Goal: Task Accomplishment & Management: Use online tool/utility

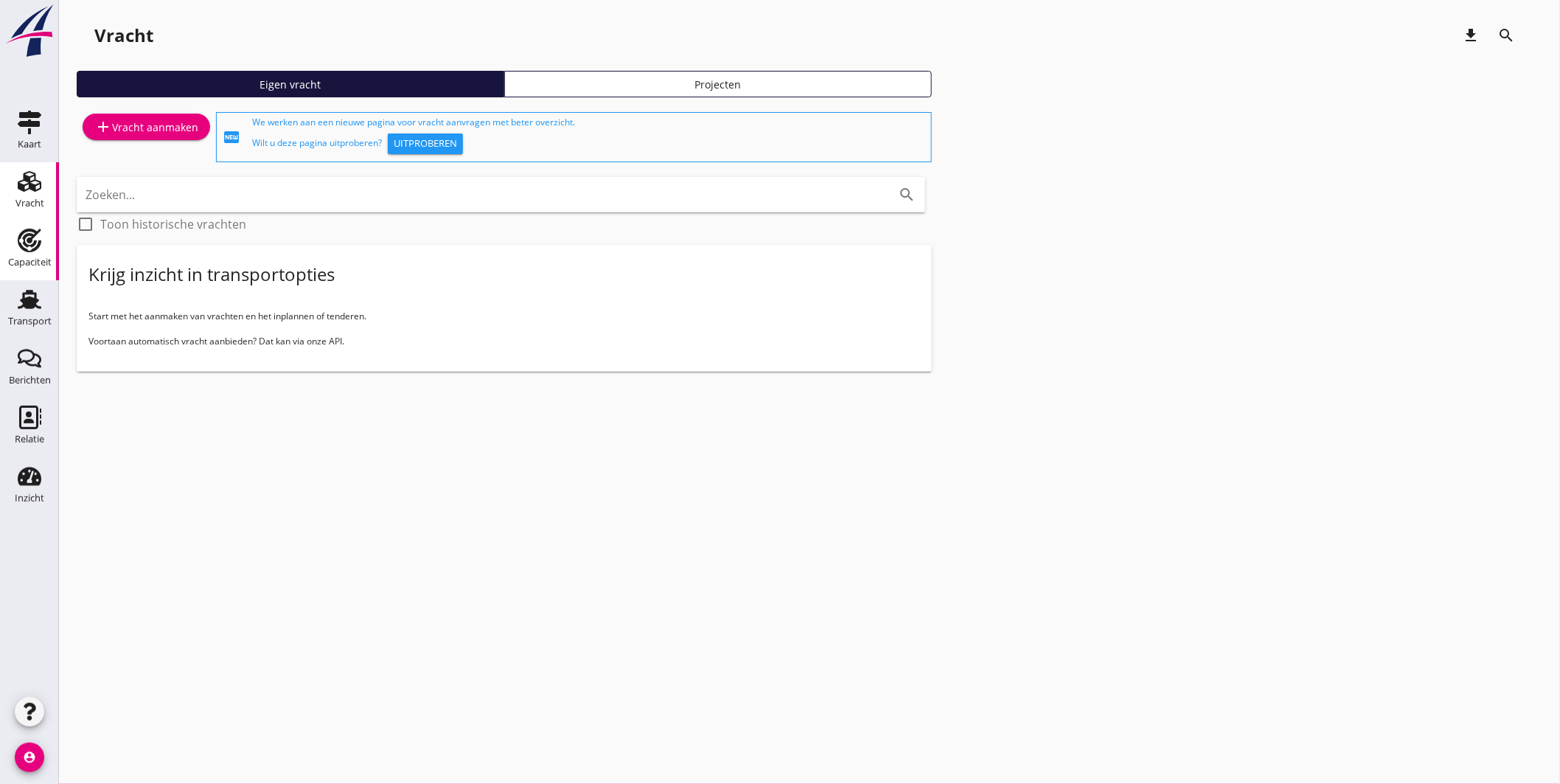
click at [23, 251] on icon "Capaciteit" at bounding box center [30, 240] width 24 height 24
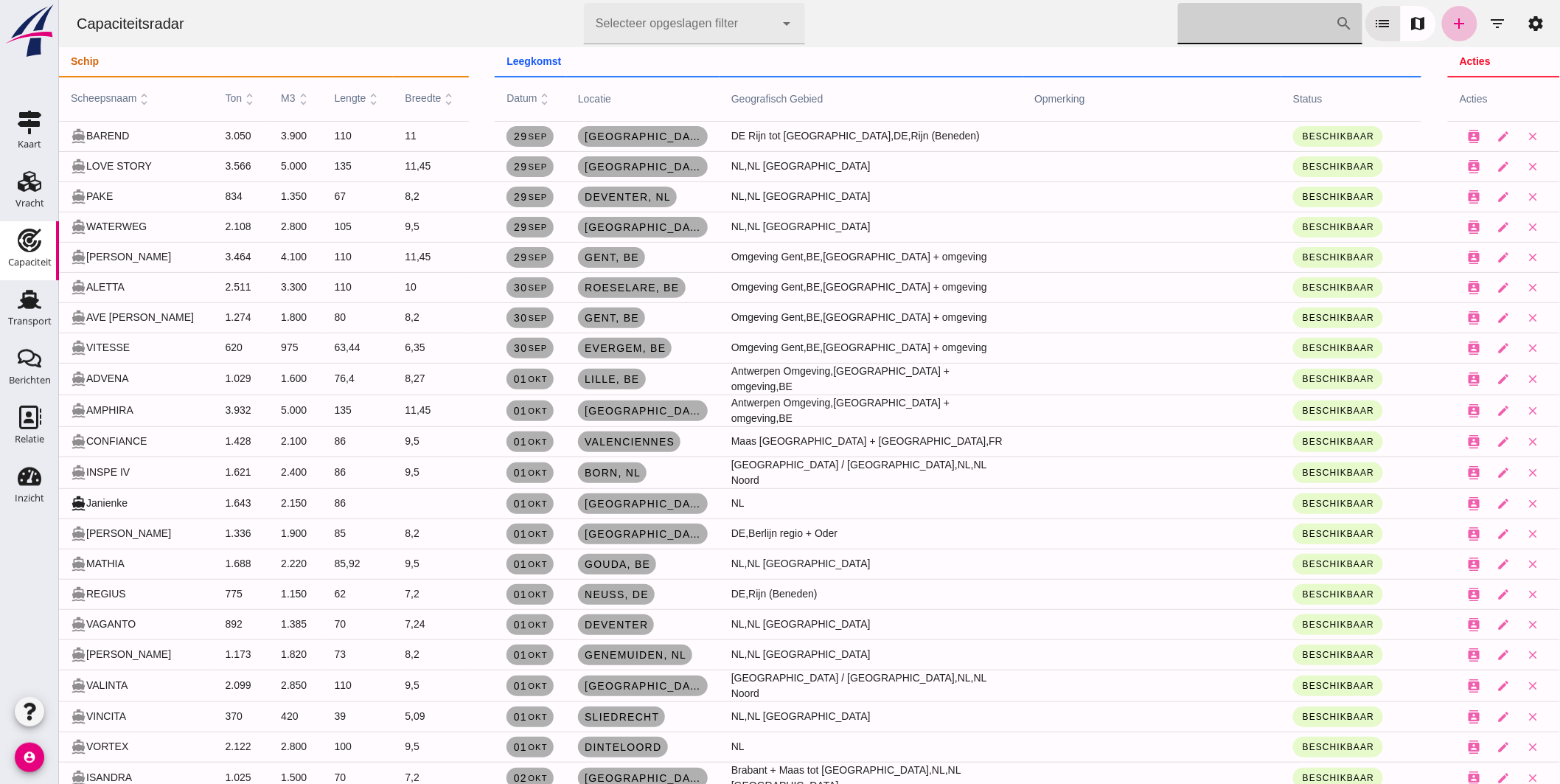
click at [1232, 25] on input "[PERSON_NAME] op scheepsnaam" at bounding box center [1256, 24] width 158 height 42
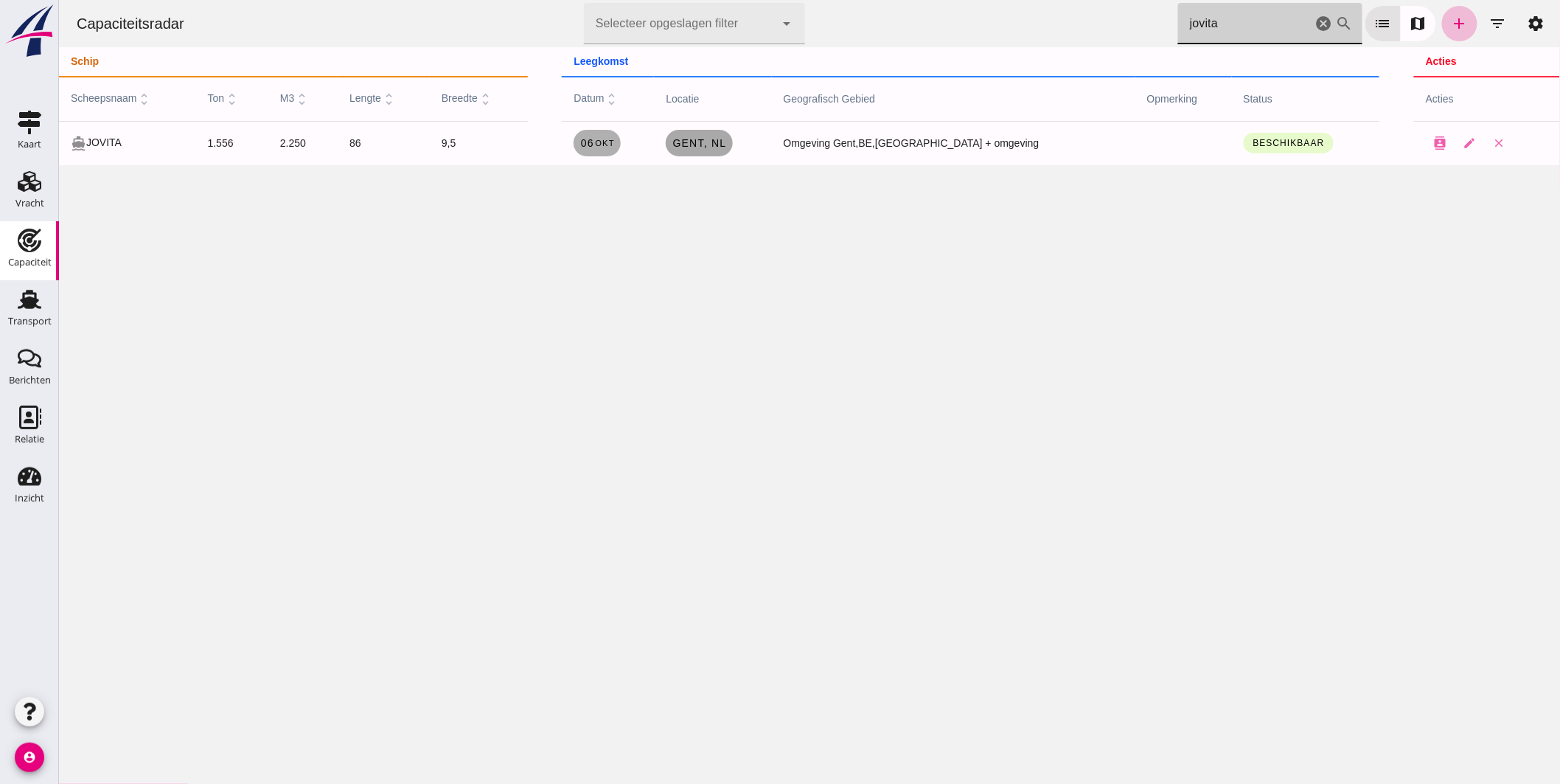
click at [732, 155] on link "Gent , [GEOGRAPHIC_DATA]" at bounding box center [698, 142] width 66 height 26
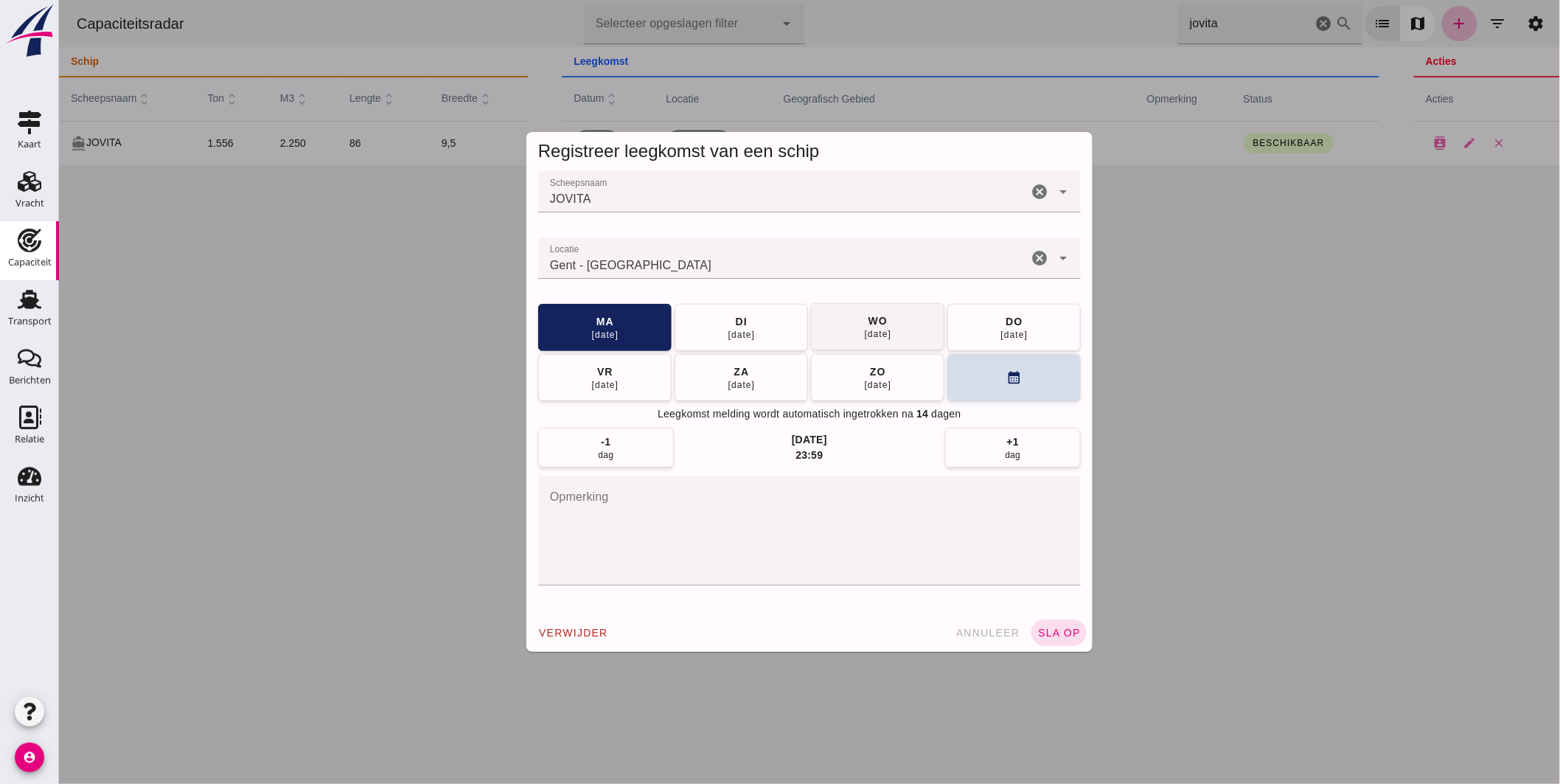
click at [719, 315] on button "[DATE]" at bounding box center [741, 327] width 133 height 47
click at [1052, 624] on button "sla op" at bounding box center [1058, 632] width 55 height 26
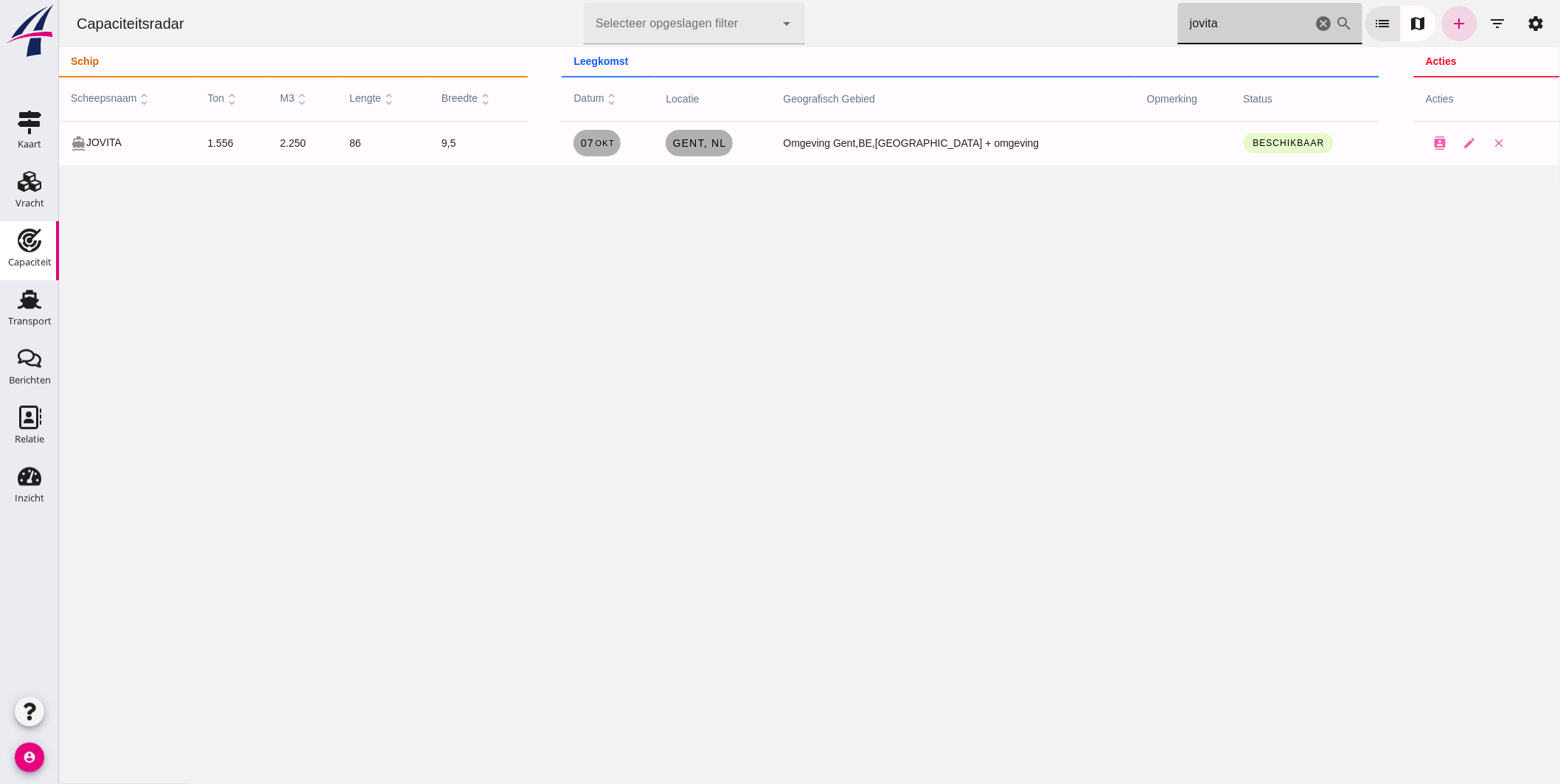
drag, startPoint x: 1161, startPoint y: 50, endPoint x: 675, endPoint y: 70, distance: 486.4
click at [726, 73] on div "Capaciteitsradar Selecteer opgeslagen filter Selecteer opgeslagen filter cancel…" at bounding box center [809, 82] width 1501 height 165
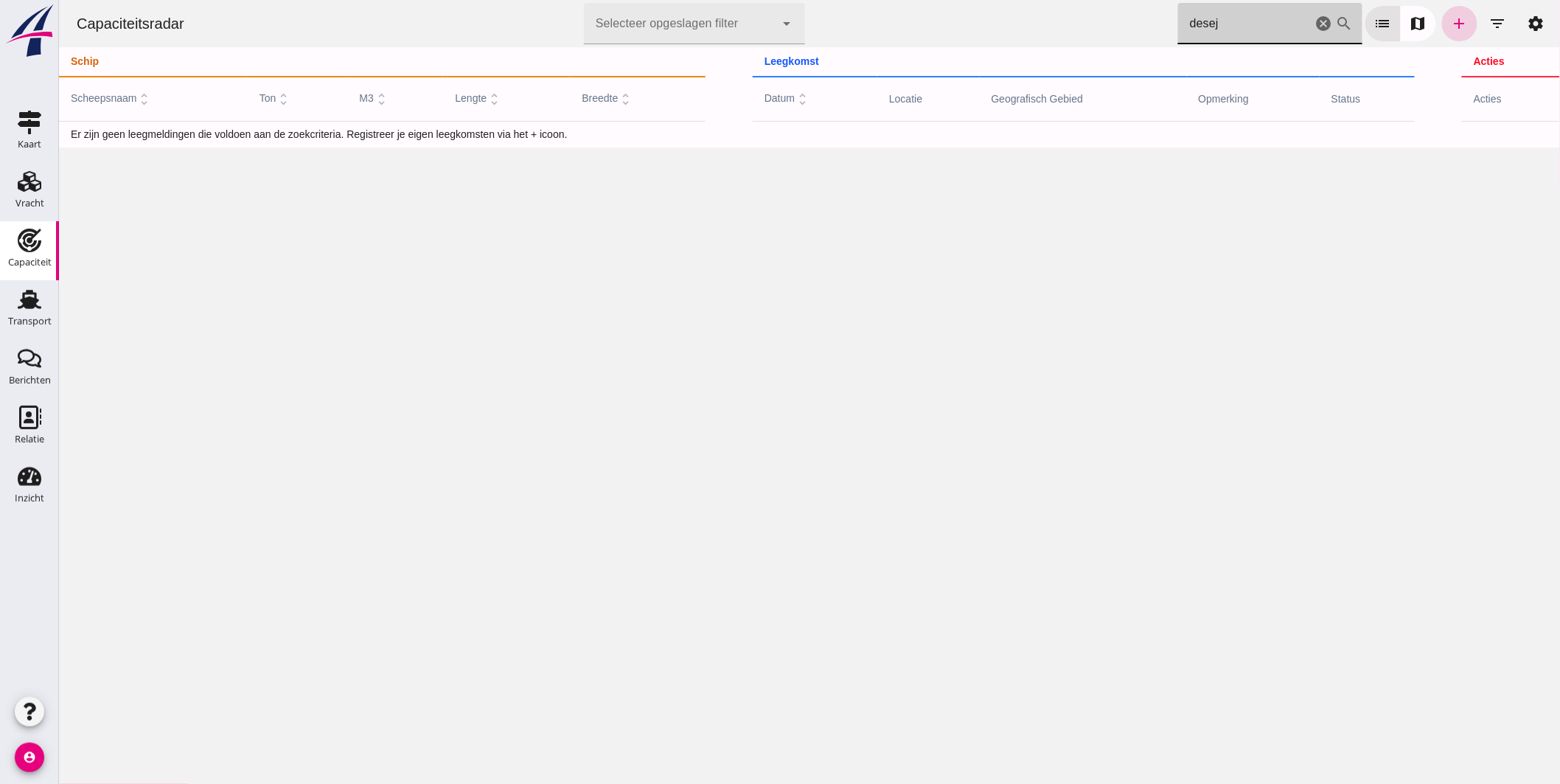
type input "desej"
click at [1450, 25] on icon "add" at bounding box center [1459, 24] width 18 height 18
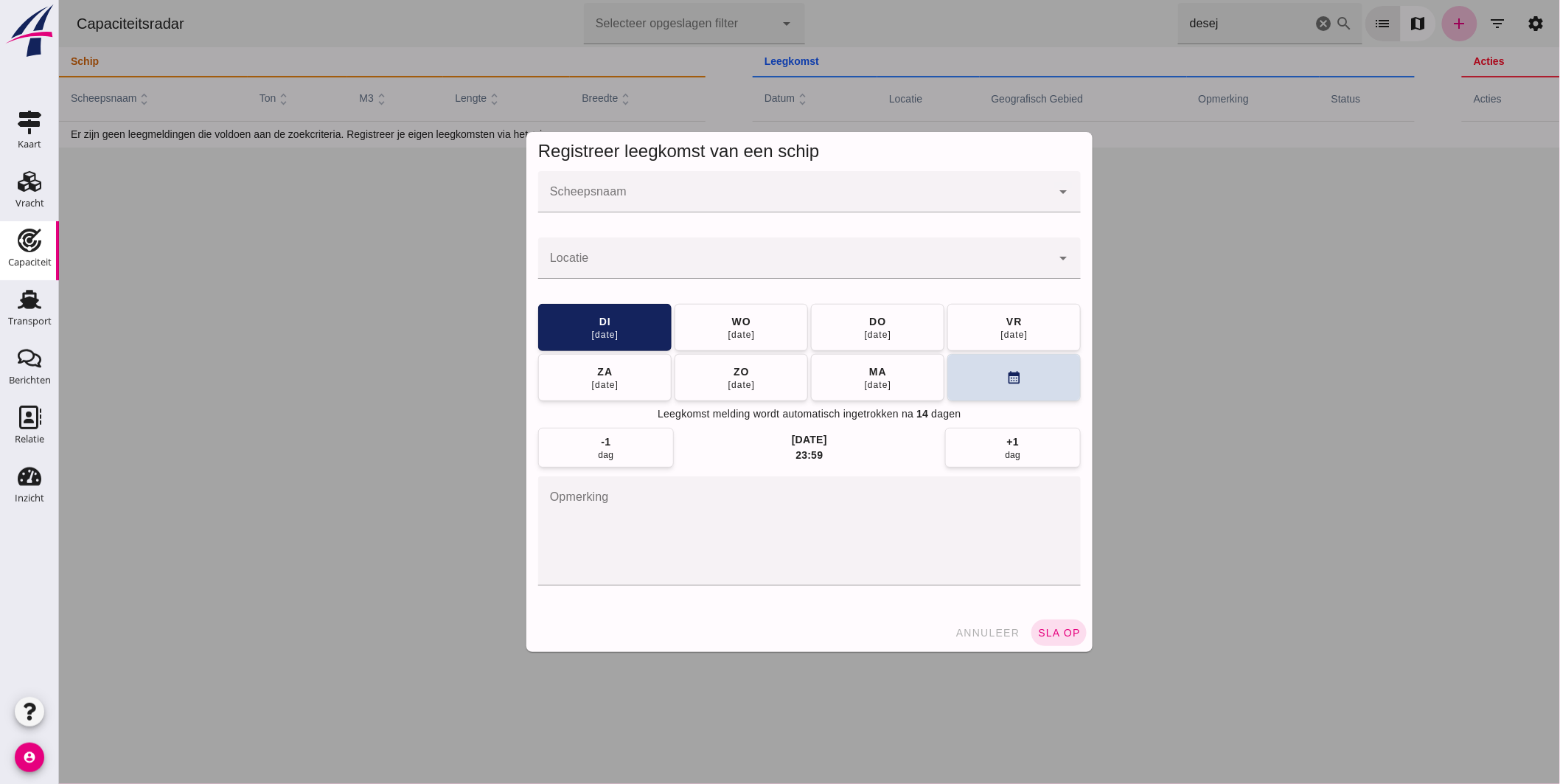
click at [798, 200] on input "Scheepsnaam" at bounding box center [794, 199] width 513 height 18
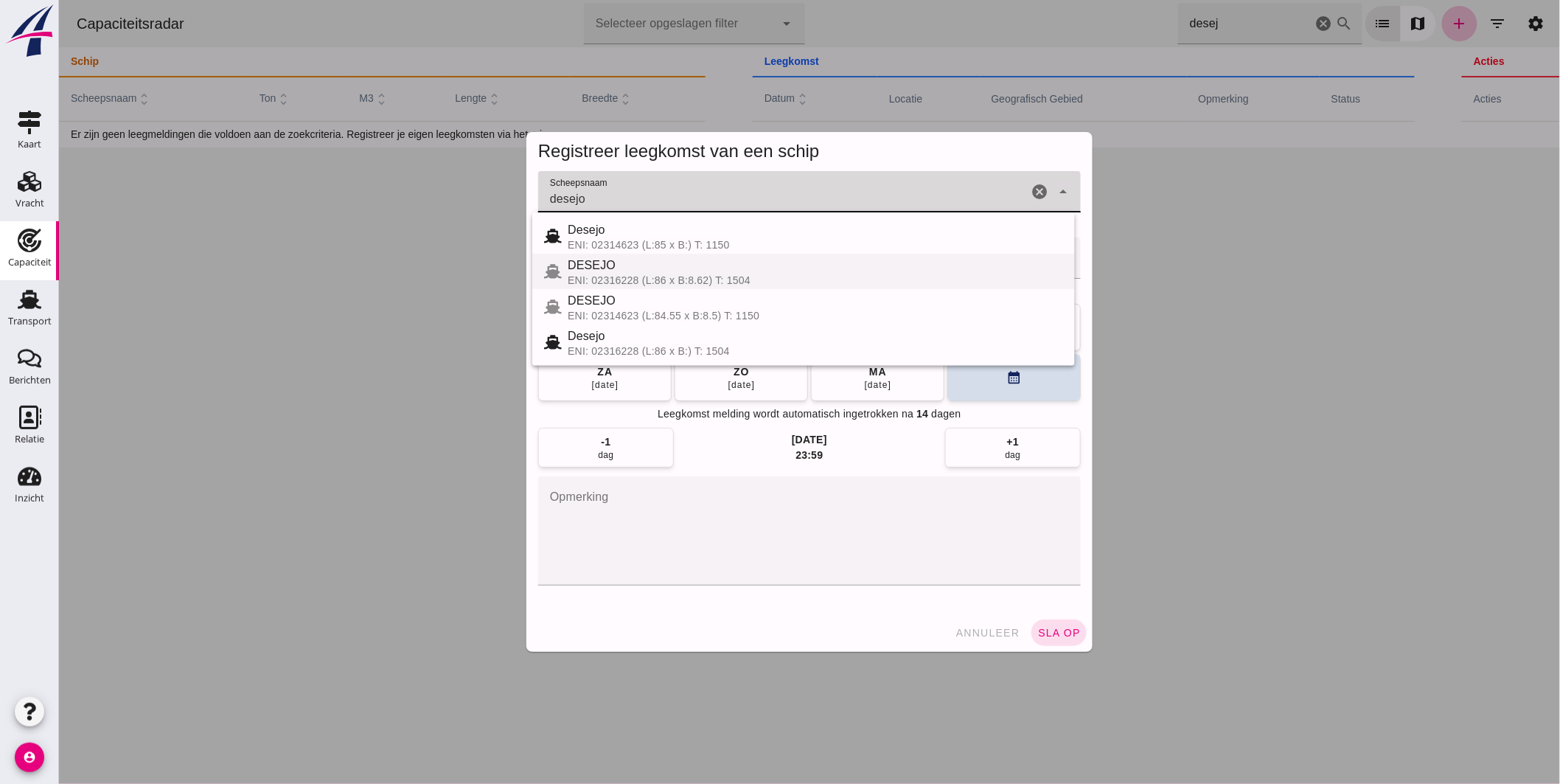
click at [668, 276] on div "ENI: 02316228 (L:86 x B:8.62) T: 1504" at bounding box center [815, 280] width 496 height 12
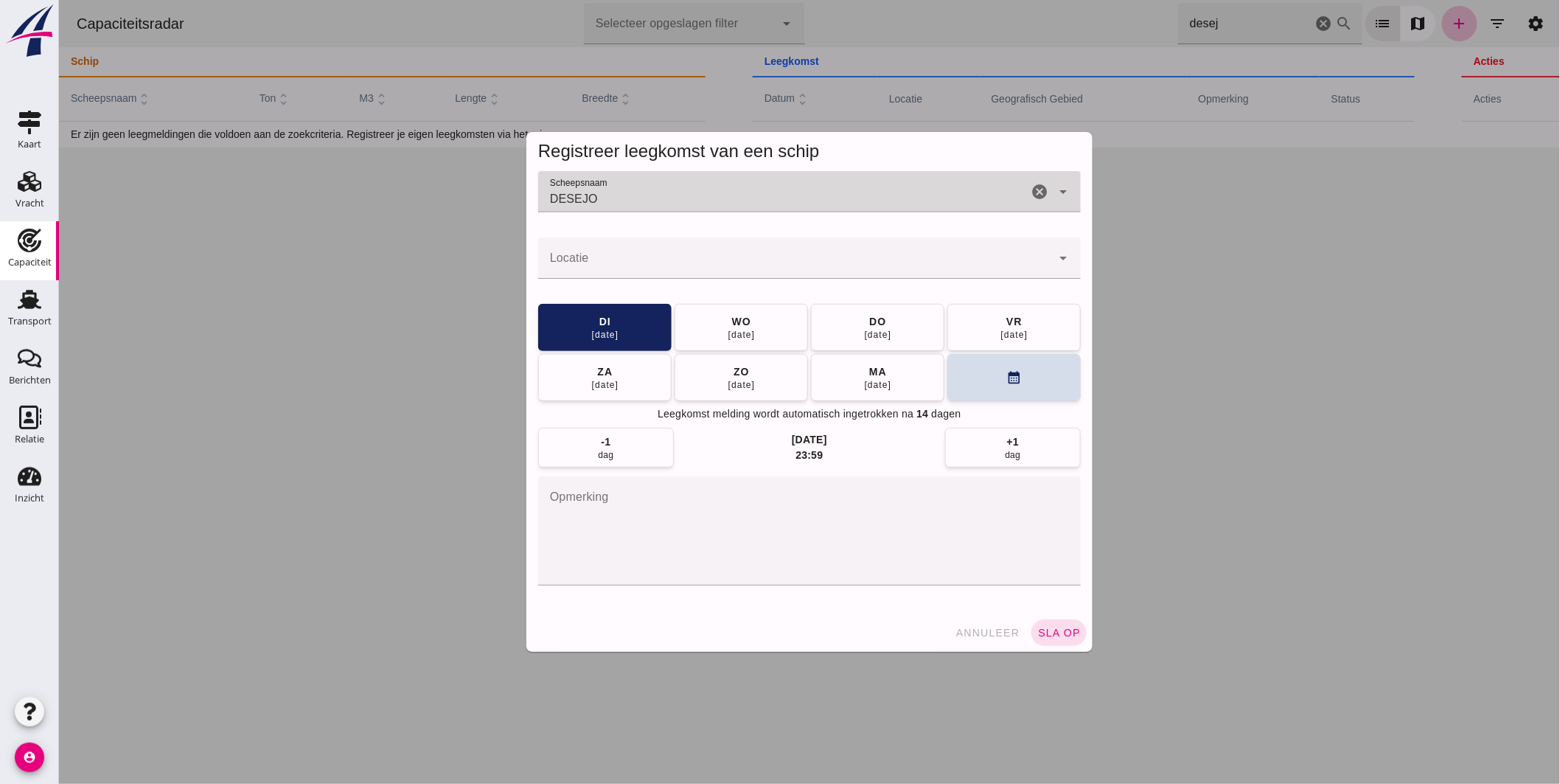
type input "DESEJO"
click at [613, 262] on input "Locatie" at bounding box center [794, 266] width 513 height 18
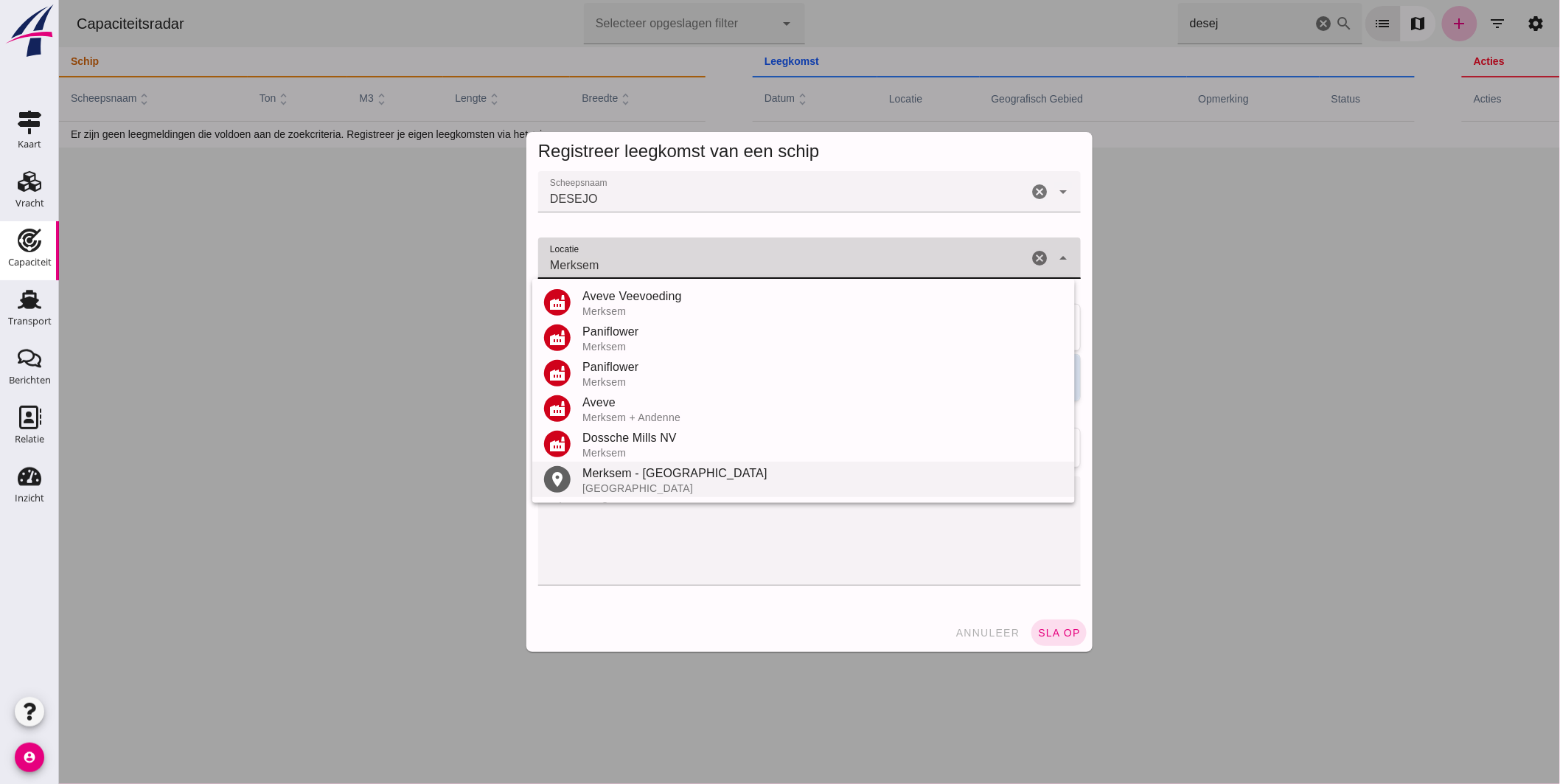
click at [636, 480] on div "Merksem - [GEOGRAPHIC_DATA]" at bounding box center [822, 474] width 480 height 18
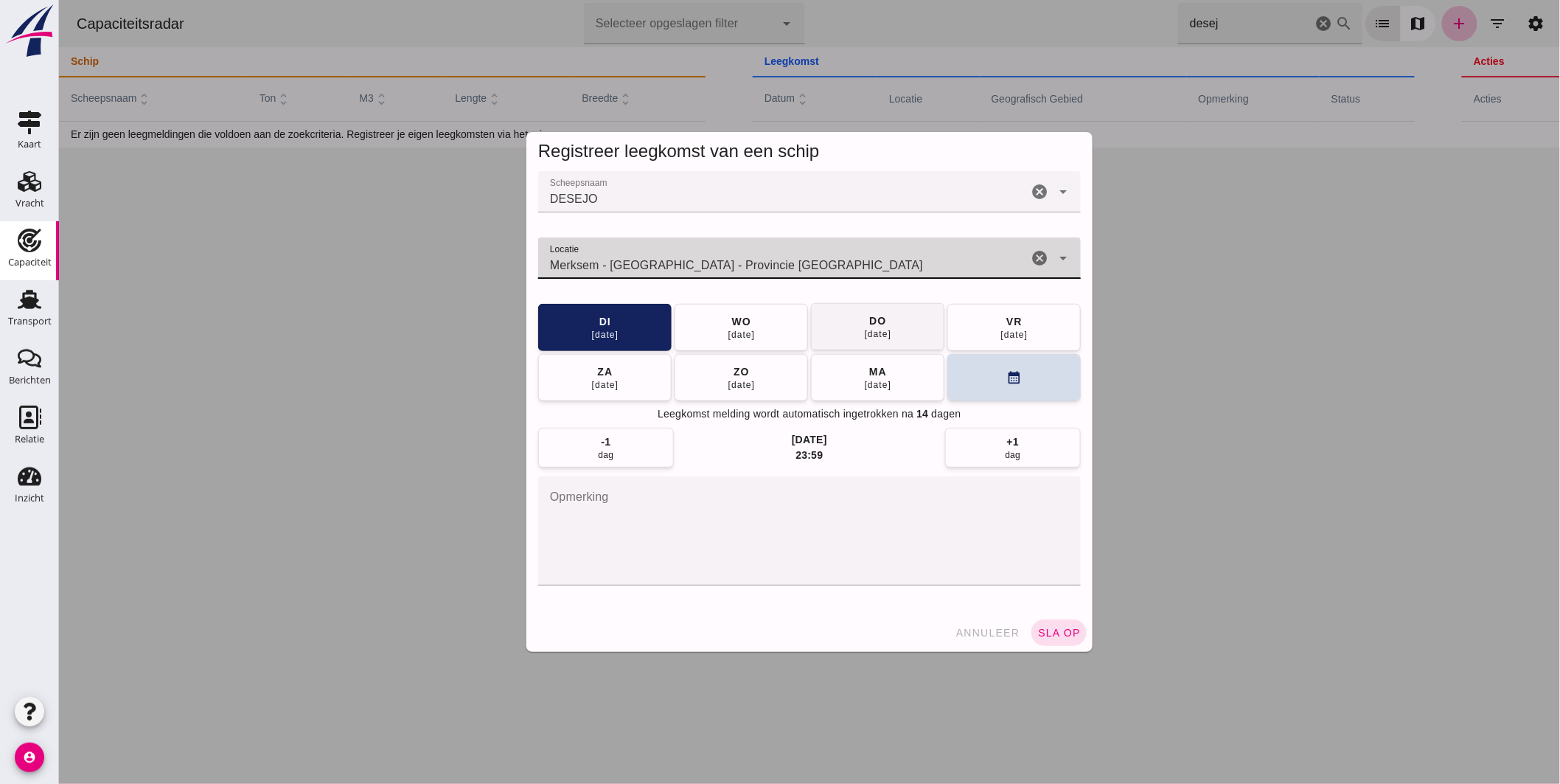
type input "Merksem - [GEOGRAPHIC_DATA] - Provincie [GEOGRAPHIC_DATA]"
click at [896, 327] on button "[DATE]" at bounding box center [877, 326] width 133 height 47
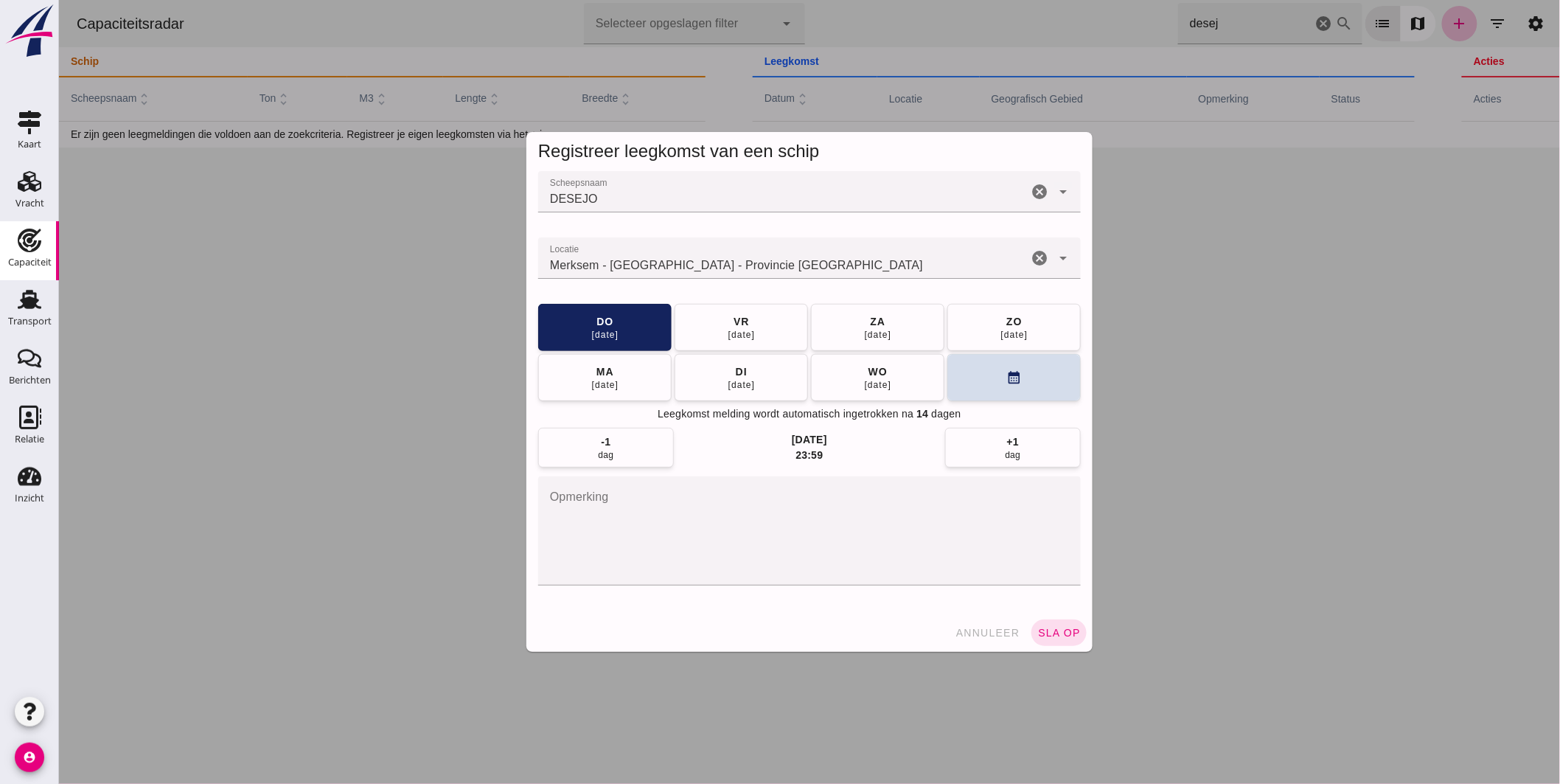
click at [1050, 625] on button "sla op" at bounding box center [1058, 632] width 55 height 26
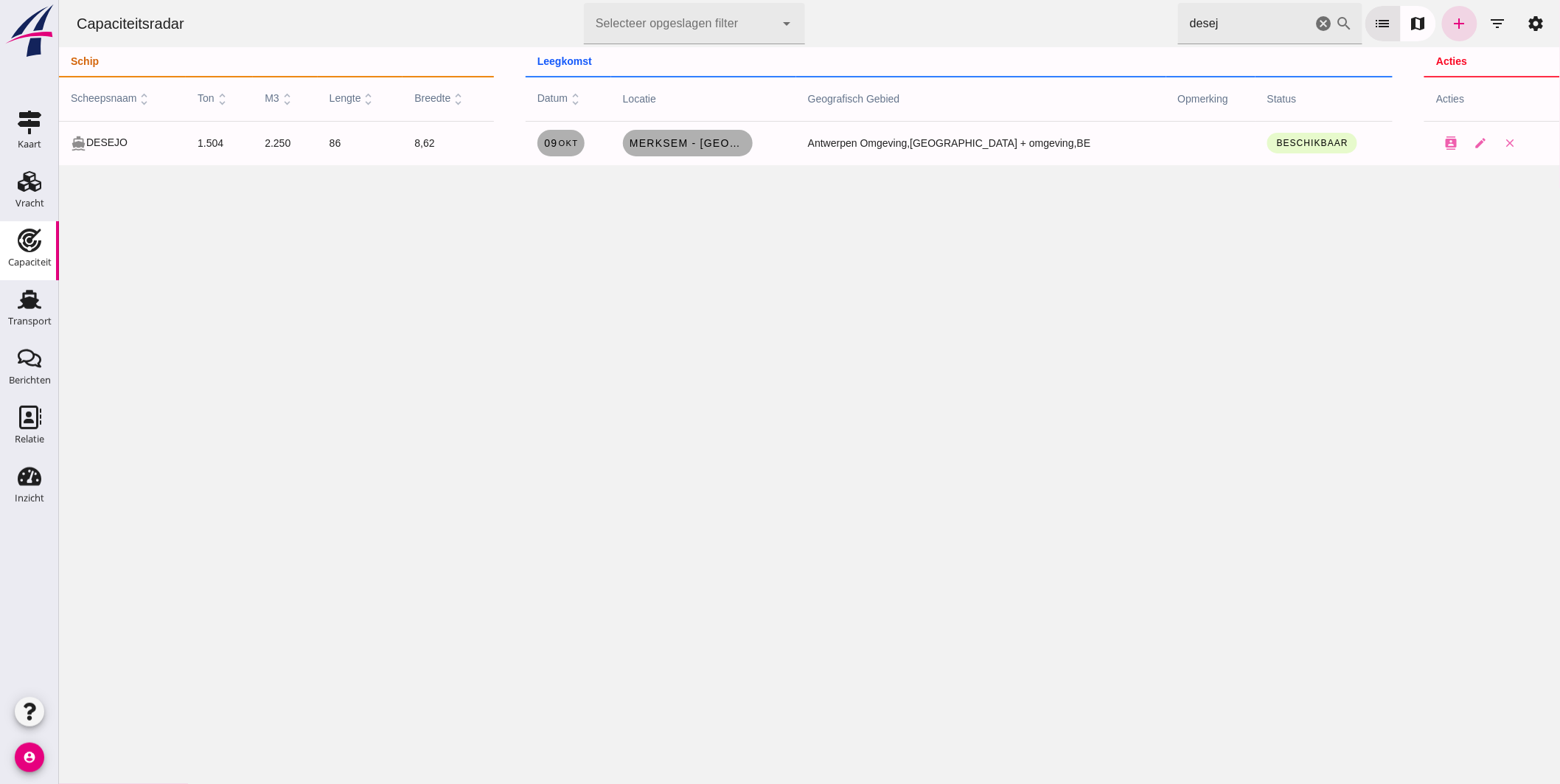
drag, startPoint x: 1631, startPoint y: 330, endPoint x: 1311, endPoint y: 21, distance: 444.8
click at [1314, 21] on icon "cancel" at bounding box center [1323, 24] width 18 height 18
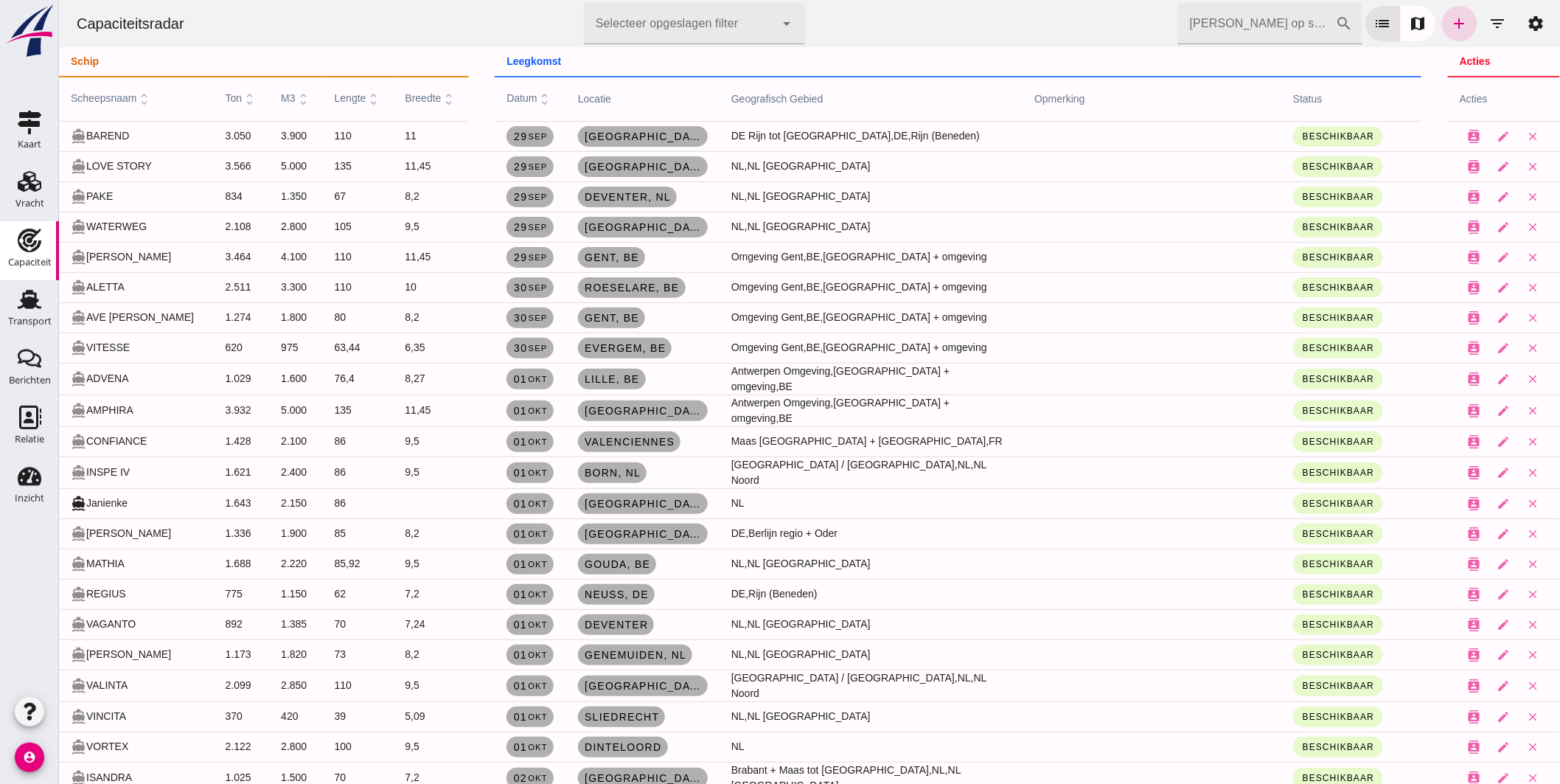
click at [1232, 18] on input "[PERSON_NAME] op scheepsnaam" at bounding box center [1256, 24] width 158 height 42
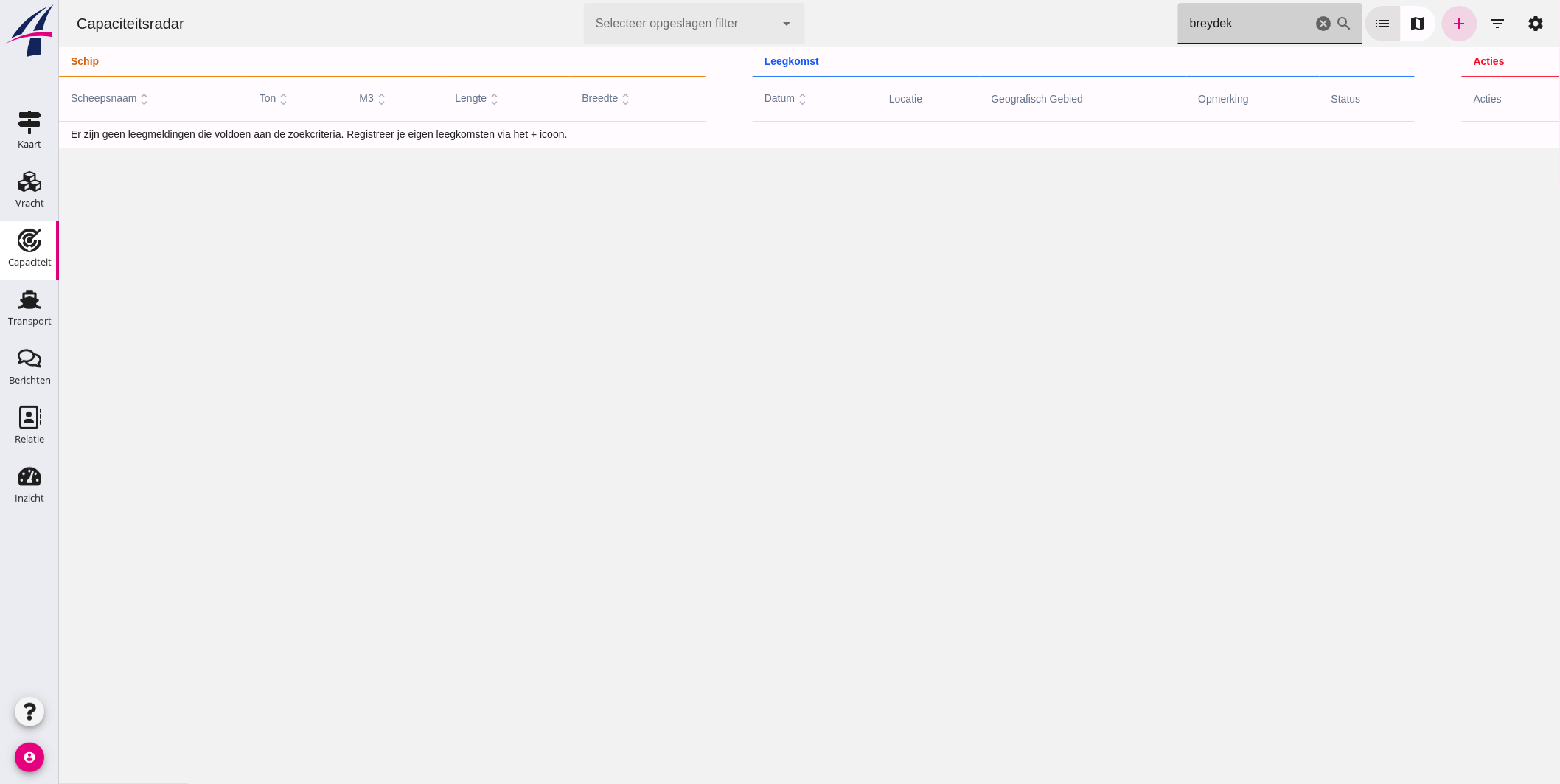
click at [1235, 30] on input "breydek" at bounding box center [1245, 24] width 134 height 42
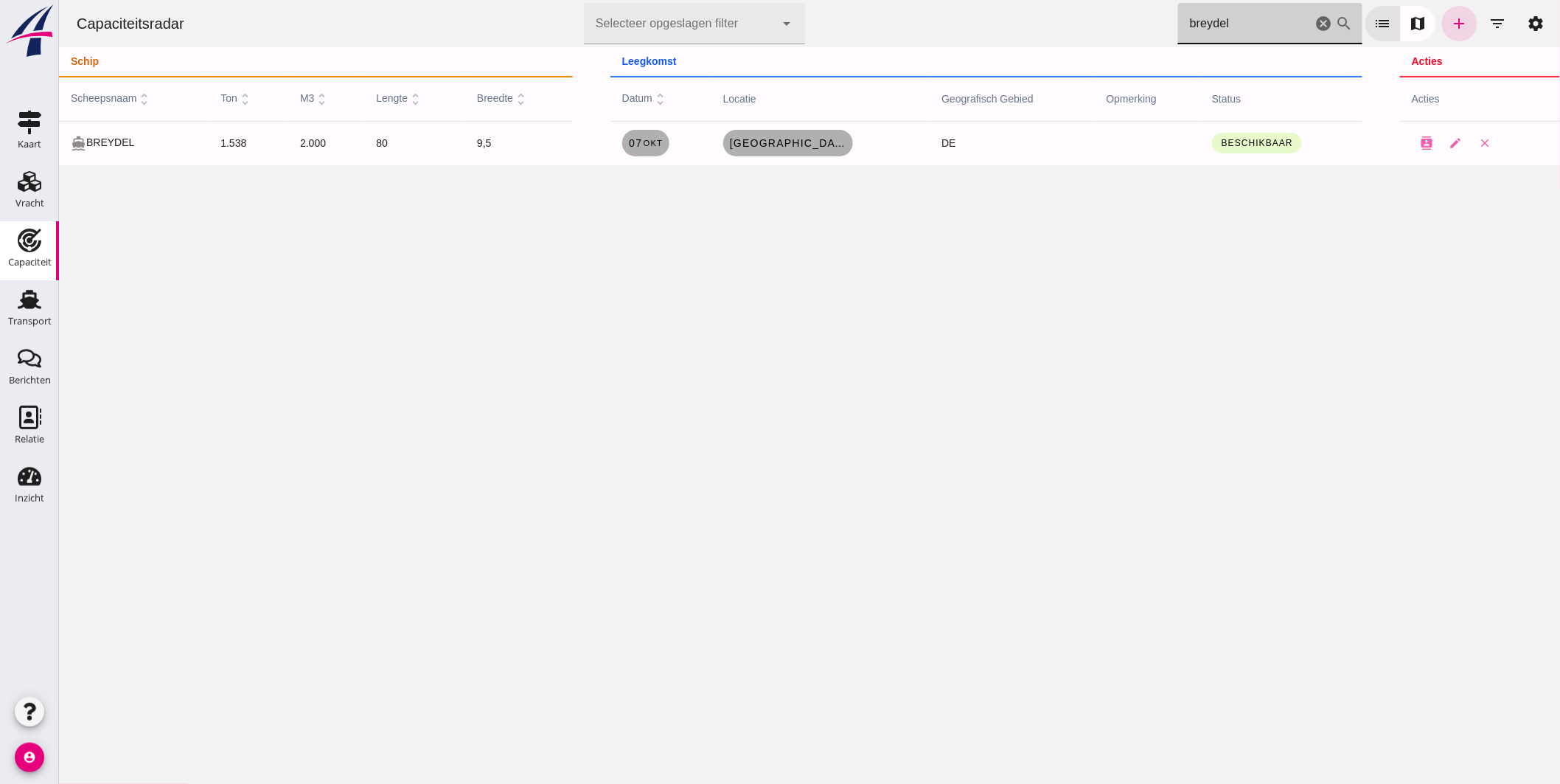
drag, startPoint x: 1195, startPoint y: 20, endPoint x: 999, endPoint y: 12, distance: 196.2
click at [1011, 10] on div "Capaciteitsradar Selecteer opgeslagen filter Selecteer opgeslagen filter cancel…" at bounding box center [809, 24] width 1489 height 47
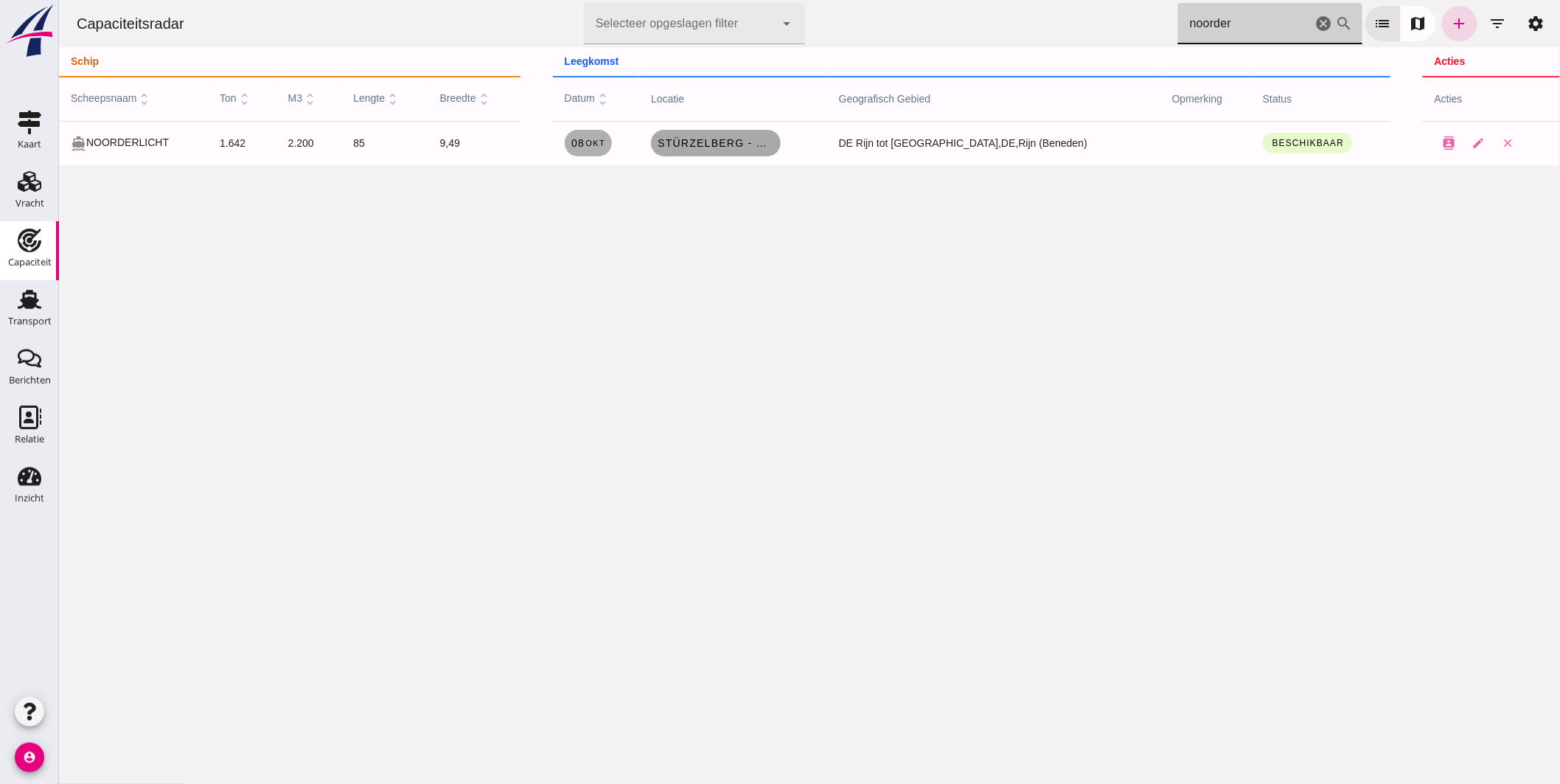
type input "noorder"
click at [752, 140] on span "Stürzelberg - Dormagen , be" at bounding box center [715, 142] width 118 height 12
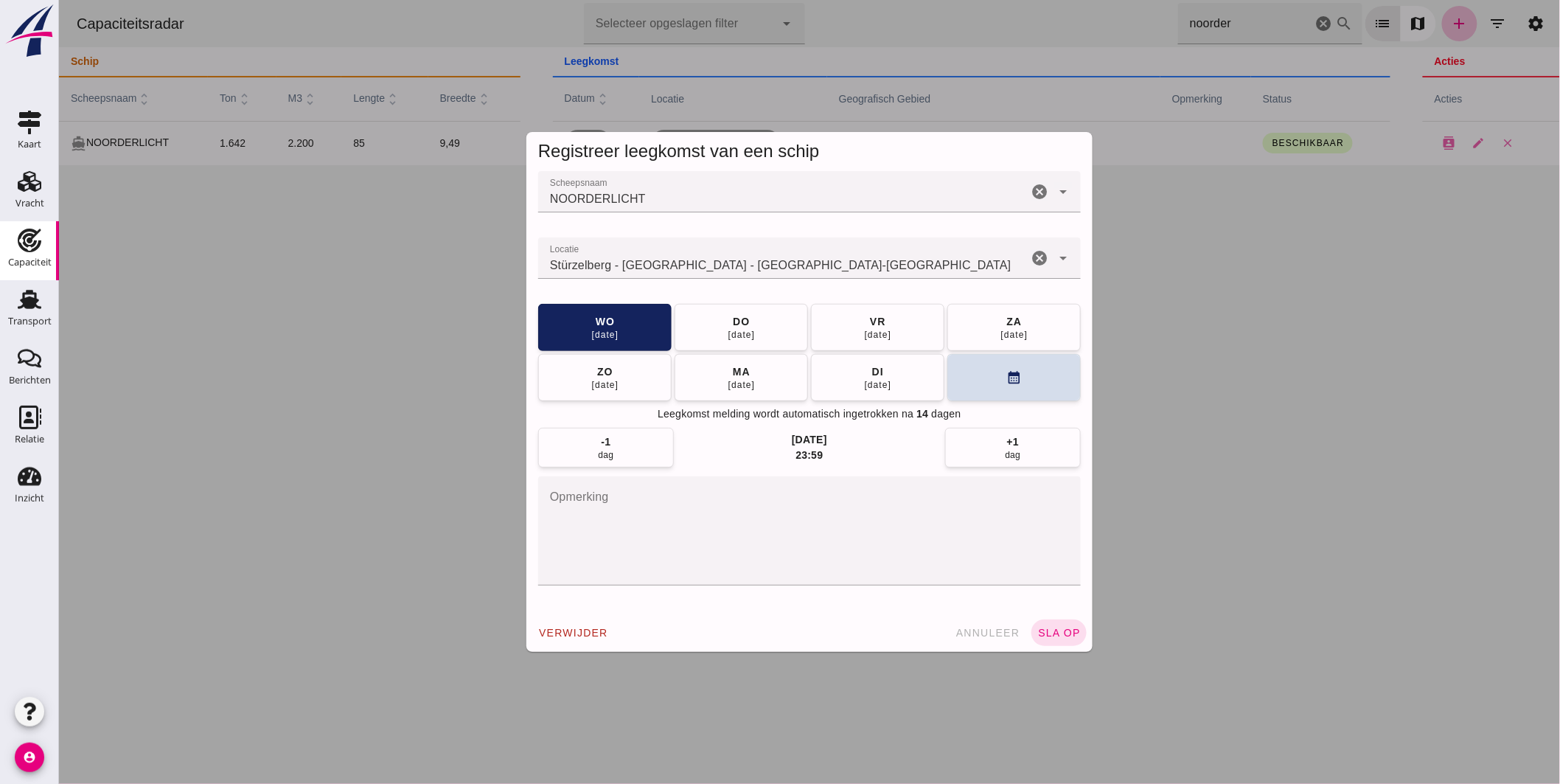
click at [771, 266] on input "Locatie" at bounding box center [782, 266] width 489 height 18
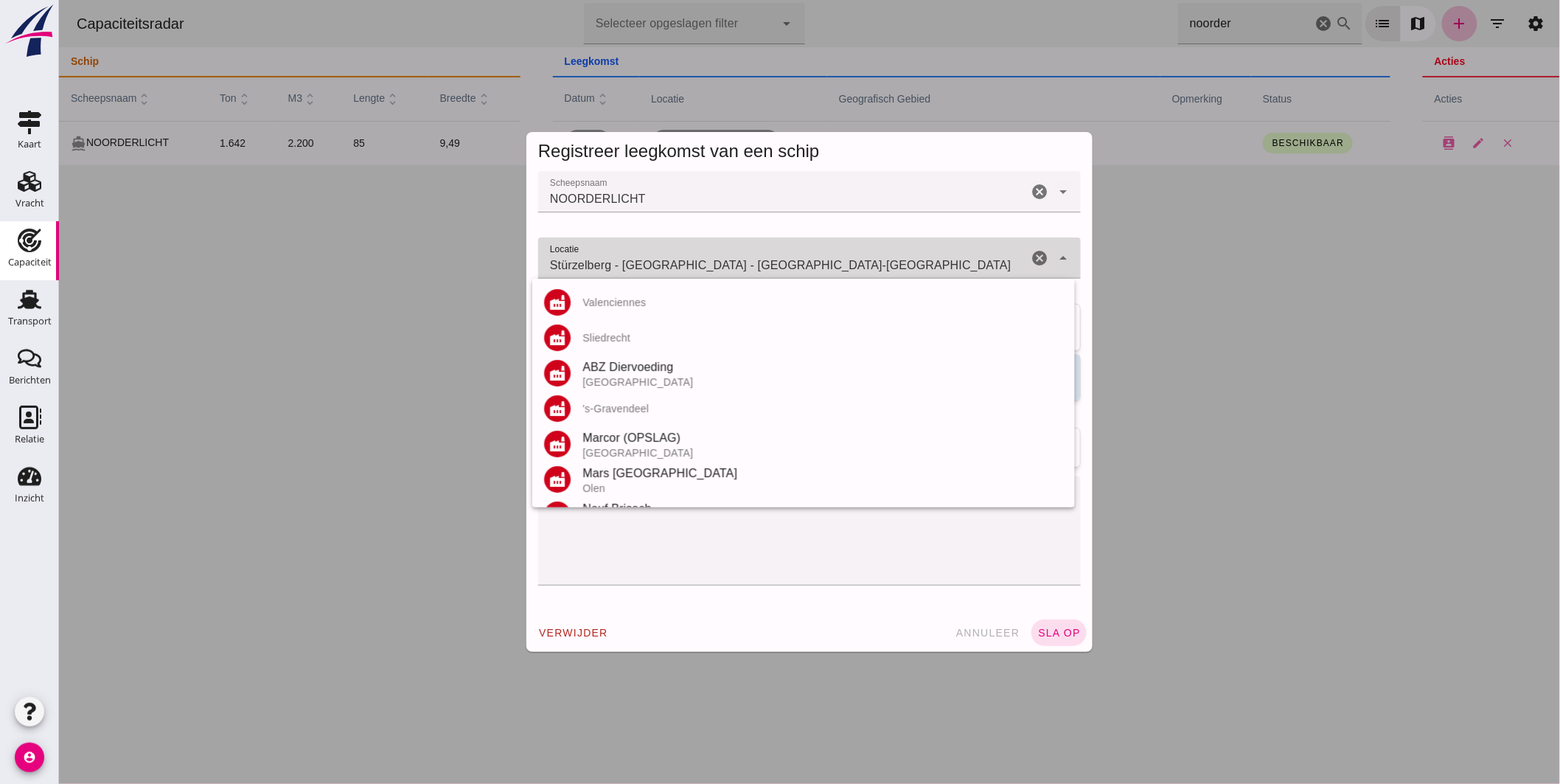
click at [771, 266] on input "Stürzelberg - [GEOGRAPHIC_DATA] - [GEOGRAPHIC_DATA]-[GEOGRAPHIC_DATA]" at bounding box center [782, 266] width 489 height 18
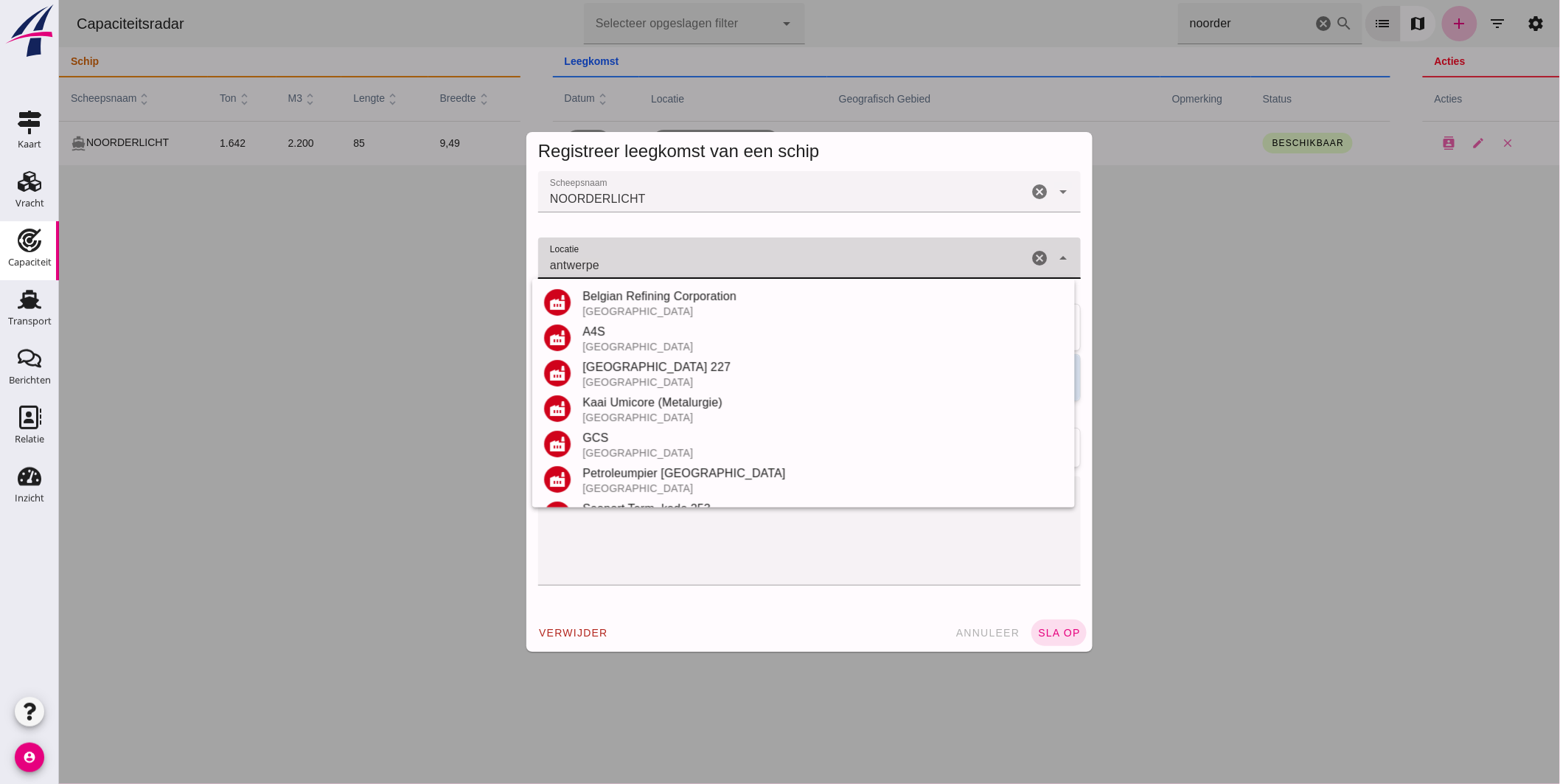
click at [624, 262] on input "antwerpe" at bounding box center [782, 266] width 489 height 18
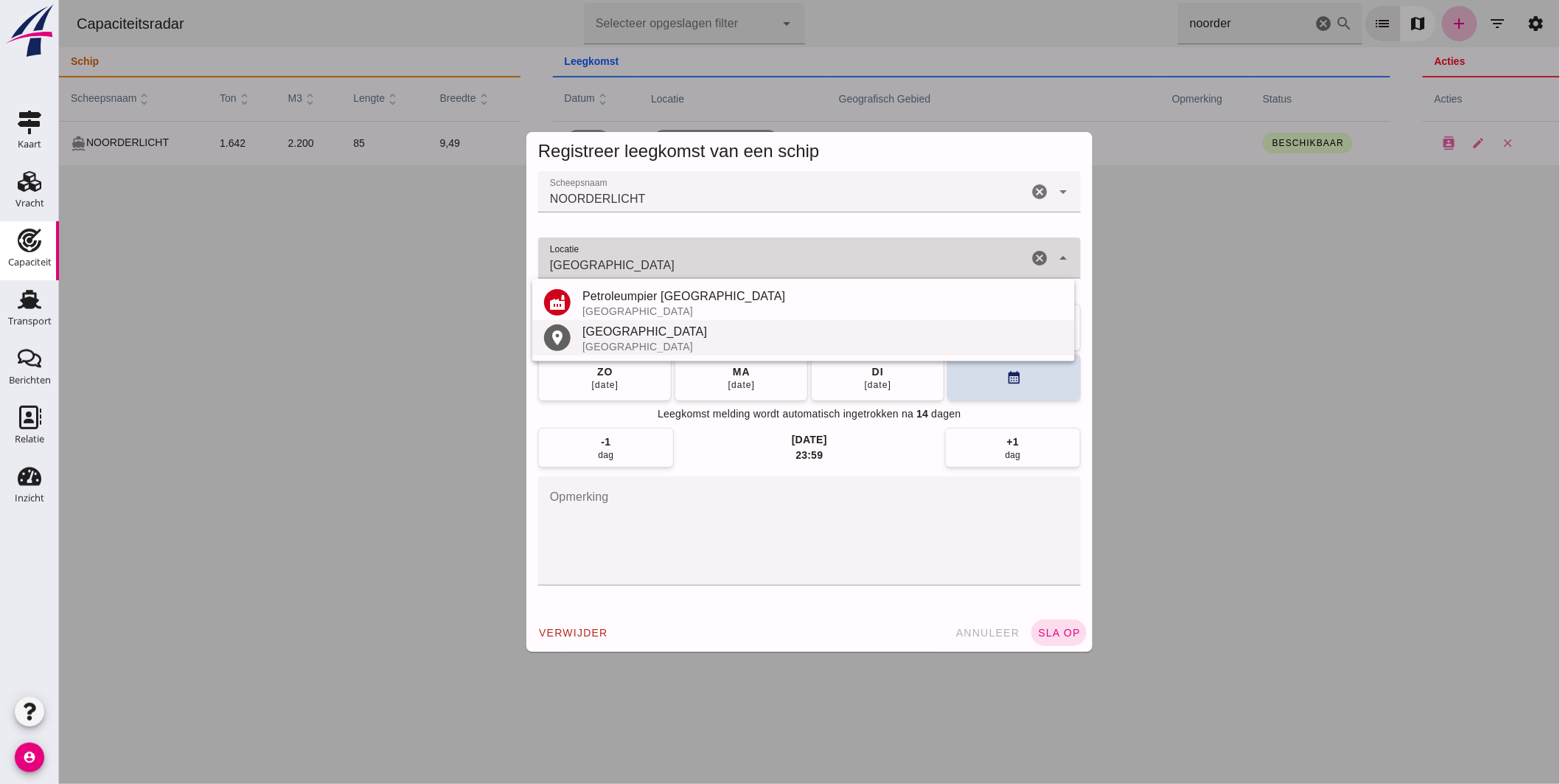
click at [611, 341] on div "[GEOGRAPHIC_DATA]" at bounding box center [822, 346] width 480 height 12
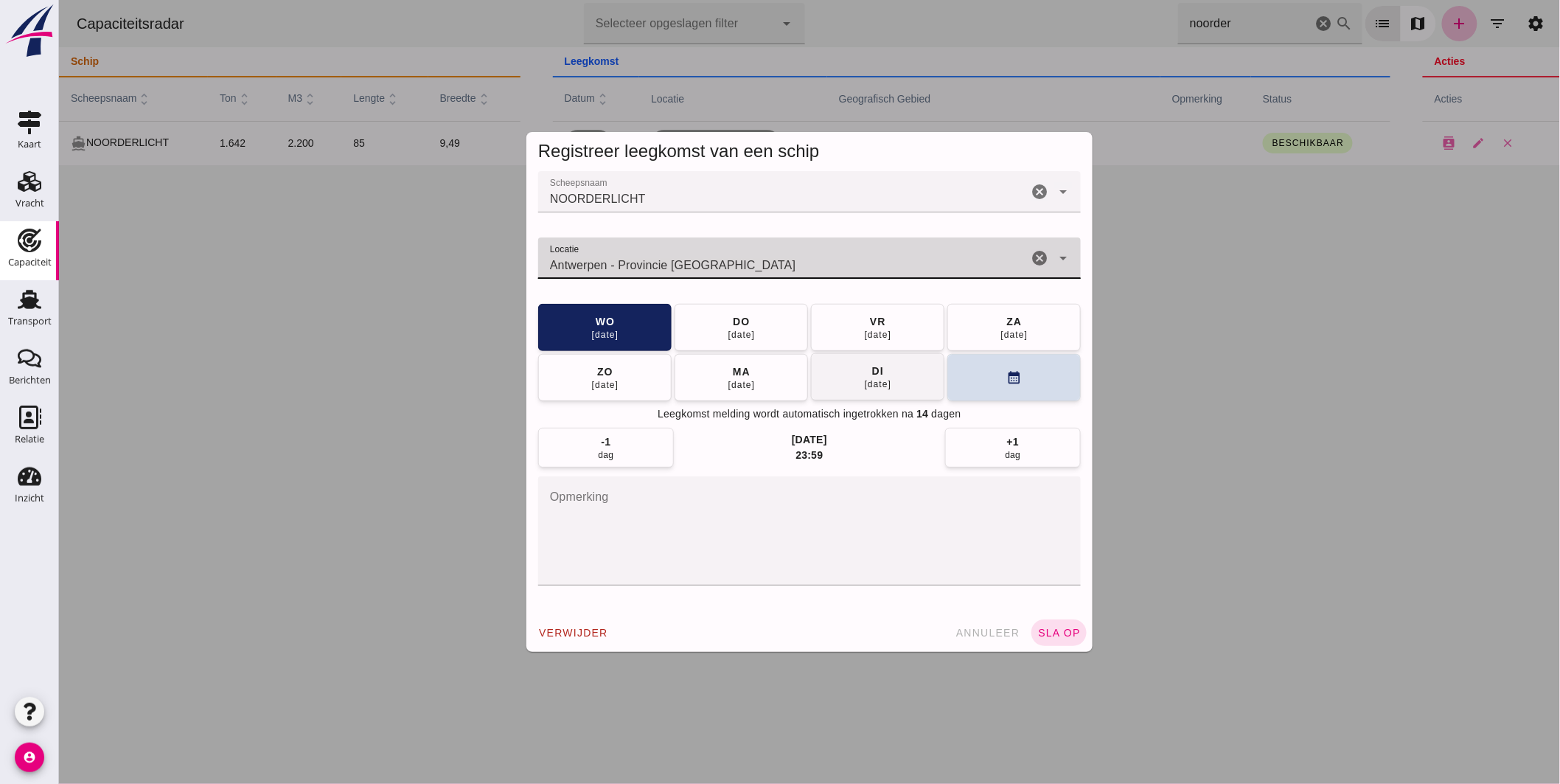
type input "Antwerpen - Provincie [GEOGRAPHIC_DATA]"
click at [871, 373] on div "di" at bounding box center [877, 371] width 13 height 15
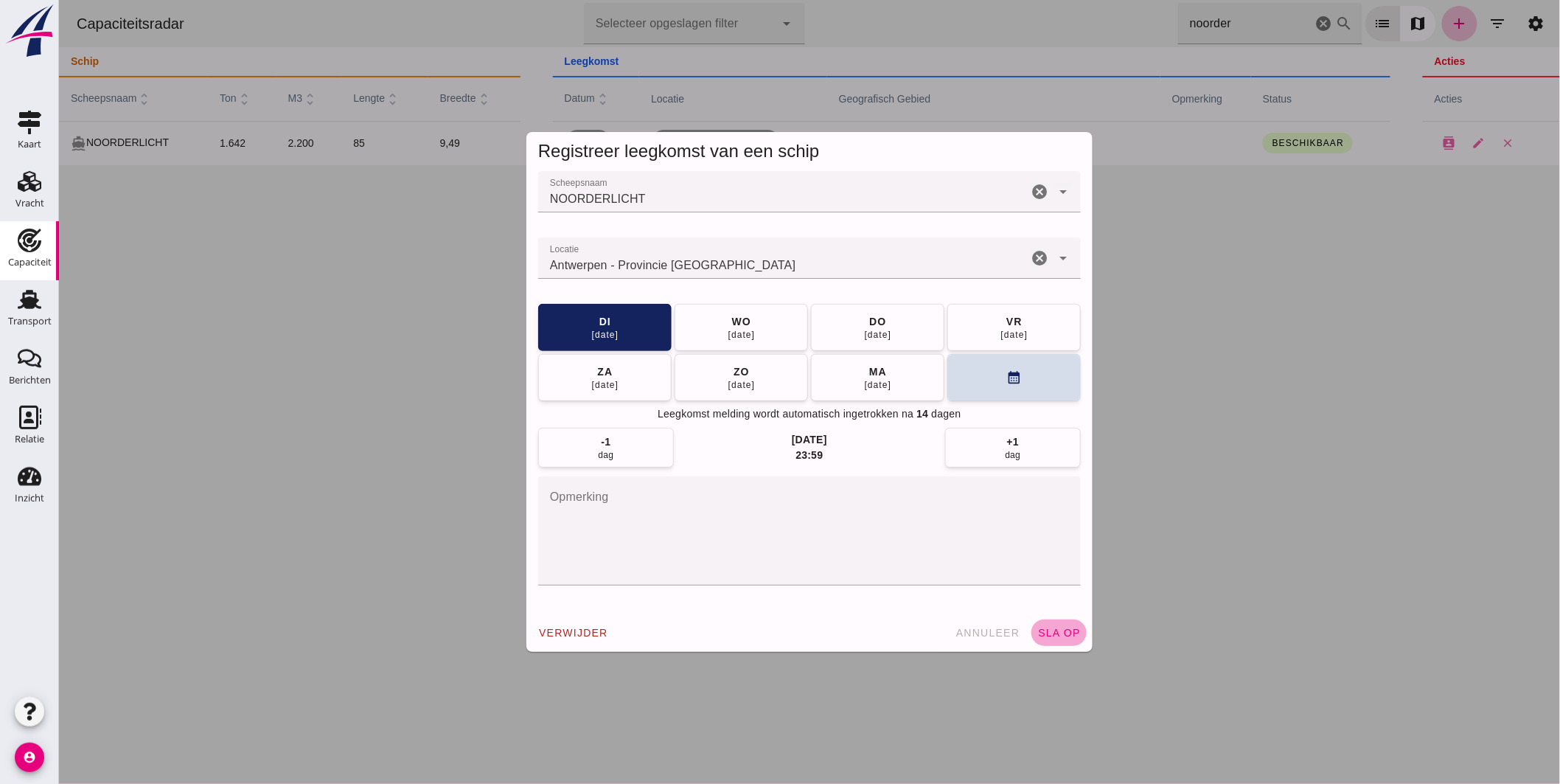
click at [1047, 626] on button "sla op" at bounding box center [1058, 632] width 55 height 26
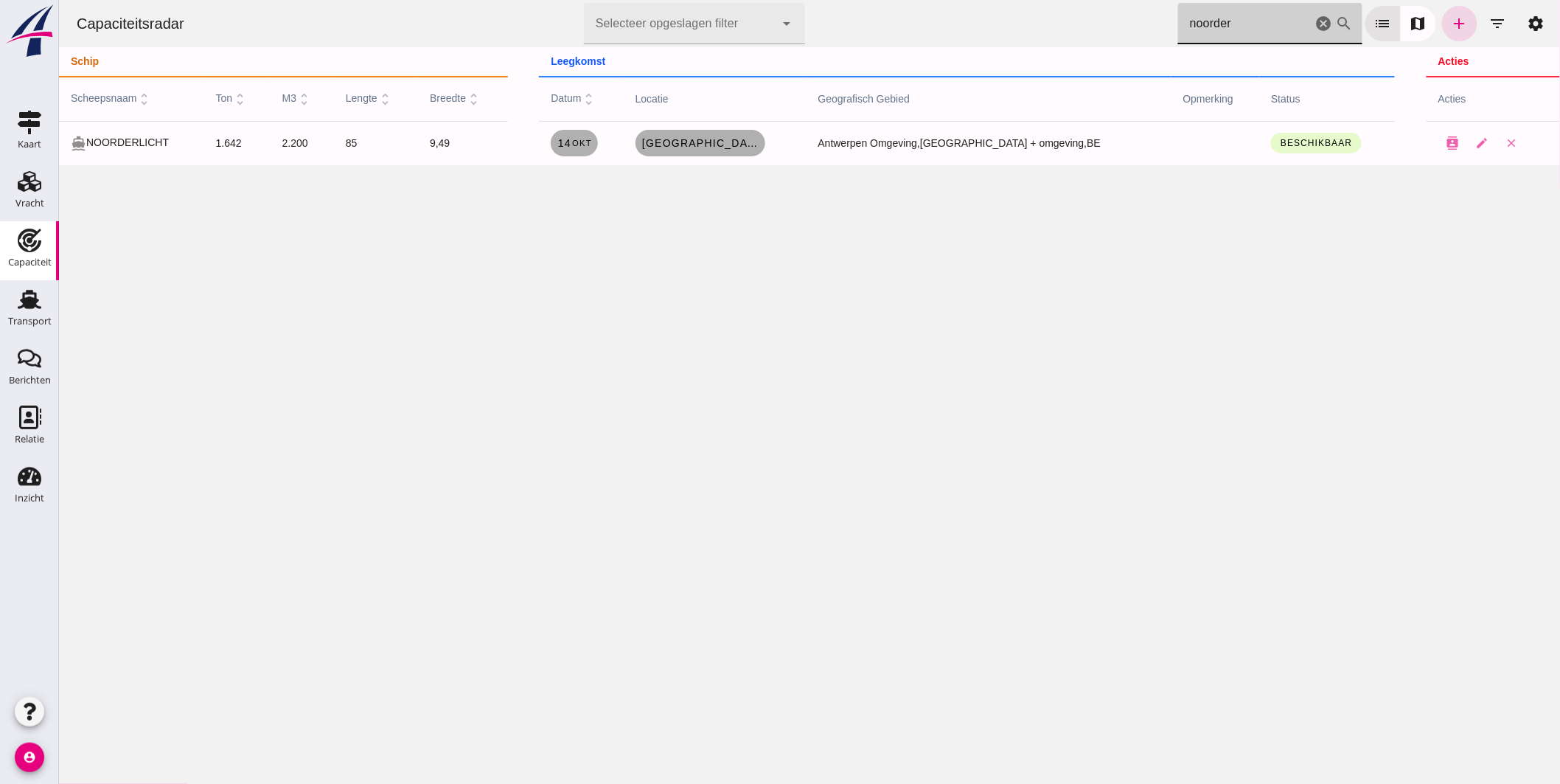
drag, startPoint x: 981, startPoint y: 42, endPoint x: 895, endPoint y: 41, distance: 86.0
click at [909, 44] on div "Capaciteitsradar Selecteer opgeslagen filter Selecteer opgeslagen filter cancel…" at bounding box center [809, 24] width 1489 height 47
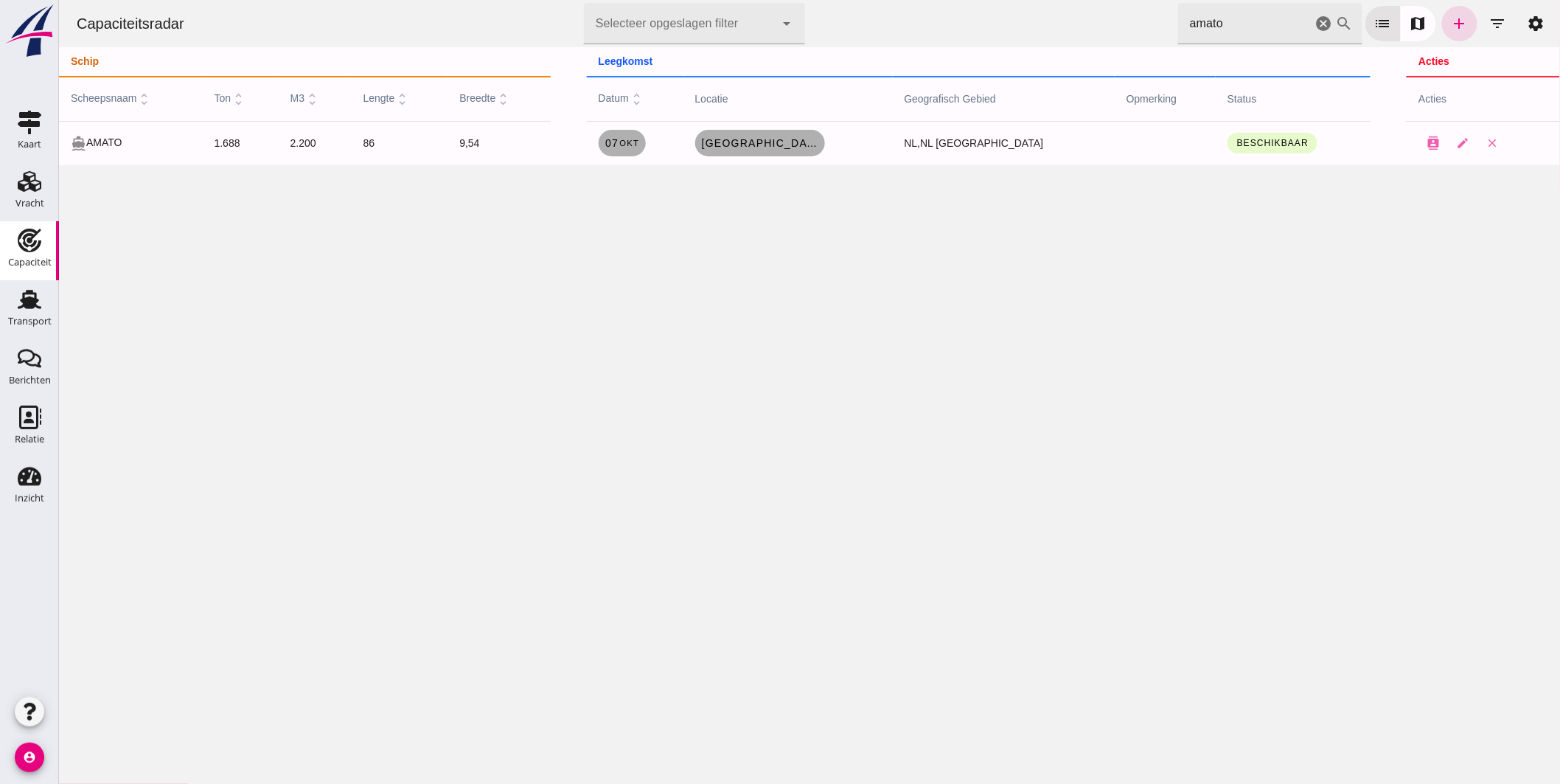
drag, startPoint x: 1212, startPoint y: 27, endPoint x: 1026, endPoint y: 21, distance: 186.1
click at [1030, 21] on div "Capaciteitsradar Selecteer opgeslagen filter Selecteer opgeslagen filter cancel…" at bounding box center [809, 24] width 1489 height 47
type input "ave"
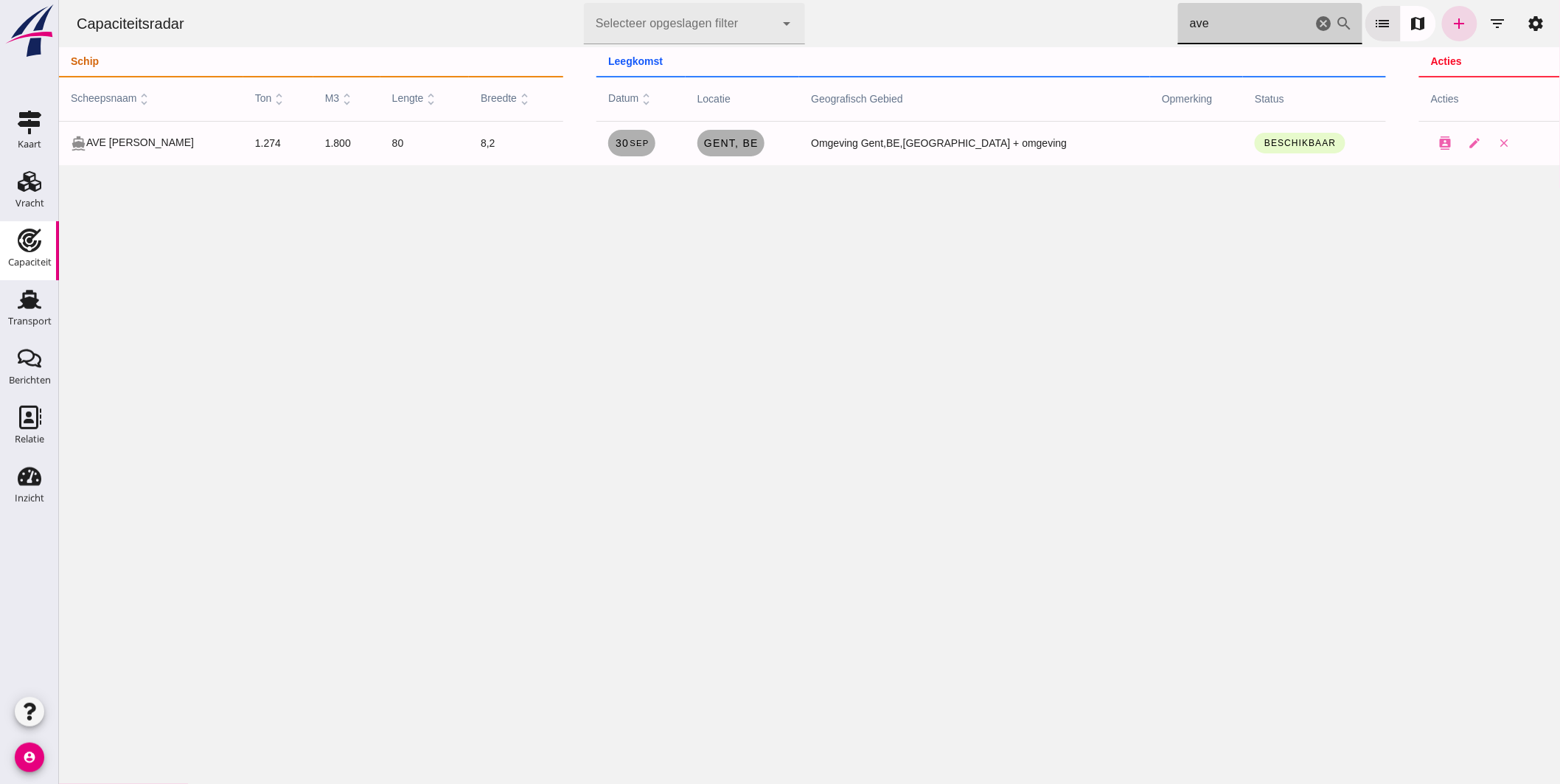
click at [1314, 28] on icon "cancel" at bounding box center [1323, 24] width 18 height 18
click at [1314, 21] on icon "cancel" at bounding box center [1323, 24] width 18 height 18
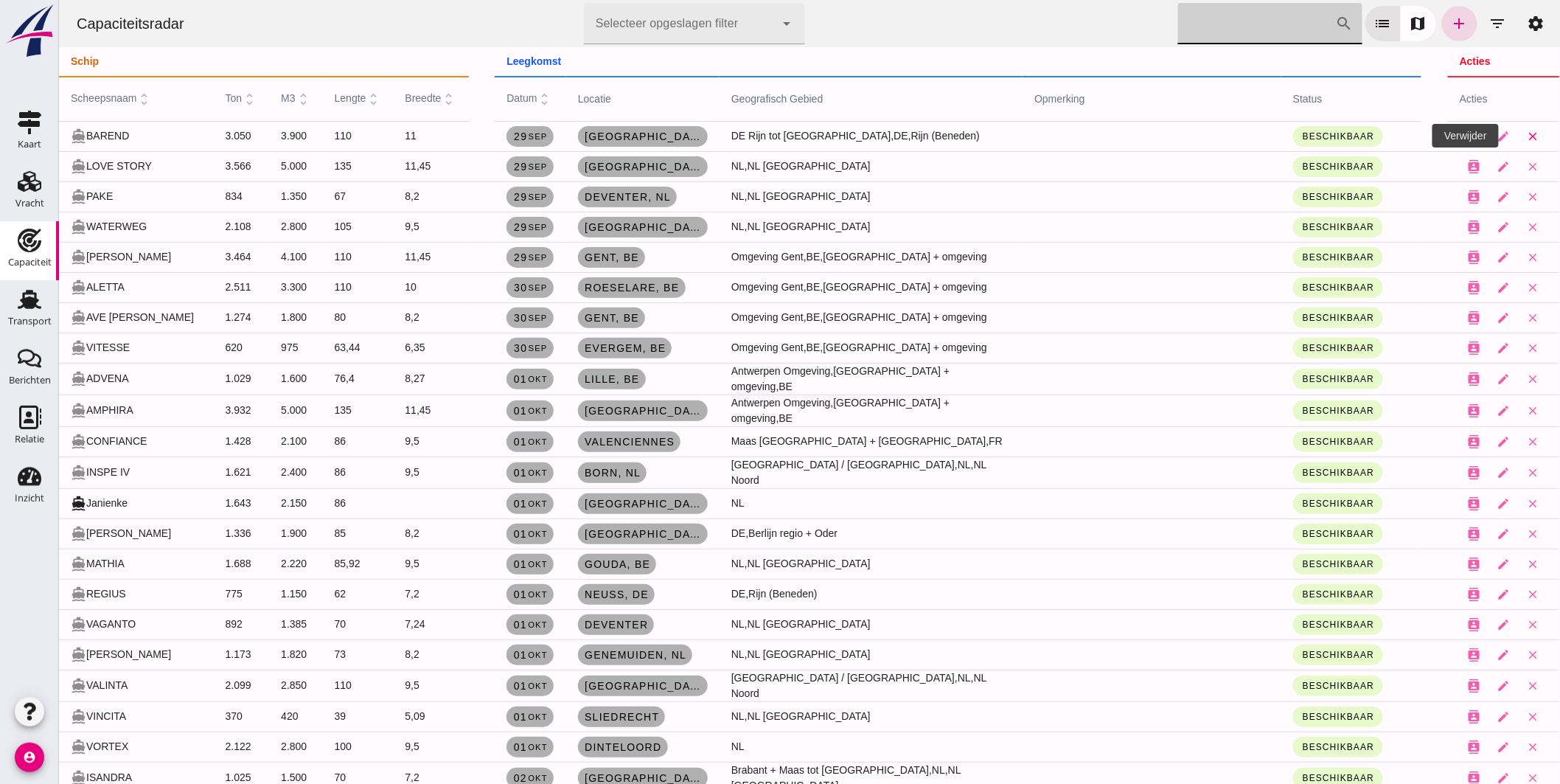
click at [1526, 136] on icon "close" at bounding box center [1533, 136] width 14 height 14
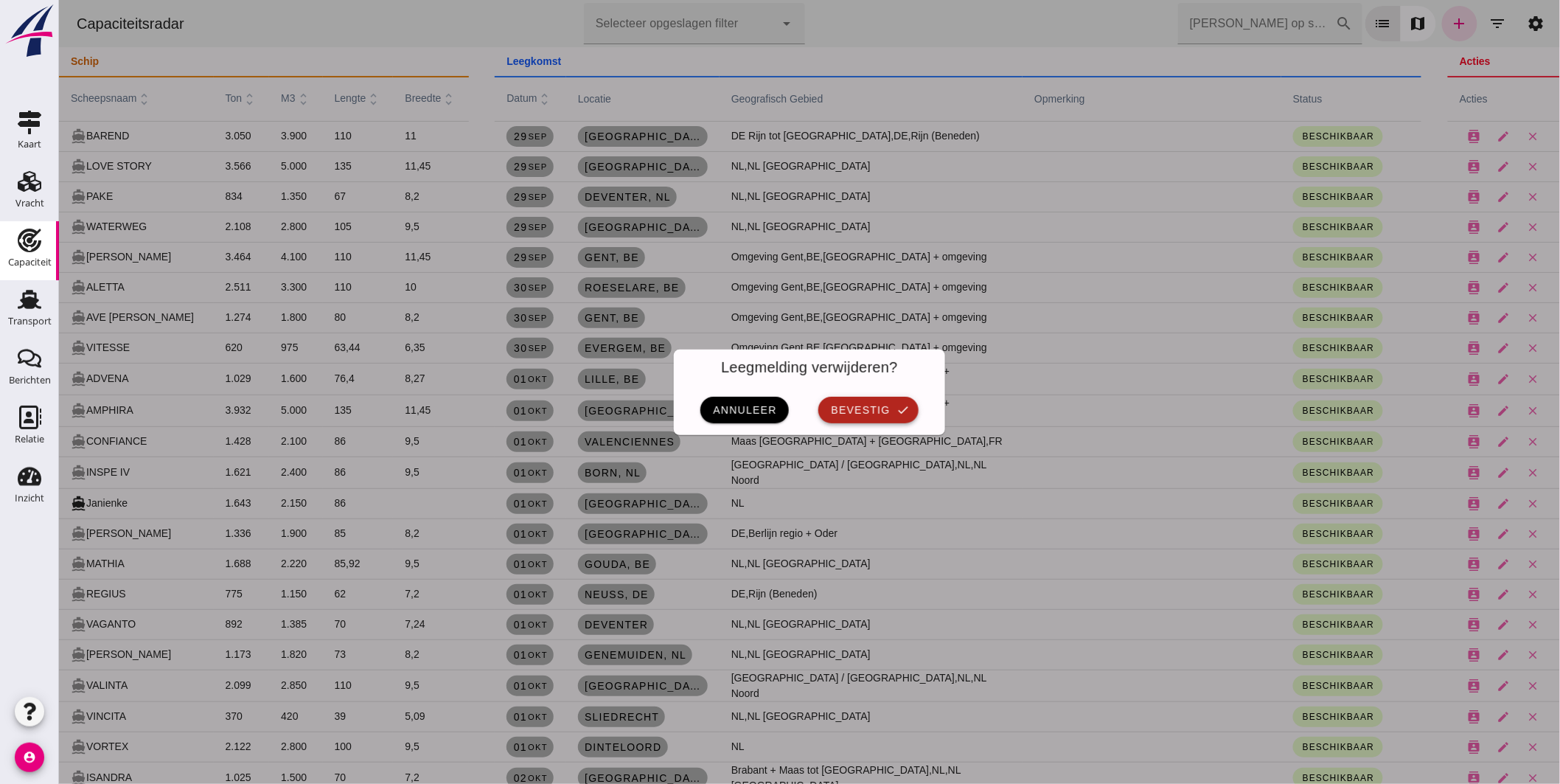
click at [858, 415] on span "bevestig" at bounding box center [859, 410] width 60 height 12
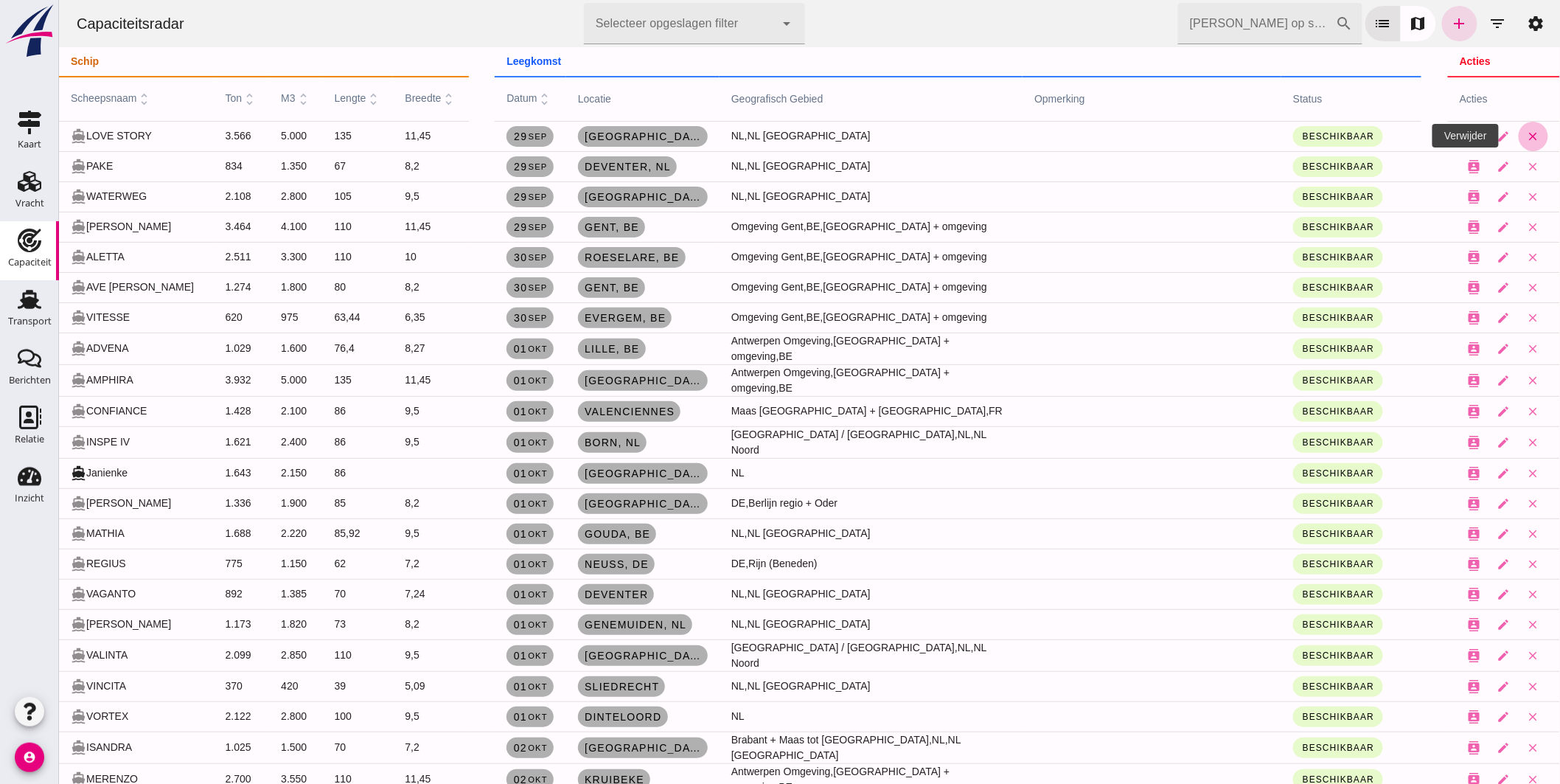
click at [1526, 131] on icon "close" at bounding box center [1533, 136] width 14 height 14
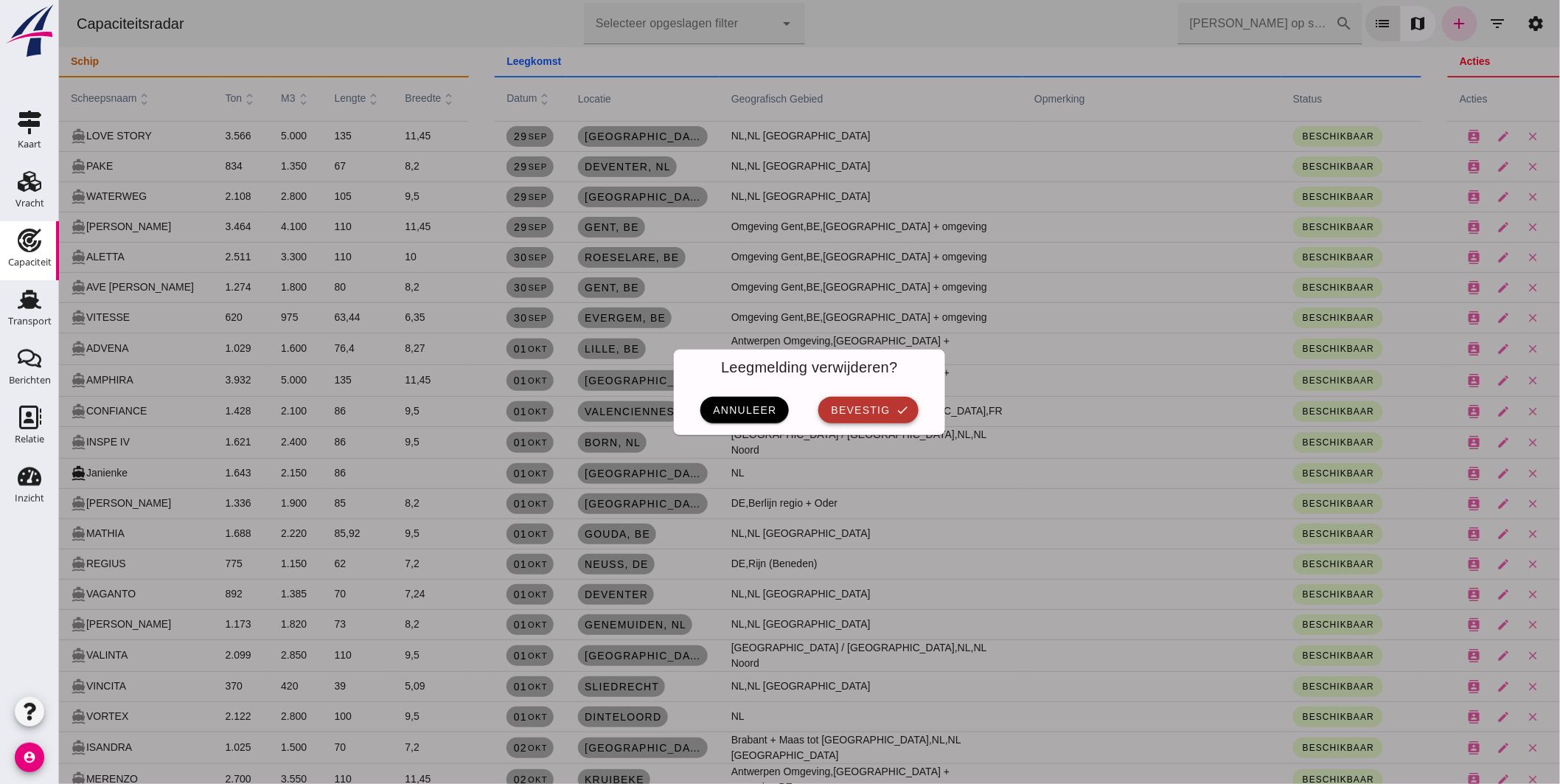
click at [896, 403] on icon "check" at bounding box center [902, 410] width 14 height 14
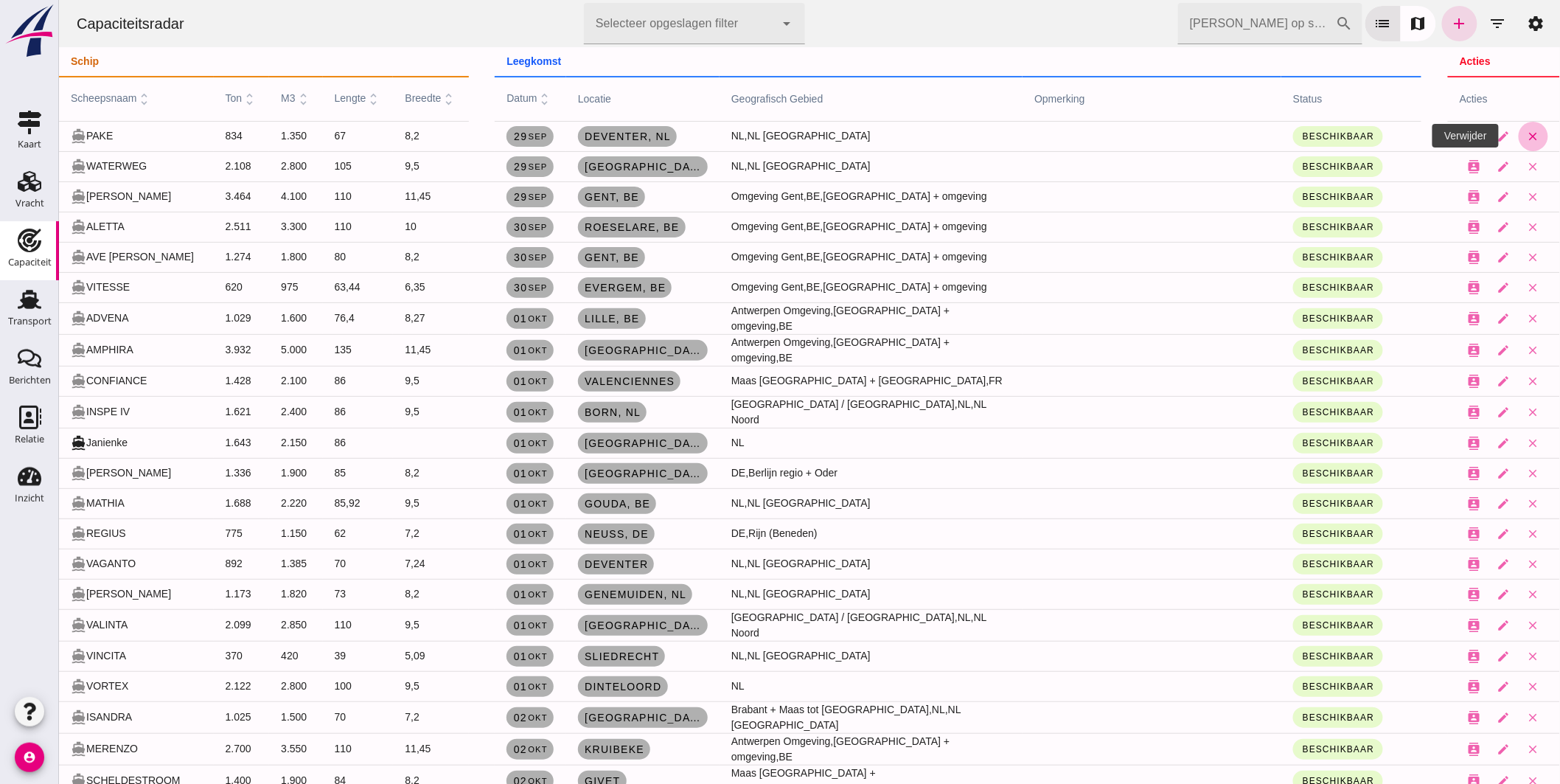
click at [1526, 132] on icon "close" at bounding box center [1533, 136] width 14 height 14
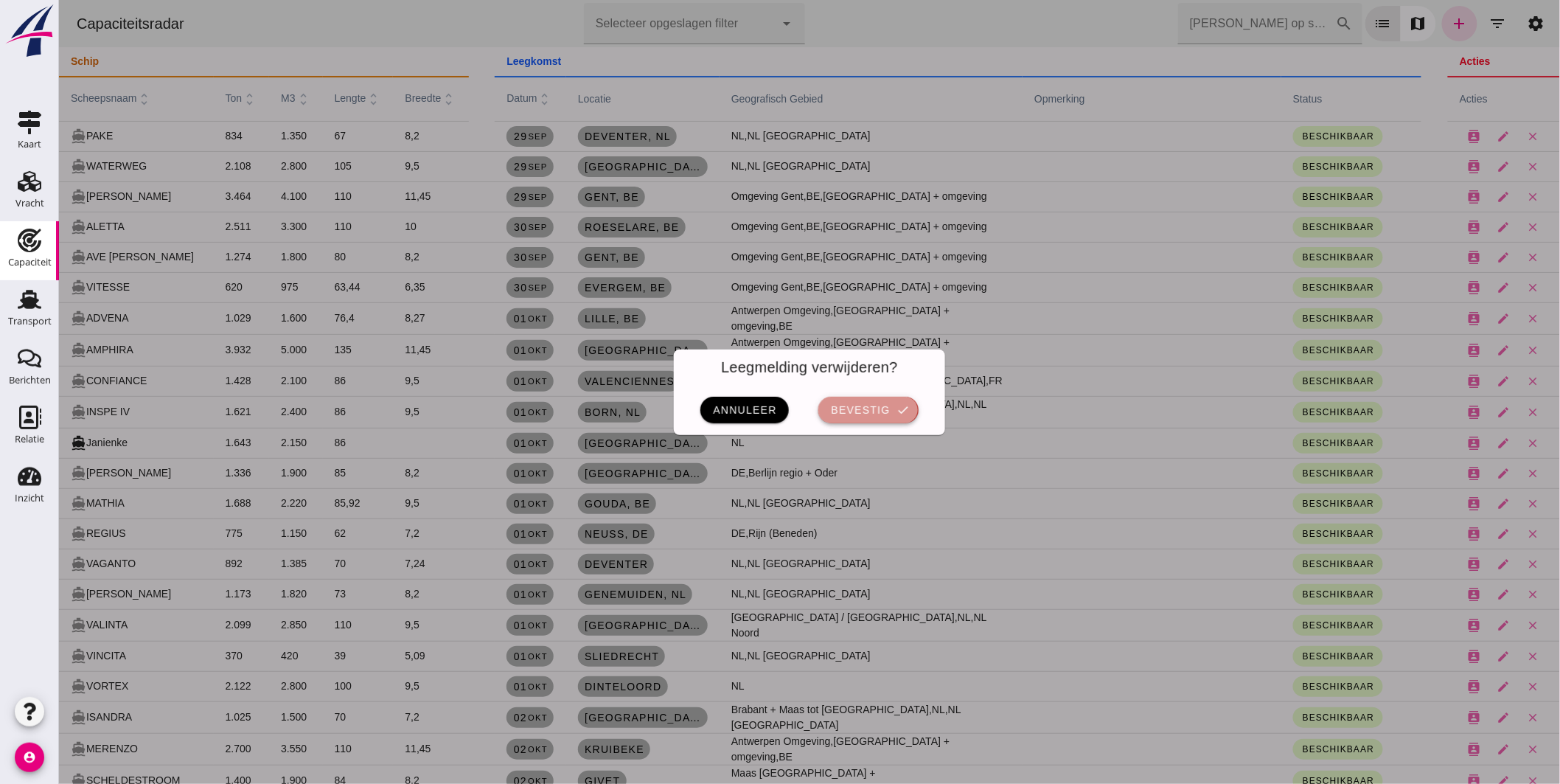
click at [877, 402] on button "bevestig check" at bounding box center [867, 410] width 100 height 26
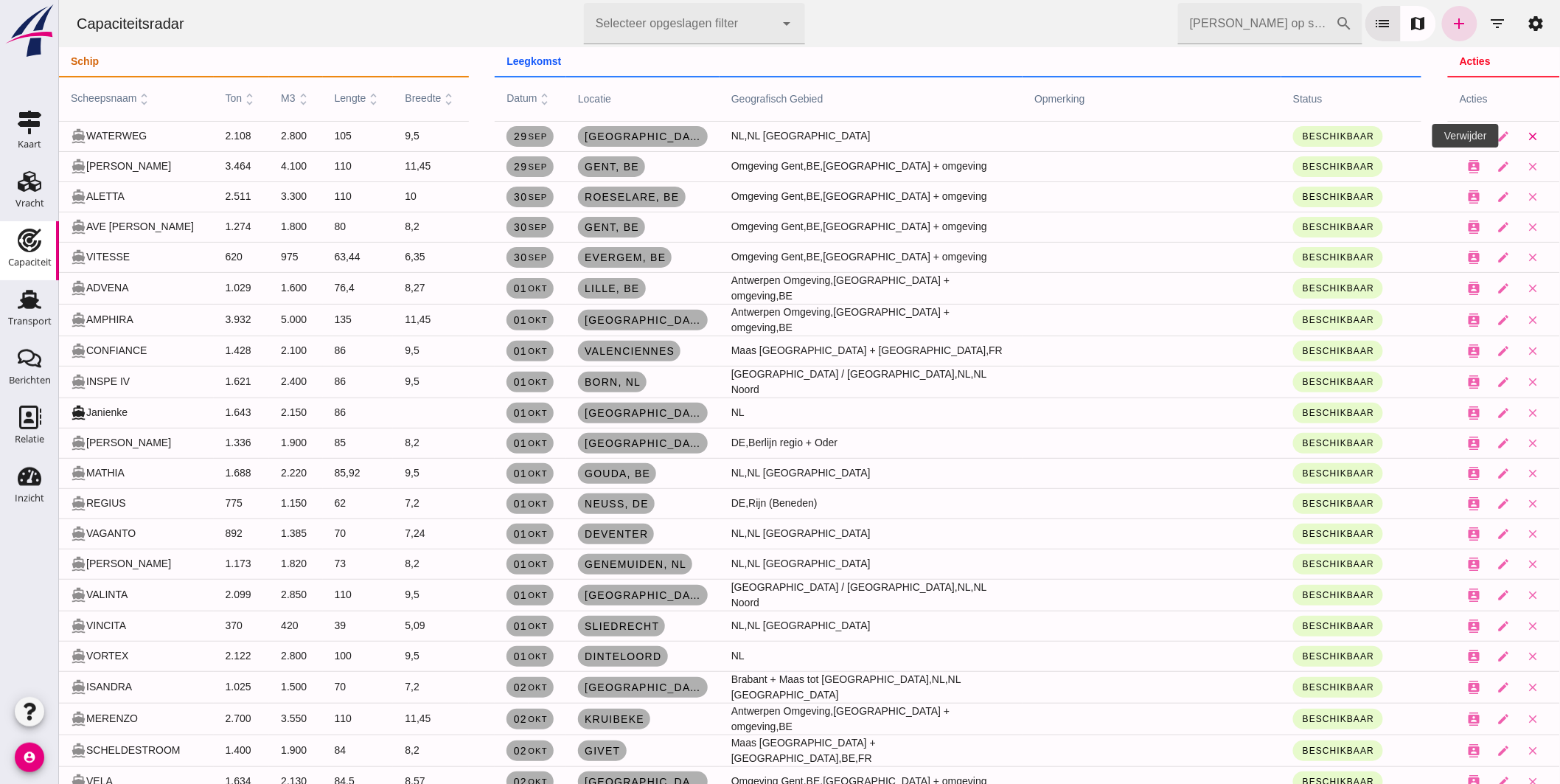
click at [1526, 133] on icon "close" at bounding box center [1533, 136] width 14 height 14
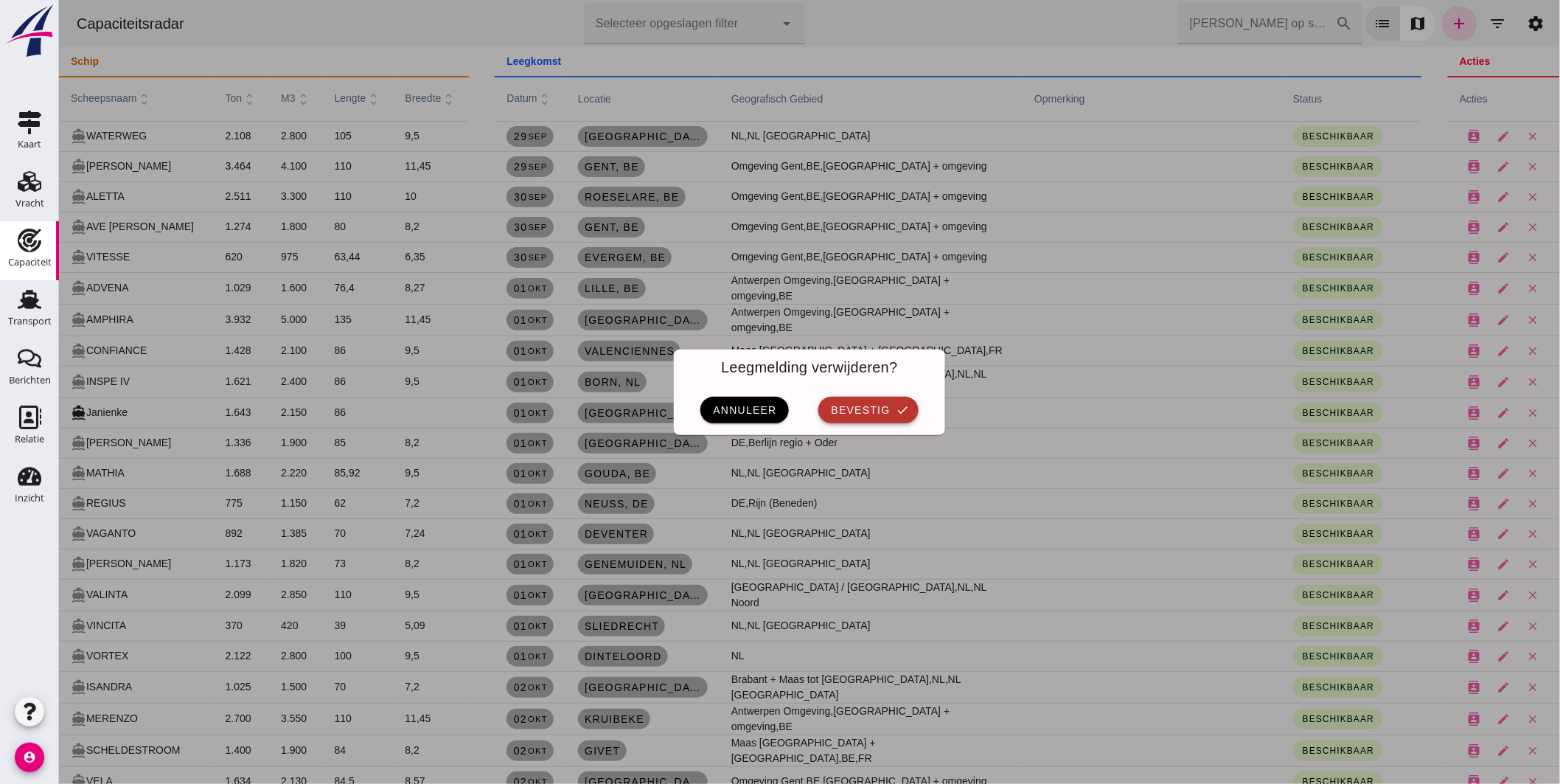
click at [880, 404] on span "bevestig" at bounding box center [859, 410] width 60 height 12
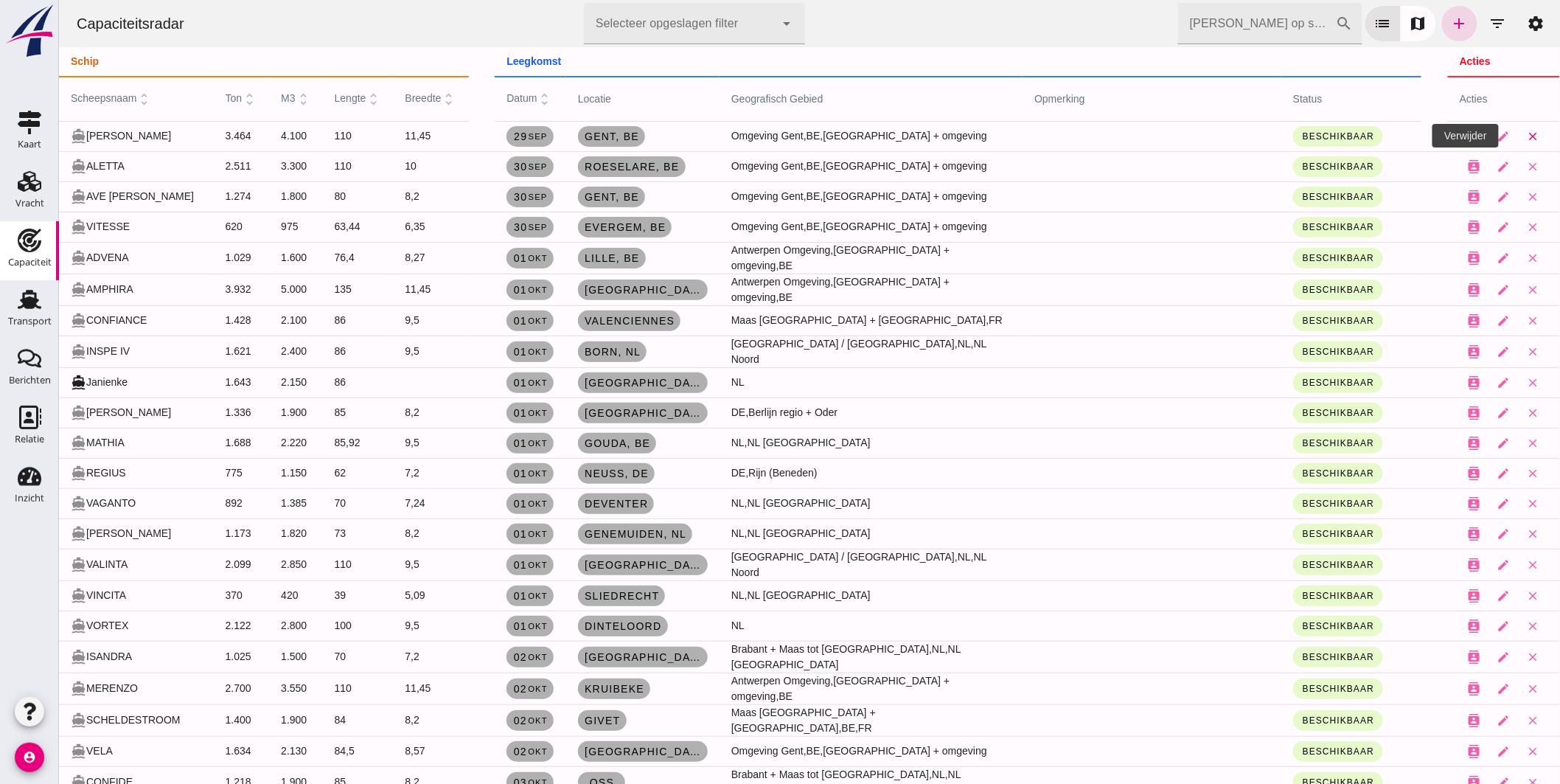
click at [1526, 130] on icon "close" at bounding box center [1533, 136] width 14 height 14
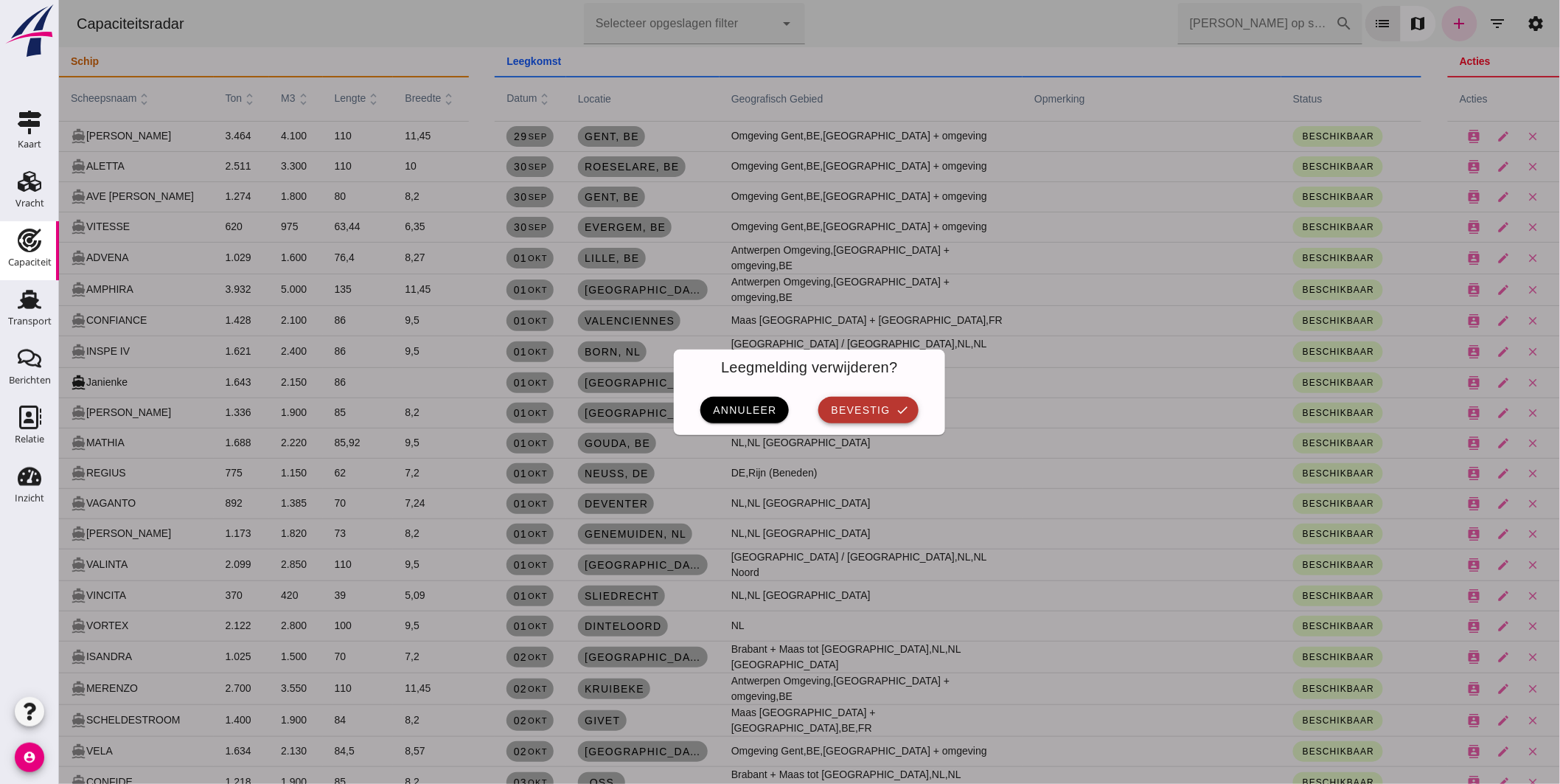
click at [887, 403] on button "bevestig check" at bounding box center [867, 410] width 100 height 26
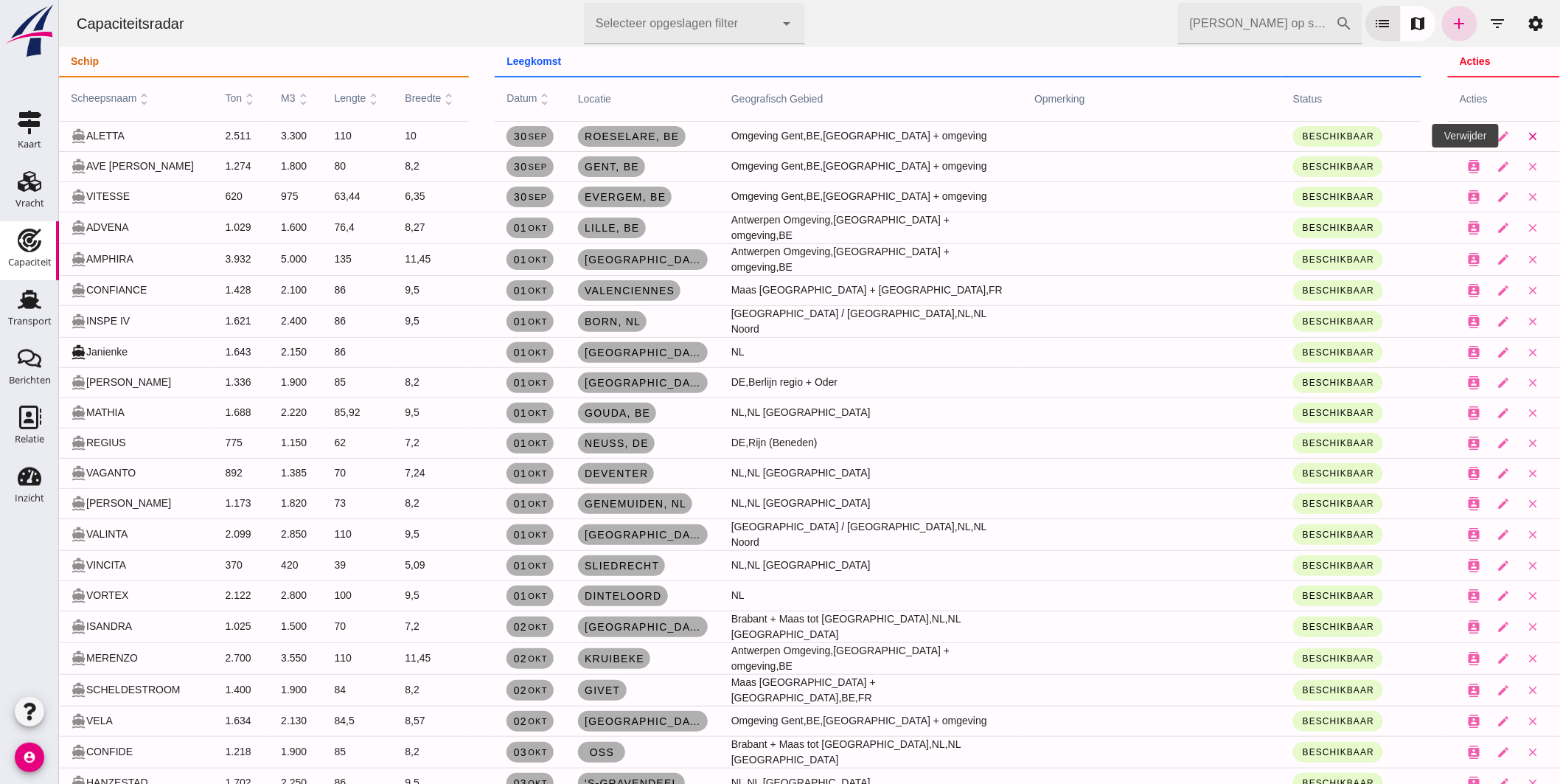
click at [1526, 140] on icon "close" at bounding box center [1533, 136] width 14 height 14
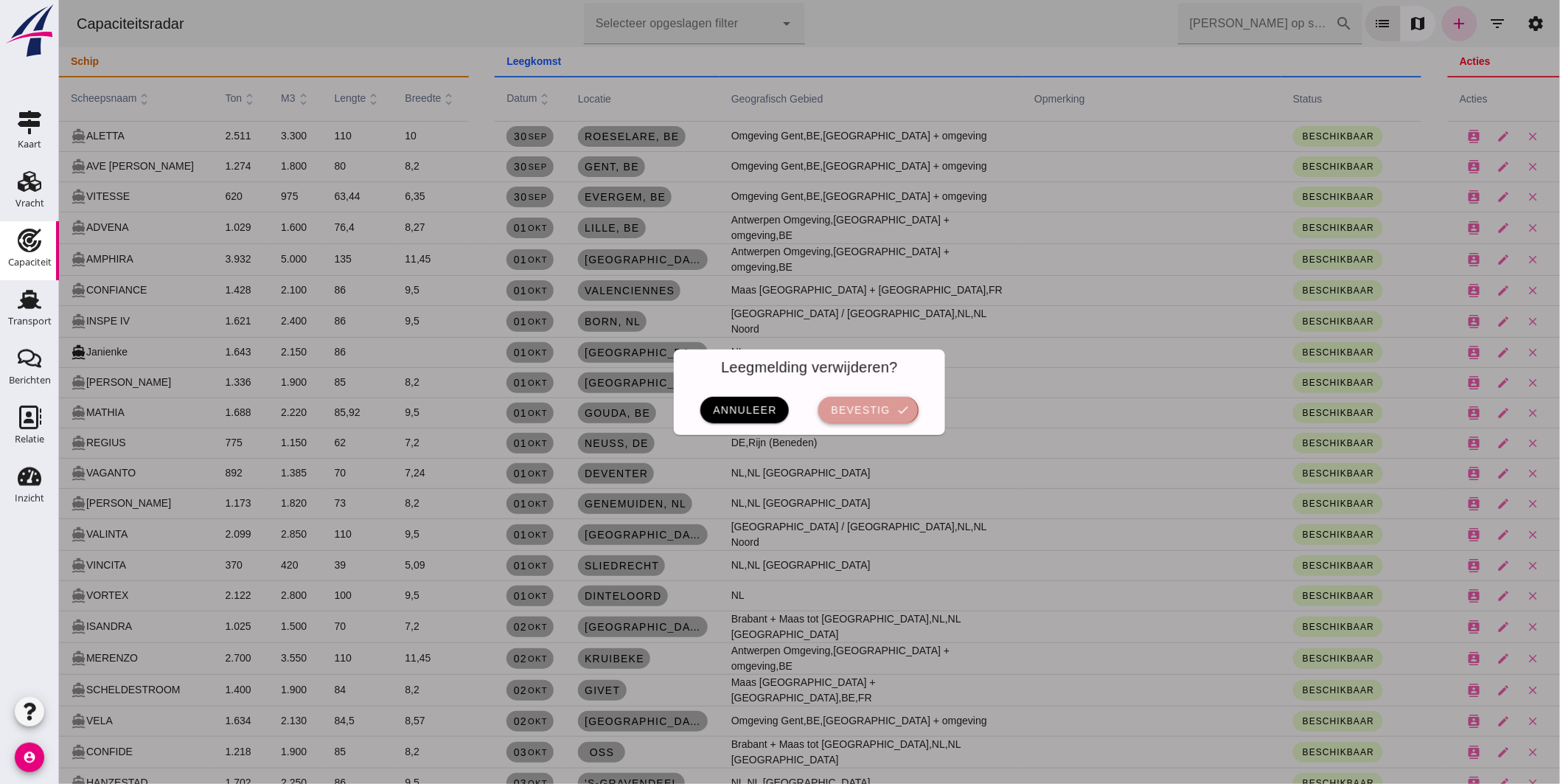
click at [900, 403] on icon "check" at bounding box center [902, 410] width 14 height 14
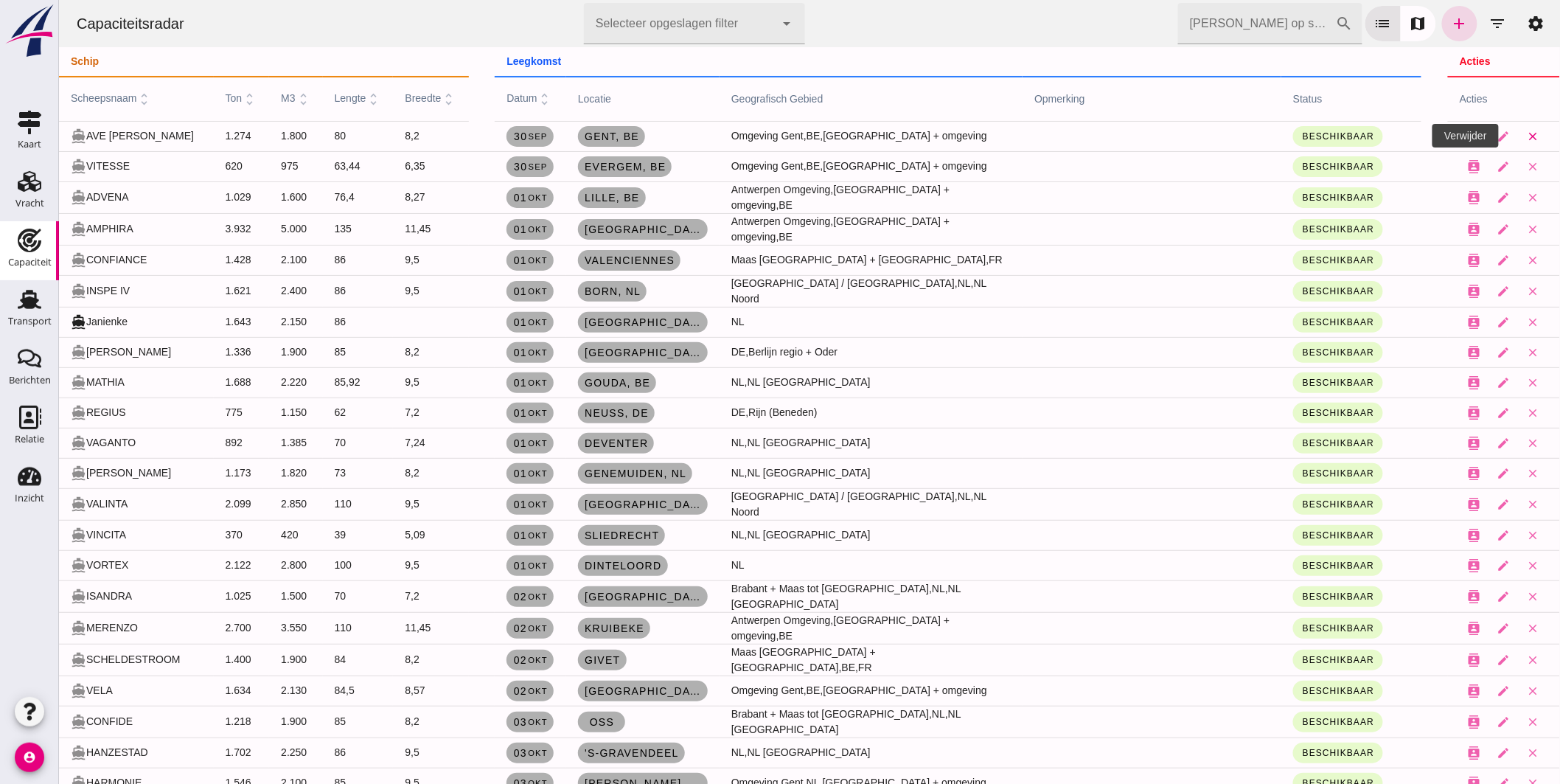
click at [1526, 134] on icon "close" at bounding box center [1533, 136] width 14 height 14
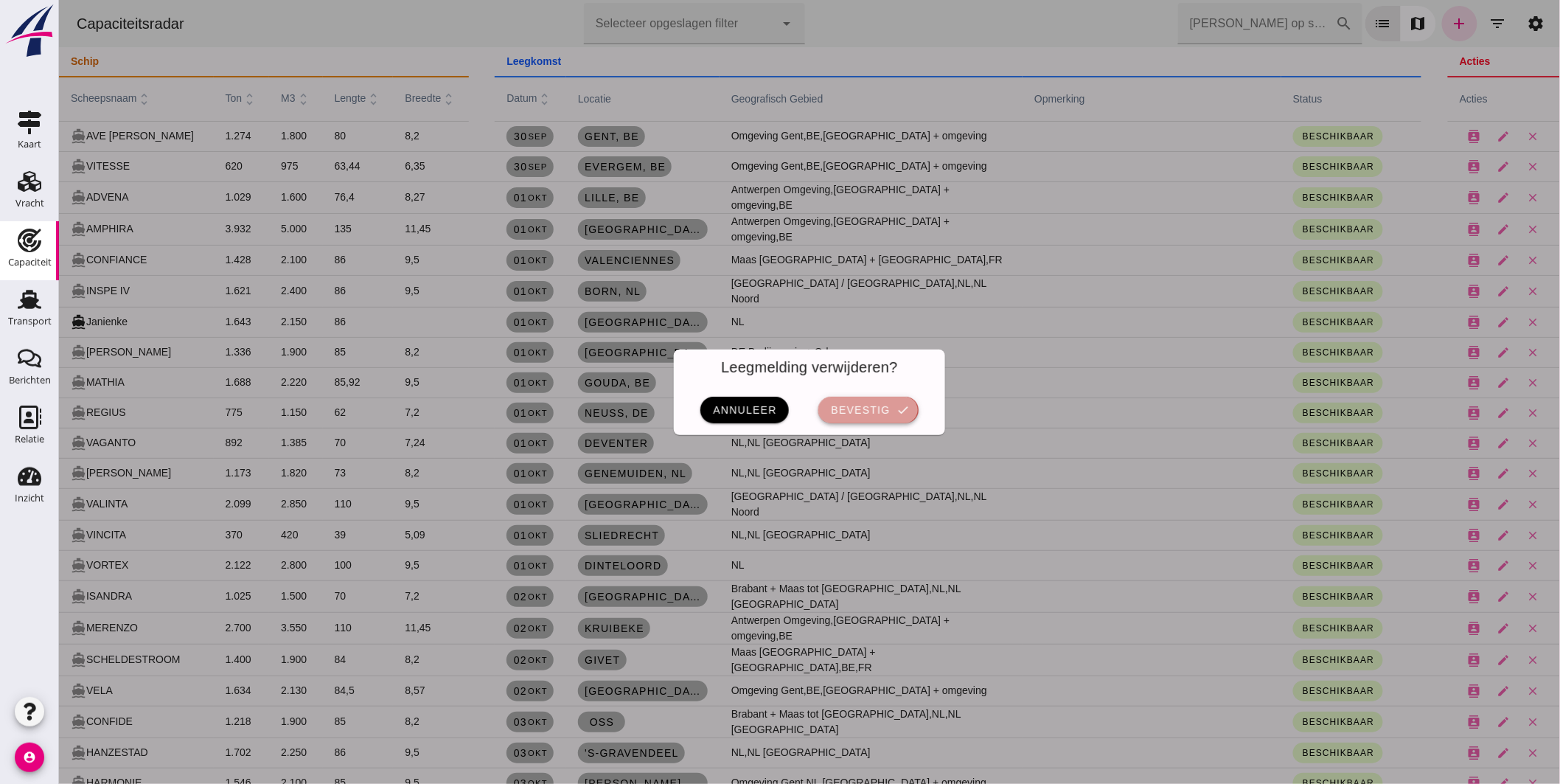
click at [879, 402] on button "bevestig check" at bounding box center [867, 410] width 100 height 26
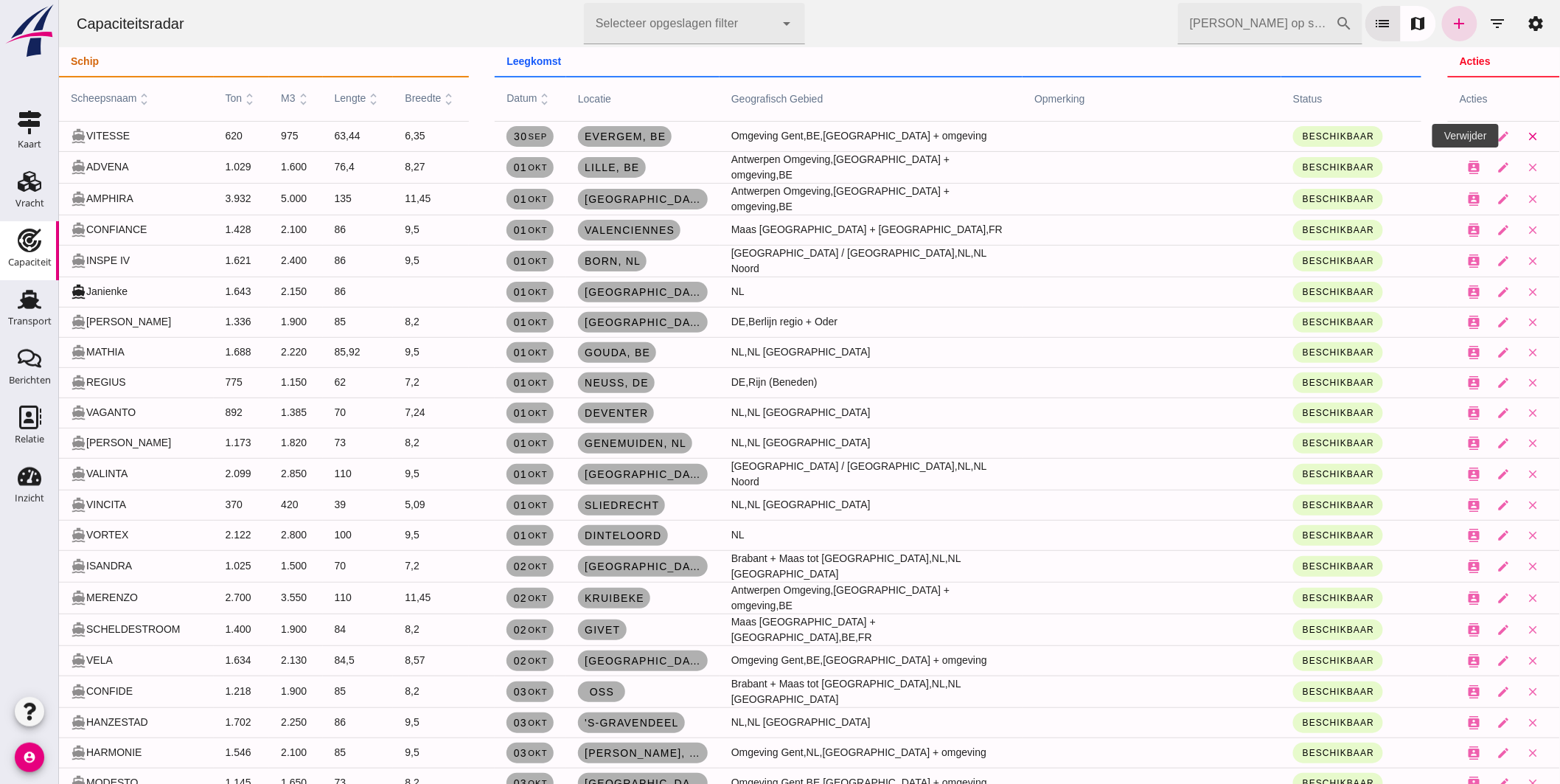
click at [1526, 132] on icon "close" at bounding box center [1533, 136] width 14 height 14
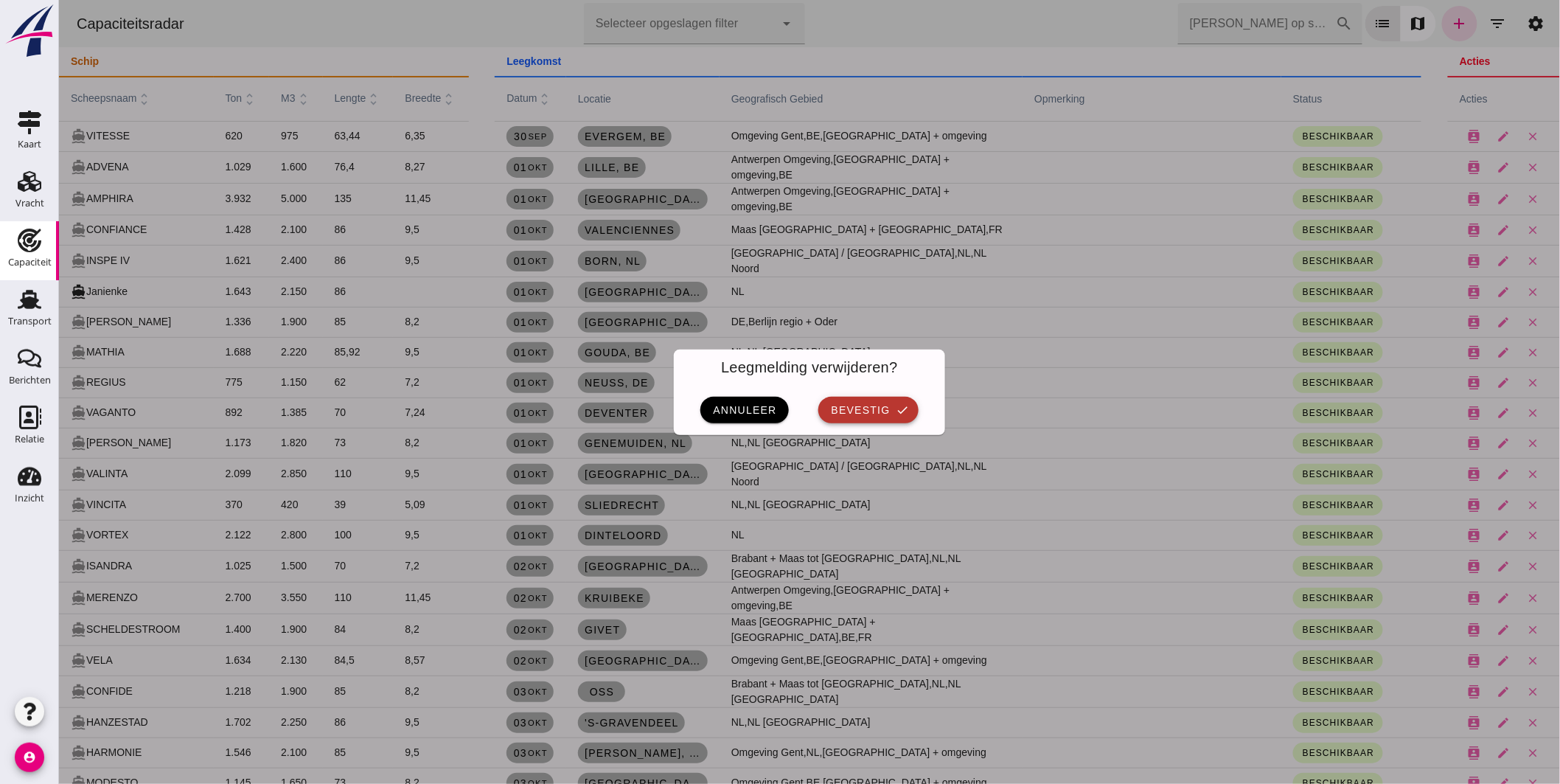
click at [867, 418] on button "bevestig check" at bounding box center [867, 410] width 100 height 26
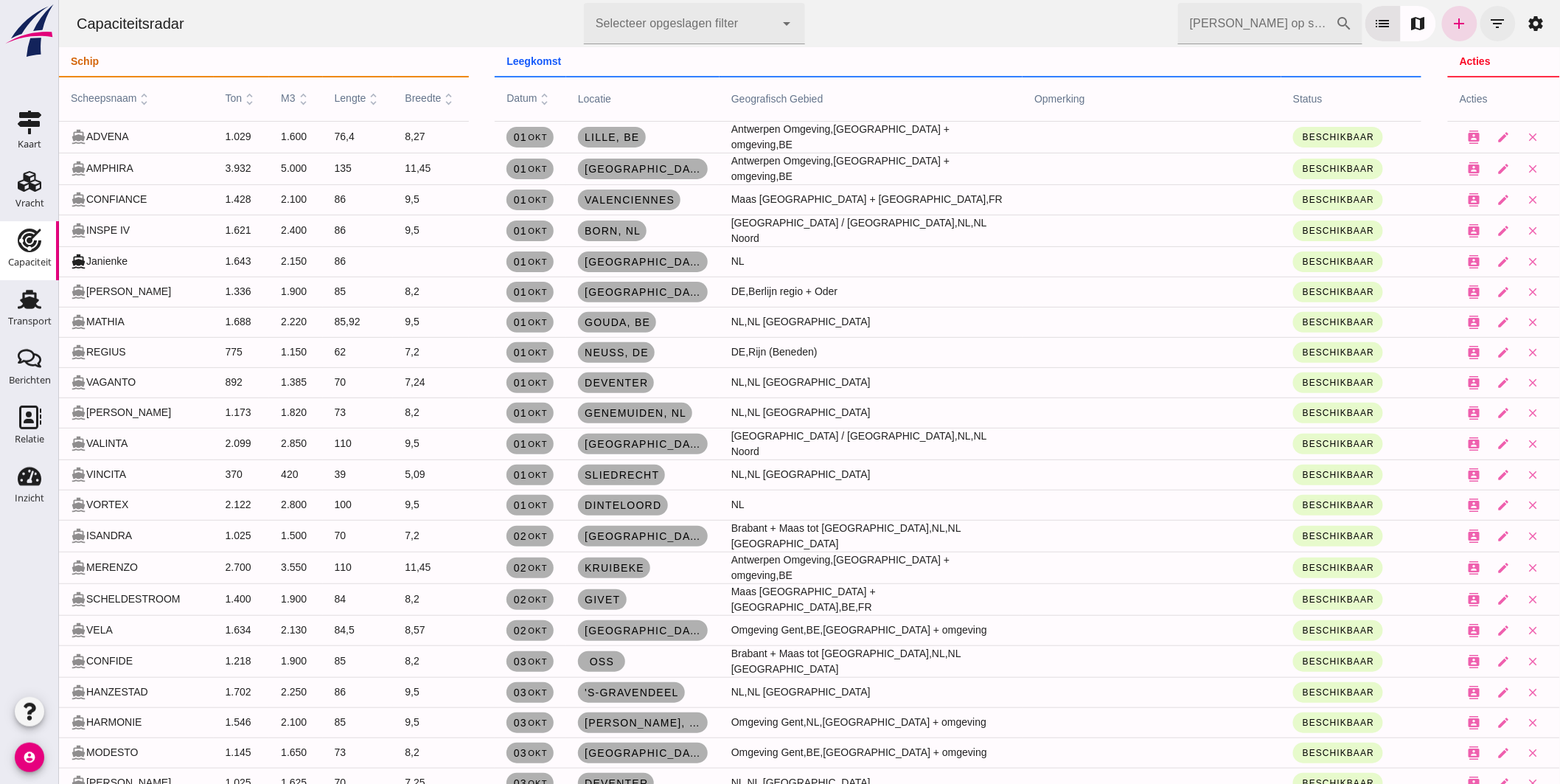
click at [1488, 20] on icon "filter_list" at bounding box center [1497, 24] width 18 height 18
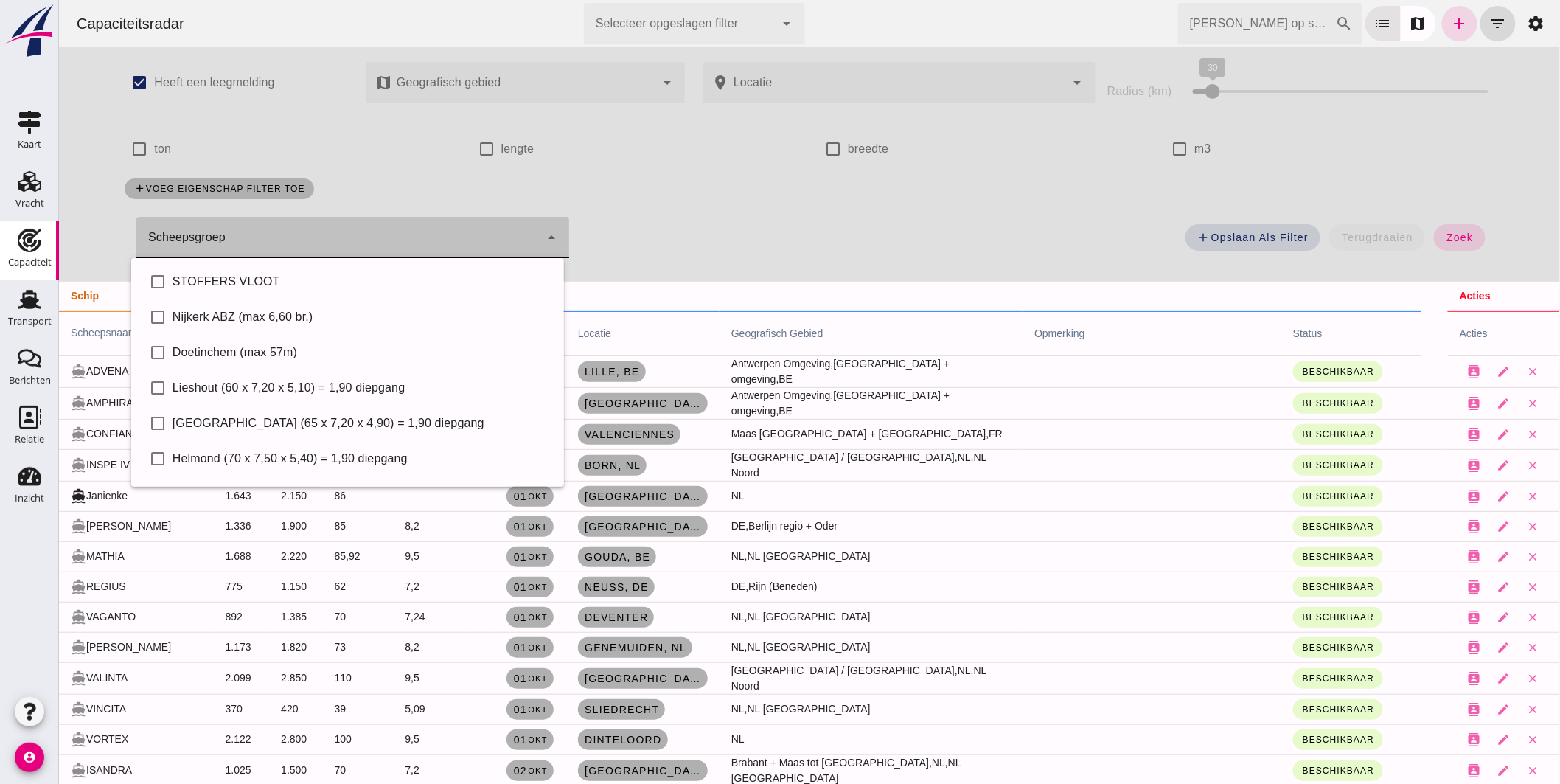
click at [362, 242] on div at bounding box center [337, 237] width 403 height 42
click at [291, 284] on div "STOFFERS VLOOT" at bounding box center [362, 282] width 380 height 18
type input "STOFFERS VLOOT"
checkbox input "true"
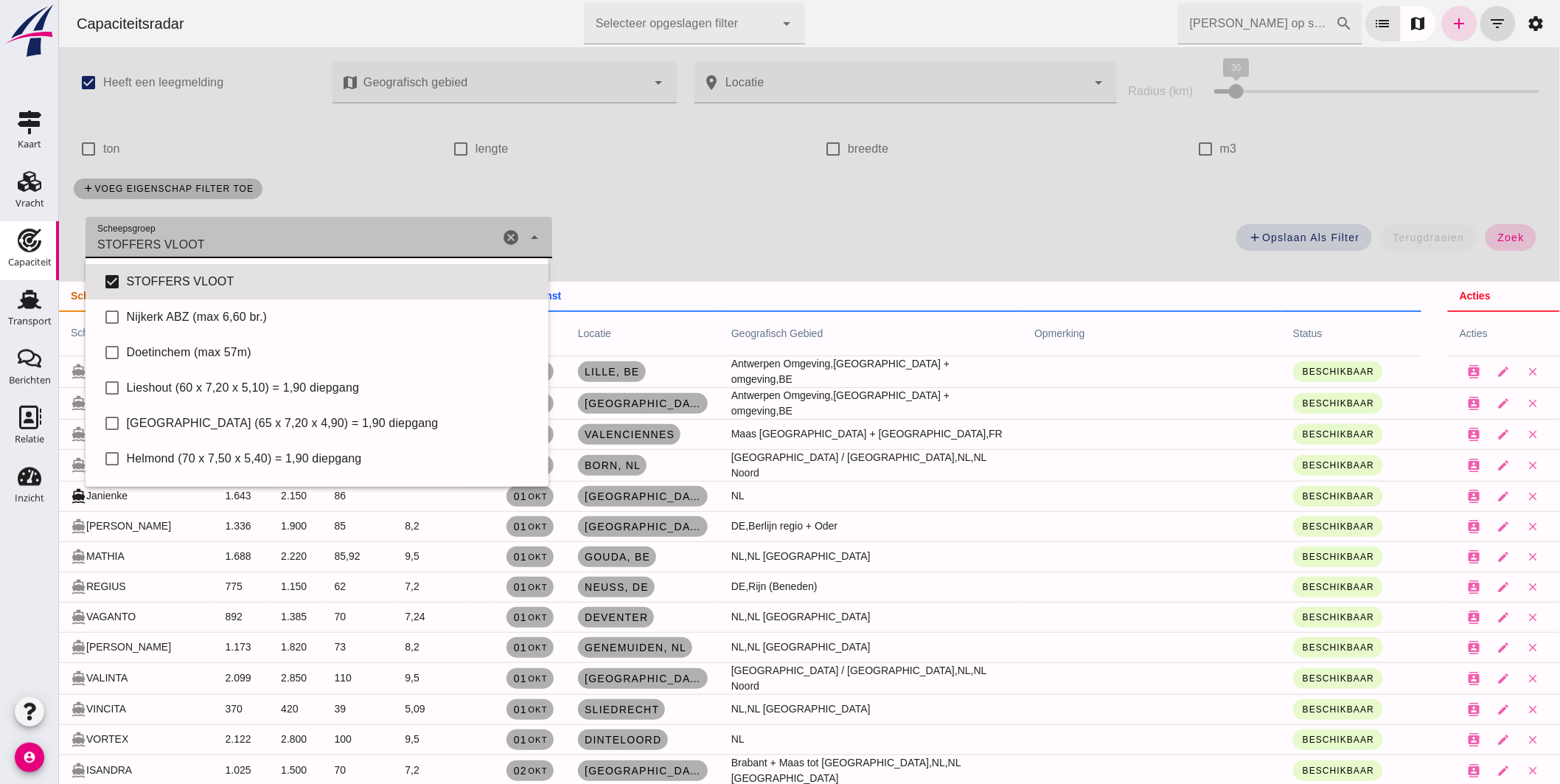
click at [1505, 234] on span "zoek" at bounding box center [1510, 237] width 27 height 12
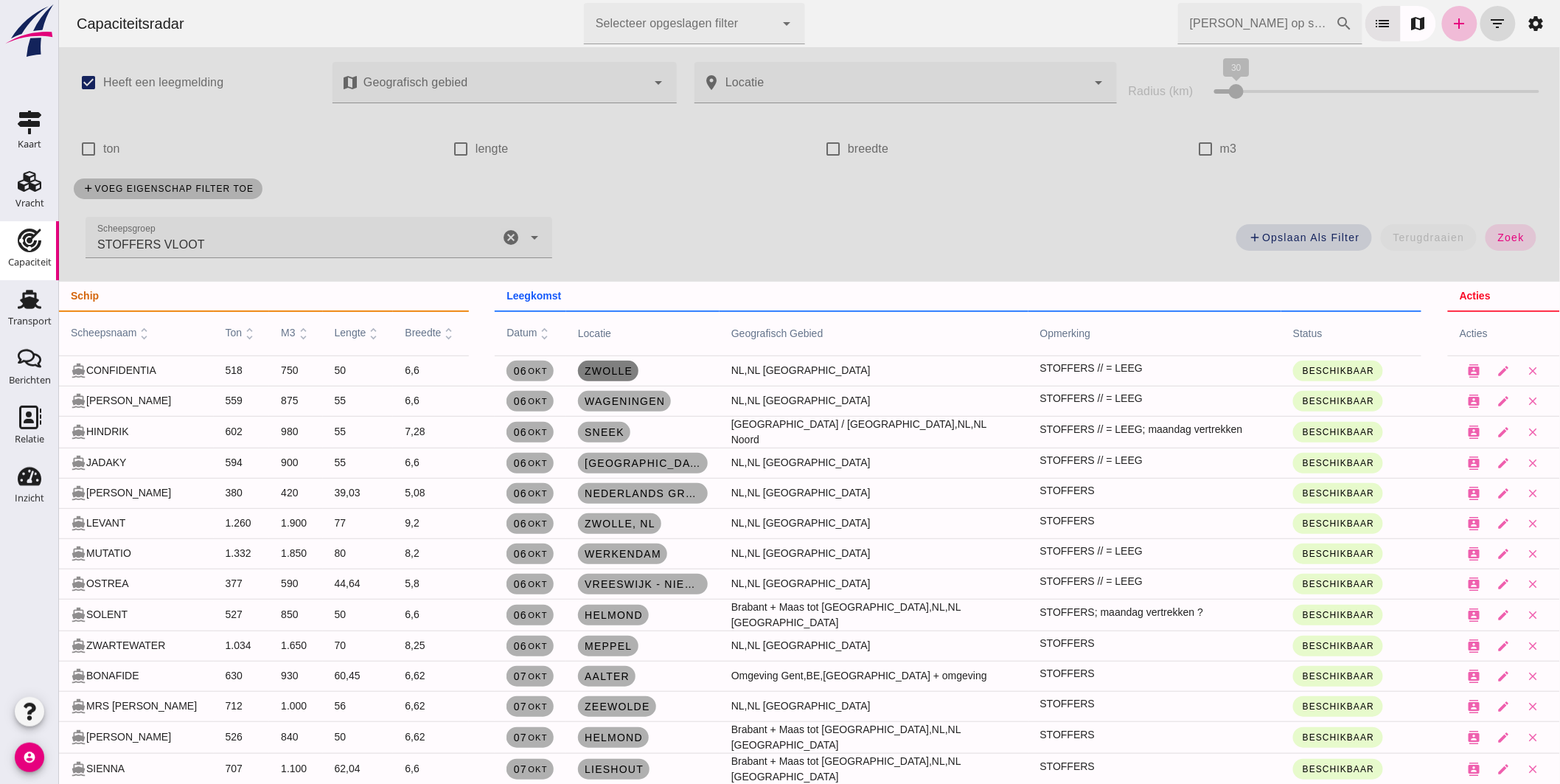
click at [608, 370] on span "Zwolle" at bounding box center [607, 371] width 49 height 12
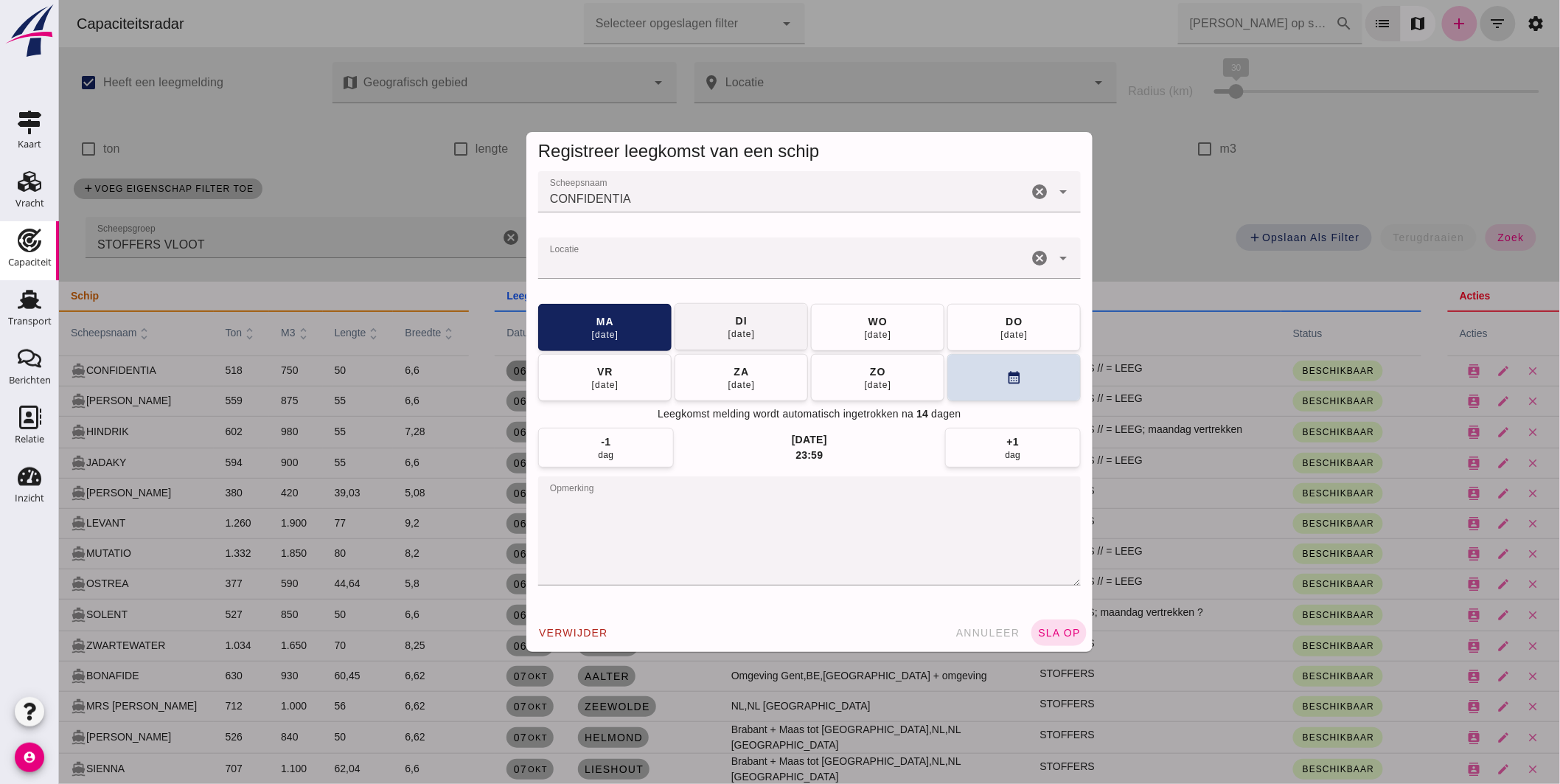
click at [715, 317] on button "[DATE]" at bounding box center [741, 326] width 133 height 47
click at [686, 270] on input "Locatie" at bounding box center [782, 266] width 489 height 18
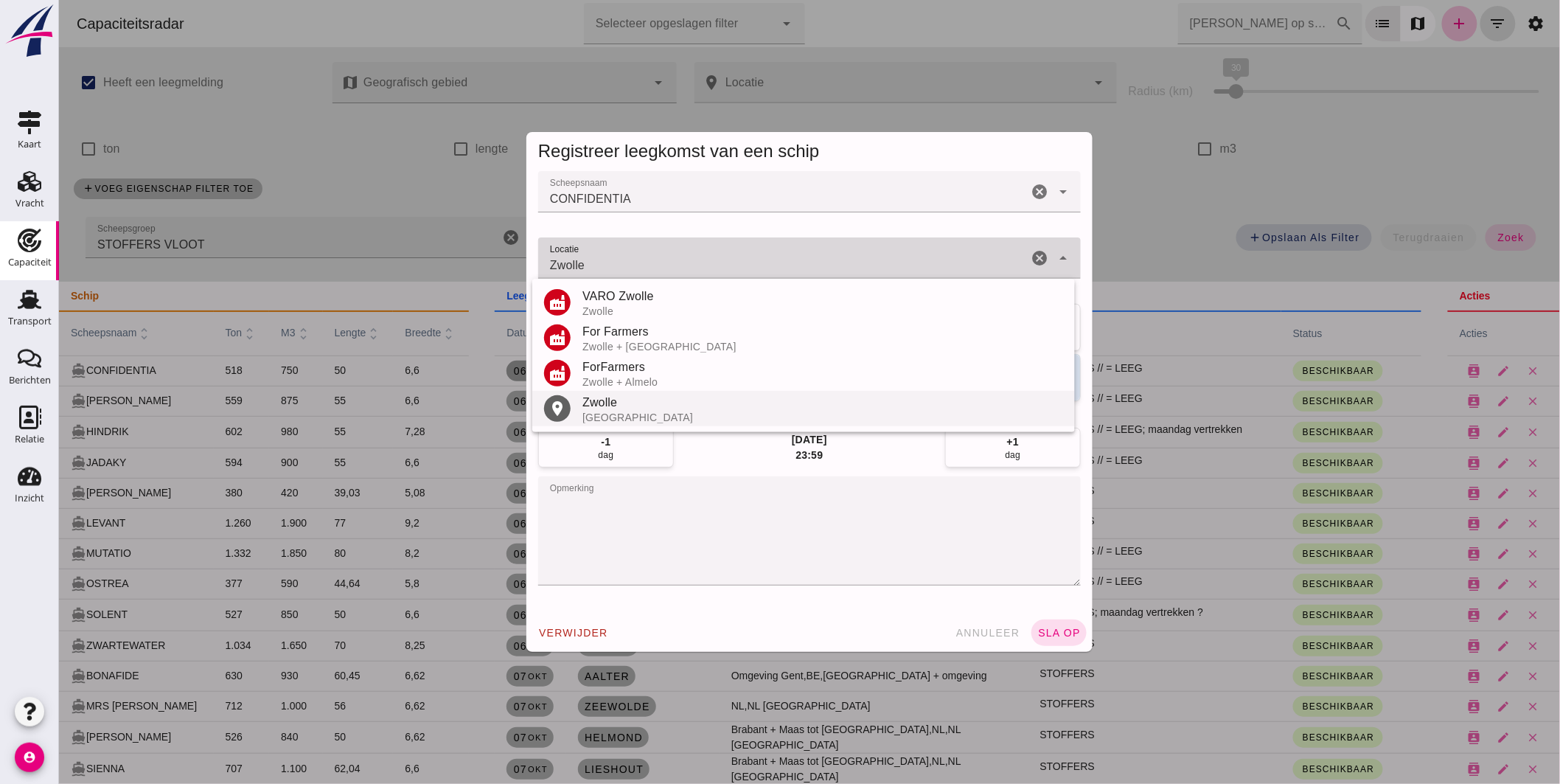
click at [636, 396] on div "Zwolle" at bounding box center [822, 402] width 480 height 18
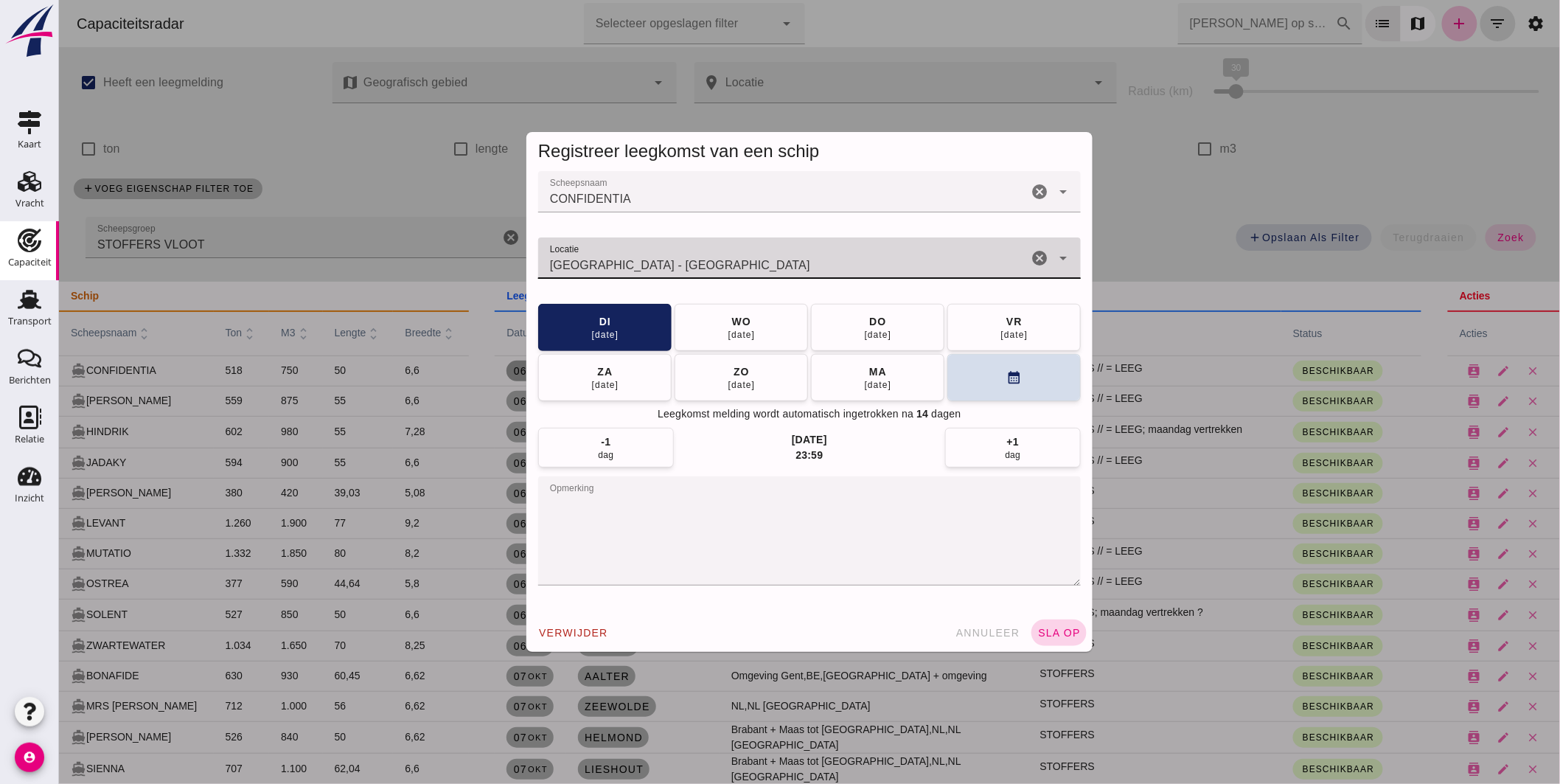
type input "[GEOGRAPHIC_DATA] - [GEOGRAPHIC_DATA]"
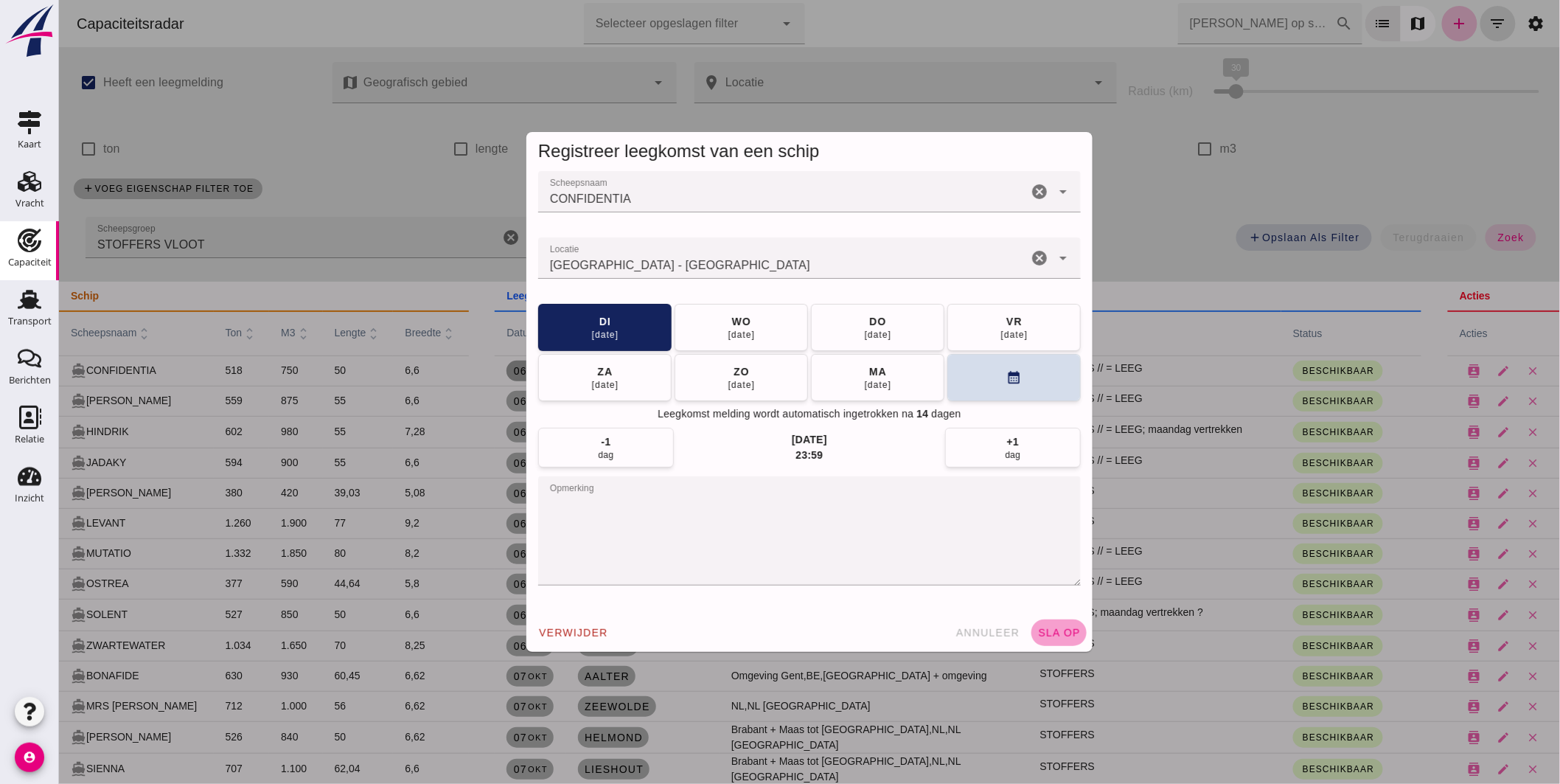
click at [1066, 645] on button "sla op" at bounding box center [1058, 632] width 55 height 26
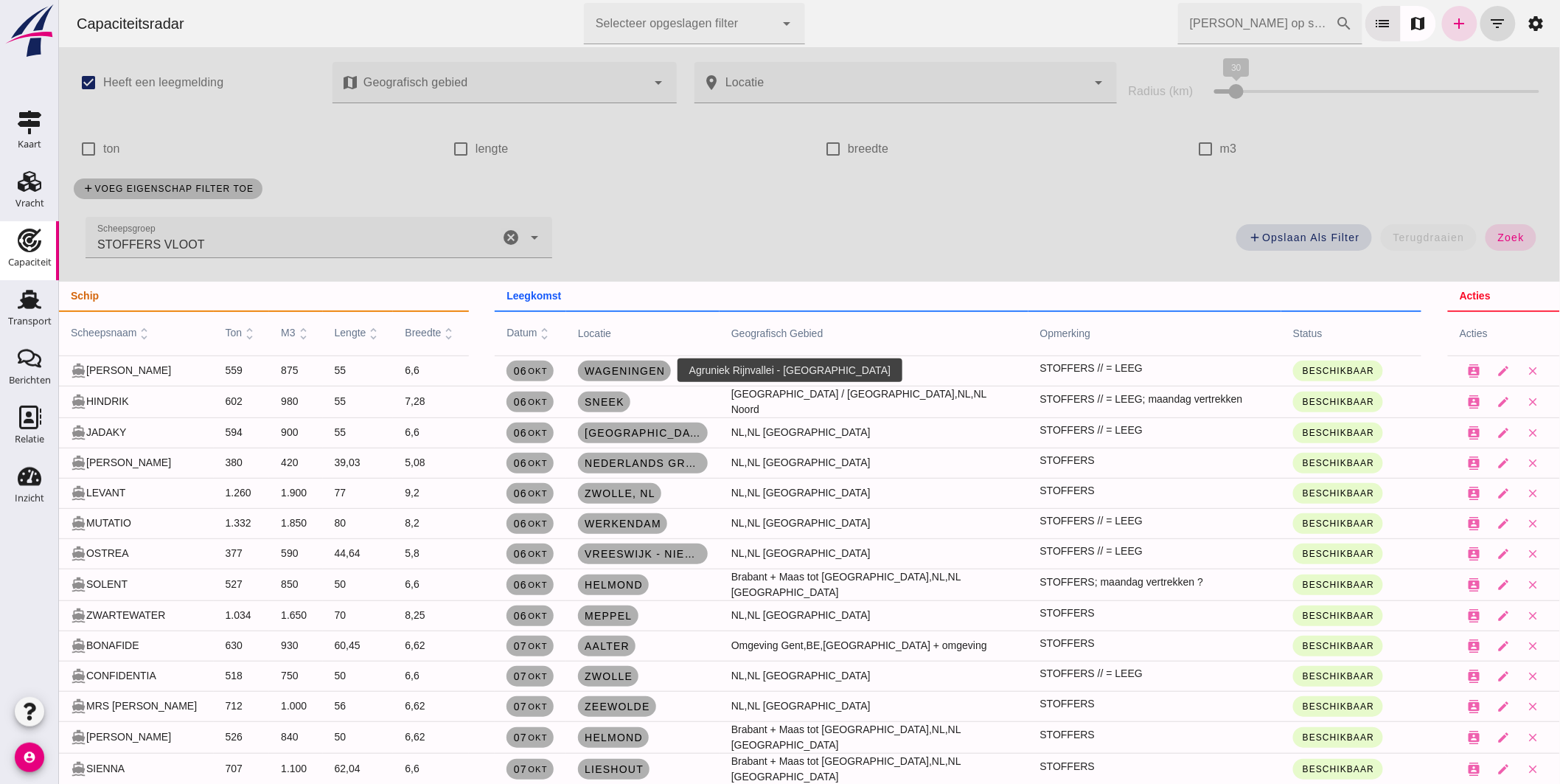
click at [619, 365] on span "Wageningen" at bounding box center [623, 371] width 81 height 12
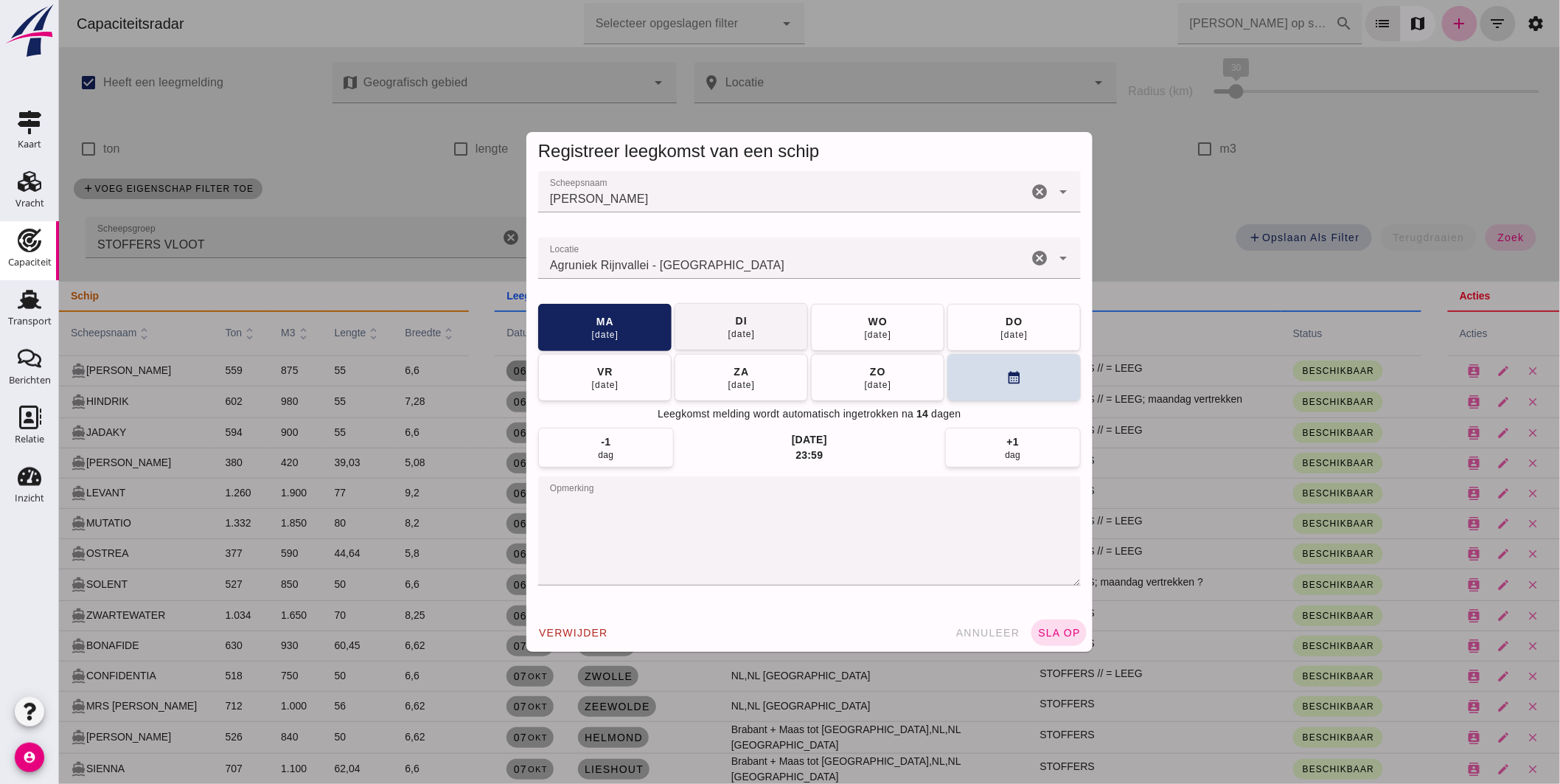
click at [738, 307] on button "[DATE]" at bounding box center [741, 326] width 133 height 47
click at [1048, 622] on button "sla op" at bounding box center [1058, 632] width 55 height 26
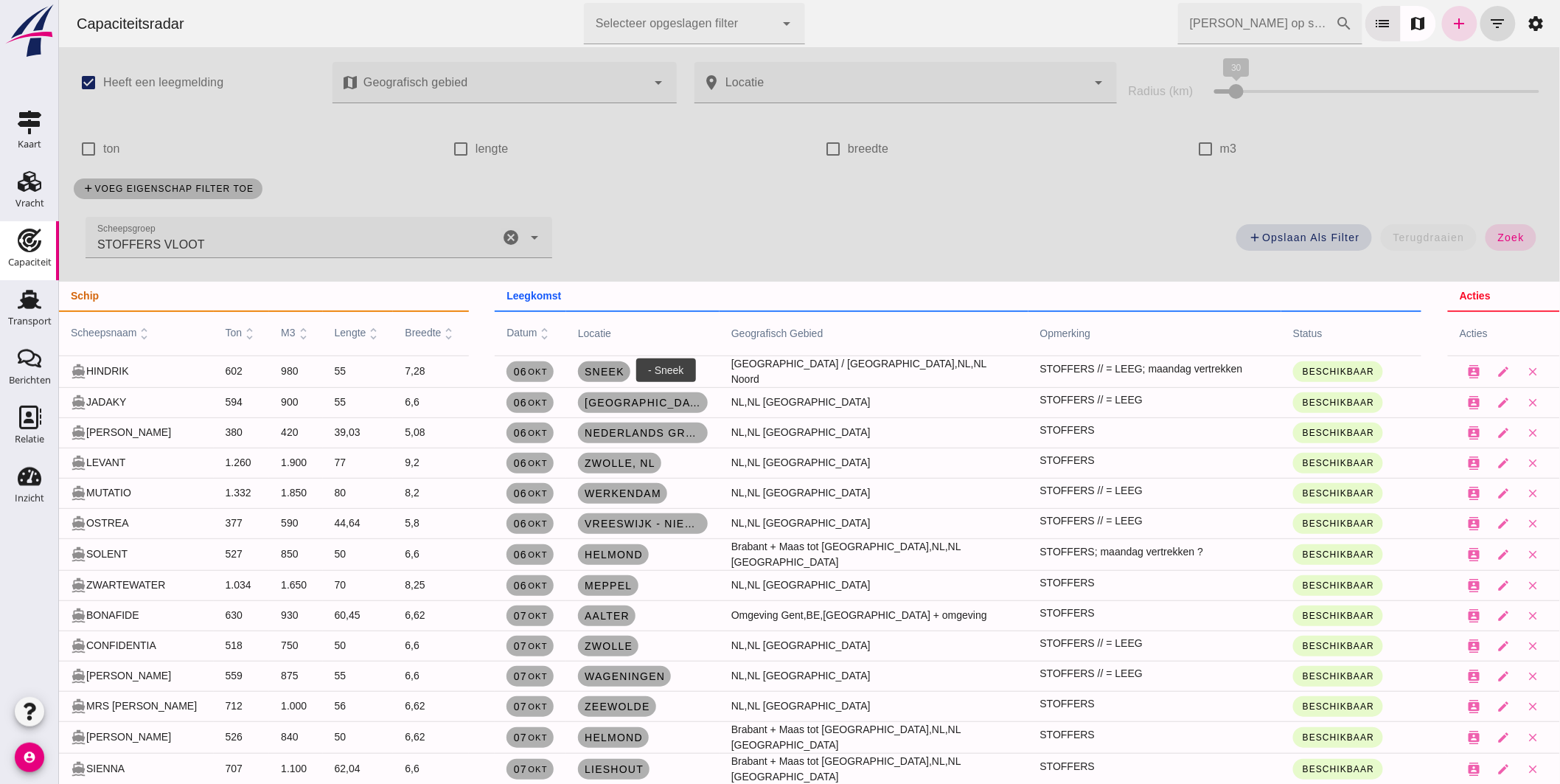
click at [617, 365] on span "Sneek" at bounding box center [603, 371] width 41 height 12
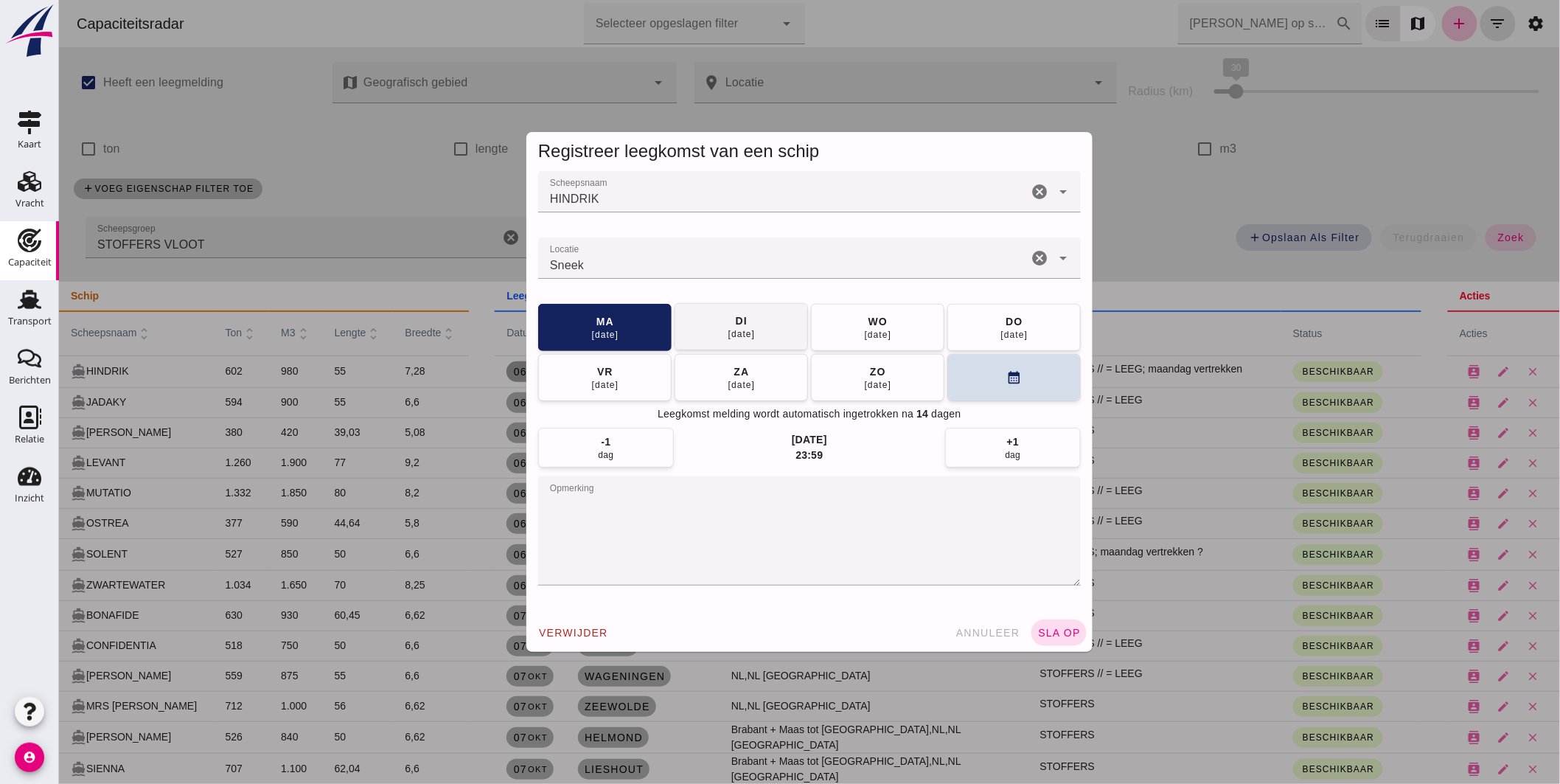
click at [761, 314] on button "[DATE]" at bounding box center [741, 326] width 133 height 47
click at [1037, 633] on span "sla op" at bounding box center [1059, 632] width 44 height 12
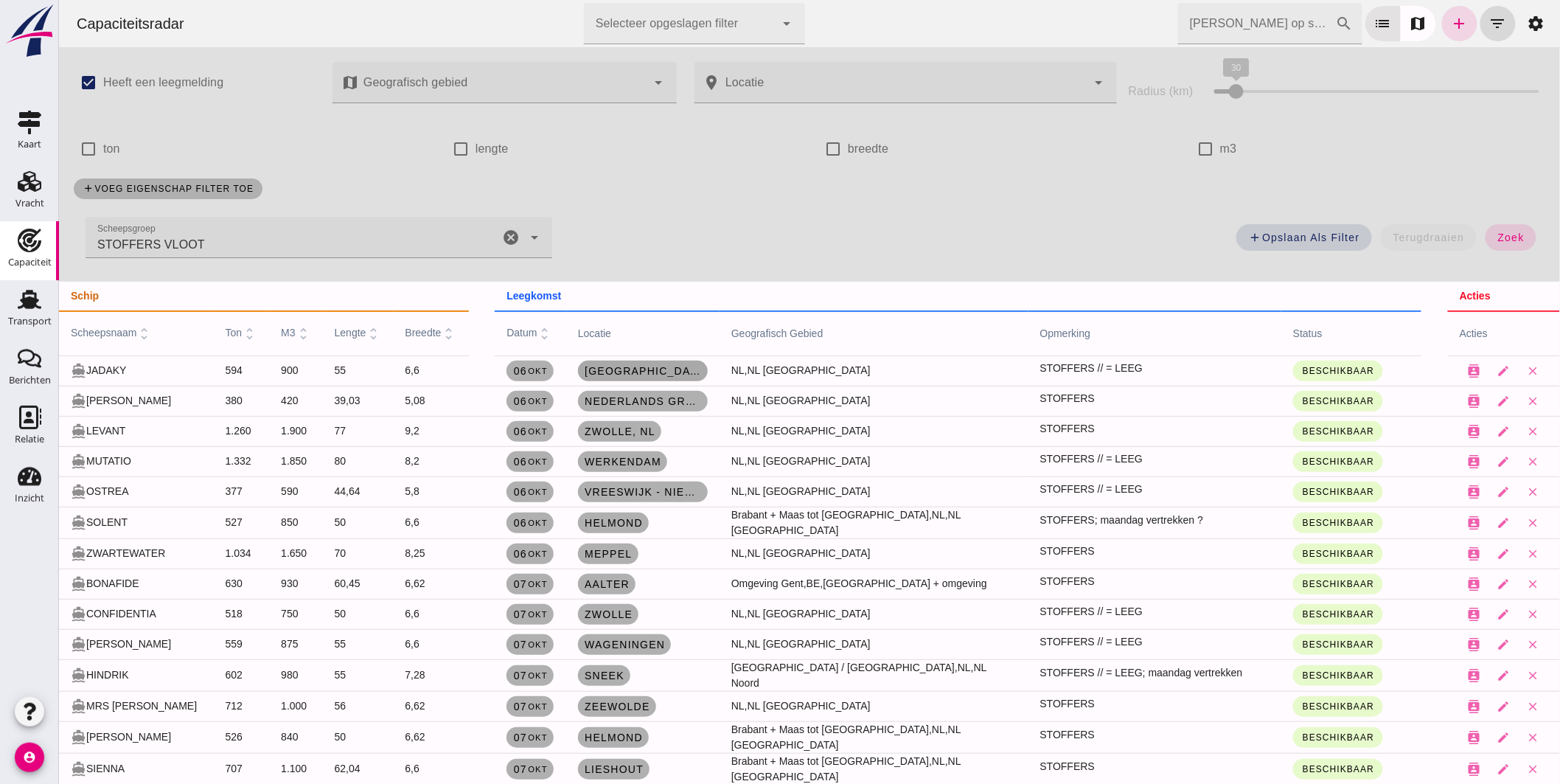
click at [630, 369] on span "[GEOGRAPHIC_DATA]" at bounding box center [642, 371] width 118 height 12
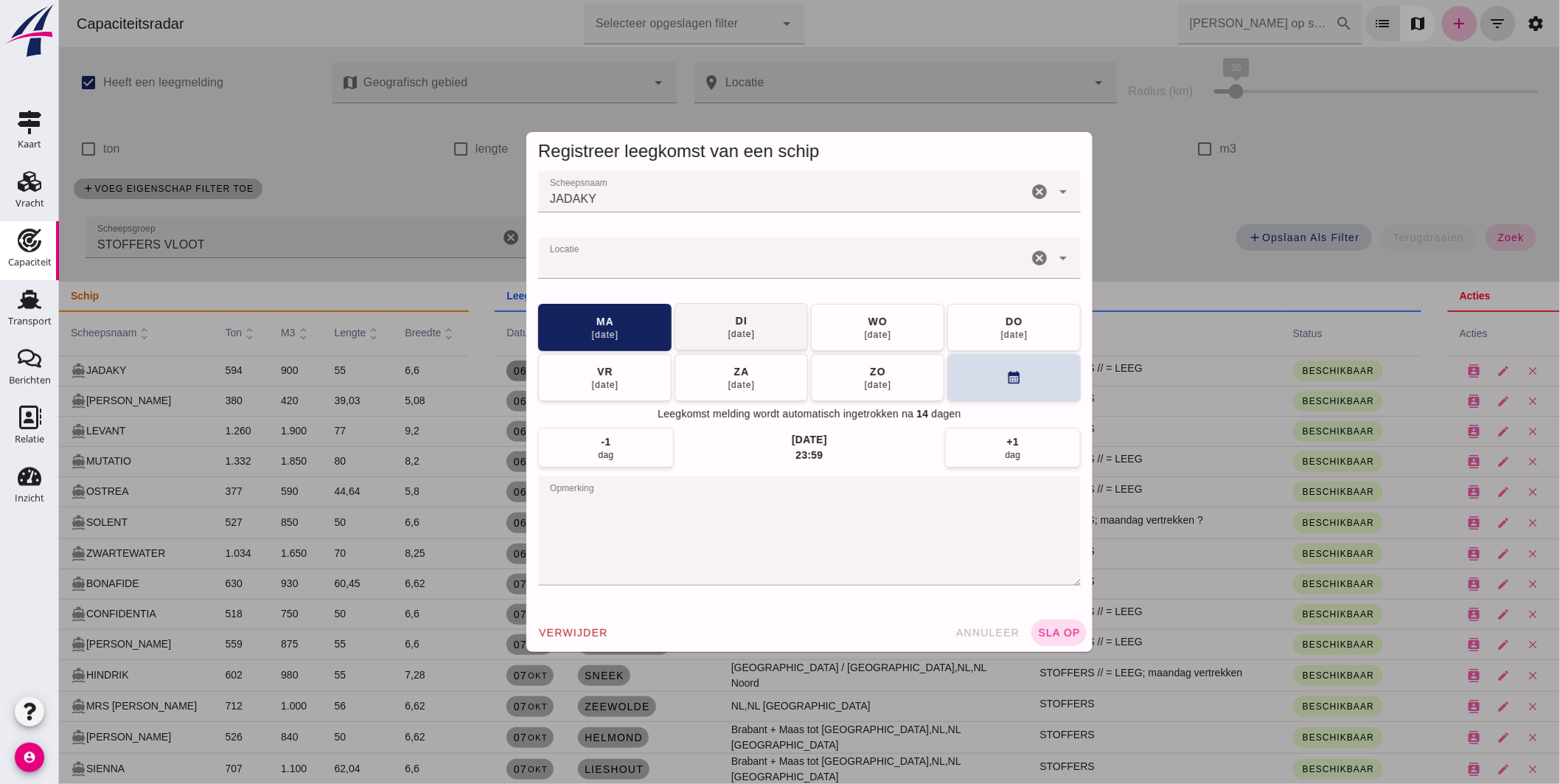
click at [734, 332] on div "[DATE]" at bounding box center [741, 334] width 28 height 12
click at [1038, 626] on span "sla op" at bounding box center [1059, 632] width 44 height 12
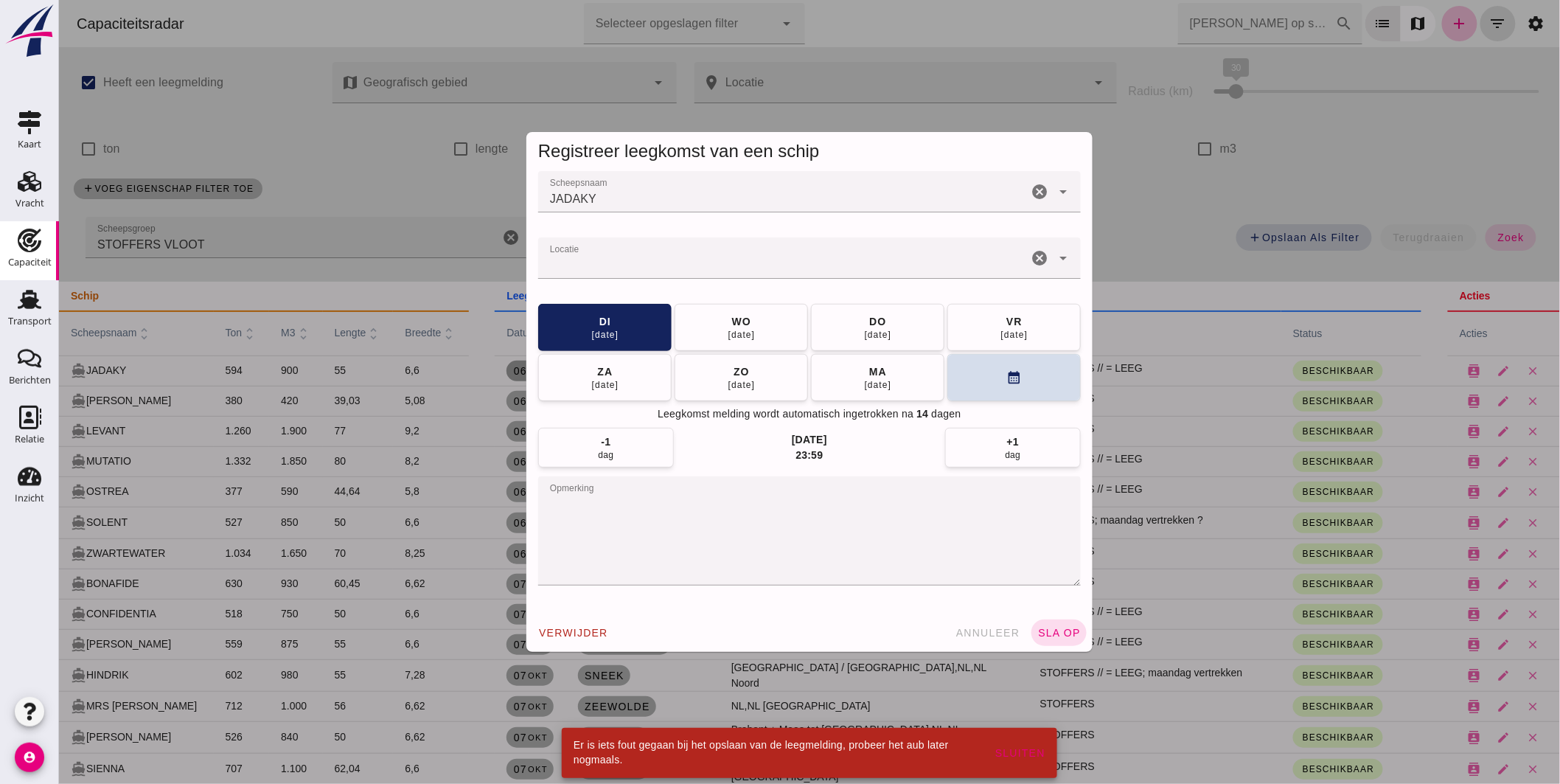
click at [592, 259] on input "Locatie" at bounding box center [782, 266] width 489 height 18
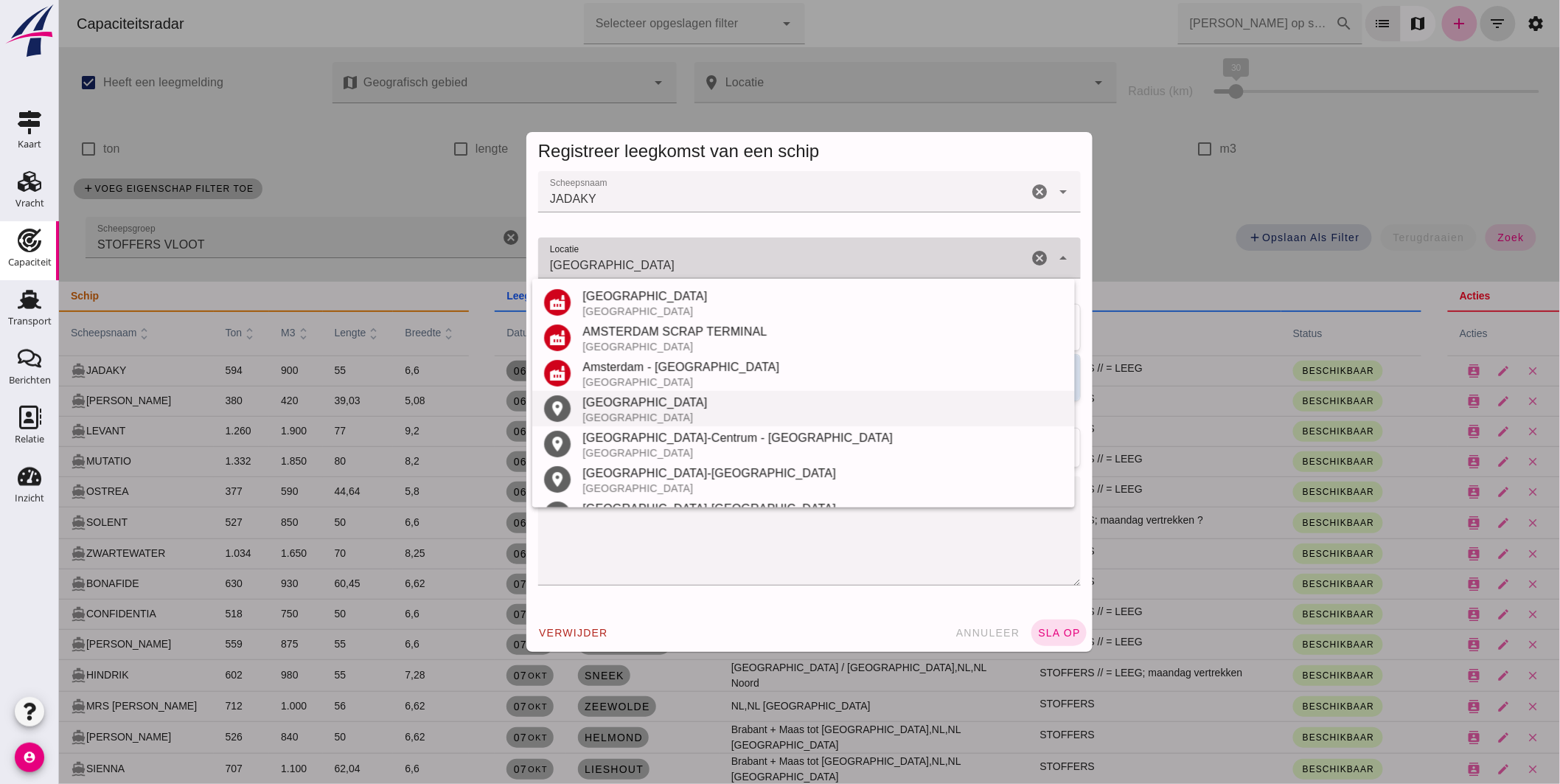
click at [626, 396] on div "[GEOGRAPHIC_DATA]" at bounding box center [822, 402] width 480 height 18
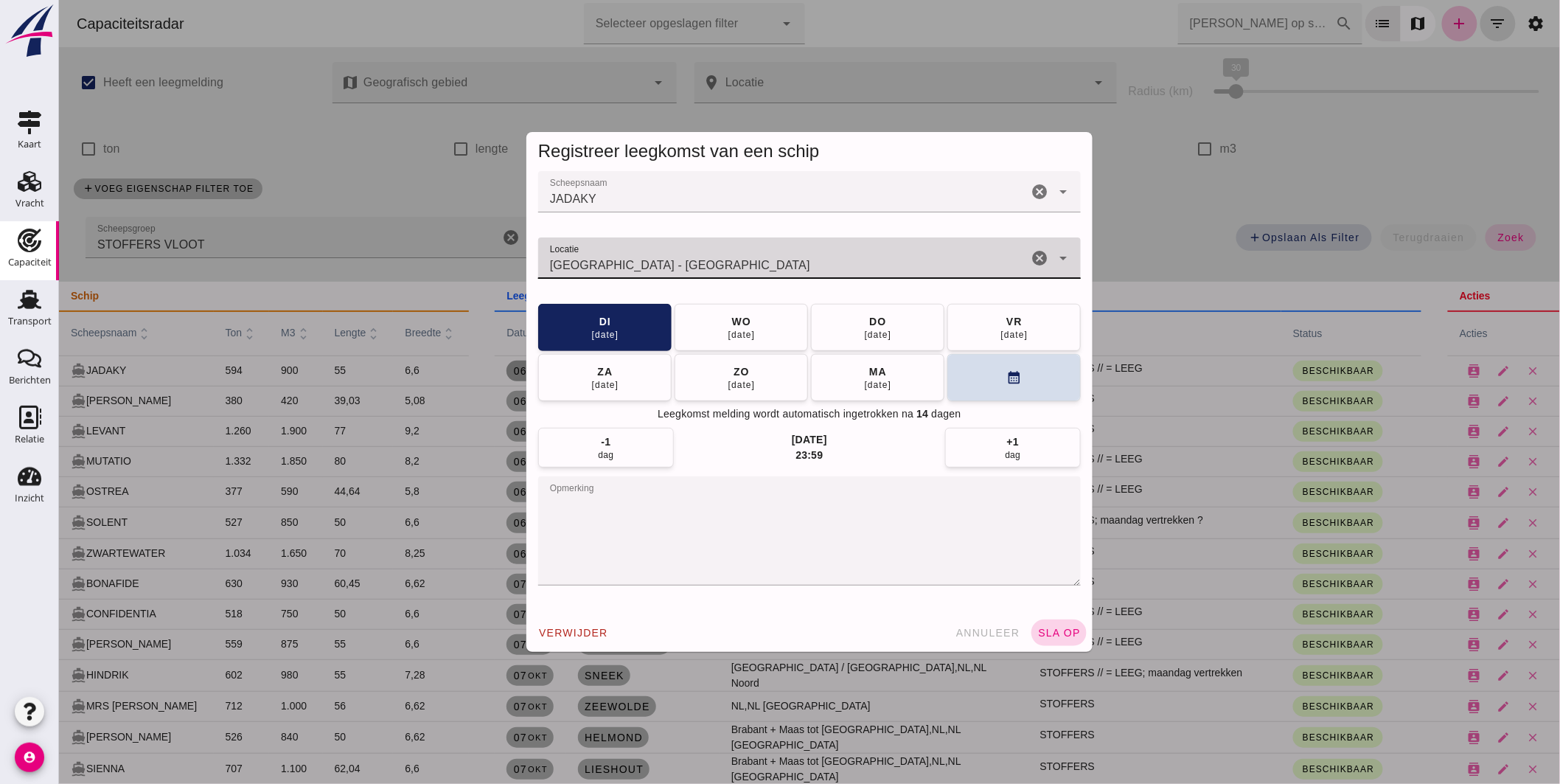
type input "[GEOGRAPHIC_DATA] - [GEOGRAPHIC_DATA]"
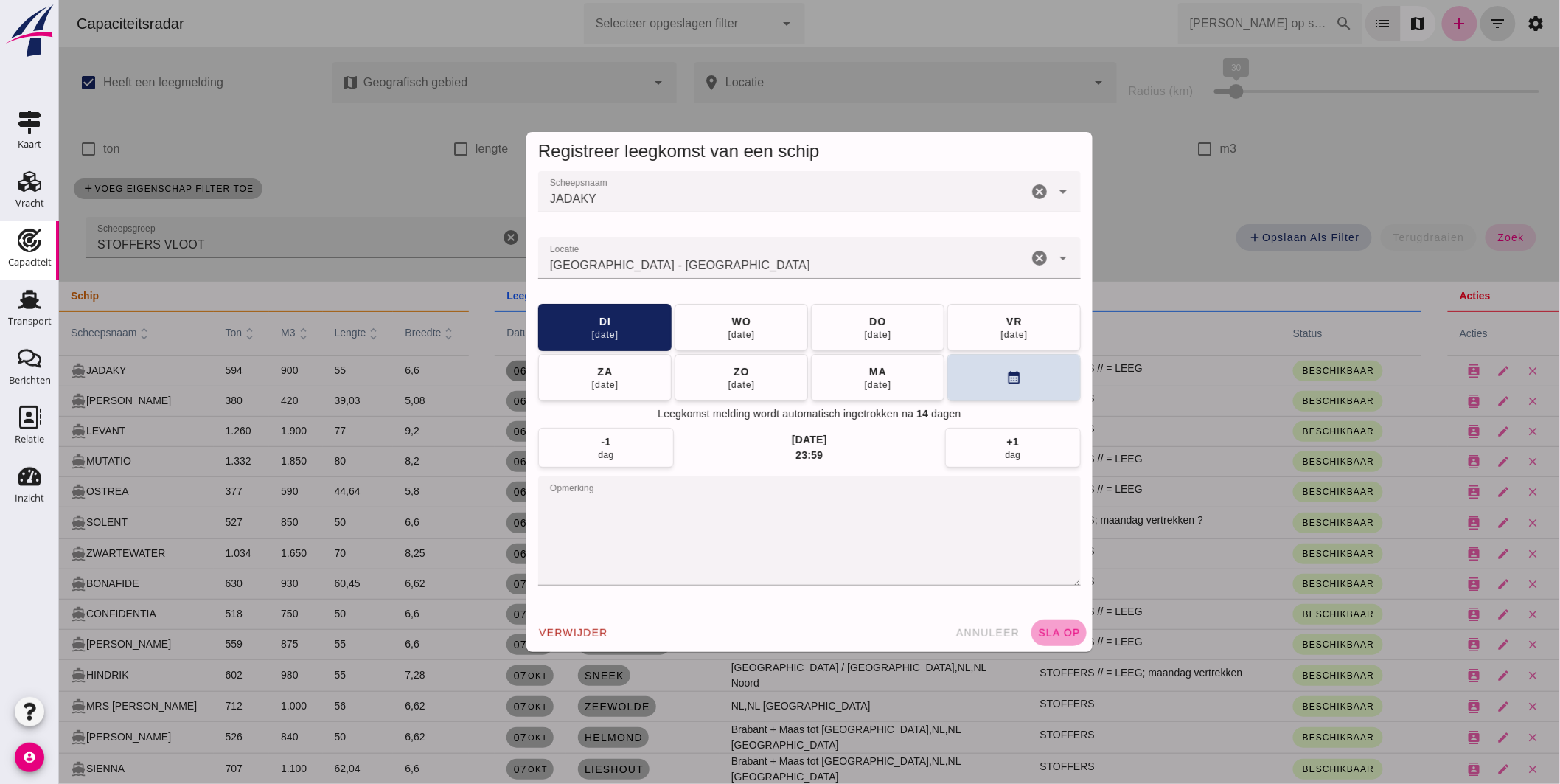
click at [1049, 623] on button "sla op" at bounding box center [1058, 632] width 55 height 26
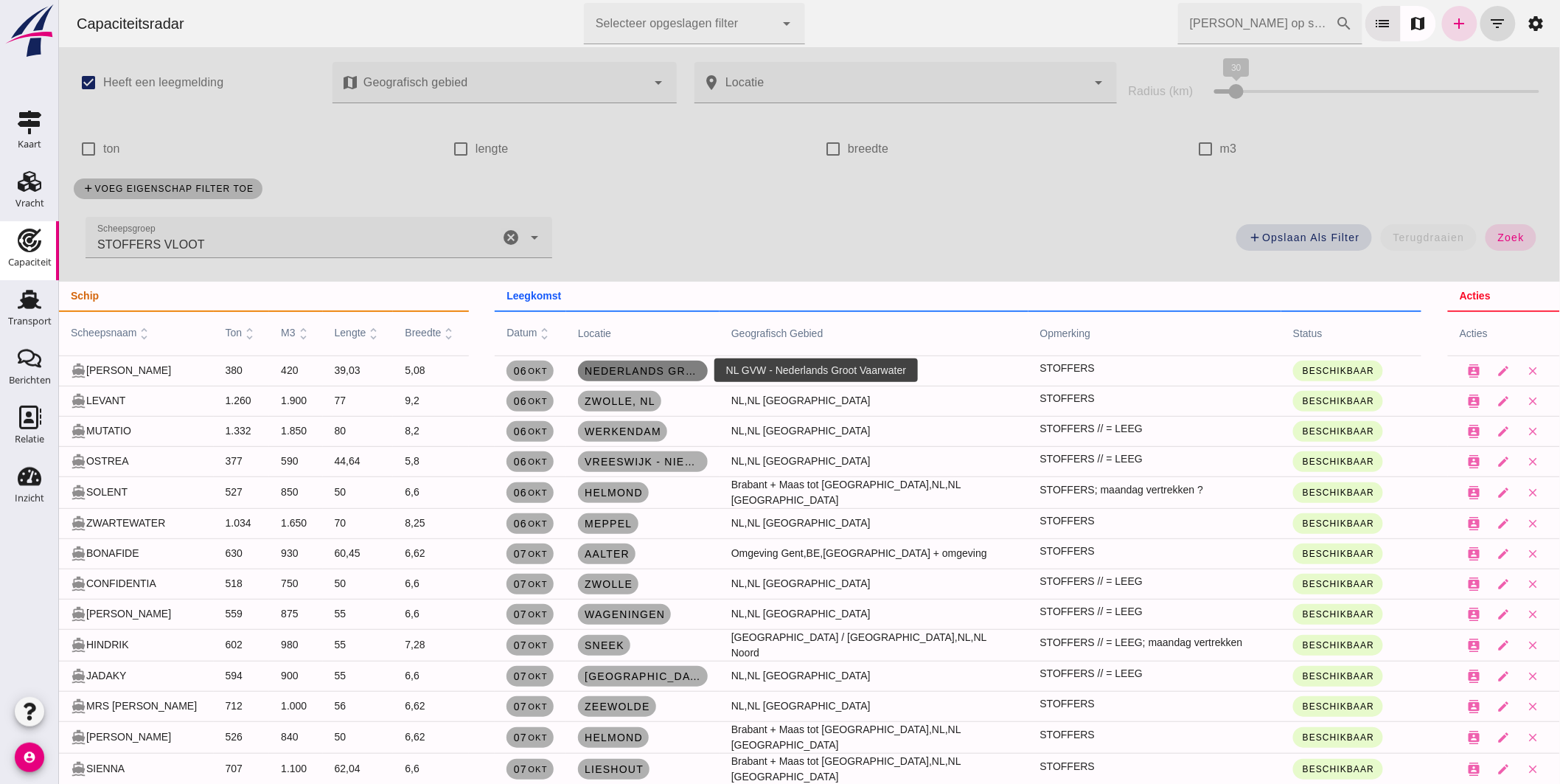
click at [627, 363] on link "Nederlands Groot Vaarwater" at bounding box center [642, 371] width 130 height 21
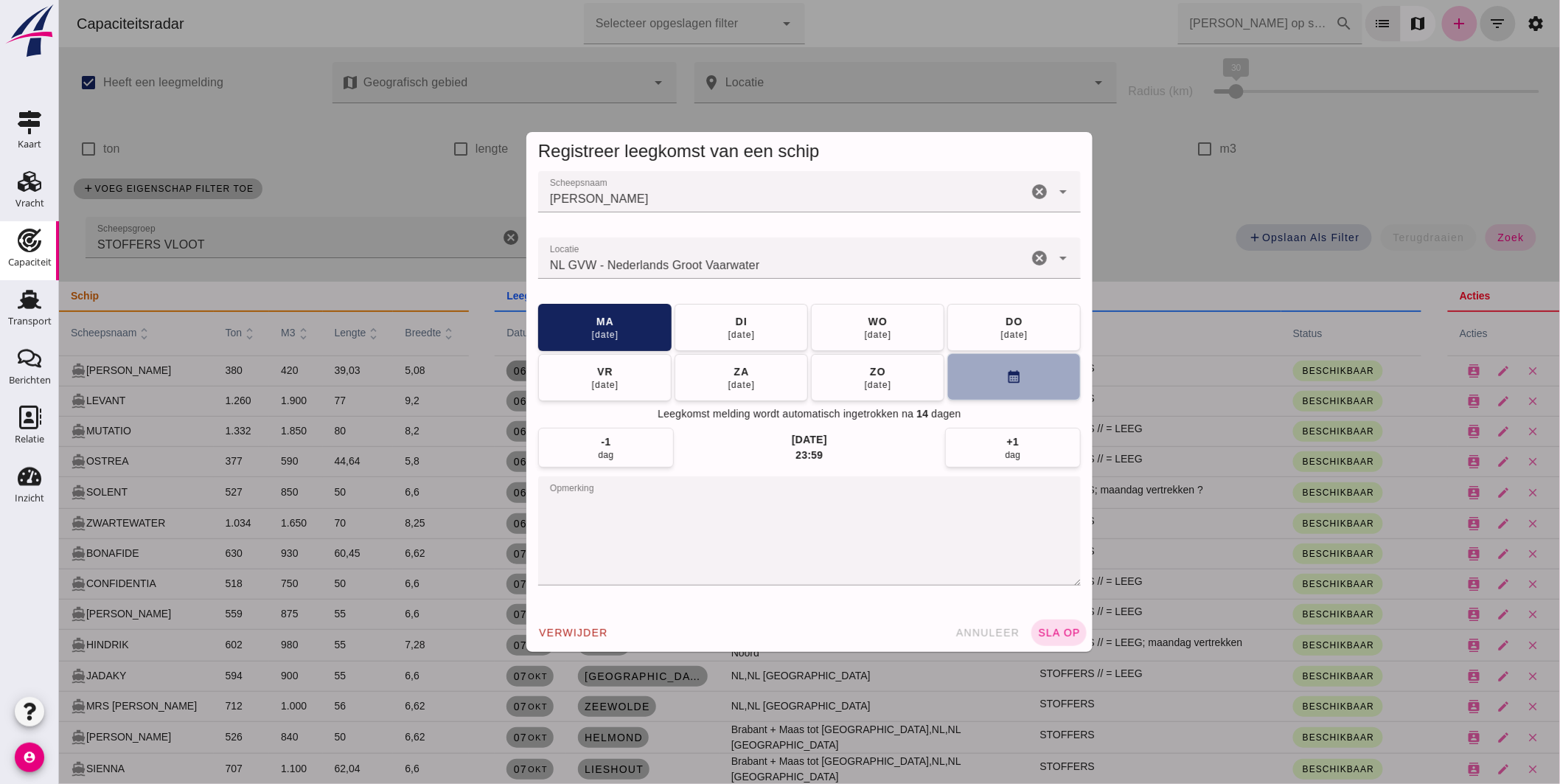
click at [959, 370] on button "calendar_month" at bounding box center [1013, 377] width 133 height 47
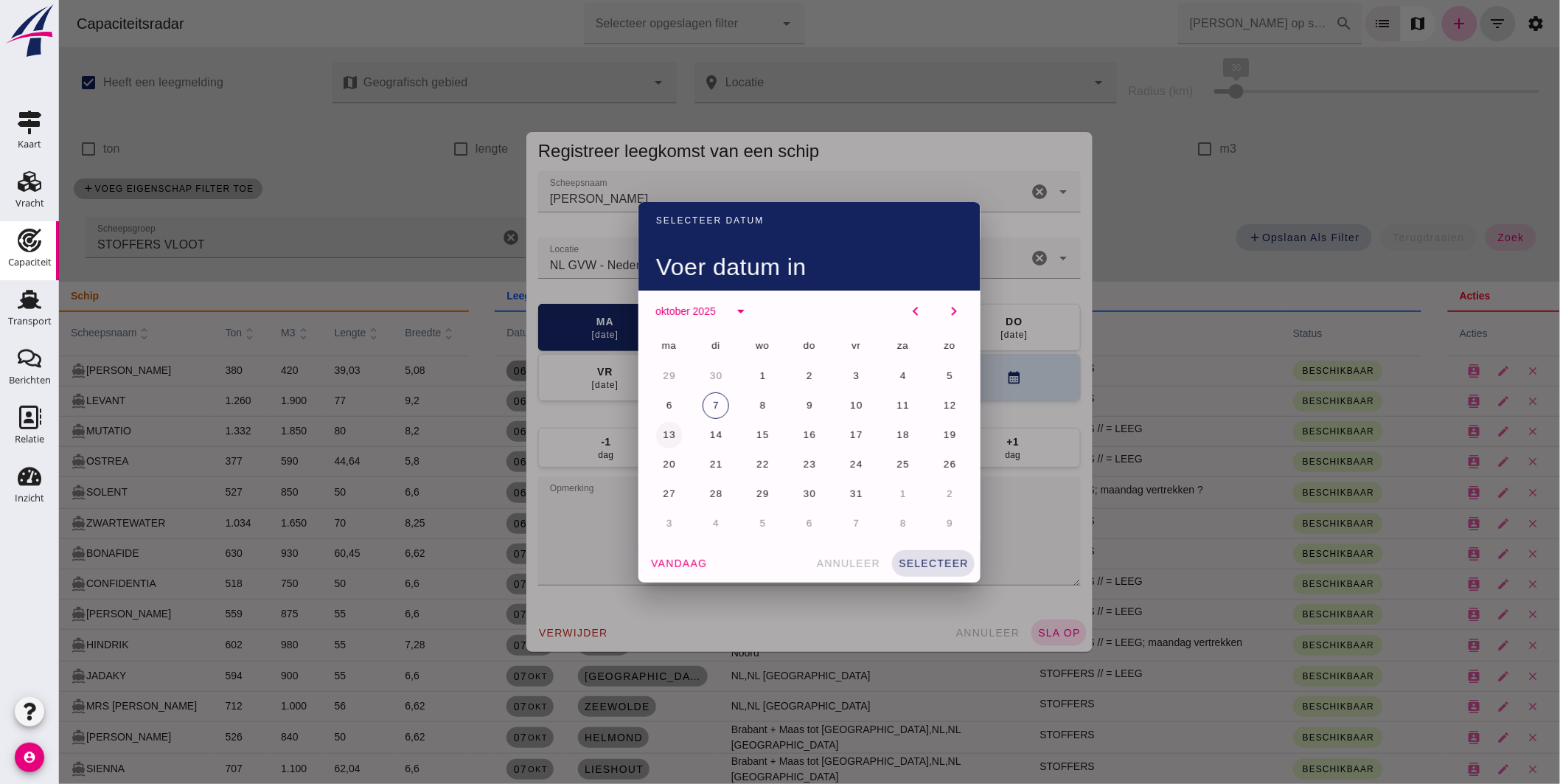
click at [666, 433] on span "13" at bounding box center [668, 434] width 14 height 11
click at [907, 564] on span "selecteer" at bounding box center [933, 563] width 71 height 12
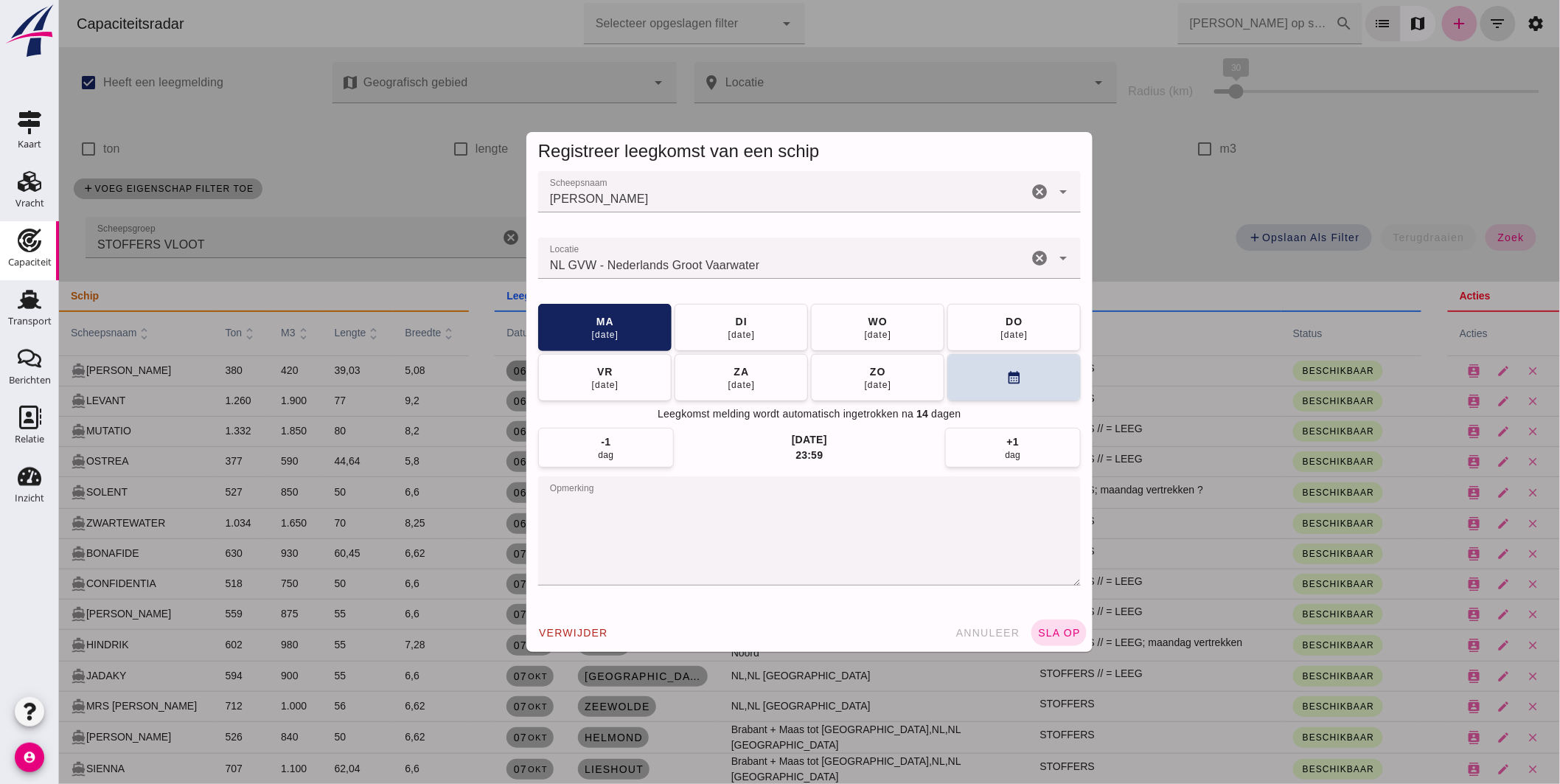
drag, startPoint x: 1053, startPoint y: 628, endPoint x: 1026, endPoint y: 611, distance: 31.9
click at [1054, 626] on span "sla op" at bounding box center [1059, 632] width 44 height 12
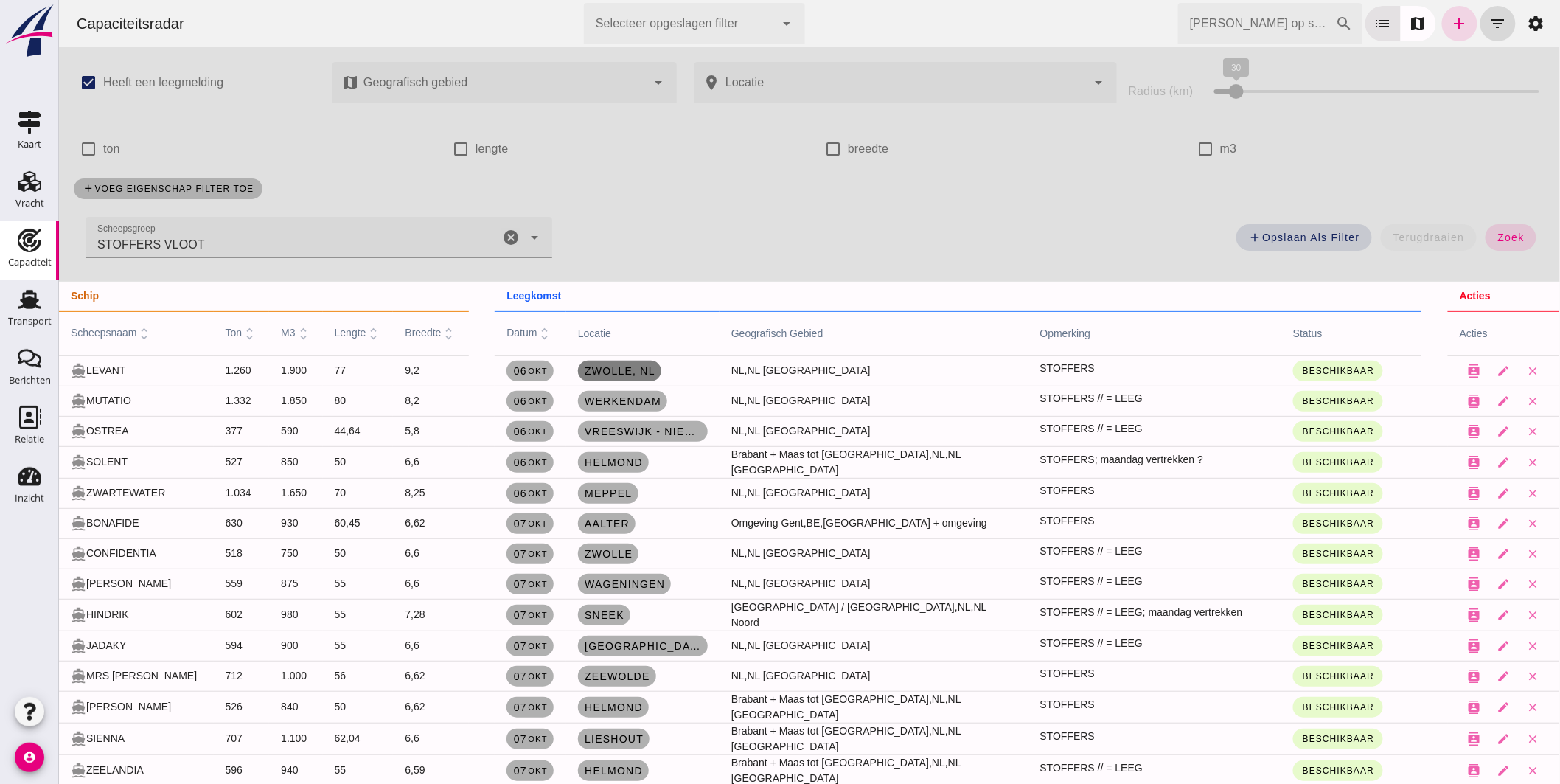
click at [605, 367] on span "Zwolle , [GEOGRAPHIC_DATA]" at bounding box center [618, 371] width 72 height 12
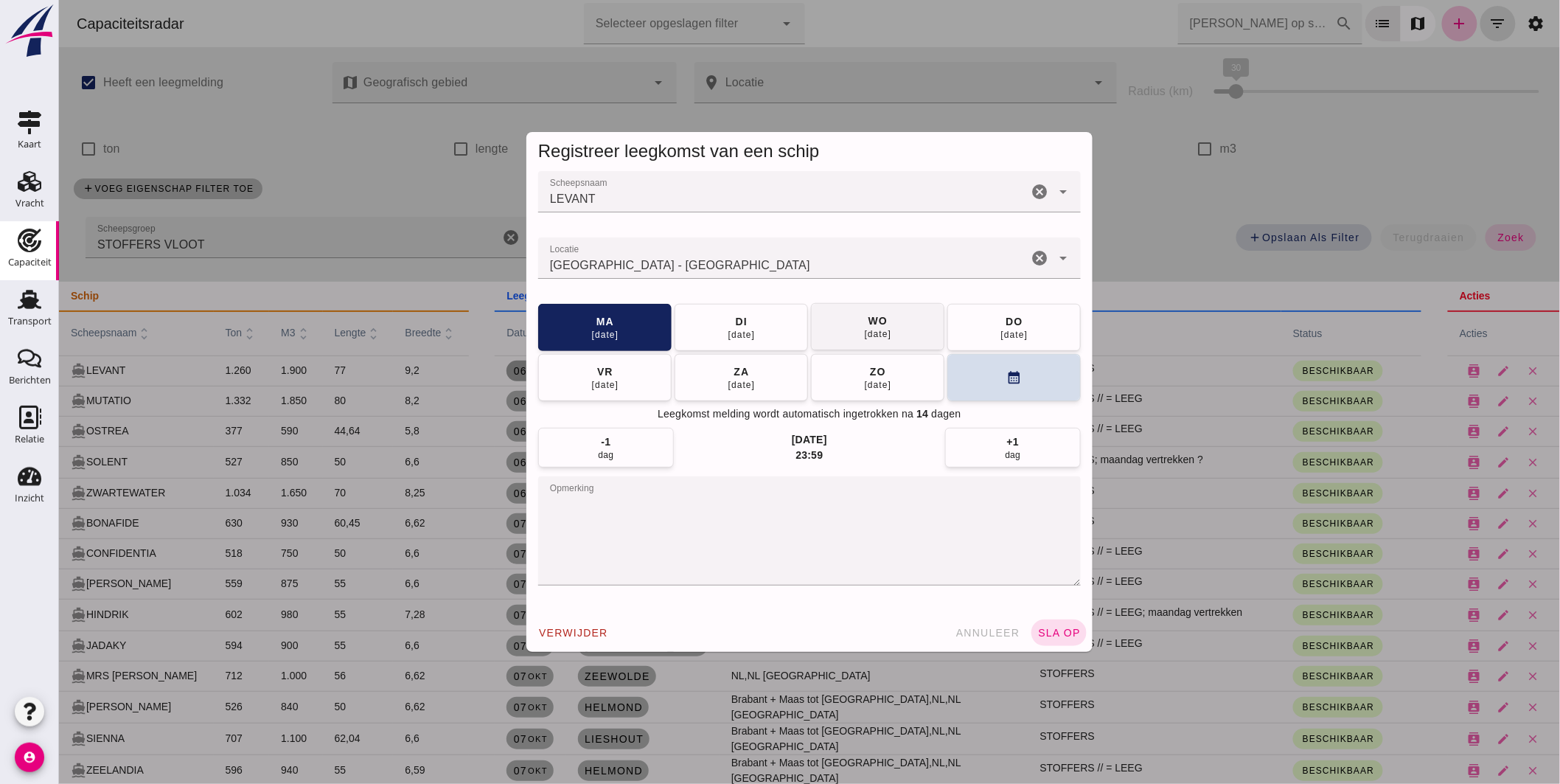
click at [728, 329] on div "[DATE]" at bounding box center [741, 334] width 28 height 12
click at [1051, 624] on button "sla op" at bounding box center [1058, 632] width 55 height 26
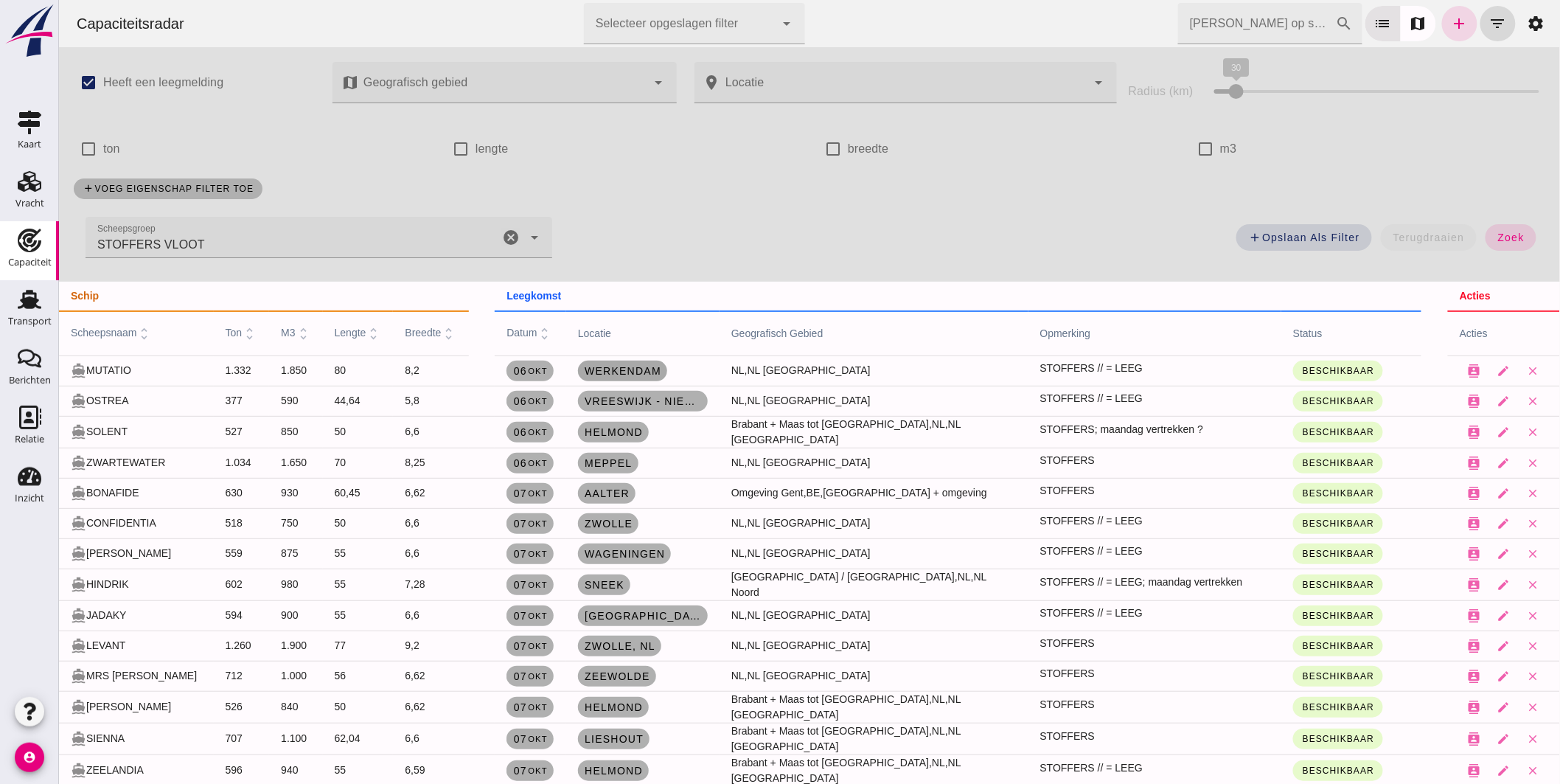
click at [636, 372] on span "Werkendam" at bounding box center [621, 371] width 77 height 12
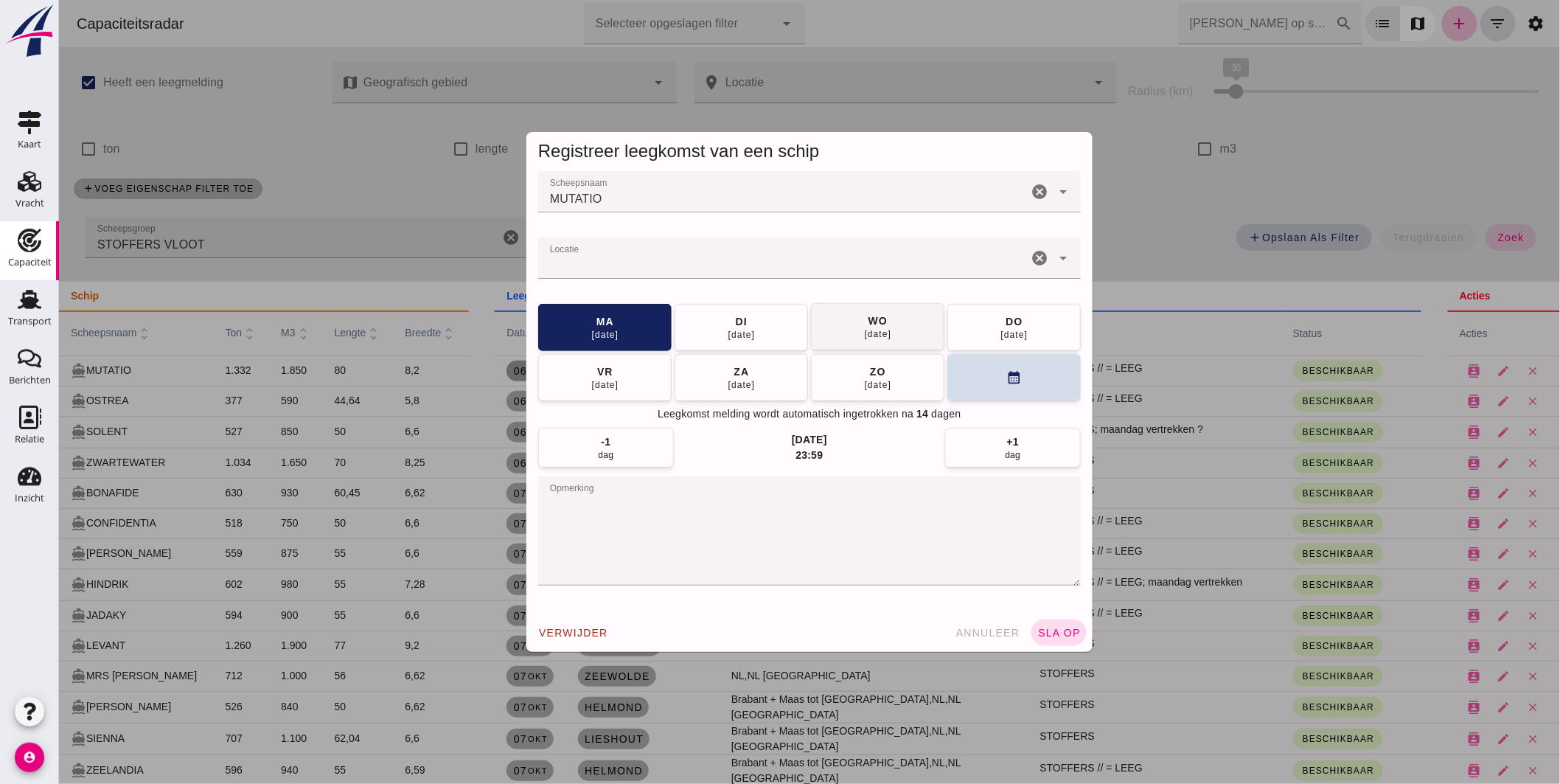
click at [727, 323] on span "[DATE]" at bounding box center [741, 327] width 28 height 26
click at [1050, 629] on span "sla op" at bounding box center [1059, 632] width 44 height 12
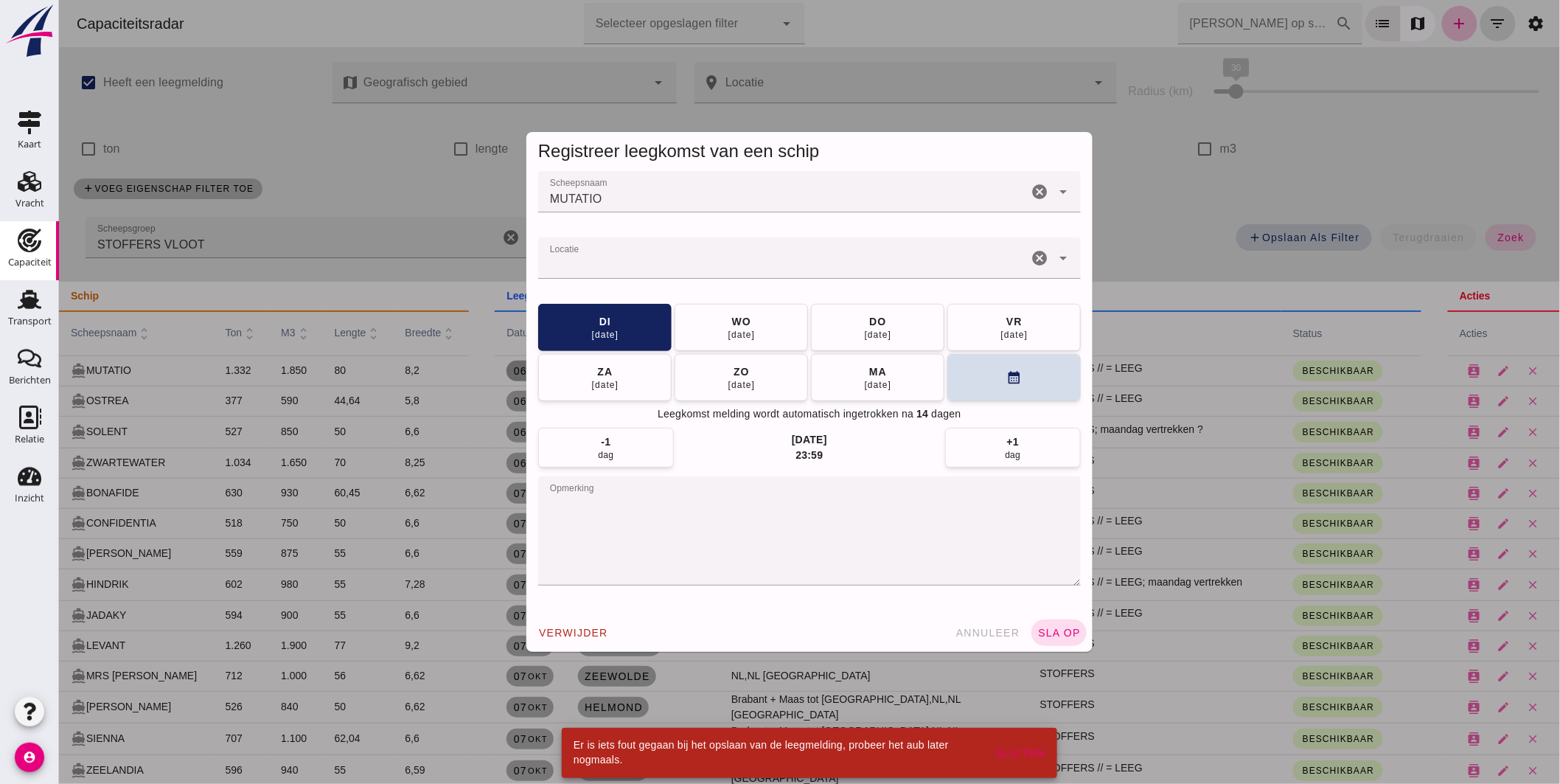
click at [596, 274] on input "Locatie" at bounding box center [782, 266] width 489 height 18
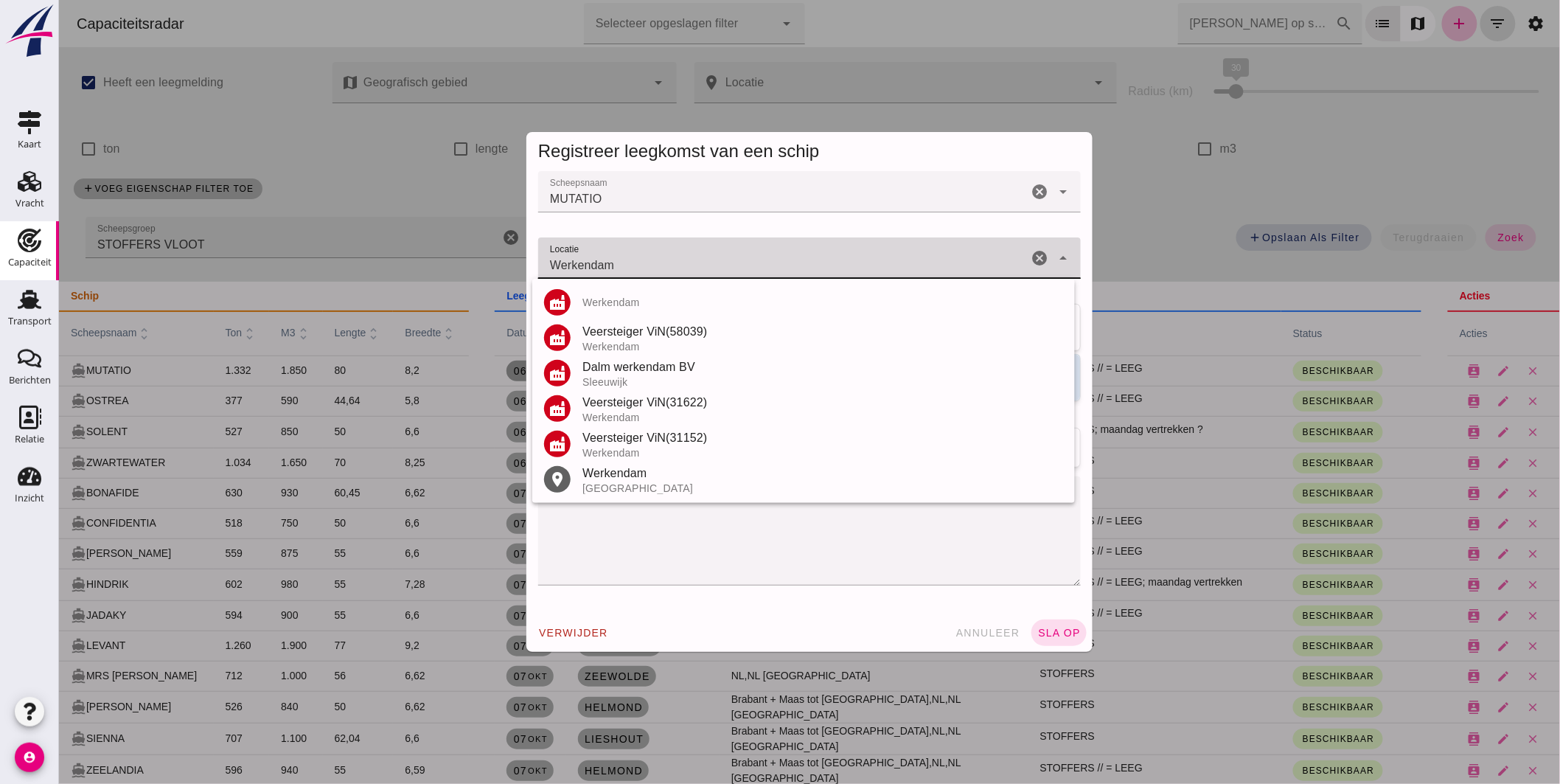
click at [642, 483] on div "[GEOGRAPHIC_DATA]" at bounding box center [822, 488] width 480 height 12
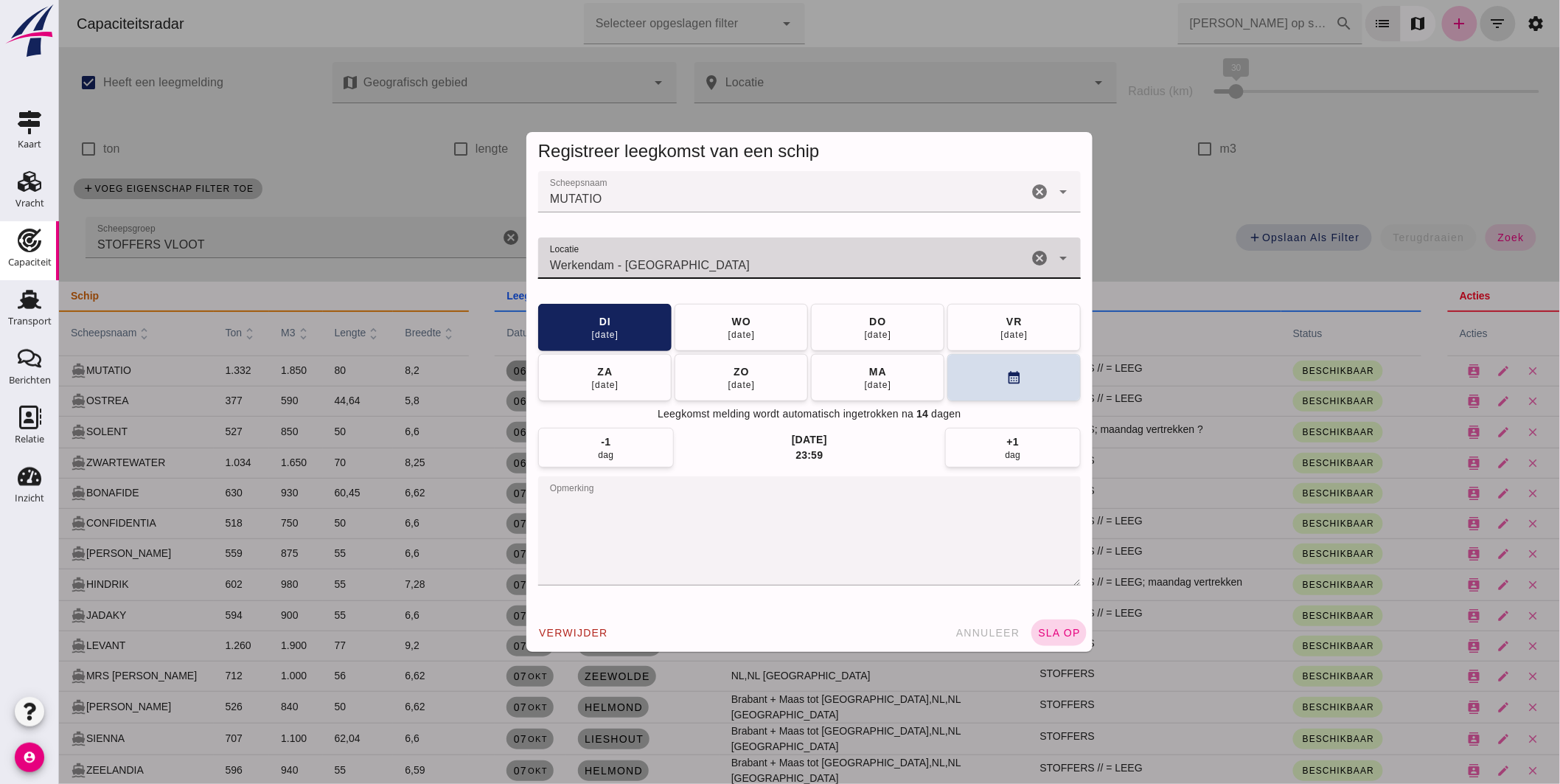
type input "Werkendam - [GEOGRAPHIC_DATA]"
click at [1050, 626] on span "sla op" at bounding box center [1059, 632] width 44 height 12
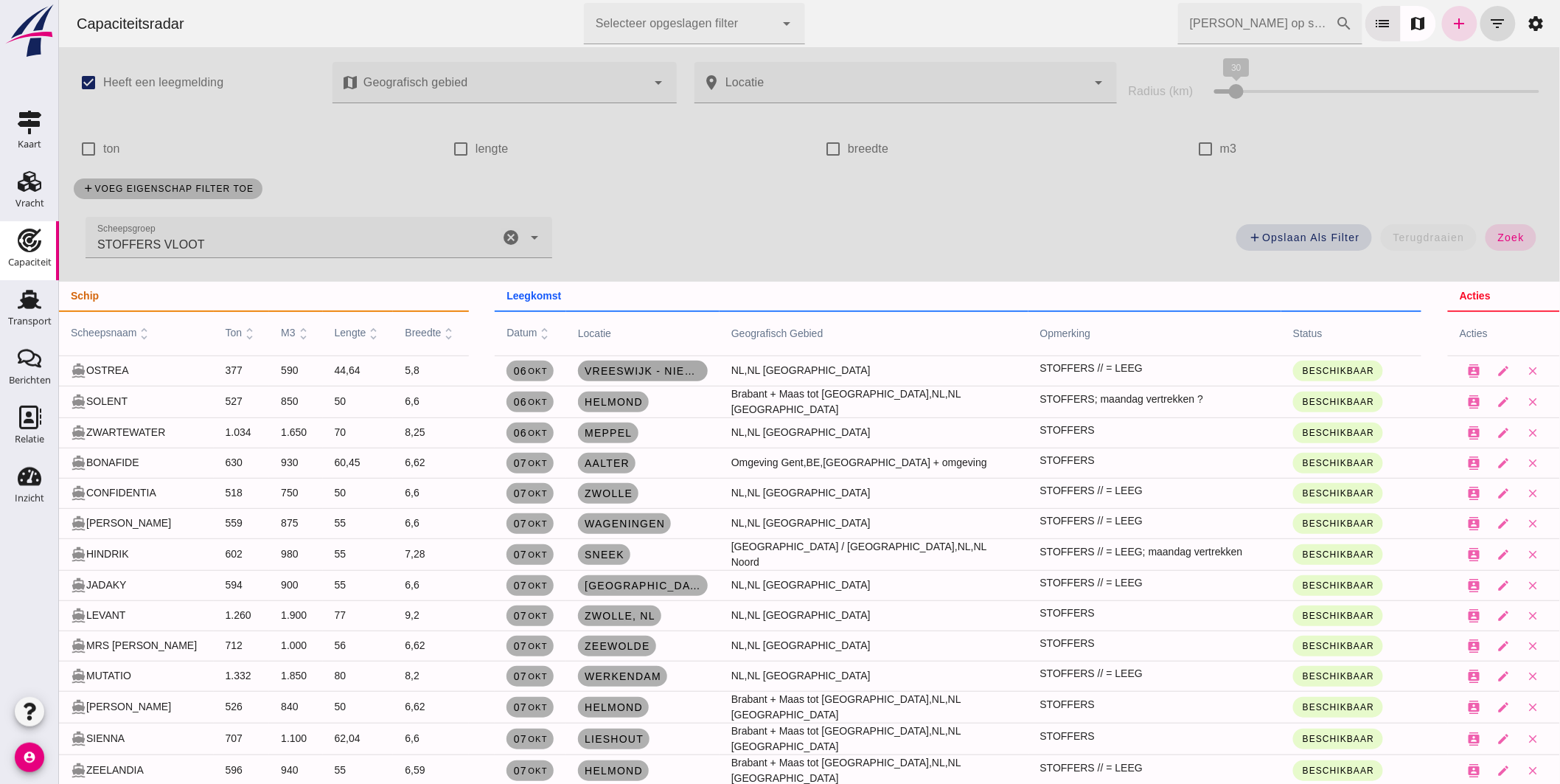
click at [615, 367] on span "Vreeswijk - Nieuwegein , [GEOGRAPHIC_DATA]" at bounding box center [642, 371] width 118 height 12
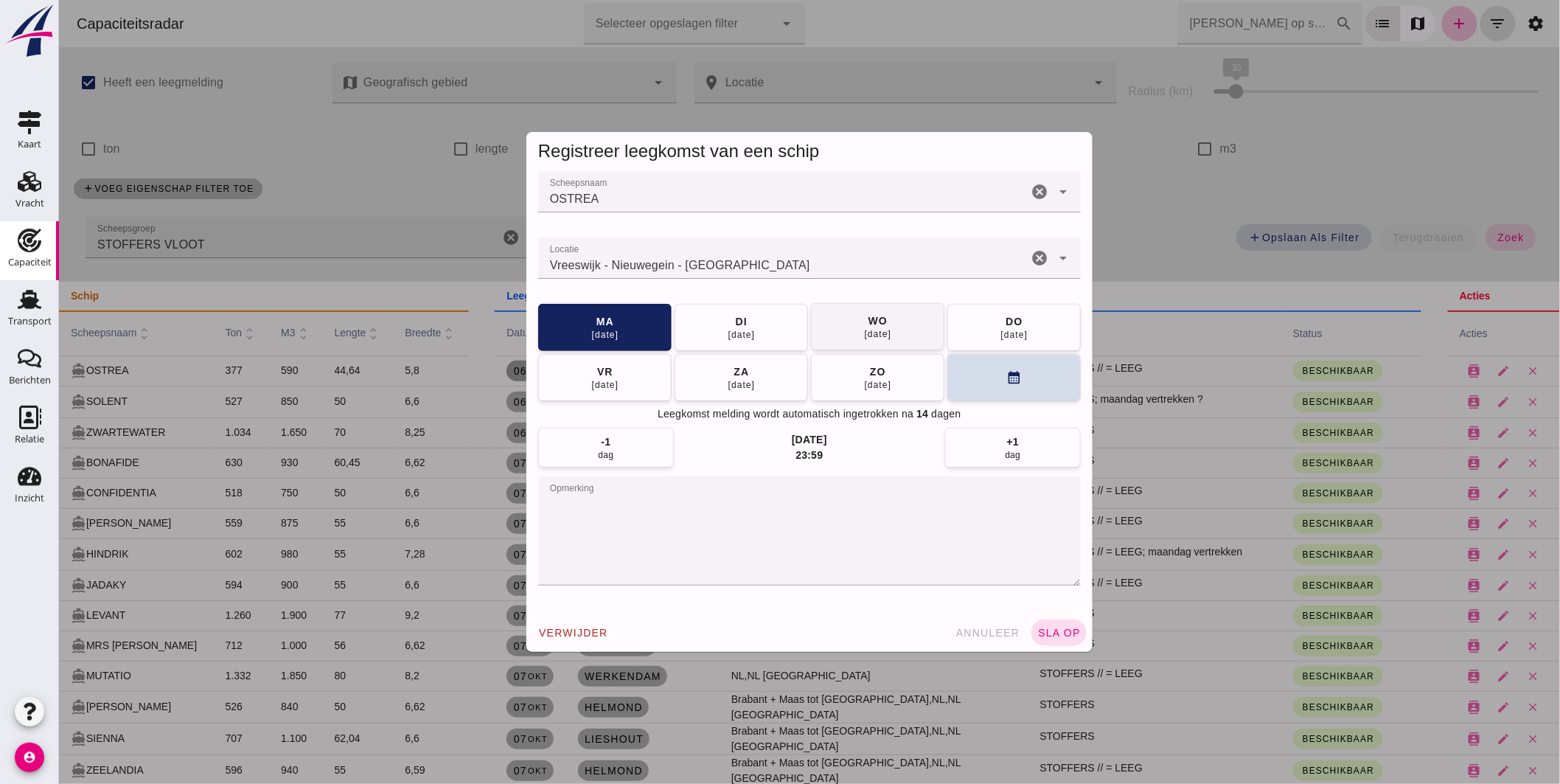
click at [713, 334] on button "[DATE]" at bounding box center [741, 327] width 133 height 47
click at [1069, 620] on button "sla op" at bounding box center [1058, 632] width 55 height 26
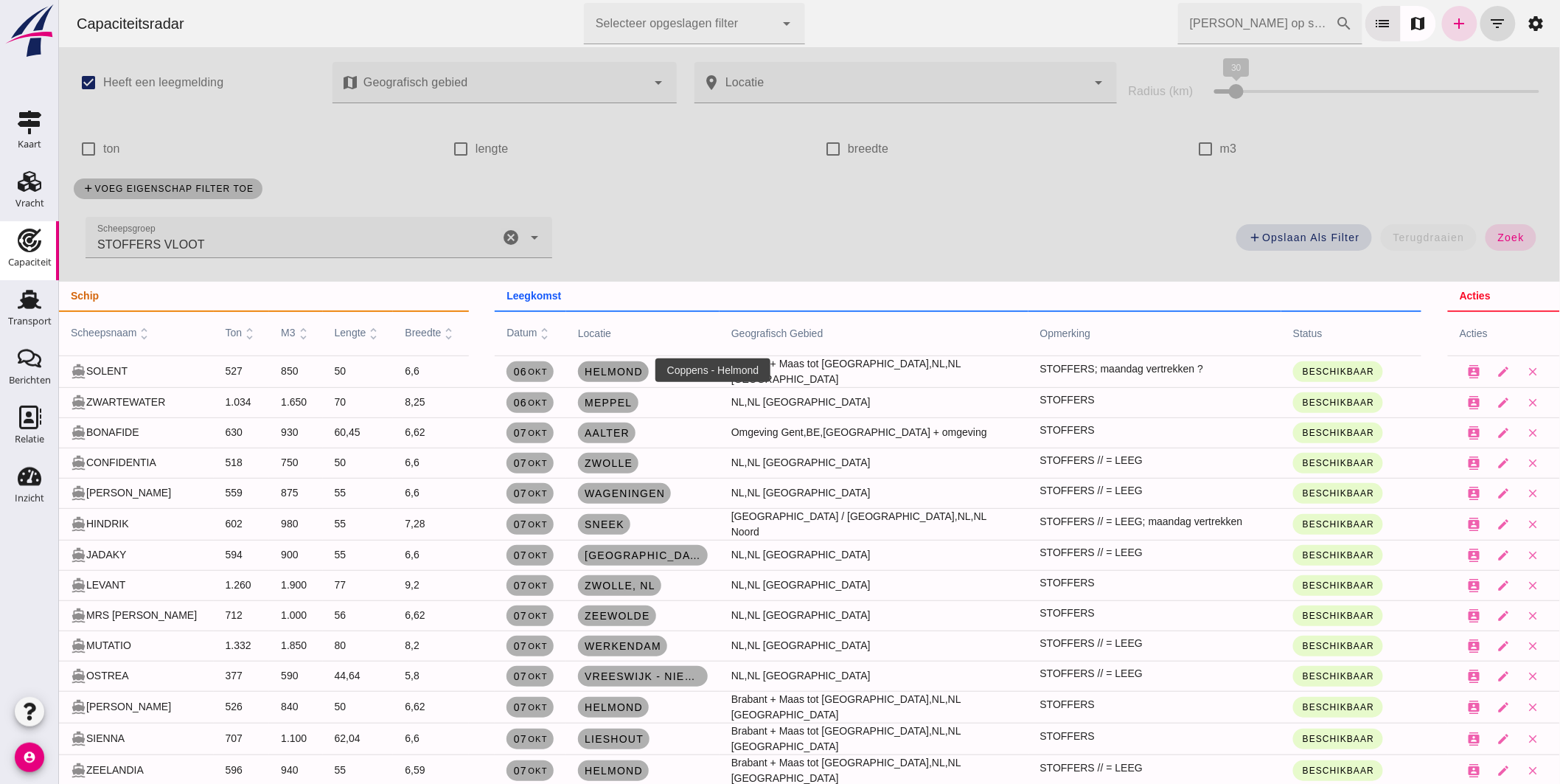
click at [597, 366] on span "Helmond" at bounding box center [612, 371] width 59 height 12
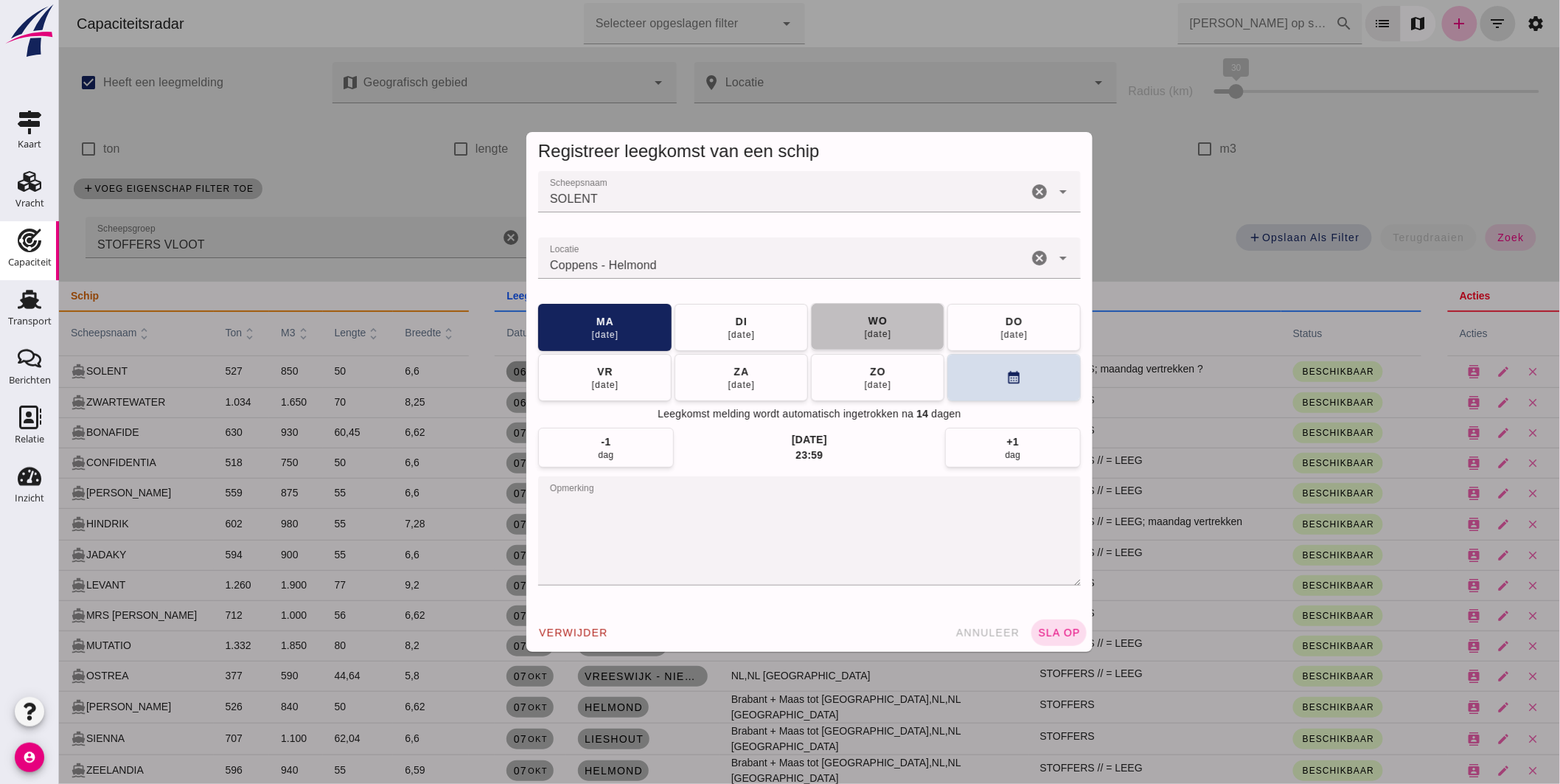
click at [867, 324] on div "wo" at bounding box center [877, 321] width 20 height 15
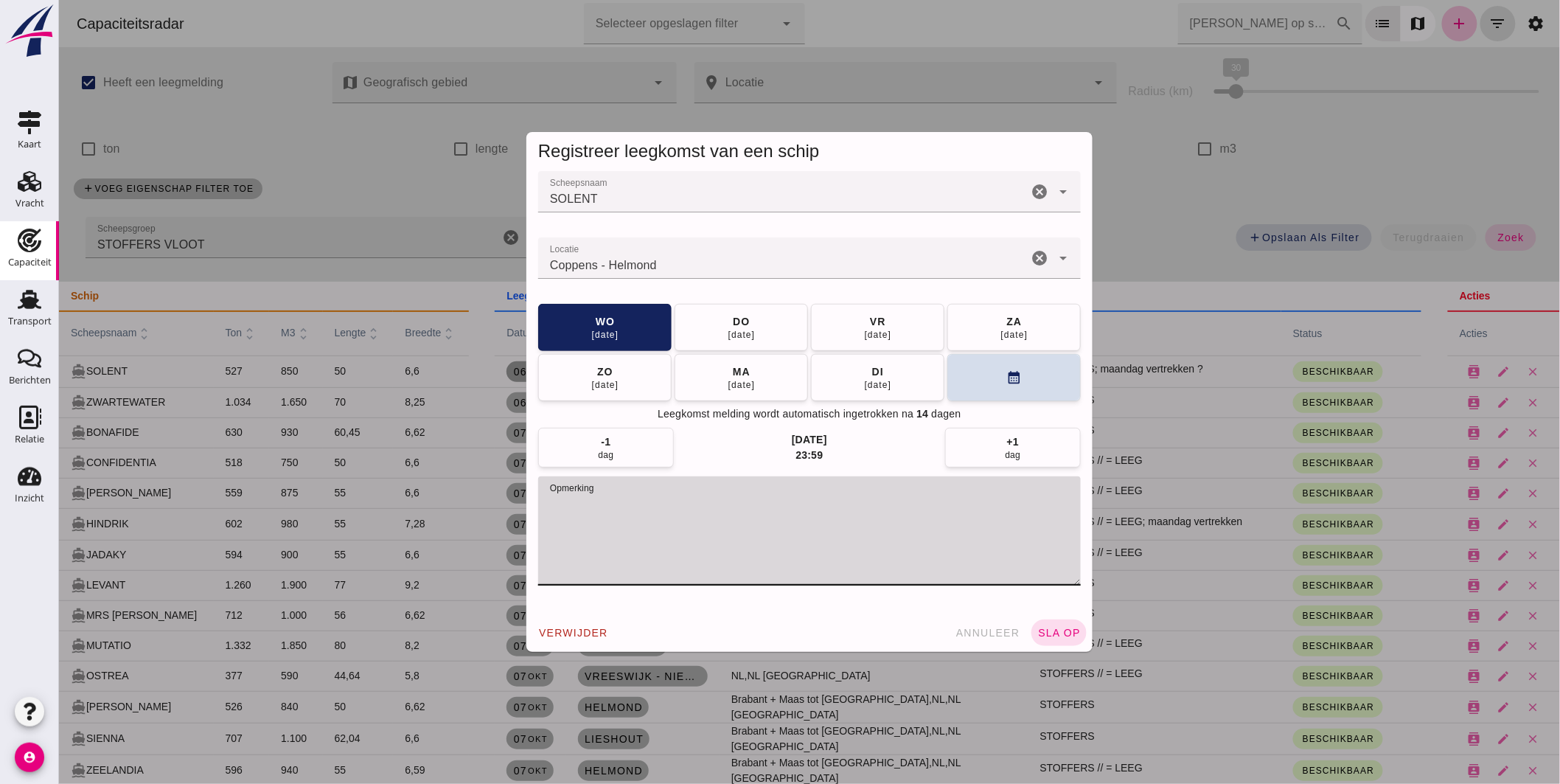
drag, startPoint x: 613, startPoint y: 500, endPoint x: 792, endPoint y: 526, distance: 180.9
click at [792, 526] on textarea "opmerking" at bounding box center [809, 531] width 543 height 109
type textarea "STOFFERS; = LEEG"
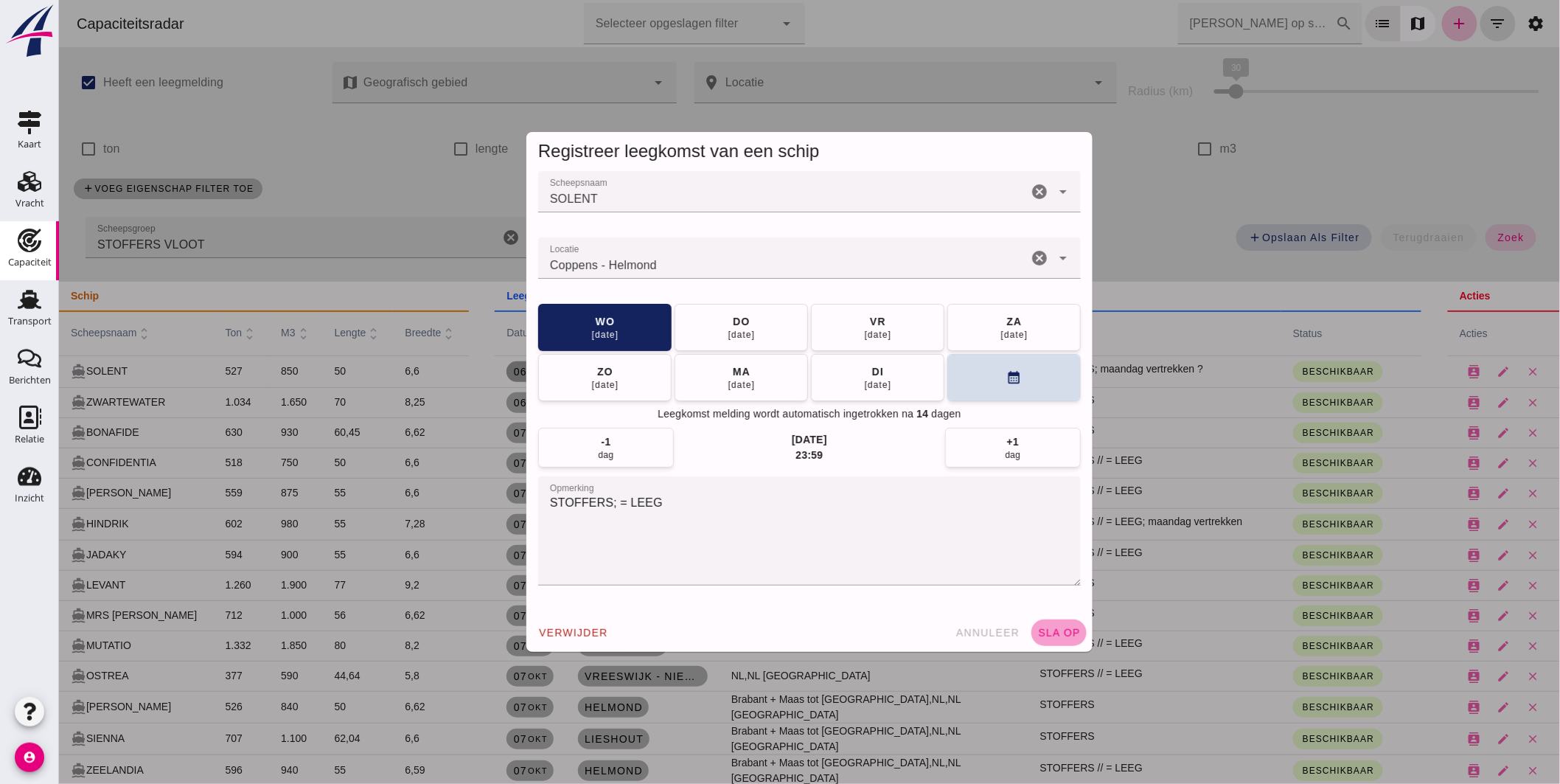
click at [1041, 631] on span "sla op" at bounding box center [1059, 632] width 44 height 12
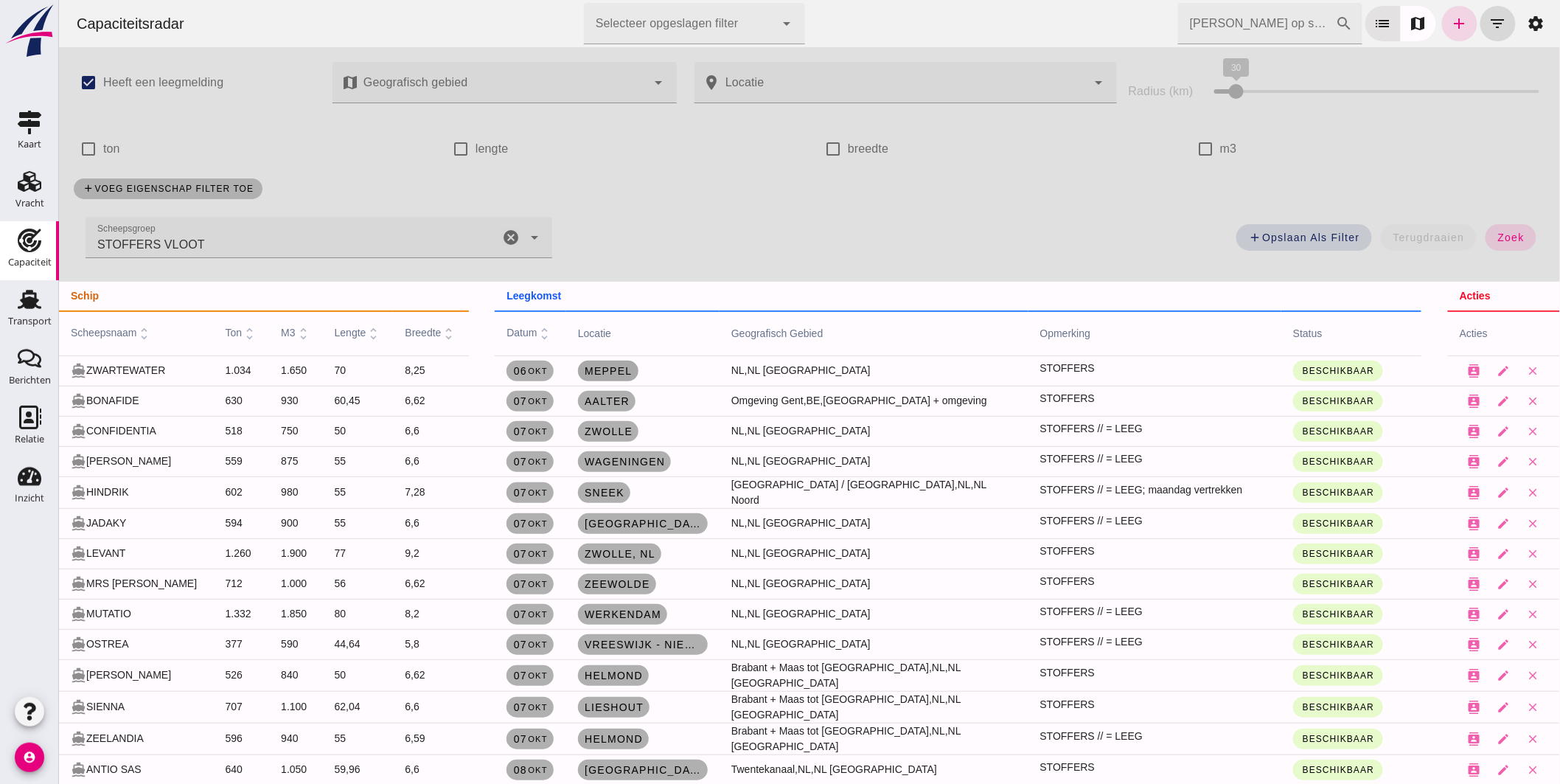
click at [622, 372] on span "Meppel" at bounding box center [607, 371] width 49 height 12
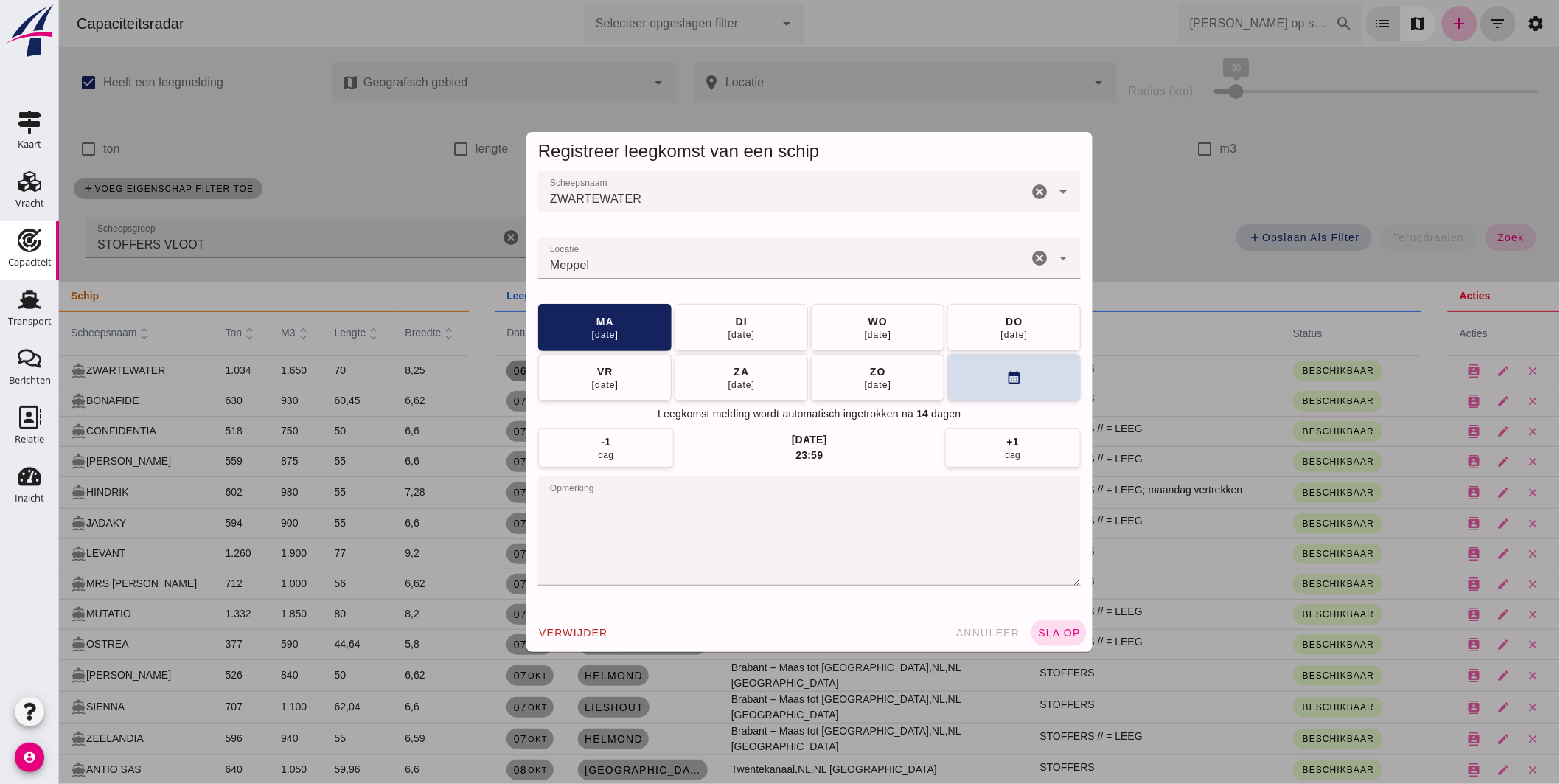
click at [628, 268] on input "Locatie" at bounding box center [782, 266] width 489 height 18
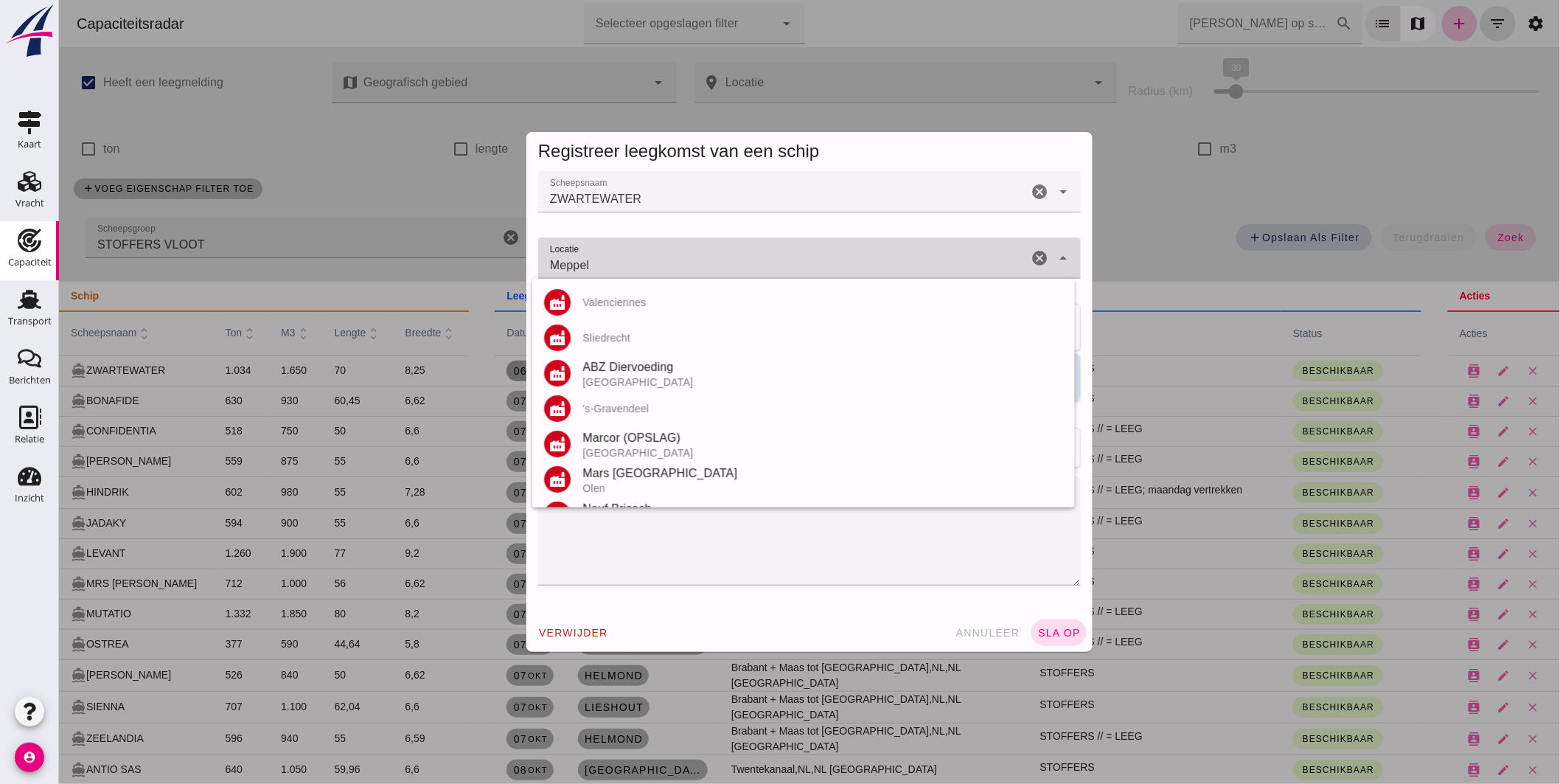
click at [628, 268] on input "Meppel" at bounding box center [782, 266] width 489 height 18
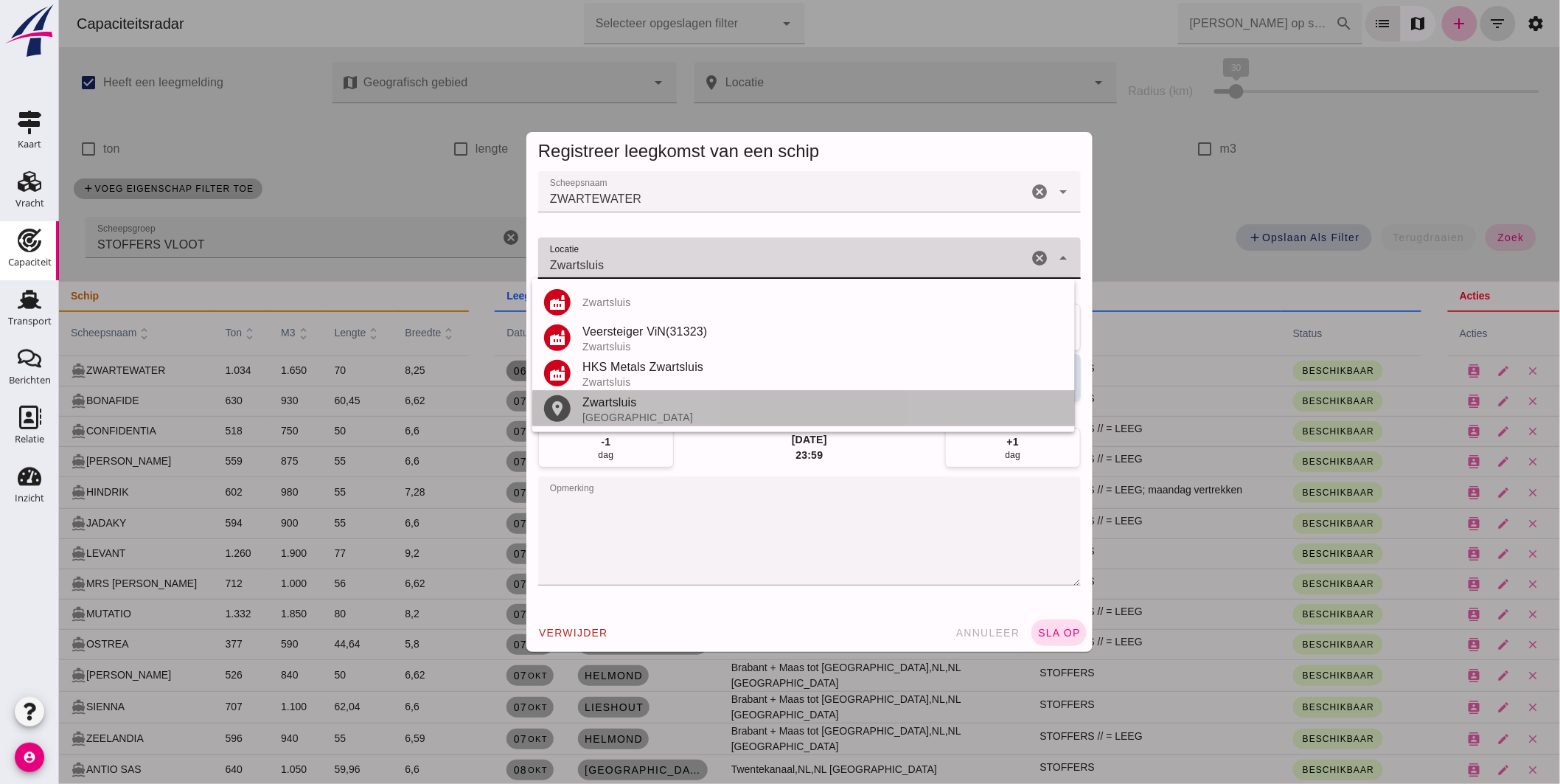
click at [623, 402] on div "Zwartsluis" at bounding box center [822, 402] width 480 height 18
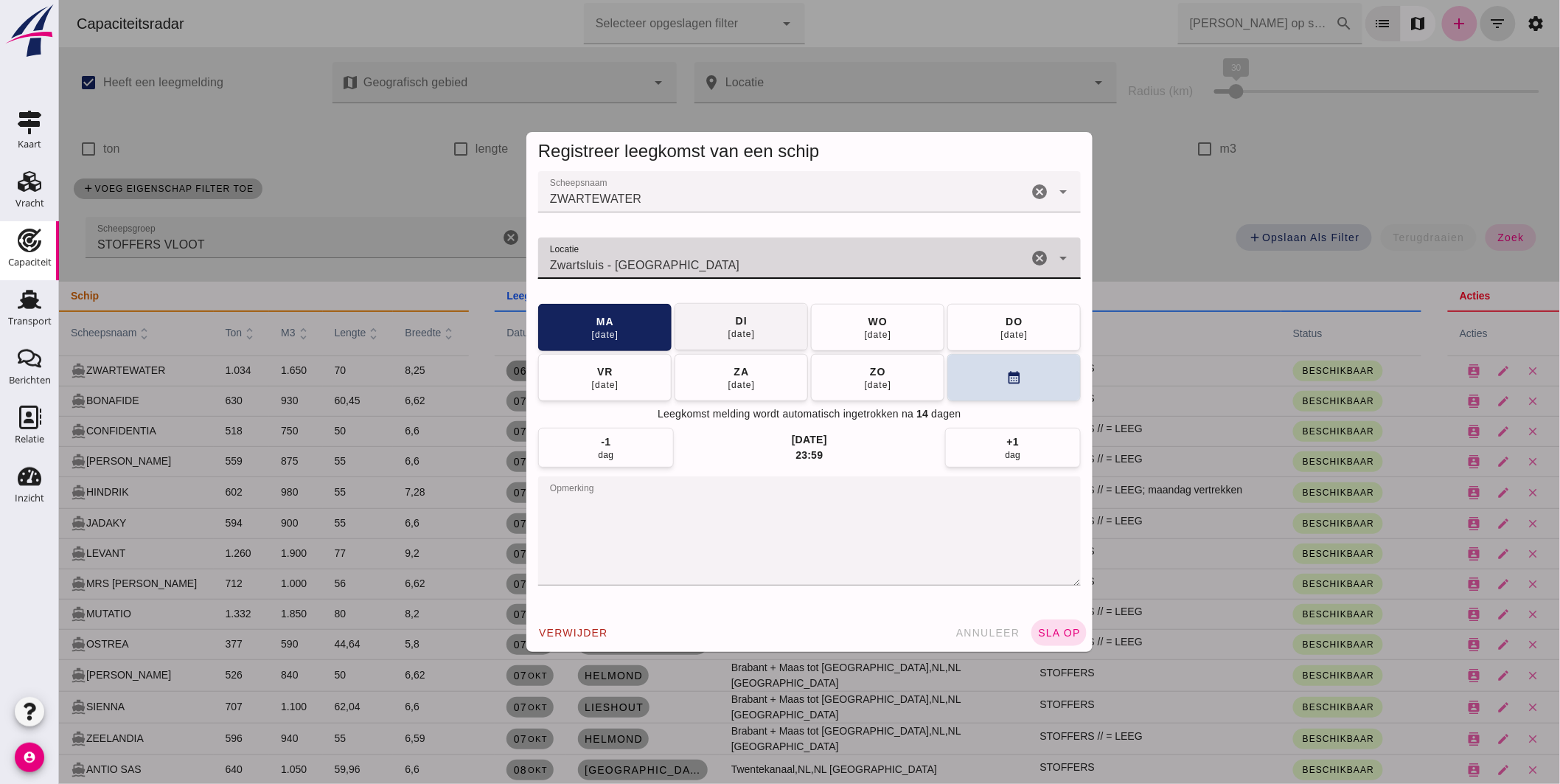
type input "Zwartsluis - [GEOGRAPHIC_DATA]"
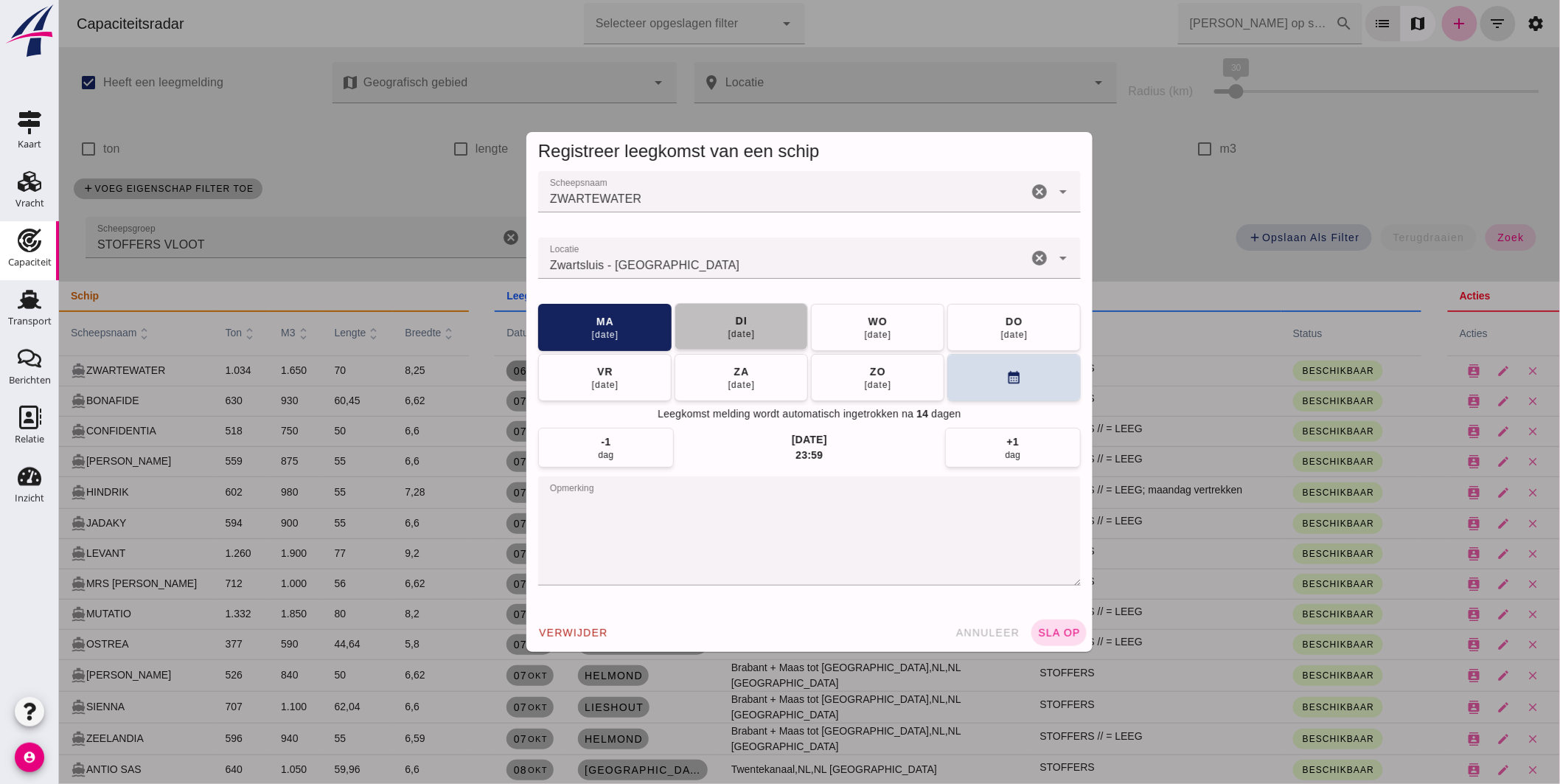
click at [727, 322] on span "[DATE]" at bounding box center [741, 326] width 28 height 26
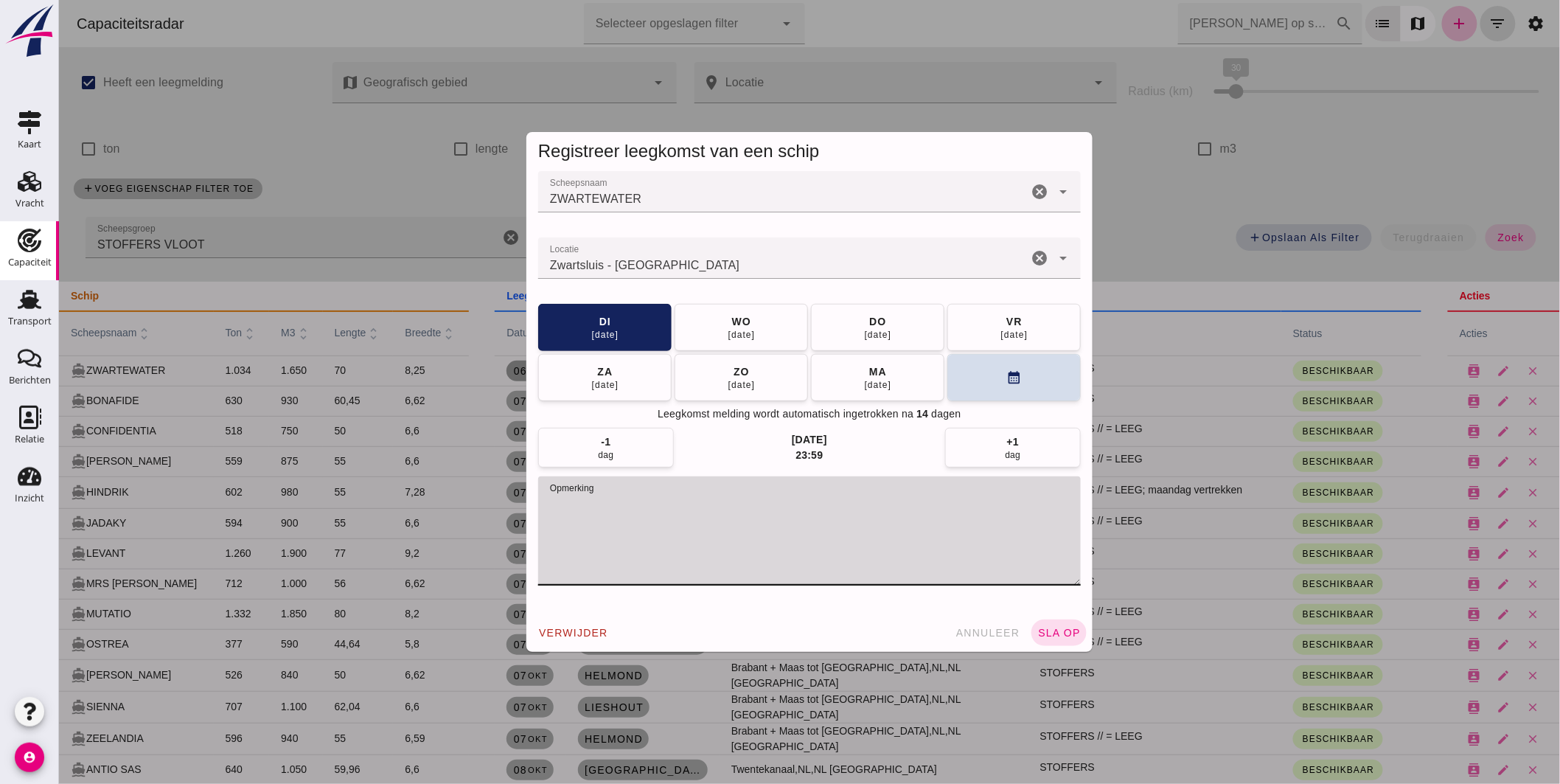
click at [645, 490] on textarea "opmerking" at bounding box center [809, 531] width 543 height 109
type textarea "STOFFERS // = LEEG"
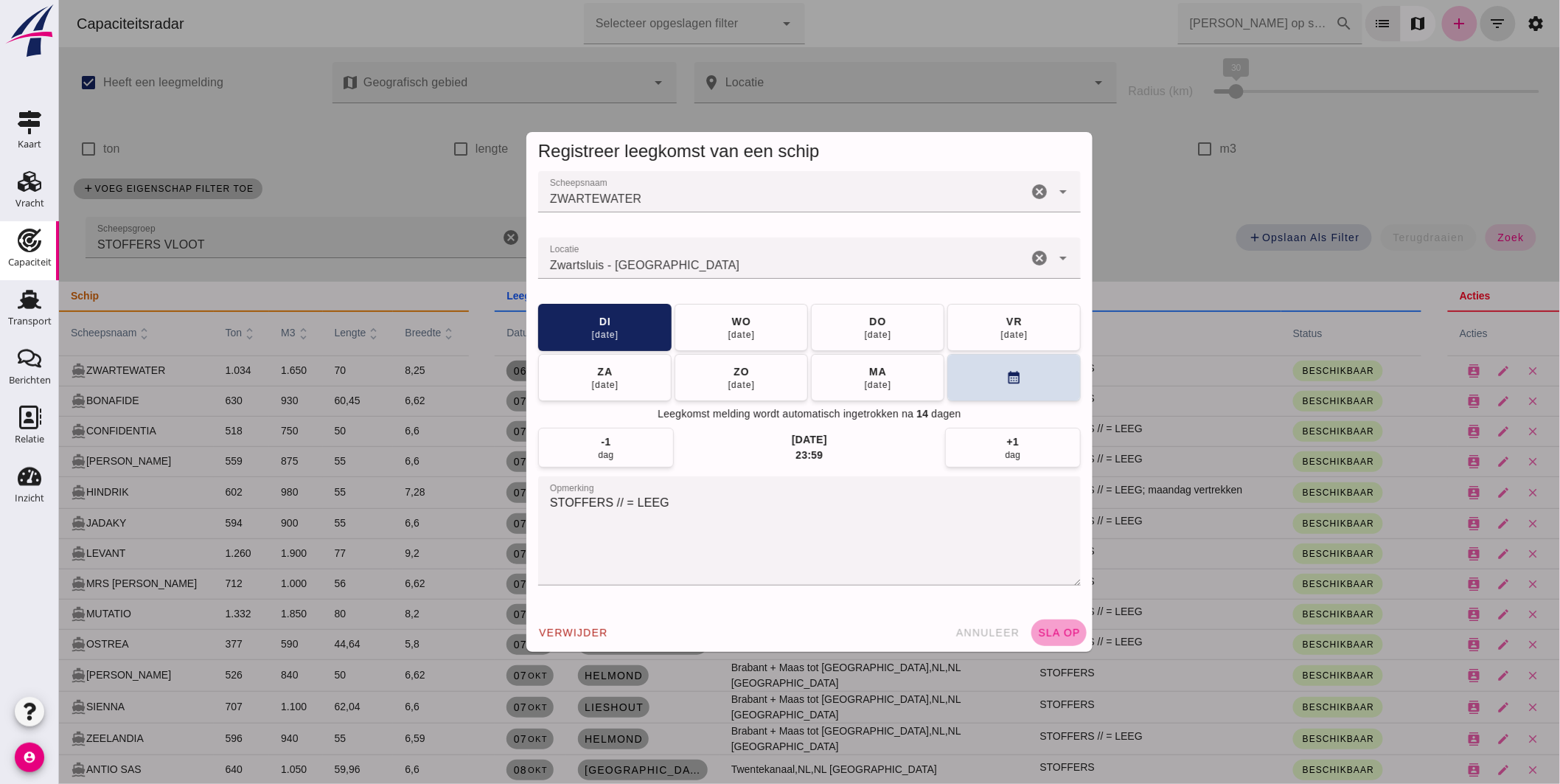
click at [1037, 626] on span "sla op" at bounding box center [1059, 632] width 44 height 12
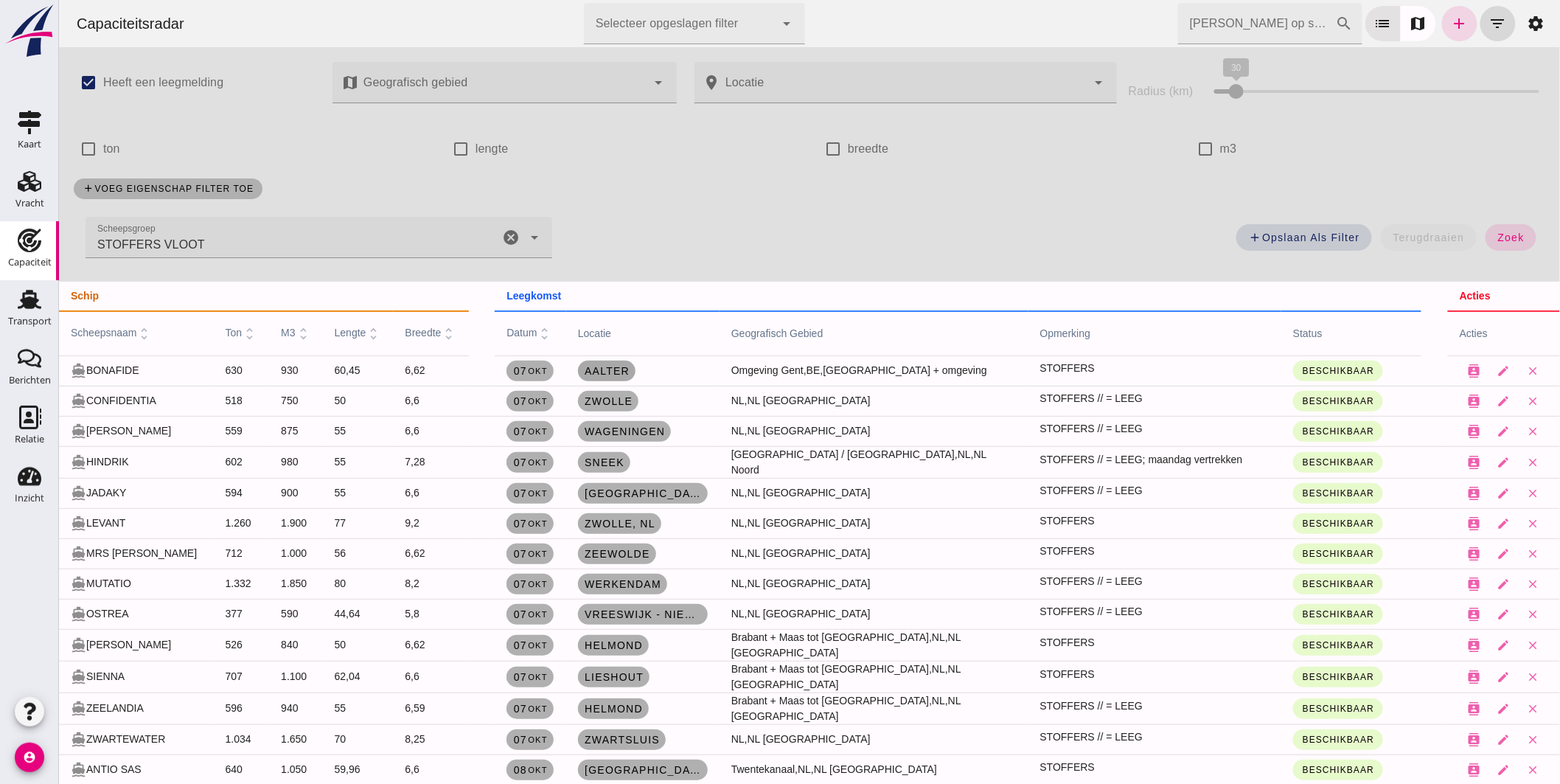
click at [586, 362] on link "Aalter" at bounding box center [606, 371] width 57 height 21
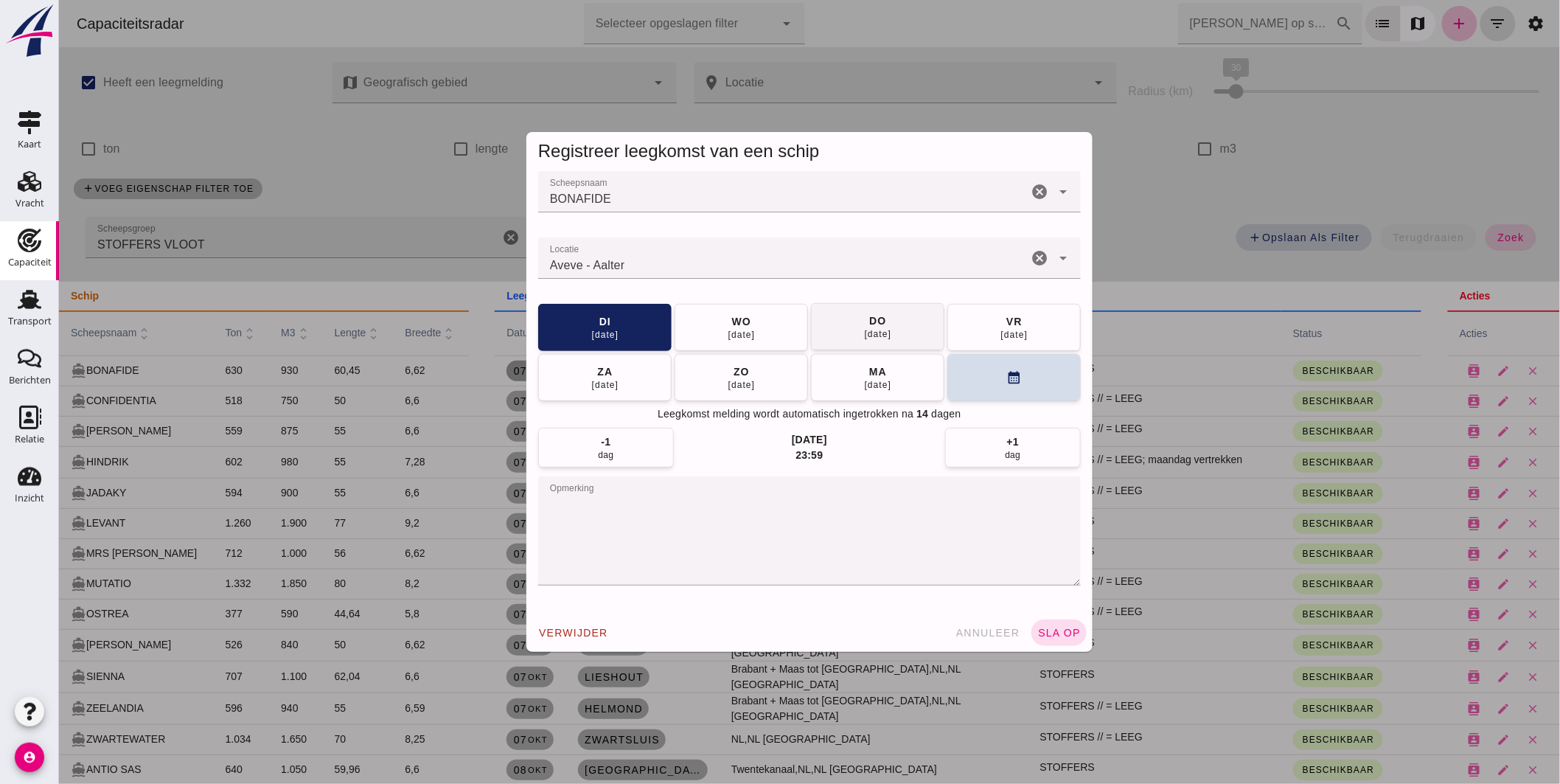
click at [718, 333] on button "[DATE]" at bounding box center [741, 327] width 133 height 47
click at [1051, 623] on button "sla op" at bounding box center [1058, 632] width 55 height 26
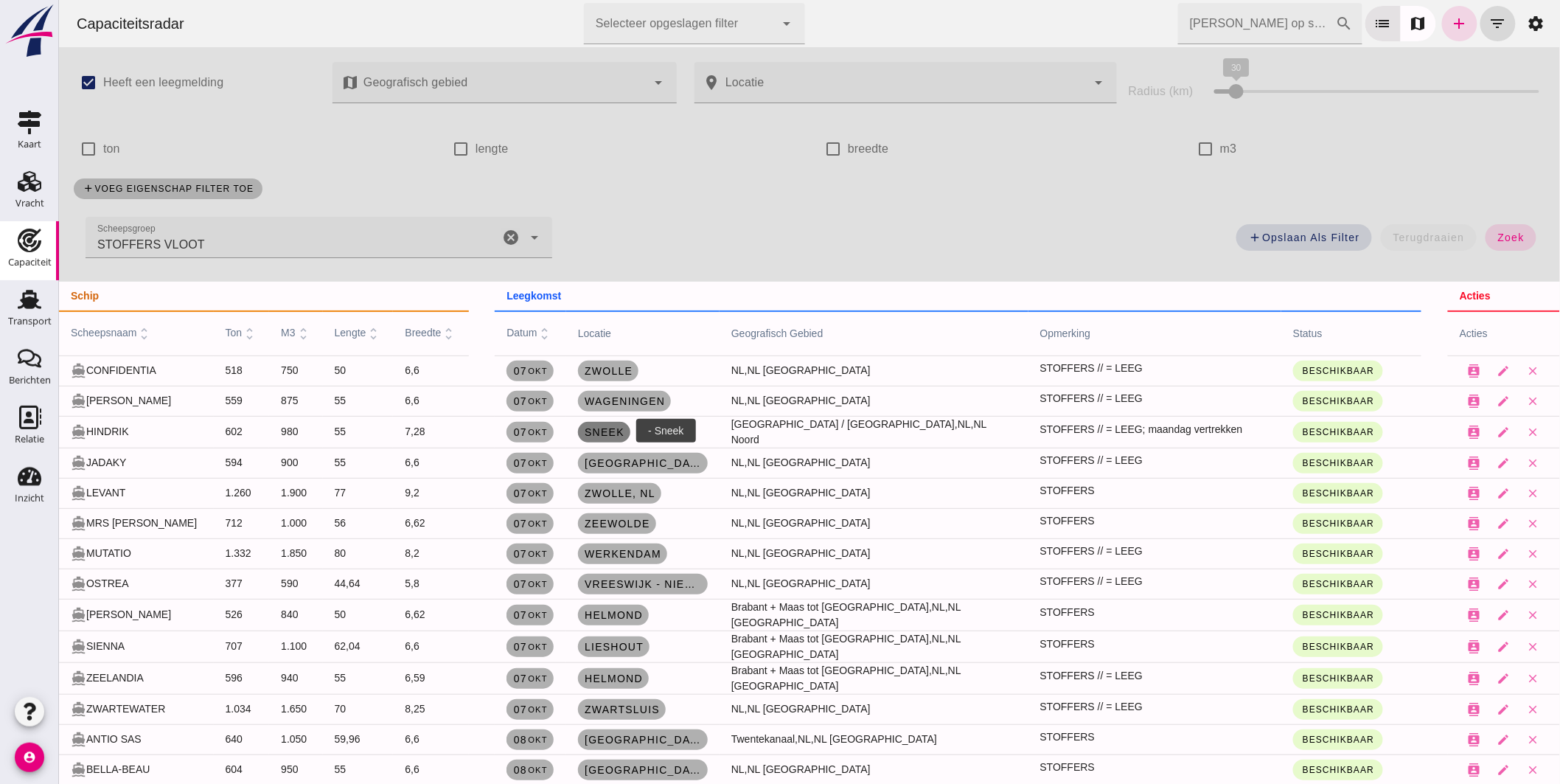
click at [604, 431] on span "Sneek" at bounding box center [603, 431] width 41 height 12
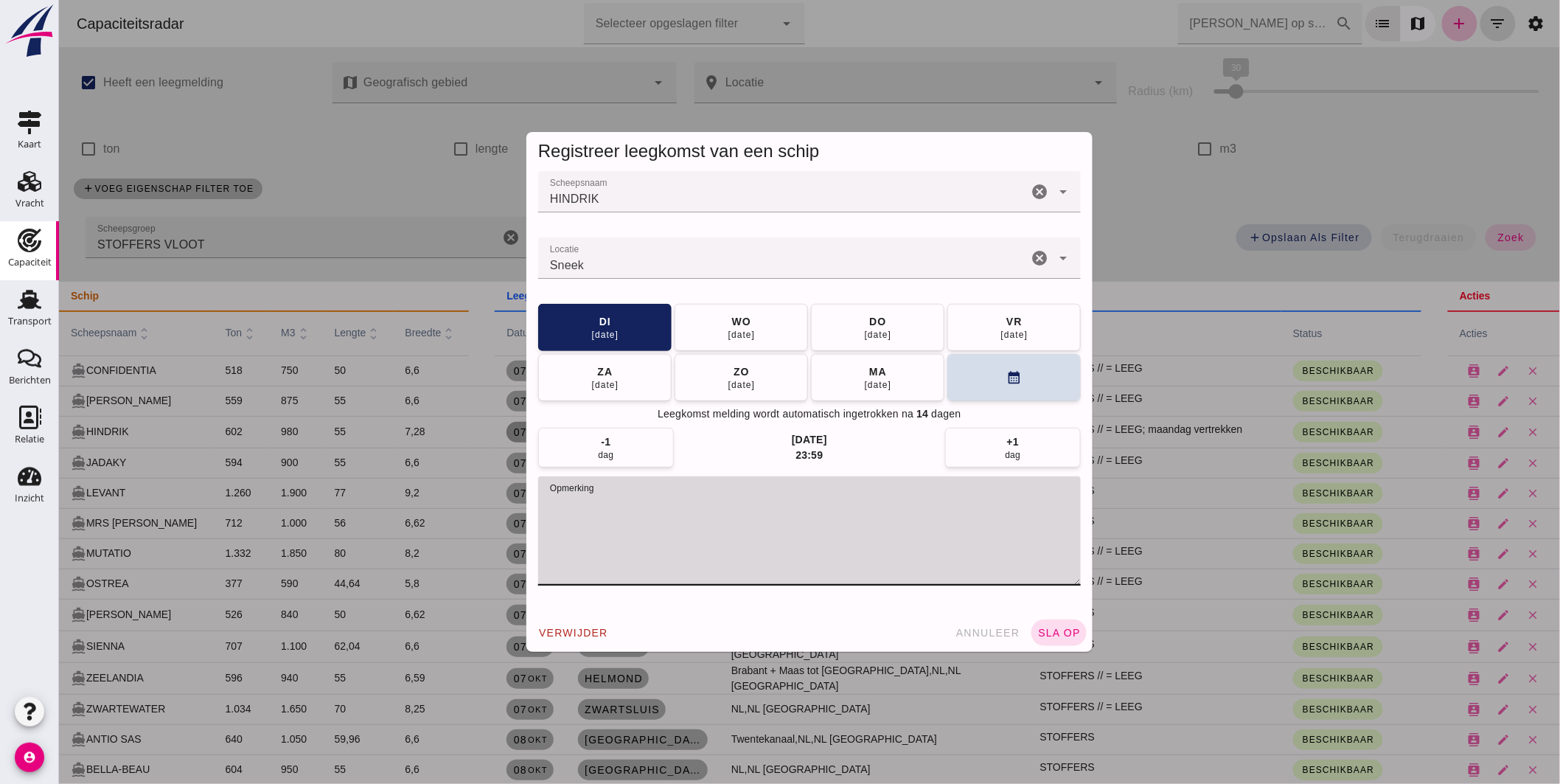
drag, startPoint x: 669, startPoint y: 501, endPoint x: 851, endPoint y: 512, distance: 182.3
click at [851, 512] on textarea "opmerking" at bounding box center [809, 531] width 543 height 109
type textarea "STOFFERS // = LEEG"
click at [1065, 634] on span "sla op" at bounding box center [1059, 632] width 44 height 12
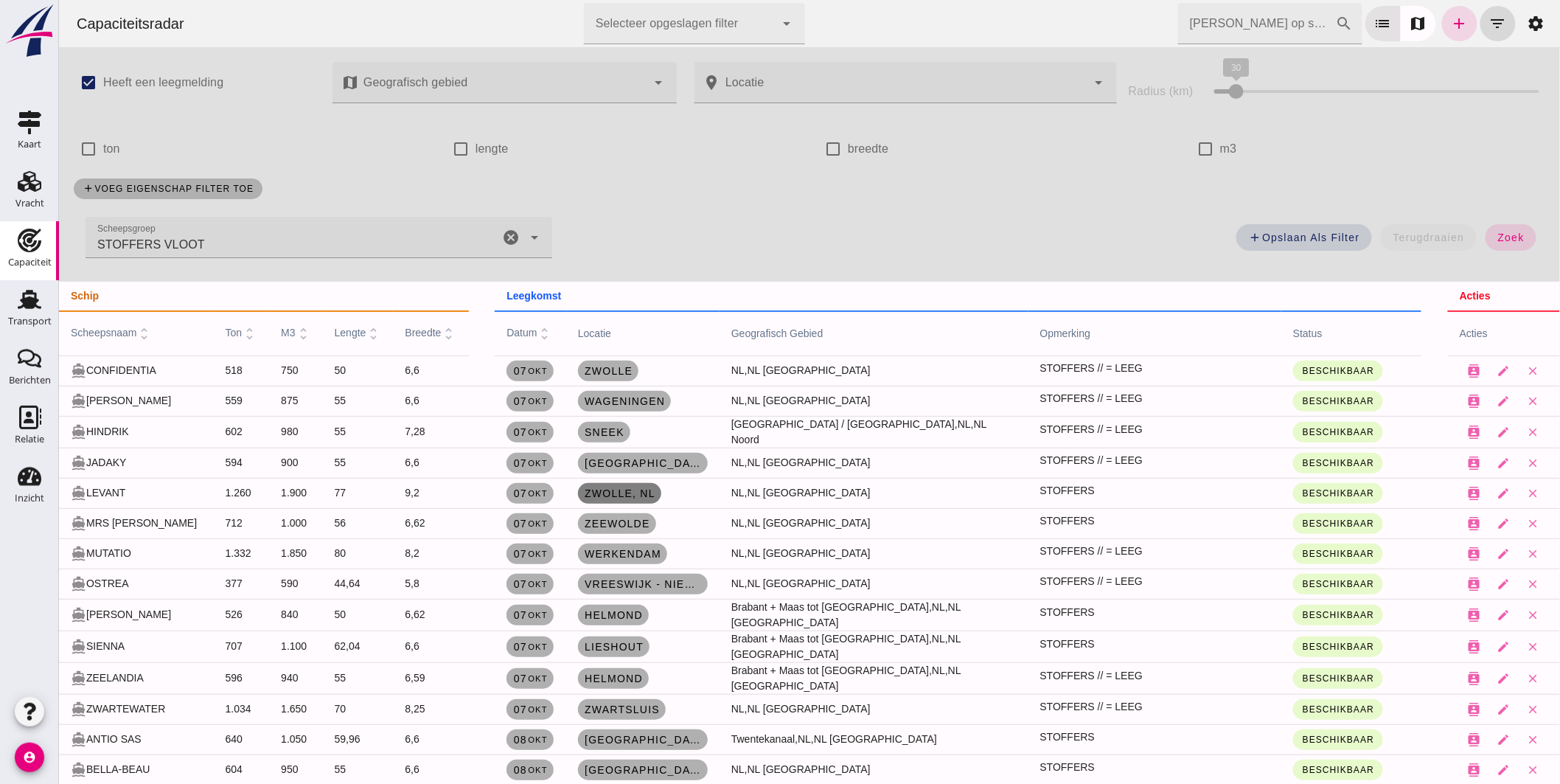
click at [622, 491] on span "Zwolle , [GEOGRAPHIC_DATA]" at bounding box center [618, 493] width 72 height 12
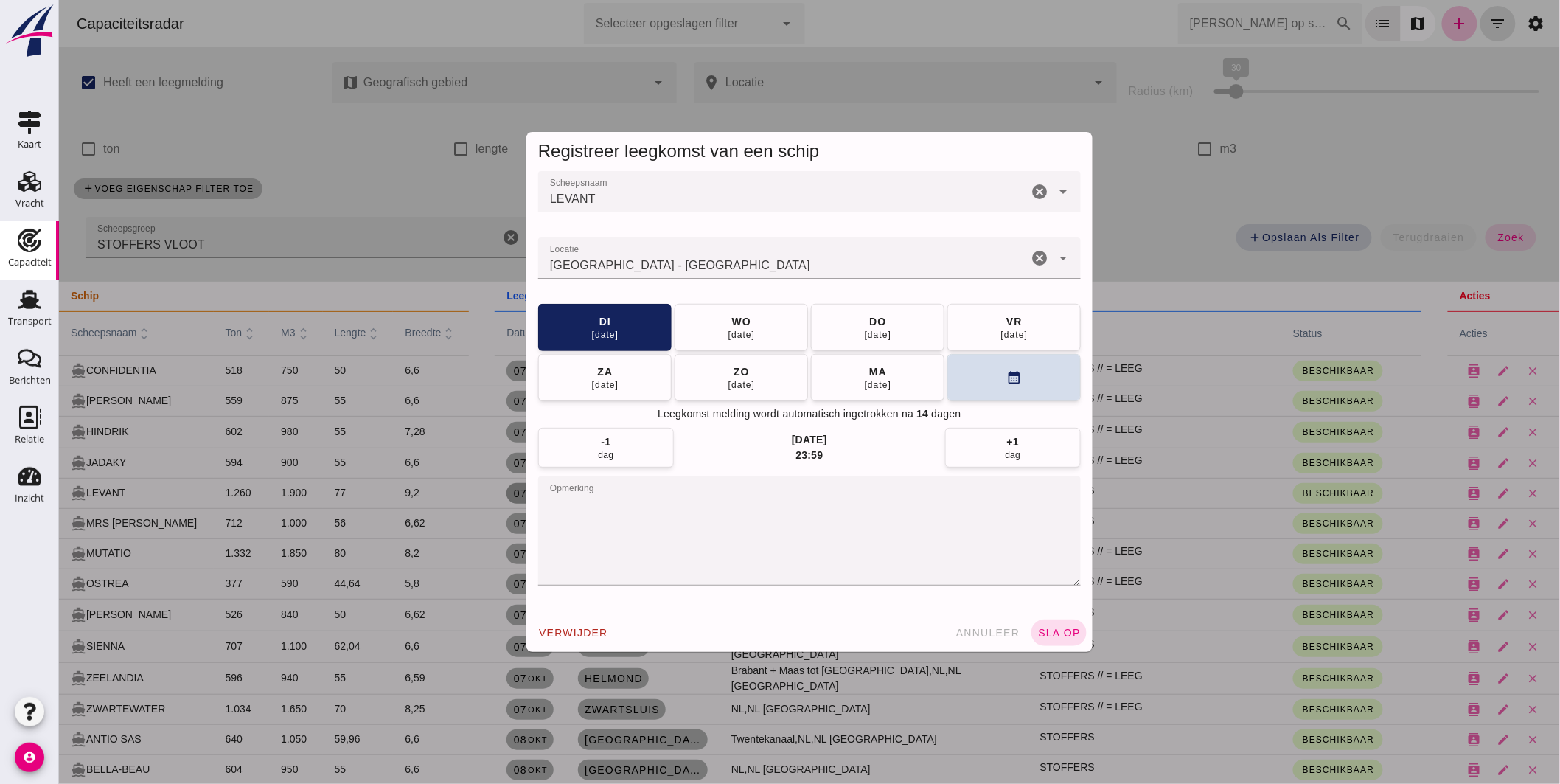
click at [624, 503] on textarea "opmerking" at bounding box center [809, 531] width 543 height 109
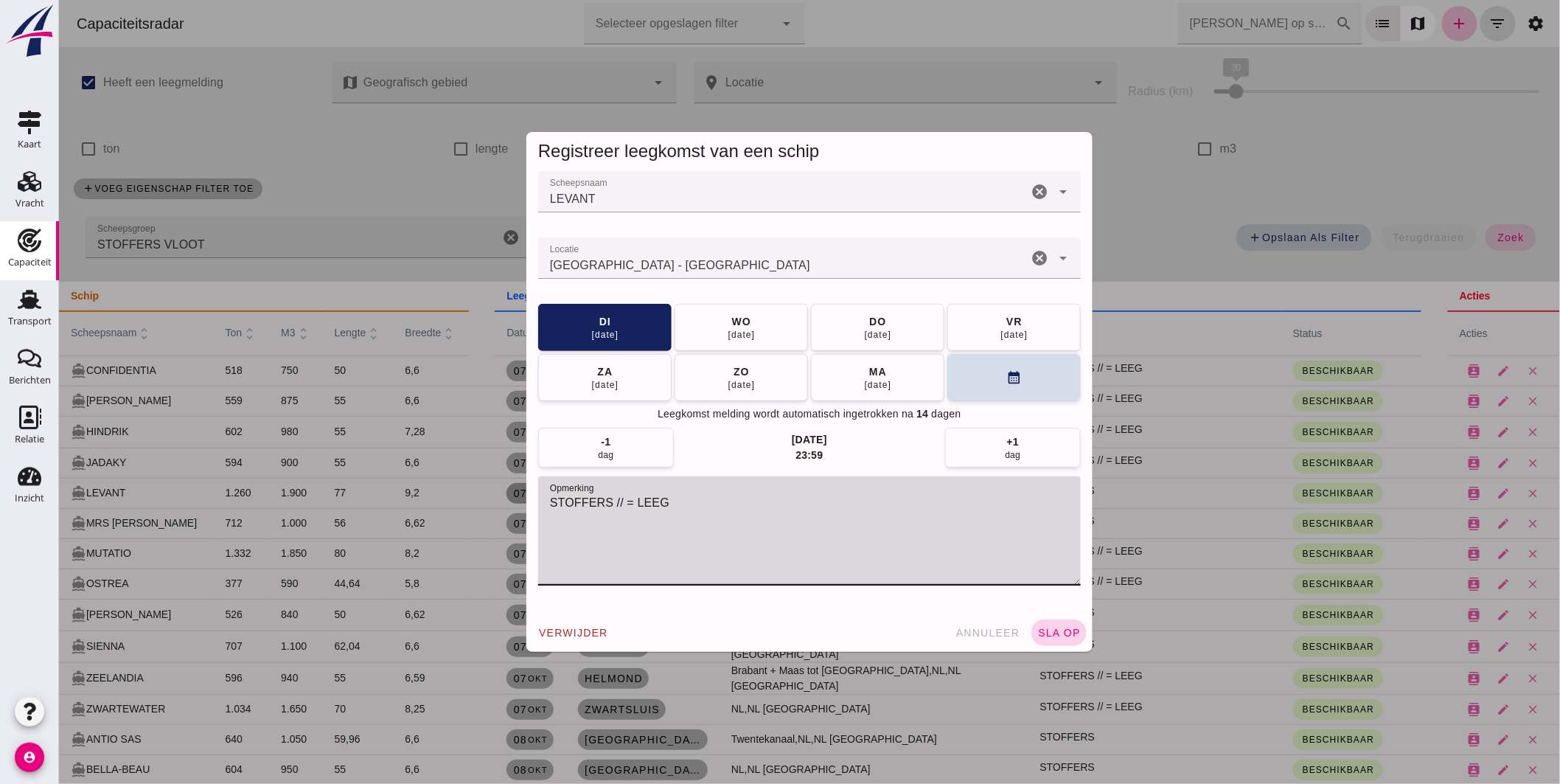
type textarea "STOFFERS // = LEEG"
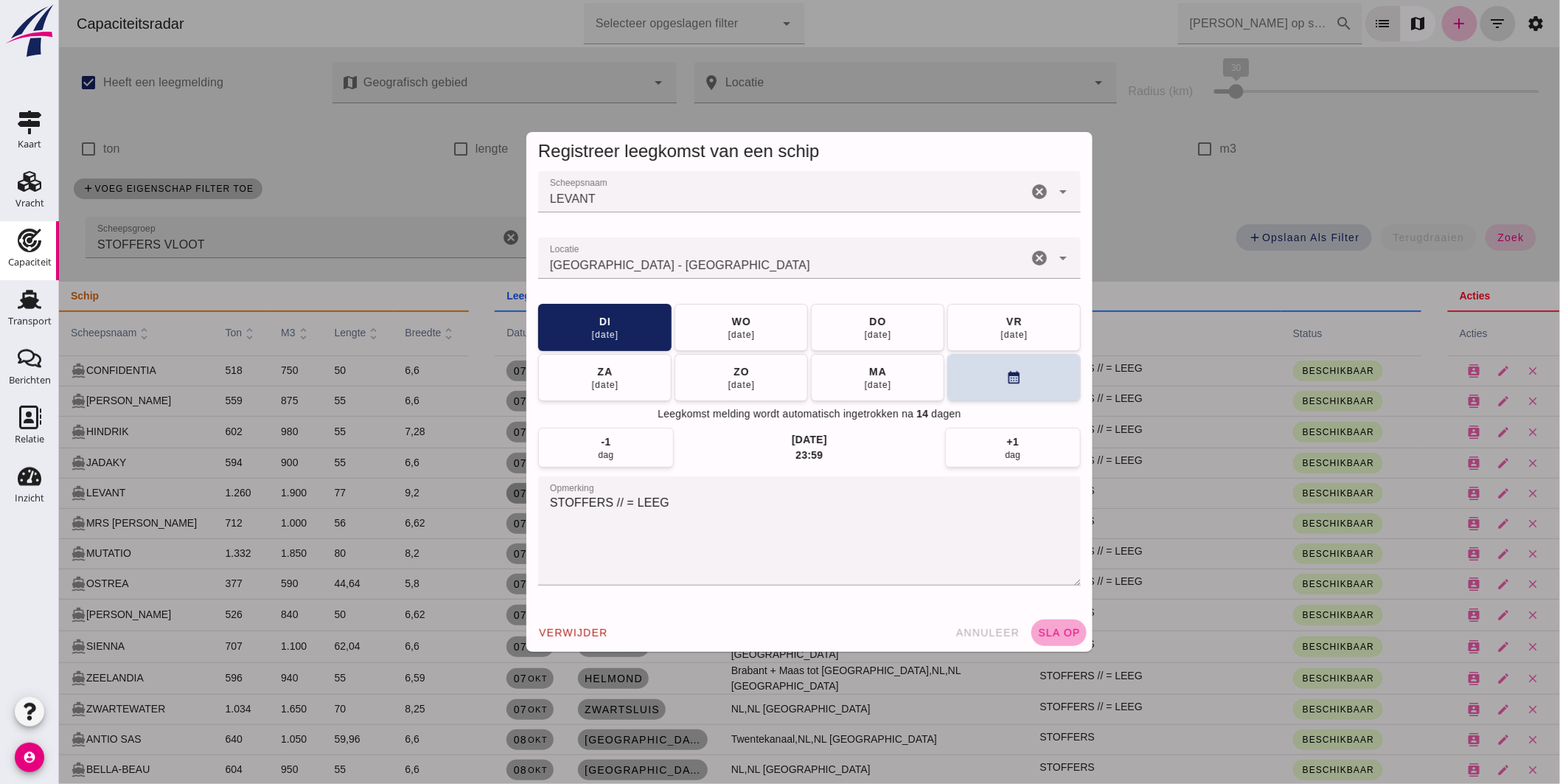
click at [1051, 619] on button "sla op" at bounding box center [1058, 632] width 55 height 26
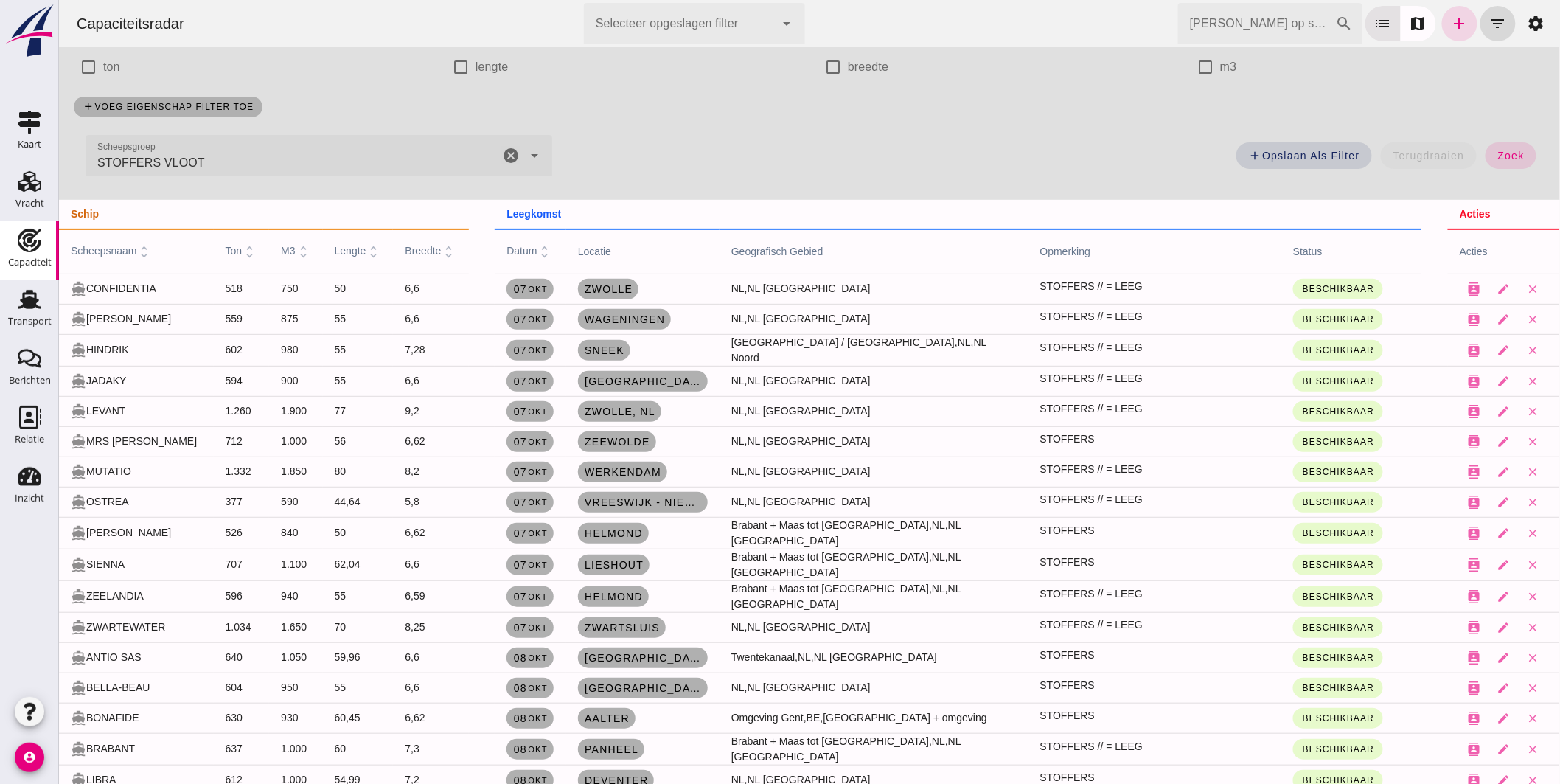
scroll to position [164, 0]
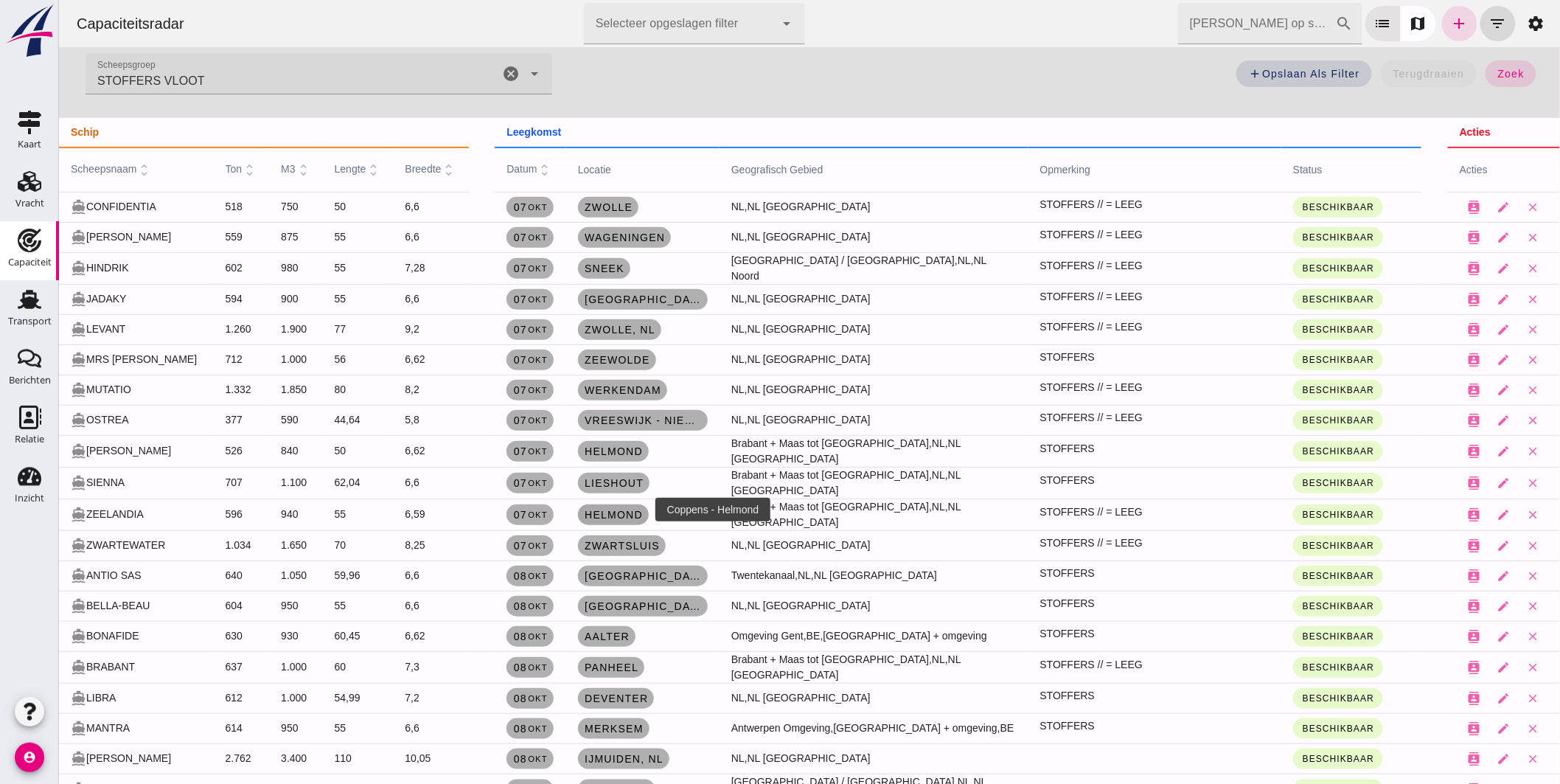
click at [610, 508] on span "Helmond" at bounding box center [612, 514] width 59 height 12
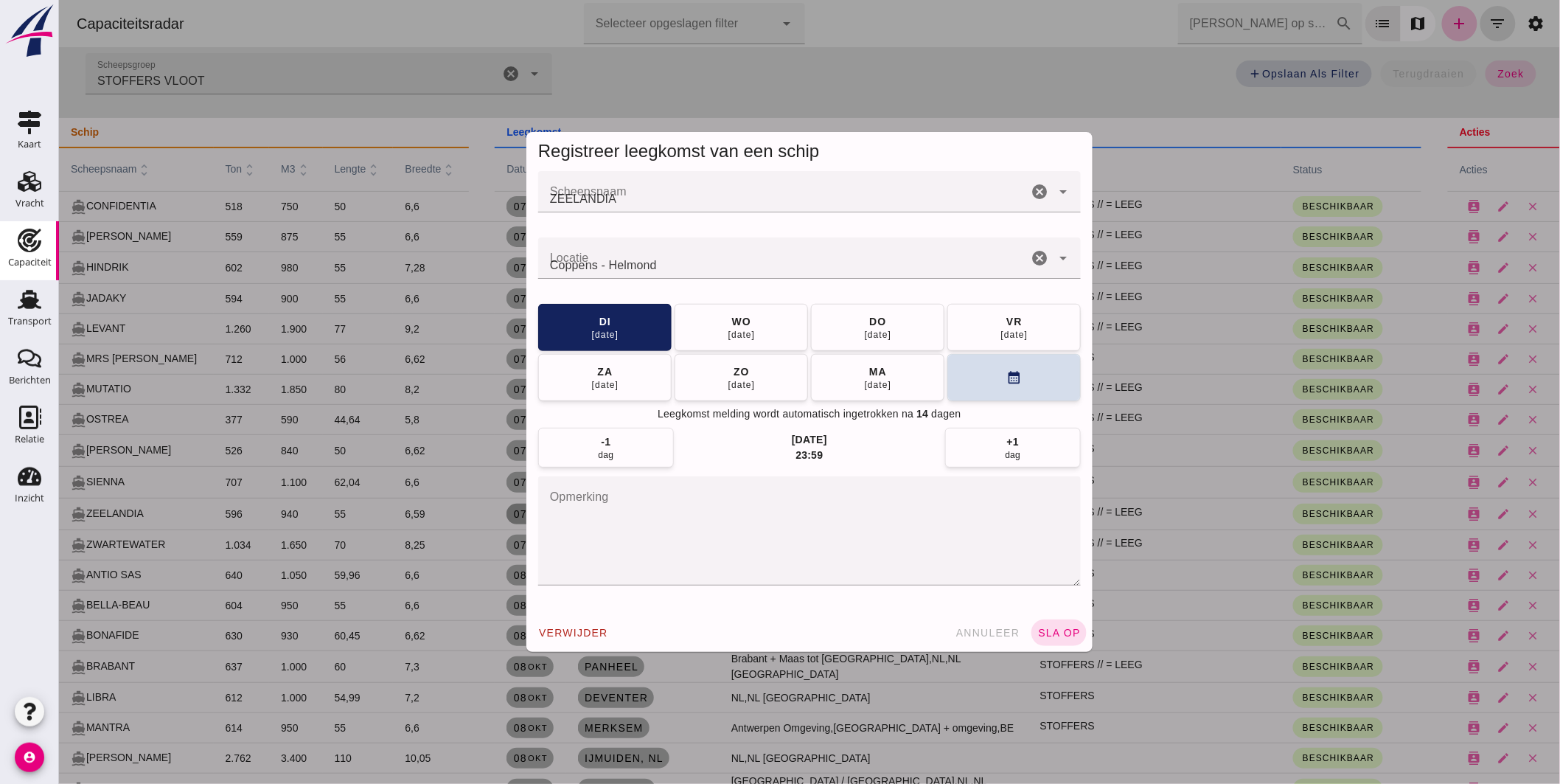
scroll to position [0, 0]
click at [682, 256] on input "Locatie" at bounding box center [782, 266] width 489 height 18
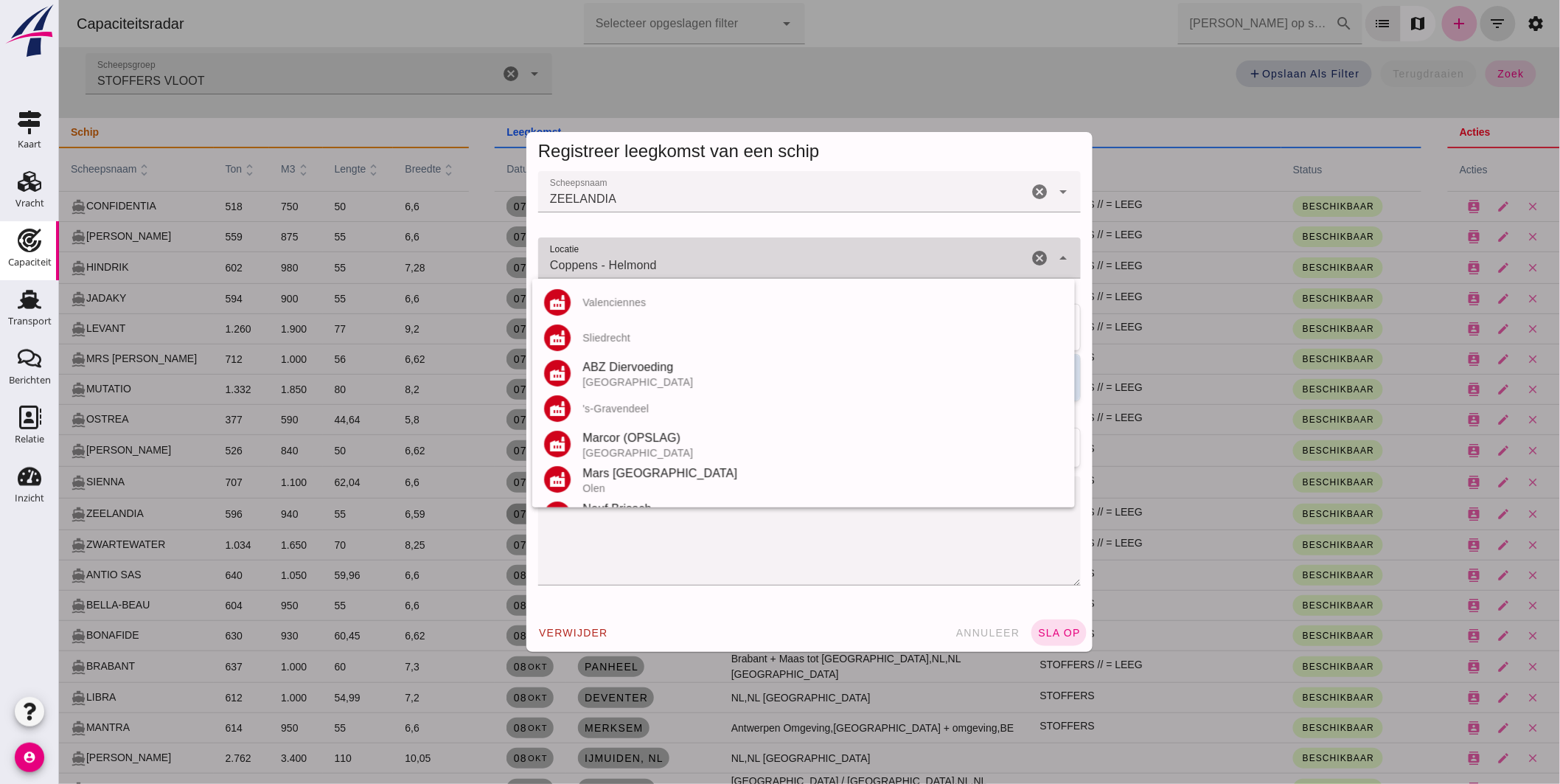
click at [682, 256] on input "Coppens - Helmond" at bounding box center [782, 266] width 489 height 18
click at [682, 255] on div "Coppens - Helmond Coppens - Helmond" at bounding box center [782, 258] width 489 height 42
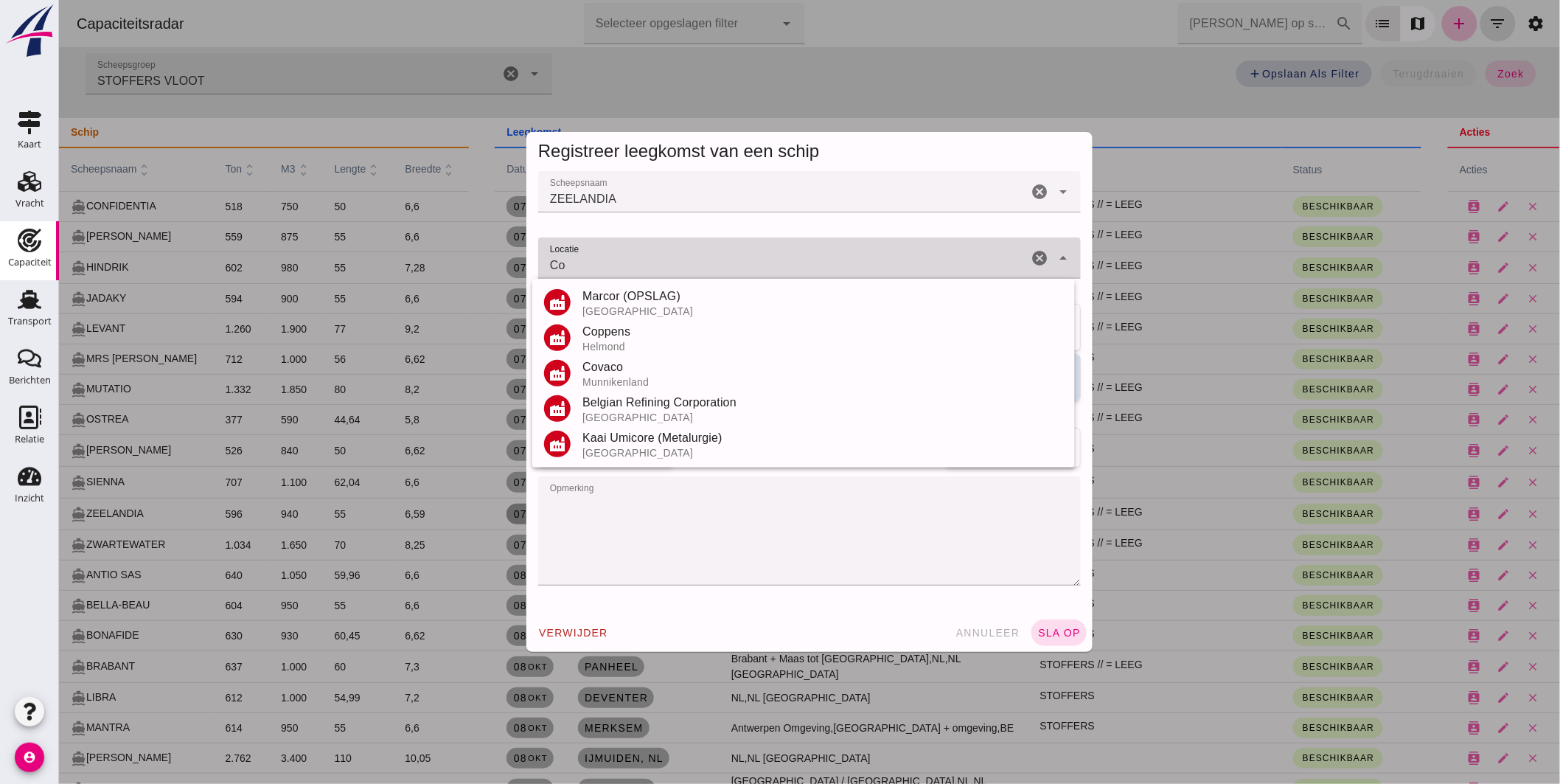
type input "C"
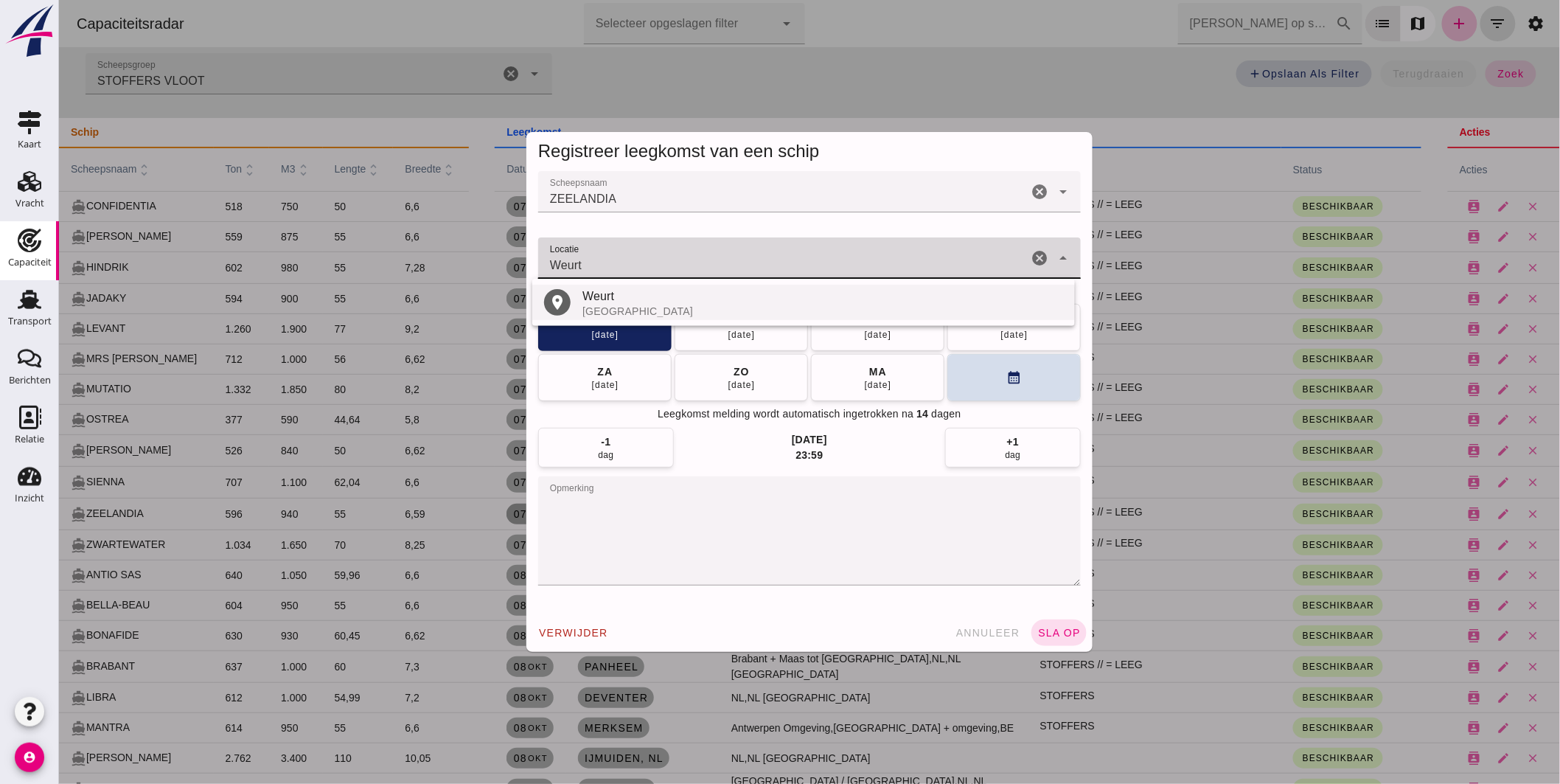
click at [607, 303] on div "Weurt" at bounding box center [822, 296] width 480 height 18
type input "Weurt - [GEOGRAPHIC_DATA]"
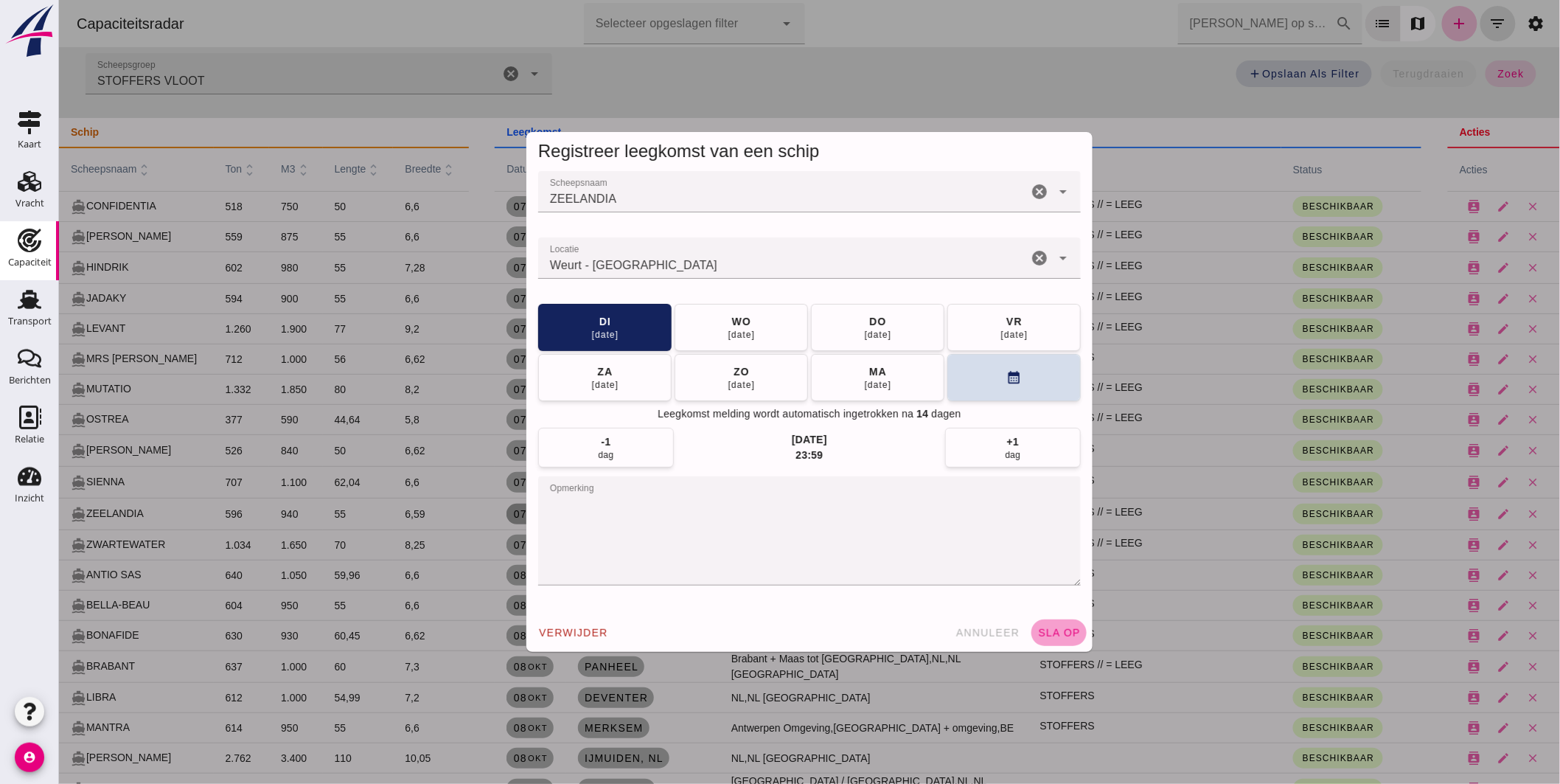
click at [1043, 628] on span "sla op" at bounding box center [1059, 632] width 44 height 12
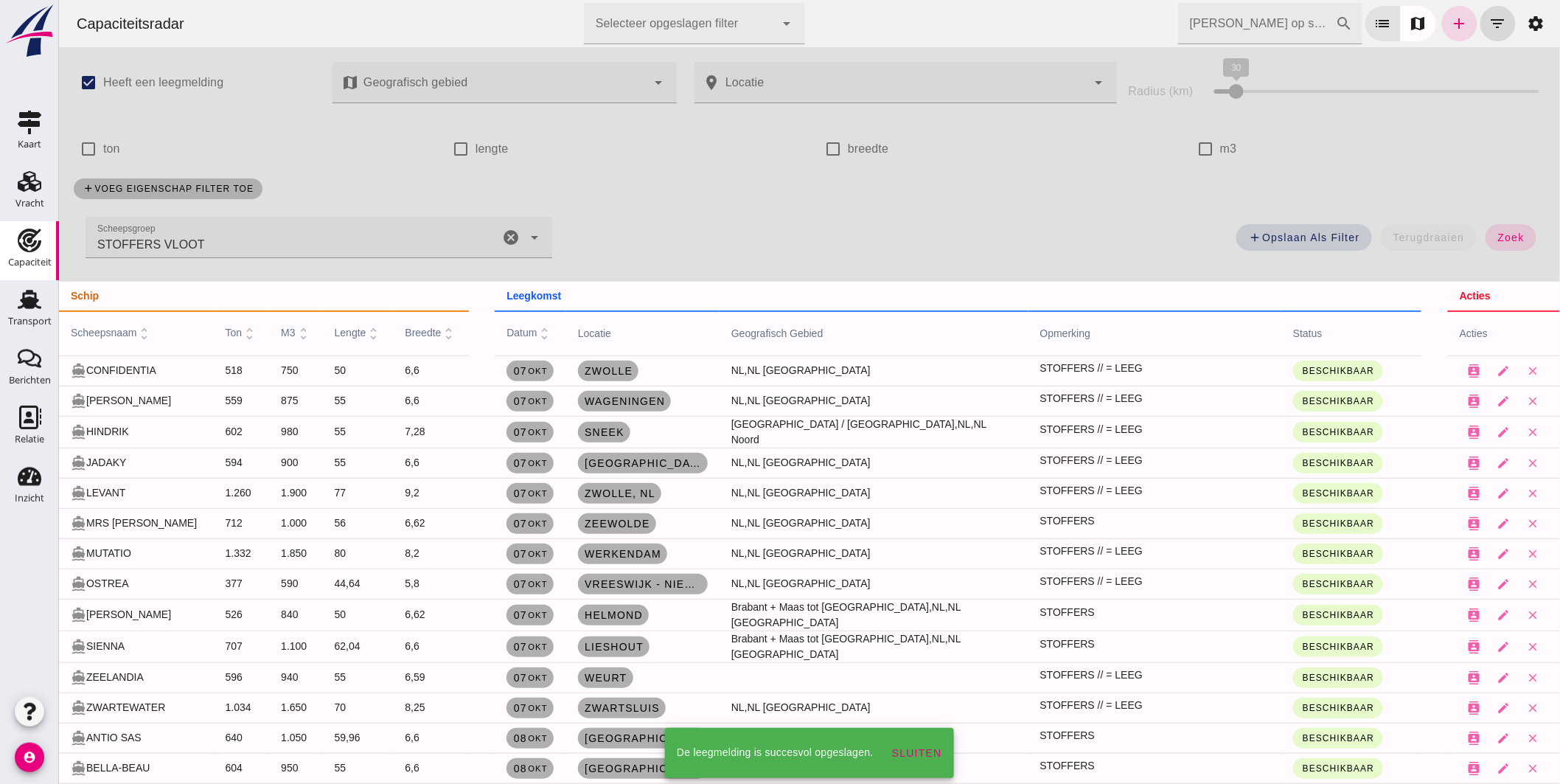
scroll to position [164, 0]
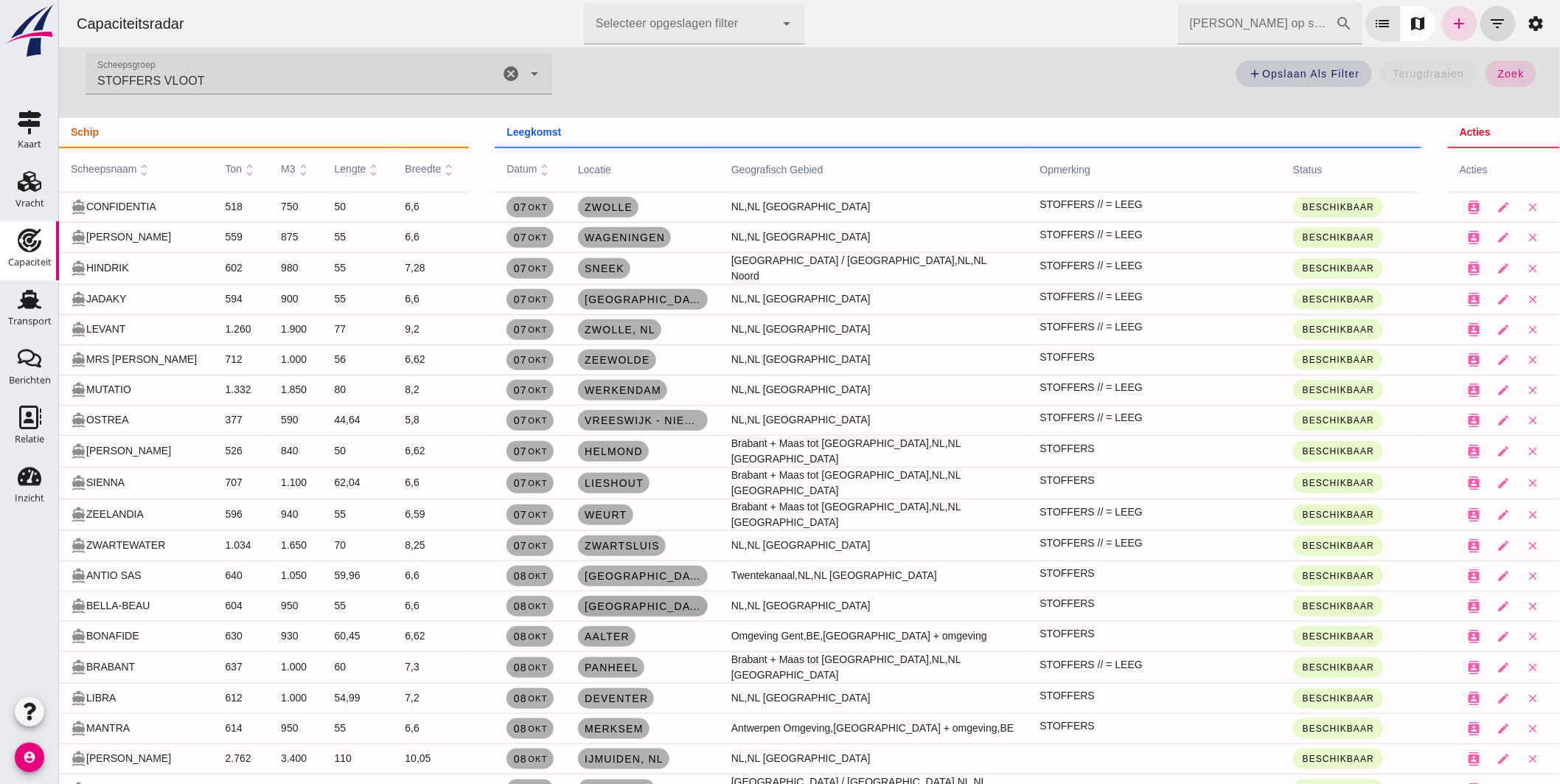
click at [625, 600] on span "[GEOGRAPHIC_DATA]" at bounding box center [642, 605] width 118 height 12
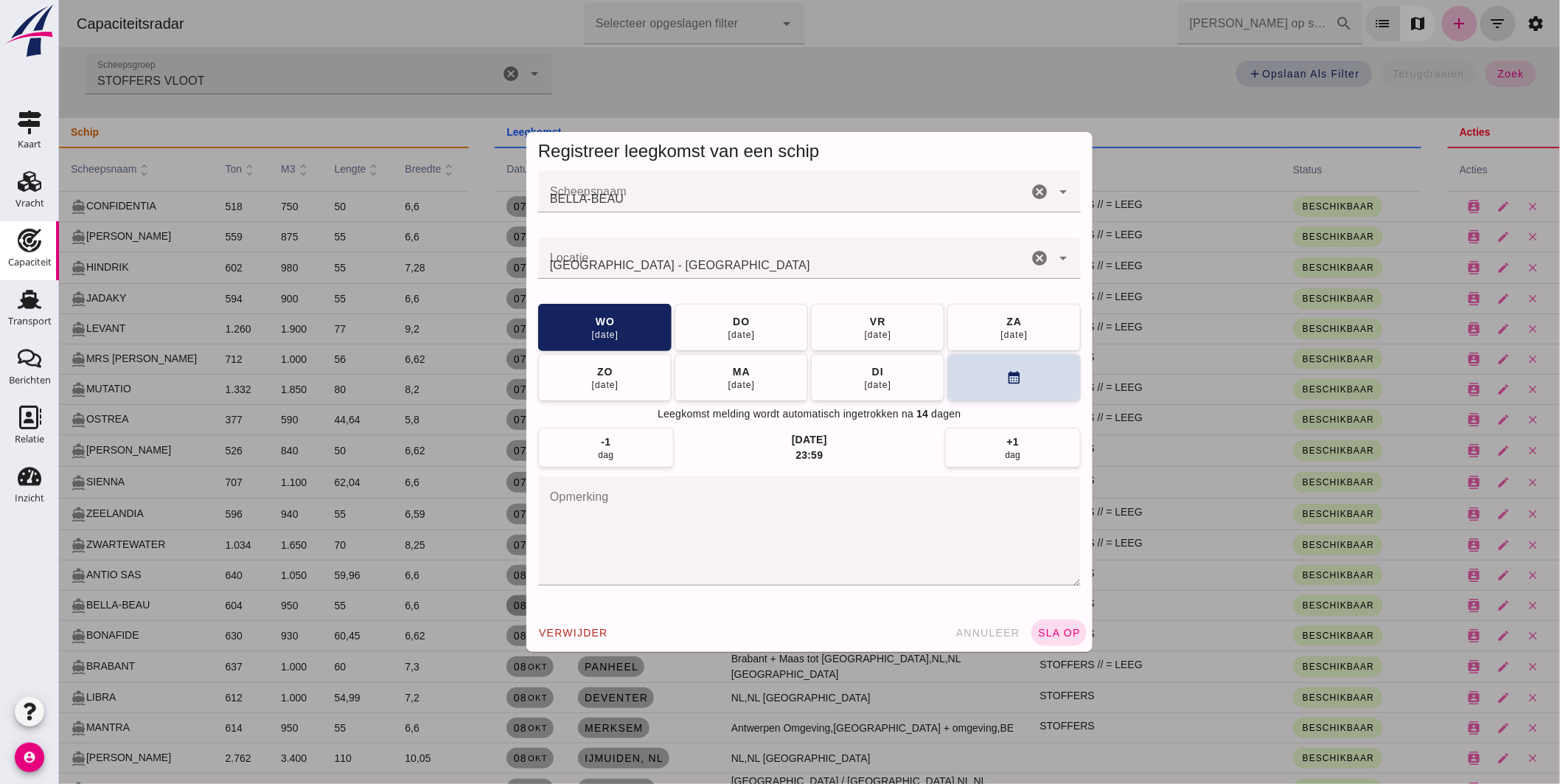
scroll to position [0, 0]
click at [657, 500] on textarea "opmerking" at bounding box center [809, 531] width 543 height 109
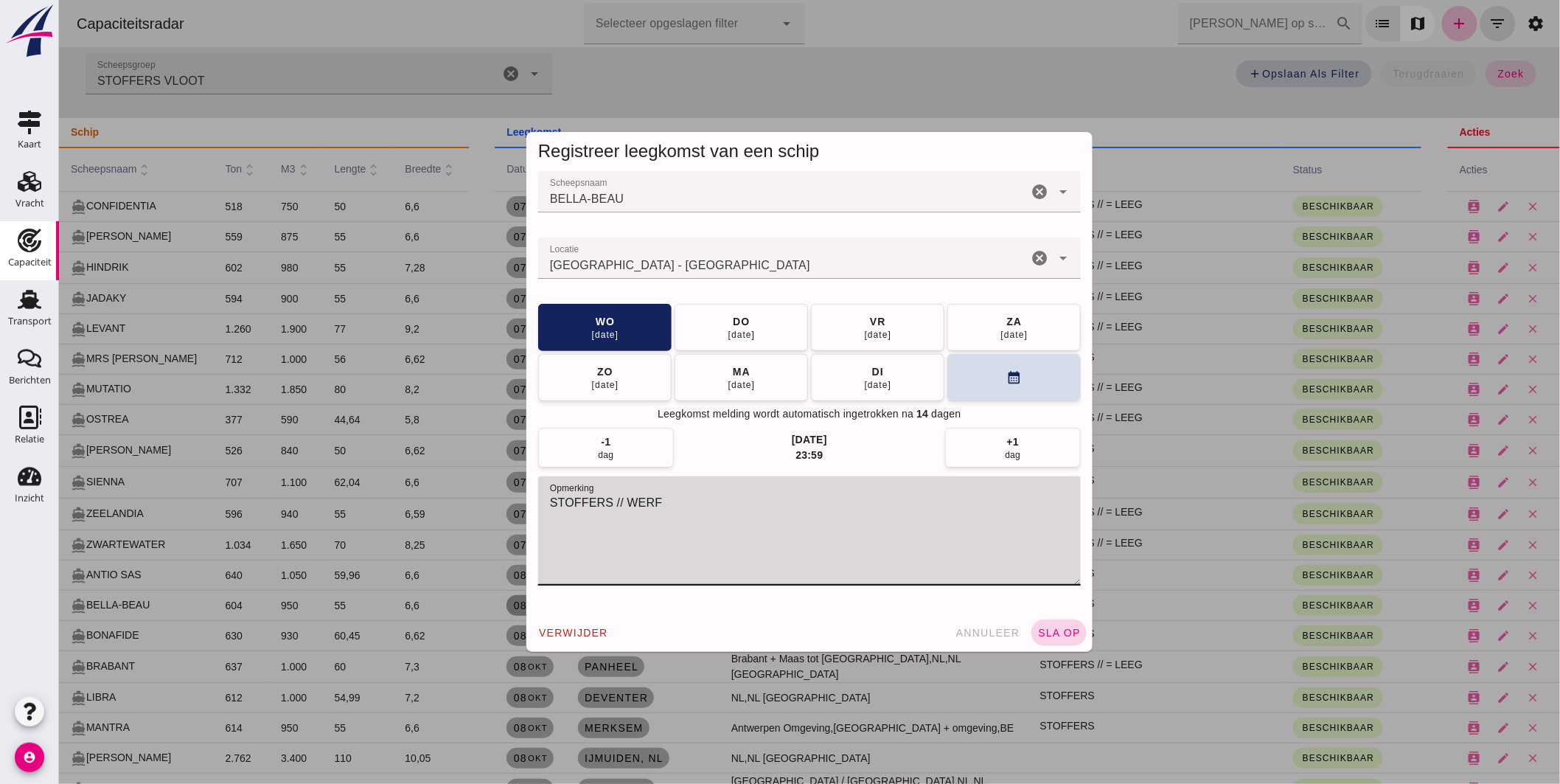
type textarea "STOFFERS // WERF"
click at [1061, 623] on button "sla op" at bounding box center [1058, 632] width 55 height 26
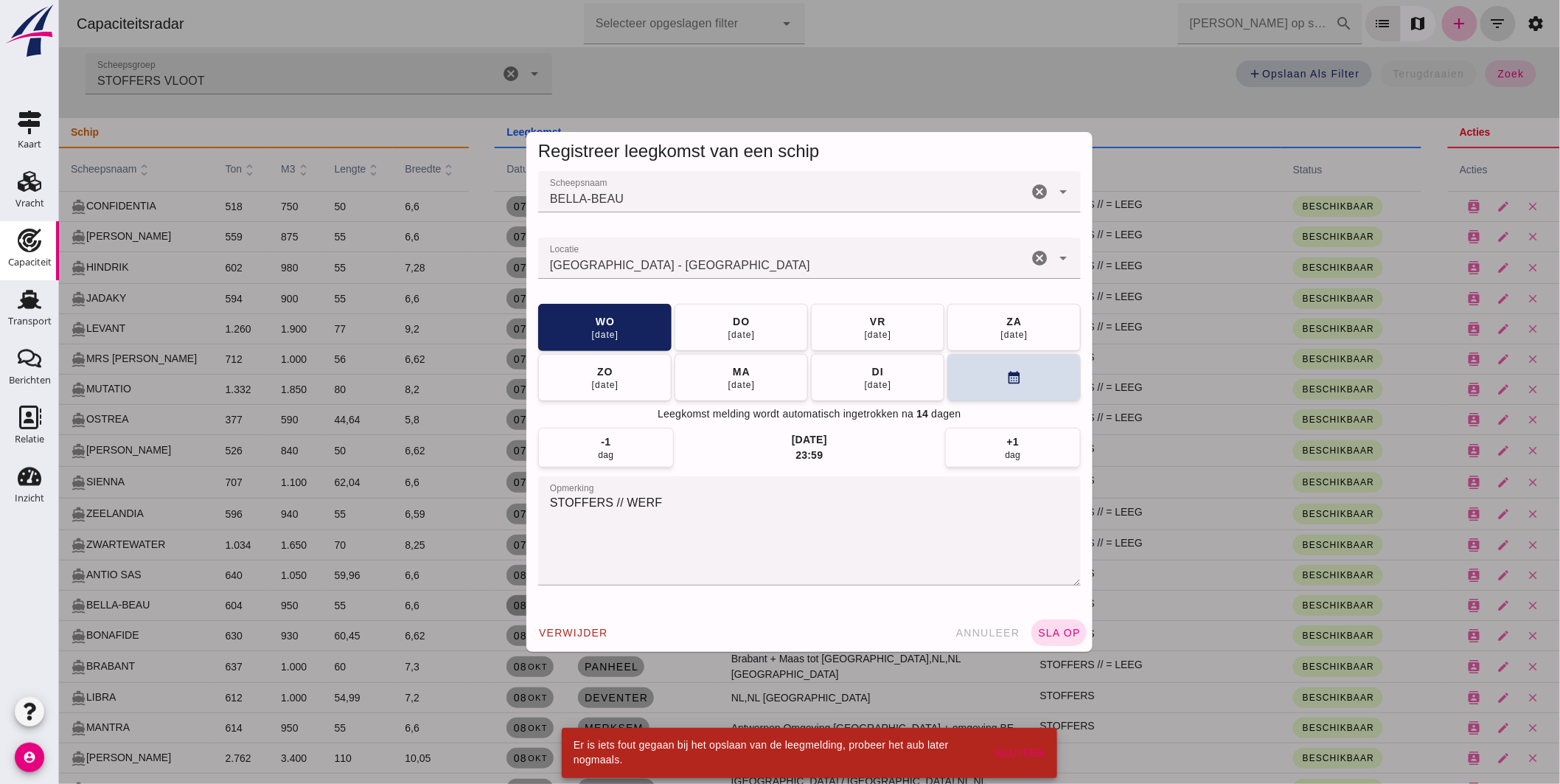
click at [687, 261] on input "Locatie" at bounding box center [782, 266] width 489 height 18
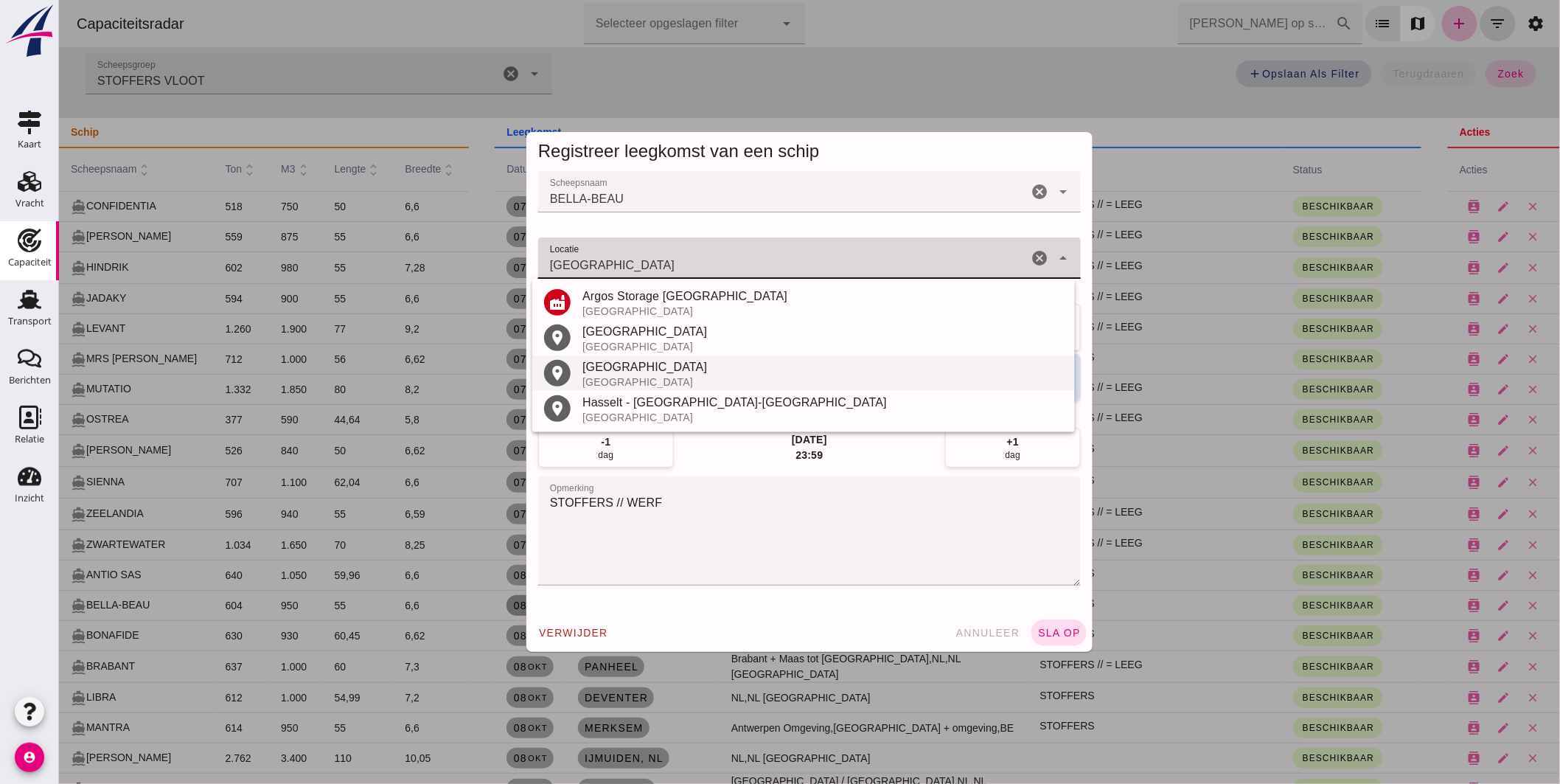
click at [623, 369] on div "[GEOGRAPHIC_DATA]" at bounding box center [822, 367] width 480 height 18
type input "[GEOGRAPHIC_DATA] - [GEOGRAPHIC_DATA]"
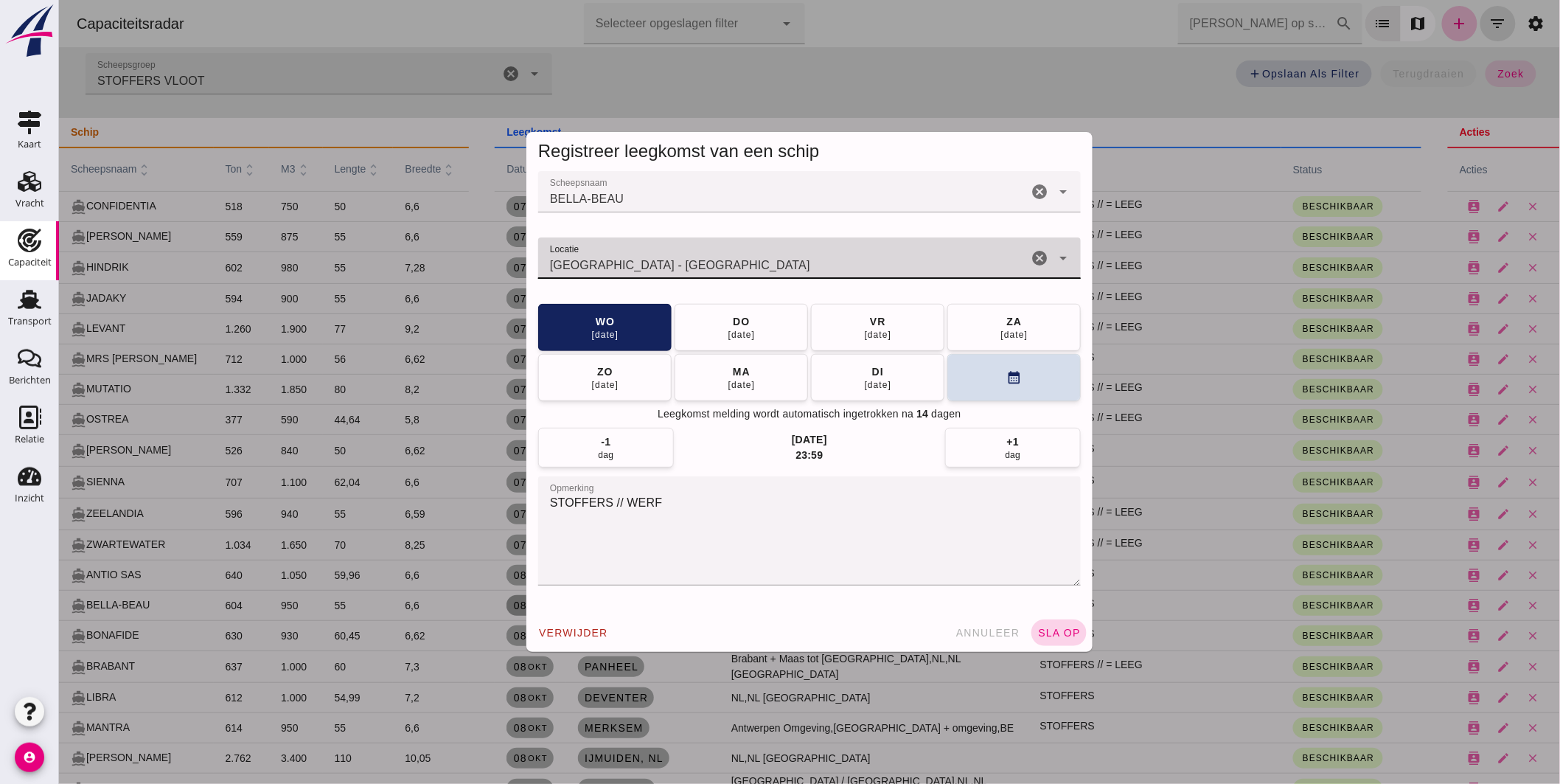
click at [1051, 629] on span "sla op" at bounding box center [1059, 632] width 44 height 12
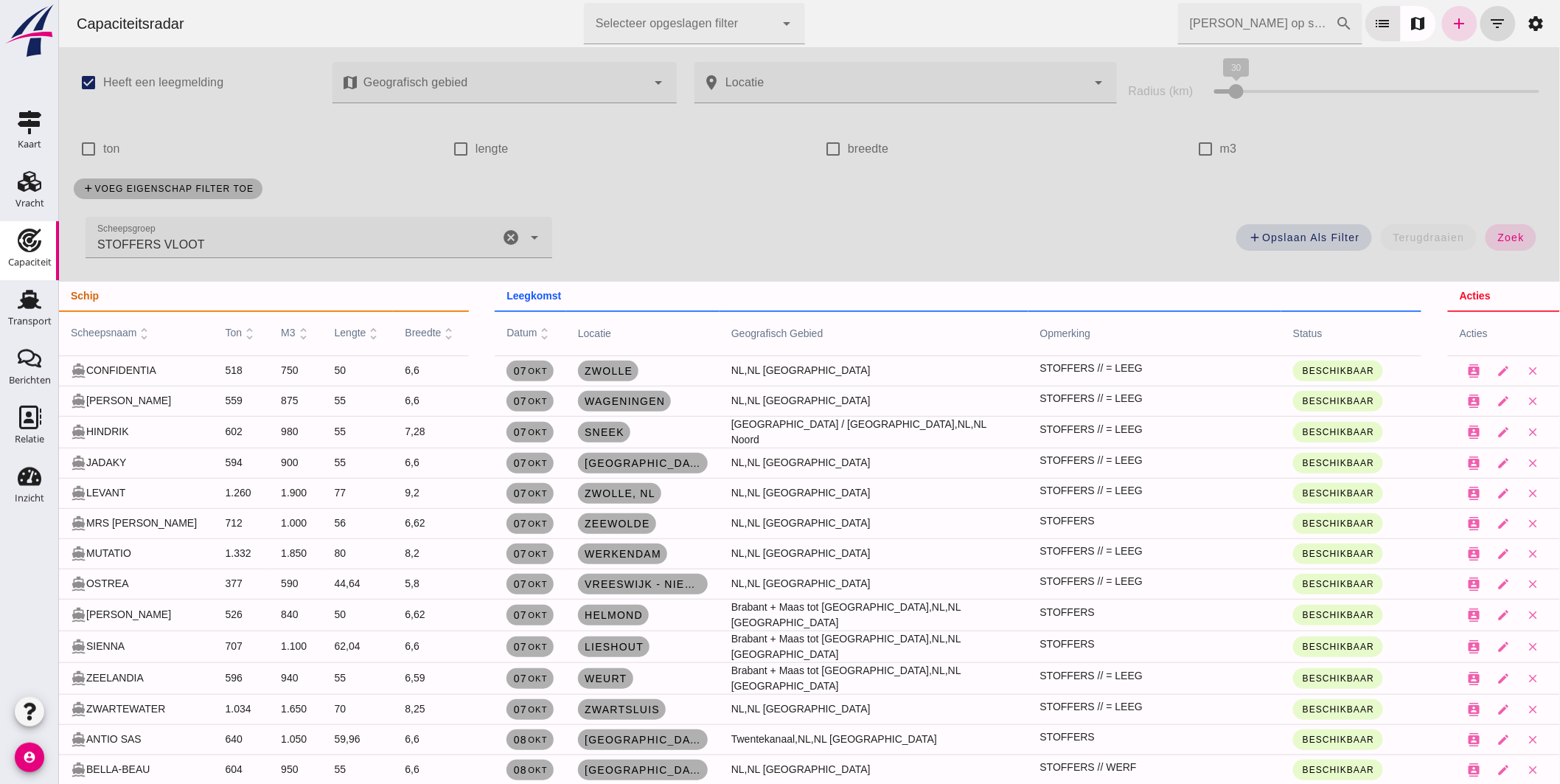
click at [501, 232] on icon "cancel" at bounding box center [510, 237] width 18 height 18
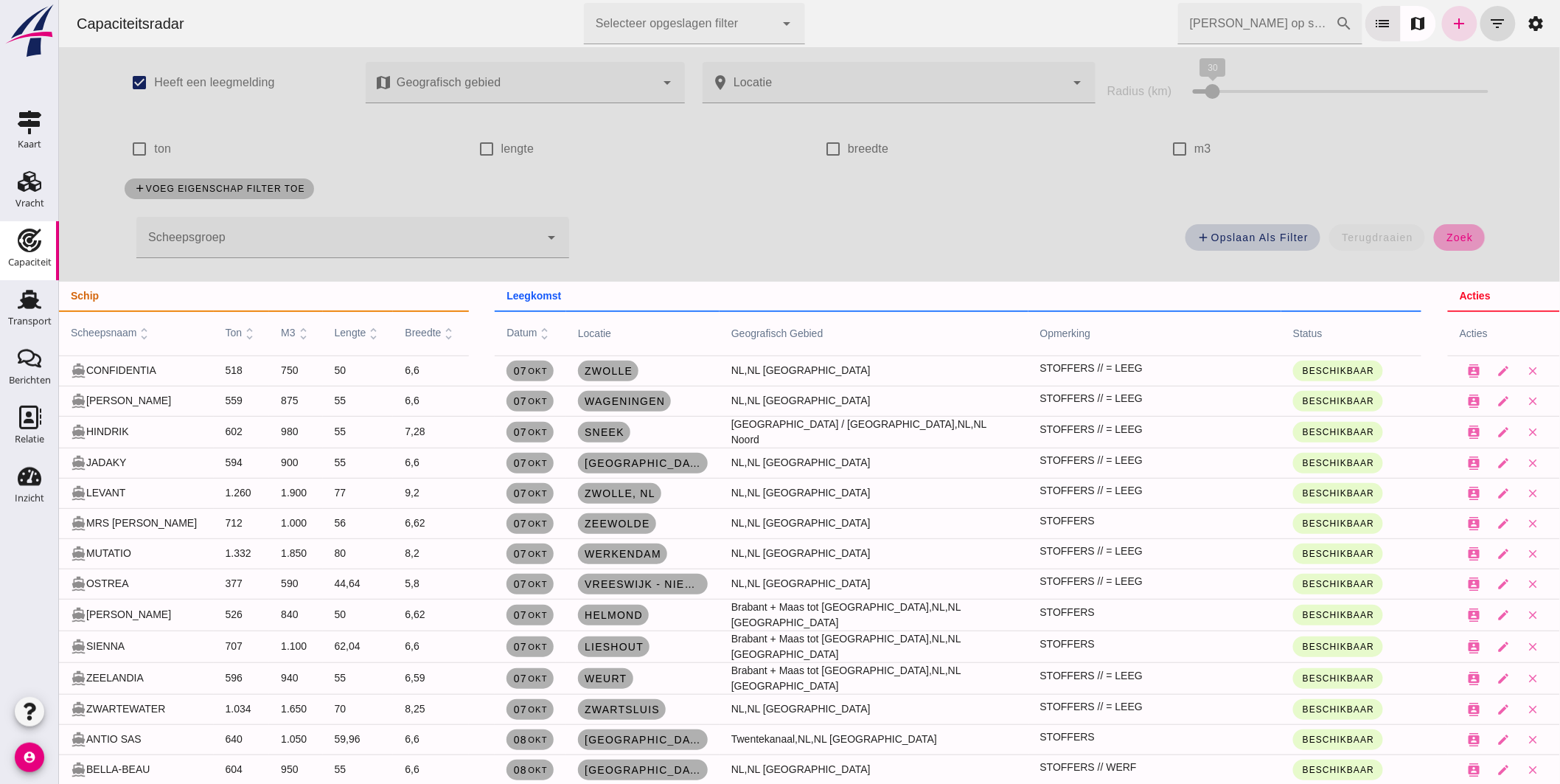
drag, startPoint x: 1439, startPoint y: 231, endPoint x: 1200, endPoint y: 248, distance: 239.6
click at [1445, 231] on span "zoek" at bounding box center [1458, 237] width 27 height 12
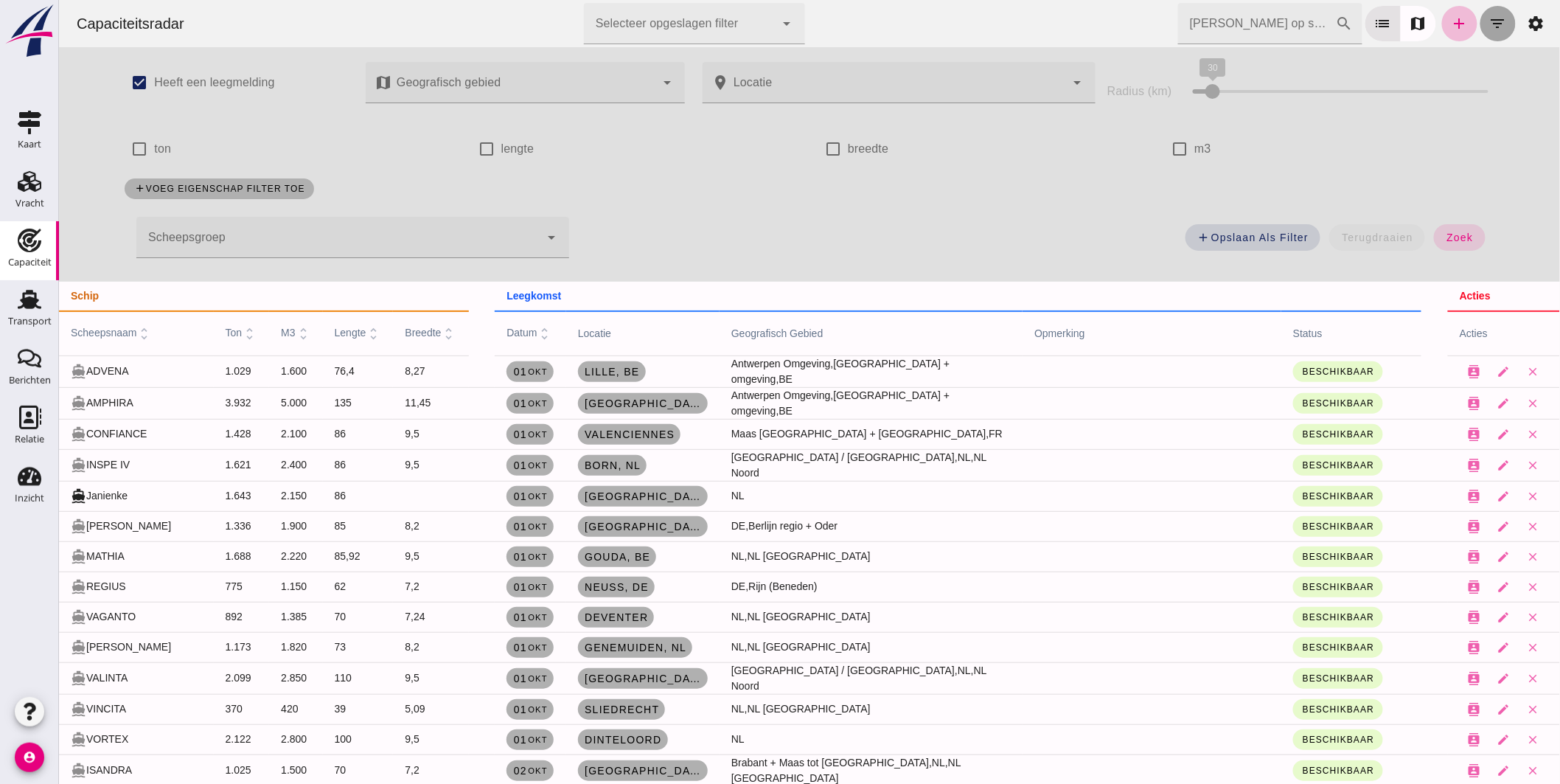
click at [1491, 20] on icon "filter_list" at bounding box center [1497, 24] width 18 height 18
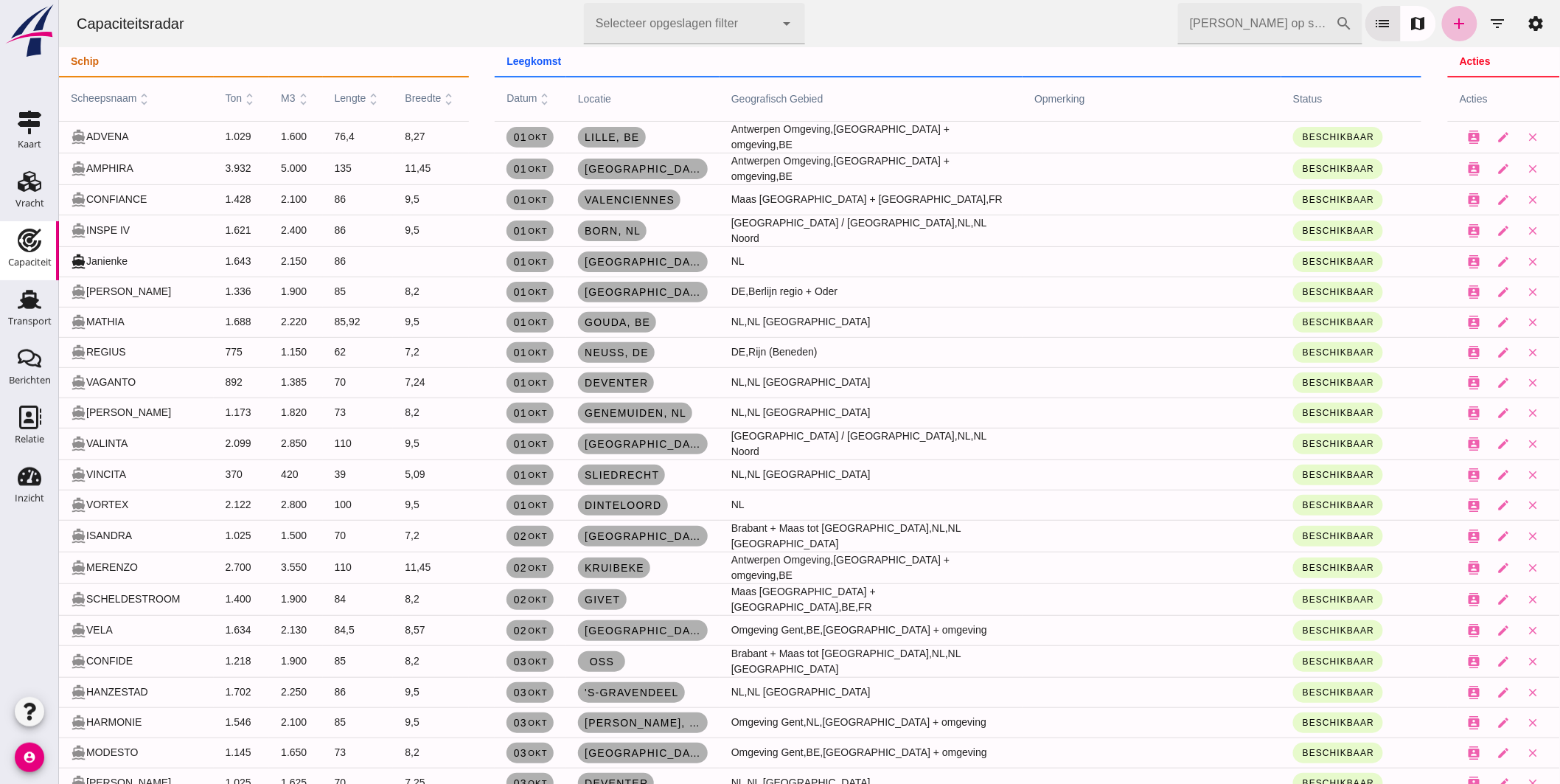
click at [1184, 23] on input "[PERSON_NAME] op scheepsnaam" at bounding box center [1256, 24] width 158 height 42
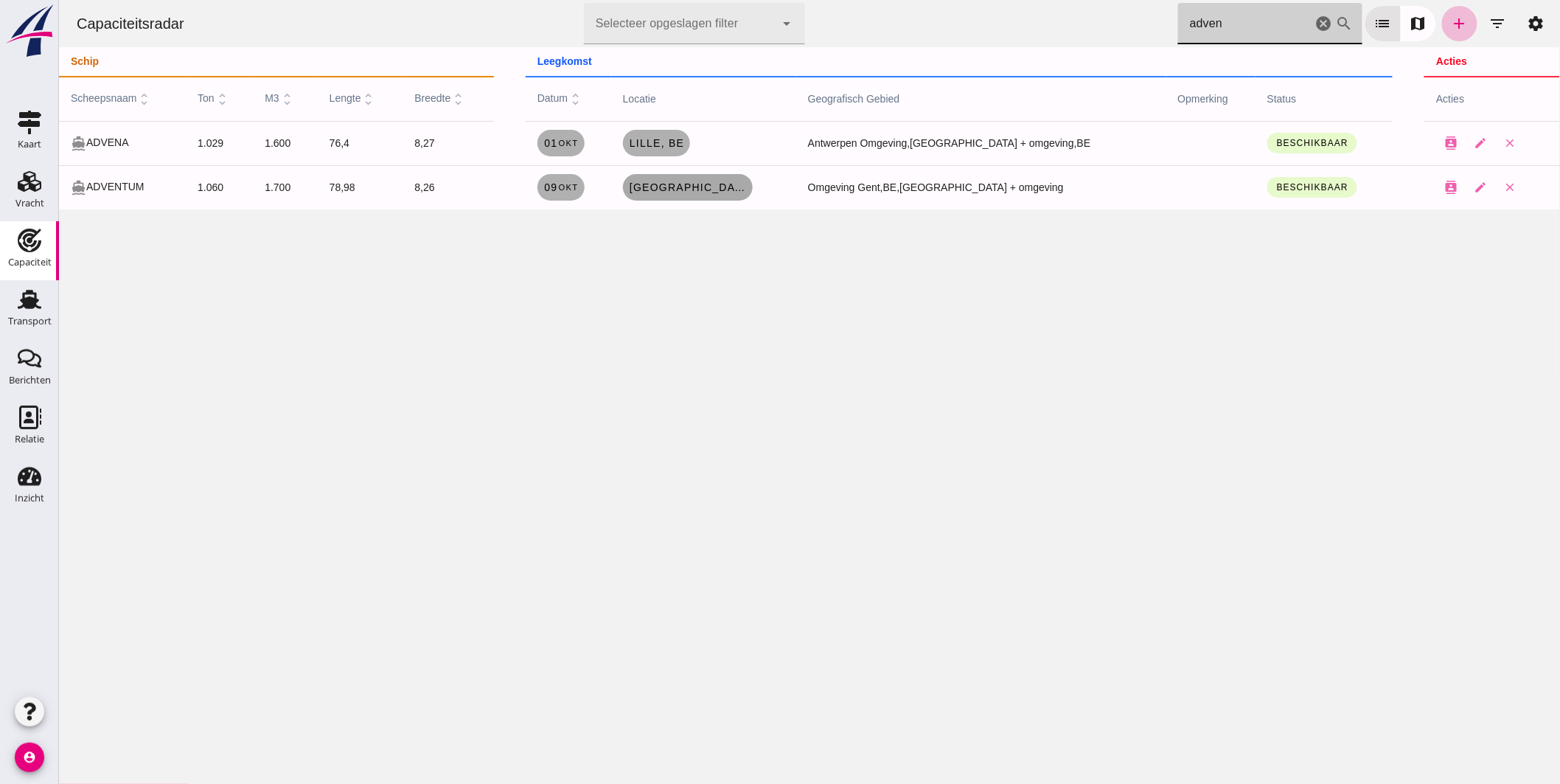
type input "adven"
click at [712, 188] on span "[GEOGRAPHIC_DATA]" at bounding box center [687, 187] width 118 height 12
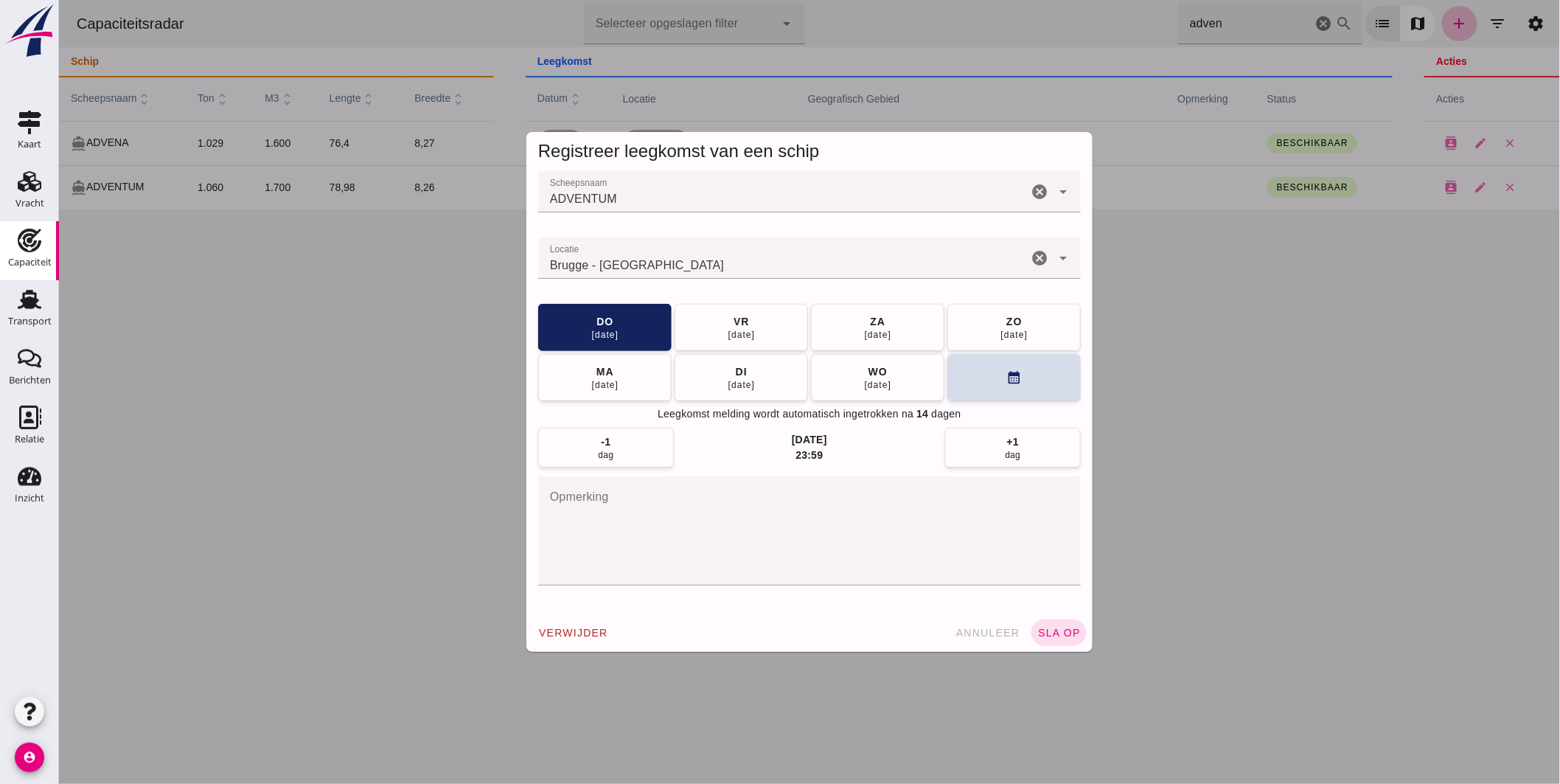
click at [701, 274] on input "Locatie" at bounding box center [782, 266] width 489 height 18
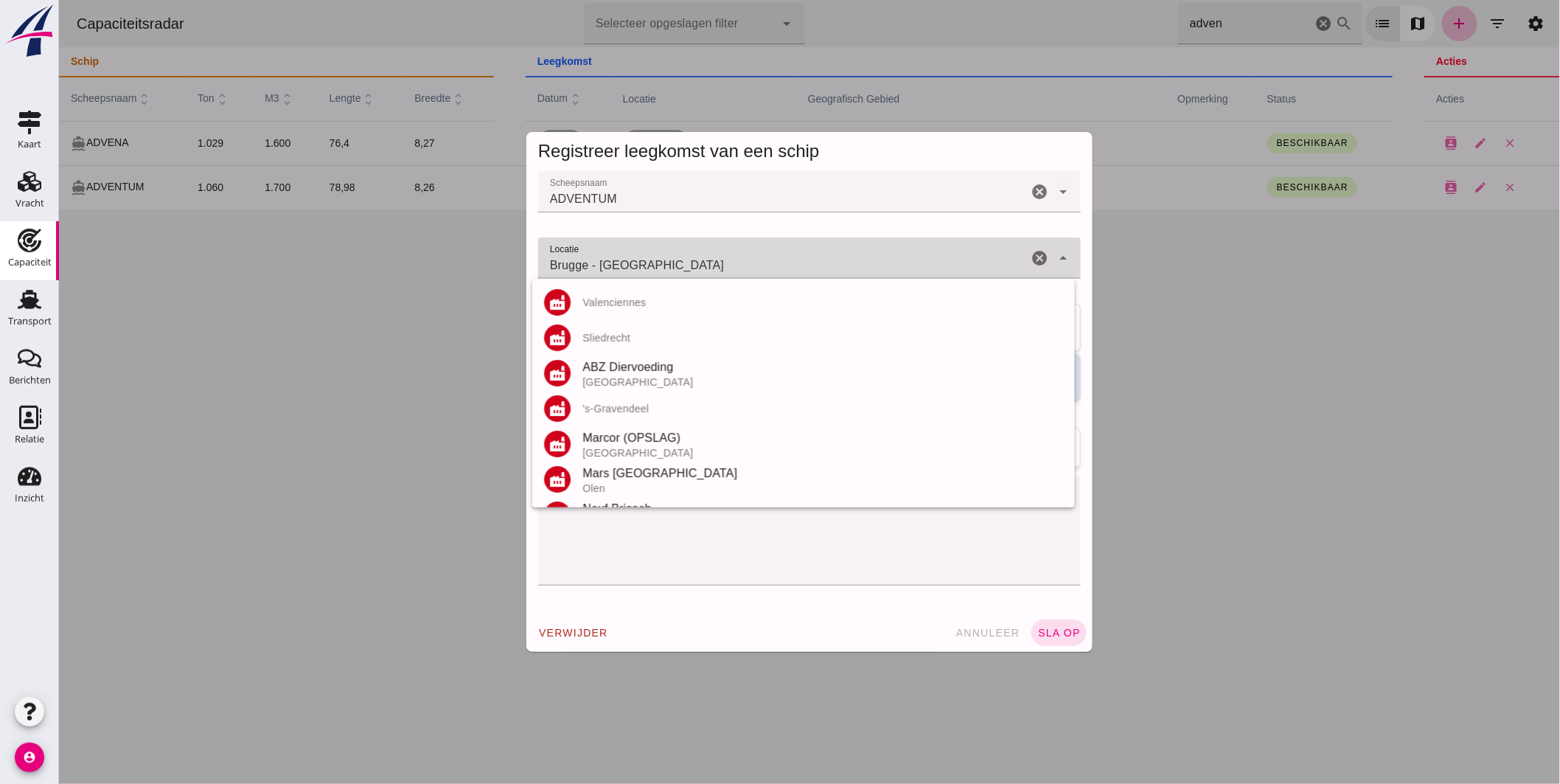
click at [701, 273] on input "Brugge - [GEOGRAPHIC_DATA]" at bounding box center [782, 266] width 489 height 18
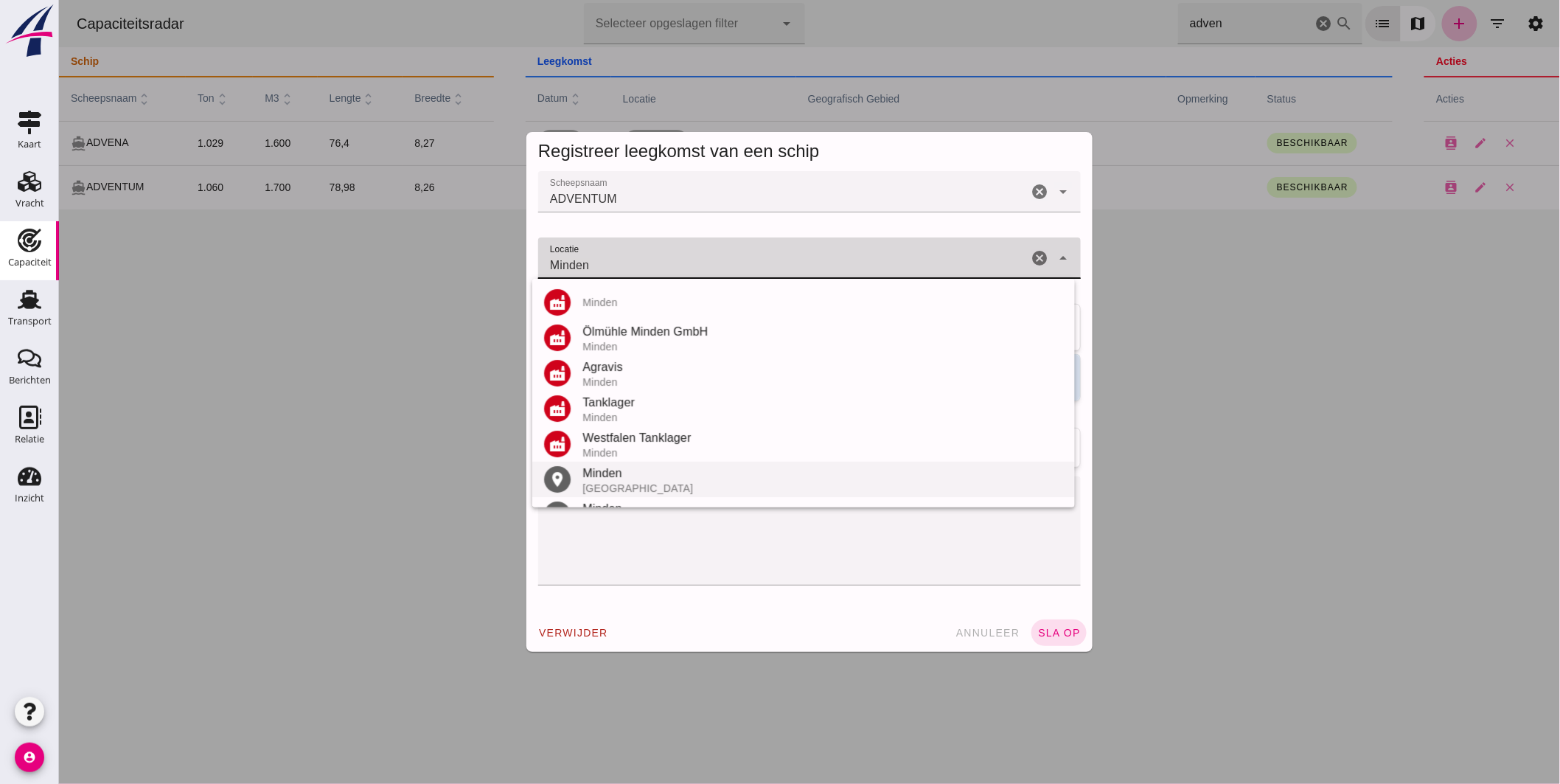
click at [615, 477] on div "Minden" at bounding box center [822, 474] width 480 height 18
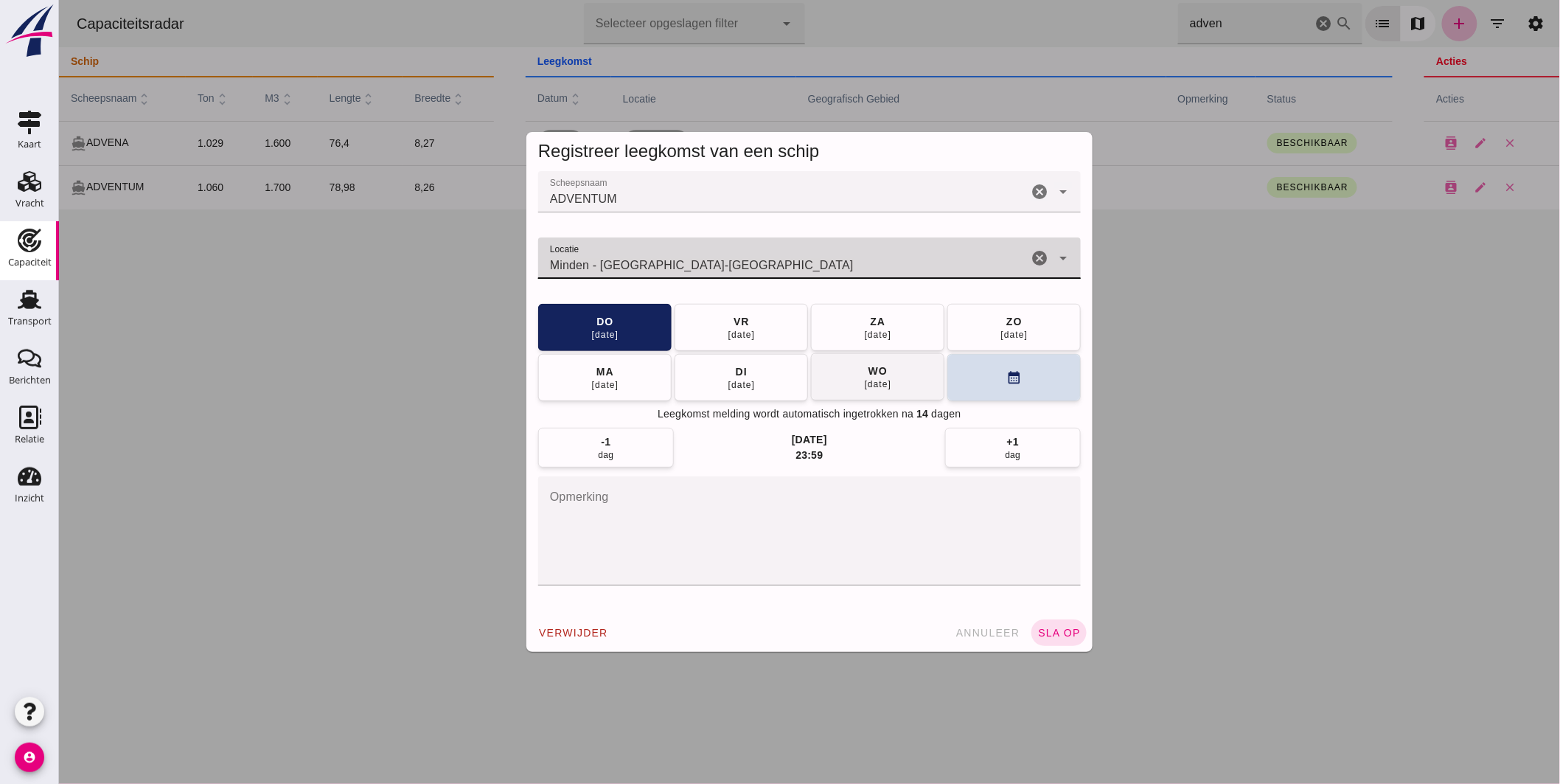
type input "Minden - [GEOGRAPHIC_DATA]-[GEOGRAPHIC_DATA]"
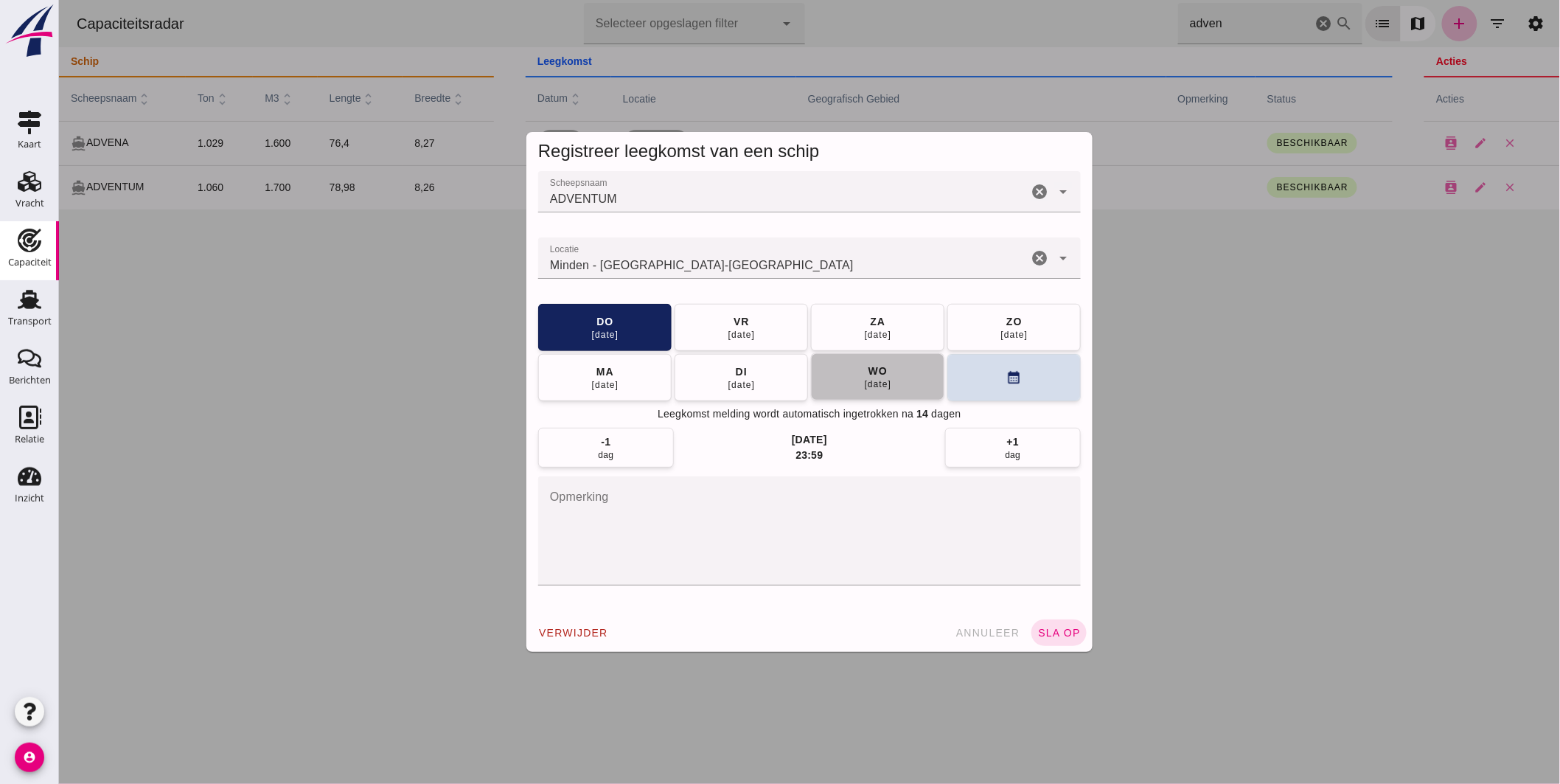
click at [874, 381] on div "[DATE]" at bounding box center [877, 383] width 28 height 12
click at [1050, 623] on button "sla op" at bounding box center [1058, 632] width 55 height 26
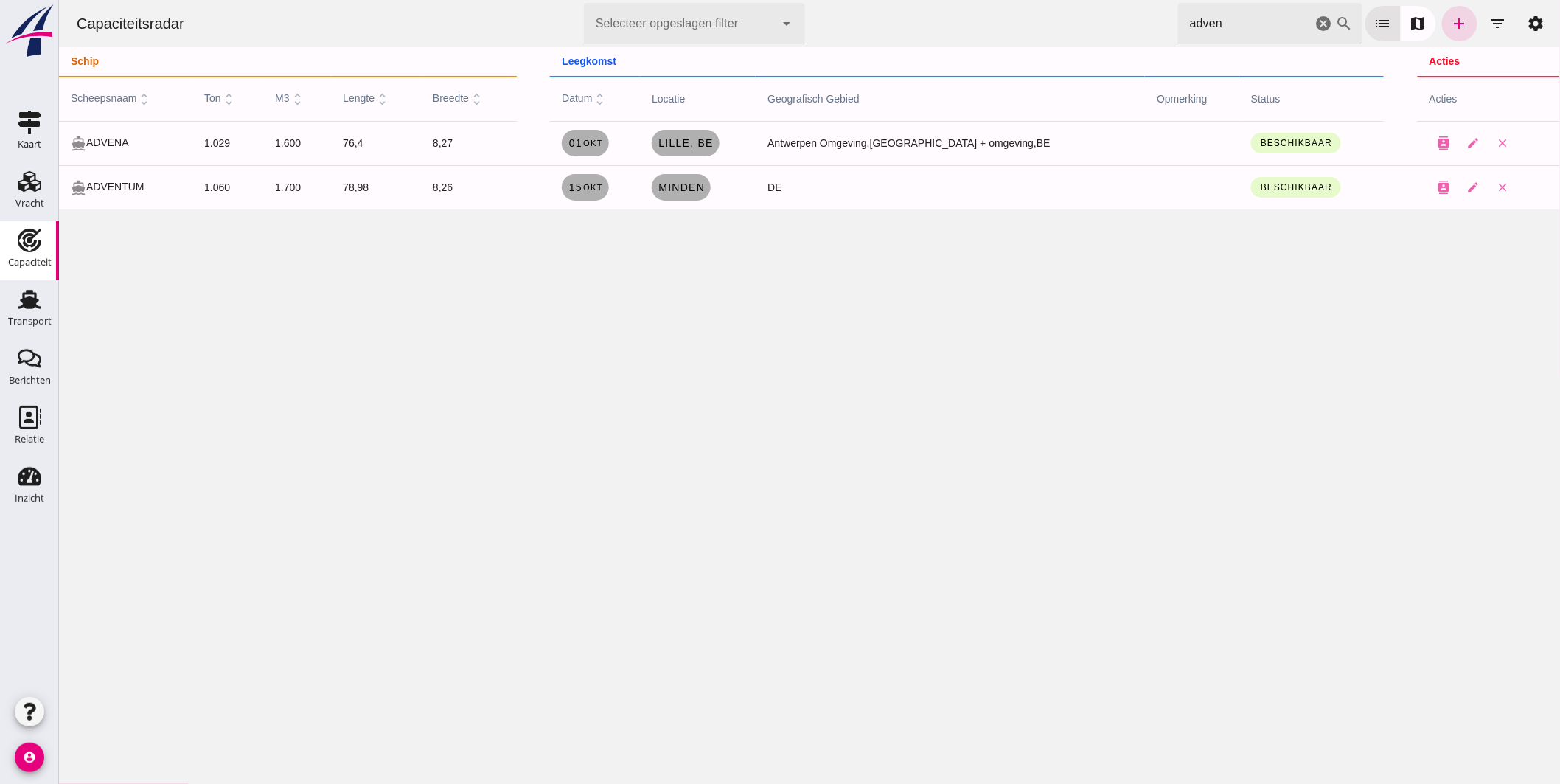
drag, startPoint x: 1220, startPoint y: 18, endPoint x: 690, endPoint y: -61, distance: 535.9
click at [690, 0] on html "Capaciteitsradar Selecteer opgeslagen filter Selecteer opgeslagen filter cancel…" at bounding box center [809, 392] width 1501 height 784
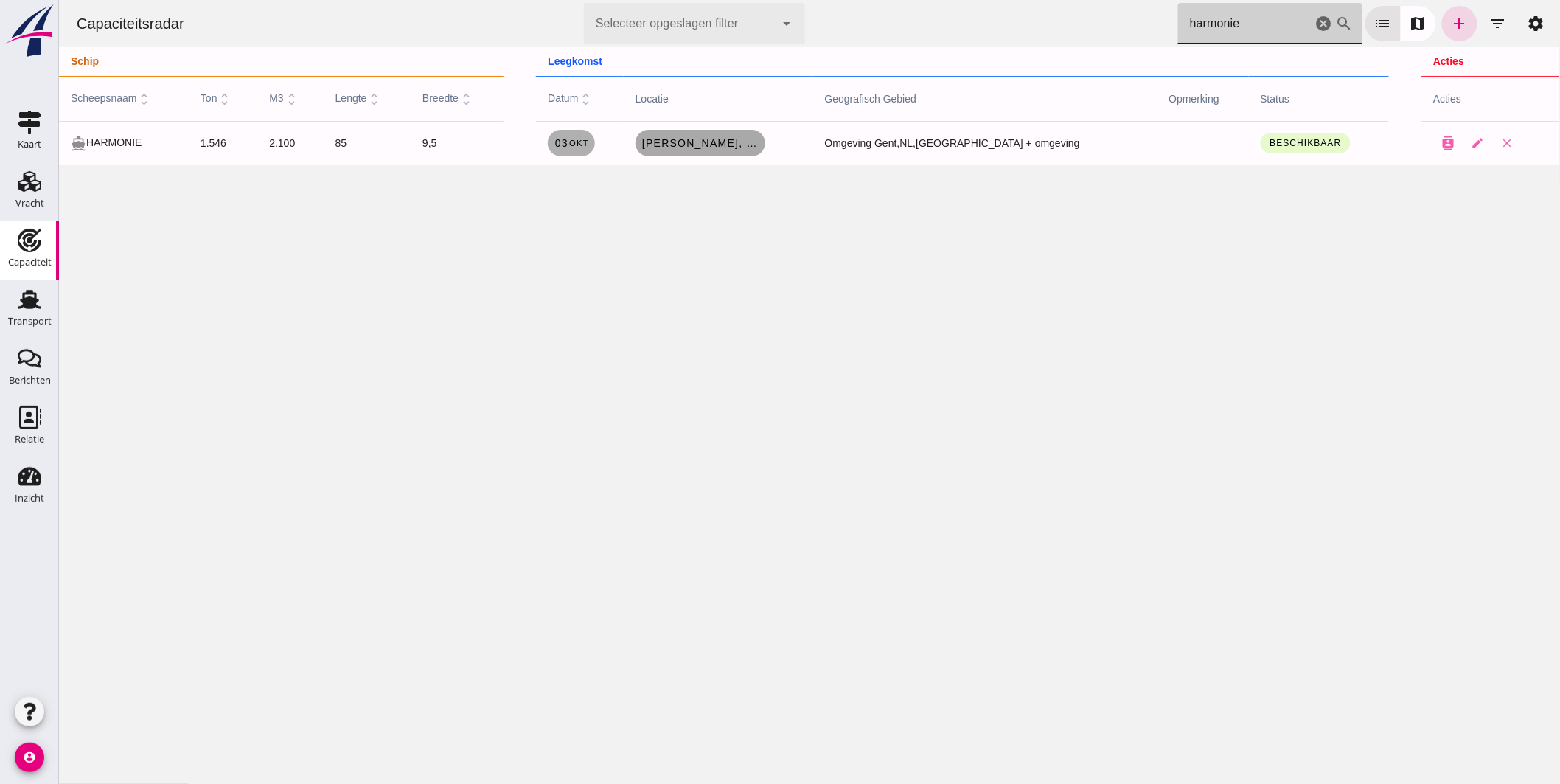
type input "harmonie"
click at [759, 145] on span "[PERSON_NAME] , be" at bounding box center [700, 142] width 118 height 12
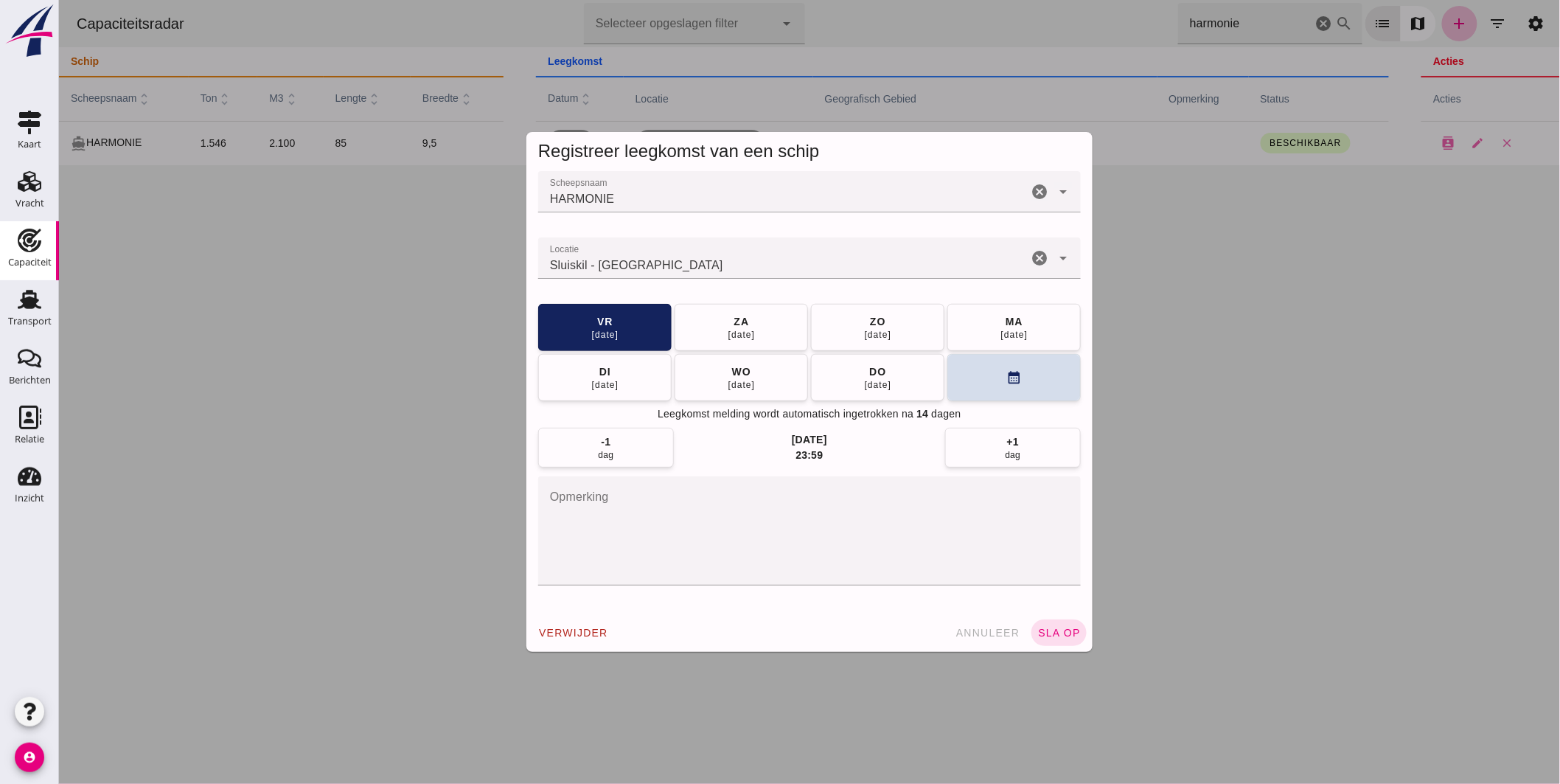
click at [689, 258] on input "Locatie" at bounding box center [782, 266] width 489 height 18
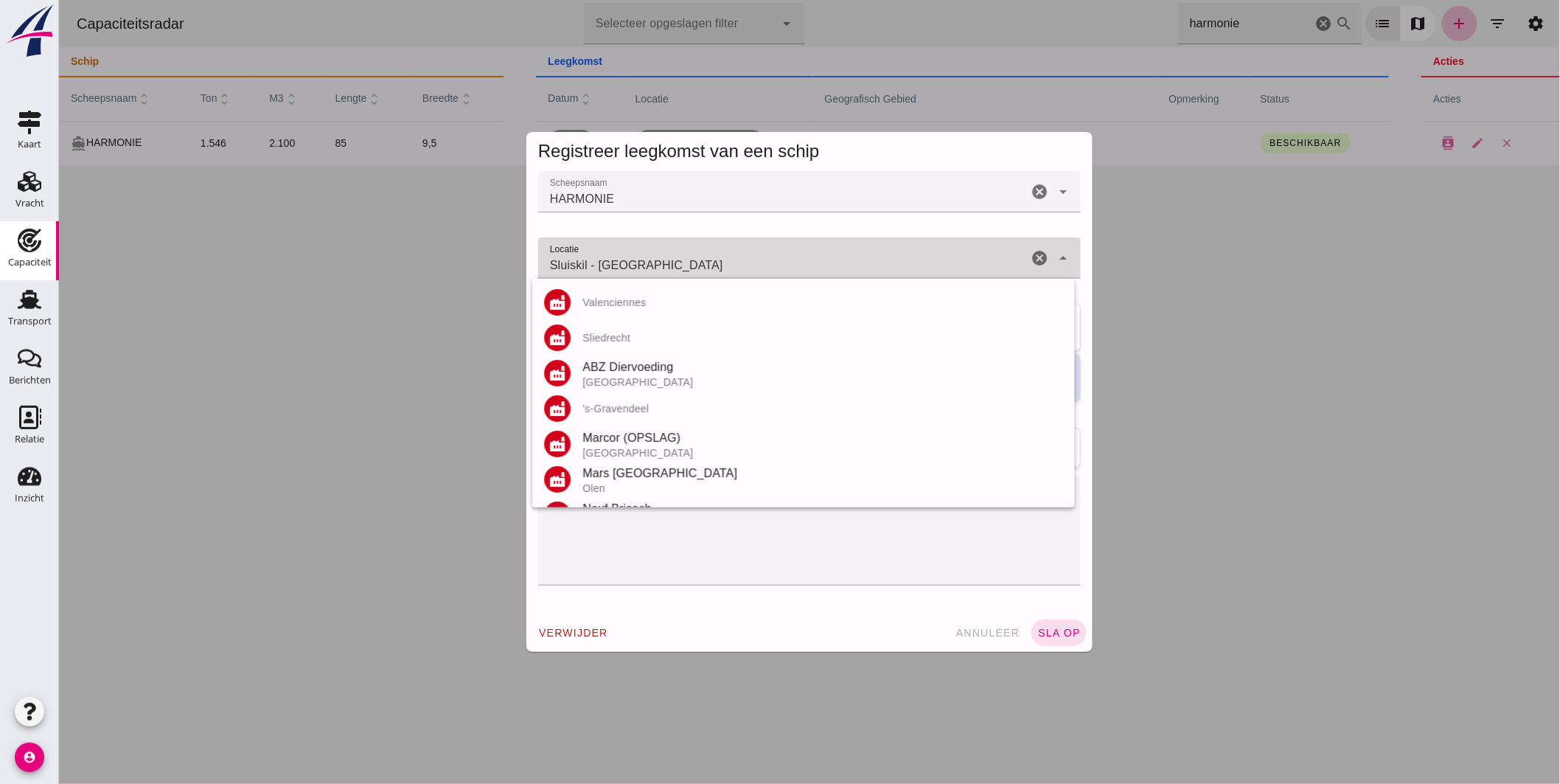
click at [689, 258] on input "Sluiskil - [GEOGRAPHIC_DATA]" at bounding box center [782, 266] width 489 height 18
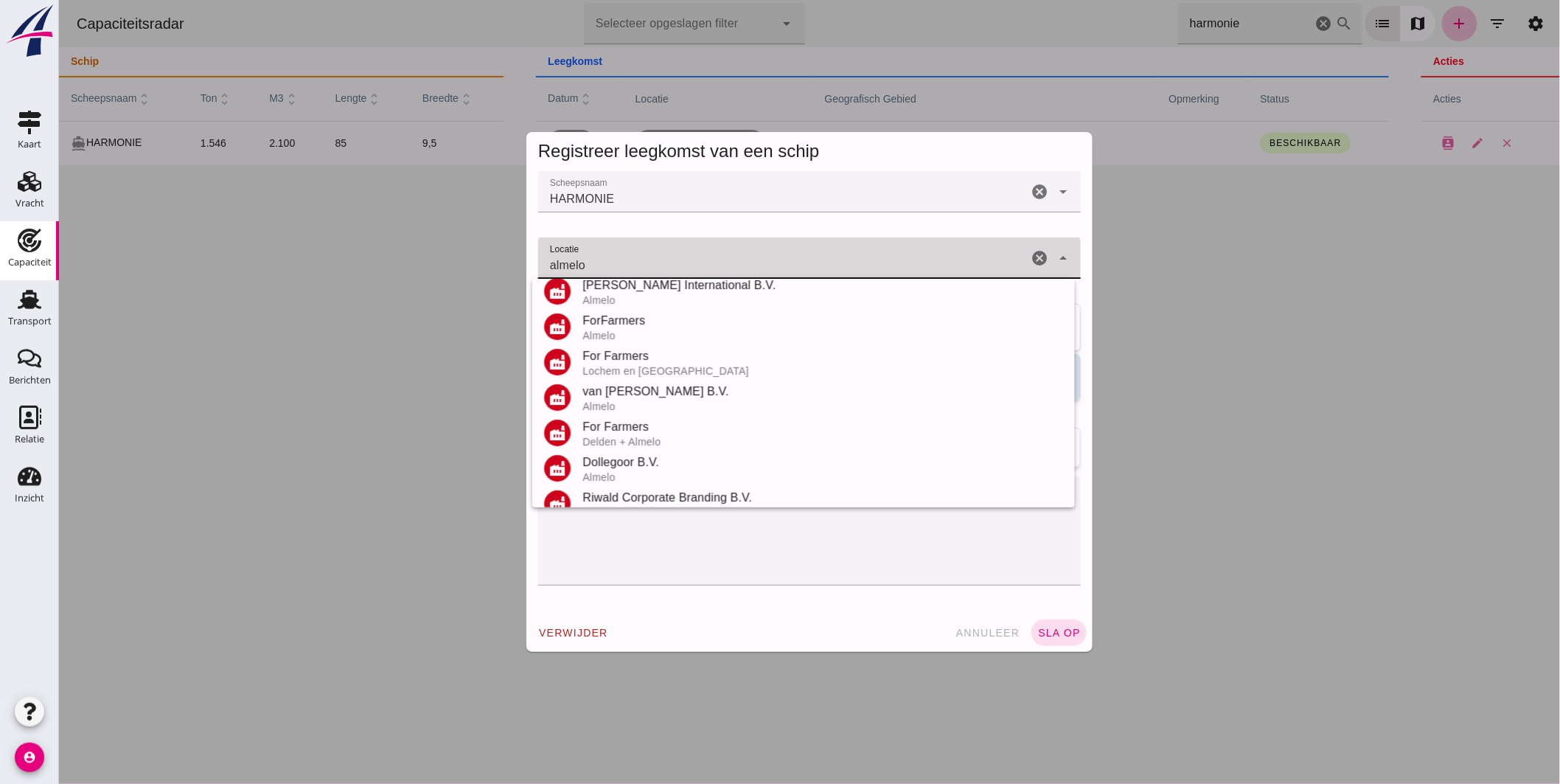
scroll to position [208, 0]
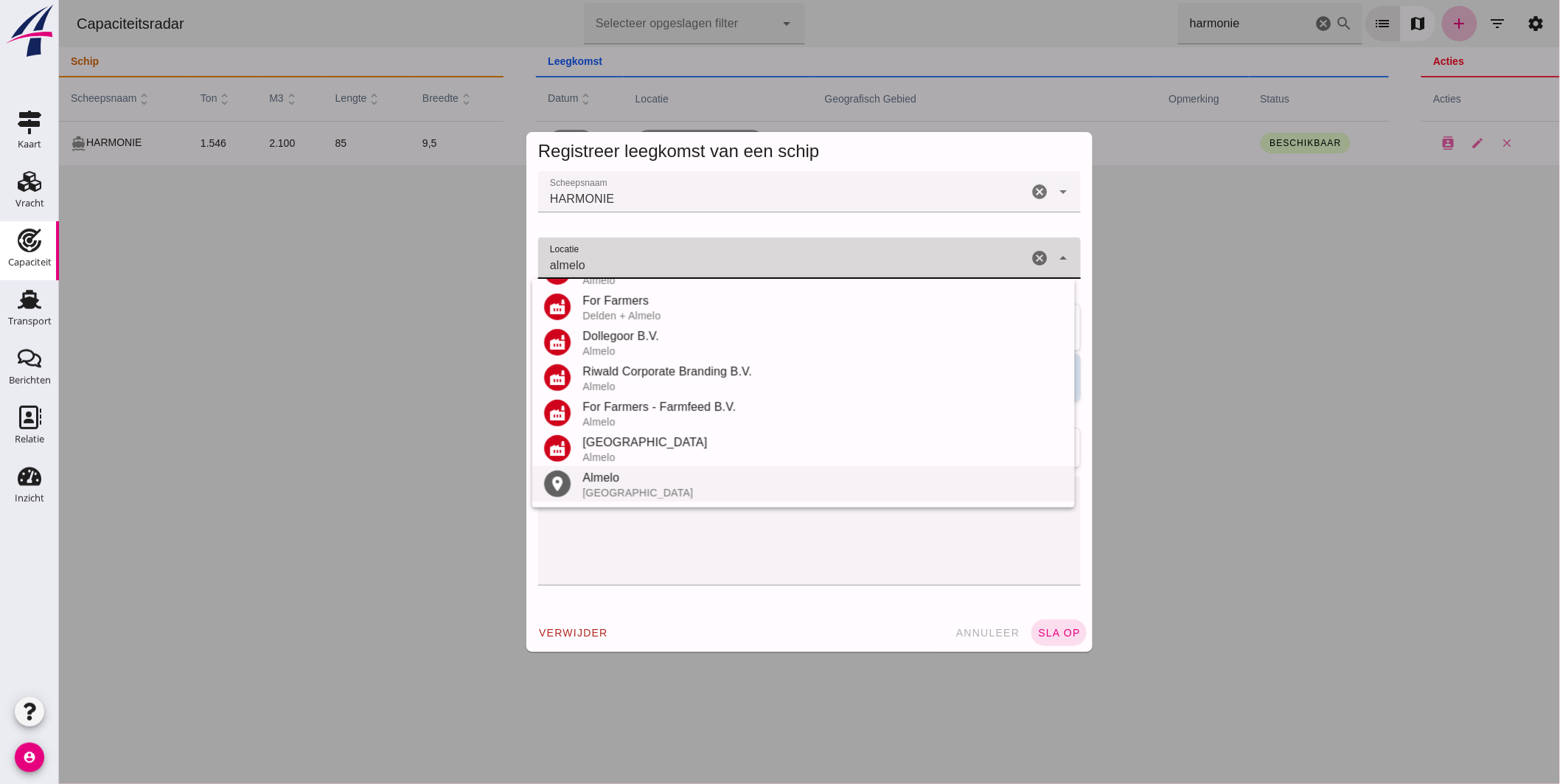
click at [636, 478] on div "Almelo" at bounding box center [822, 478] width 480 height 18
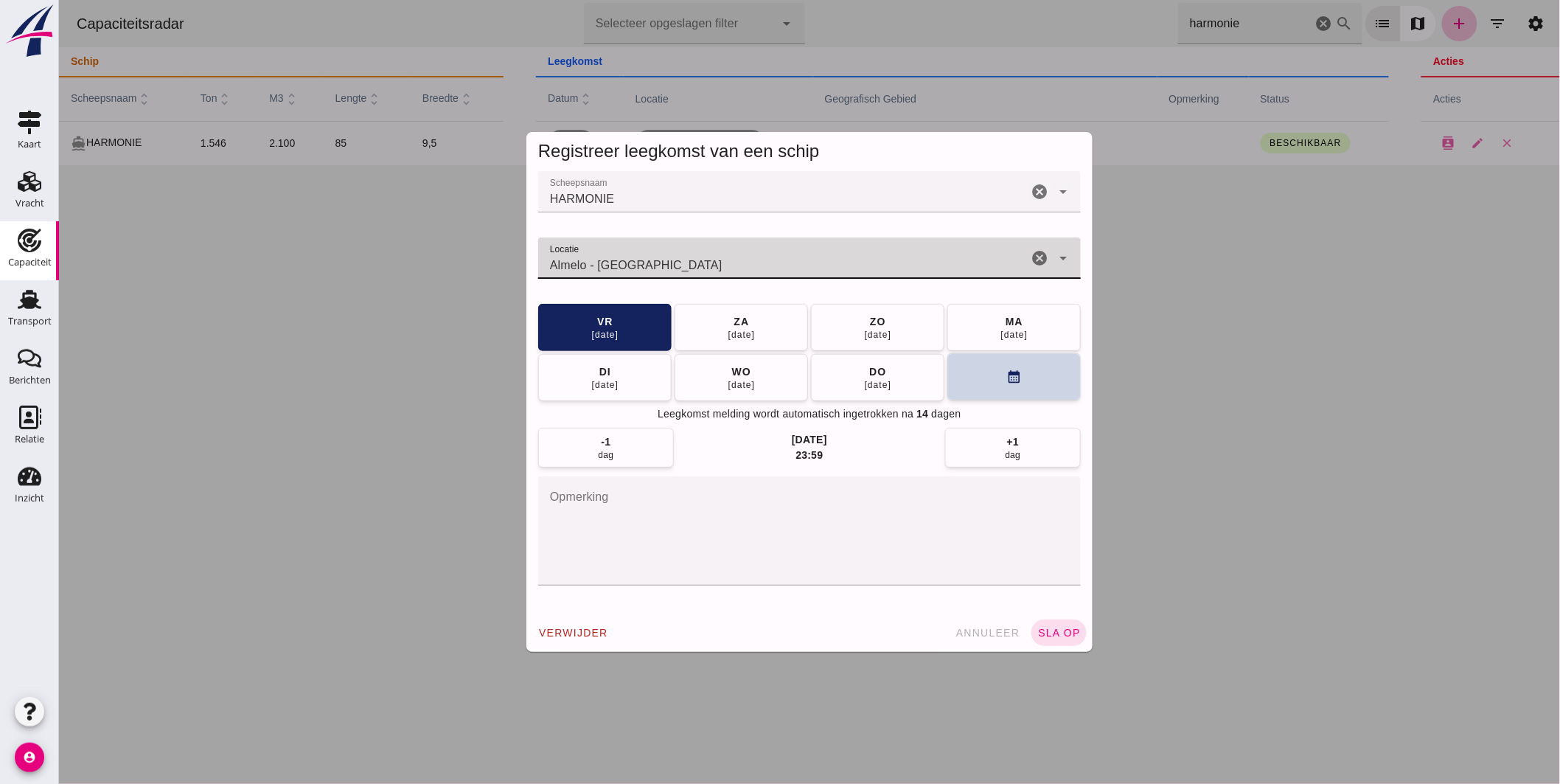
type input "Almelo - [GEOGRAPHIC_DATA]"
click at [990, 378] on button "calendar_month" at bounding box center [1013, 377] width 133 height 47
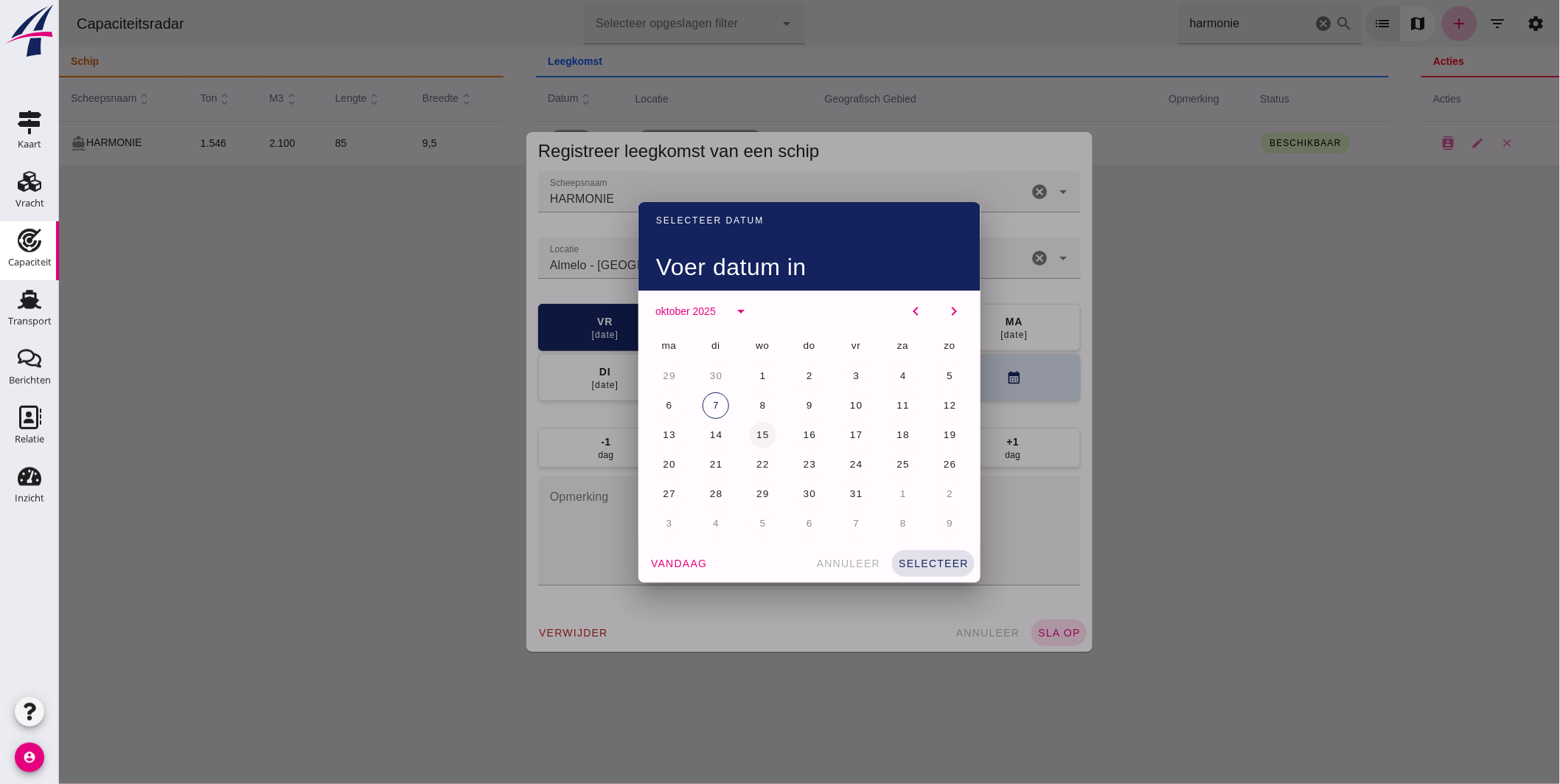
click at [760, 431] on span "15" at bounding box center [761, 434] width 14 height 11
click at [945, 559] on span "selecteer" at bounding box center [933, 563] width 71 height 12
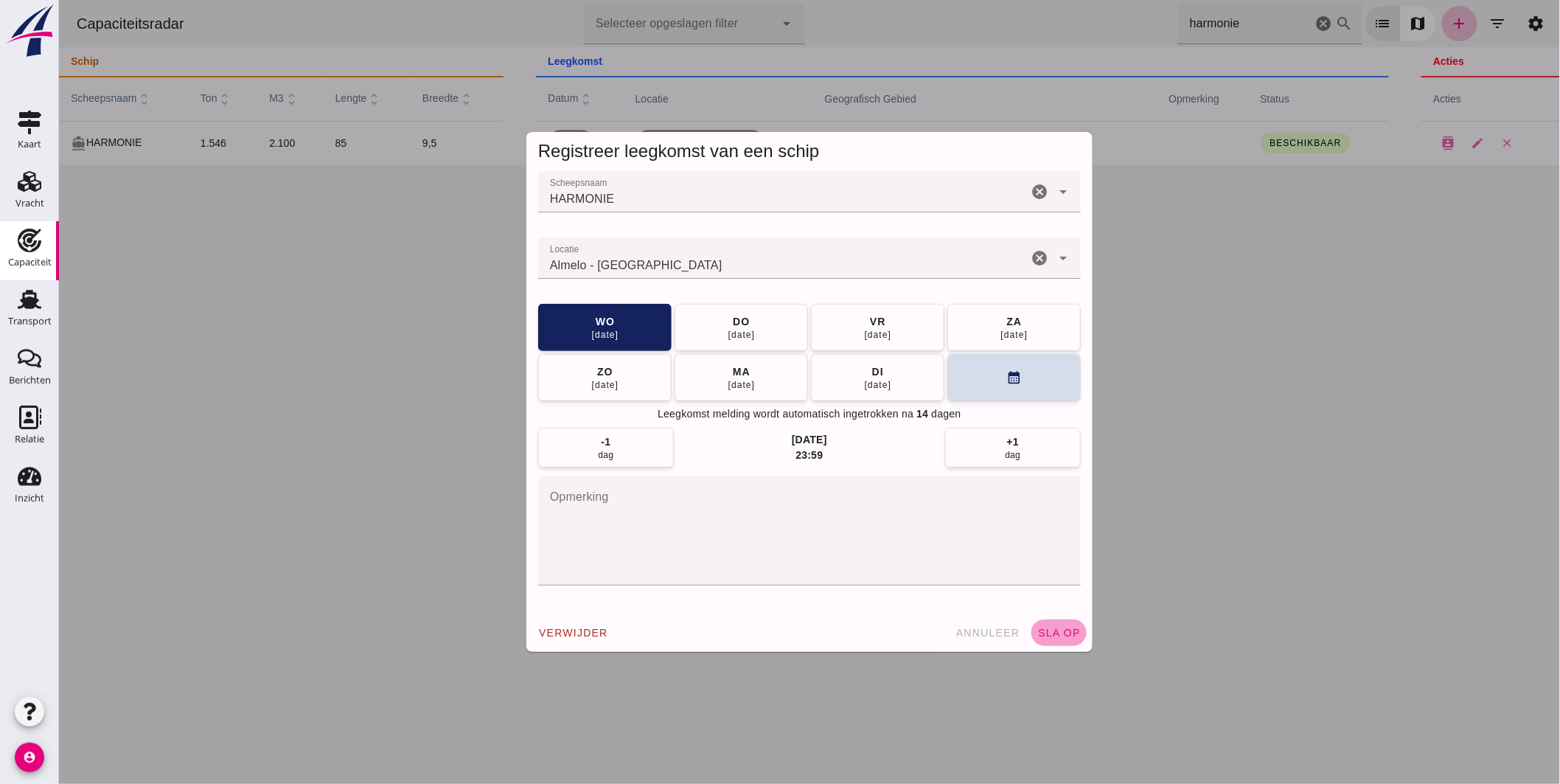
click at [1069, 624] on button "sla op" at bounding box center [1058, 632] width 55 height 26
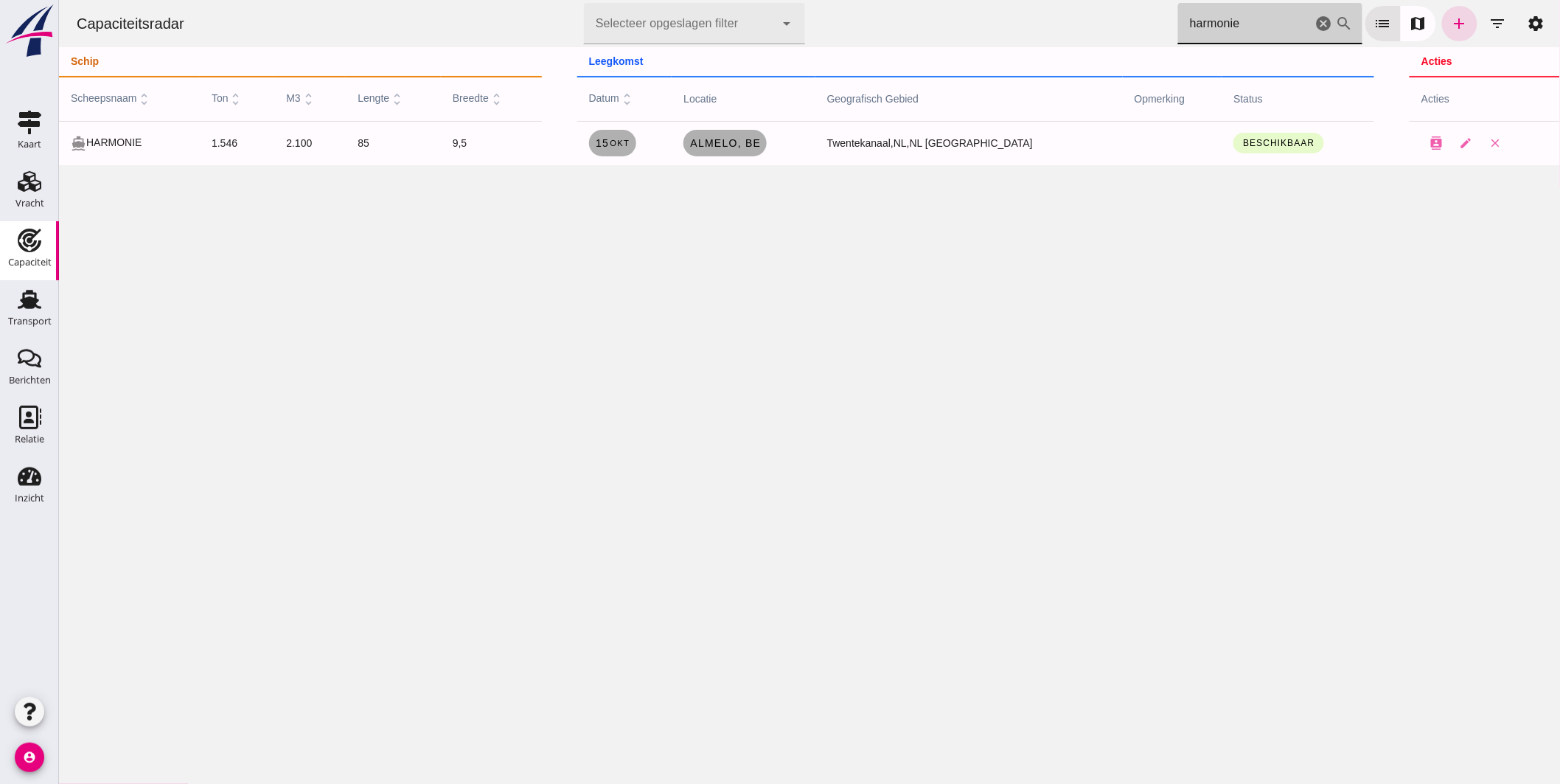
drag, startPoint x: 1225, startPoint y: 28, endPoint x: 592, endPoint y: 13, distance: 633.2
click at [630, 5] on div "Capaciteitsradar Selecteer opgeslagen filter Selecteer opgeslagen filter cancel…" at bounding box center [809, 24] width 1489 height 47
type input "prinsenl"
click at [735, 139] on span "Godorf - Keulen" at bounding box center [733, 142] width 111 height 12
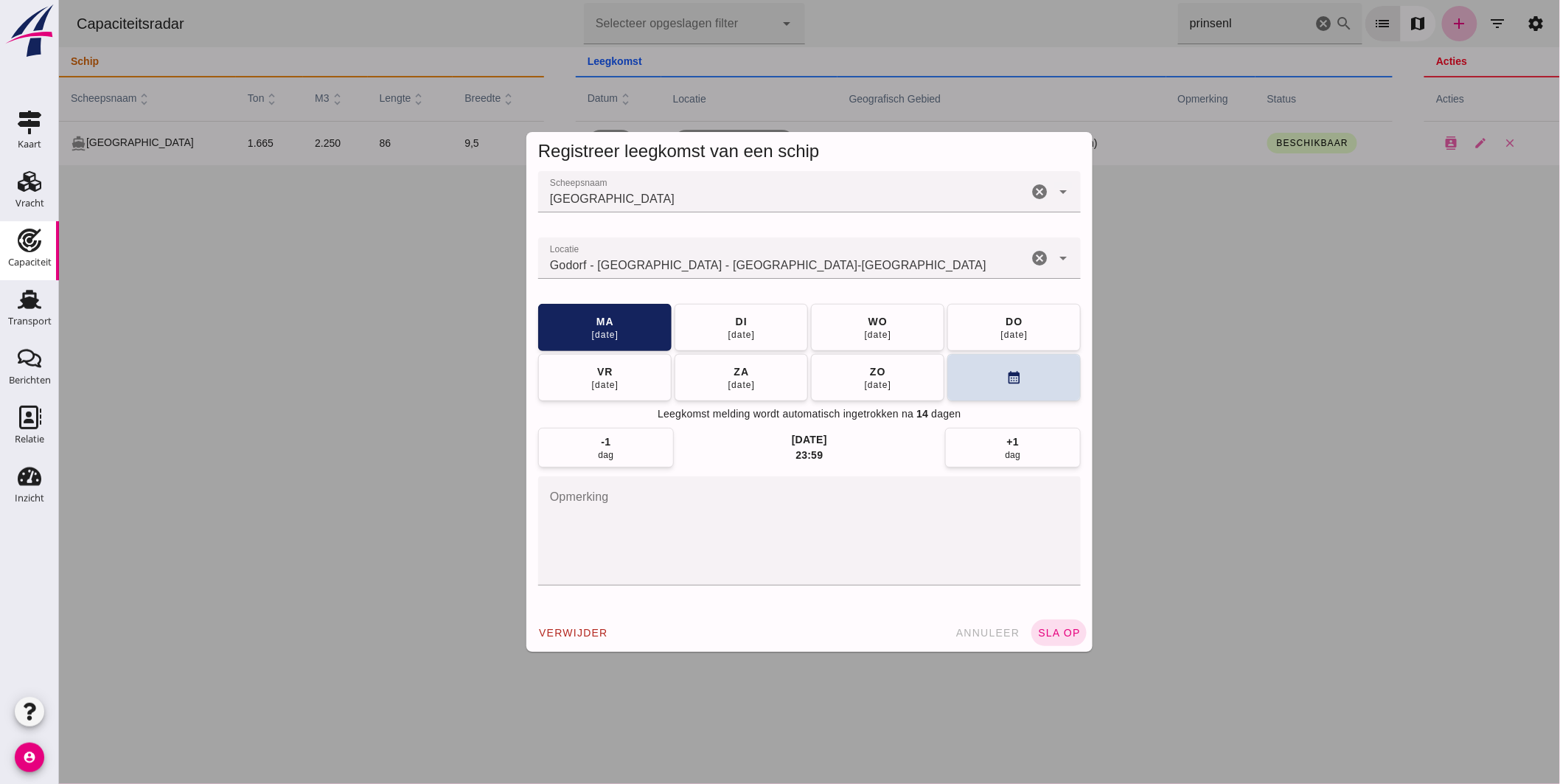
click at [781, 260] on input "Locatie" at bounding box center [782, 266] width 489 height 18
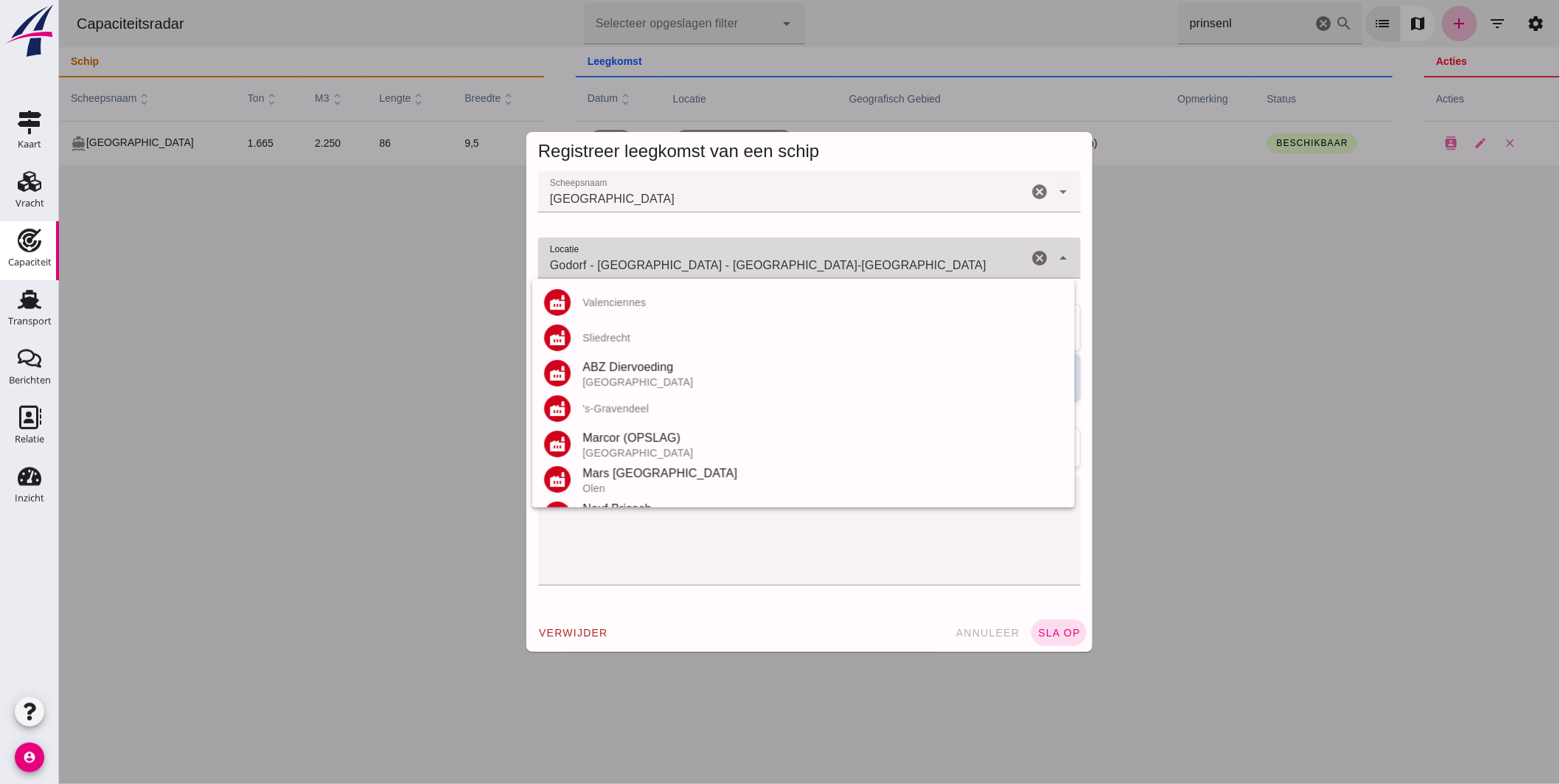
click at [781, 260] on input "Godorf - [GEOGRAPHIC_DATA] - [GEOGRAPHIC_DATA]-[GEOGRAPHIC_DATA]" at bounding box center [782, 266] width 489 height 18
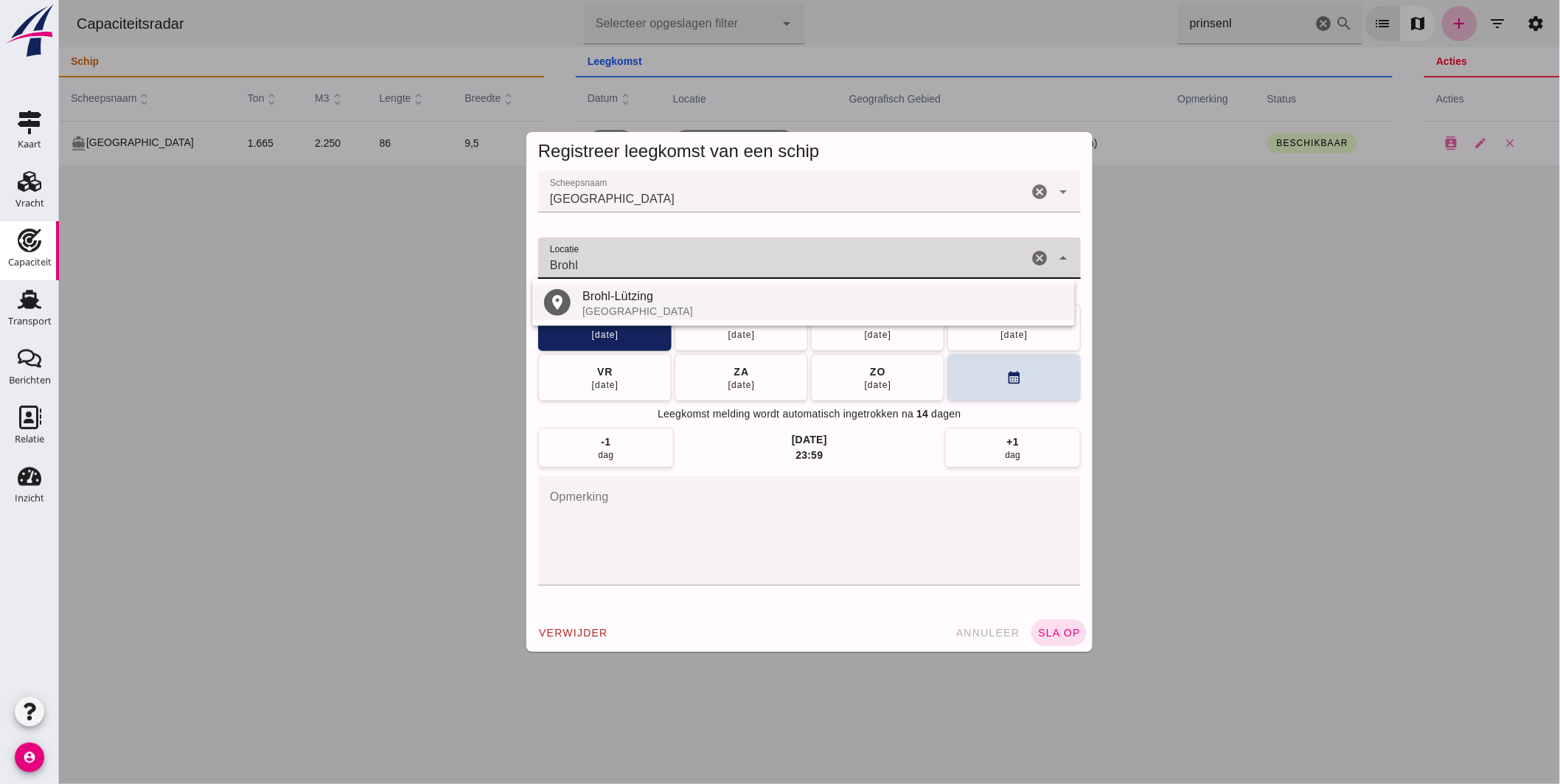
click at [635, 300] on div "Brohl-Lützing" at bounding box center [822, 296] width 480 height 18
type input "Brohl-Lützing - Rijnland-Palts"
click at [757, 315] on button "[DATE]" at bounding box center [741, 326] width 133 height 47
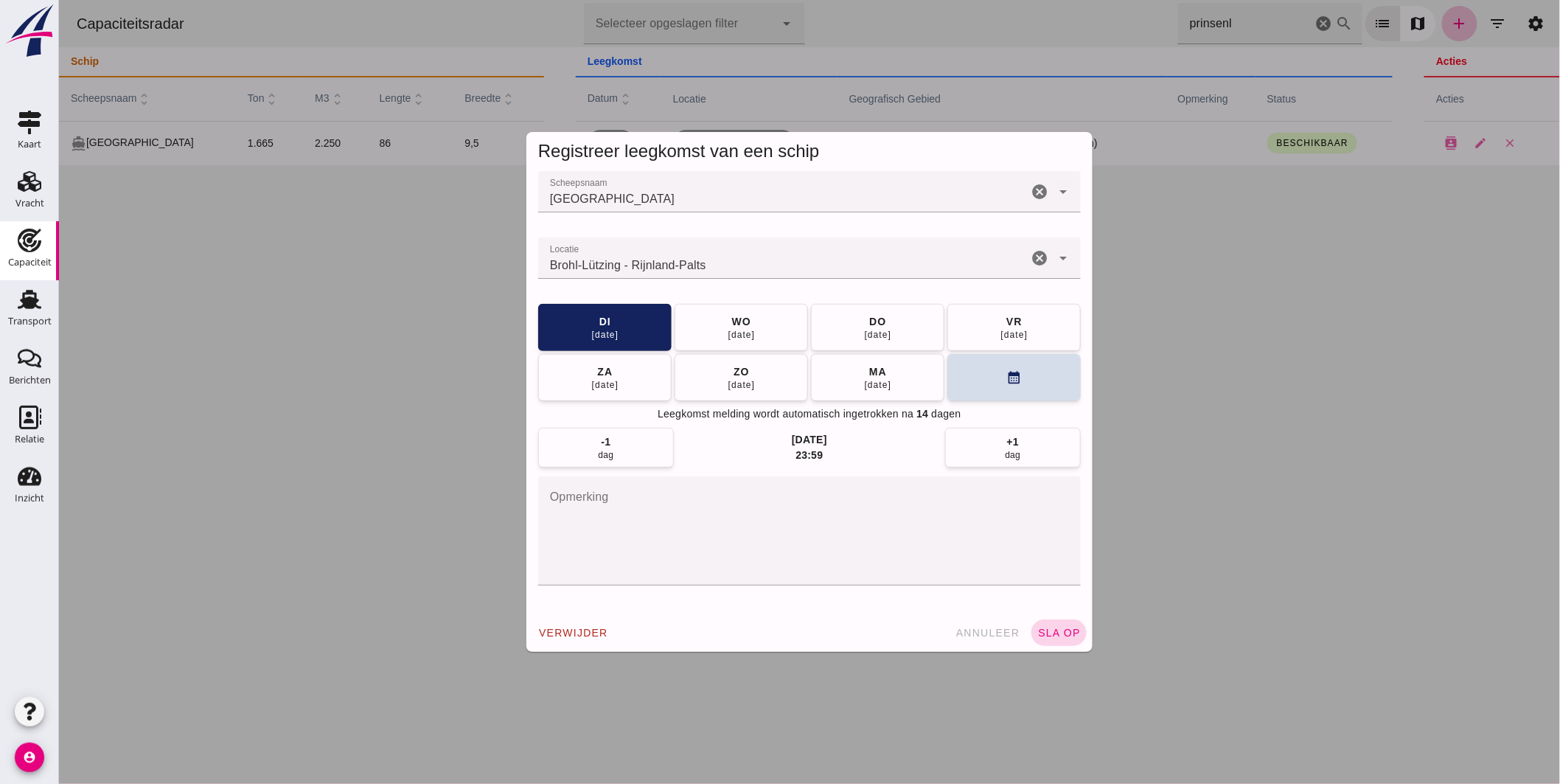
click at [1051, 631] on span "sla op" at bounding box center [1059, 632] width 44 height 12
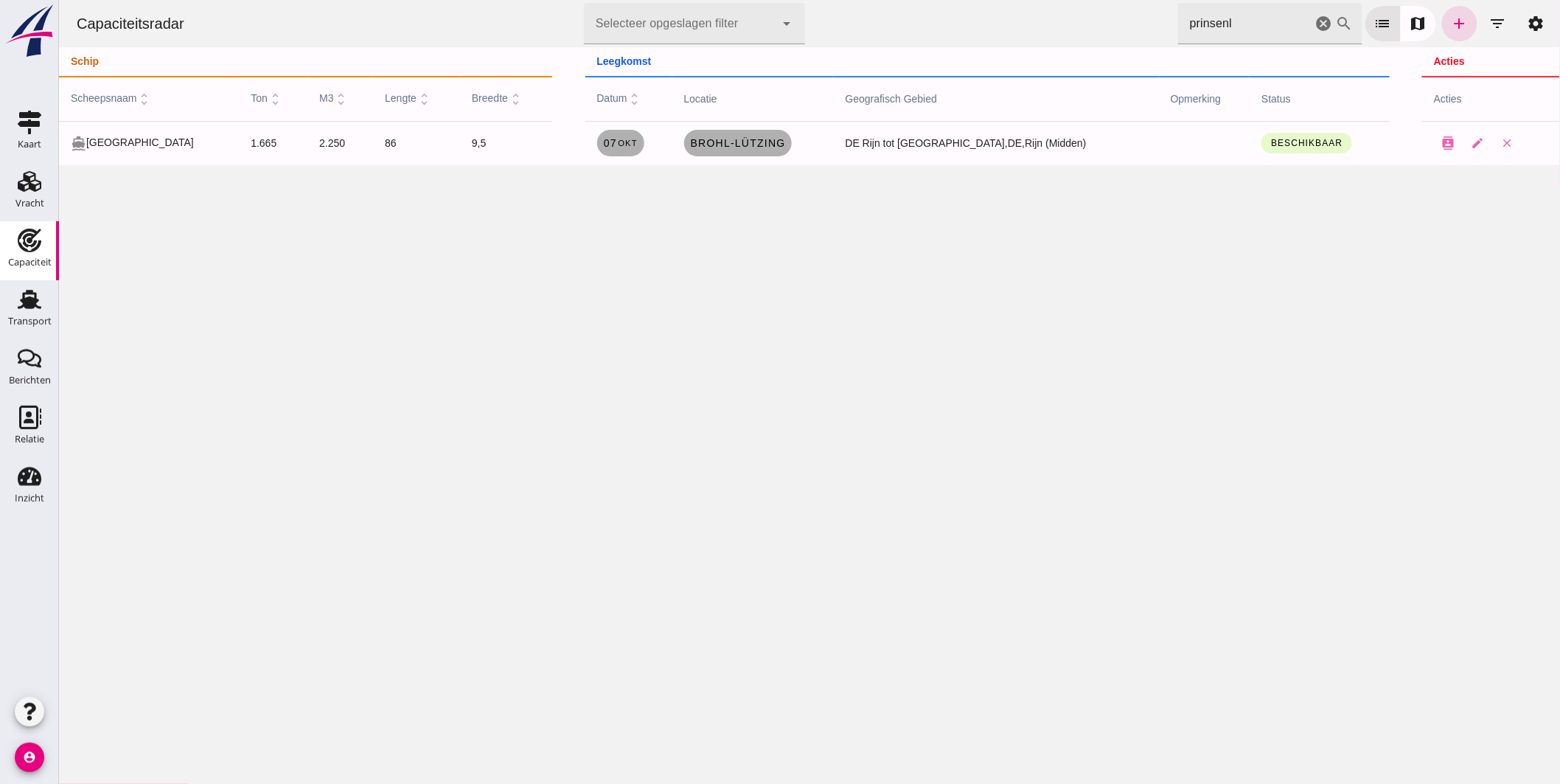
drag, startPoint x: 1224, startPoint y: 20, endPoint x: 1014, endPoint y: 31, distance: 210.3
click at [1014, 31] on div "Capaciteitsradar Selecteer opgeslagen filter Selecteer opgeslagen filter cancel…" at bounding box center [809, 24] width 1489 height 47
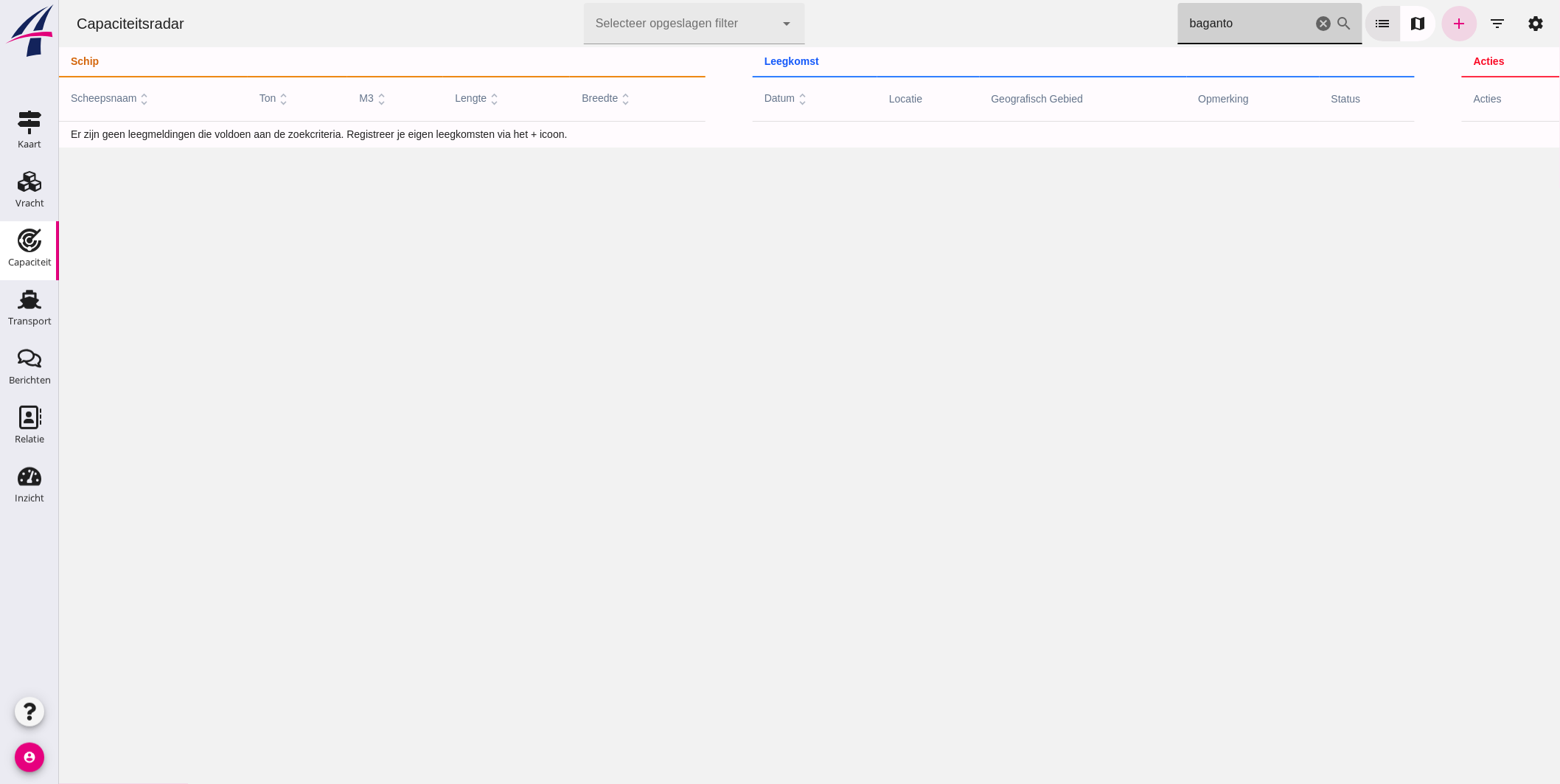
drag, startPoint x: 1187, startPoint y: 24, endPoint x: 1088, endPoint y: 16, distance: 99.3
click at [1088, 16] on div "Capaciteitsradar Selecteer opgeslagen filter Selecteer opgeslagen filter cancel…" at bounding box center [809, 24] width 1489 height 47
type input "vaganto"
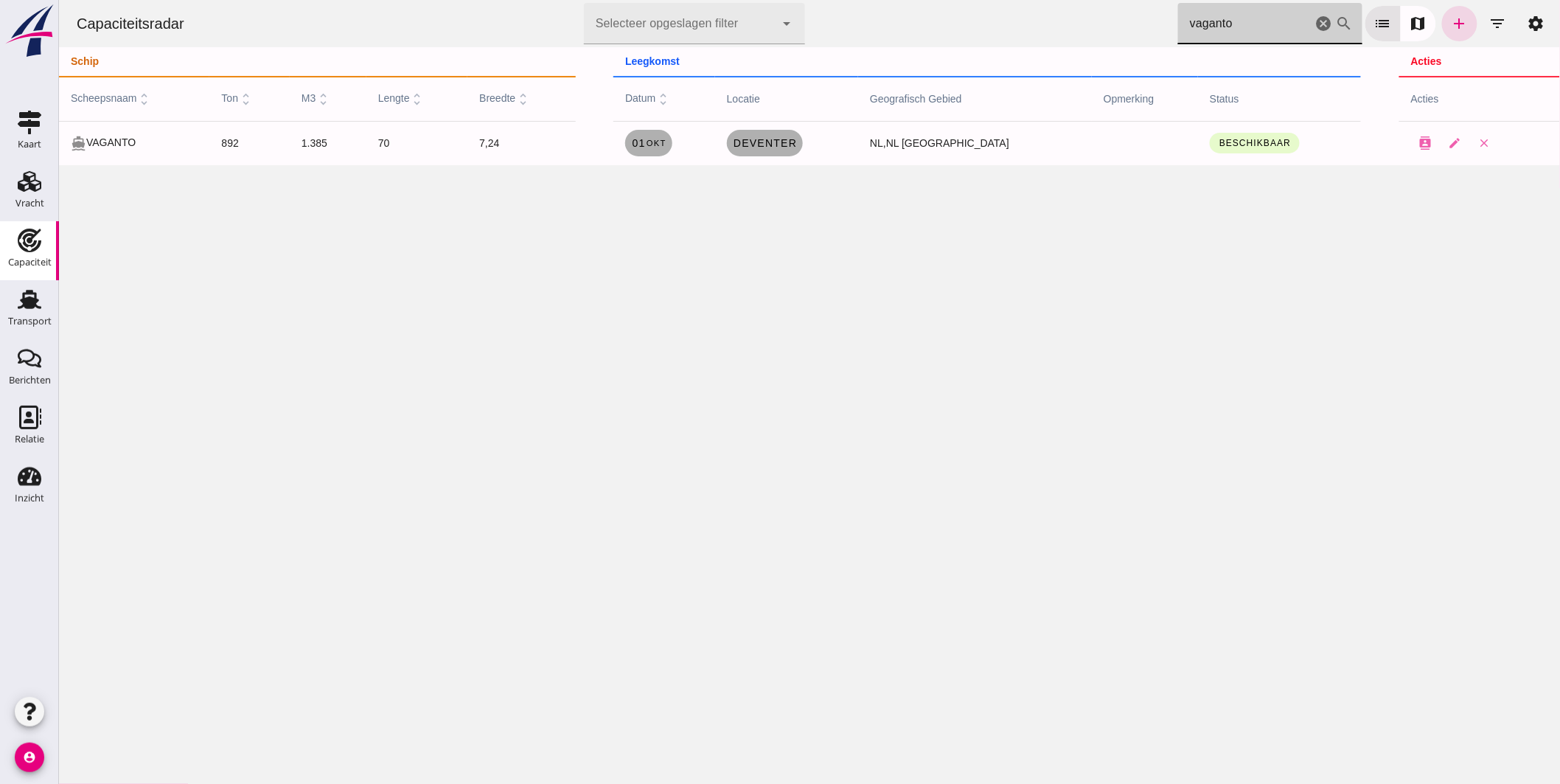
click at [1314, 18] on icon "cancel" at bounding box center [1323, 24] width 18 height 18
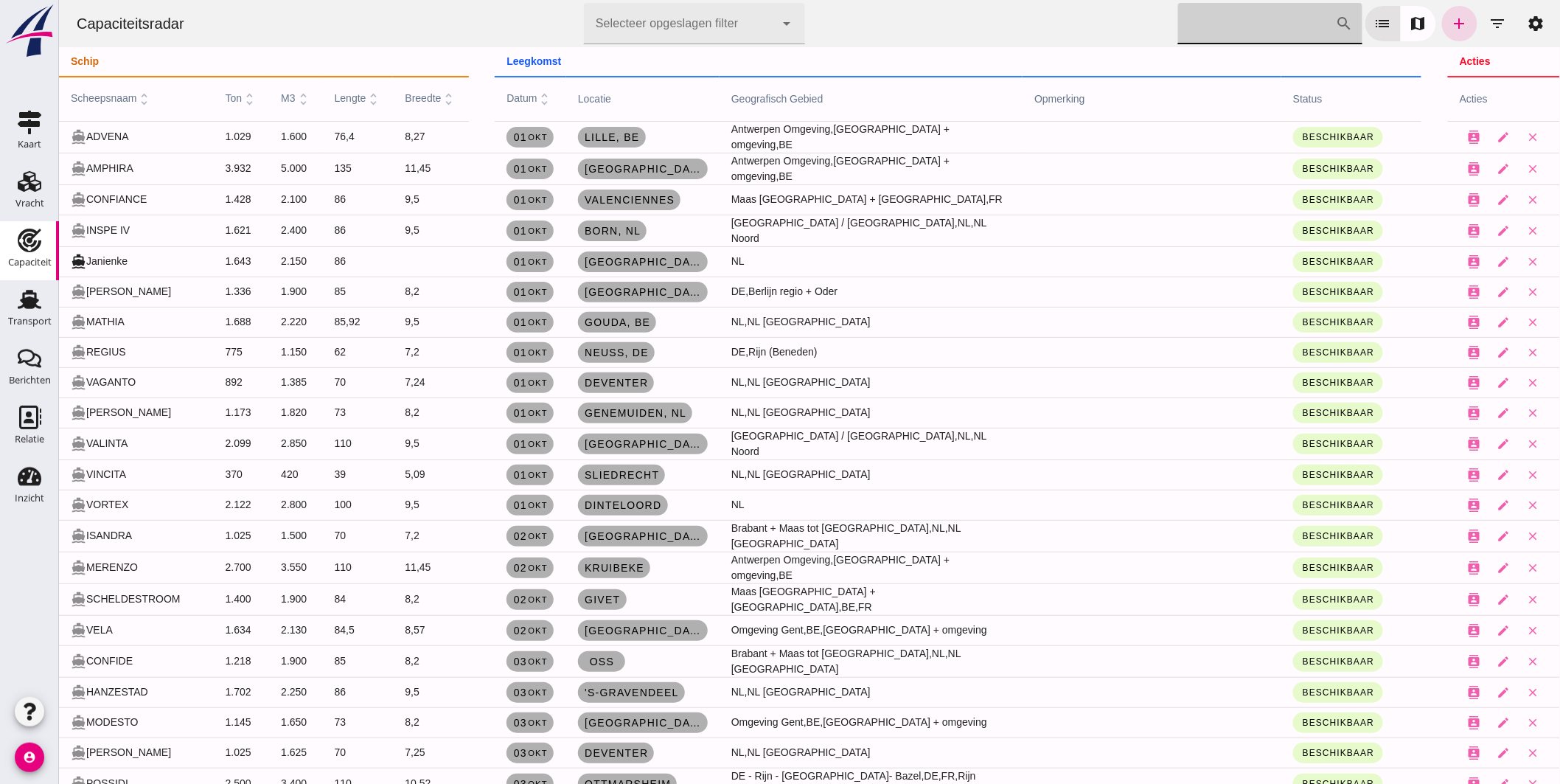
click at [1260, 30] on input "[PERSON_NAME] op scheepsnaam" at bounding box center [1256, 24] width 158 height 42
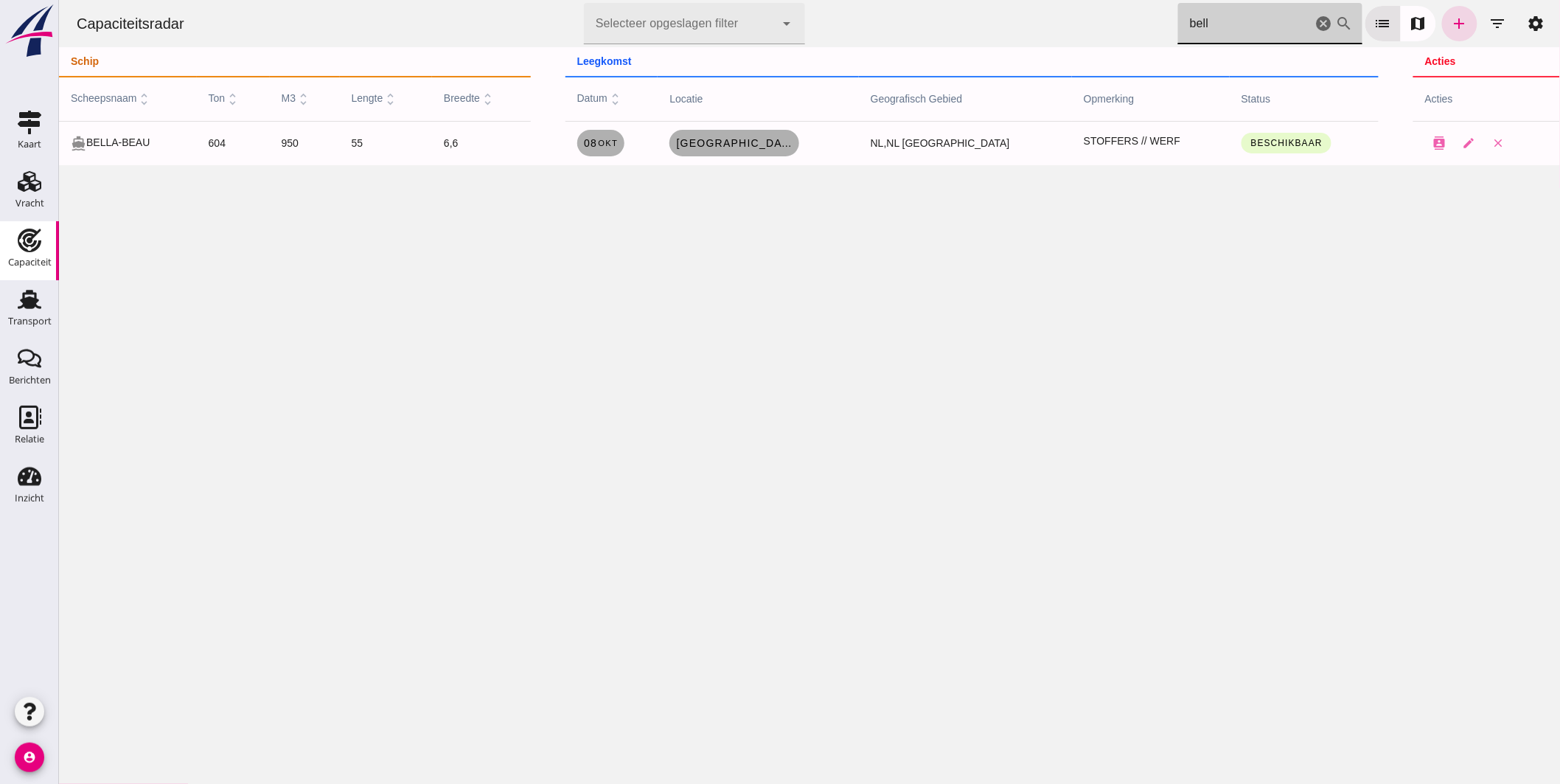
type input "bell"
click at [1314, 20] on icon "cancel" at bounding box center [1323, 24] width 18 height 18
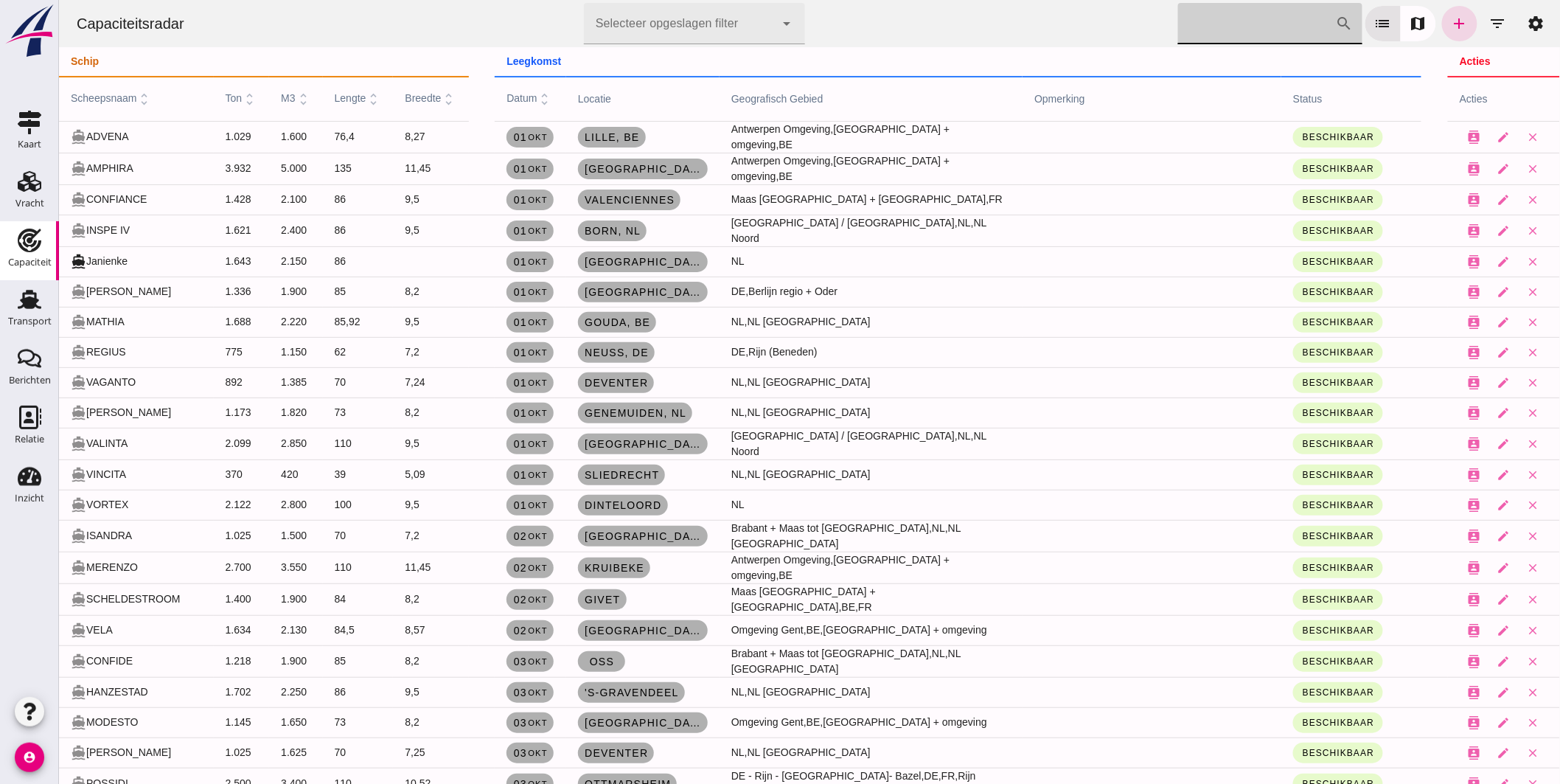
click at [1204, 10] on input "[PERSON_NAME] op scheepsnaam" at bounding box center [1256, 24] width 158 height 42
click at [1264, 28] on input "[PERSON_NAME] op scheepsnaam" at bounding box center [1256, 24] width 158 height 42
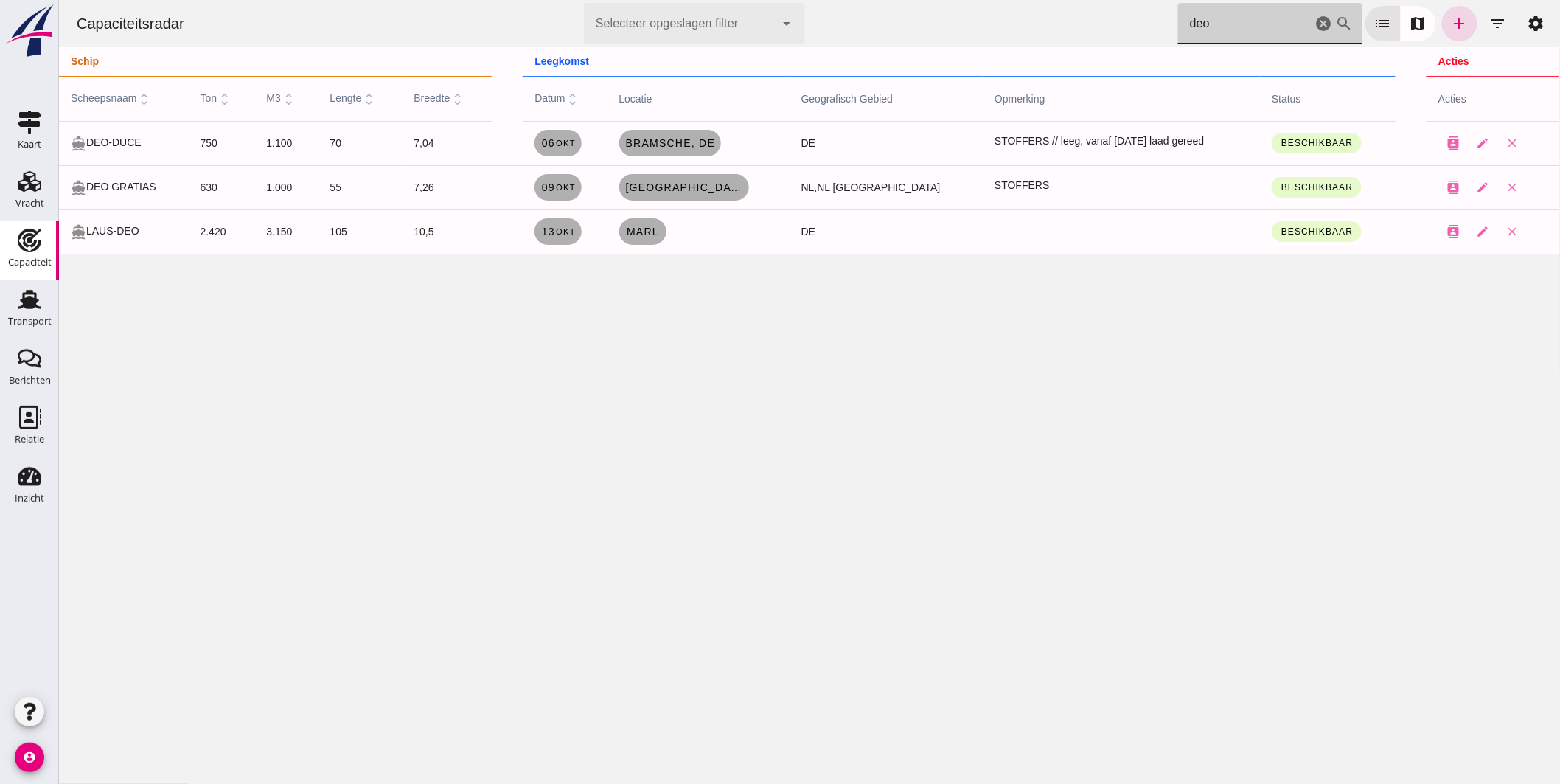
click at [1249, 31] on input "deo" at bounding box center [1245, 24] width 134 height 42
type input "deo"
click at [715, 144] on span "Bramsche , de" at bounding box center [670, 142] width 91 height 12
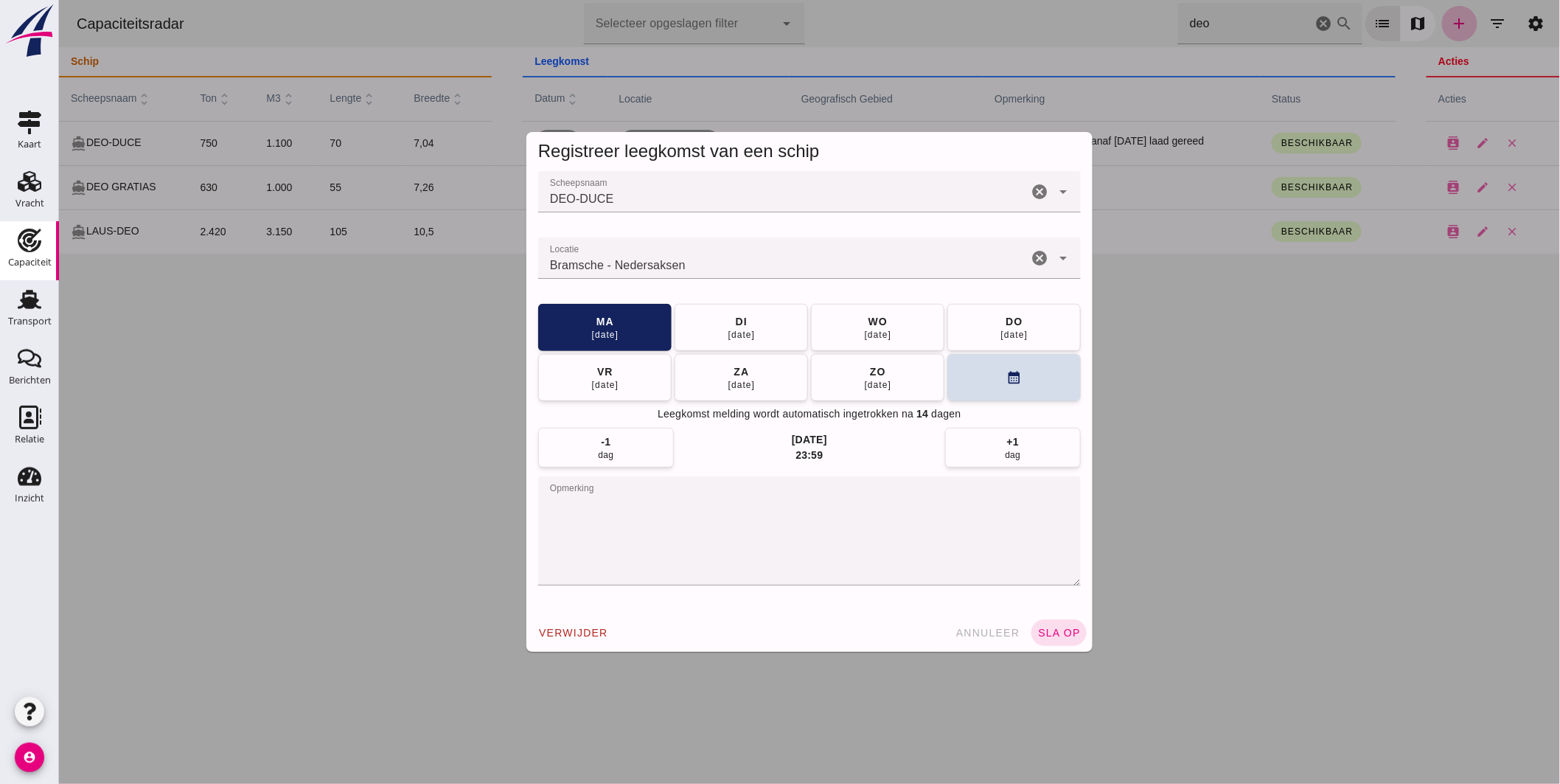
click at [703, 270] on input "Locatie" at bounding box center [782, 266] width 489 height 18
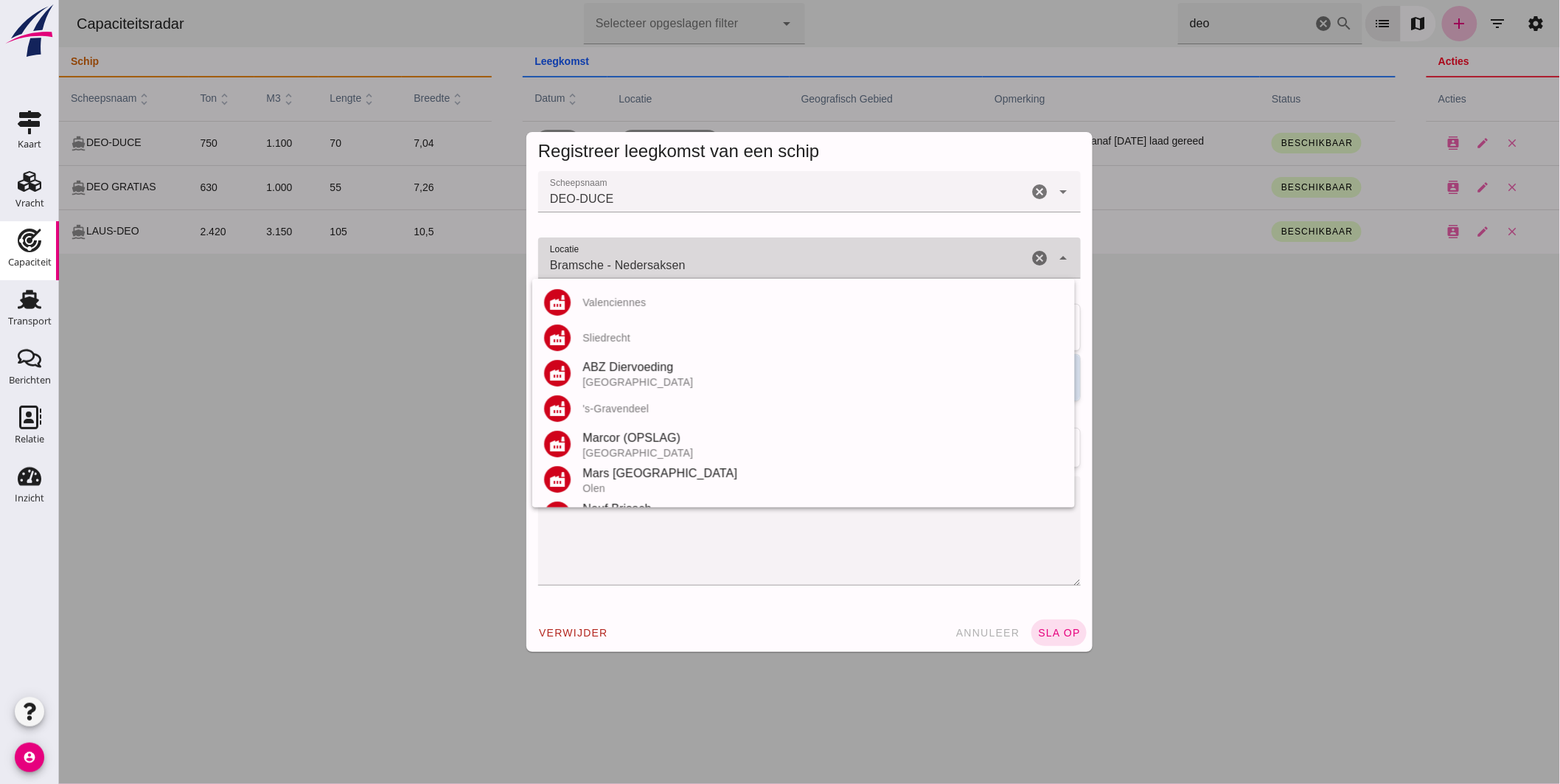
click at [703, 270] on input "Bramsche - Nedersaksen" at bounding box center [782, 266] width 489 height 18
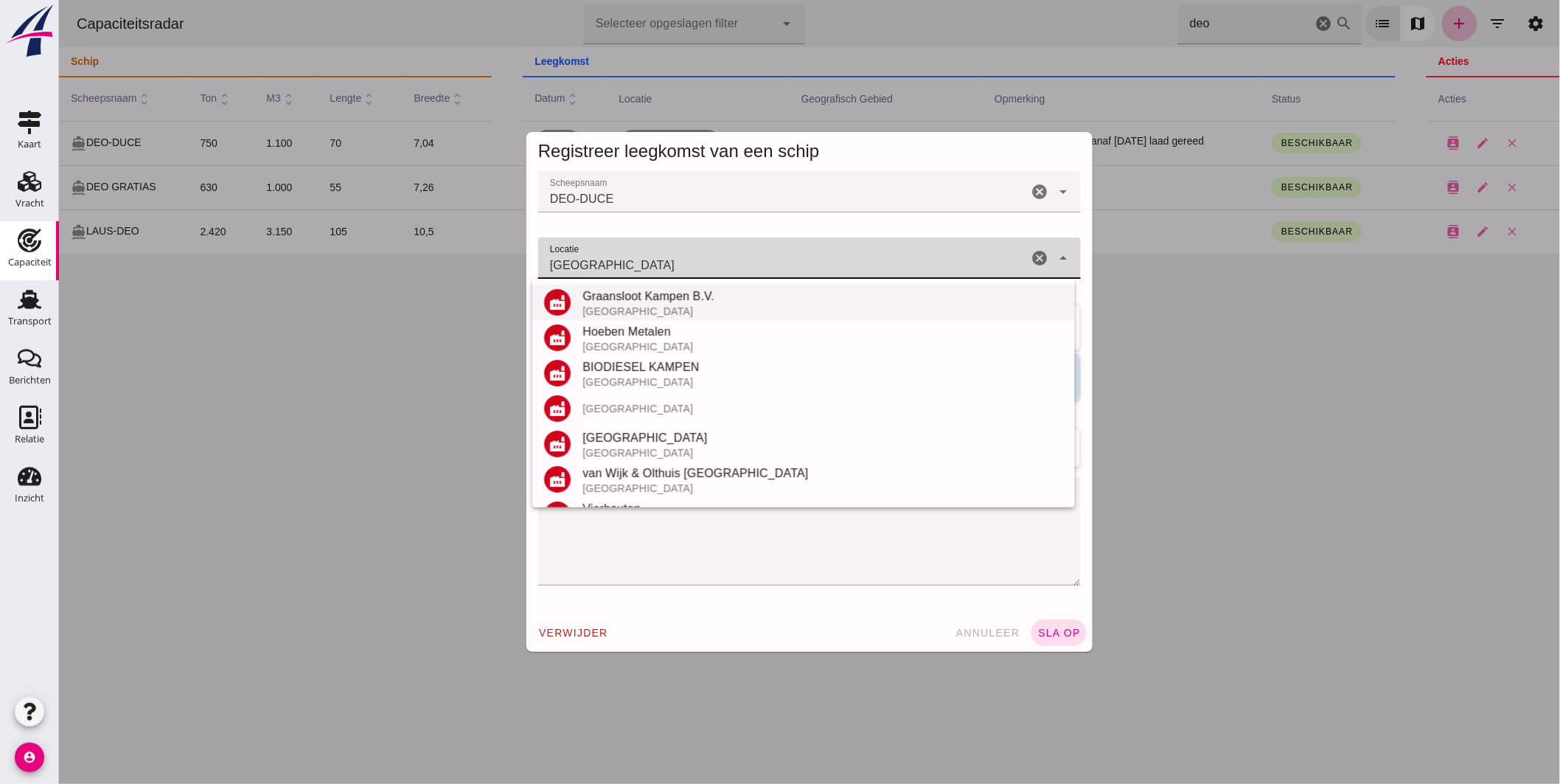
click at [691, 295] on div "Graansloot Kampen B.V." at bounding box center [822, 296] width 480 height 18
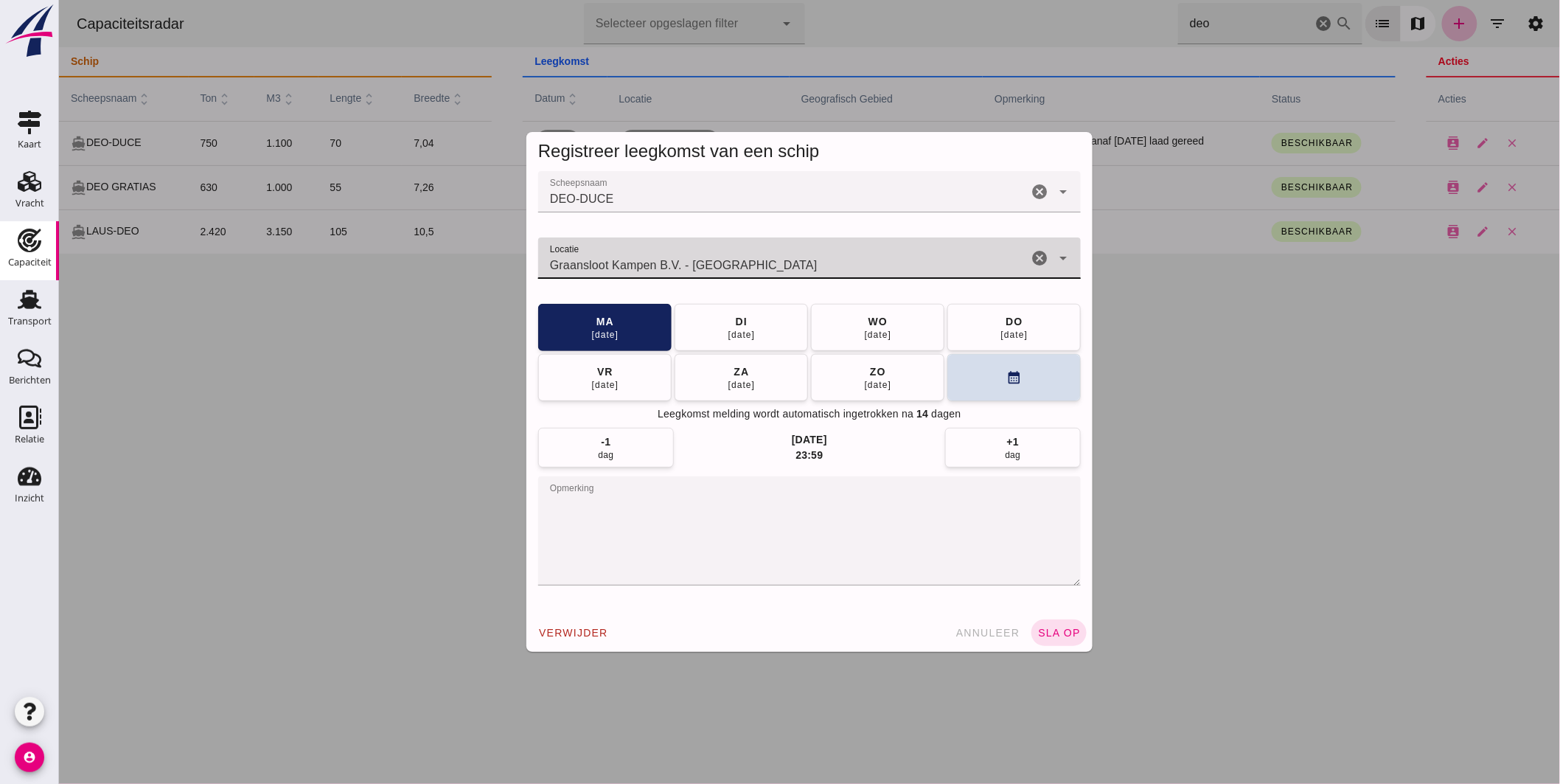
type input "Graansloot Kampen B.V. - [GEOGRAPHIC_DATA]"
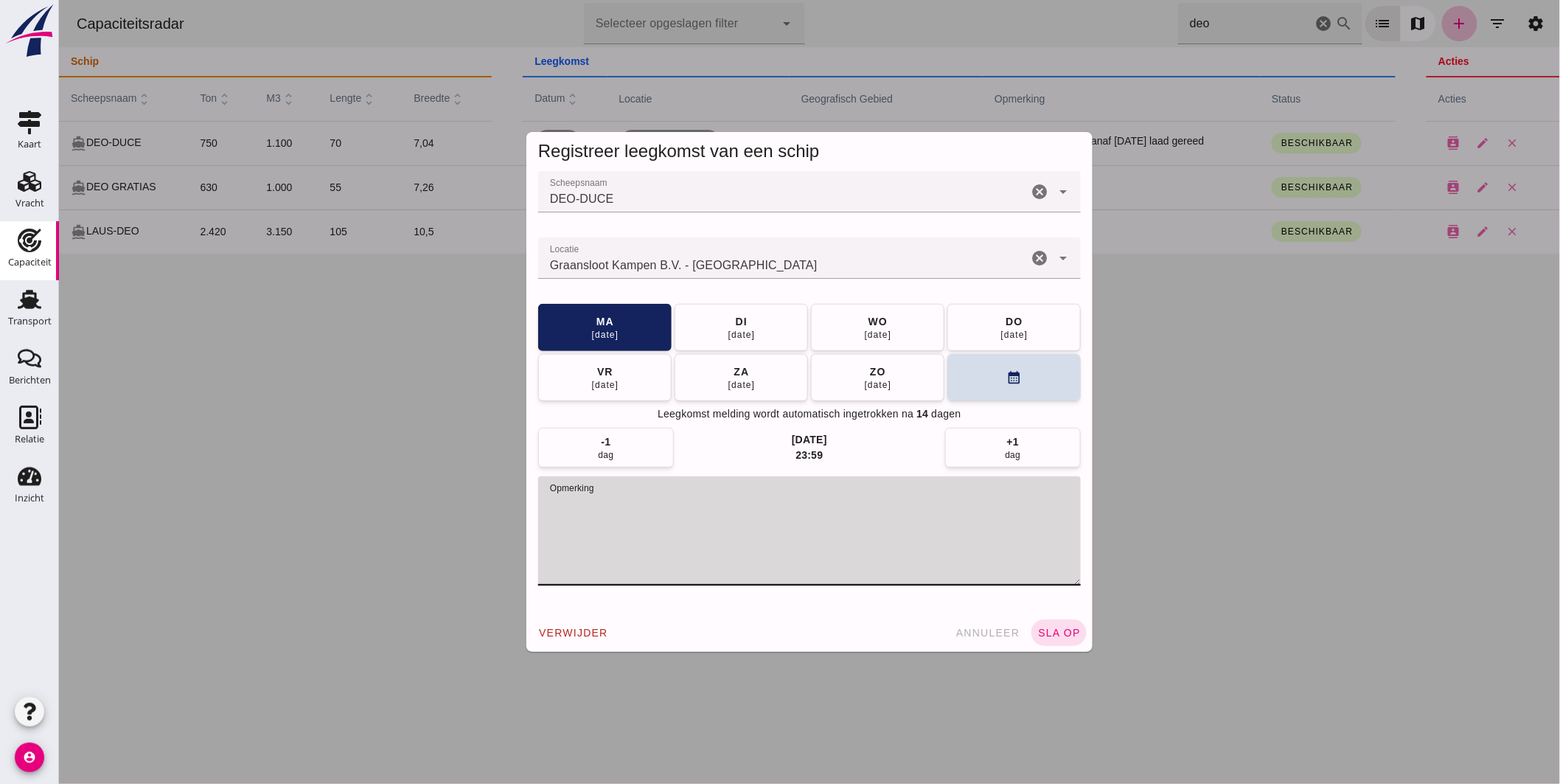
drag, startPoint x: 617, startPoint y: 500, endPoint x: 864, endPoint y: 529, distance: 248.7
click at [864, 529] on textarea "opmerking" at bounding box center [809, 531] width 543 height 109
type textarea "STOFFERS"
click at [979, 379] on button "calendar_month" at bounding box center [1013, 377] width 133 height 47
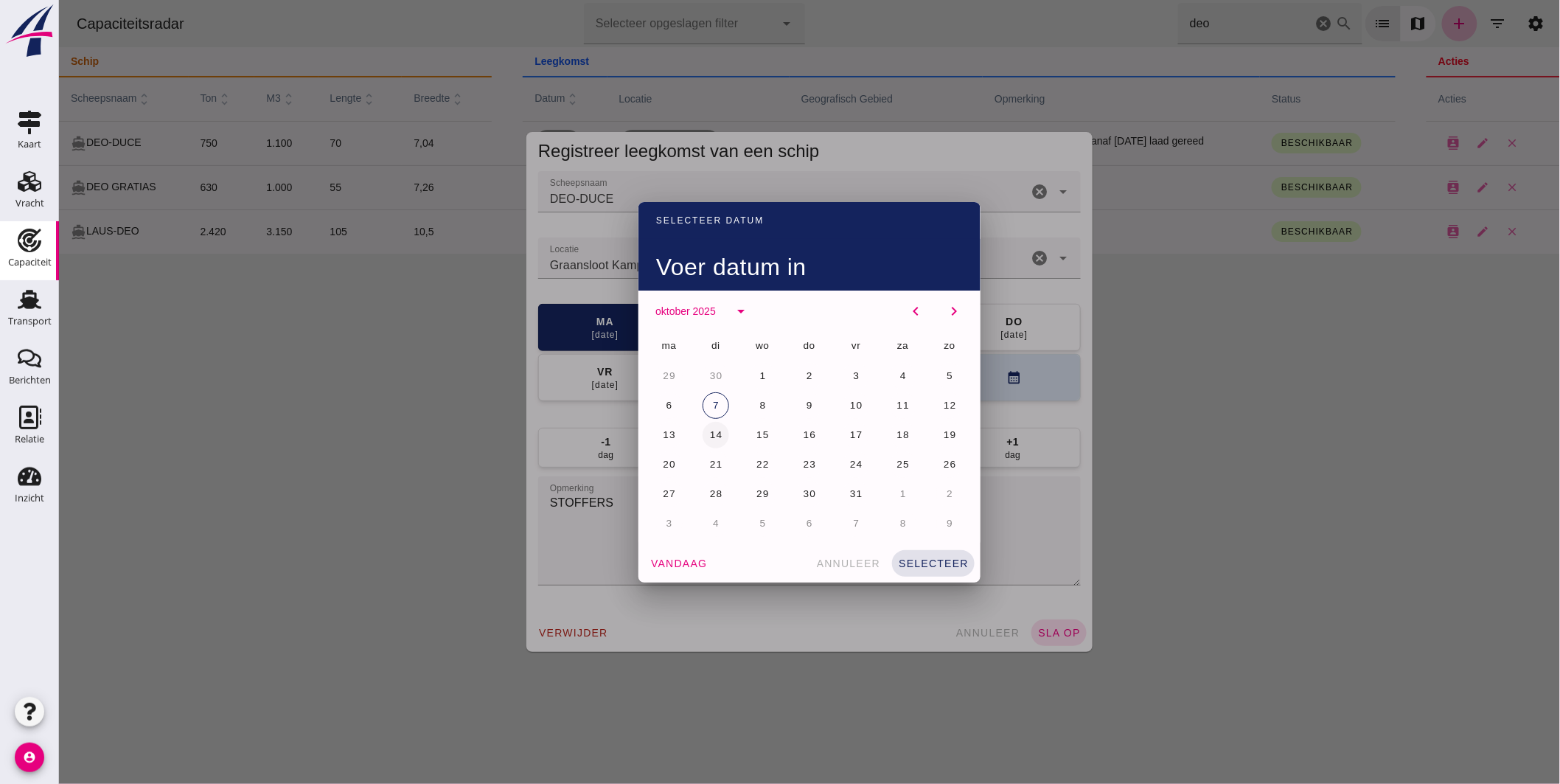
click at [710, 431] on span "14" at bounding box center [715, 434] width 14 height 11
click at [928, 556] on button "selecteer" at bounding box center [933, 563] width 82 height 26
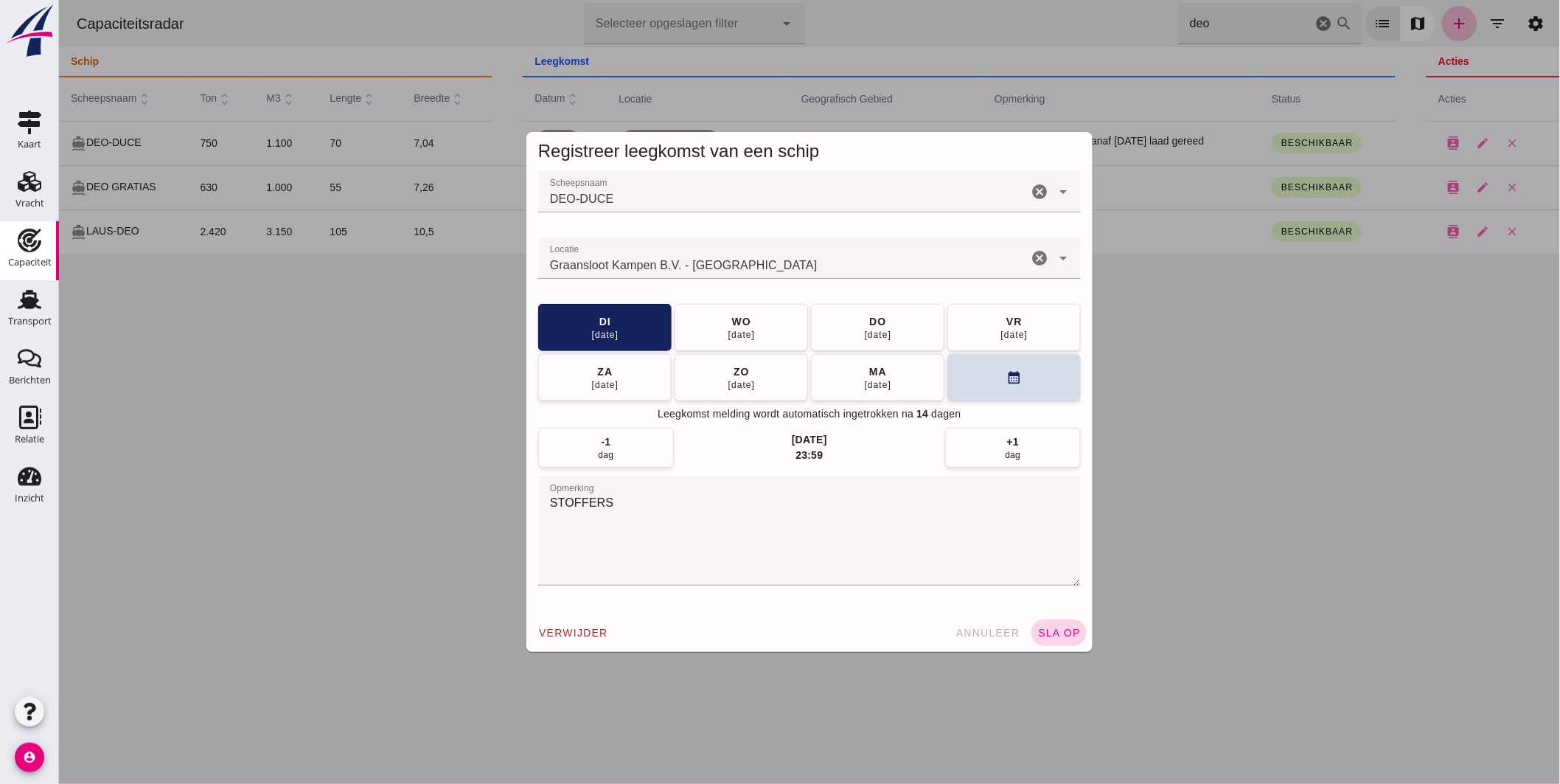
click at [1062, 627] on span "sla op" at bounding box center [1059, 632] width 44 height 12
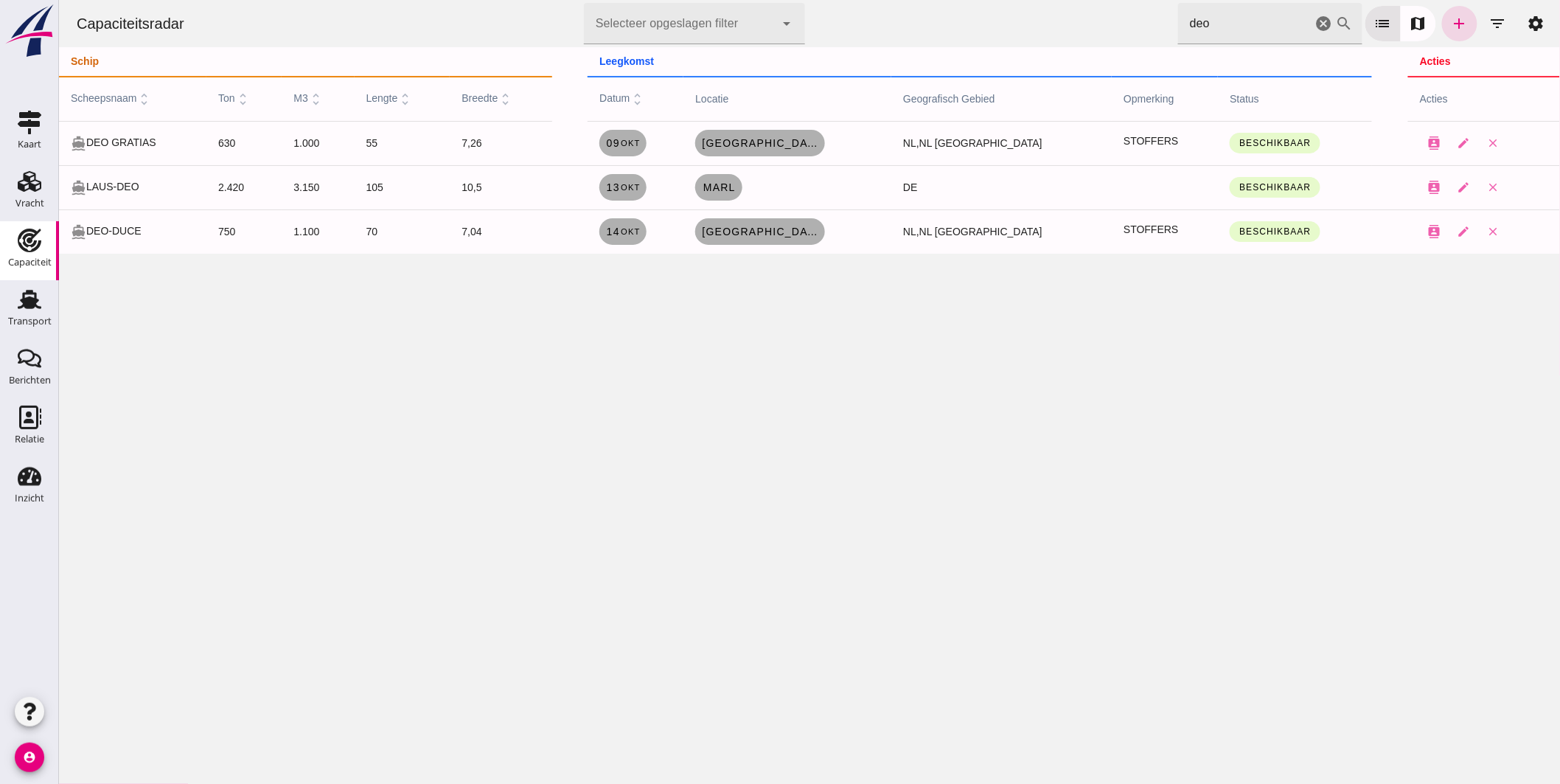
click at [1314, 18] on icon "cancel" at bounding box center [1323, 24] width 18 height 18
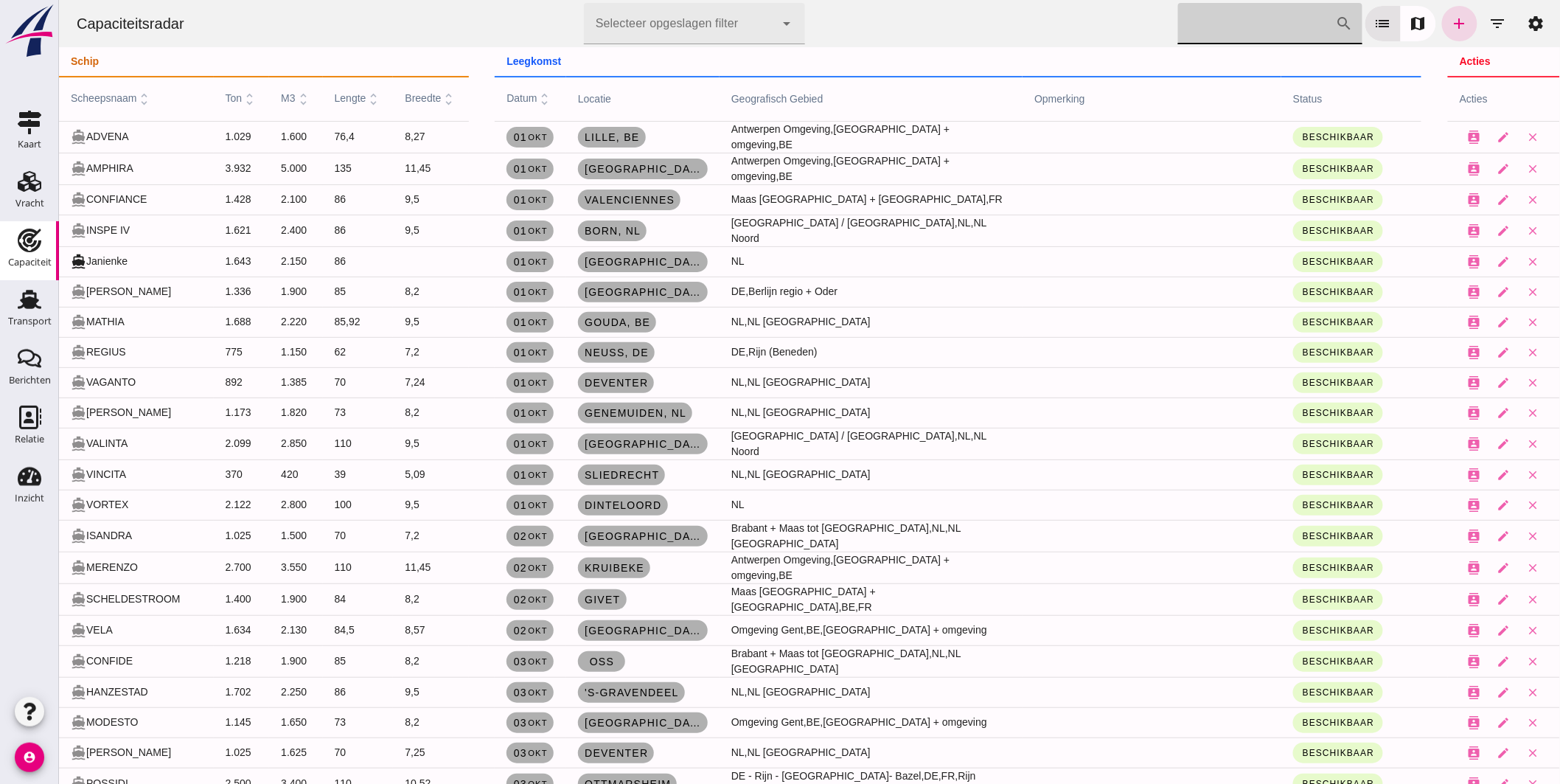
click at [1217, 27] on input "[PERSON_NAME] op scheepsnaam" at bounding box center [1256, 24] width 158 height 42
type input "duend"
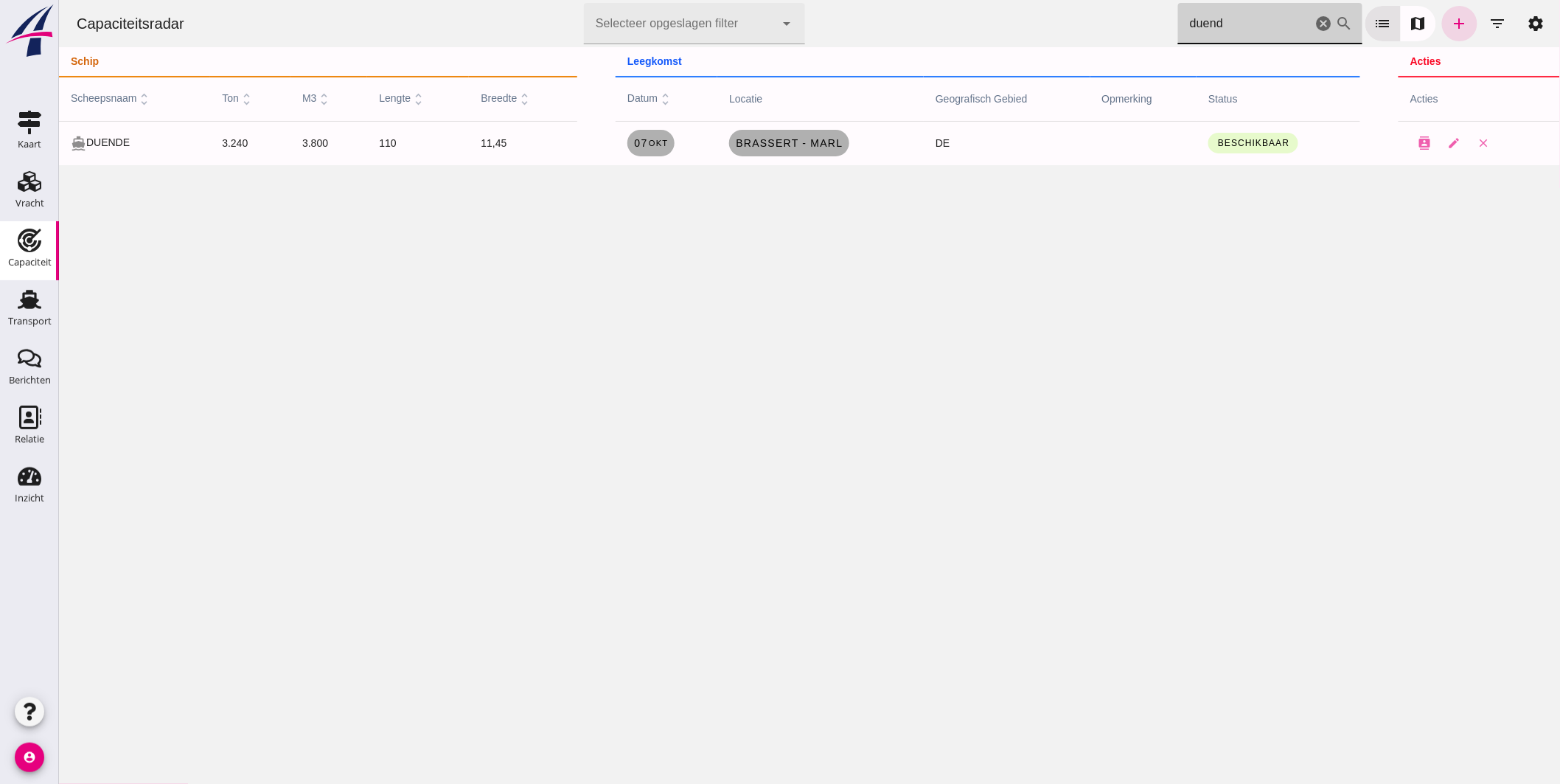
click at [1314, 23] on icon "cancel" at bounding box center [1323, 24] width 18 height 18
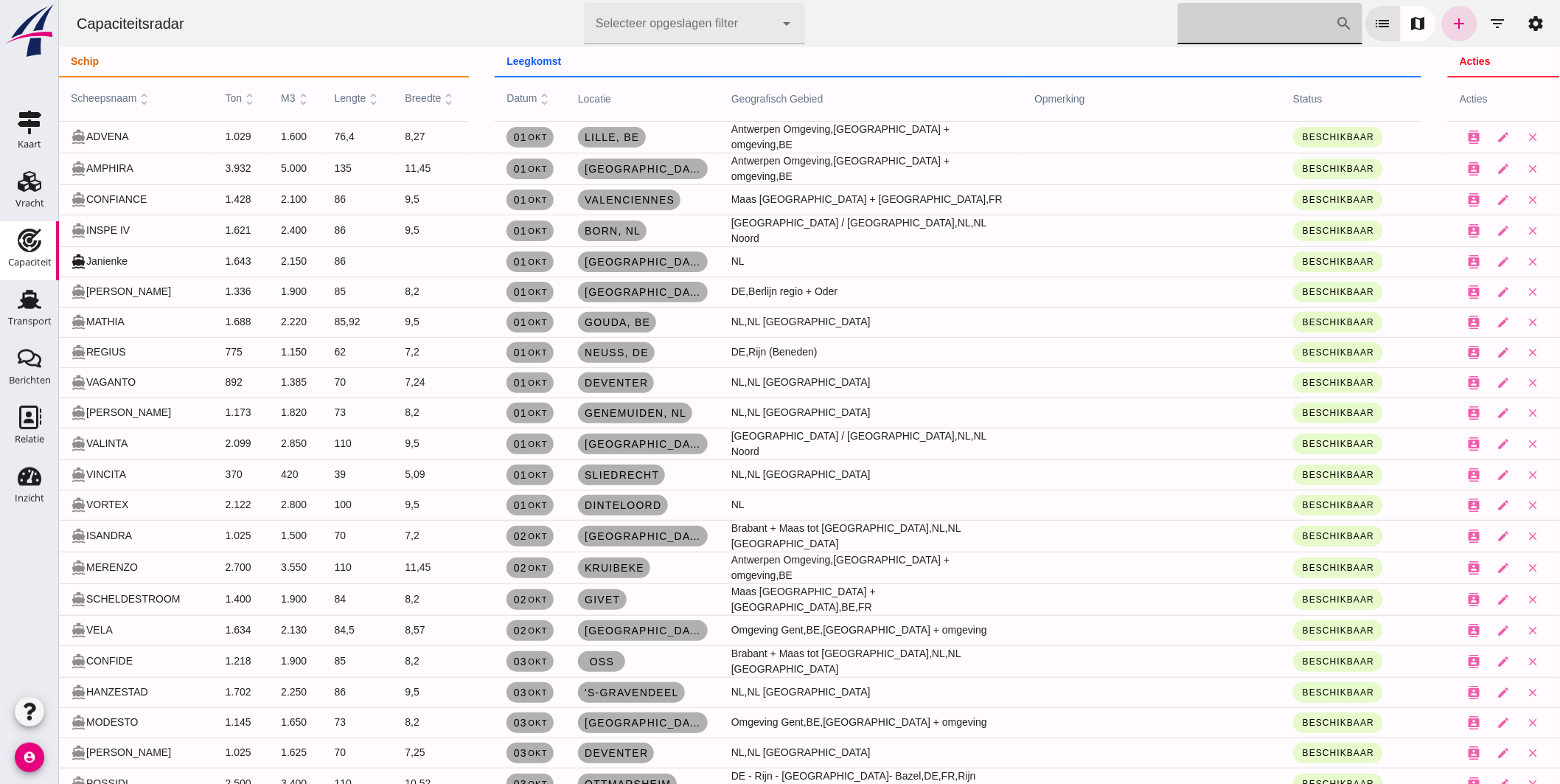
click at [1219, 28] on input "[PERSON_NAME] op scheepsnaam" at bounding box center [1256, 24] width 158 height 42
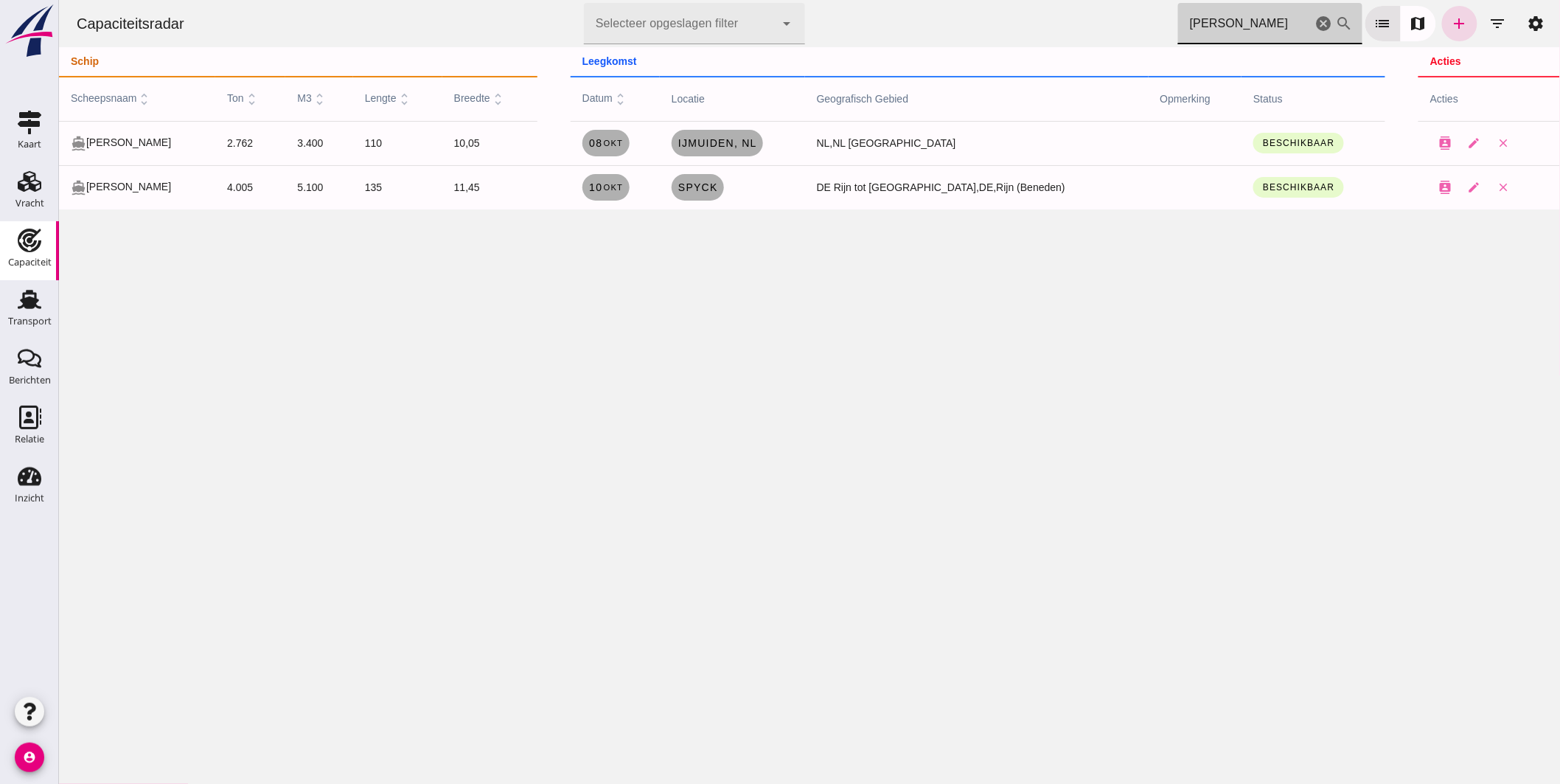
type input "[PERSON_NAME]"
drag, startPoint x: 1309, startPoint y: 21, endPoint x: 1624, endPoint y: 453, distance: 534.6
click at [1314, 21] on icon "cancel" at bounding box center [1323, 24] width 18 height 18
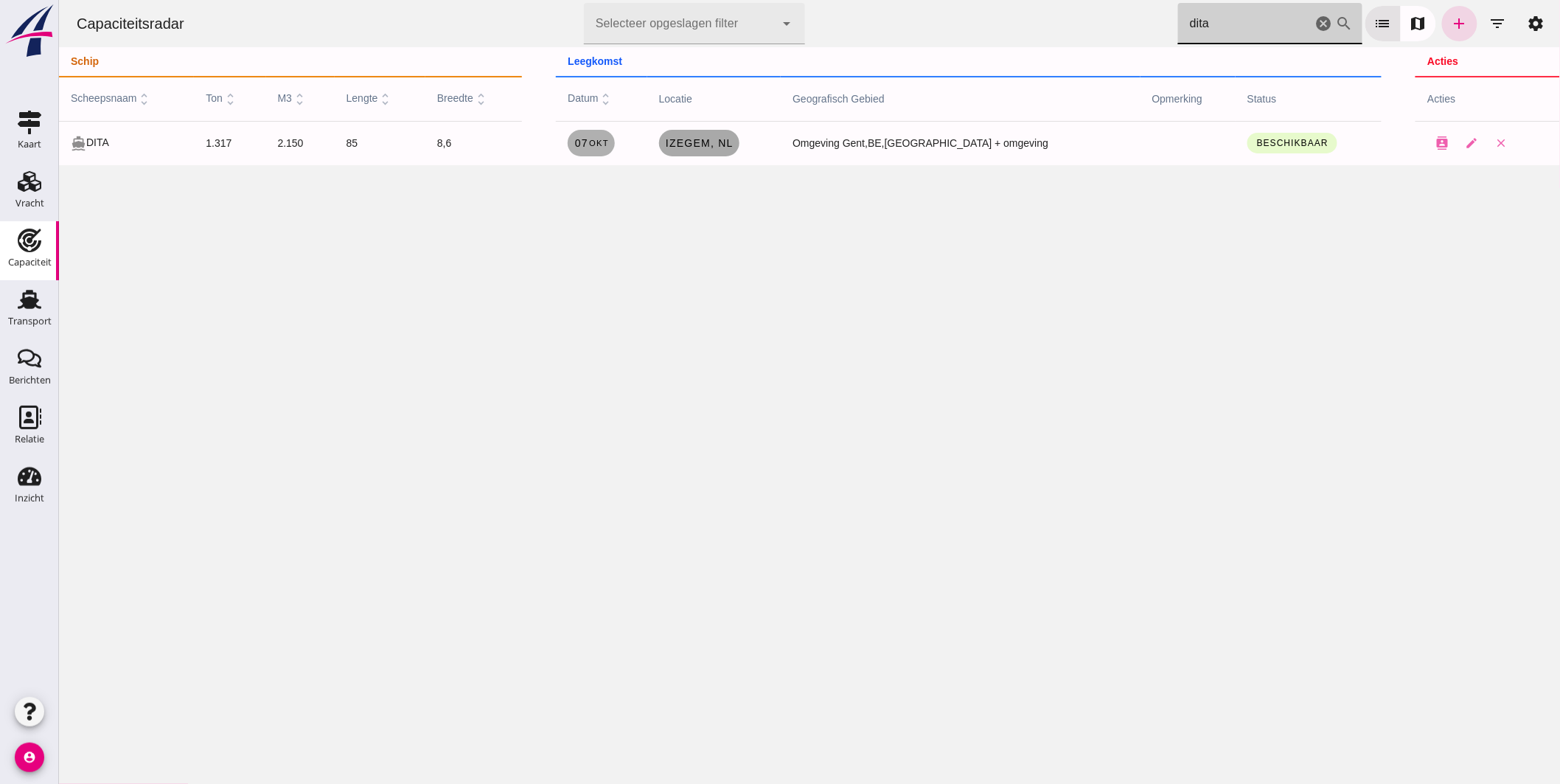
type input "dita"
click at [730, 146] on span "Izegem , nl" at bounding box center [699, 142] width 69 height 12
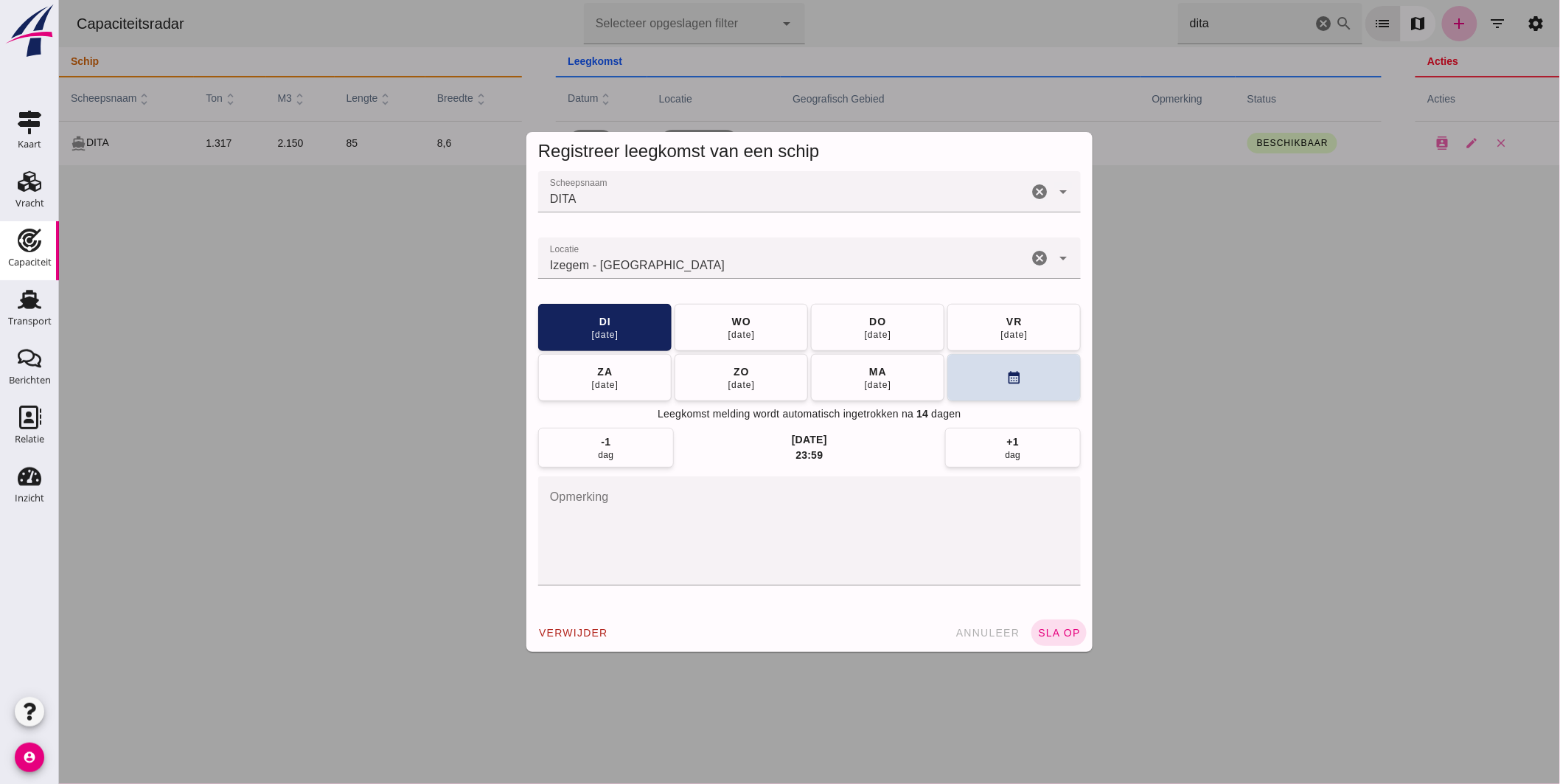
click at [702, 258] on input "Locatie" at bounding box center [782, 266] width 489 height 18
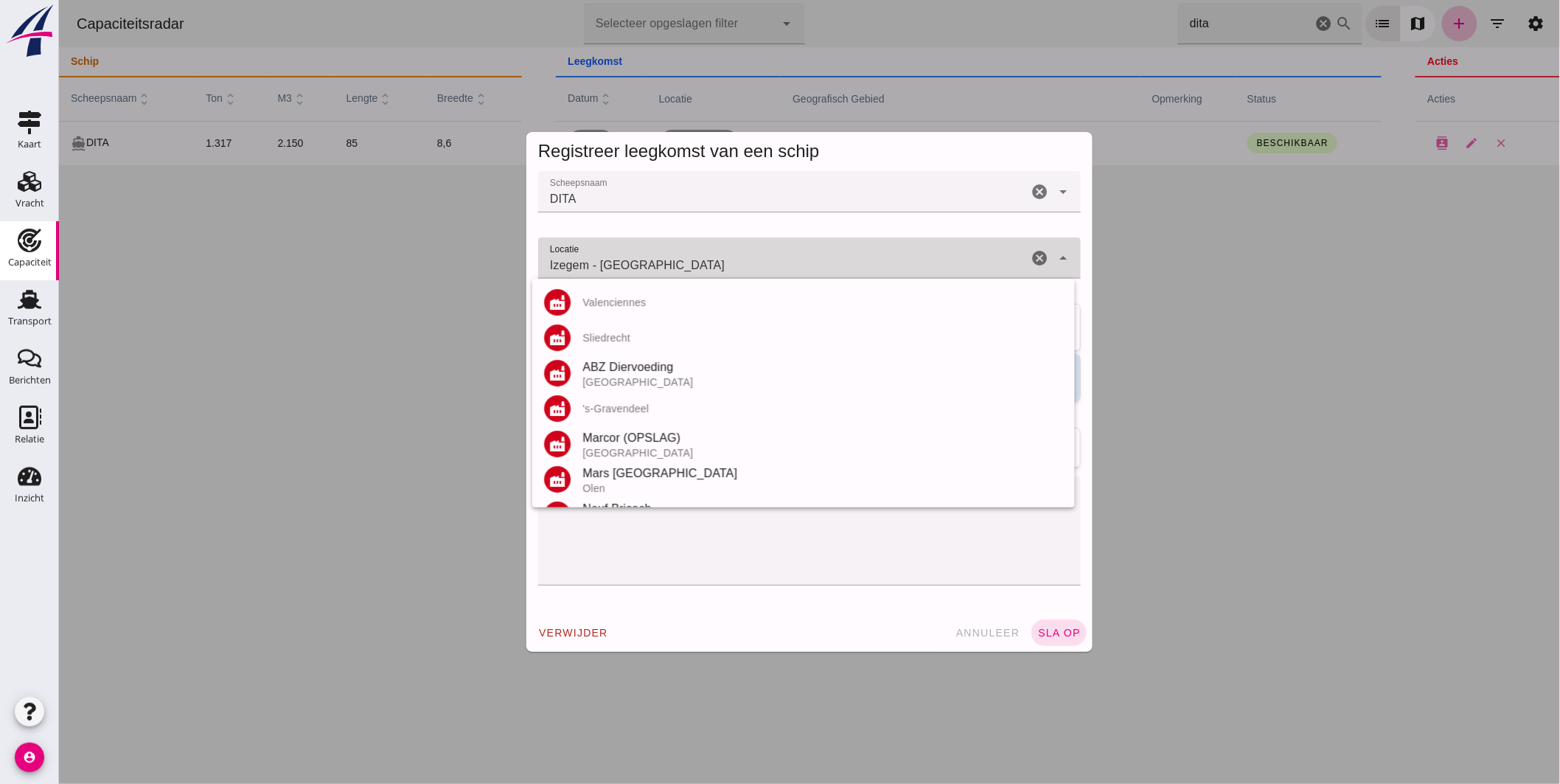
click at [702, 258] on input "Izegem - [GEOGRAPHIC_DATA]" at bounding box center [782, 266] width 489 height 18
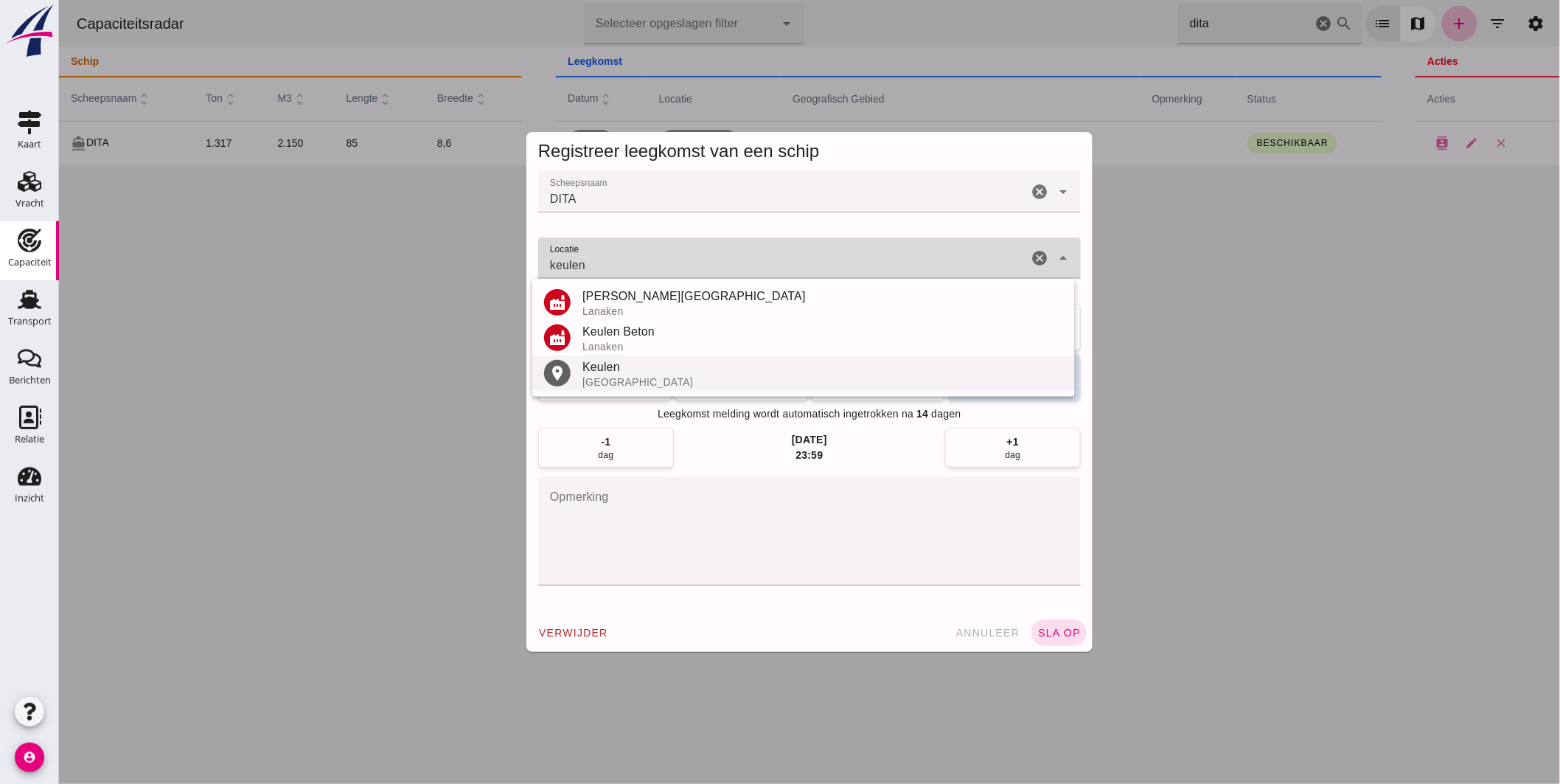
click at [607, 370] on div "Keulen" at bounding box center [822, 367] width 480 height 18
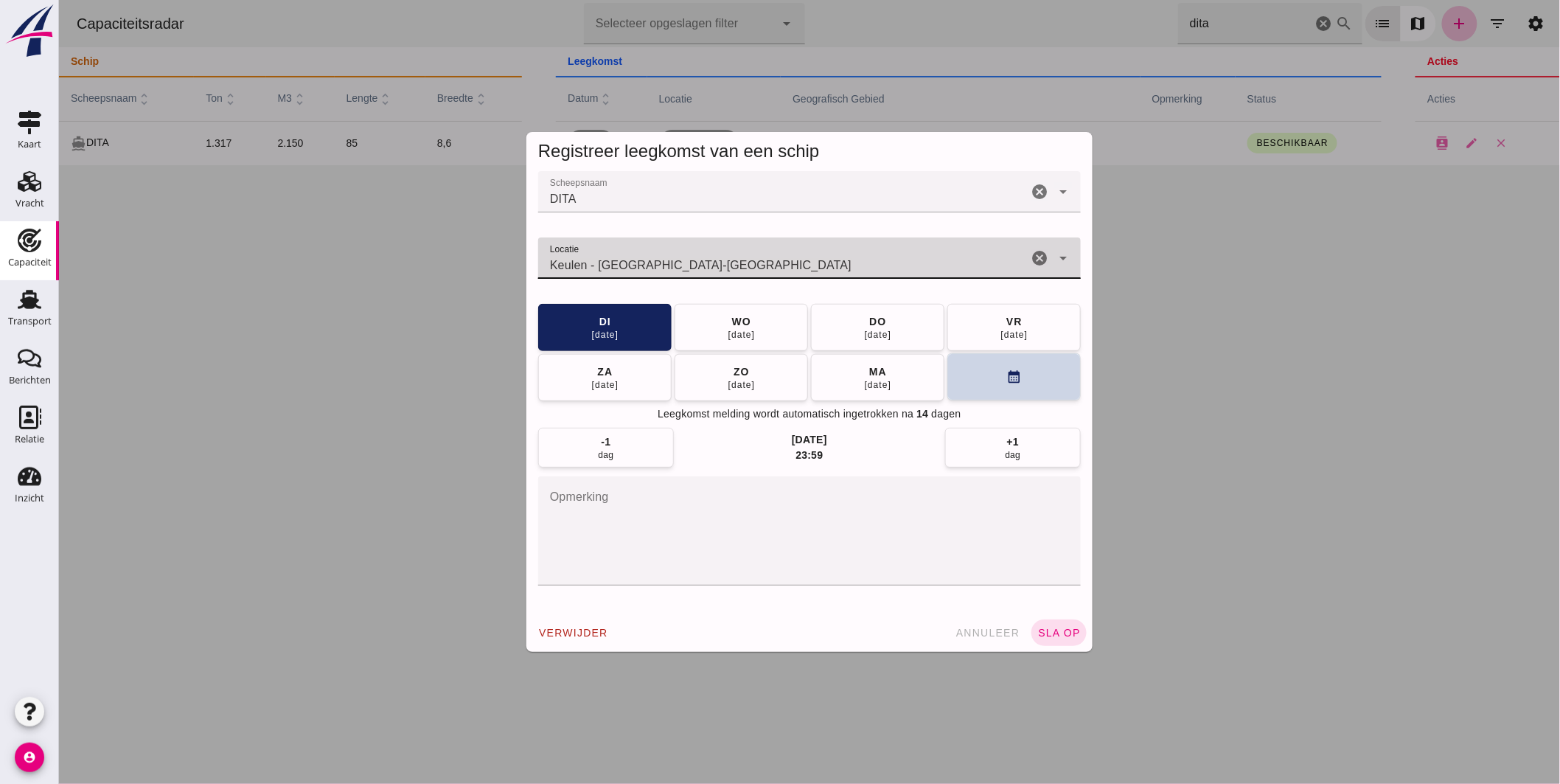
type input "Keulen - [GEOGRAPHIC_DATA]-[GEOGRAPHIC_DATA]"
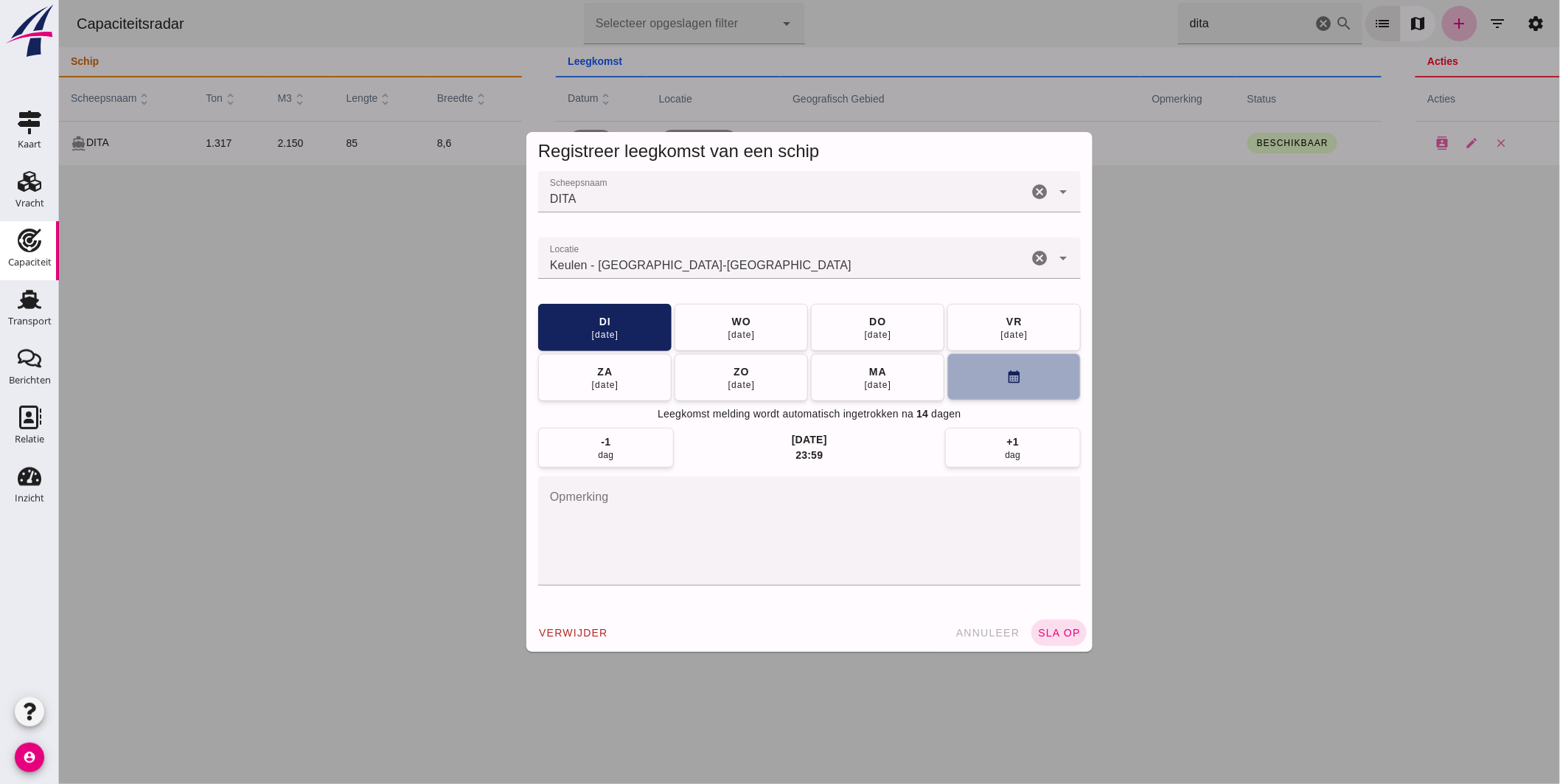
click at [974, 369] on button "calendar_month" at bounding box center [1013, 377] width 133 height 47
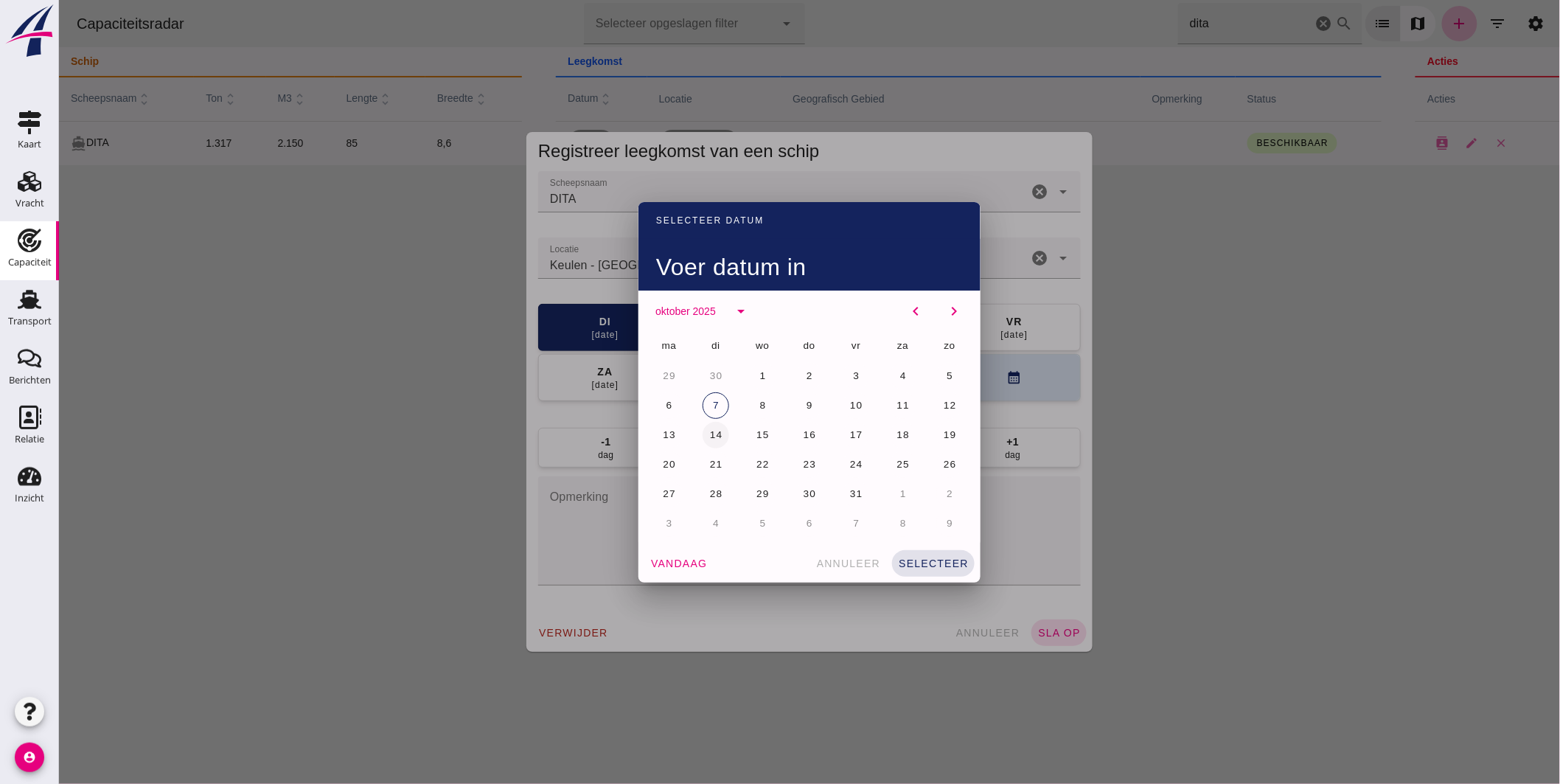
click at [709, 431] on span "14" at bounding box center [715, 434] width 14 height 11
click at [931, 564] on span "selecteer" at bounding box center [933, 563] width 71 height 12
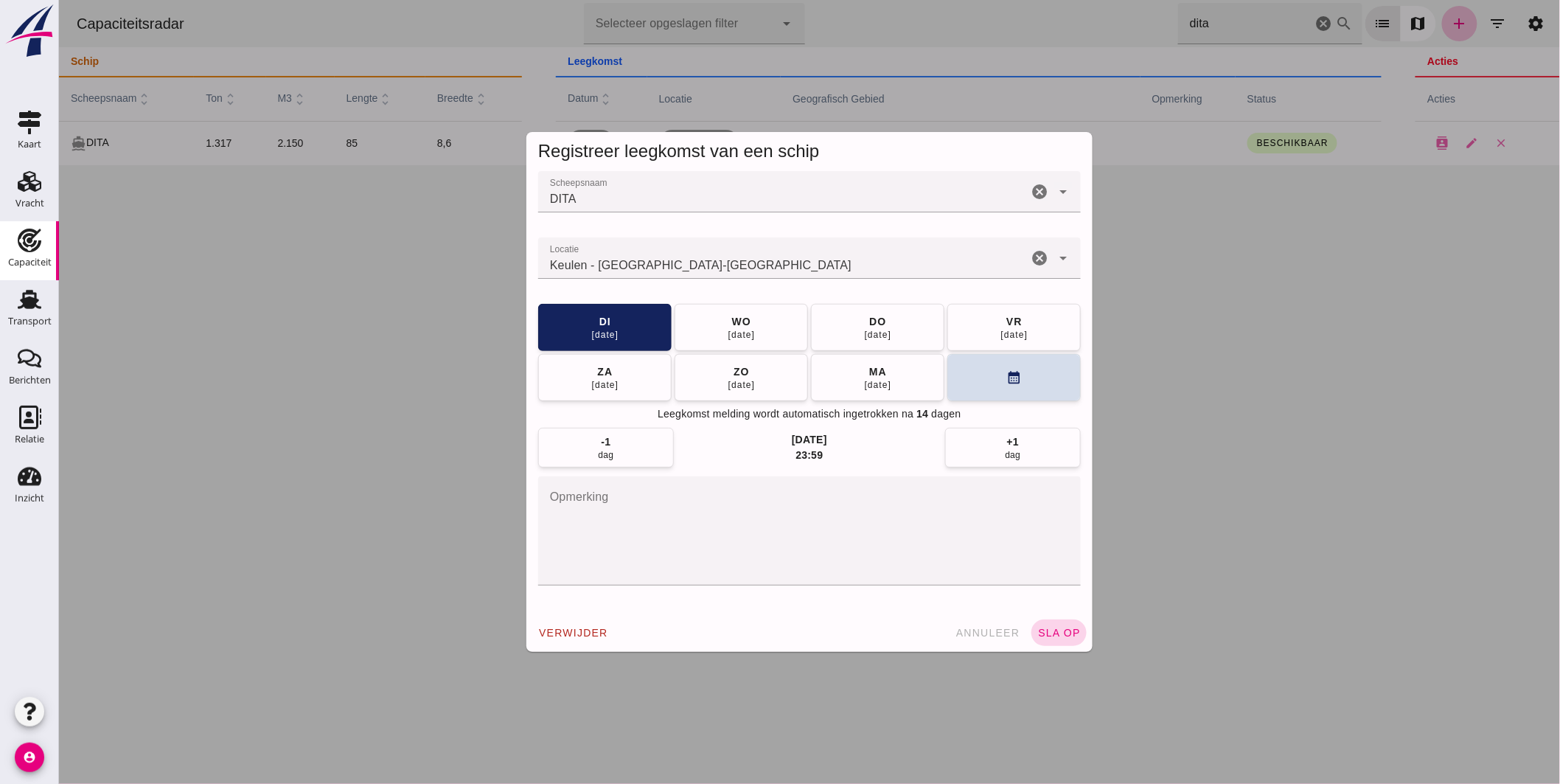
click at [1052, 625] on button "sla op" at bounding box center [1058, 632] width 55 height 26
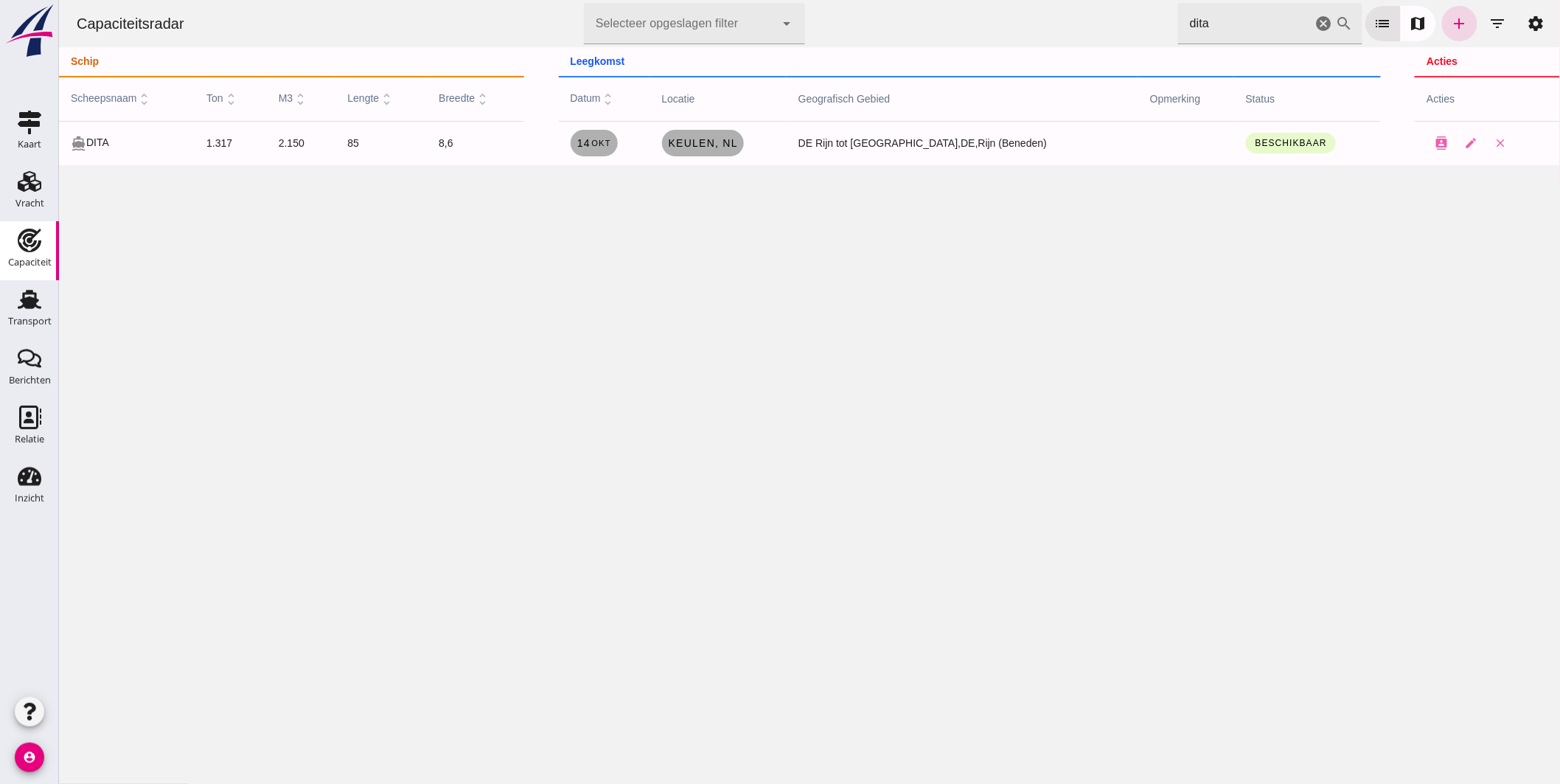
click at [1315, 20] on icon "cancel" at bounding box center [1323, 24] width 18 height 18
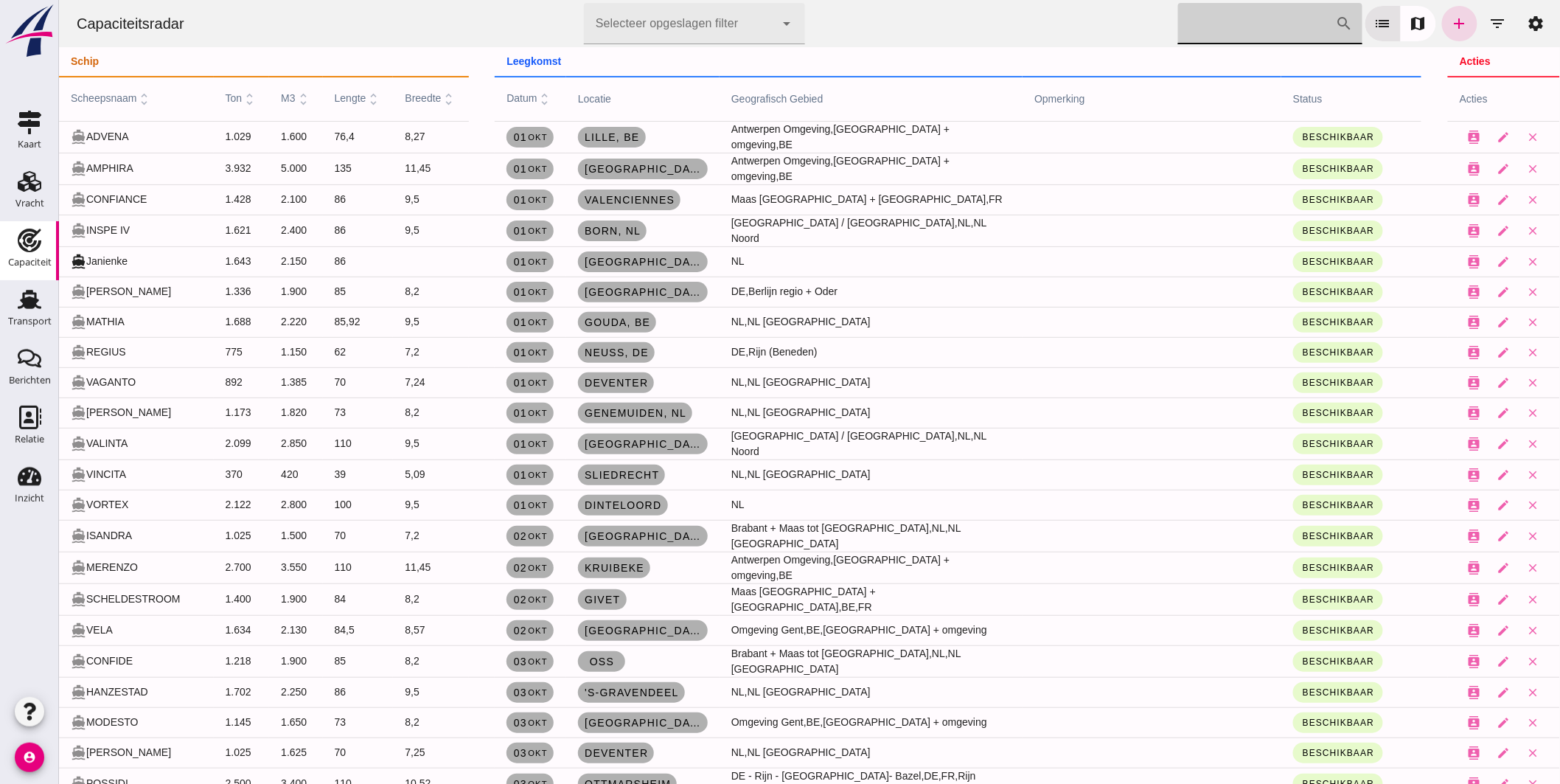
click at [1222, 24] on input "[PERSON_NAME] op scheepsnaam" at bounding box center [1256, 24] width 158 height 42
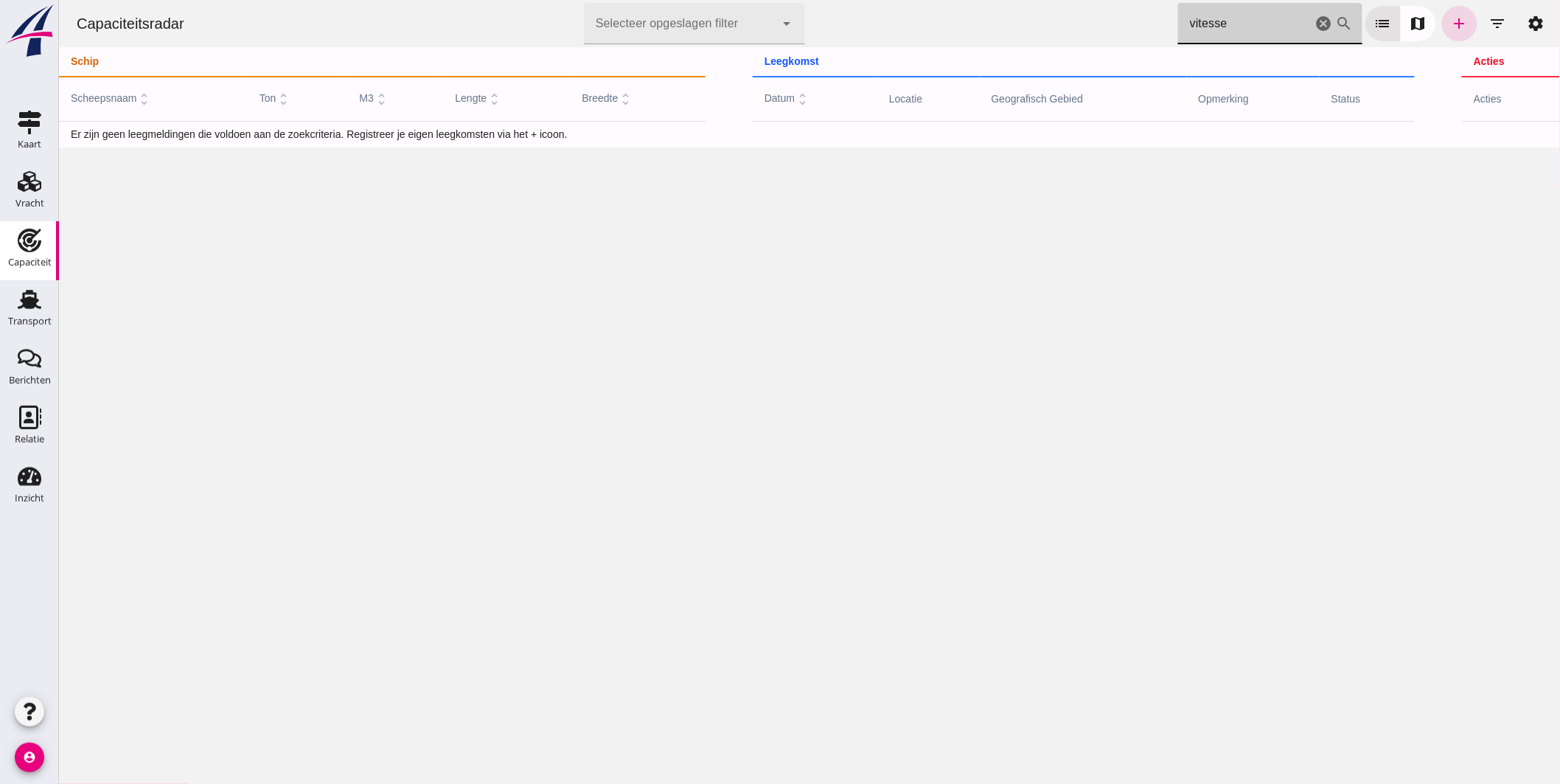
type input "vitesse"
click at [1426, 16] on div "[PERSON_NAME] op scheepsnaam vitesse cancel search list map add filter_list set…" at bounding box center [1365, 24] width 376 height 42
click at [1441, 18] on link "add" at bounding box center [1458, 24] width 35 height 35
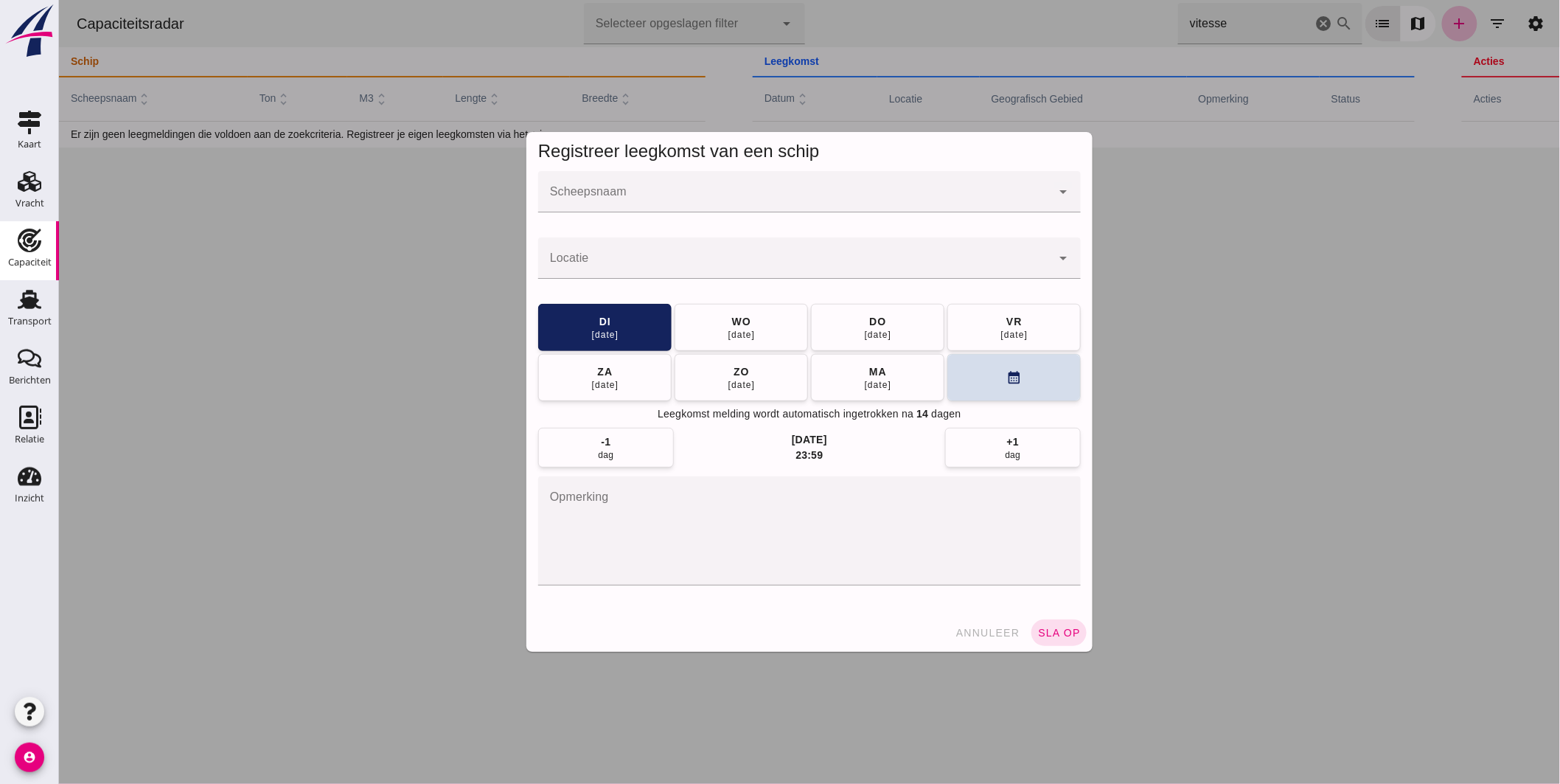
click at [819, 200] on input "Scheepsnaam" at bounding box center [794, 199] width 513 height 18
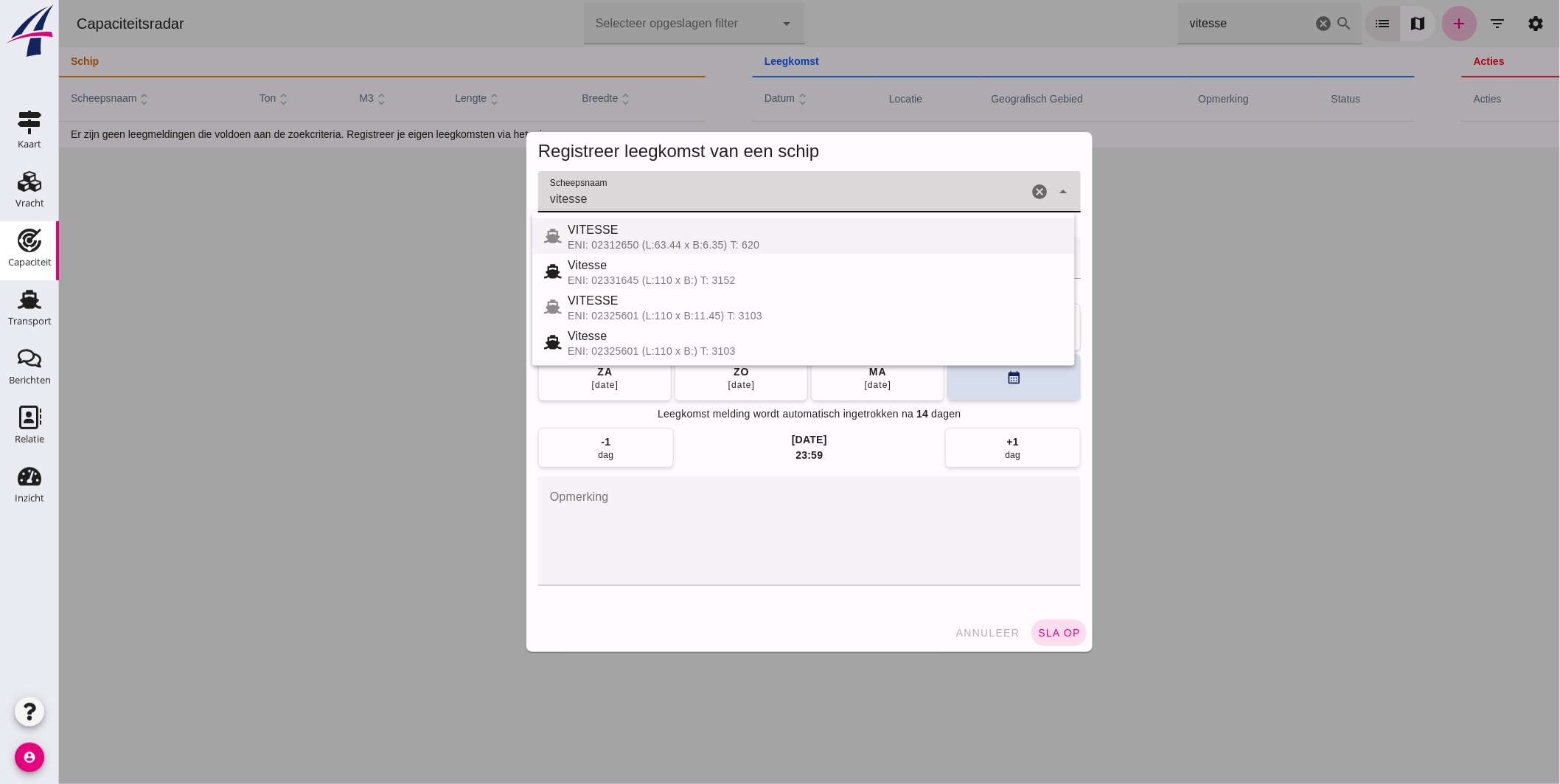
click at [642, 239] on div "ENI: 02312650 (L:63.44 x B:6.35) T: 620" at bounding box center [815, 245] width 496 height 12
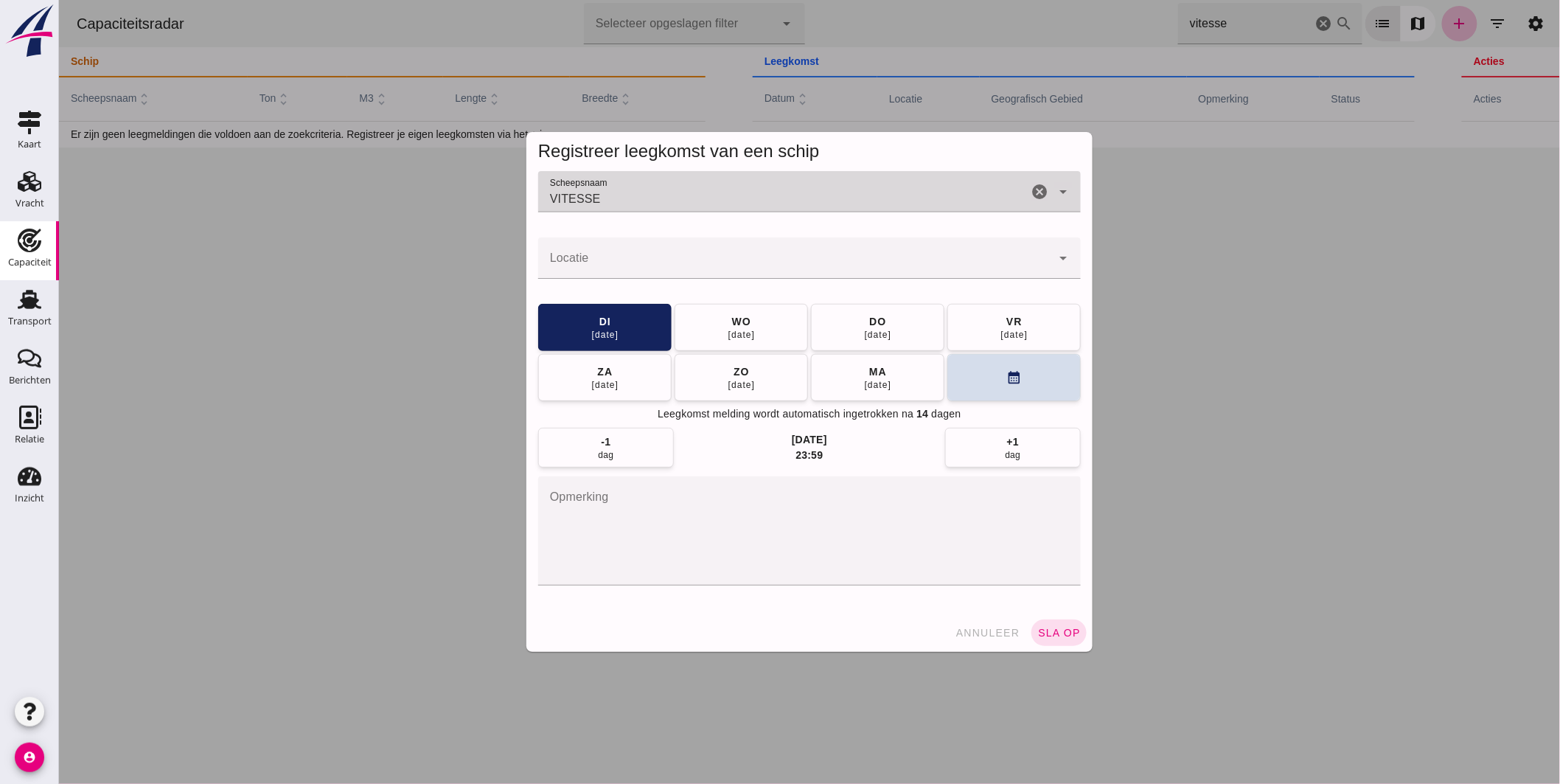
type input "VITESSE"
click at [638, 253] on div at bounding box center [794, 258] width 513 height 42
click at [631, 261] on input "Locatie" at bounding box center [794, 266] width 513 height 18
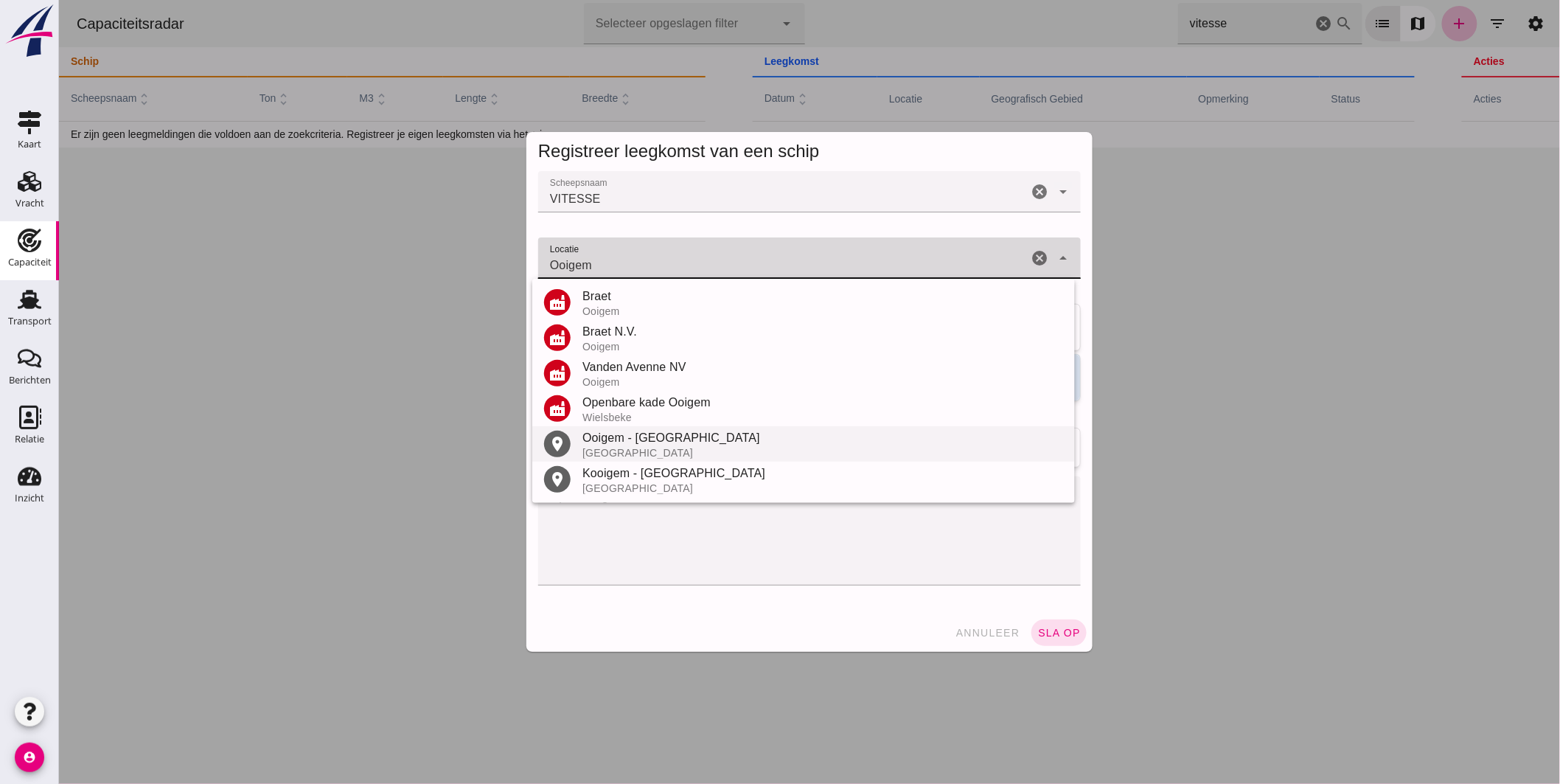
click at [635, 447] on div "[GEOGRAPHIC_DATA]" at bounding box center [822, 452] width 480 height 12
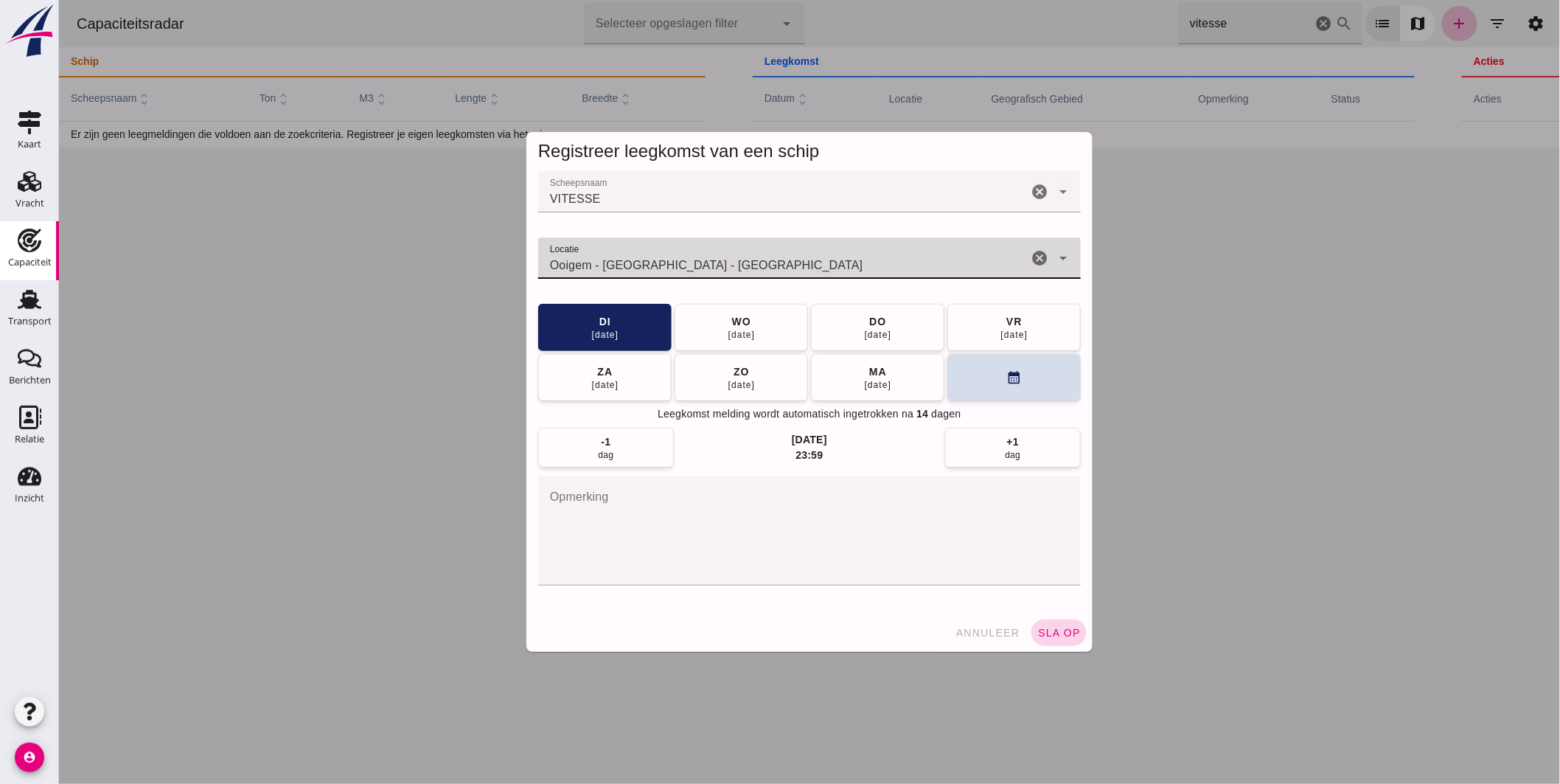
type input "Ooigem - [GEOGRAPHIC_DATA] - [GEOGRAPHIC_DATA]"
click at [1050, 624] on button "sla op" at bounding box center [1058, 632] width 55 height 26
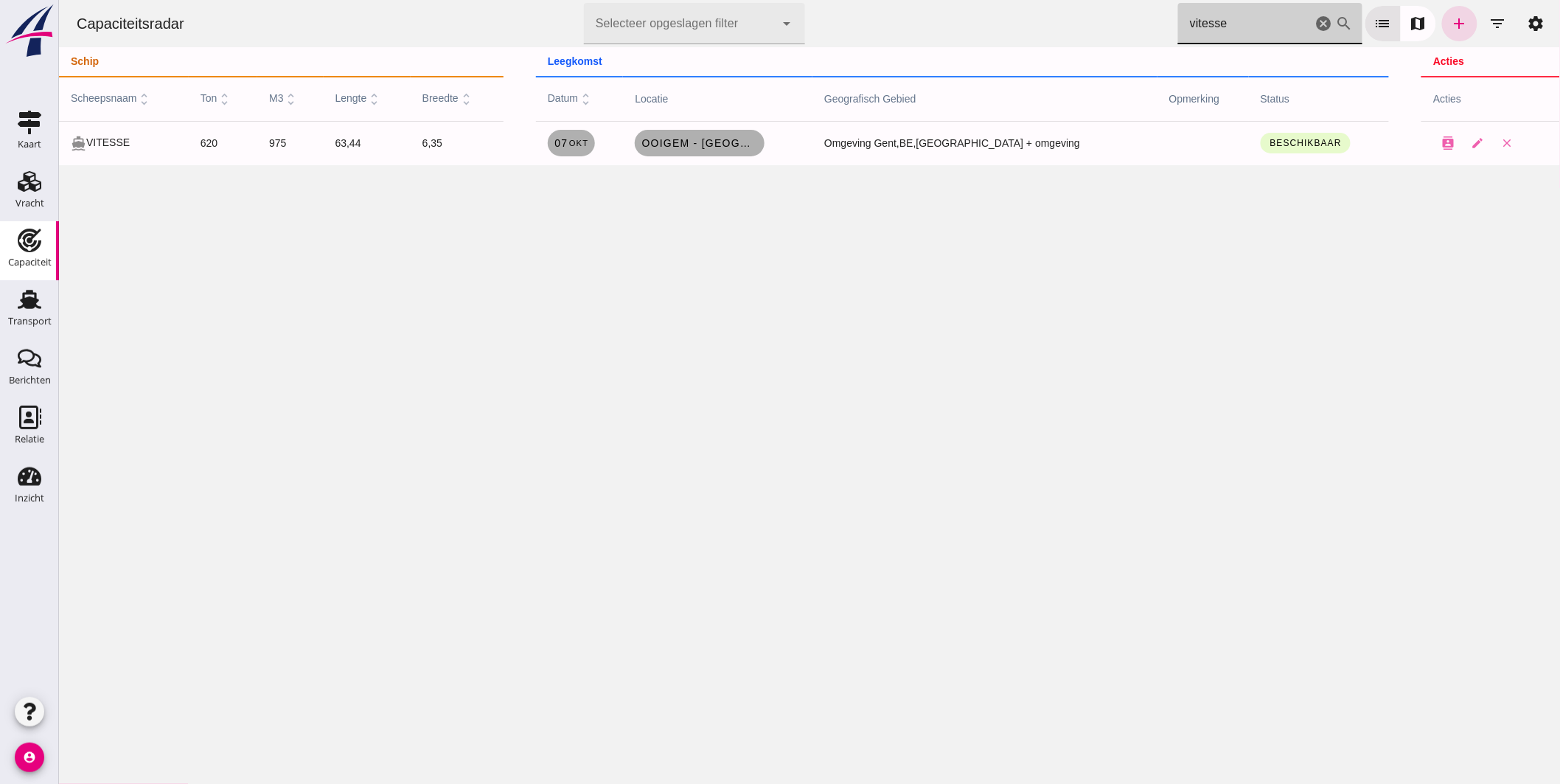
drag, startPoint x: 1265, startPoint y: 17, endPoint x: 662, endPoint y: -69, distance: 609.1
click at [662, 0] on html "Capaciteitsradar Selecteer opgeslagen filter Selecteer opgeslagen filter cancel…" at bounding box center [809, 392] width 1501 height 784
type input "kamperza"
click at [730, 144] on span "[GEOGRAPHIC_DATA]" at bounding box center [673, 142] width 118 height 12
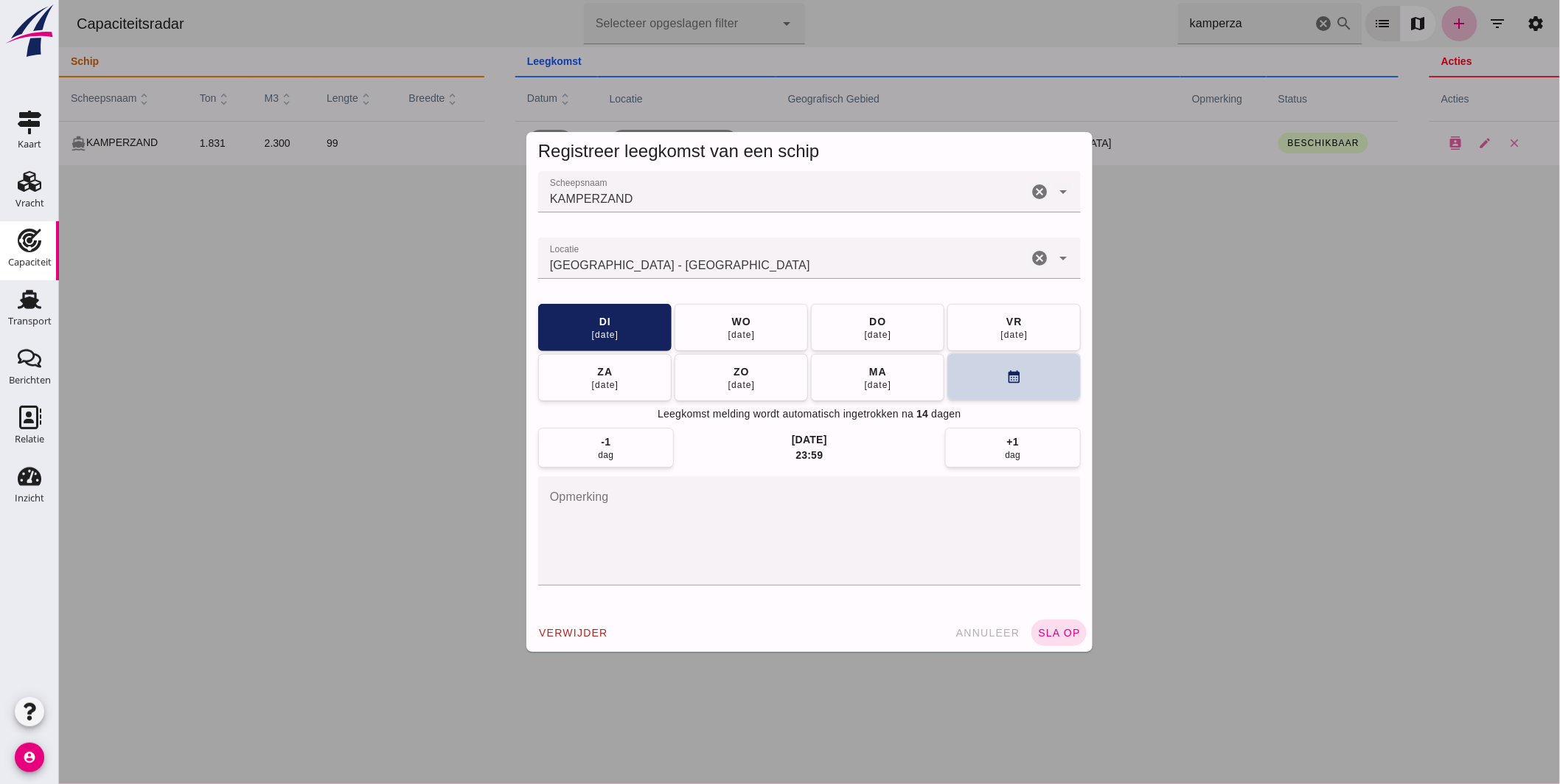
click at [984, 364] on button "calendar_month" at bounding box center [1013, 377] width 133 height 47
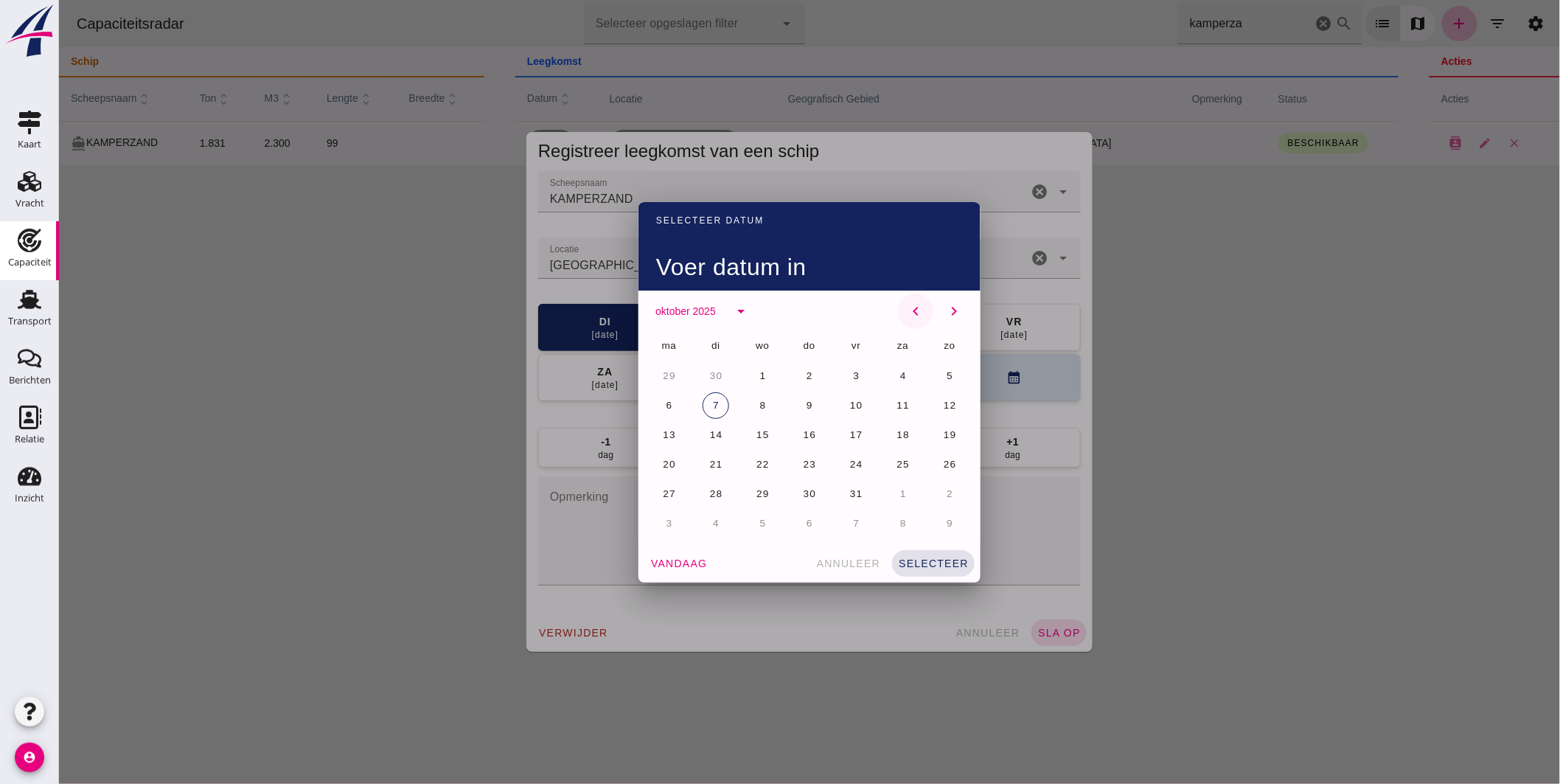
click at [907, 312] on icon "chevron_left" at bounding box center [916, 312] width 18 height 18
click at [952, 310] on icon "chevron_right" at bounding box center [954, 312] width 18 height 18
click at [952, 311] on icon "chevron_right" at bounding box center [954, 312] width 18 height 18
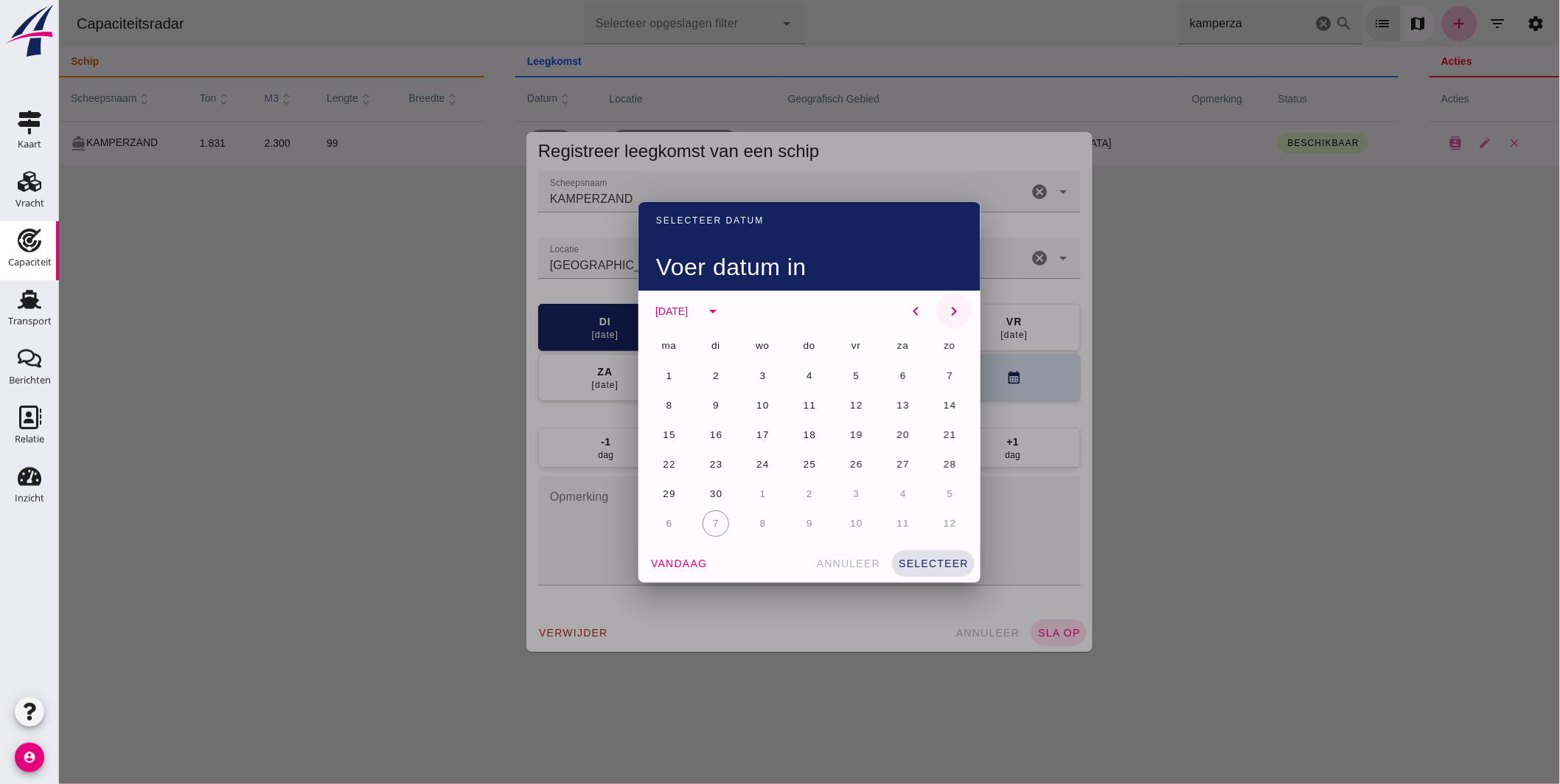
click at [952, 311] on icon "chevron_right" at bounding box center [954, 312] width 18 height 18
click at [714, 401] on button "7" at bounding box center [714, 405] width 26 height 26
click at [916, 555] on button "selecteer" at bounding box center [933, 563] width 82 height 26
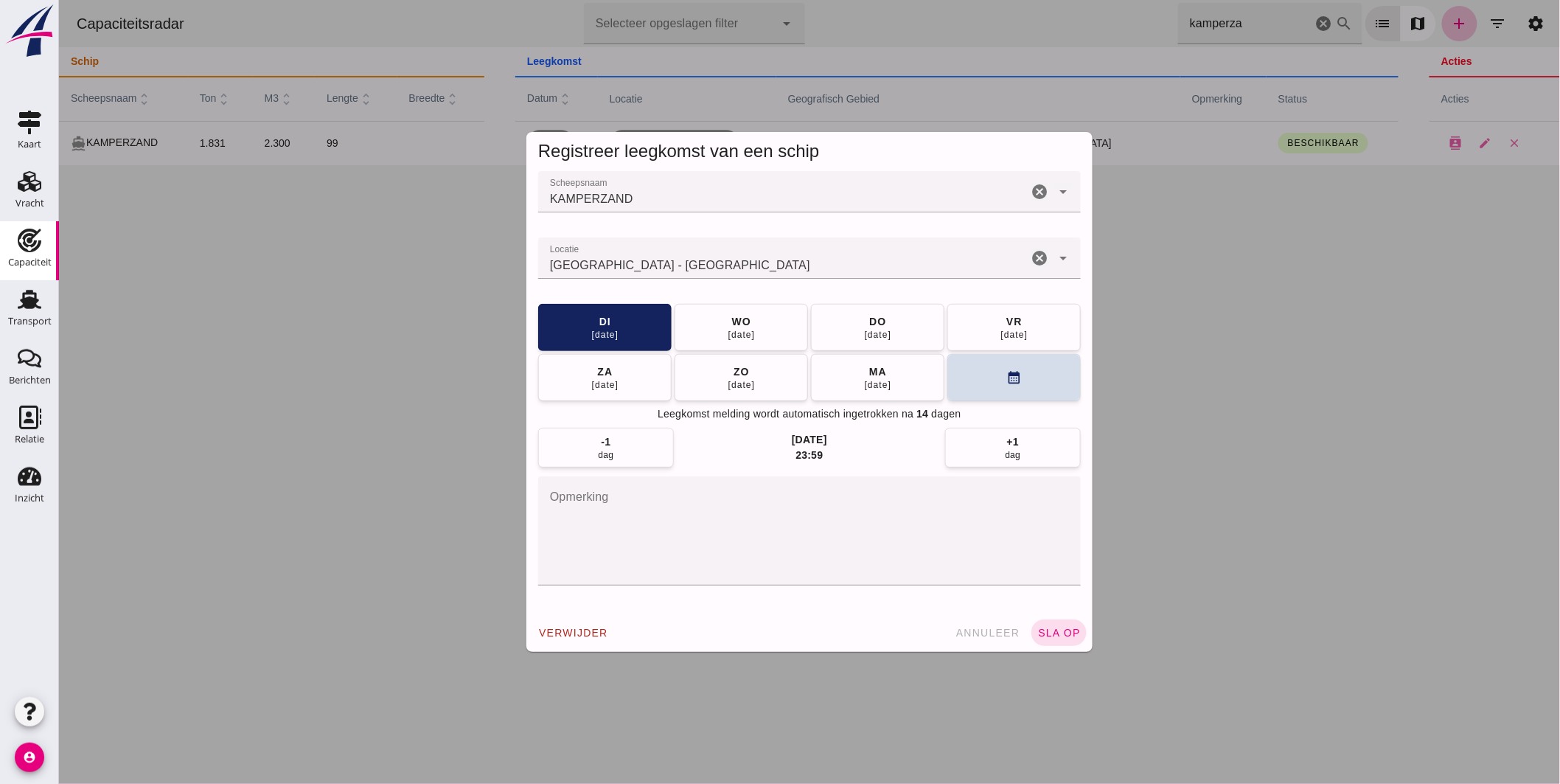
click at [712, 263] on input "Locatie" at bounding box center [782, 266] width 489 height 18
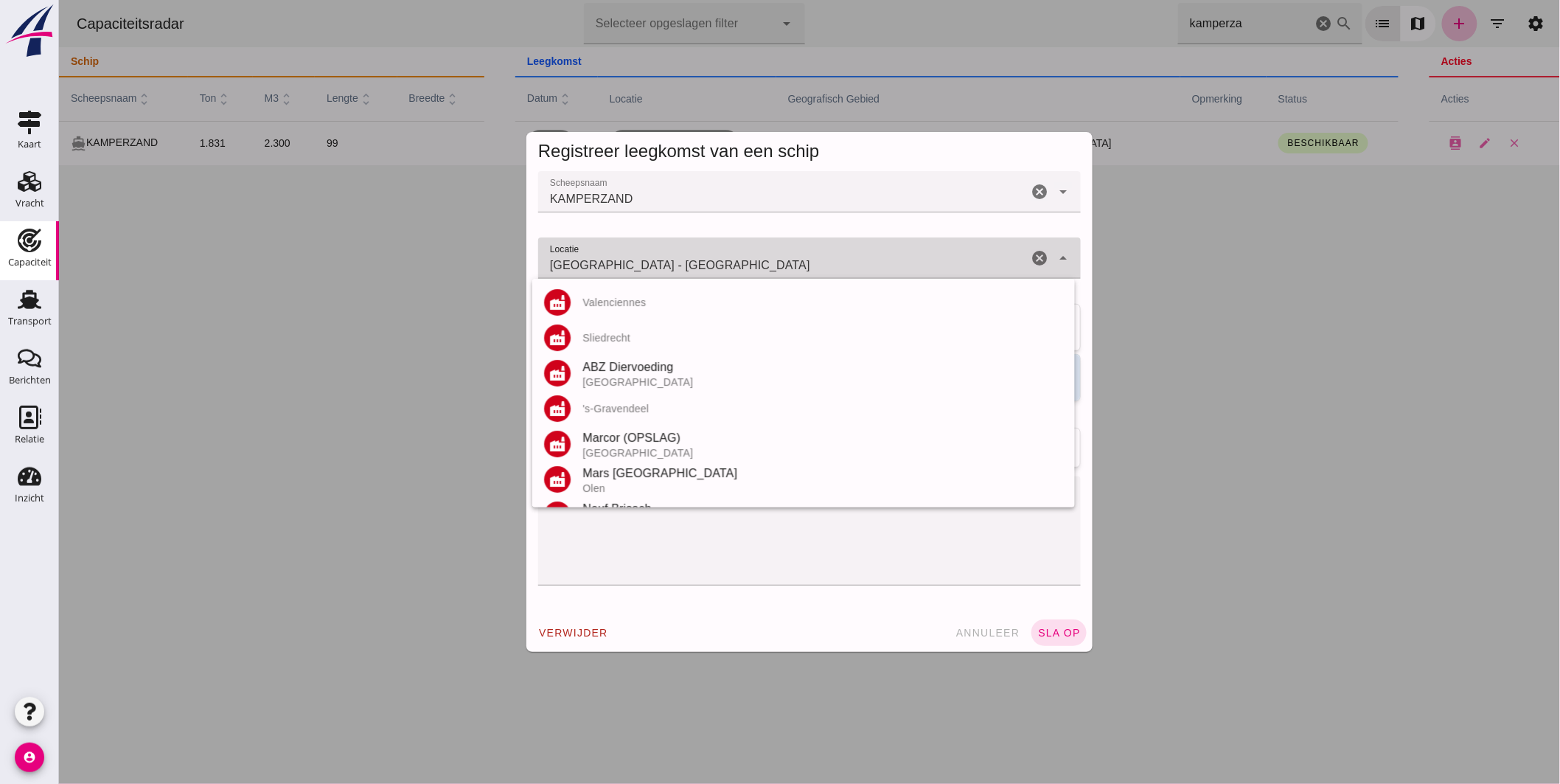
click at [712, 263] on input "[GEOGRAPHIC_DATA] - [GEOGRAPHIC_DATA]" at bounding box center [782, 266] width 489 height 18
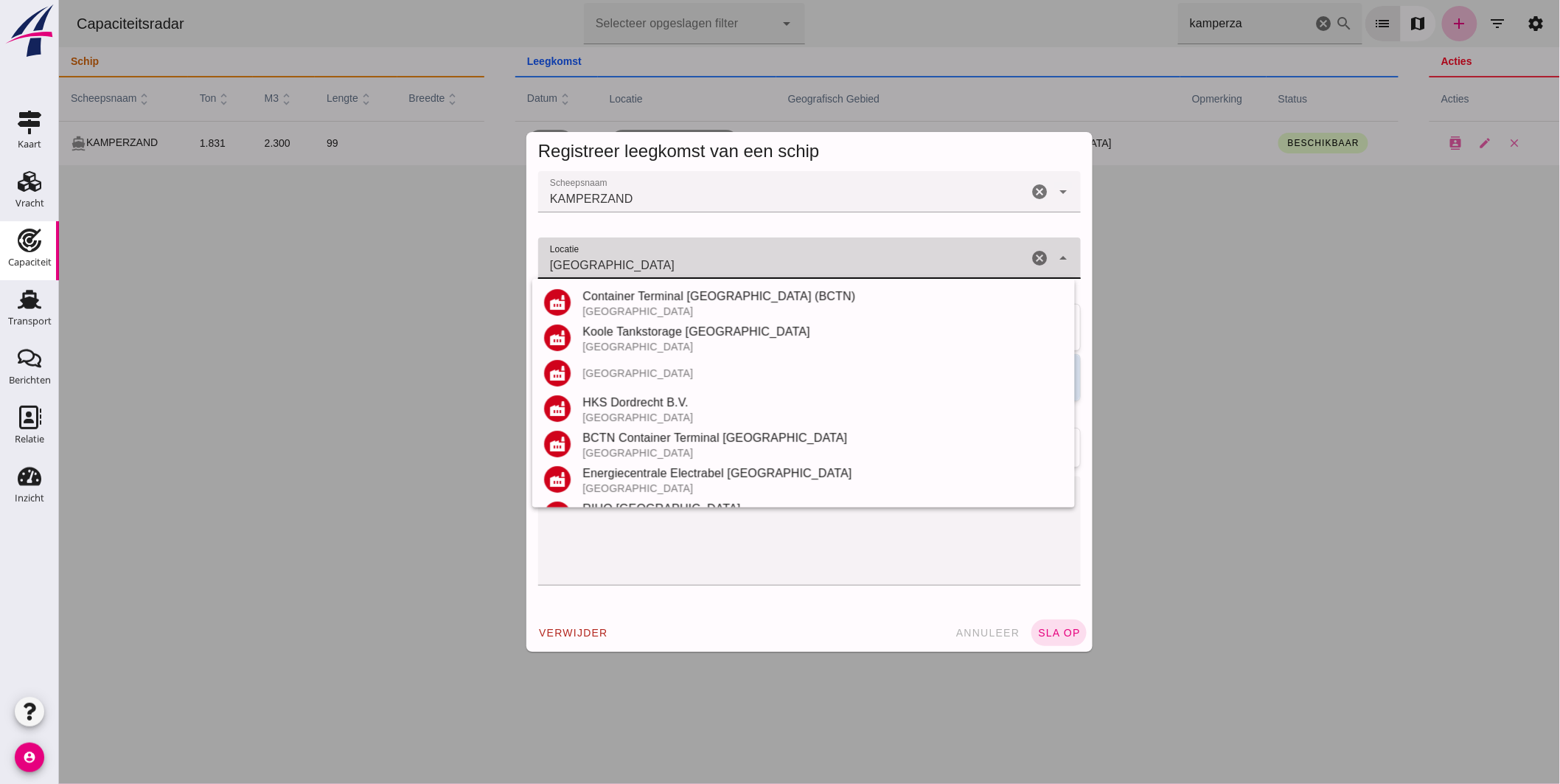
scroll to position [136, 0]
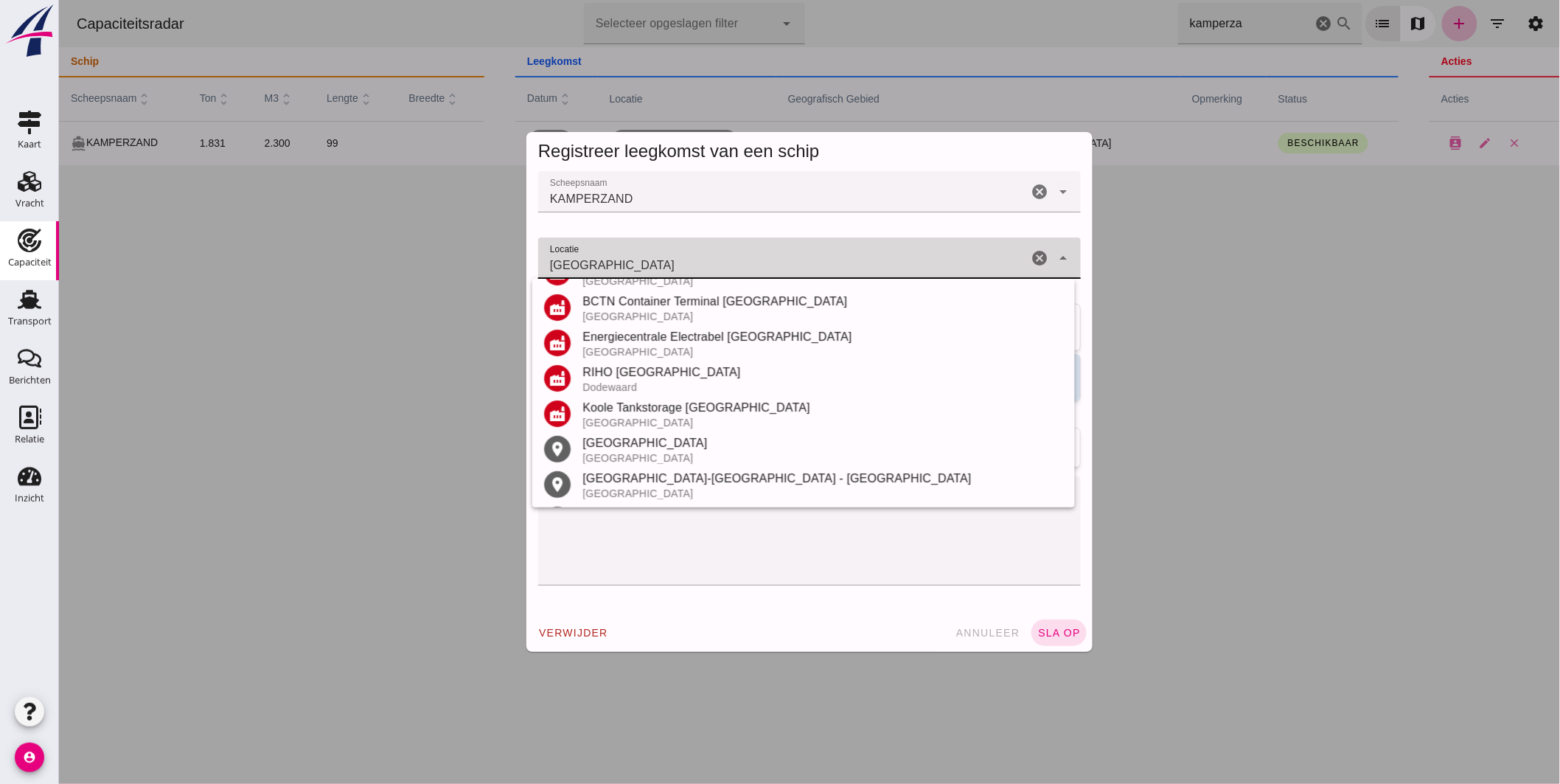
click at [632, 264] on input "[GEOGRAPHIC_DATA]" at bounding box center [782, 266] width 489 height 18
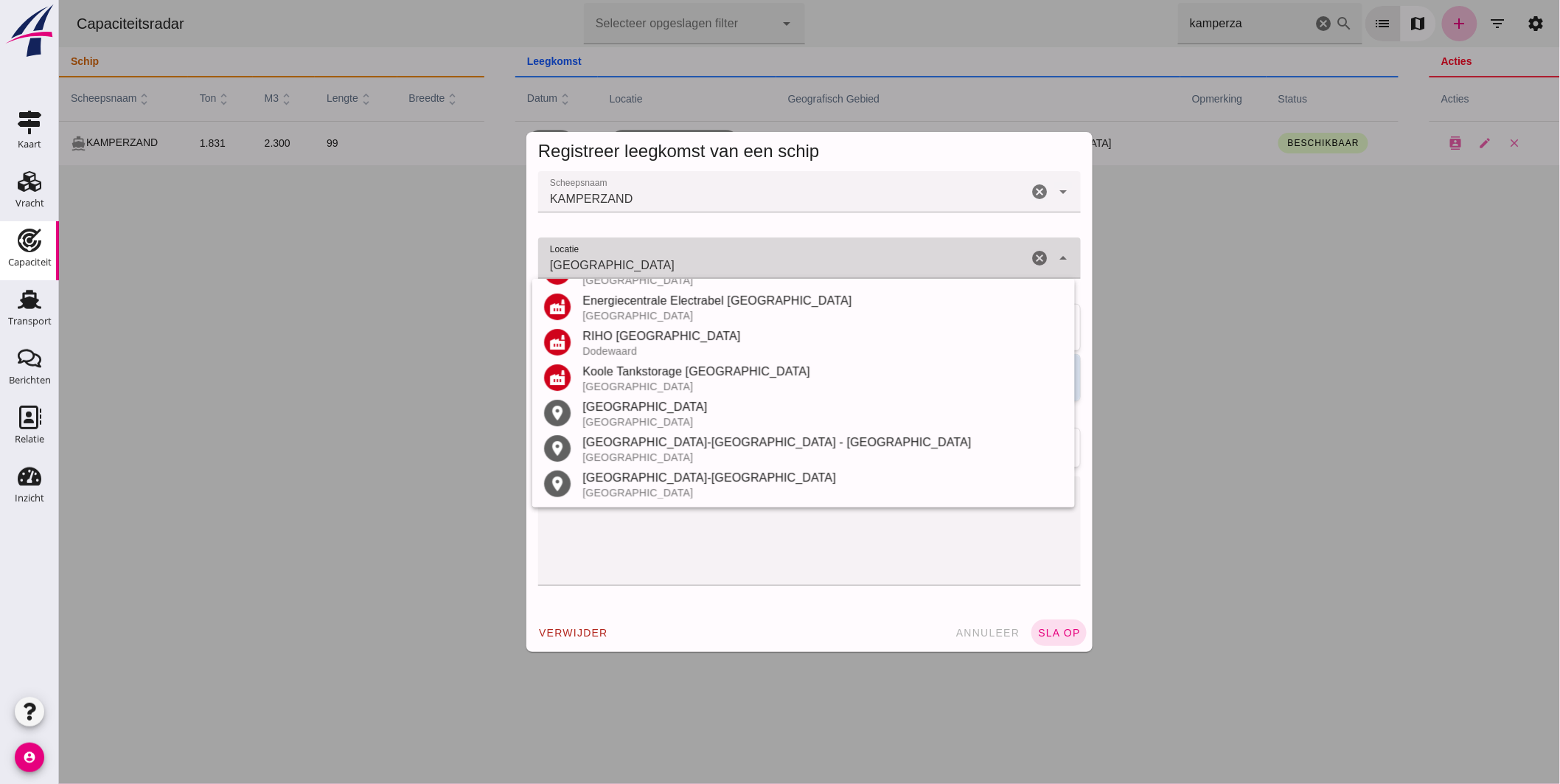
scroll to position [101, 0]
click at [630, 408] on div "[GEOGRAPHIC_DATA]" at bounding box center [822, 408] width 480 height 18
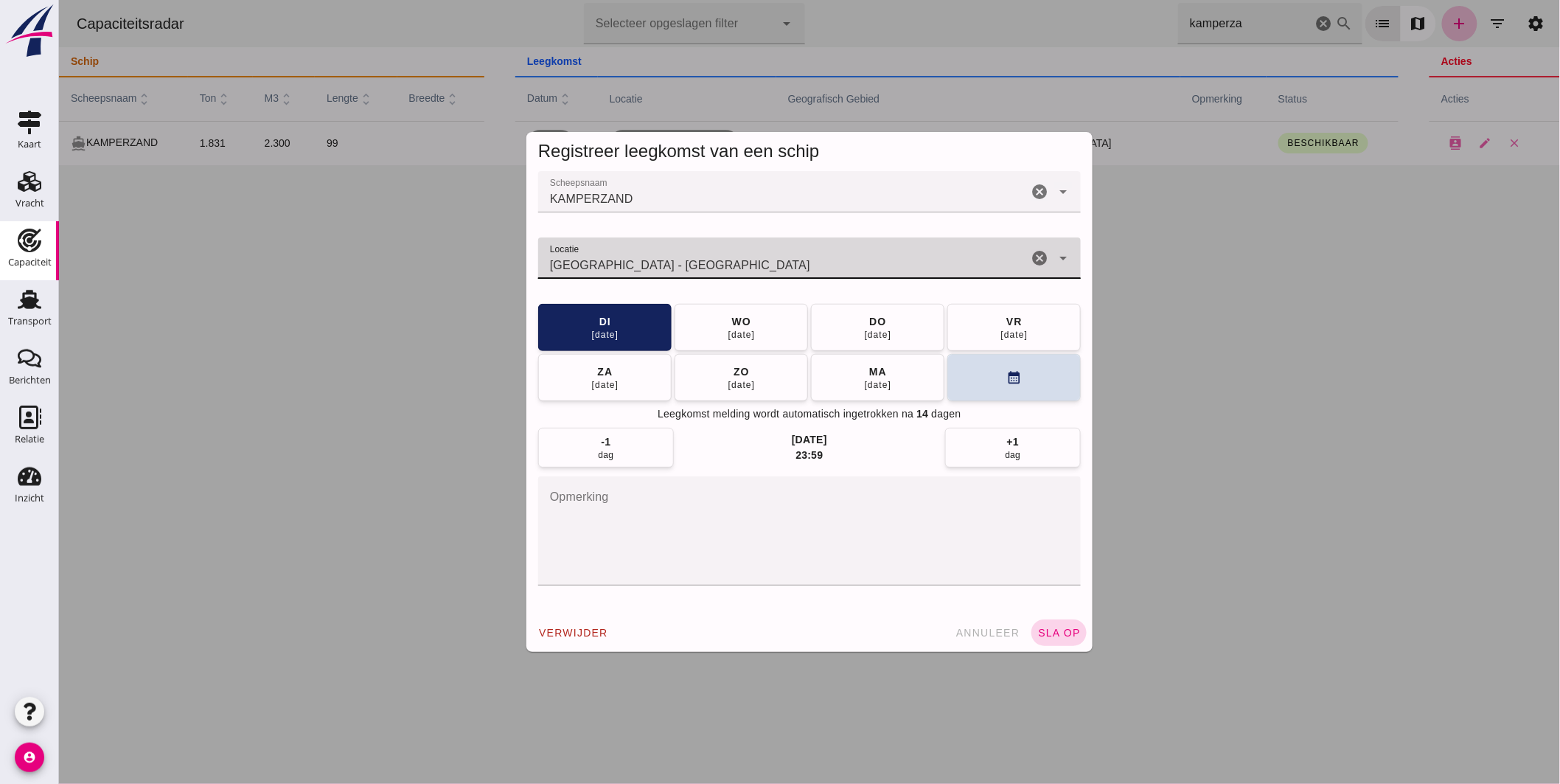
type input "[GEOGRAPHIC_DATA] - [GEOGRAPHIC_DATA]"
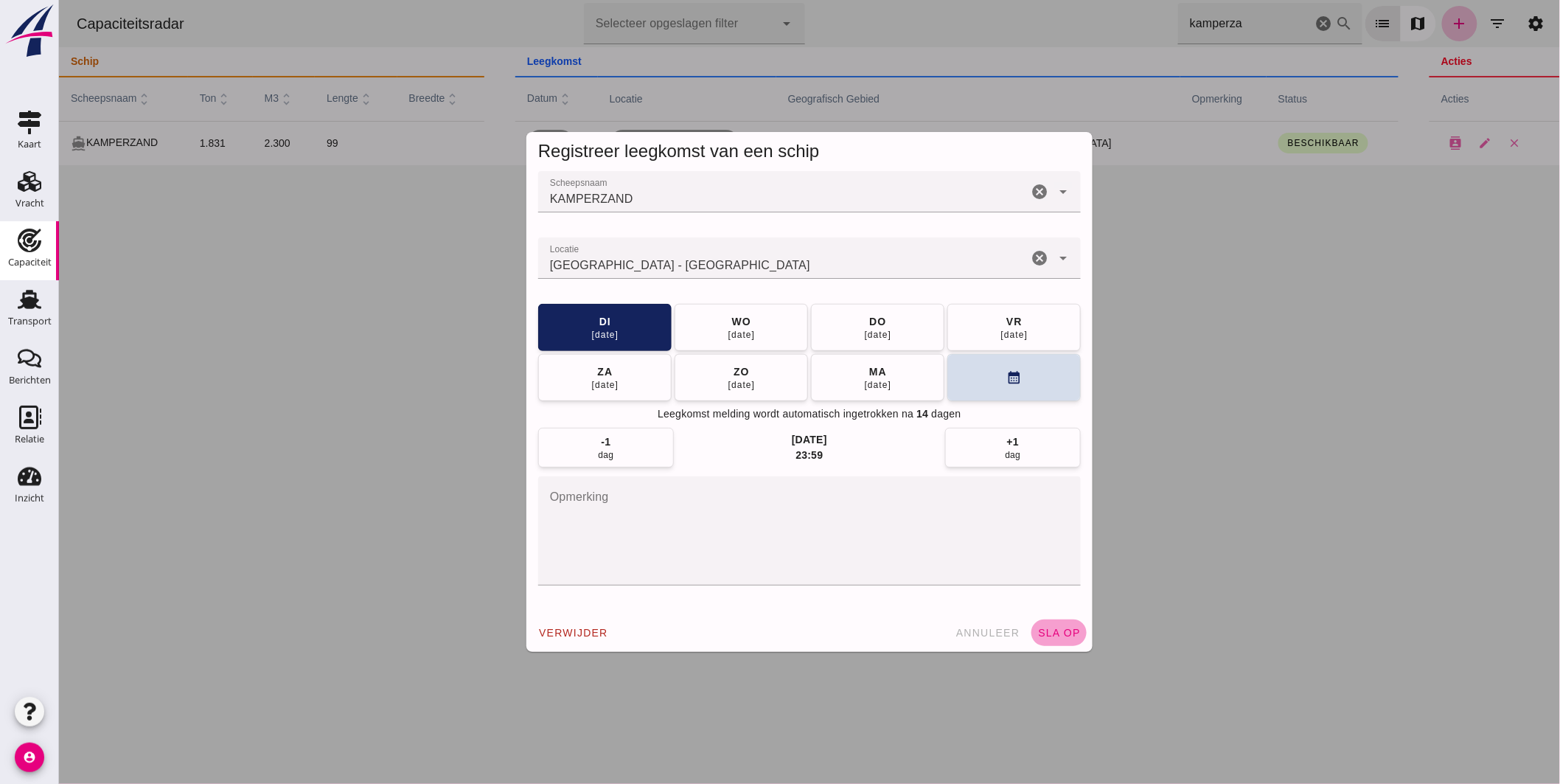
click at [1063, 631] on span "sla op" at bounding box center [1059, 632] width 44 height 12
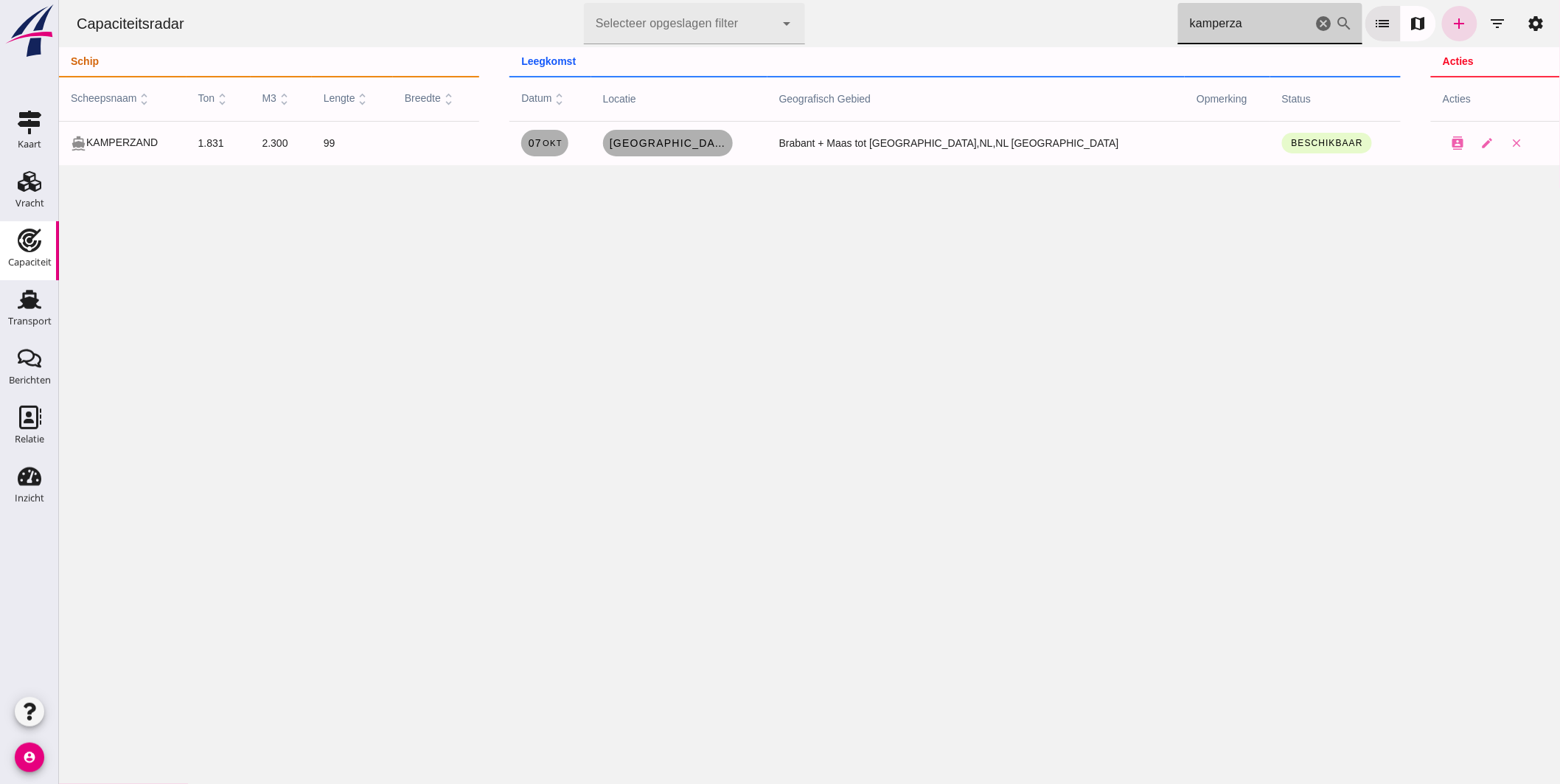
drag, startPoint x: 1243, startPoint y: 30, endPoint x: 592, endPoint y: -65, distance: 657.9
click at [592, 0] on html "Capaciteitsradar Selecteer opgeslagen filter Selecteer opgeslagen filter cancel…" at bounding box center [809, 392] width 1501 height 784
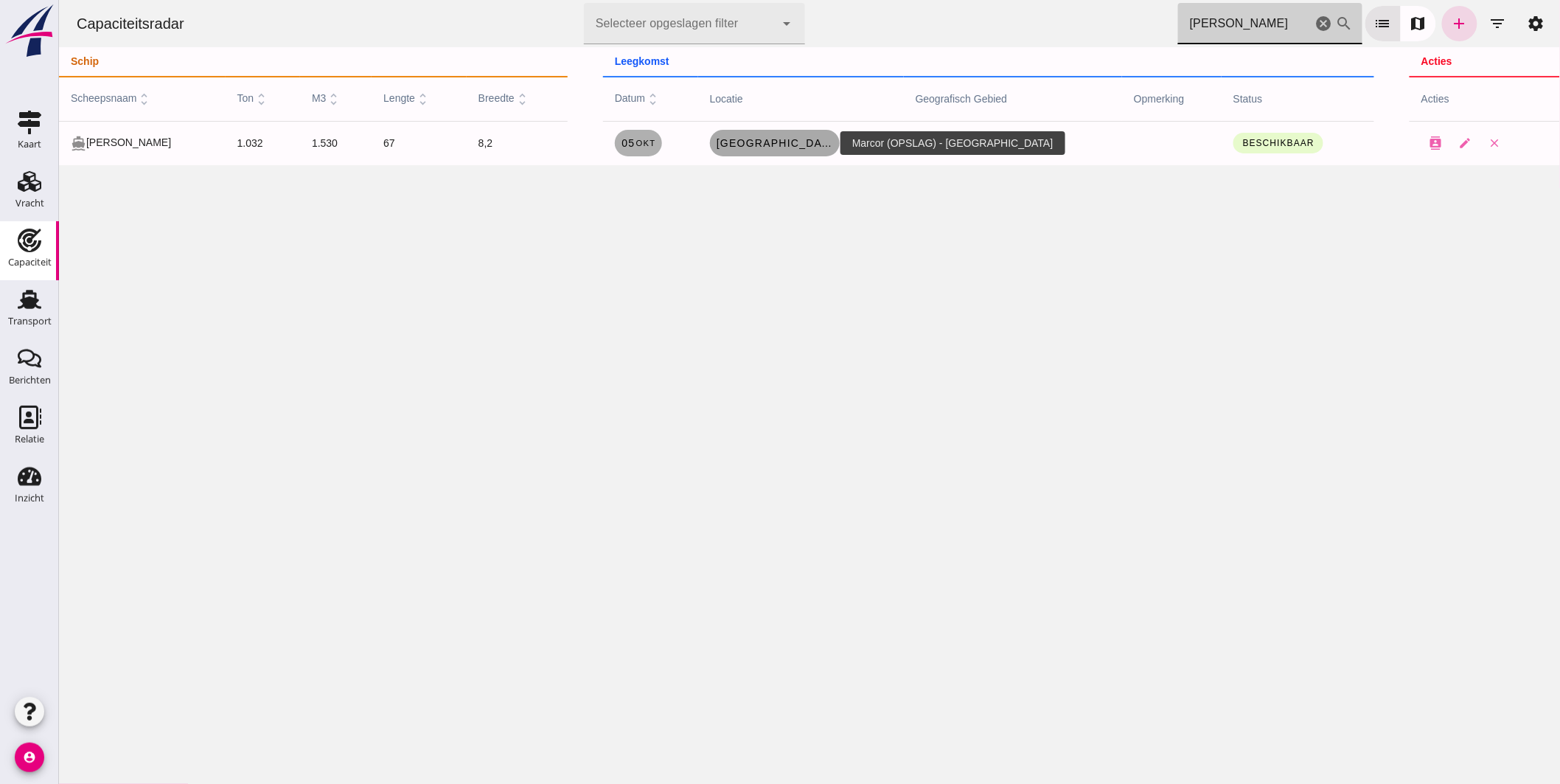
click at [790, 146] on span "[GEOGRAPHIC_DATA]" at bounding box center [774, 142] width 118 height 12
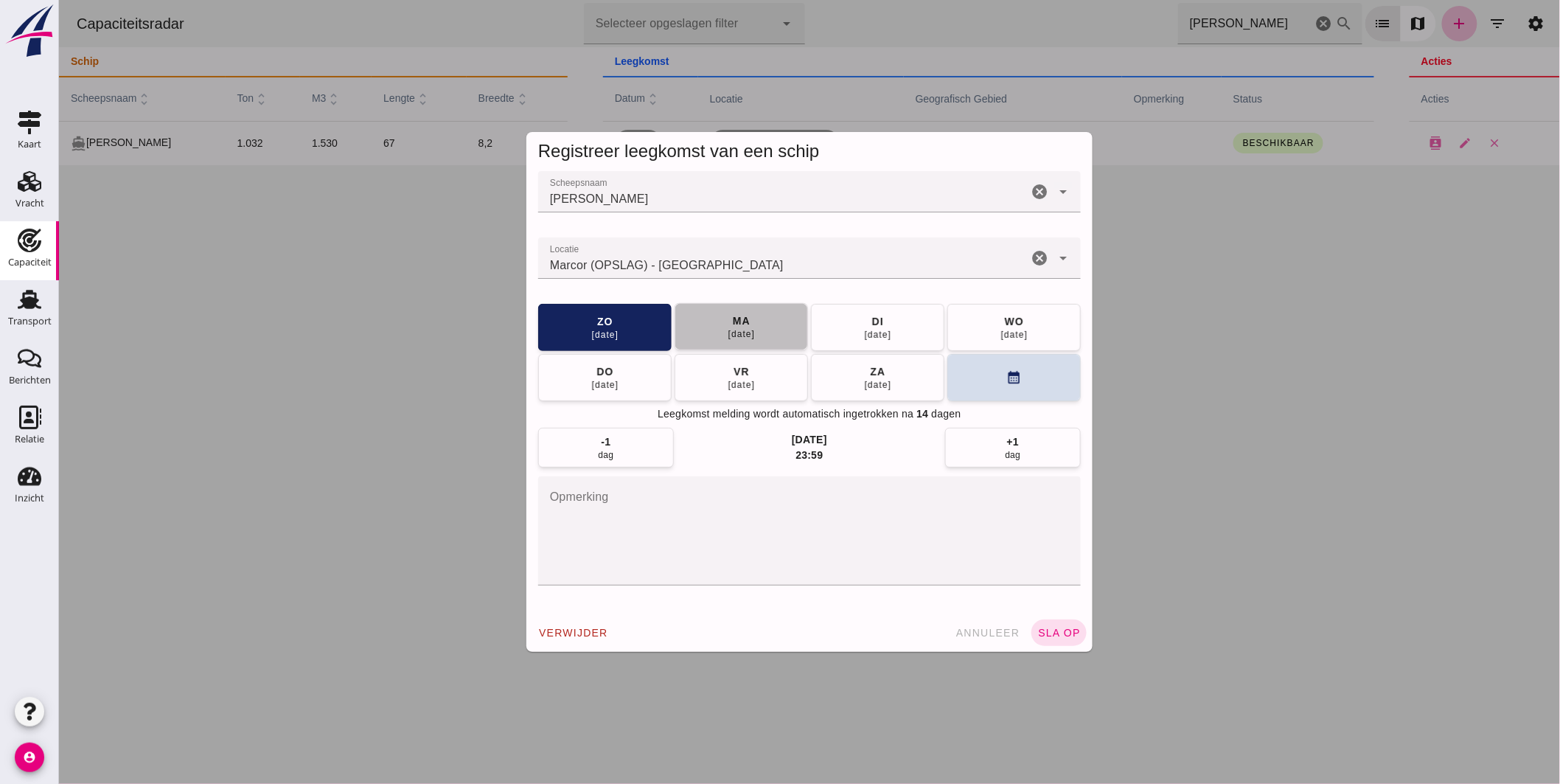
click at [764, 315] on button "[DATE]" at bounding box center [741, 326] width 133 height 47
click at [851, 318] on button "[DATE]" at bounding box center [877, 326] width 133 height 47
click at [1063, 624] on button "sla op" at bounding box center [1058, 632] width 55 height 26
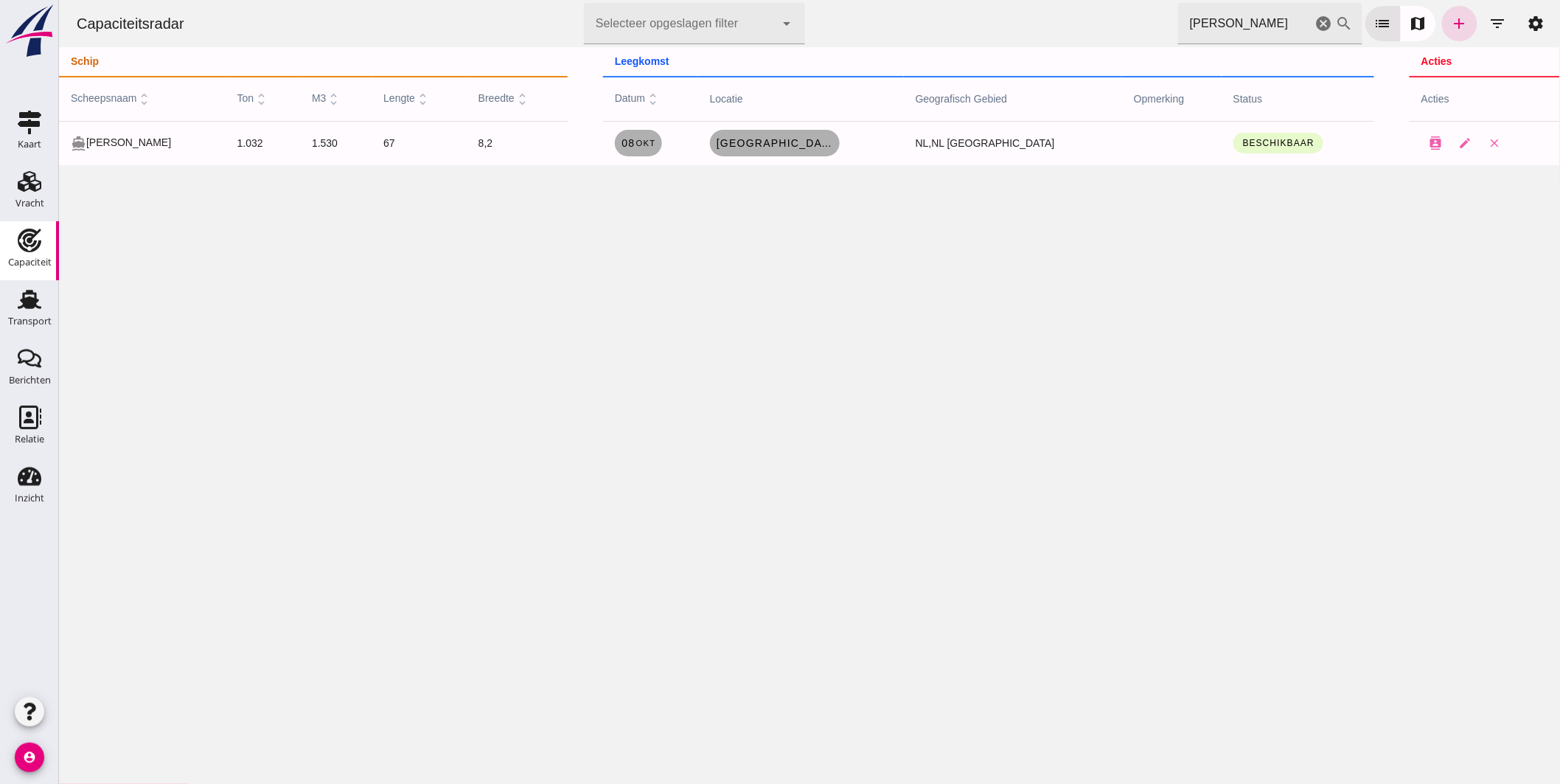
drag, startPoint x: 1216, startPoint y: 17, endPoint x: 951, endPoint y: 18, distance: 265.0
click at [974, 16] on div "Capaciteitsradar Selecteer opgeslagen filter Selecteer opgeslagen filter cancel…" at bounding box center [809, 24] width 1489 height 47
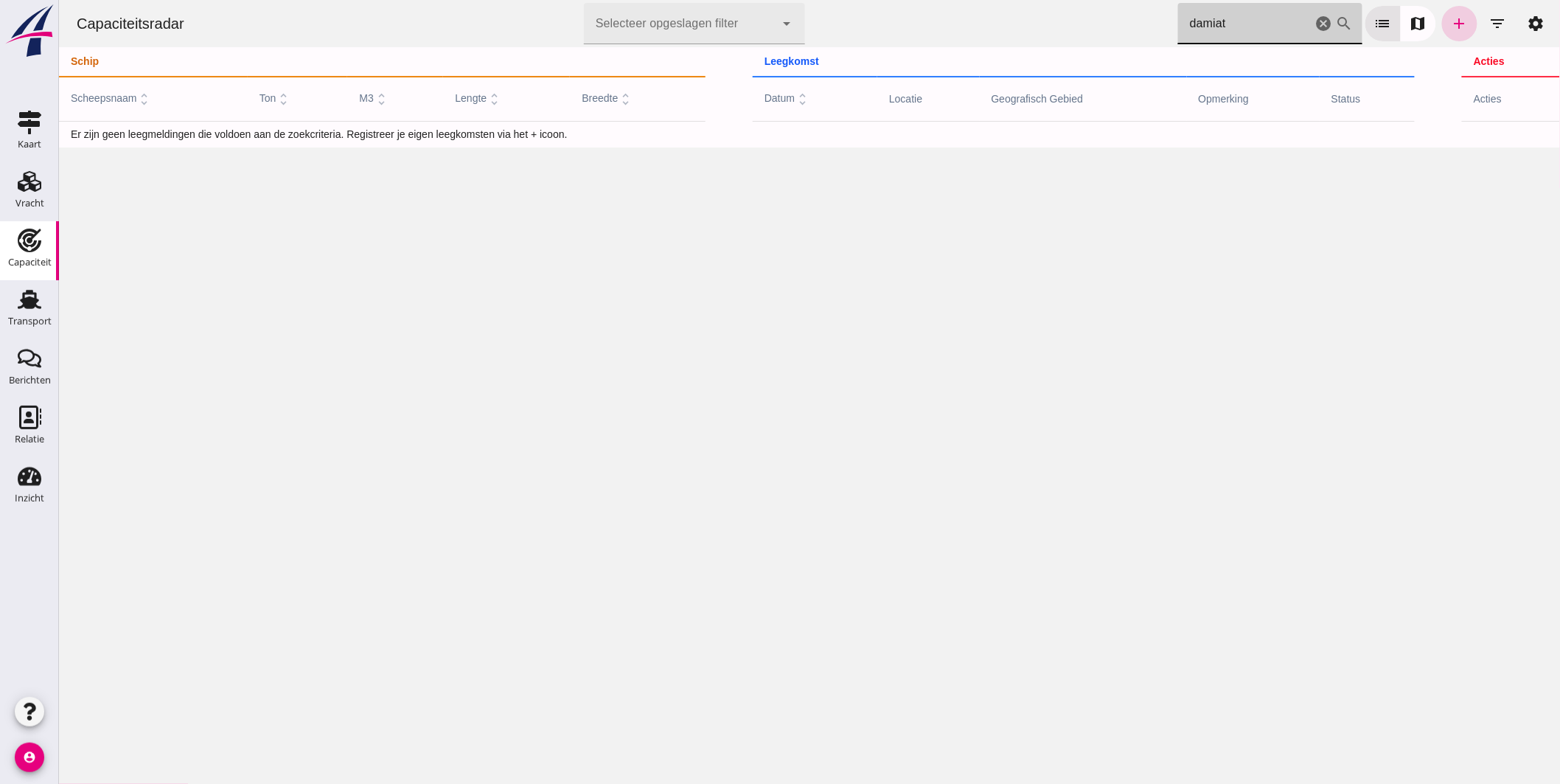
type input "damiat"
click at [1450, 24] on icon "add" at bounding box center [1459, 24] width 18 height 18
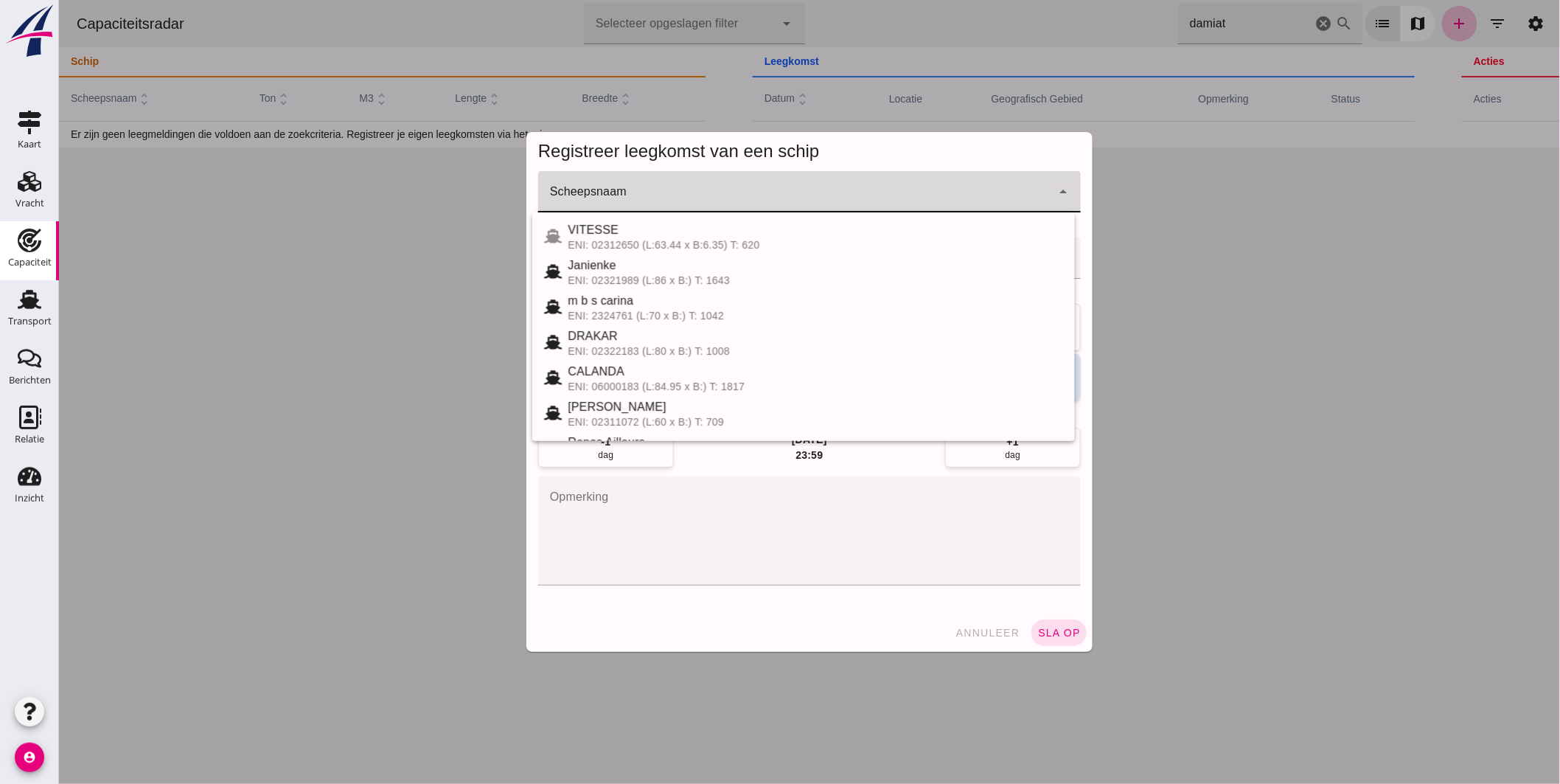
click at [856, 194] on input "Scheepsnaam" at bounding box center [794, 199] width 513 height 18
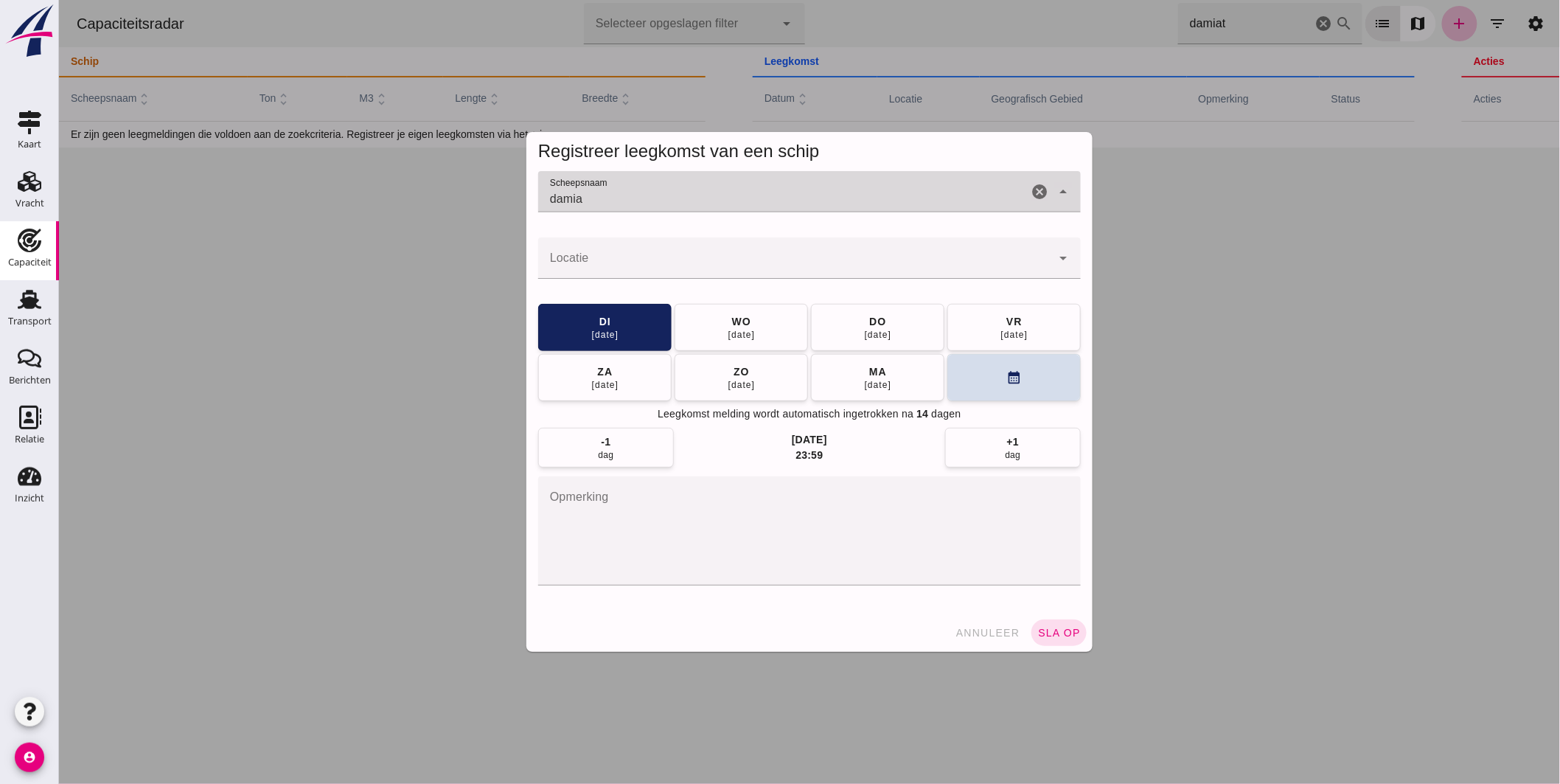
type input "damiat"
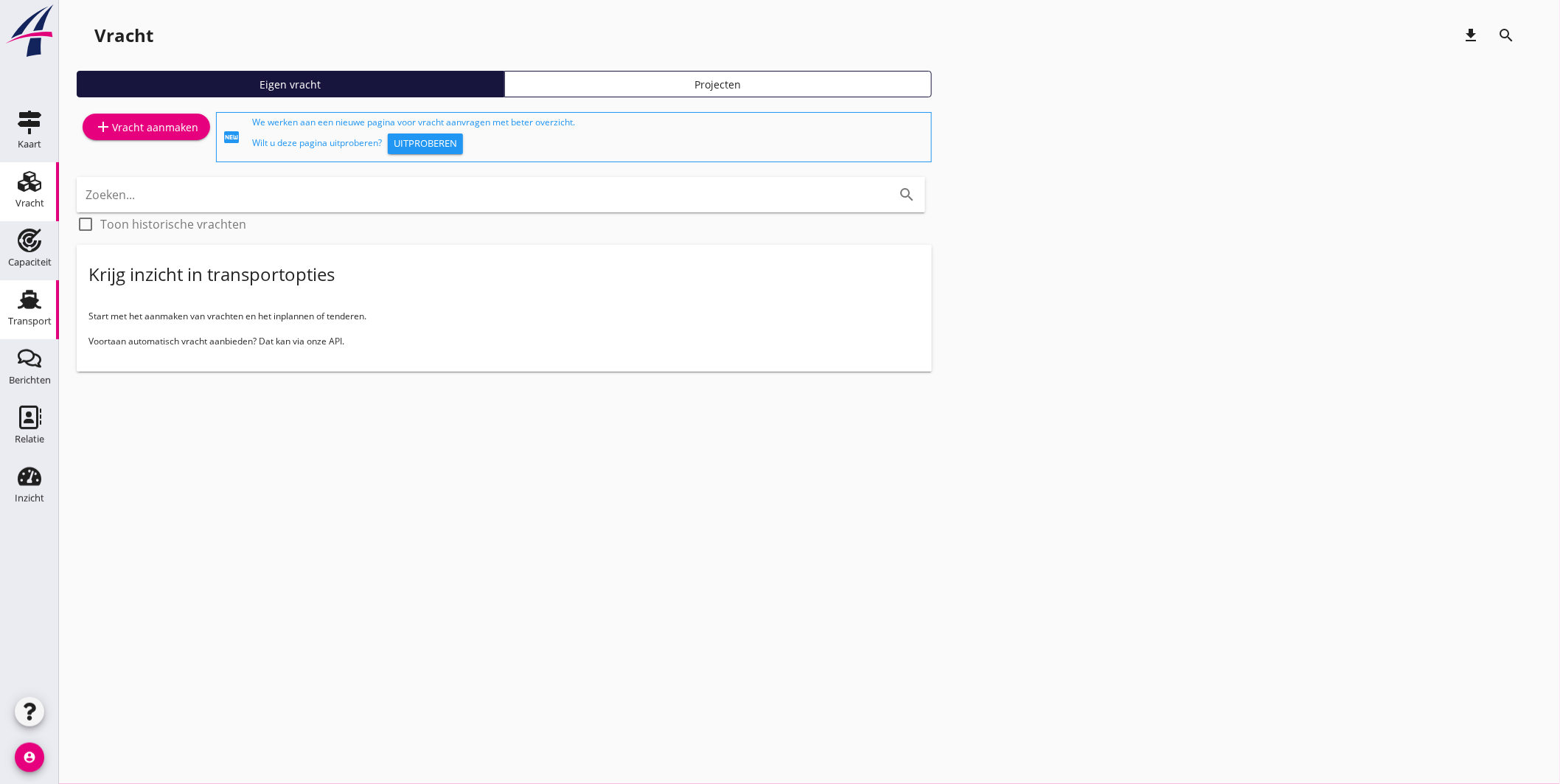
click at [35, 292] on icon "Transport" at bounding box center [30, 299] width 24 height 24
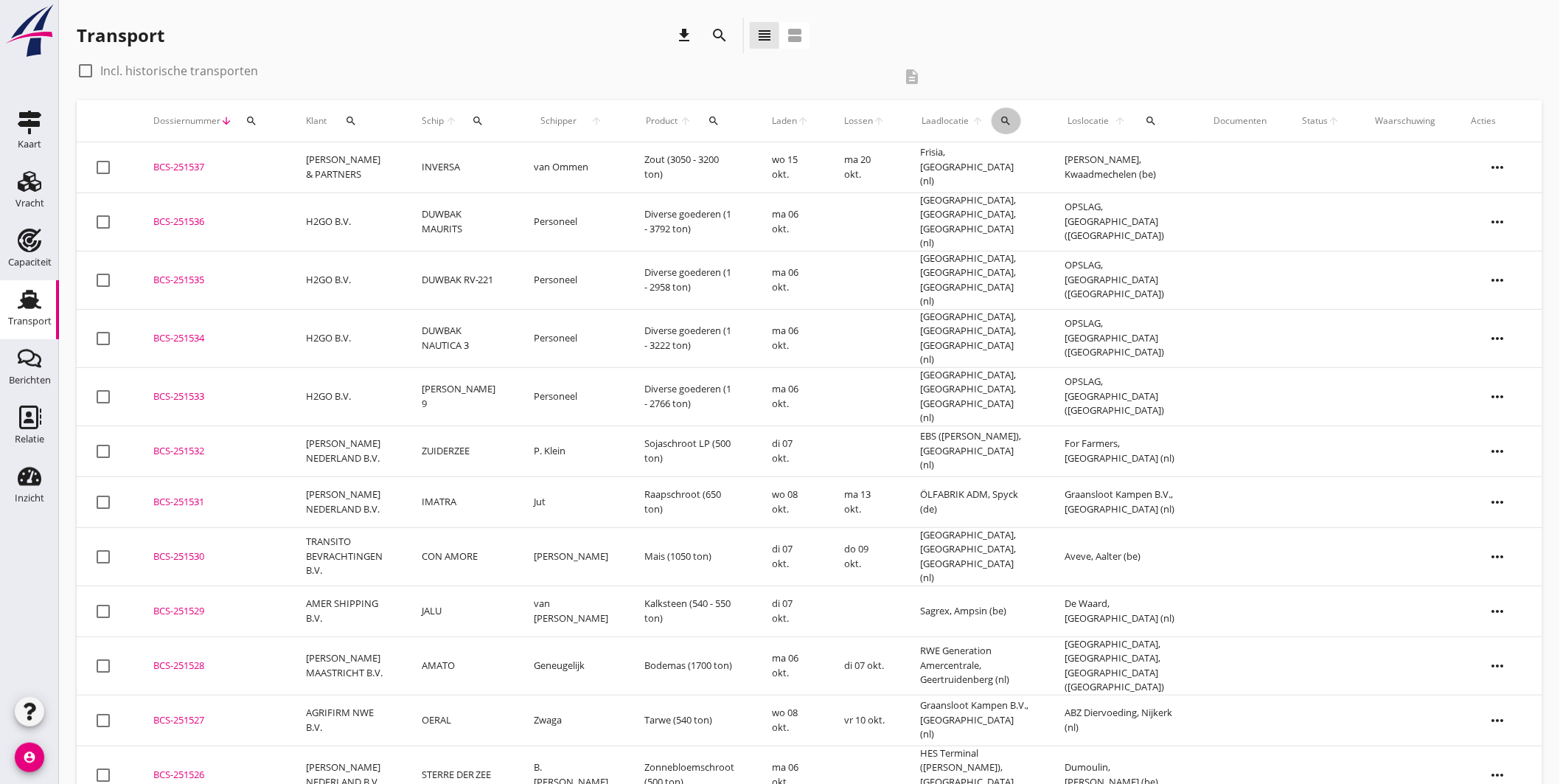
click at [1008, 120] on icon "search" at bounding box center [1006, 121] width 12 height 12
click at [1034, 155] on input "text" at bounding box center [1092, 164] width 153 height 24
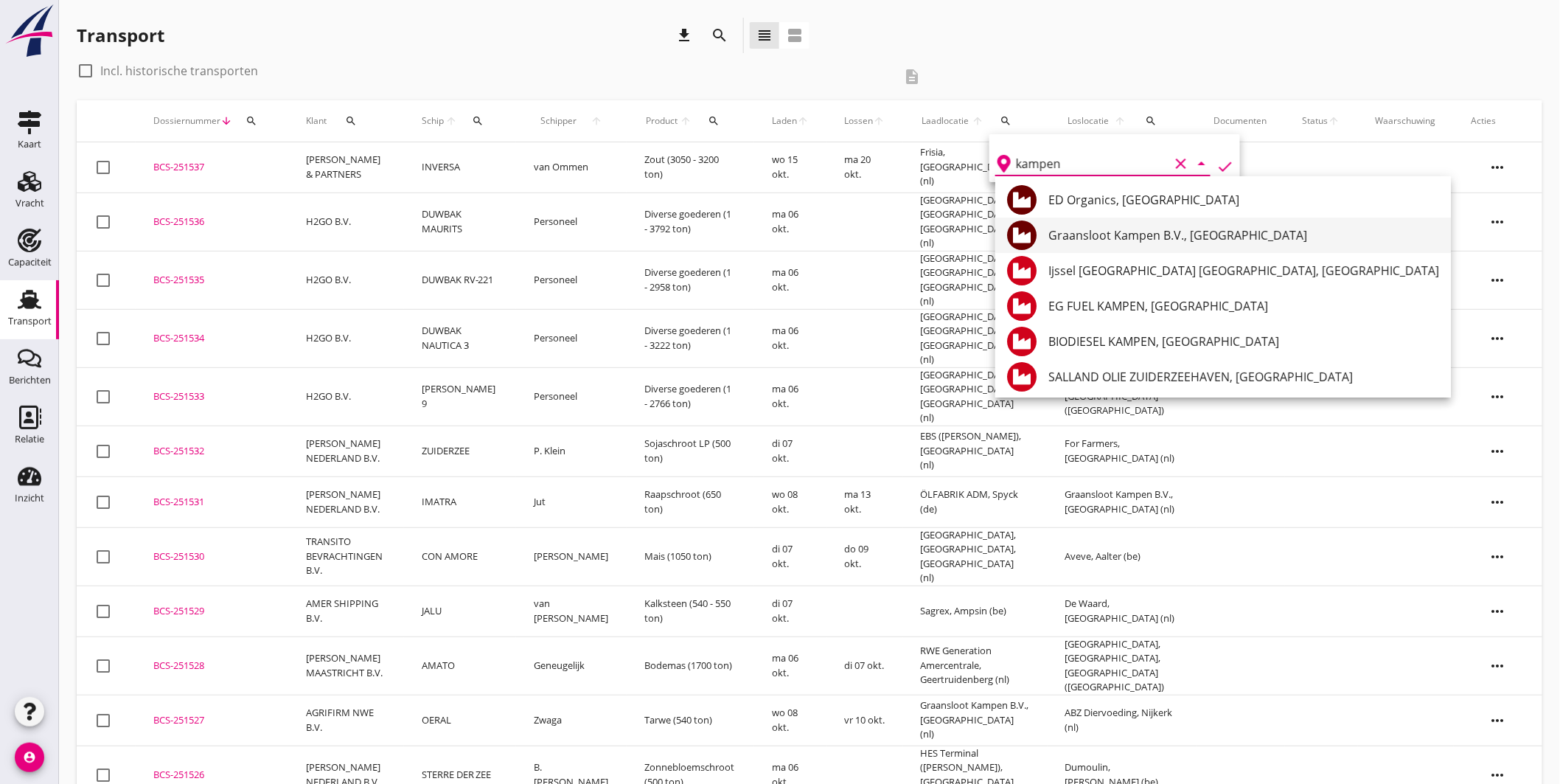
click at [1103, 223] on div "Graansloot Kampen B.V., [GEOGRAPHIC_DATA]" at bounding box center [1244, 235] width 391 height 35
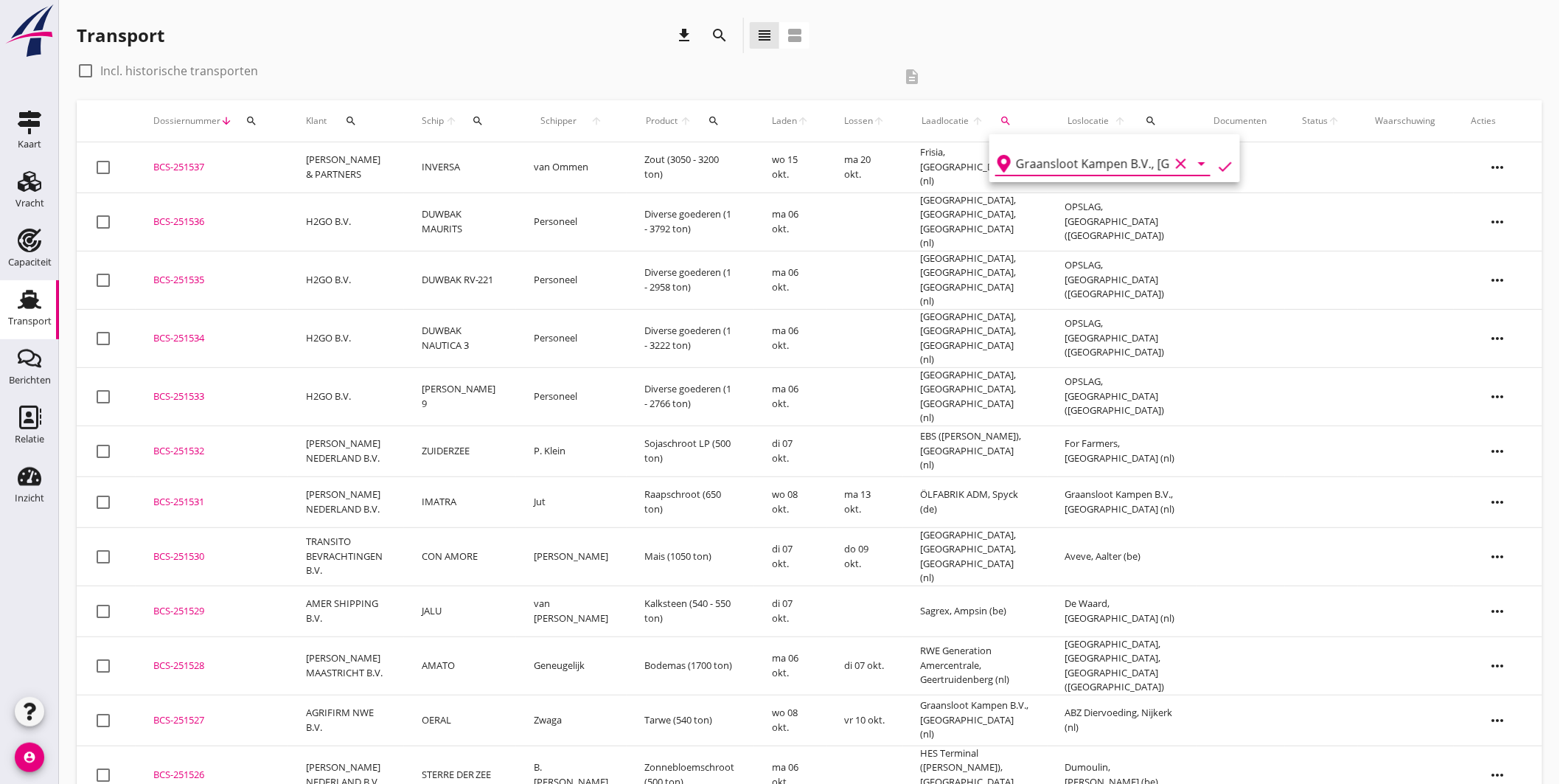
click at [1219, 160] on icon "check" at bounding box center [1226, 167] width 18 height 18
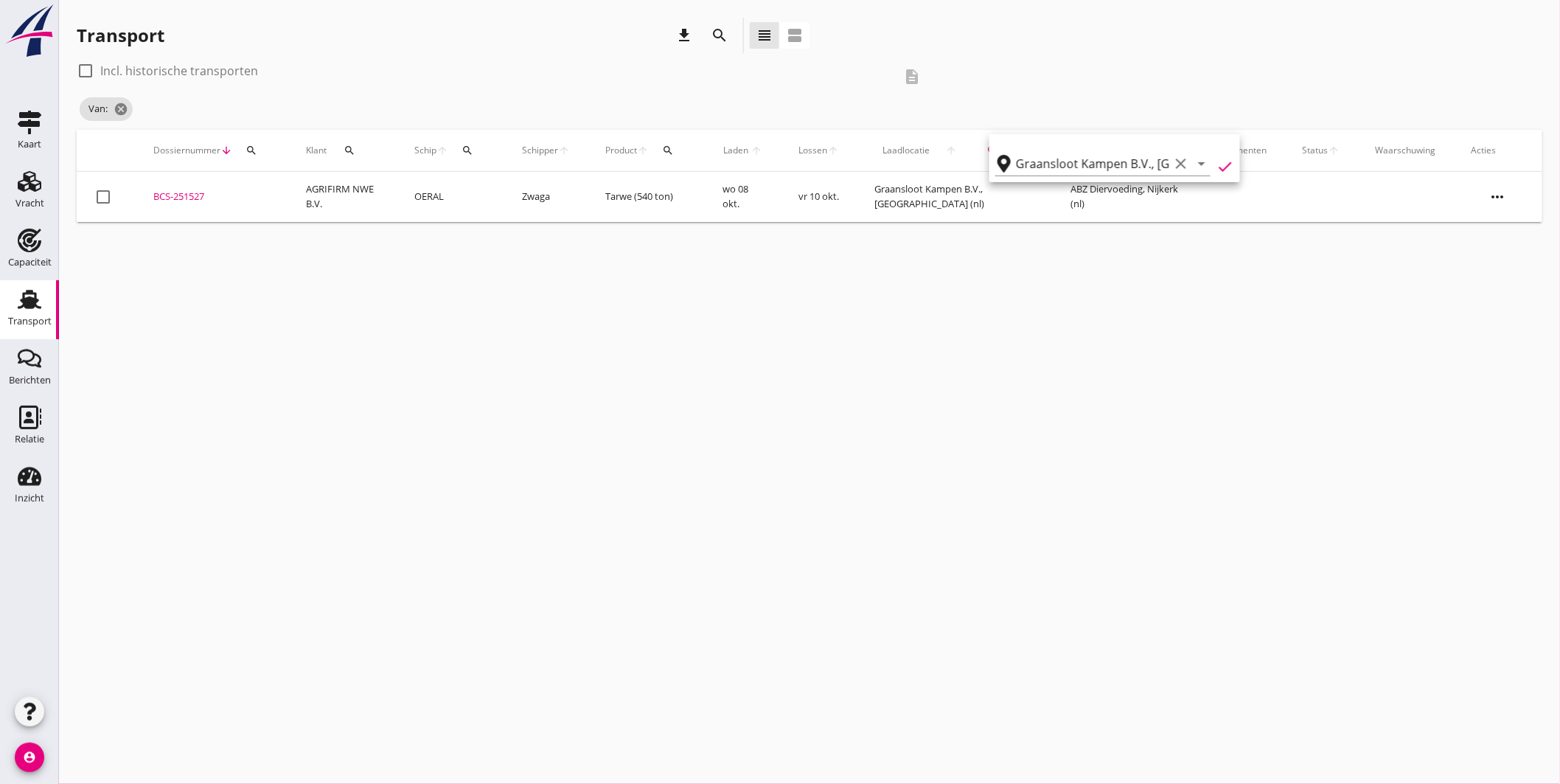
type input "Graansloot Kampen B.V."
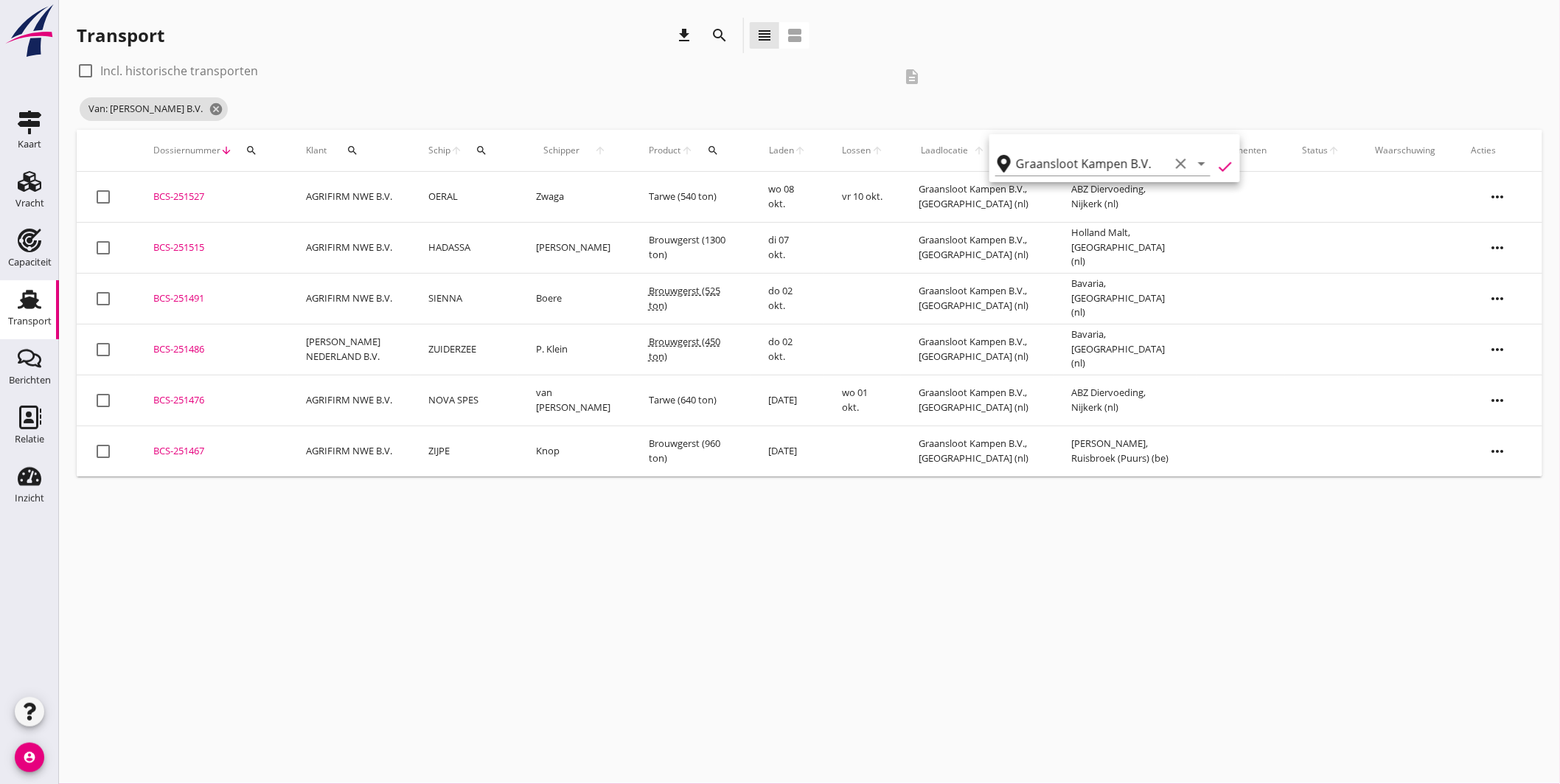
click at [1198, 44] on div "Transport download search view_headline view_agenda" at bounding box center [809, 39] width 1466 height 42
click at [125, 70] on label "Incl. historische transporten" at bounding box center [179, 71] width 158 height 15
checkbox input "true"
click at [1152, 144] on th "Loslocatie arrow_upward search" at bounding box center [1125, 150] width 142 height 42
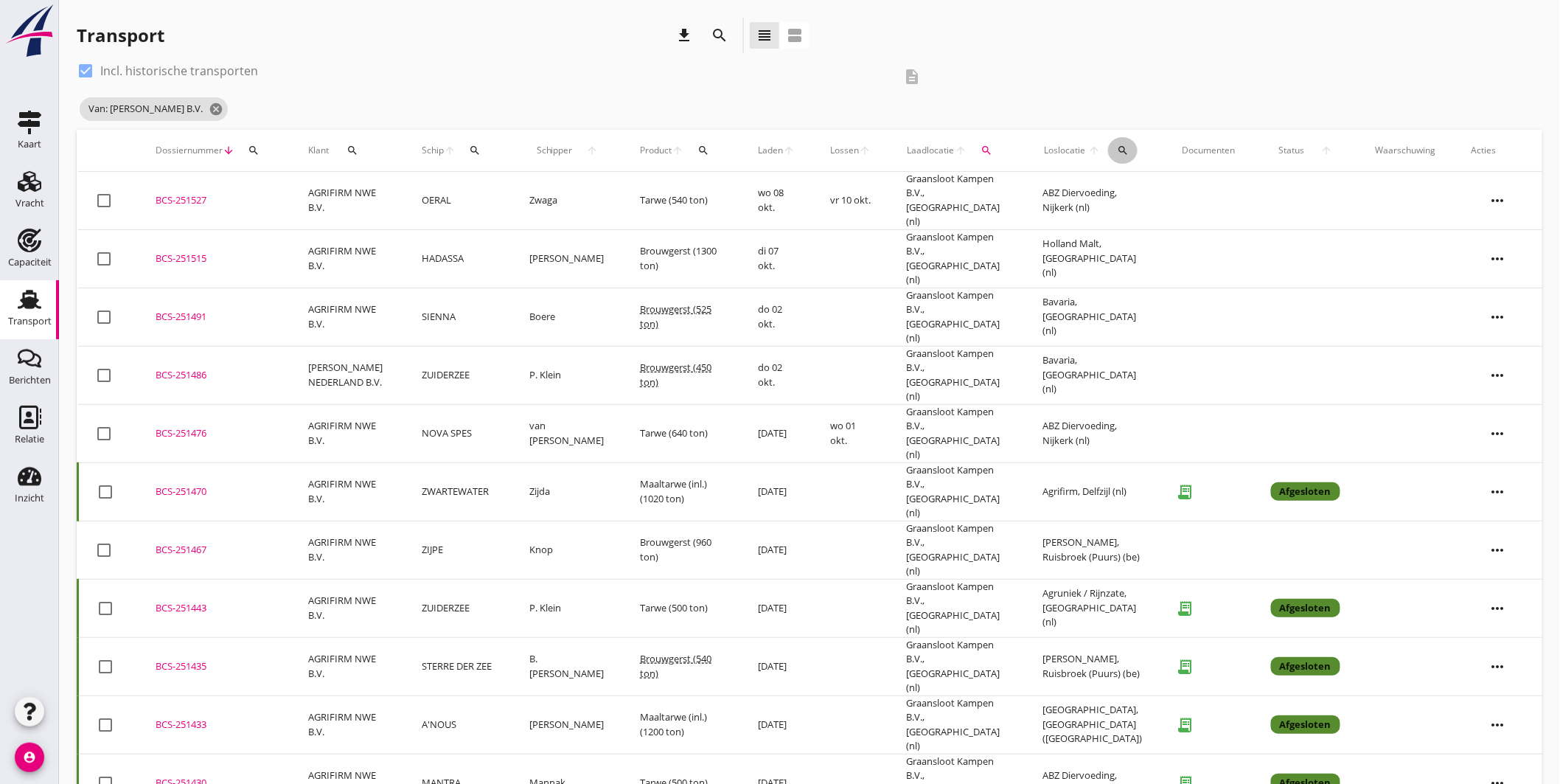
click at [1122, 150] on icon "search" at bounding box center [1122, 150] width 12 height 12
click at [1144, 187] on input "text" at bounding box center [1213, 193] width 153 height 24
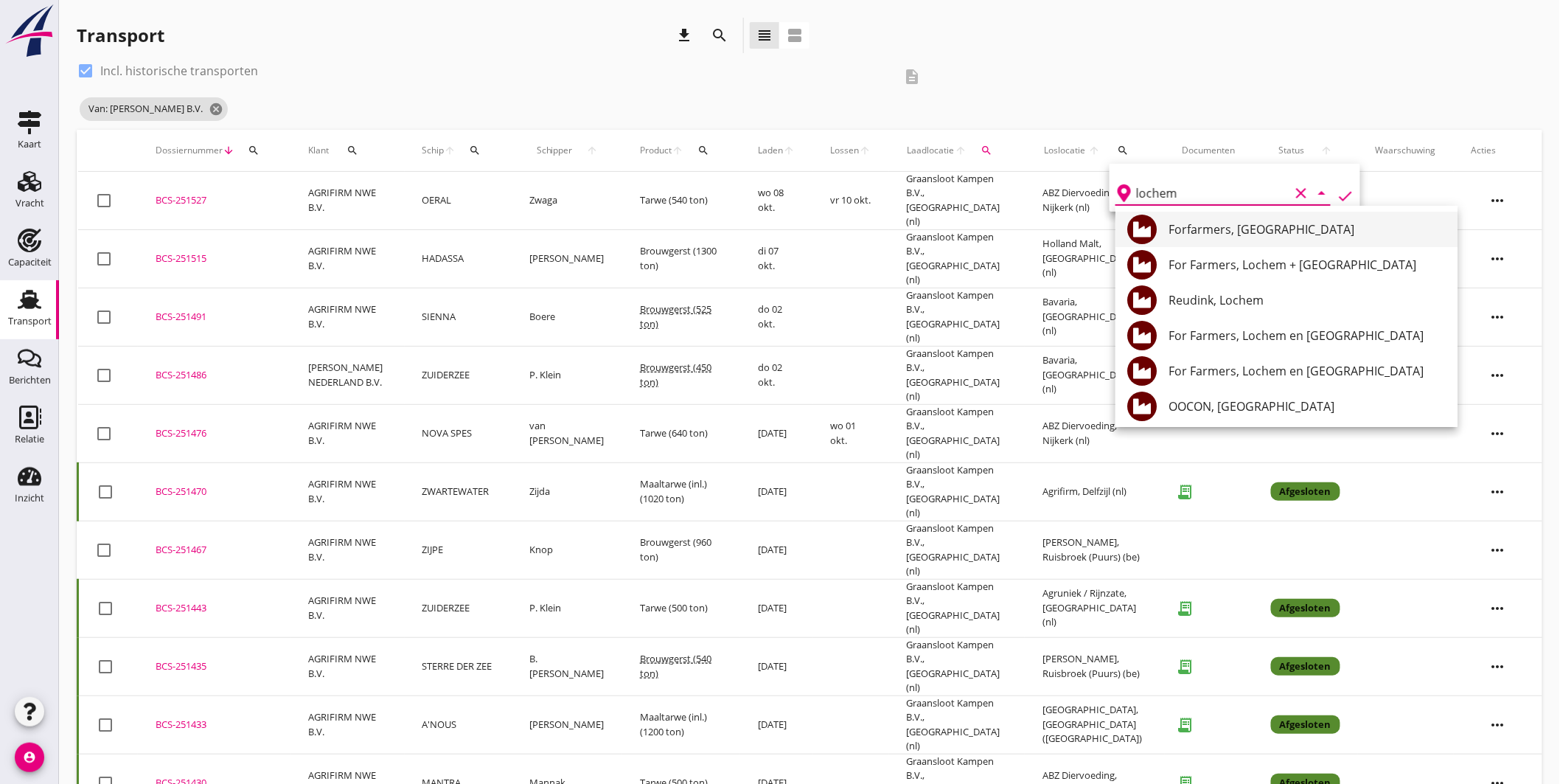
click at [1203, 229] on div "Forfarmers, Lochem" at bounding box center [1307, 229] width 277 height 18
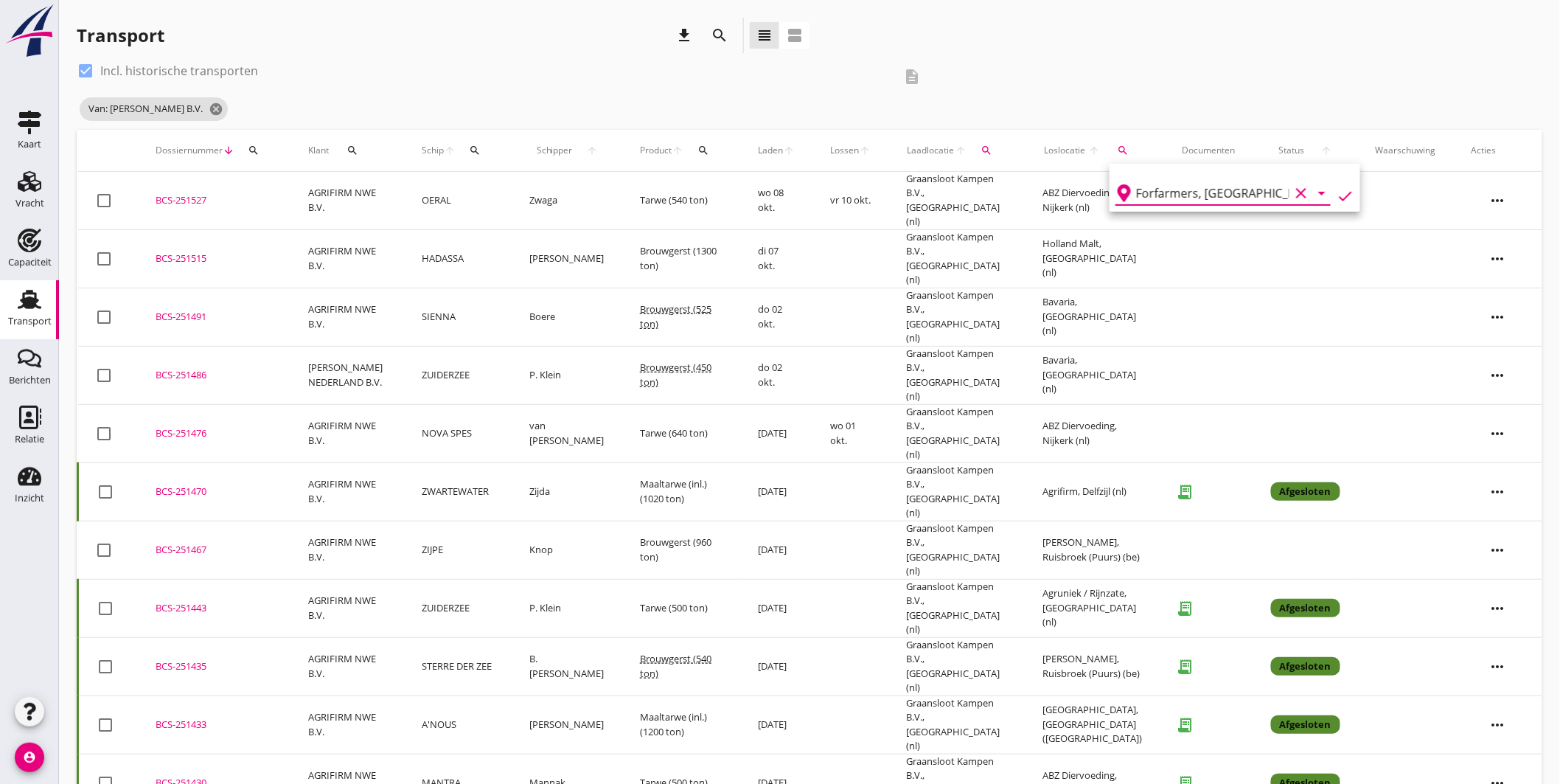
click at [1339, 188] on icon "check" at bounding box center [1346, 197] width 18 height 18
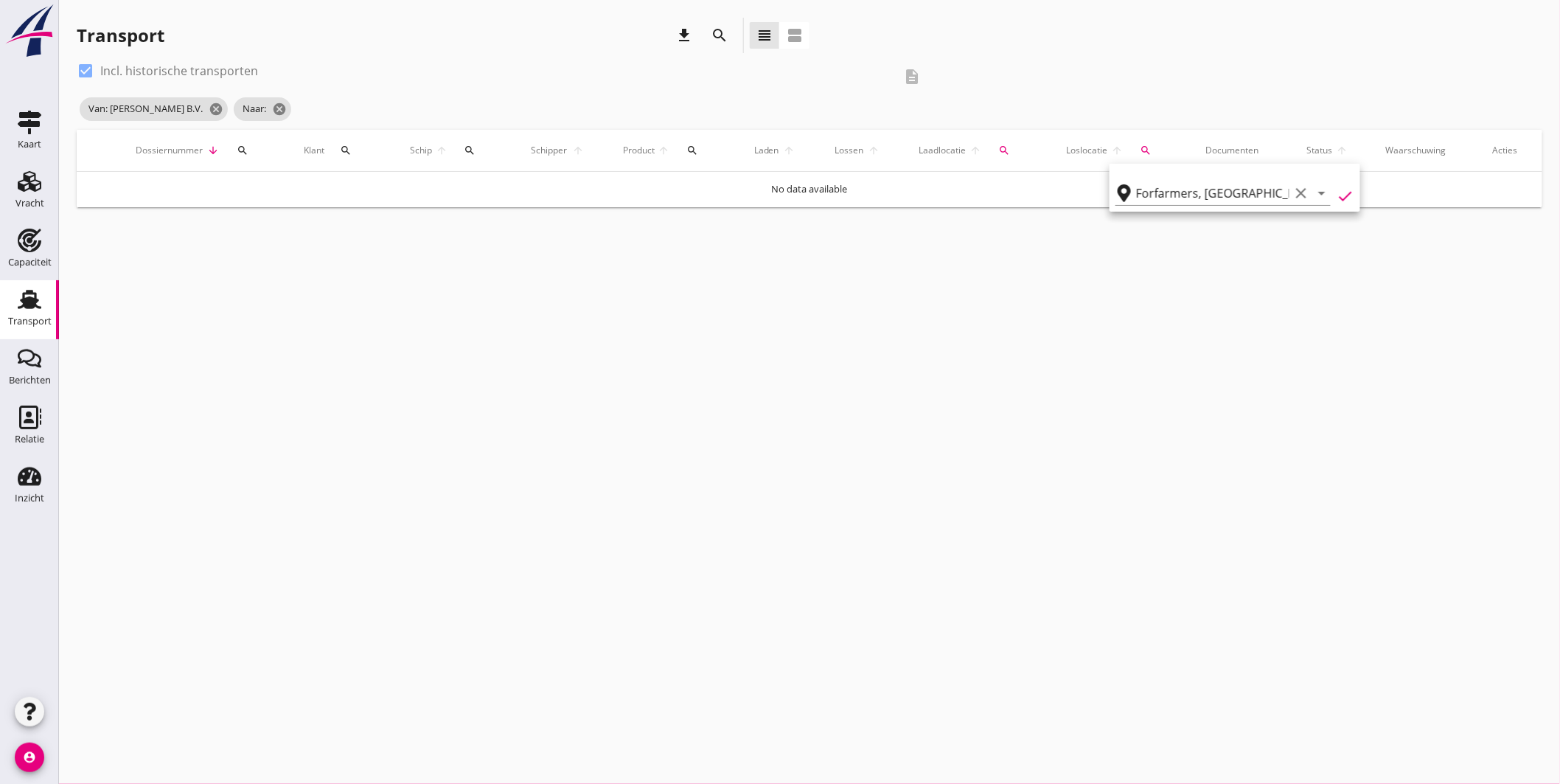
type input "Forfarmers"
click at [1000, 326] on div "cancel You are impersonating another user. Transport download search view_headl…" at bounding box center [809, 392] width 1501 height 784
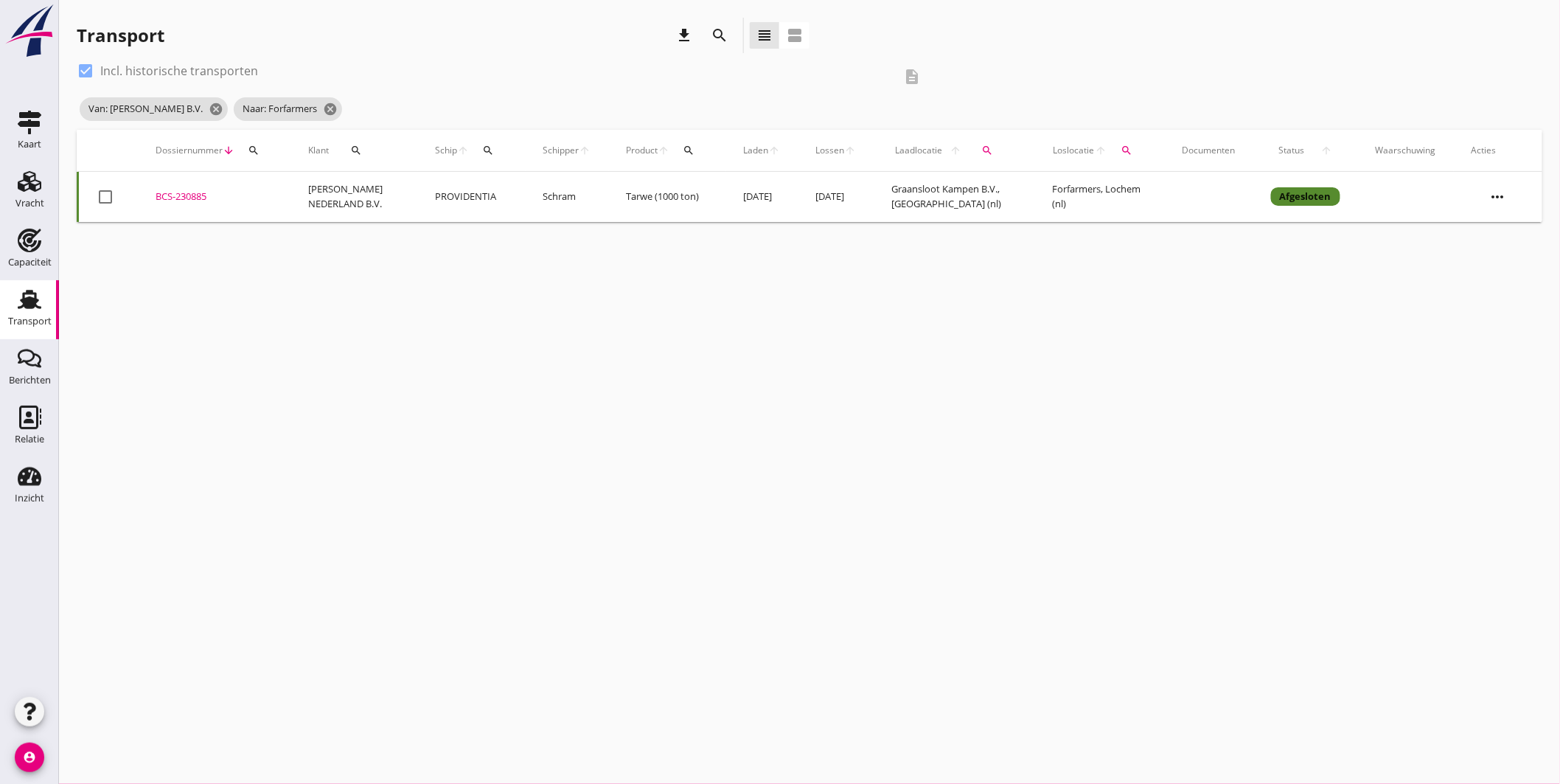
click at [208, 188] on td "BCS-230885 upload_file Drop hier uw bestand om het aan het dossier toe te voegen" at bounding box center [214, 197] width 152 height 50
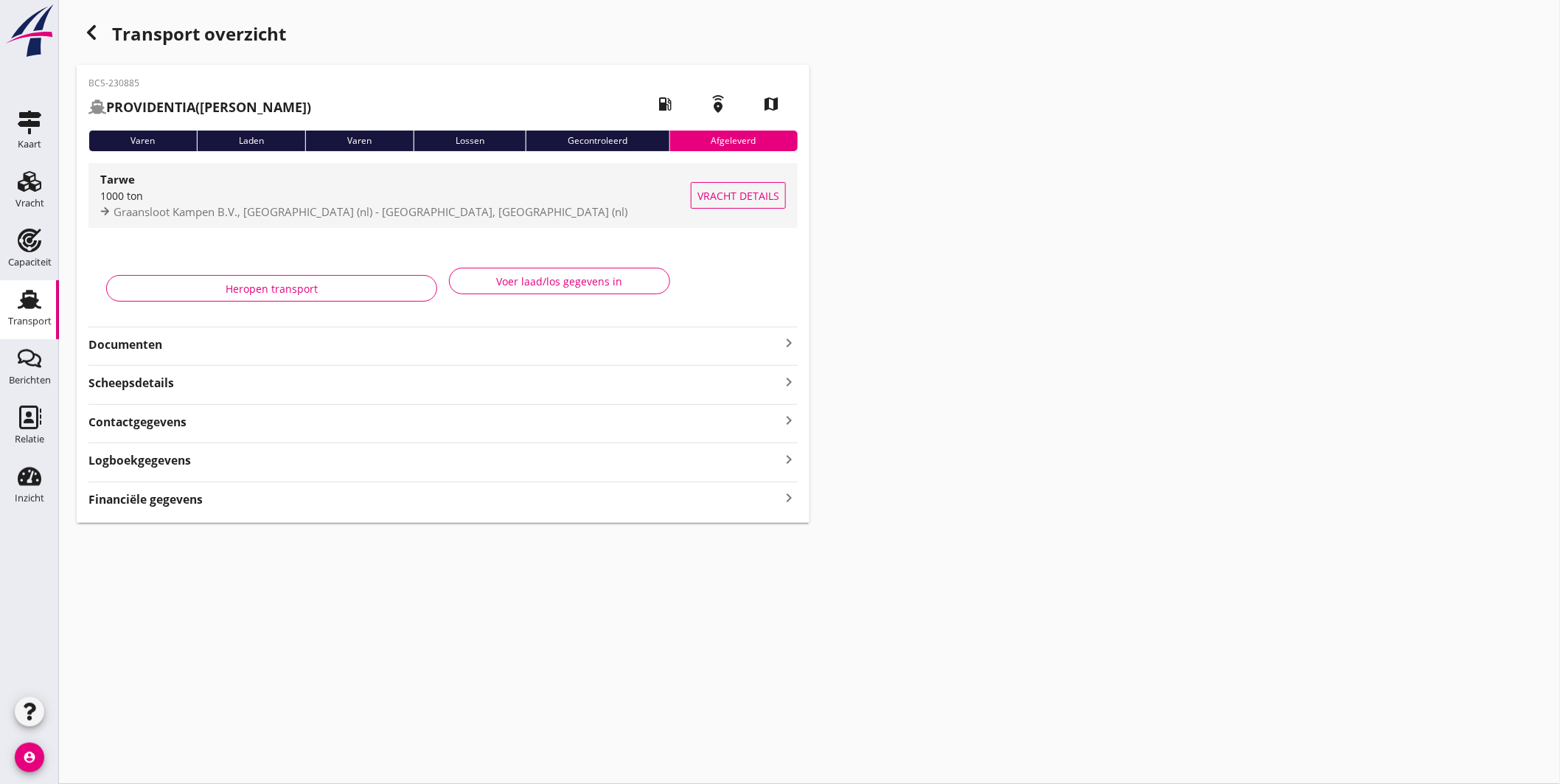
click at [384, 198] on div "1000 ton" at bounding box center [396, 195] width 591 height 15
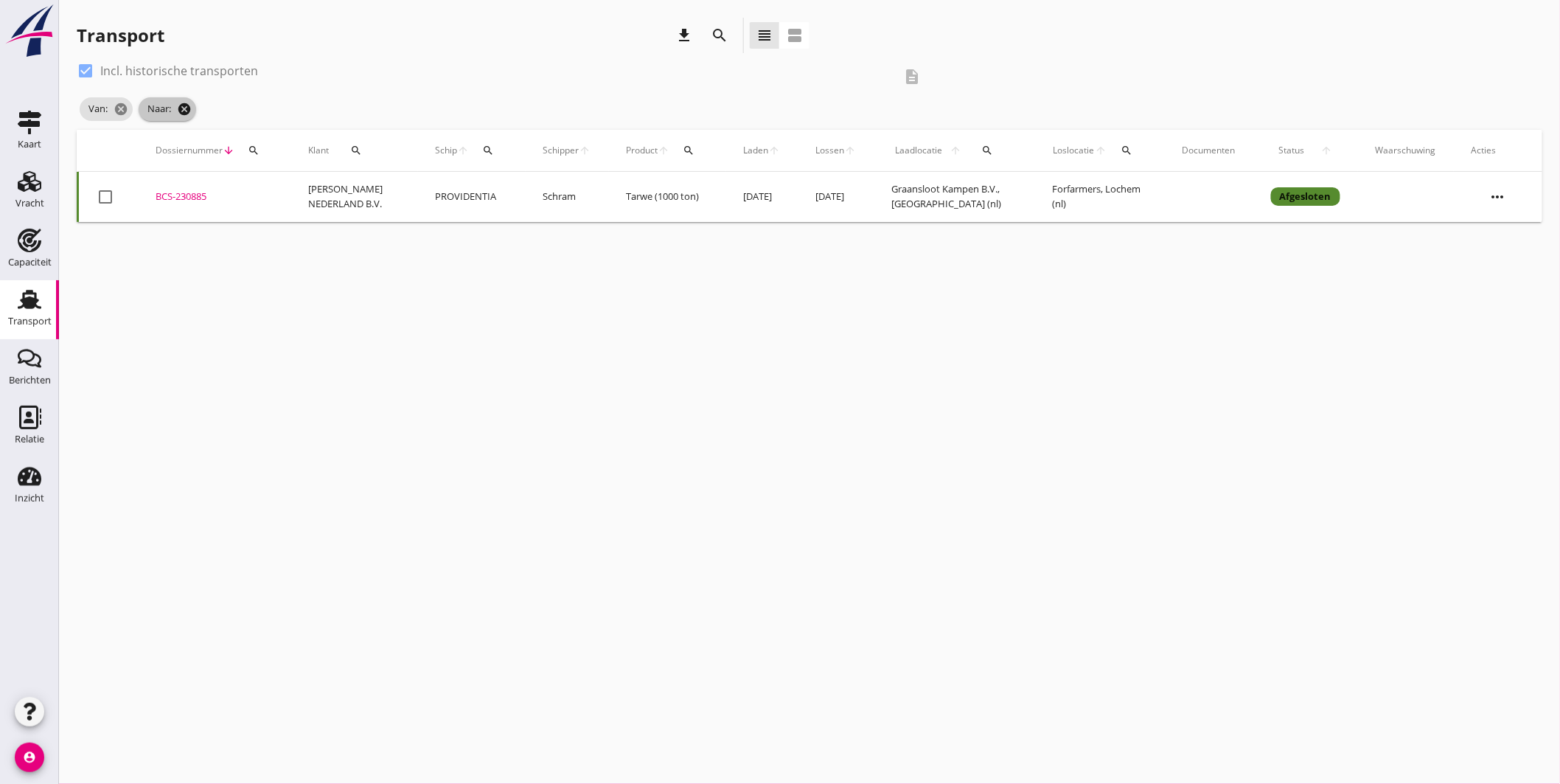
click at [185, 105] on icon "cancel" at bounding box center [184, 109] width 15 height 15
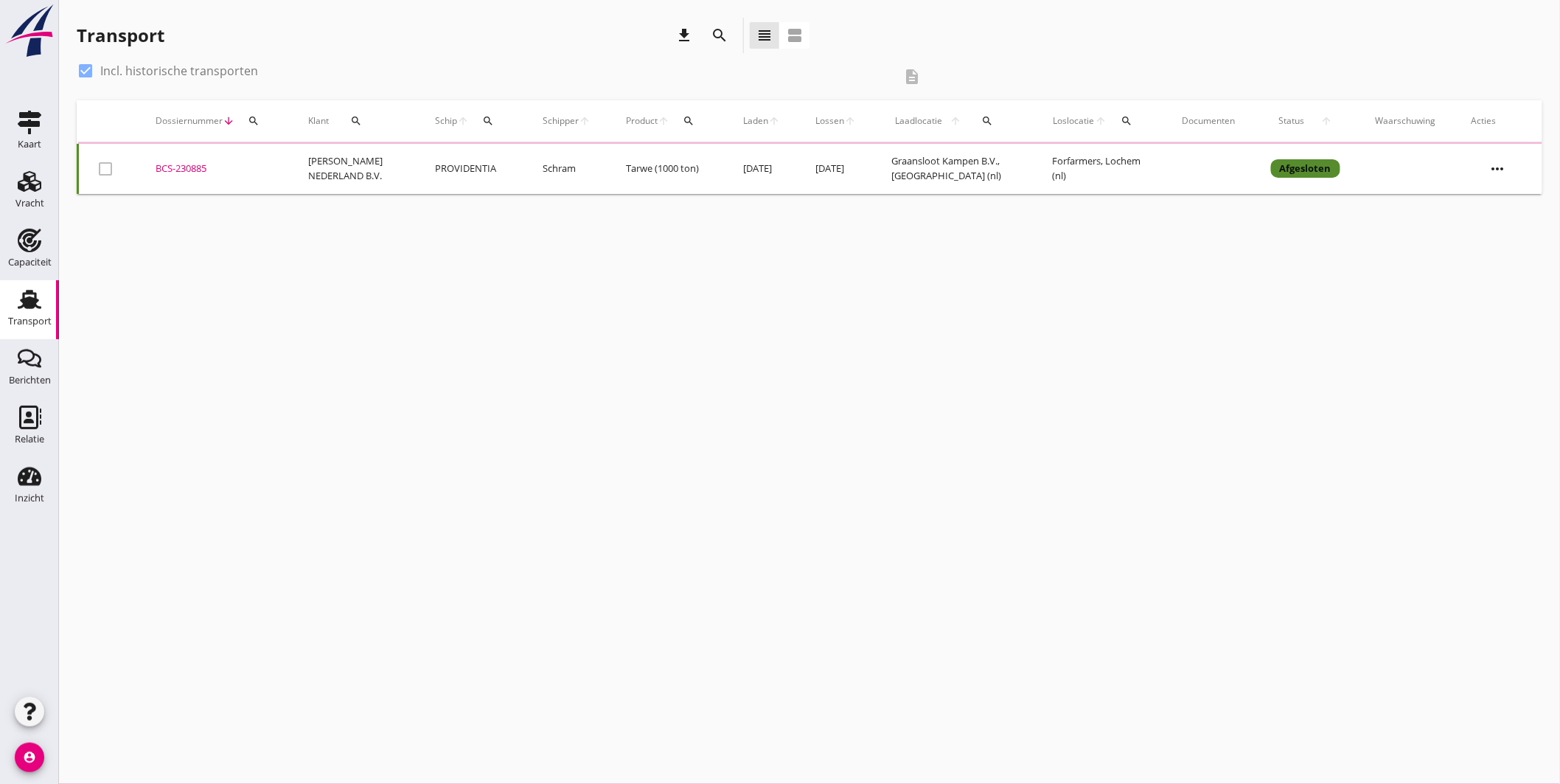
click at [1123, 121] on icon "search" at bounding box center [1127, 121] width 12 height 12
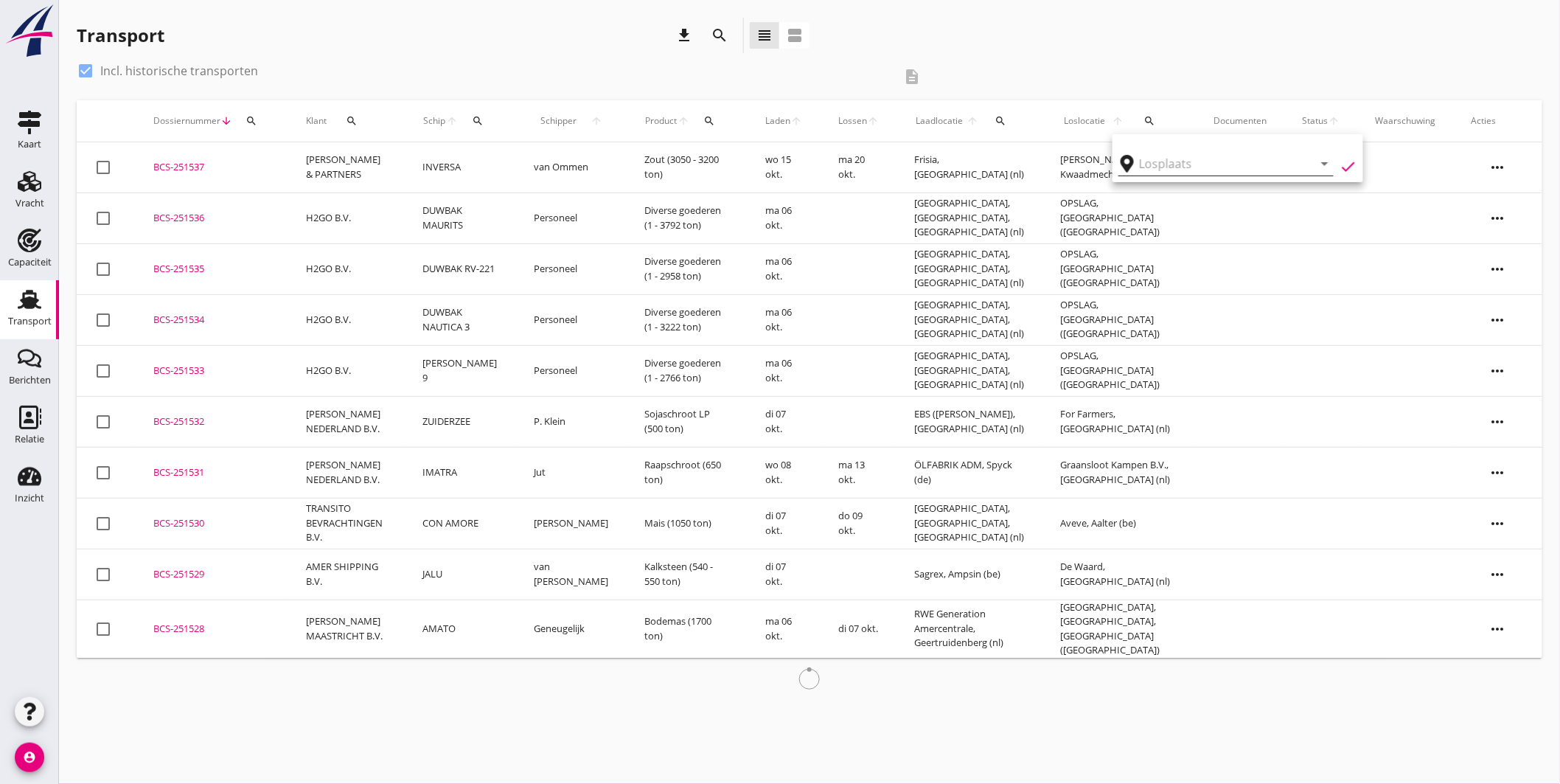
click at [1173, 160] on input "text" at bounding box center [1216, 164] width 153 height 24
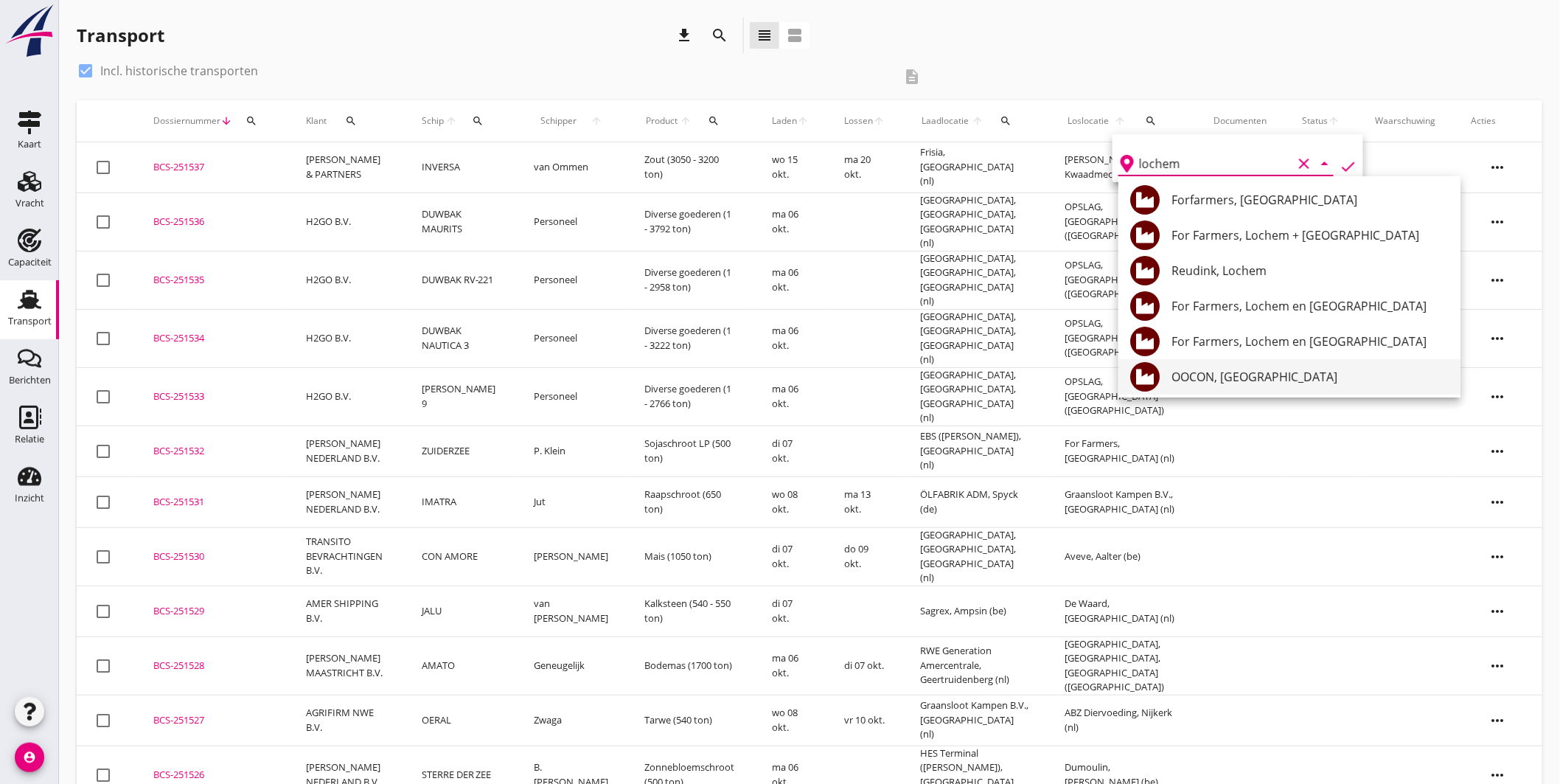
click at [1232, 370] on div "OOCON, Lochem" at bounding box center [1311, 377] width 277 height 18
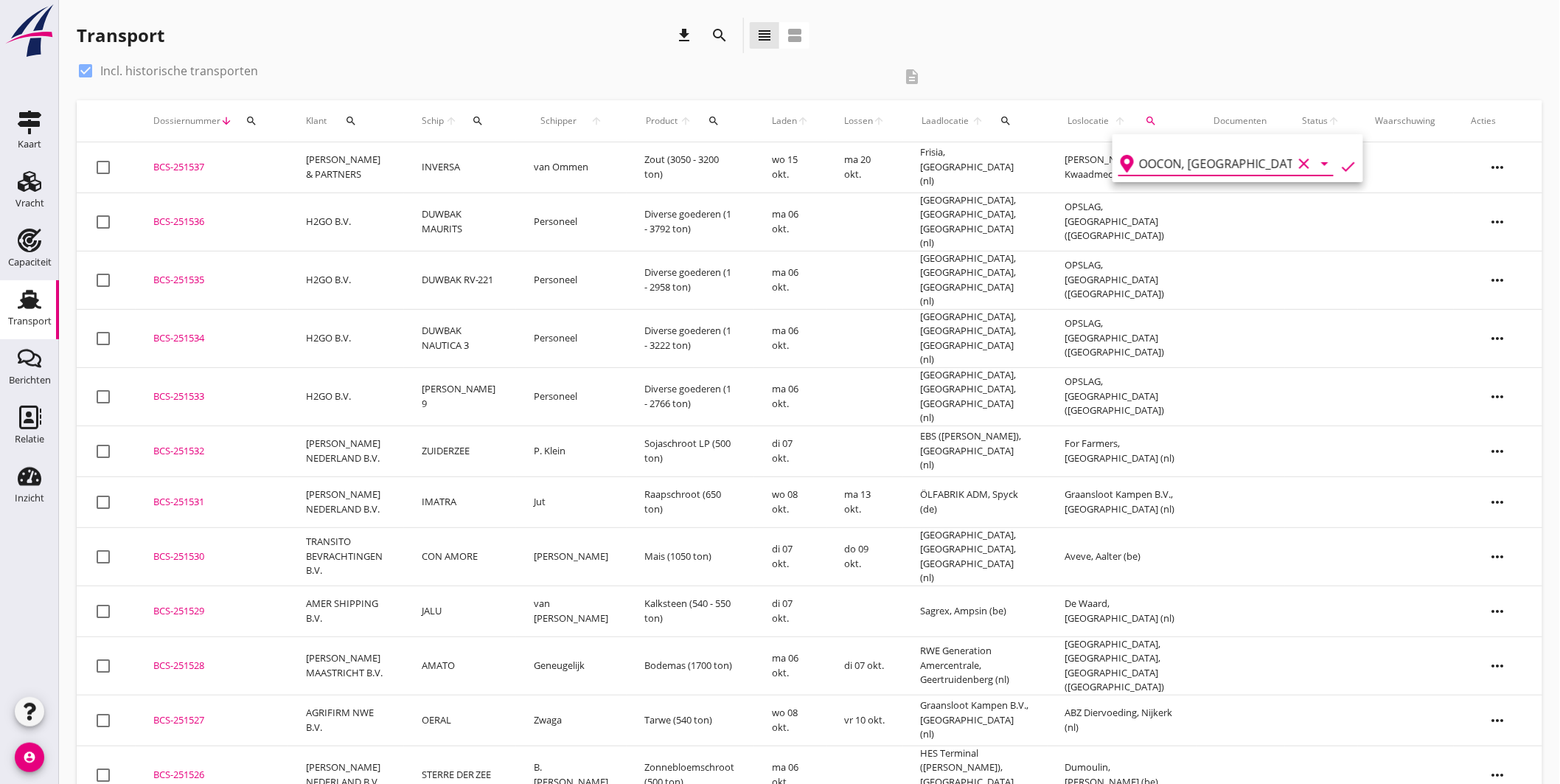
click at [1340, 160] on icon "check" at bounding box center [1349, 167] width 18 height 18
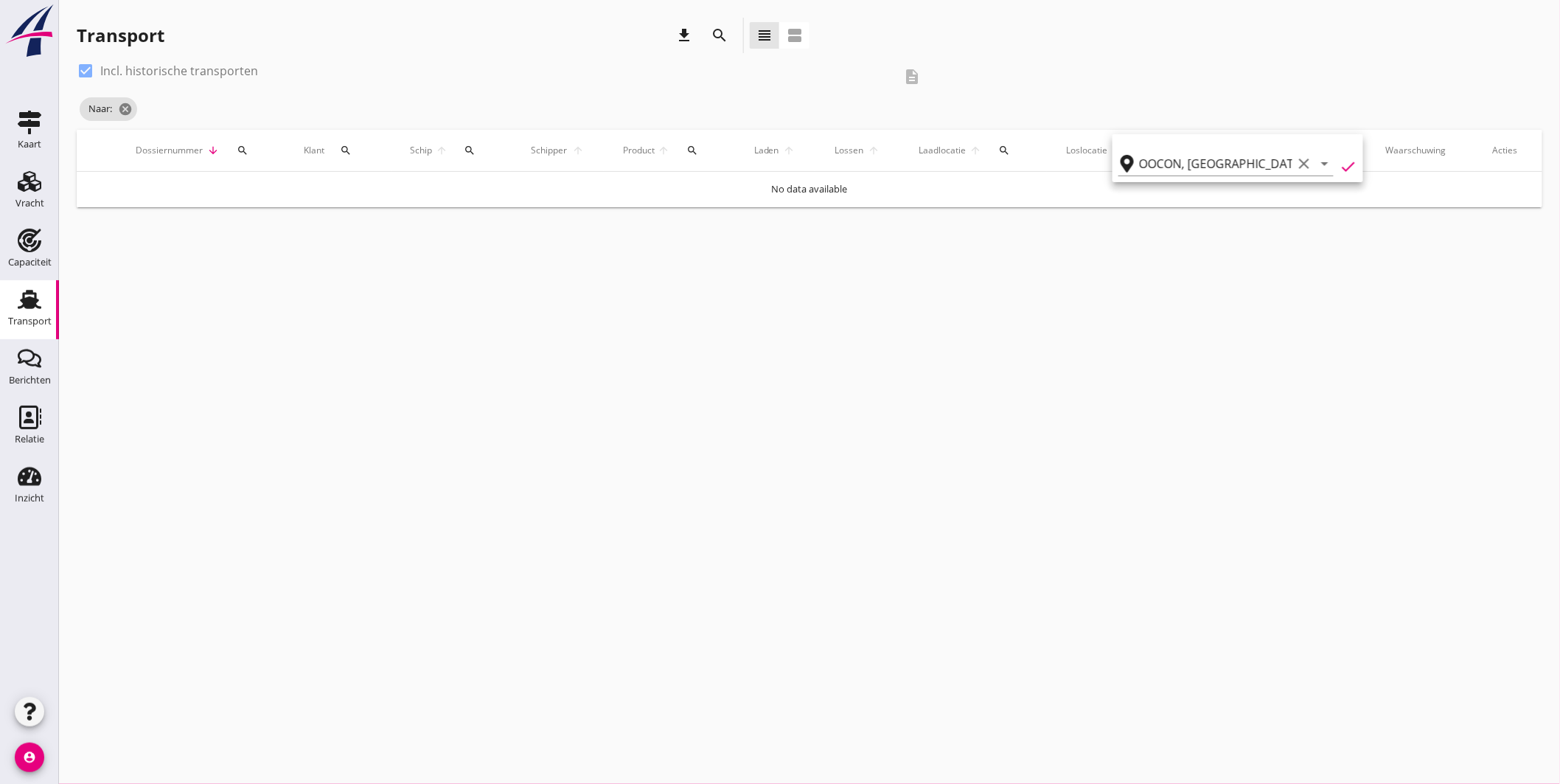
type input "OOCON"
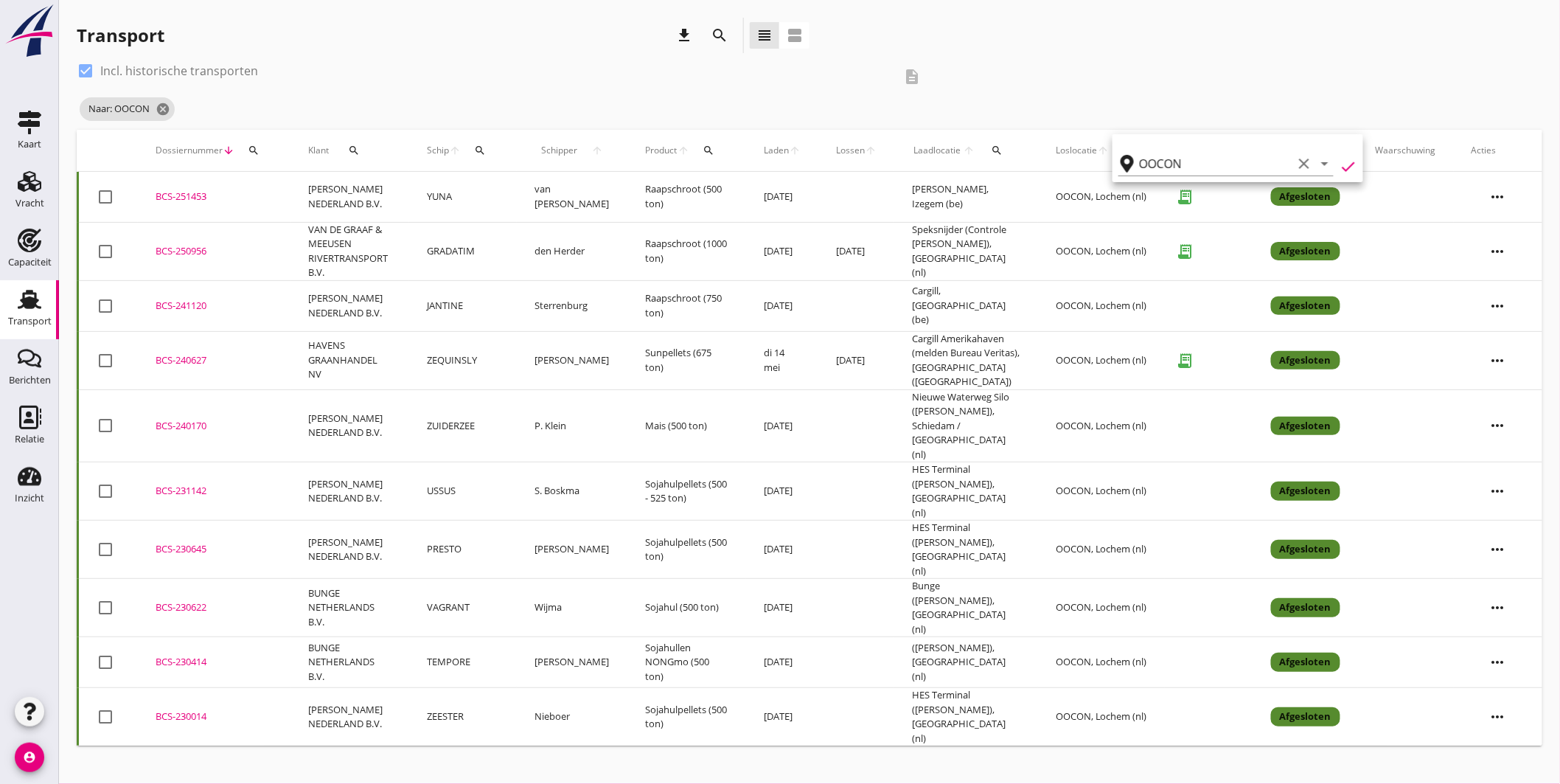
click at [994, 156] on icon "search" at bounding box center [996, 150] width 12 height 12
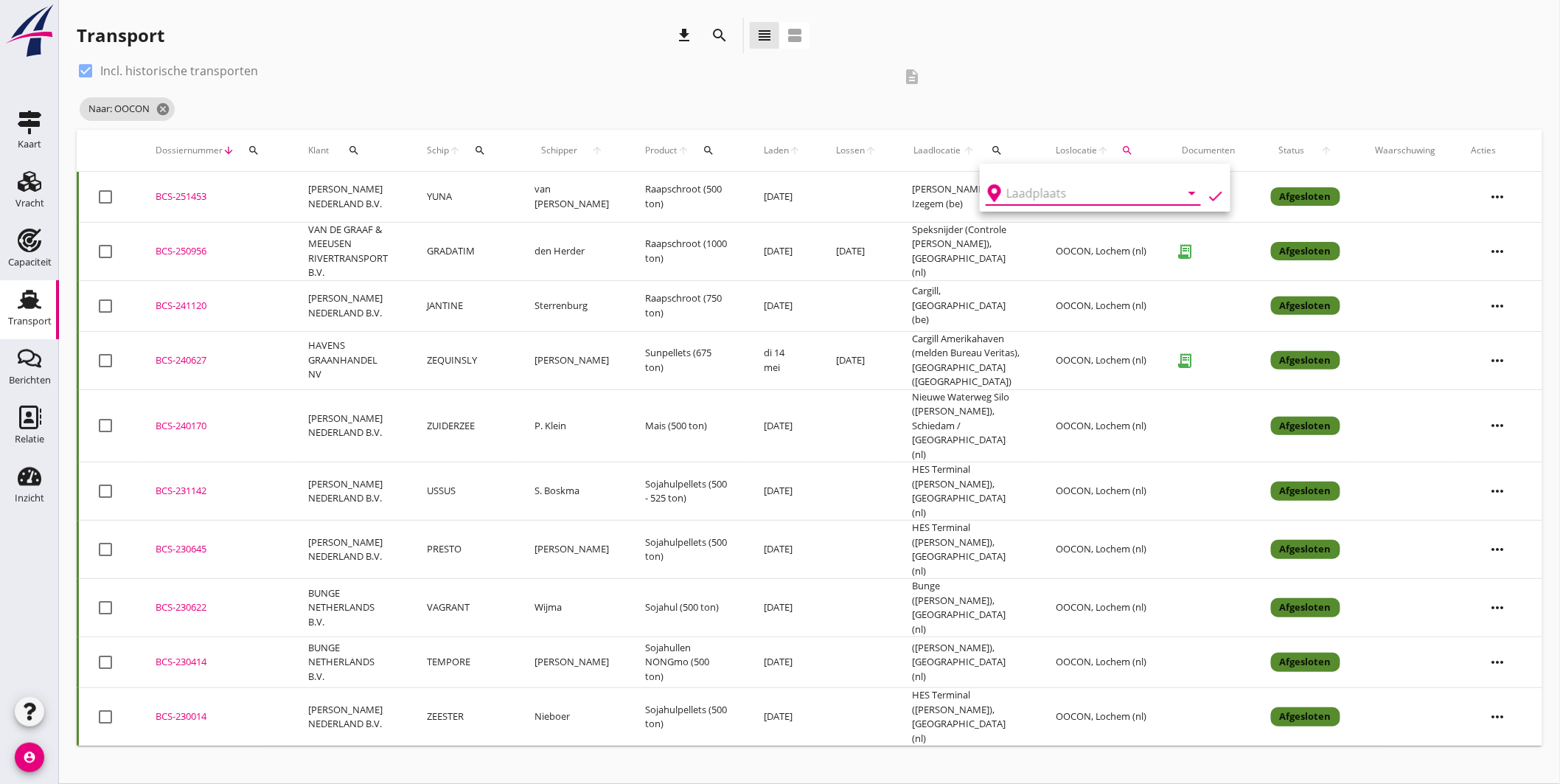
click at [1029, 188] on input "text" at bounding box center [1082, 193] width 153 height 24
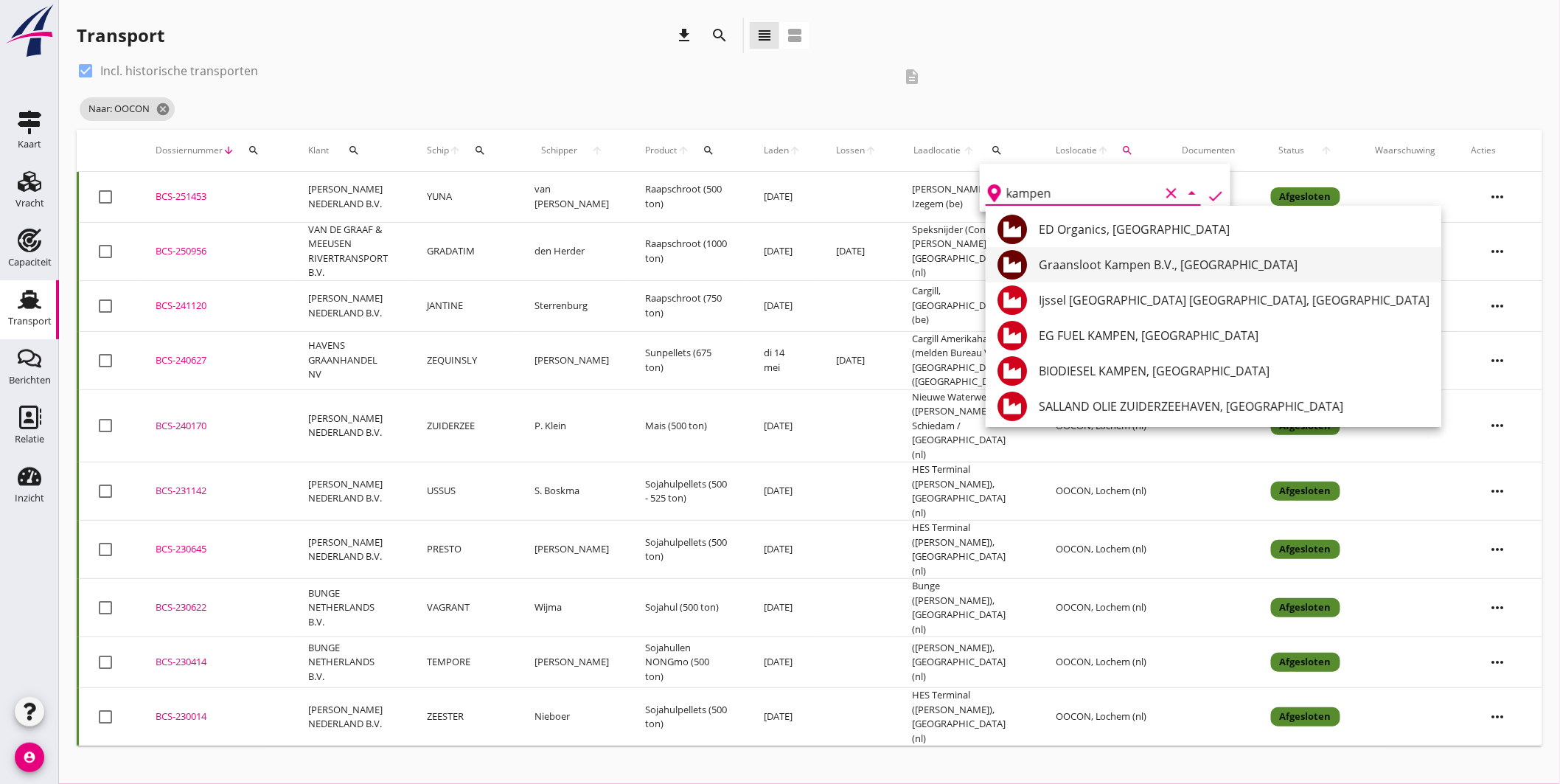
click at [1091, 262] on div "Graansloot Kampen B.V., [GEOGRAPHIC_DATA]" at bounding box center [1234, 265] width 391 height 18
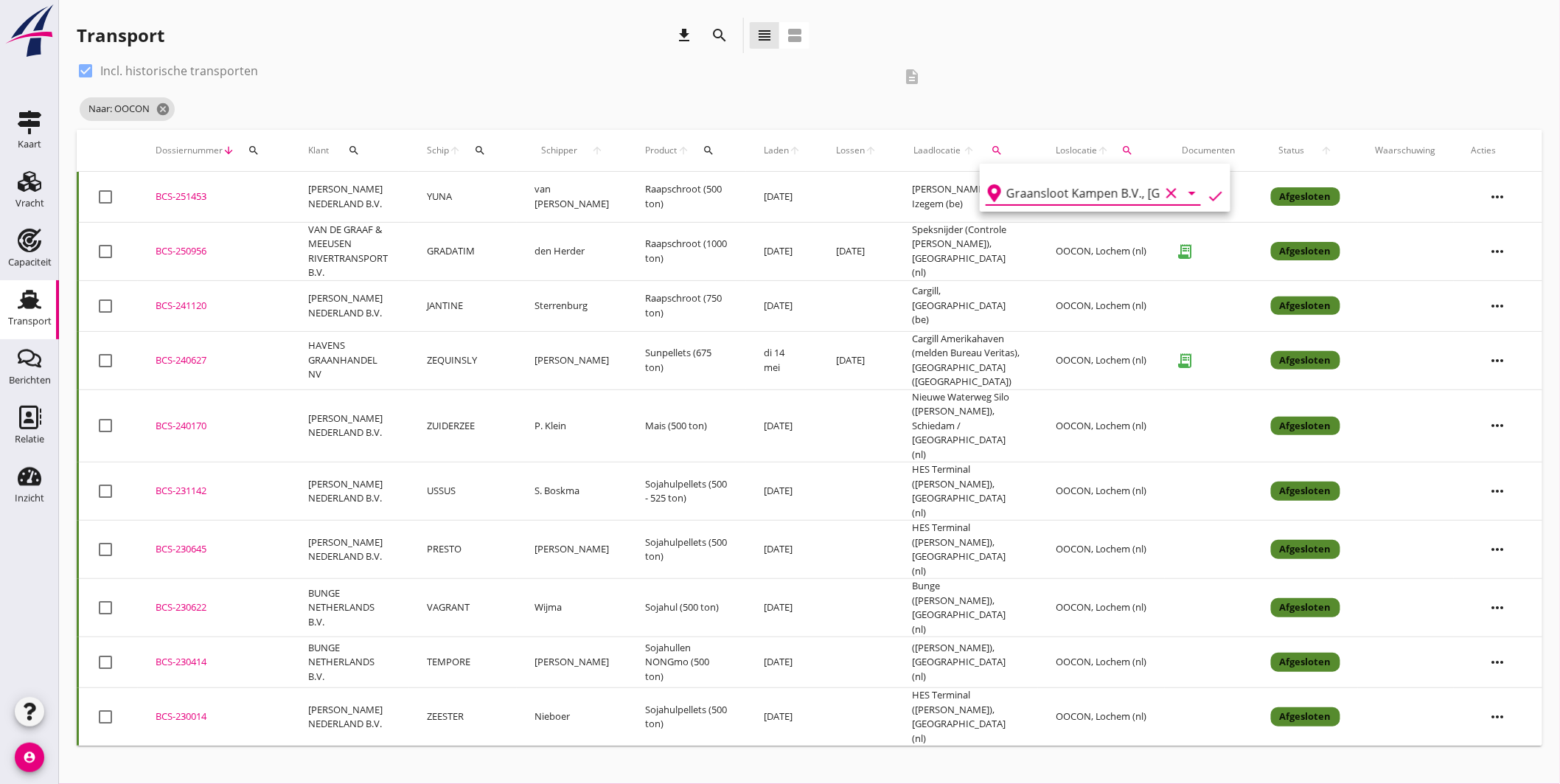
click at [1207, 188] on icon "check" at bounding box center [1216, 197] width 18 height 18
type input "Graansloot Kampen B.V."
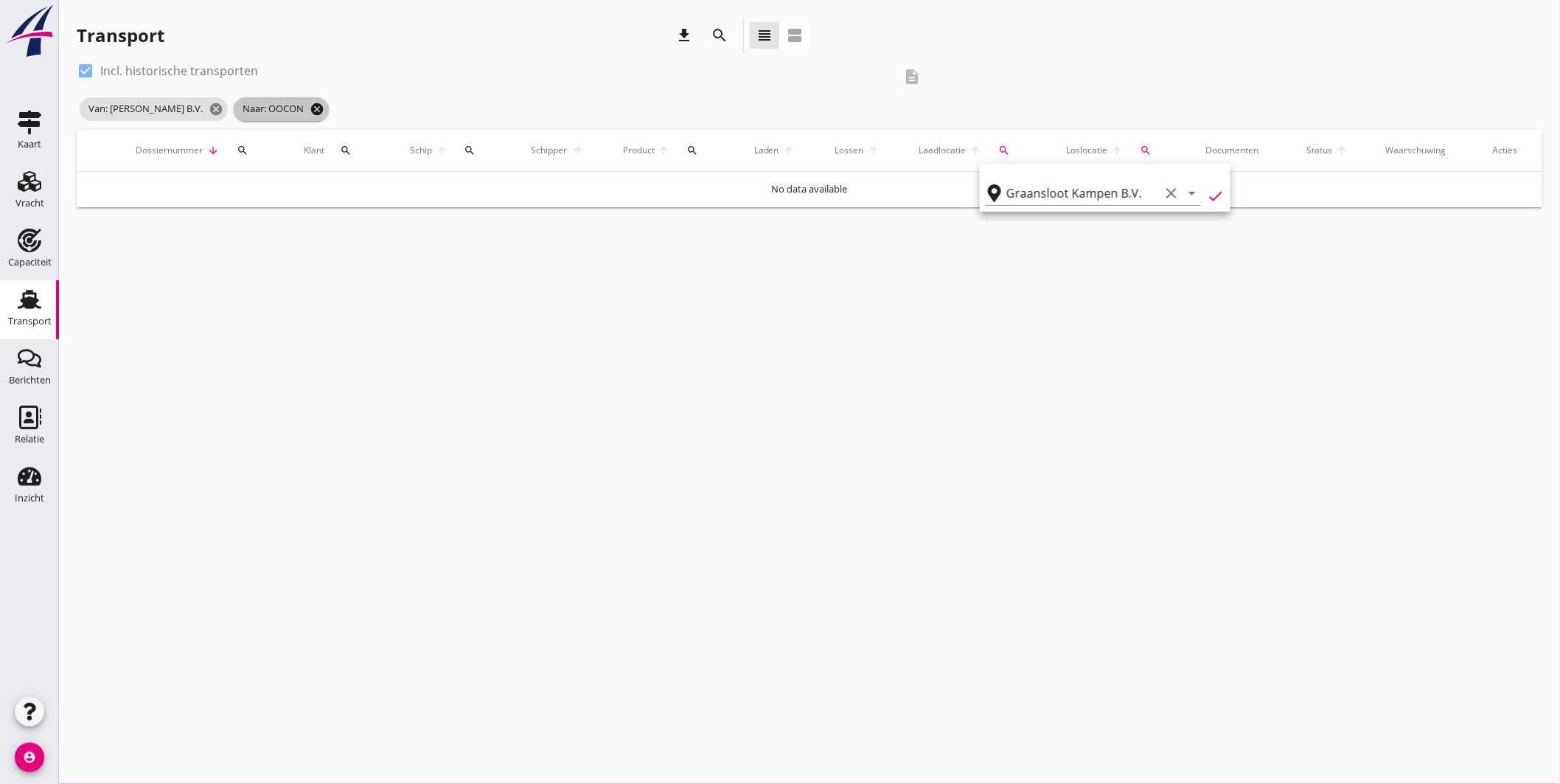
click at [325, 107] on icon "cancel" at bounding box center [317, 109] width 15 height 15
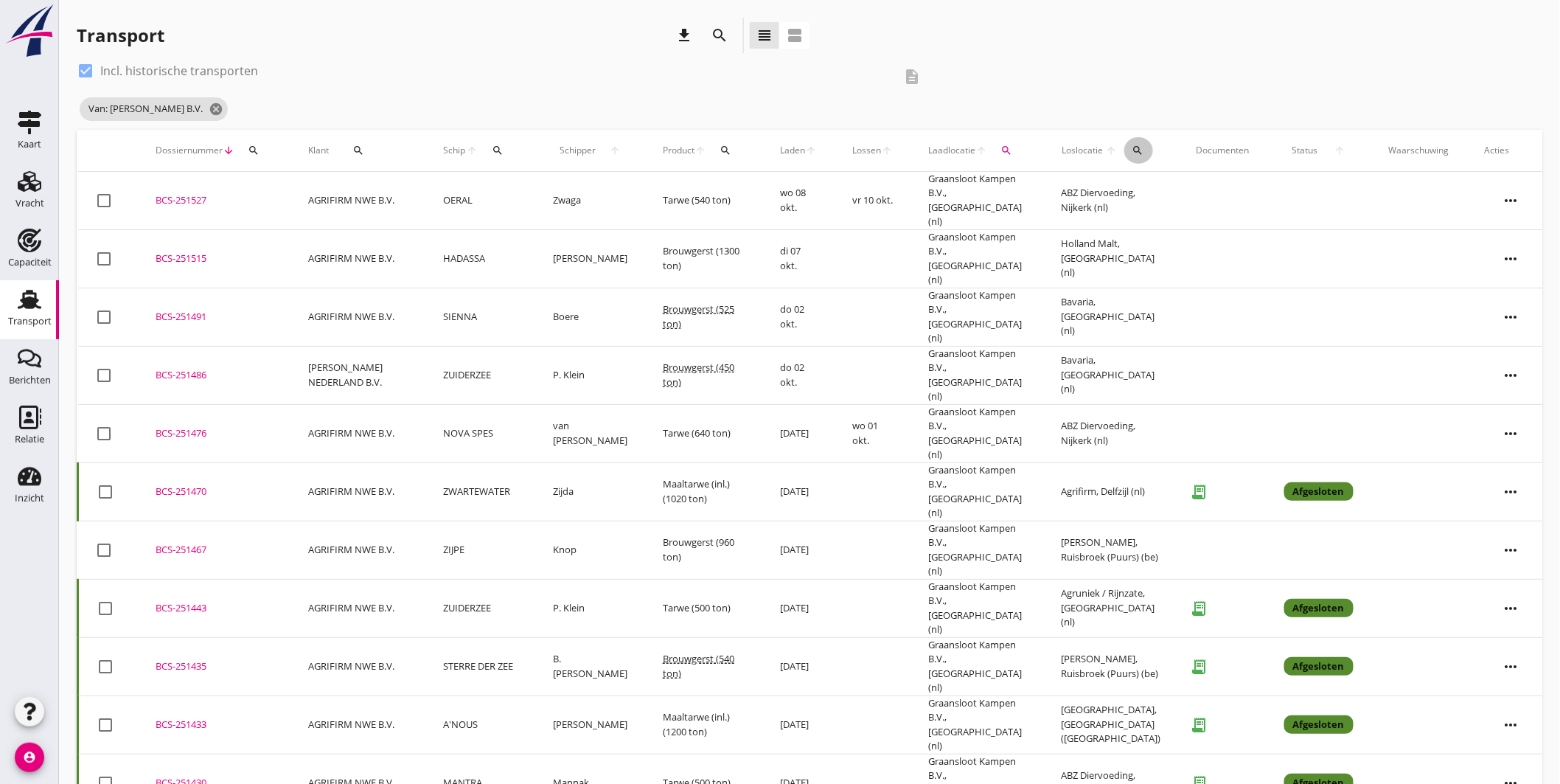
click at [1130, 142] on button "search" at bounding box center [1139, 150] width 29 height 26
click at [1158, 184] on input "text" at bounding box center [1216, 193] width 153 height 24
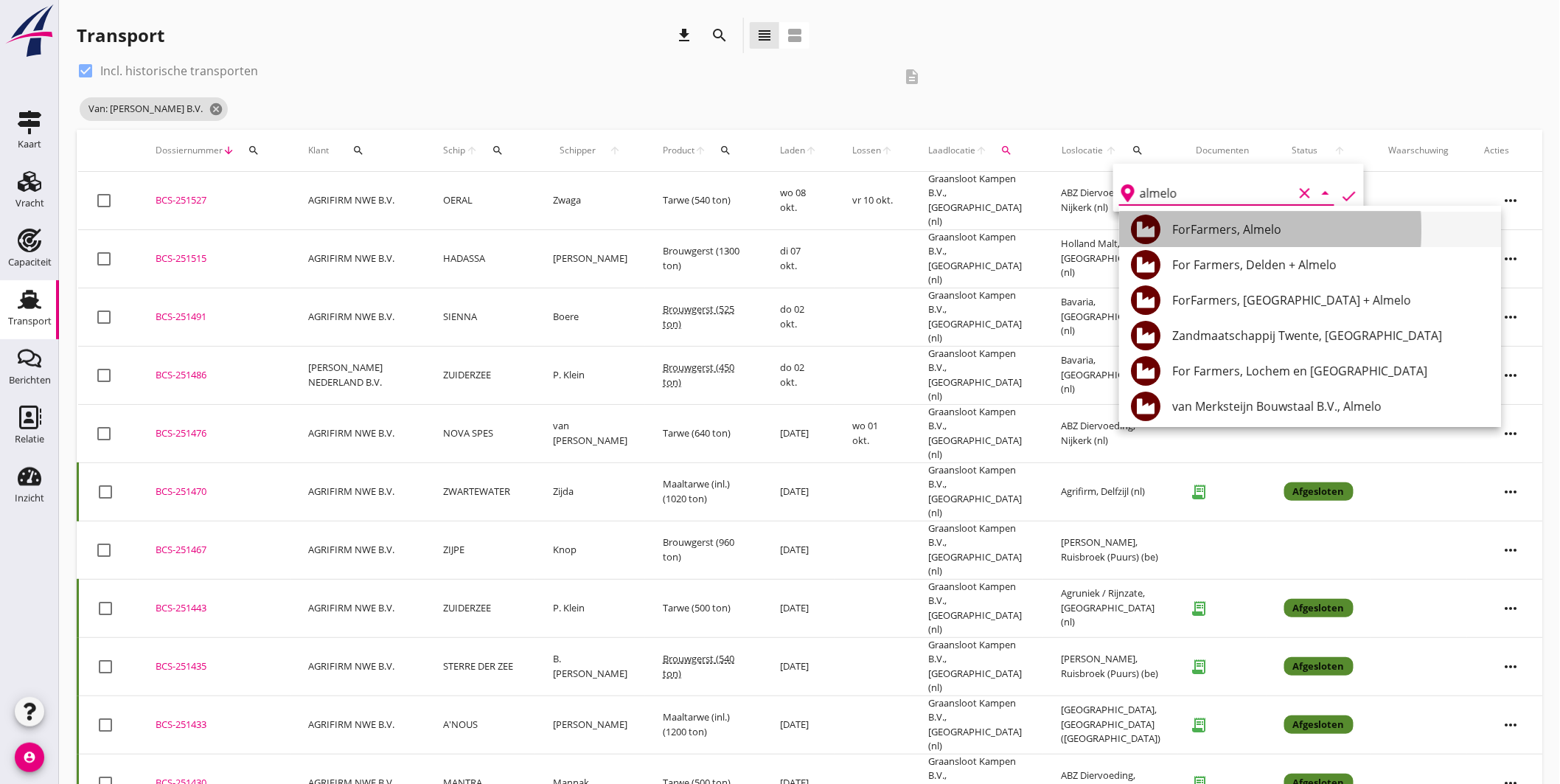
click at [1257, 229] on div "ForFarmers, Almelo" at bounding box center [1331, 229] width 317 height 18
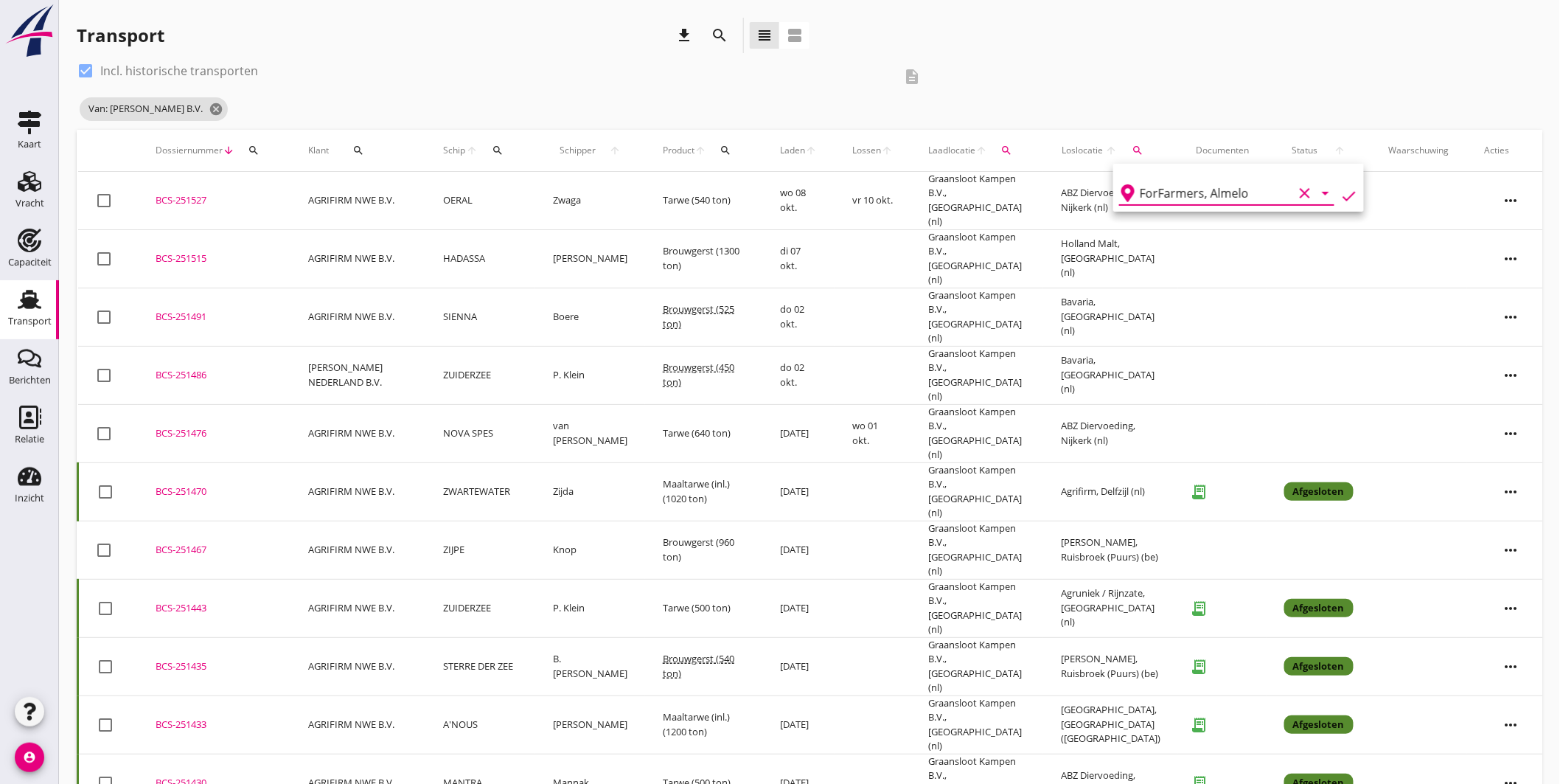
click at [1352, 192] on div "ForFarmers, Almelo clear arrow_drop_down check" at bounding box center [1238, 188] width 251 height 48
click at [1342, 189] on icon "check" at bounding box center [1350, 197] width 18 height 18
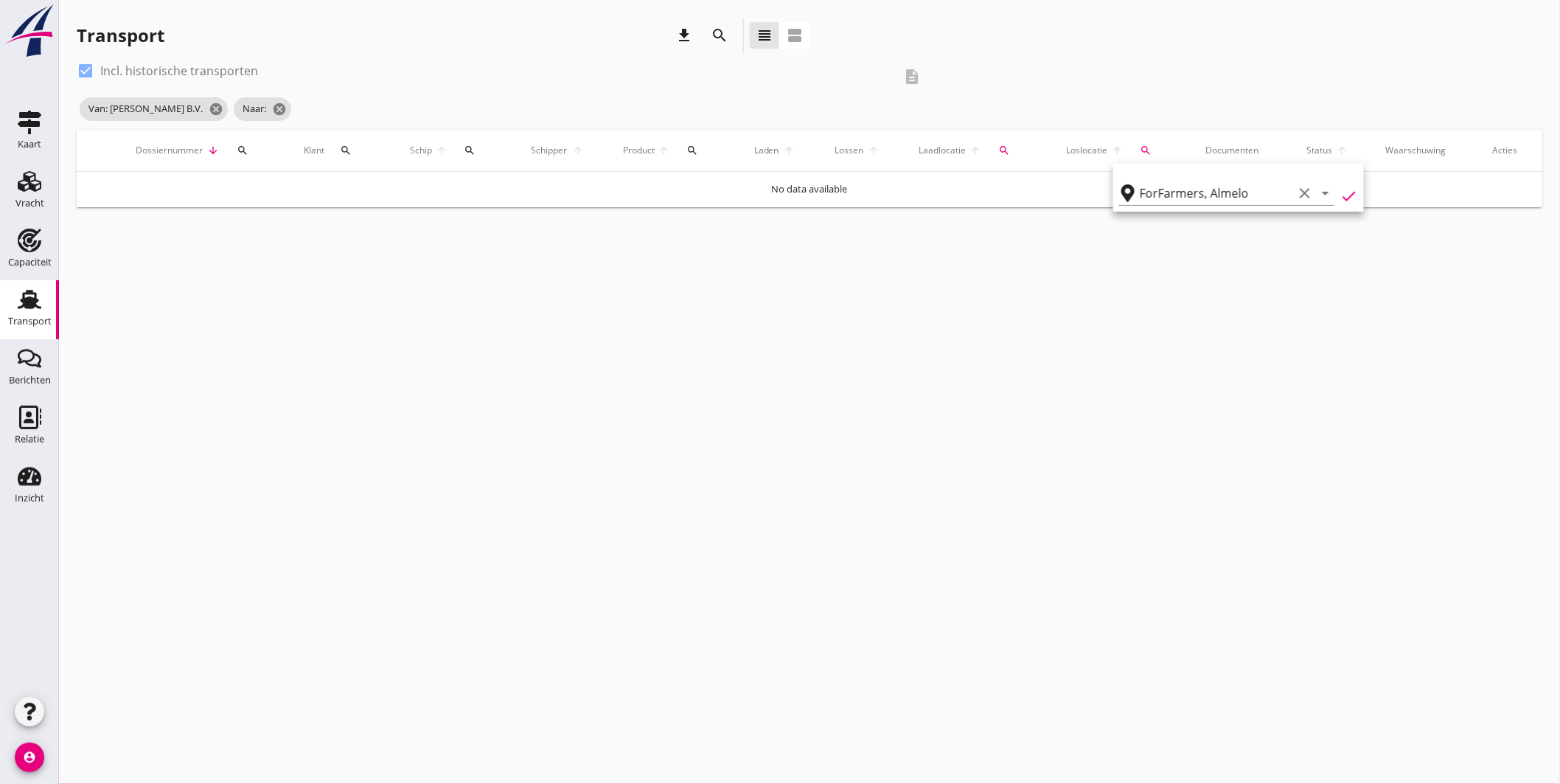
type input "ForFarmers"
click at [340, 109] on icon "cancel" at bounding box center [333, 109] width 15 height 15
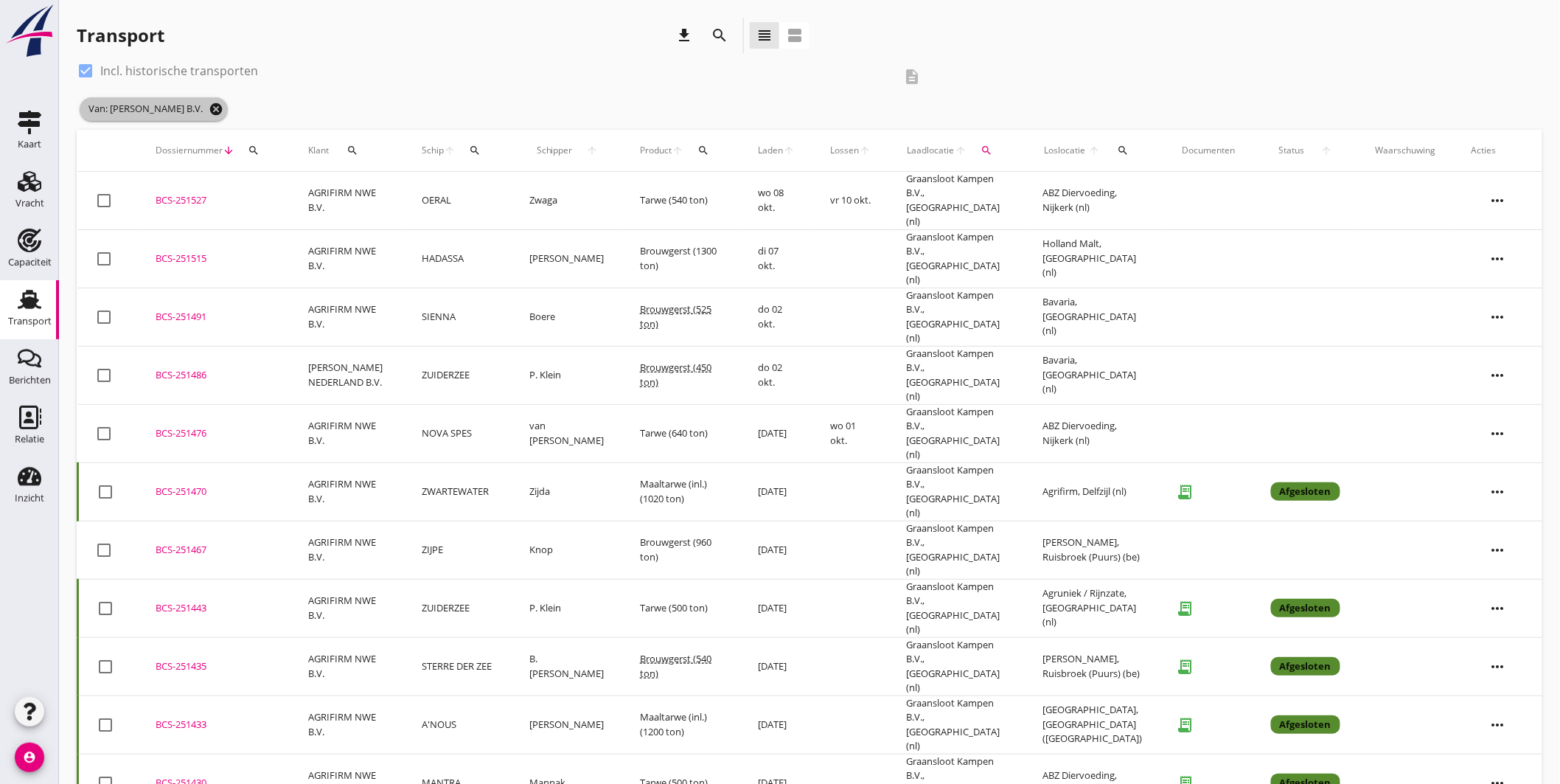
click at [223, 102] on icon "cancel" at bounding box center [216, 109] width 15 height 15
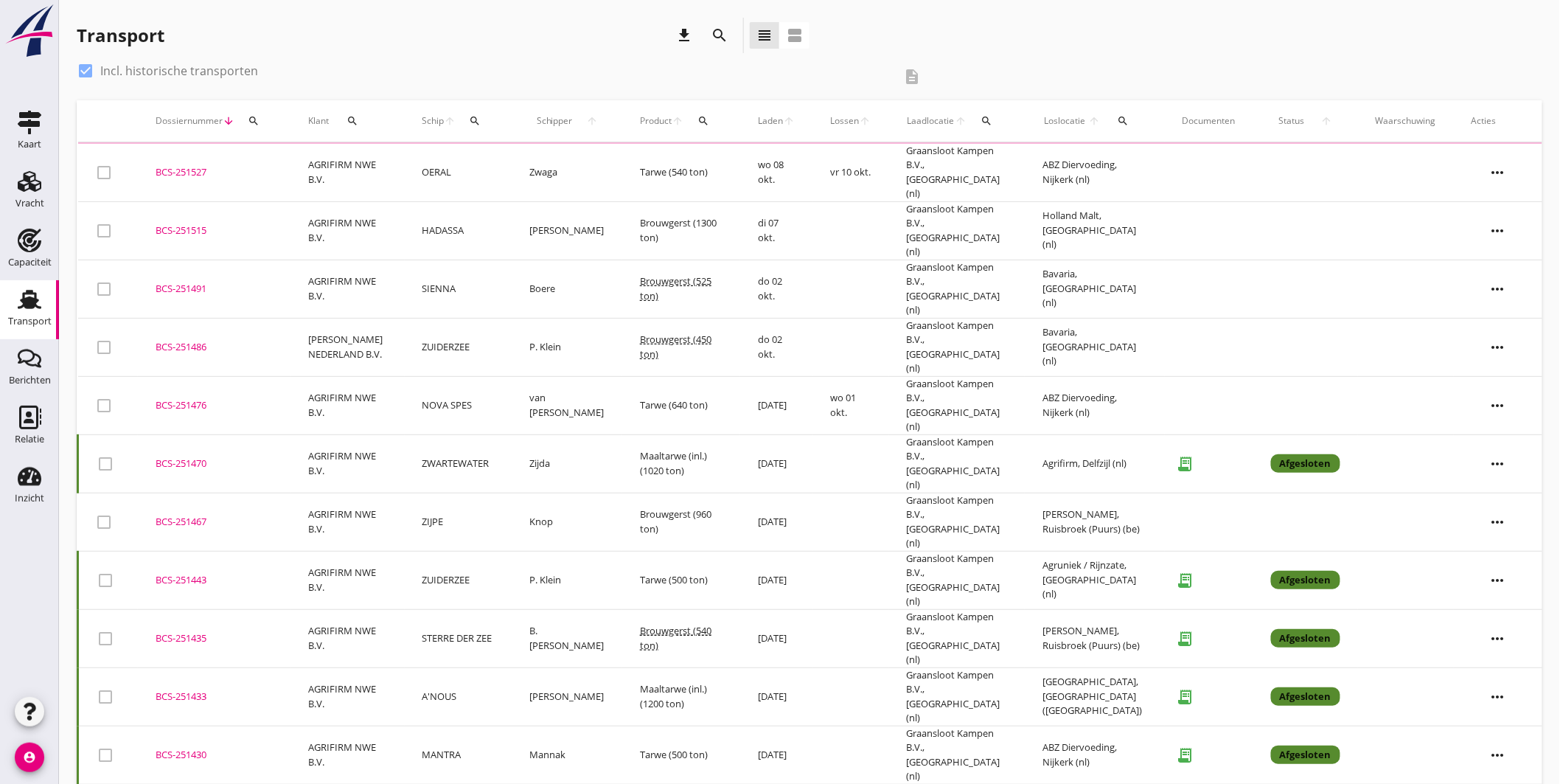
click at [89, 69] on div at bounding box center [86, 71] width 25 height 25
checkbox input "false"
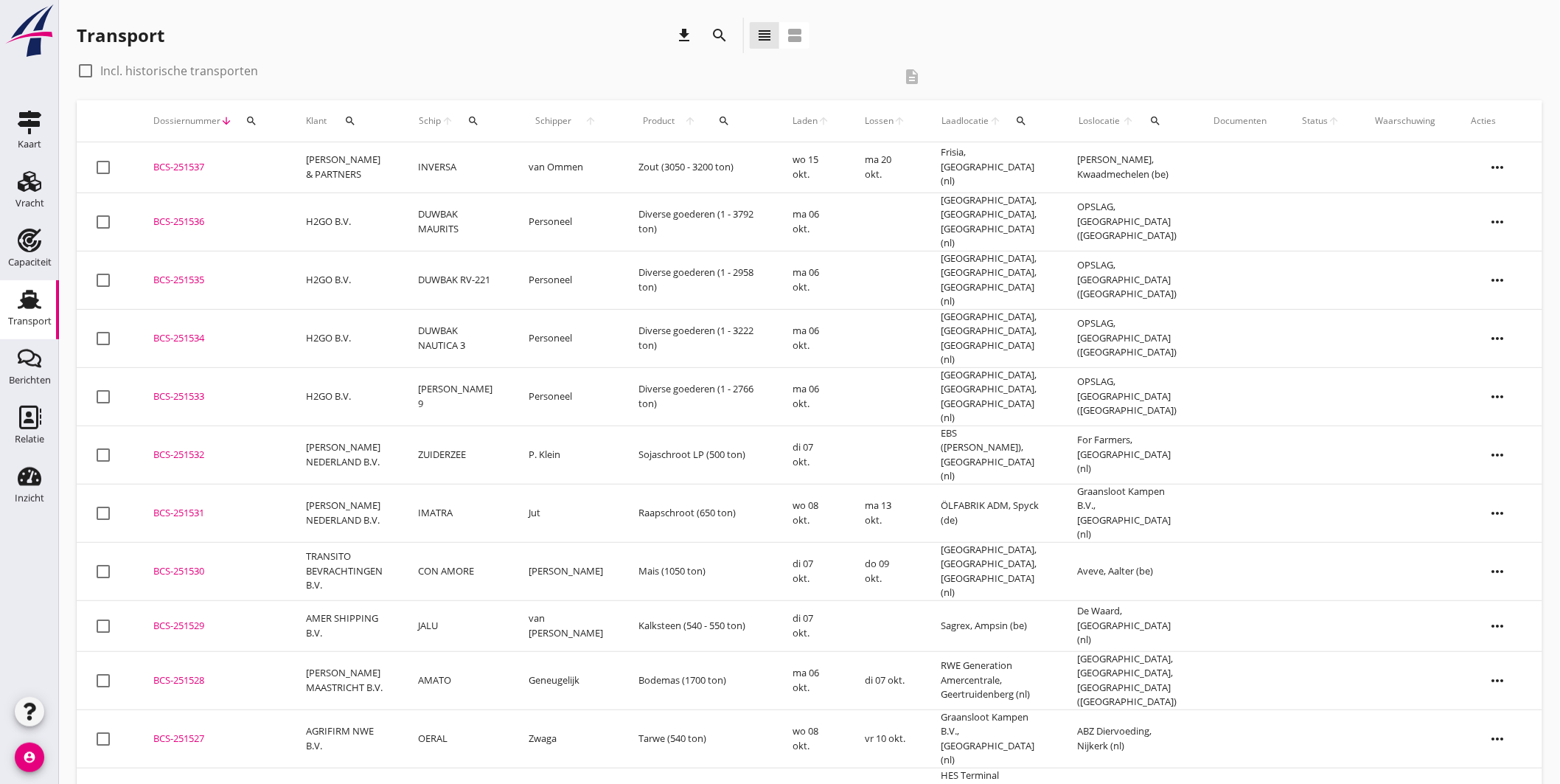
click at [1173, 34] on div "Transport download search view_headline view_agenda" at bounding box center [809, 39] width 1466 height 42
click at [37, 230] on icon "Capaciteit" at bounding box center [30, 240] width 24 height 24
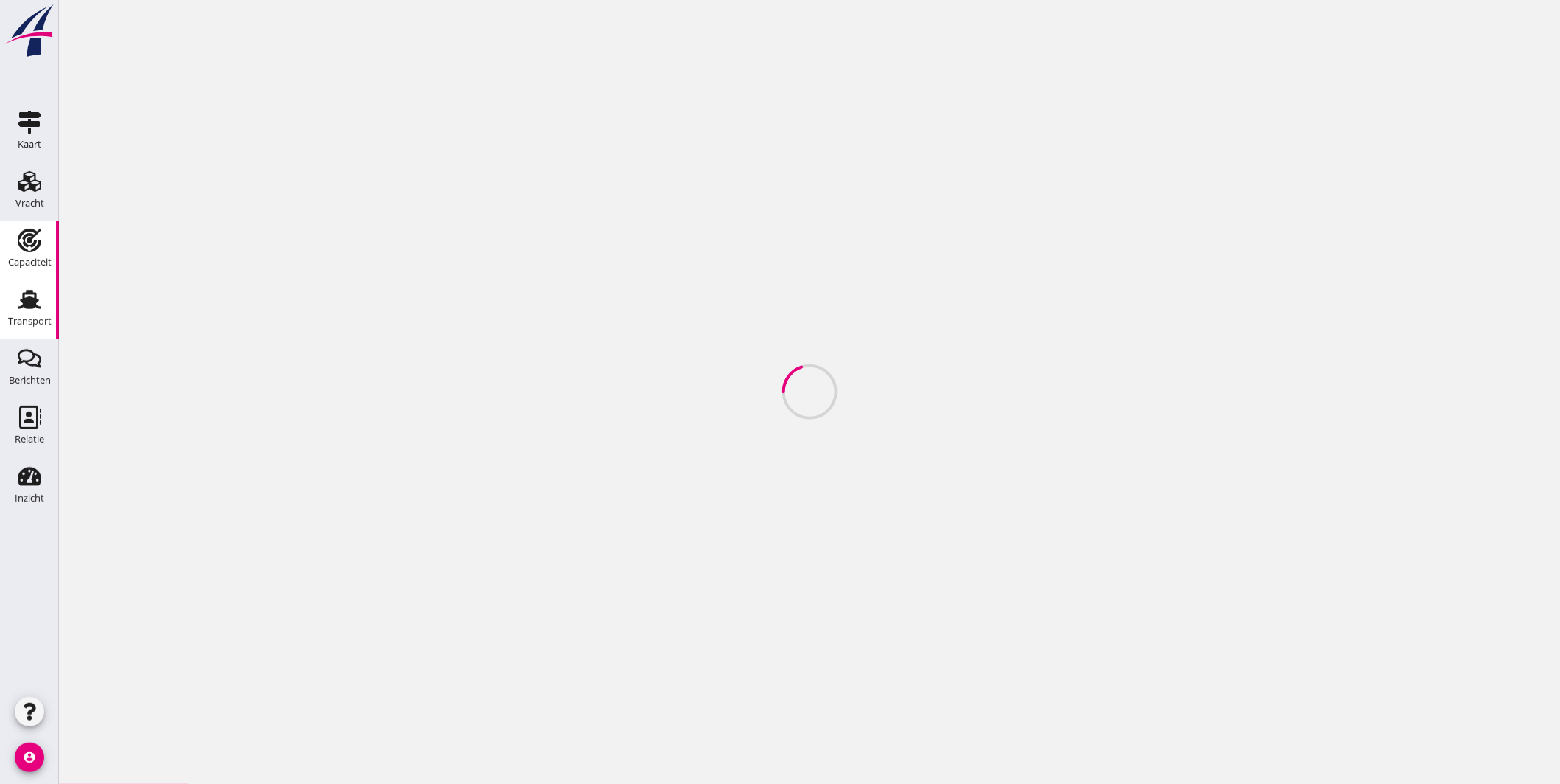
click at [27, 292] on use at bounding box center [30, 299] width 24 height 19
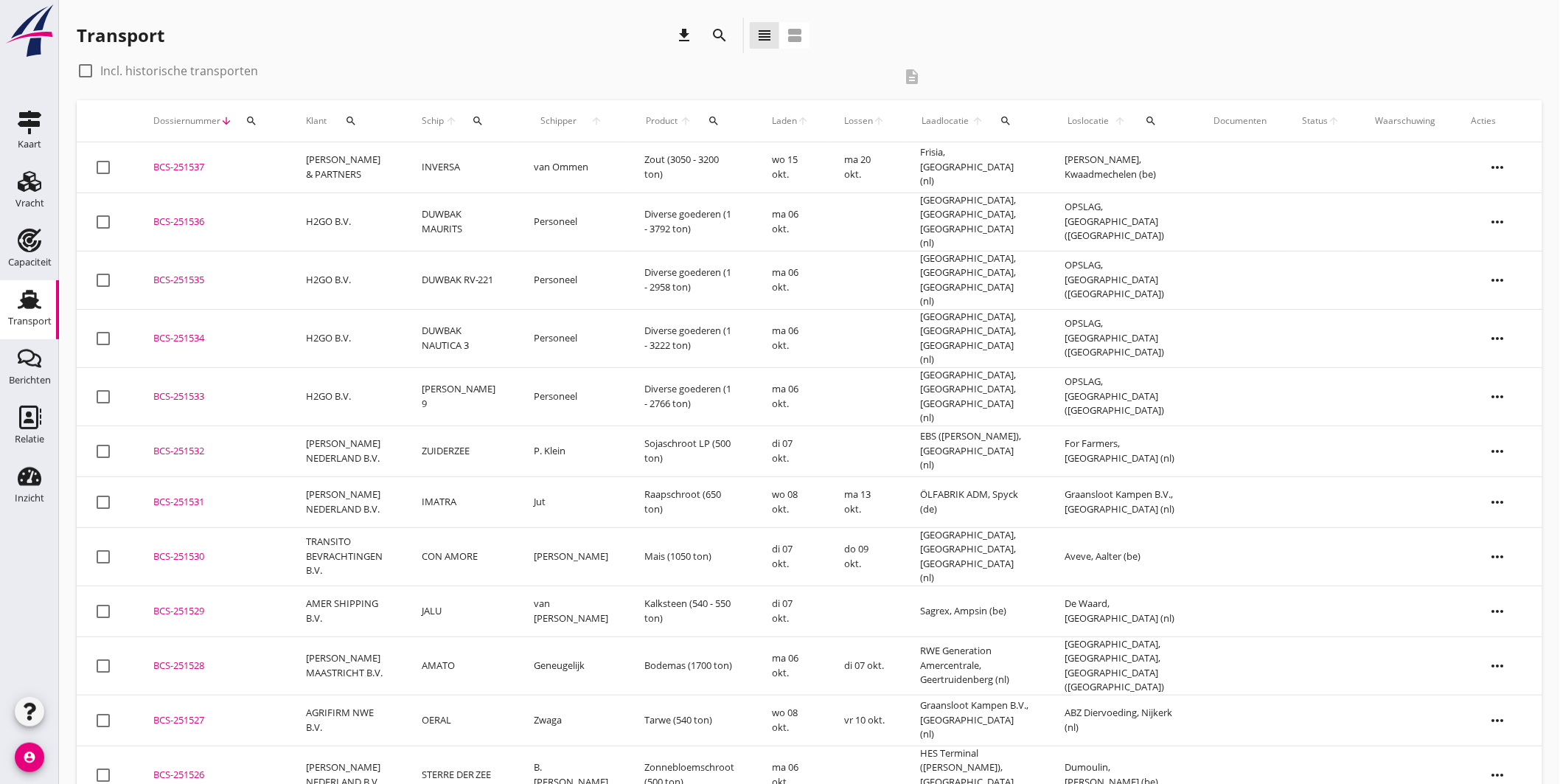
click at [1003, 35] on div "Transport download search view_headline view_agenda" at bounding box center [809, 39] width 1466 height 42
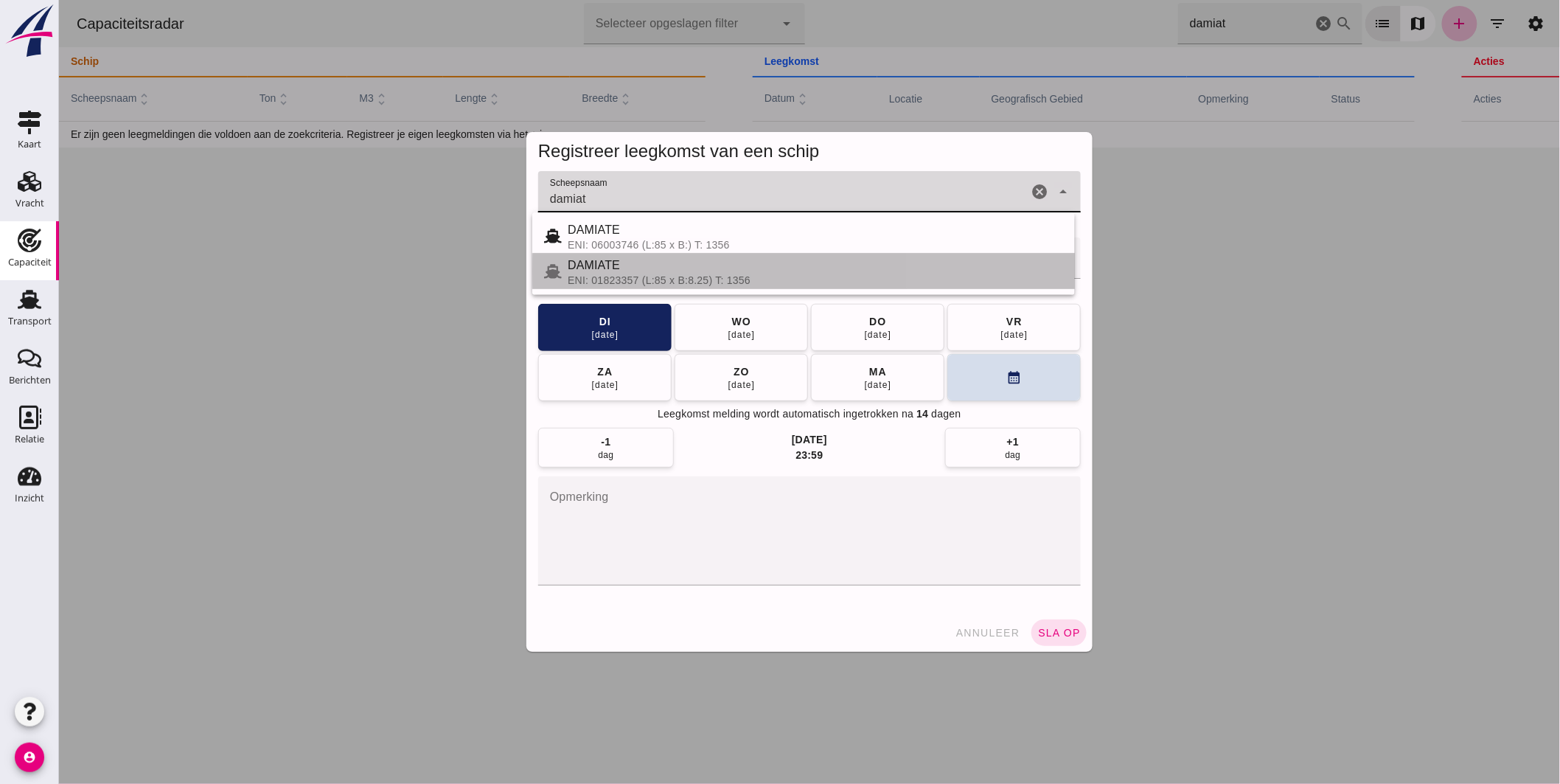
click at [674, 268] on div "DAMIATE" at bounding box center [815, 266] width 496 height 18
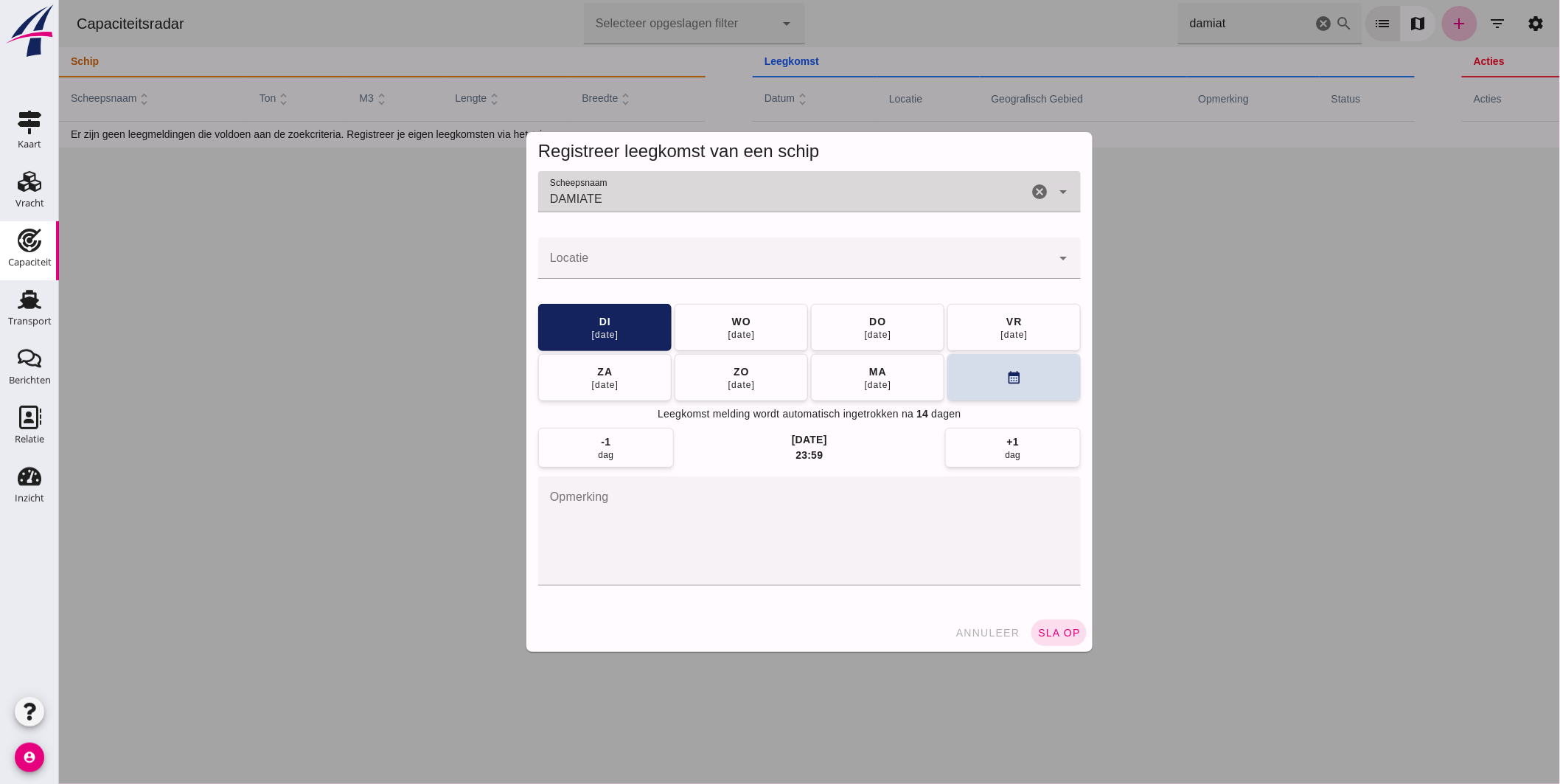
type input "DAMIATE"
click at [664, 262] on input "Locatie" at bounding box center [794, 266] width 513 height 18
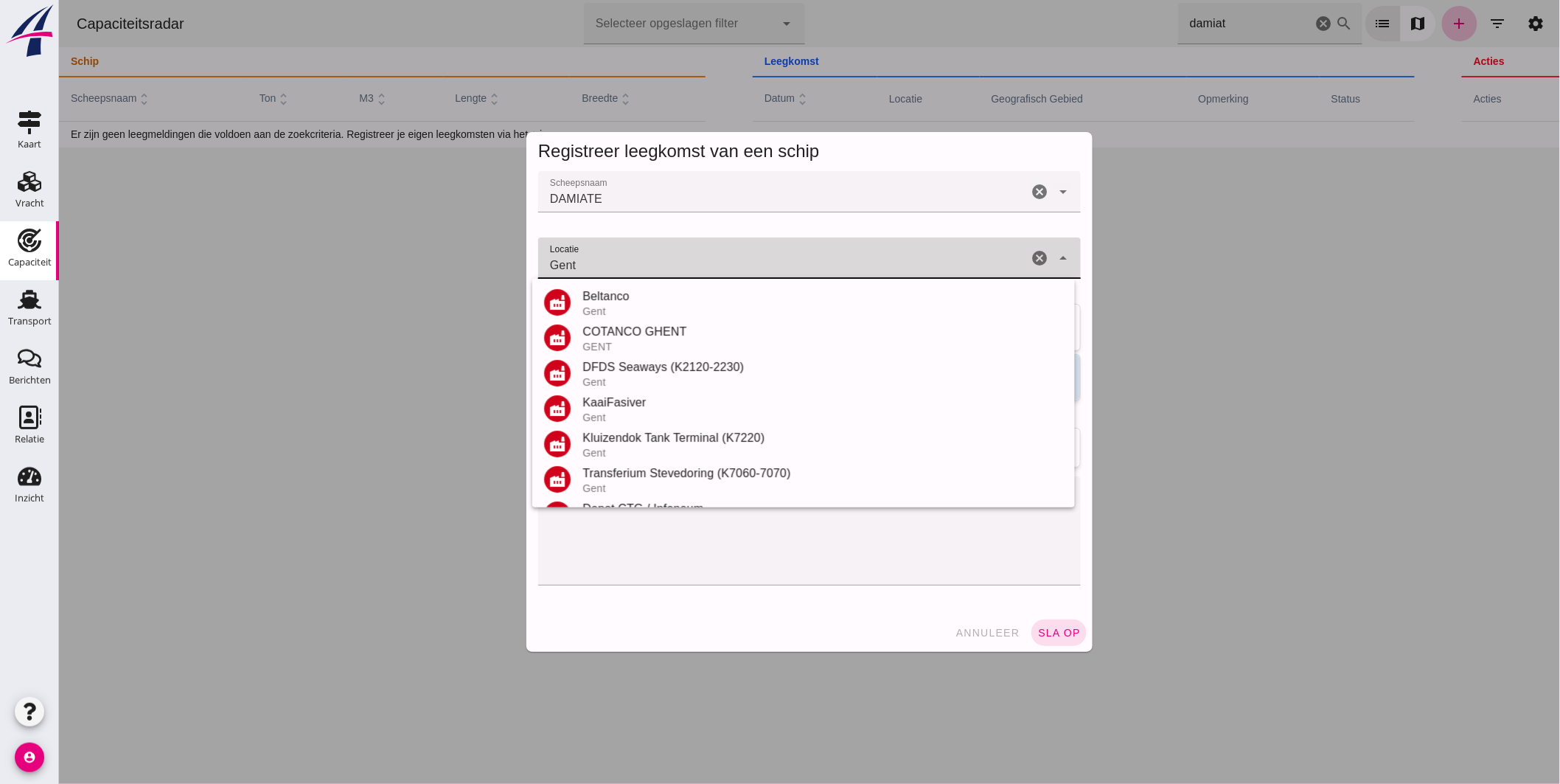
scroll to position [314, 0]
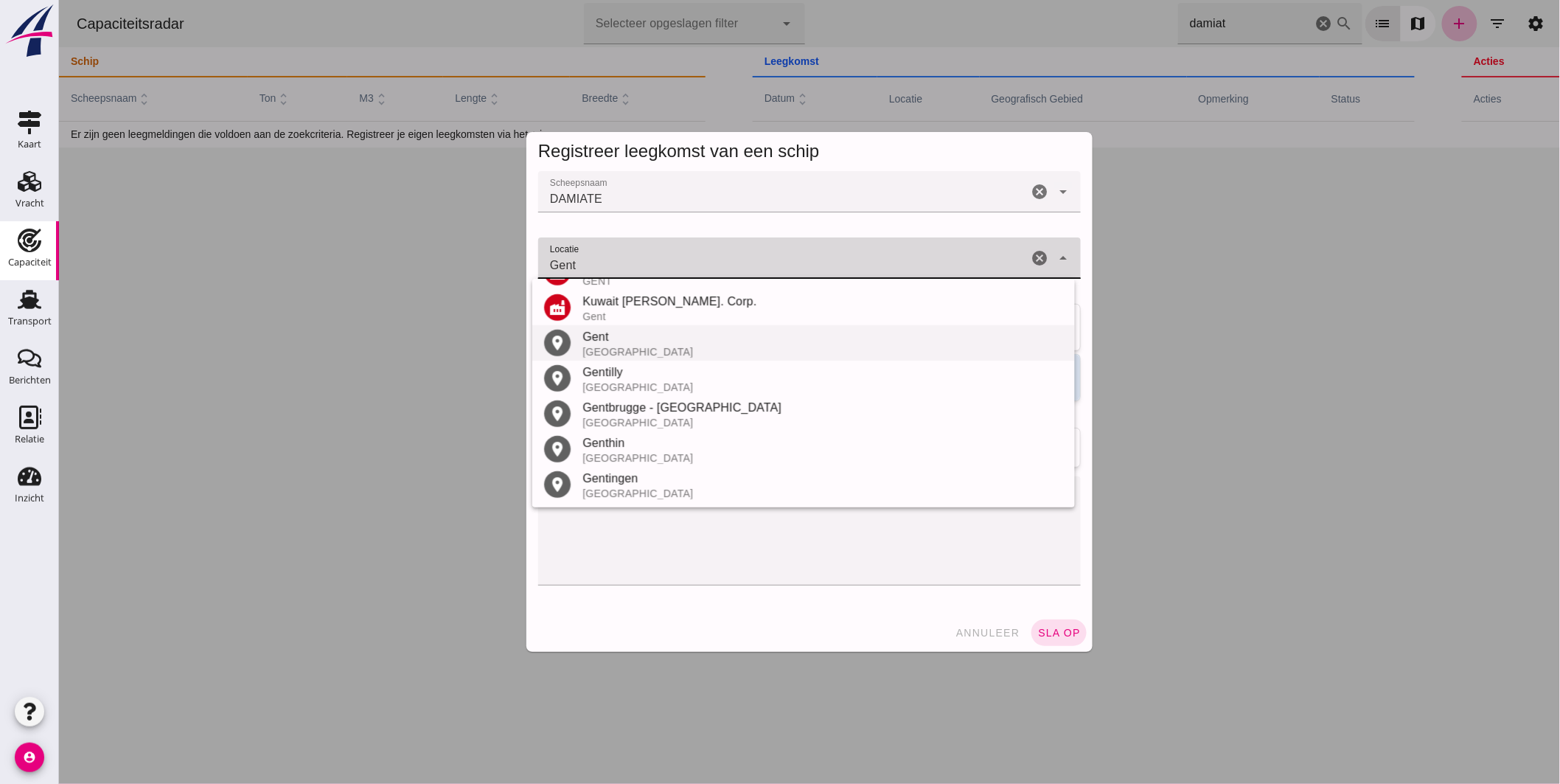
click at [614, 335] on div "Gent" at bounding box center [822, 337] width 480 height 18
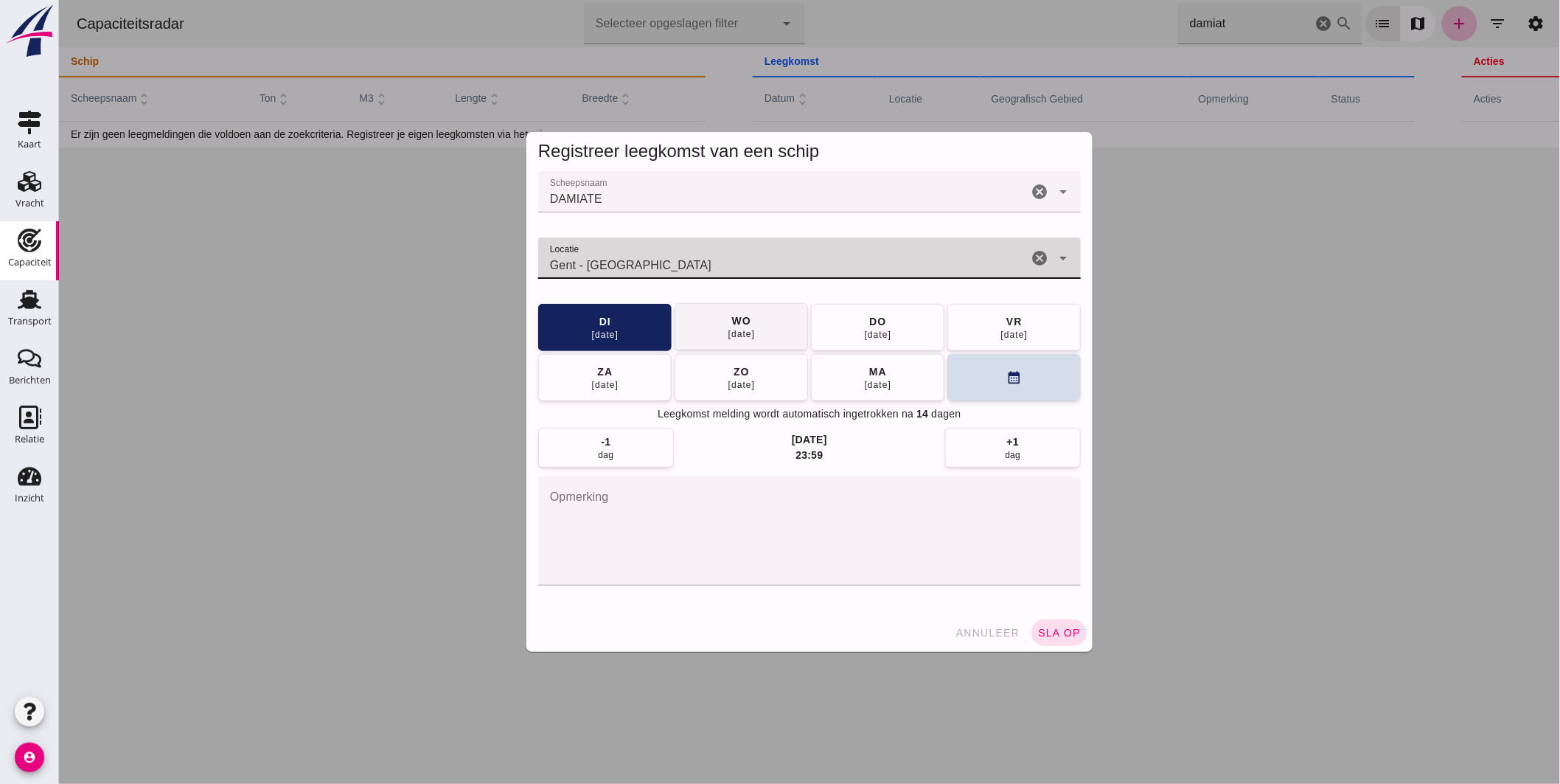
type input "Gent - [GEOGRAPHIC_DATA]"
click at [774, 326] on button "[DATE]" at bounding box center [741, 326] width 133 height 47
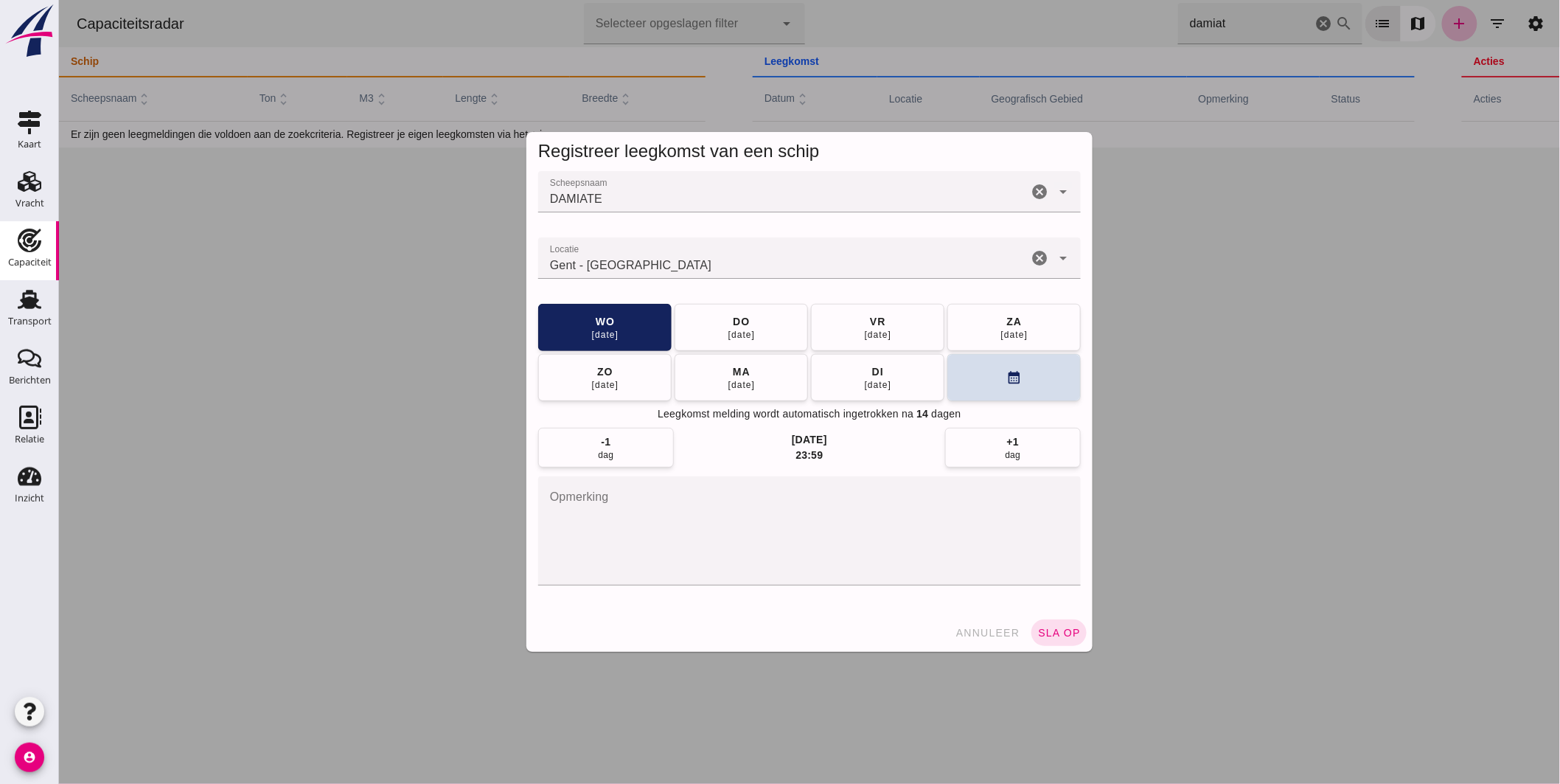
click at [1058, 624] on button "sla op" at bounding box center [1058, 632] width 55 height 26
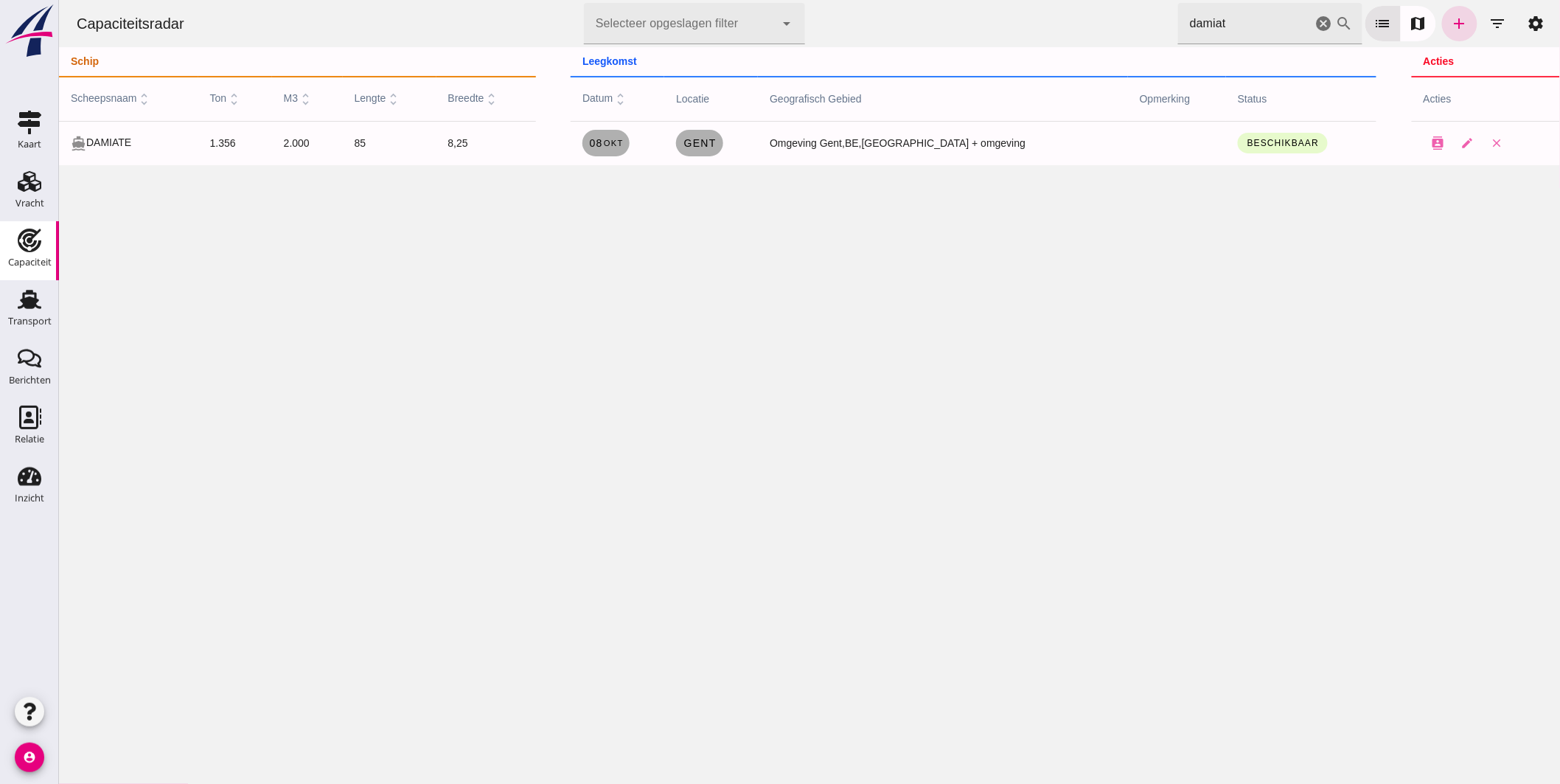
drag, startPoint x: 1235, startPoint y: 20, endPoint x: 778, endPoint y: -4, distance: 457.6
click at [778, 0] on html "Capaciteitsradar Selecteer opgeslagen filter Selecteer opgeslagen filter cancel…" at bounding box center [809, 392] width 1501 height 784
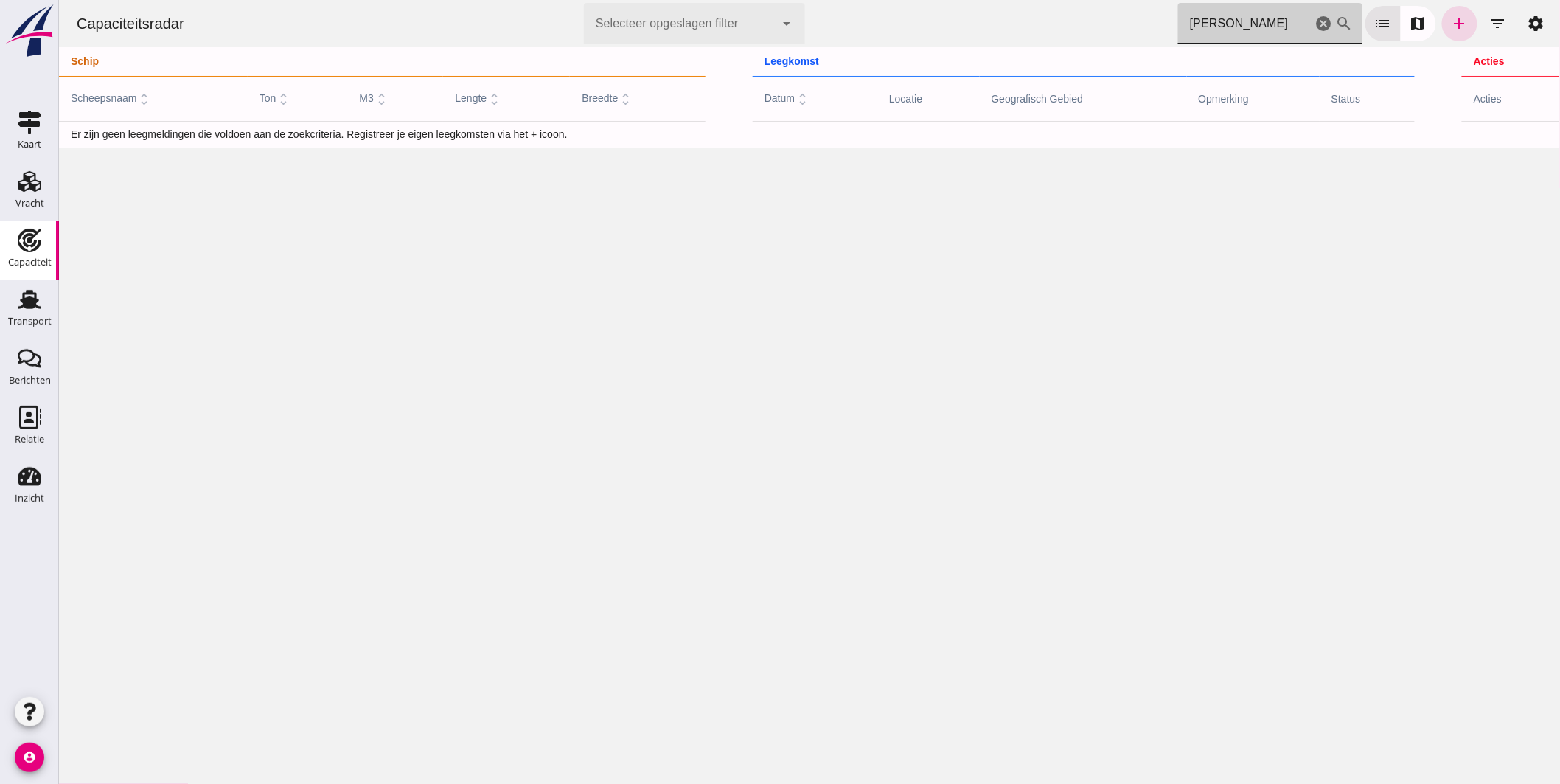
type input "dylann"
click at [1454, 28] on icon "add" at bounding box center [1459, 24] width 18 height 18
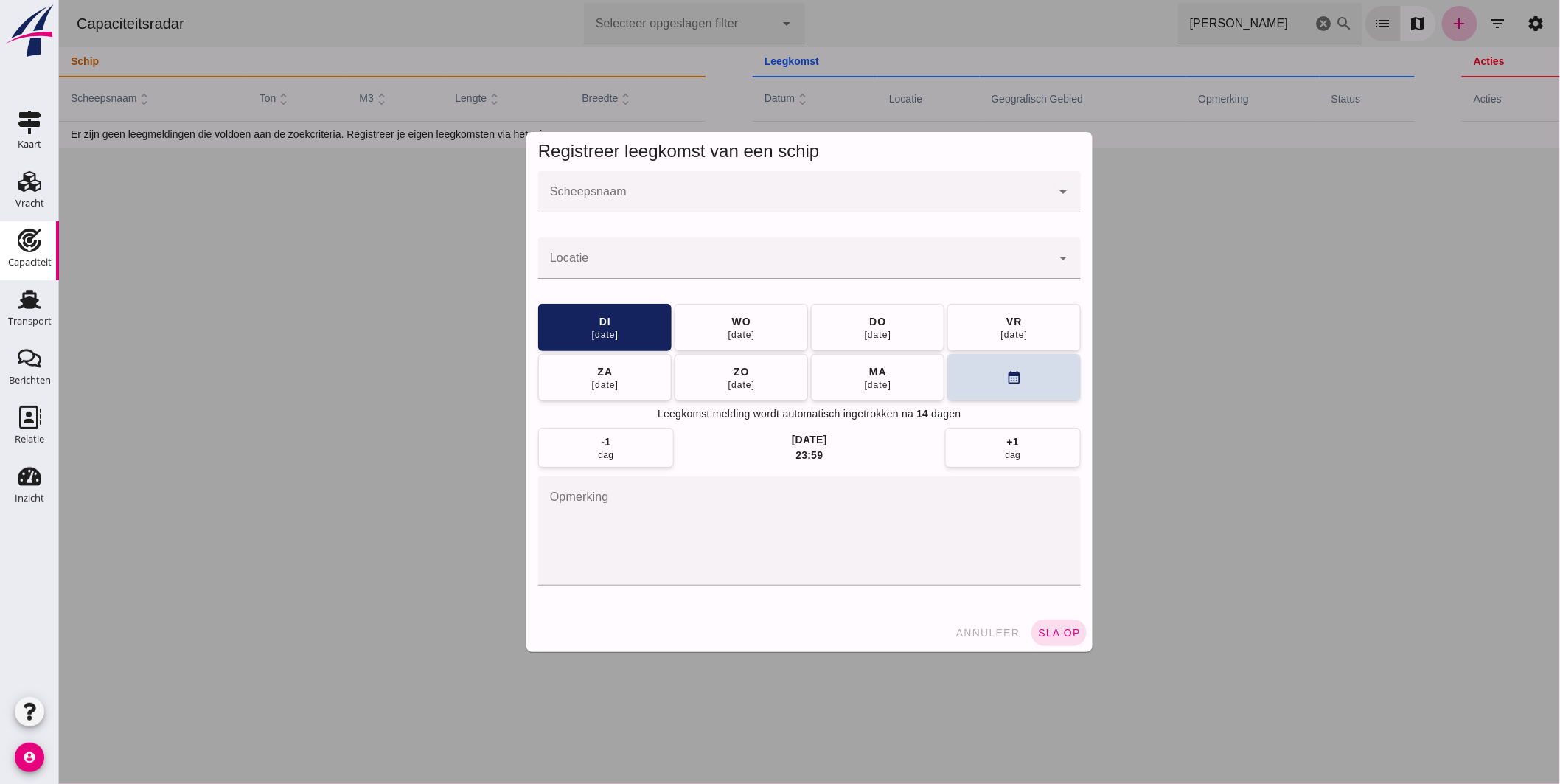
click at [856, 201] on input "Scheepsnaam" at bounding box center [794, 199] width 513 height 18
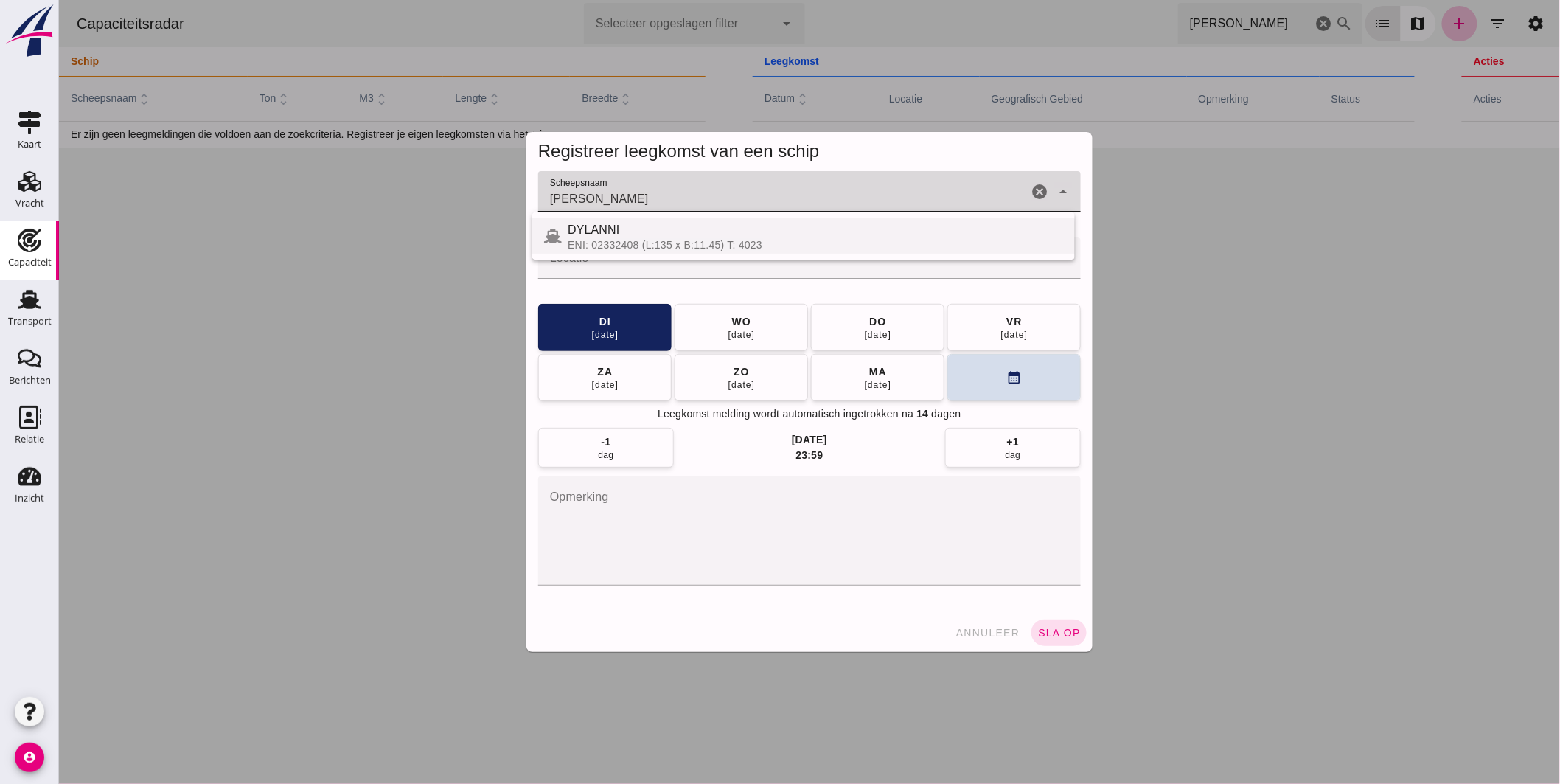
click at [643, 240] on div "ENI: 02332408 (L:135 x B:11.45) T: 4023" at bounding box center [815, 245] width 496 height 12
type input "DYLANNI"
click at [648, 262] on input "Locatie" at bounding box center [794, 266] width 513 height 18
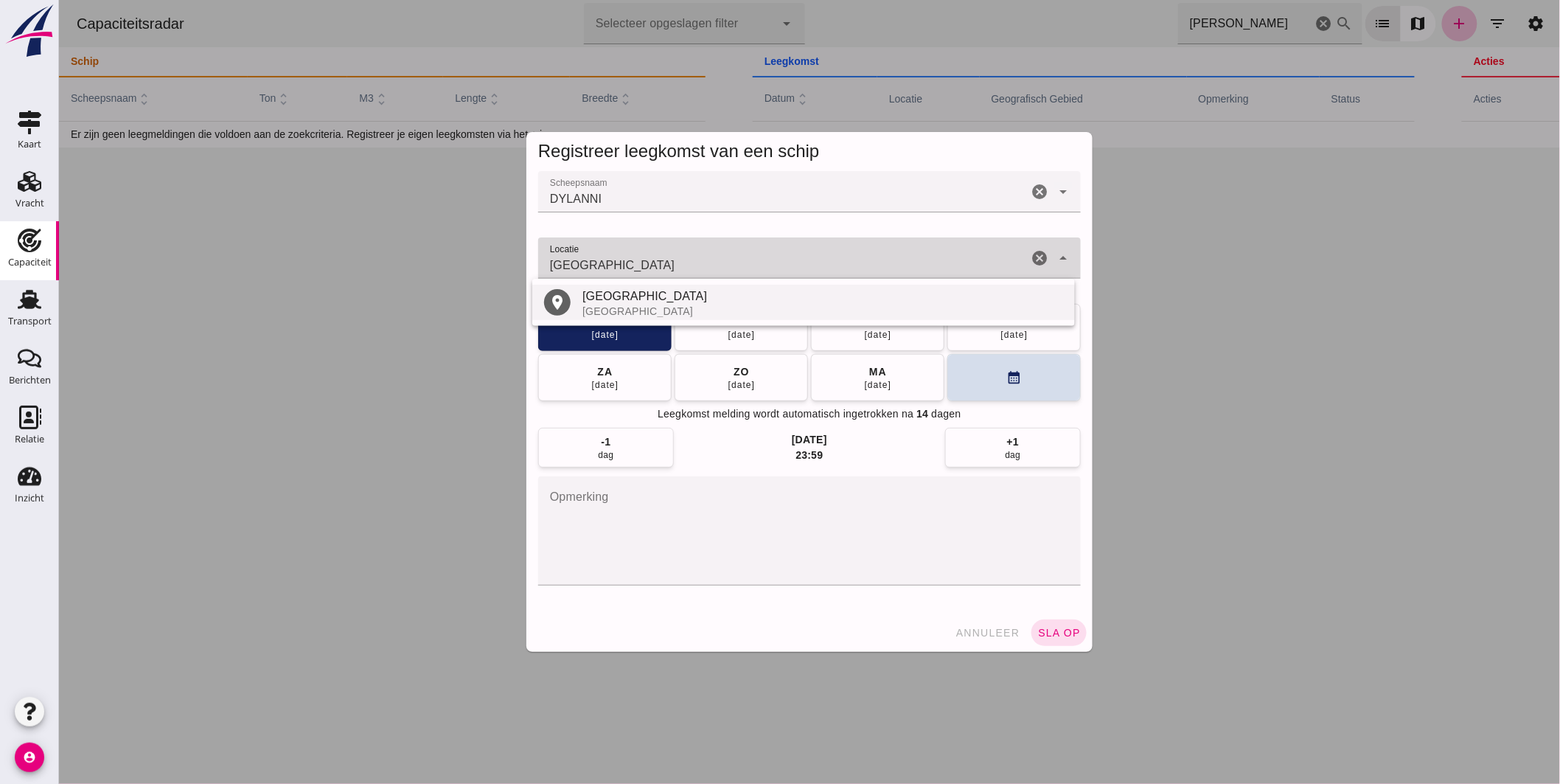
click at [626, 294] on div "place Thionville Frankrijk" at bounding box center [803, 302] width 543 height 35
type input "Mondelange (Thionville)"
click at [759, 323] on button "[DATE]" at bounding box center [741, 326] width 133 height 47
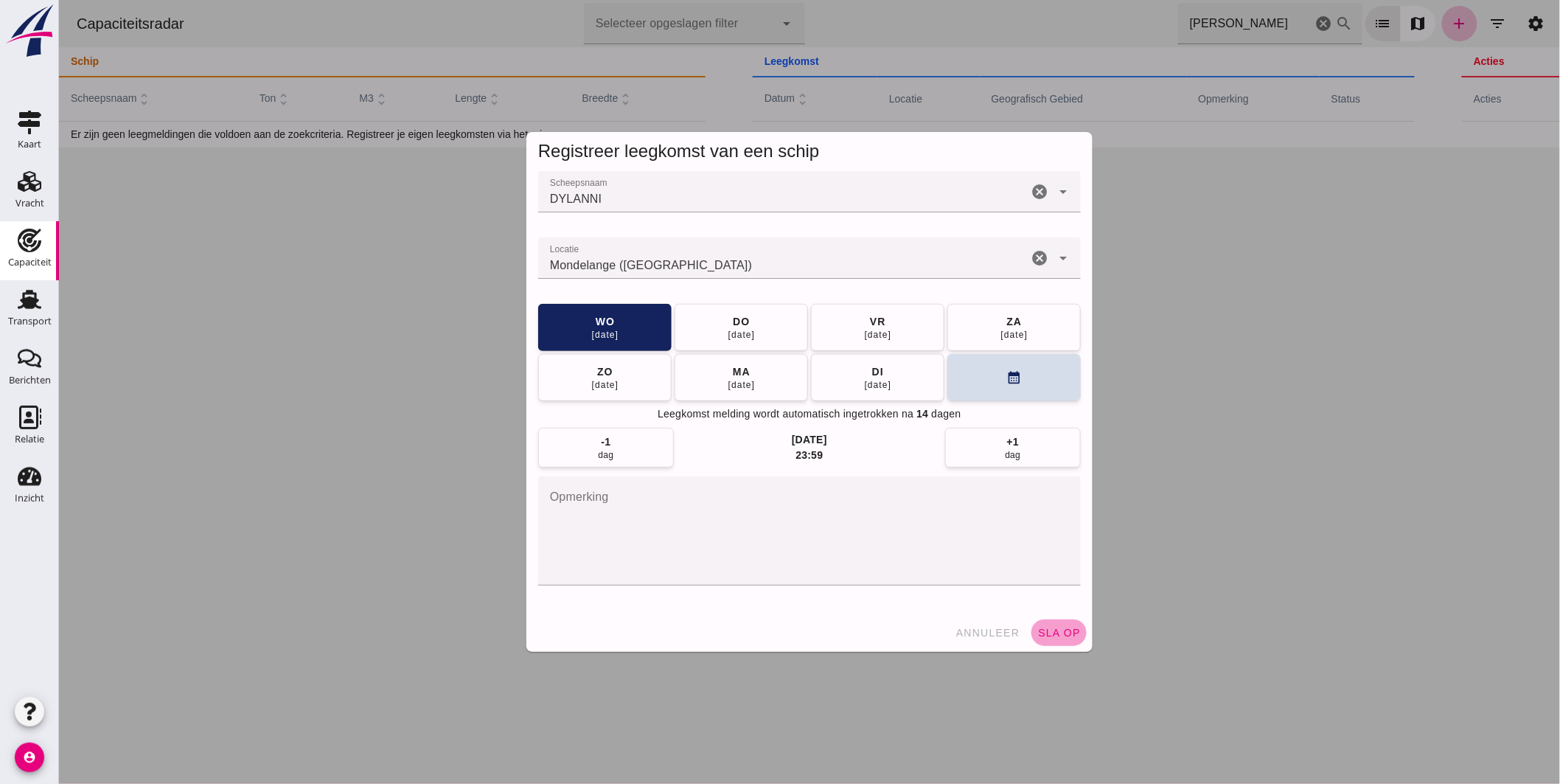
click at [1061, 623] on button "sla op" at bounding box center [1058, 632] width 55 height 26
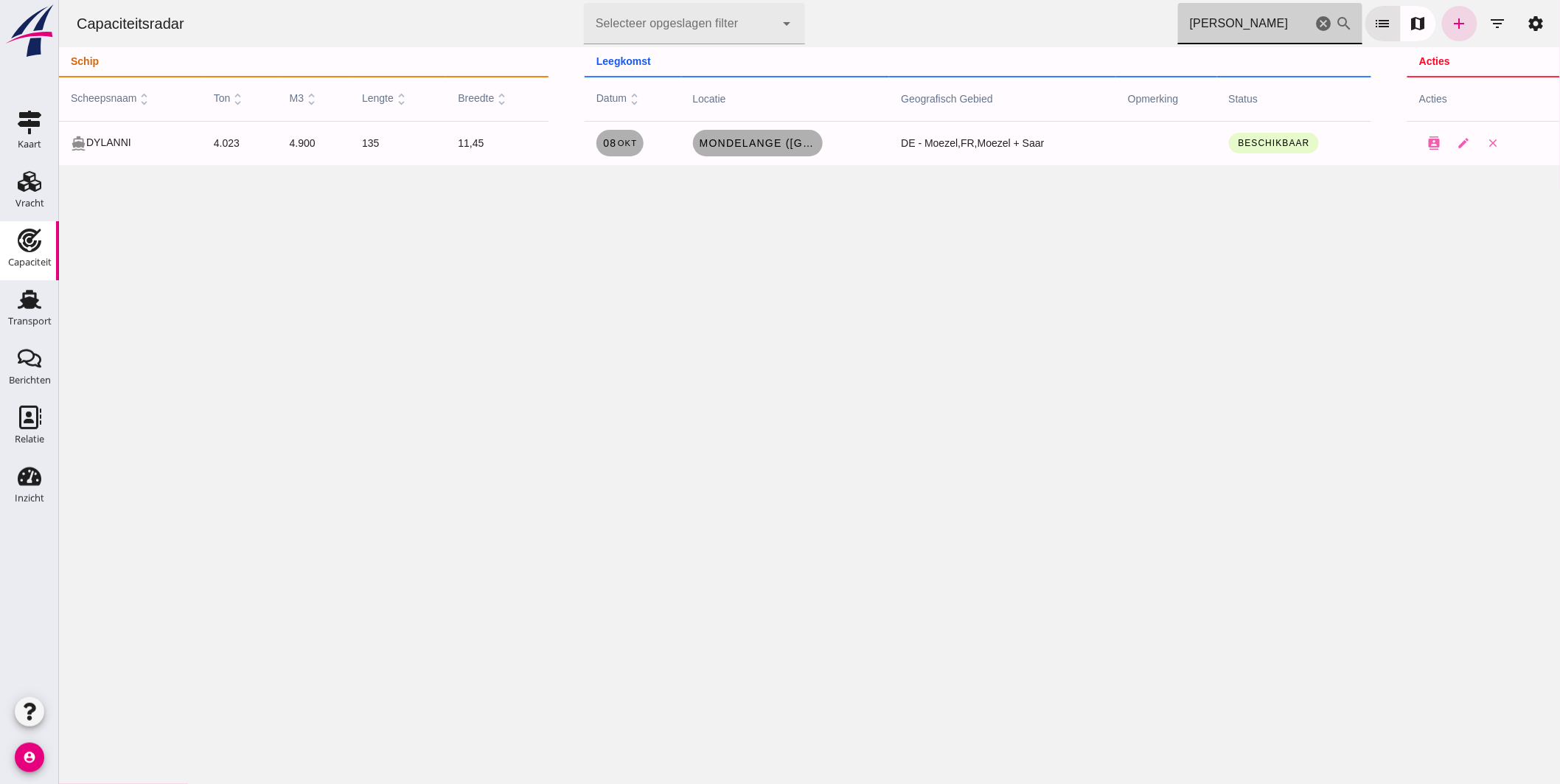
drag, startPoint x: 1234, startPoint y: 26, endPoint x: 910, endPoint y: -12, distance: 326.2
click at [910, 0] on html "Capaciteitsradar Selecteer opgeslagen filter Selecteer opgeslagen filter cancel…" at bounding box center [809, 392] width 1501 height 784
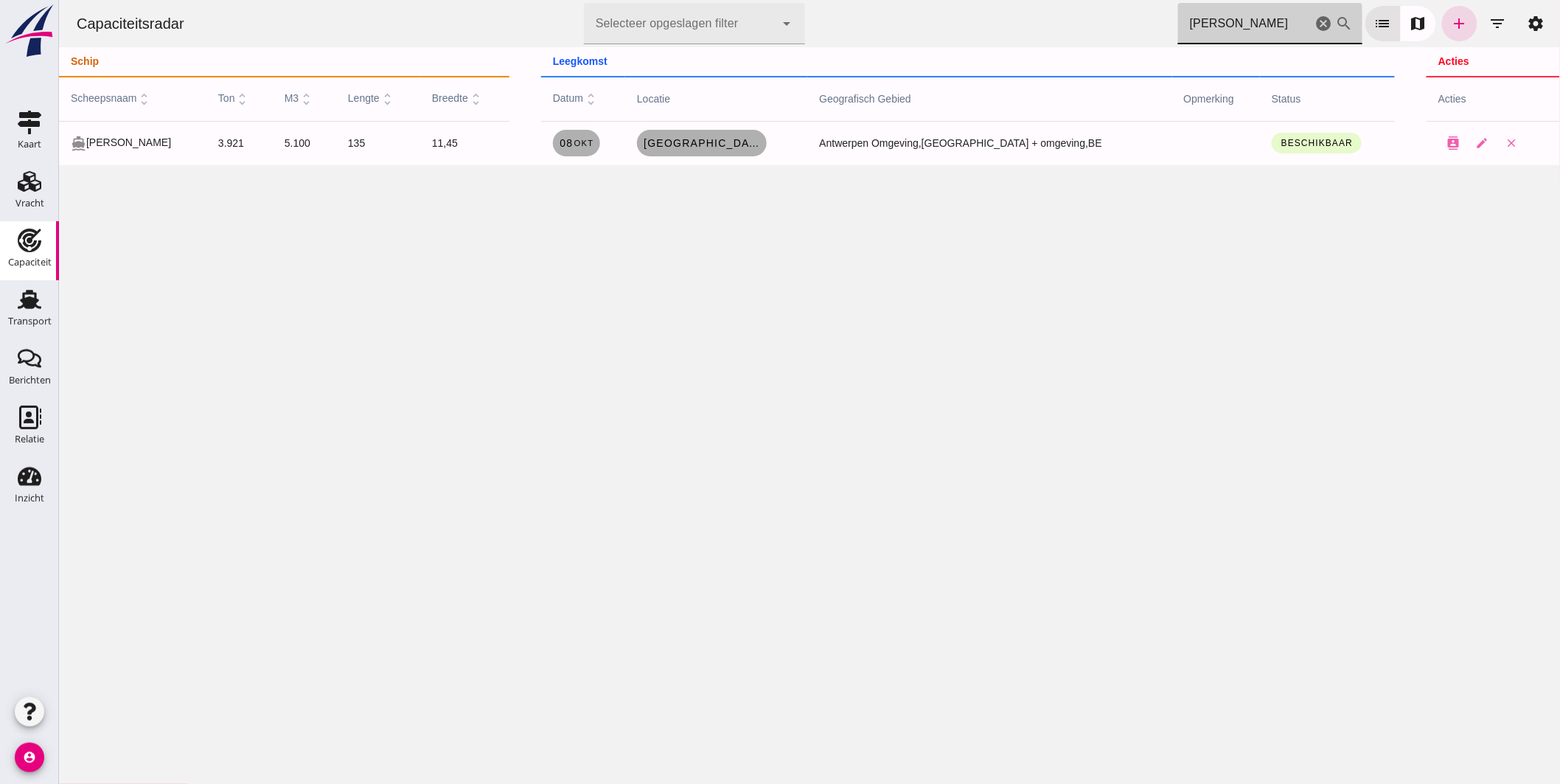
drag, startPoint x: 1220, startPoint y: 23, endPoint x: 1028, endPoint y: -11, distance: 195.0
click at [1028, 0] on html "Capaciteitsradar Selecteer opgeslagen filter Selecteer opgeslagen filter cancel…" at bounding box center [809, 392] width 1501 height 784
type input "a"
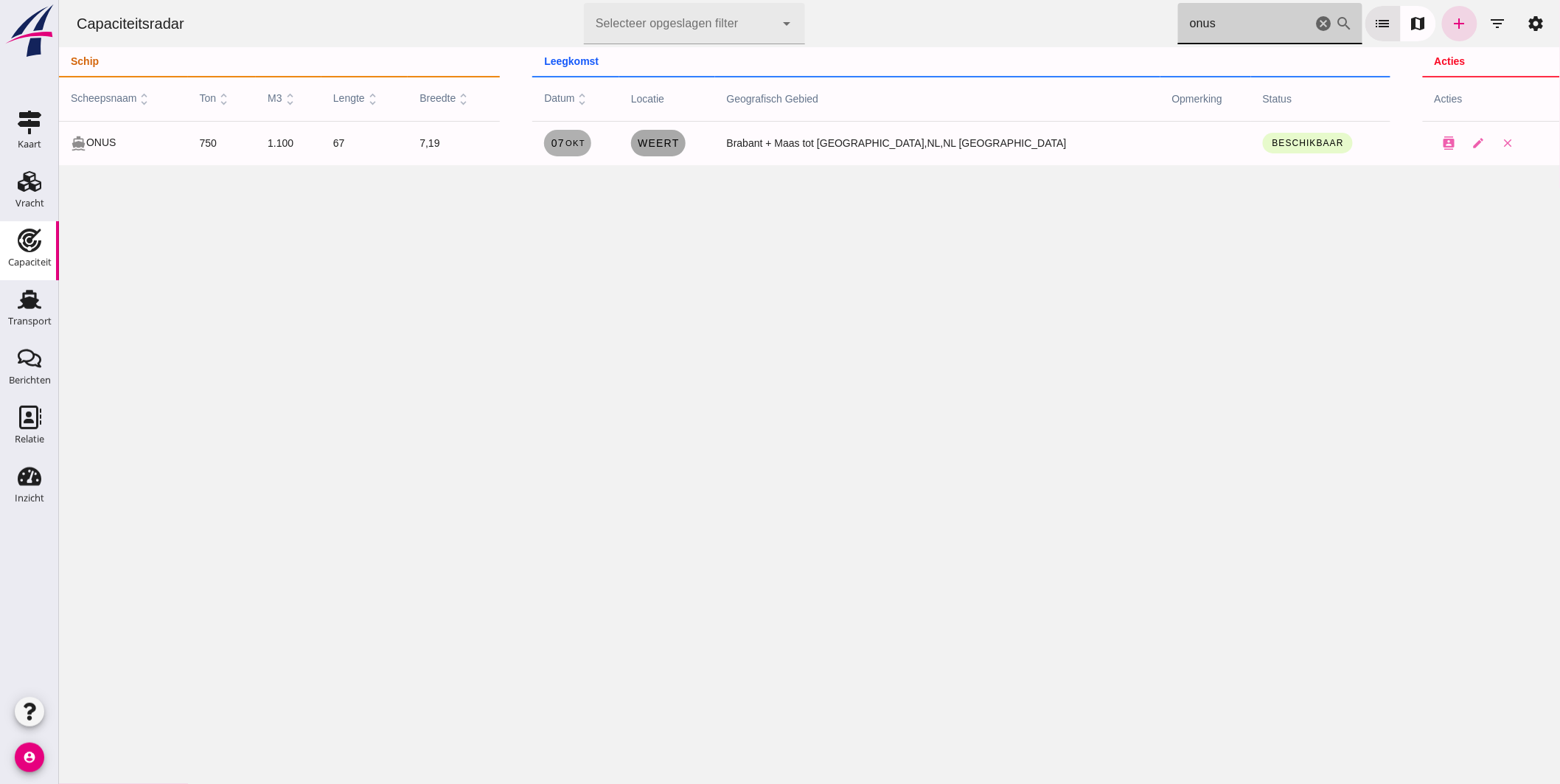
type input "onus"
click at [685, 150] on link "Weert" at bounding box center [658, 142] width 54 height 26
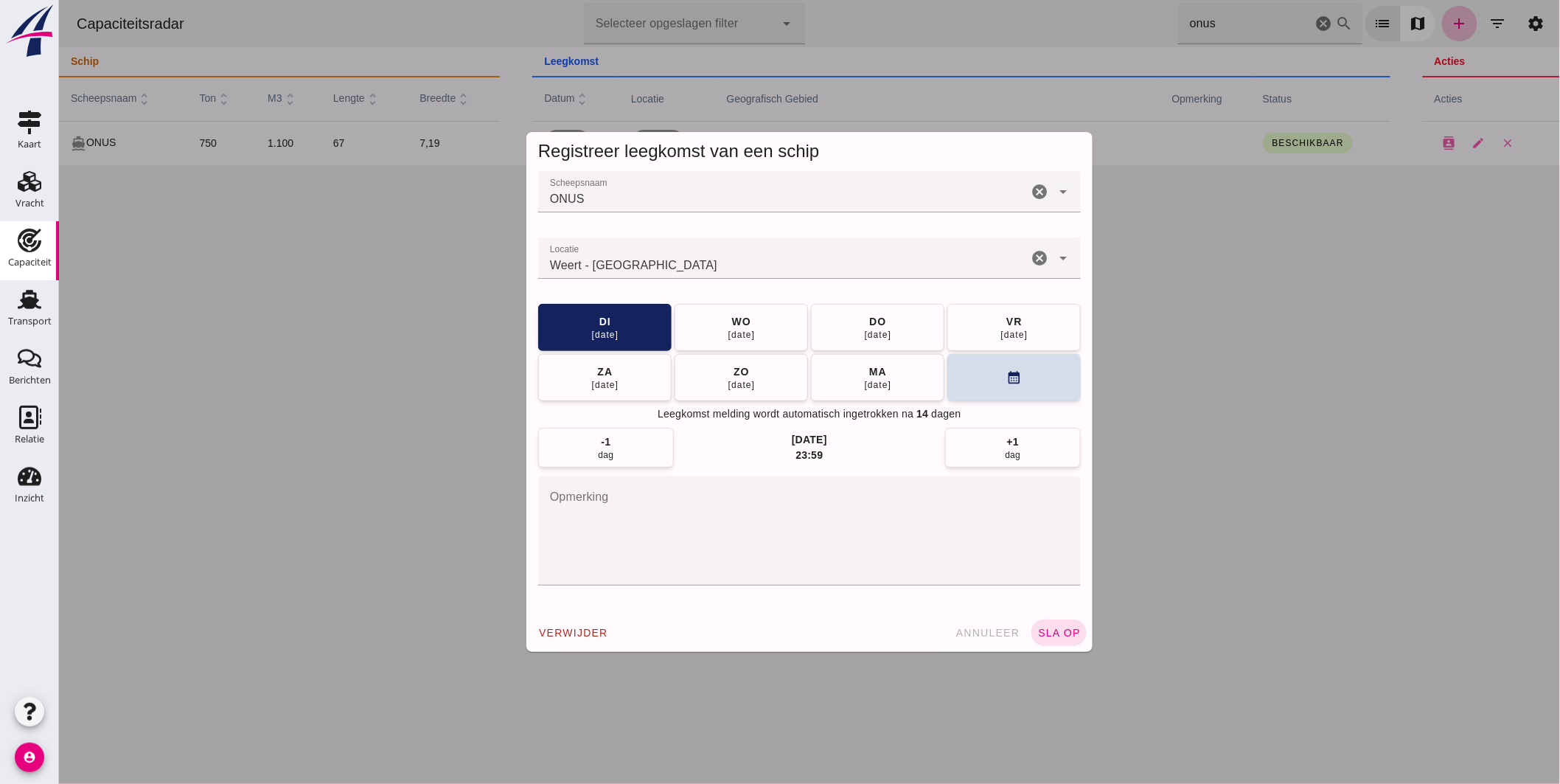
click at [751, 267] on input "Locatie" at bounding box center [782, 266] width 489 height 18
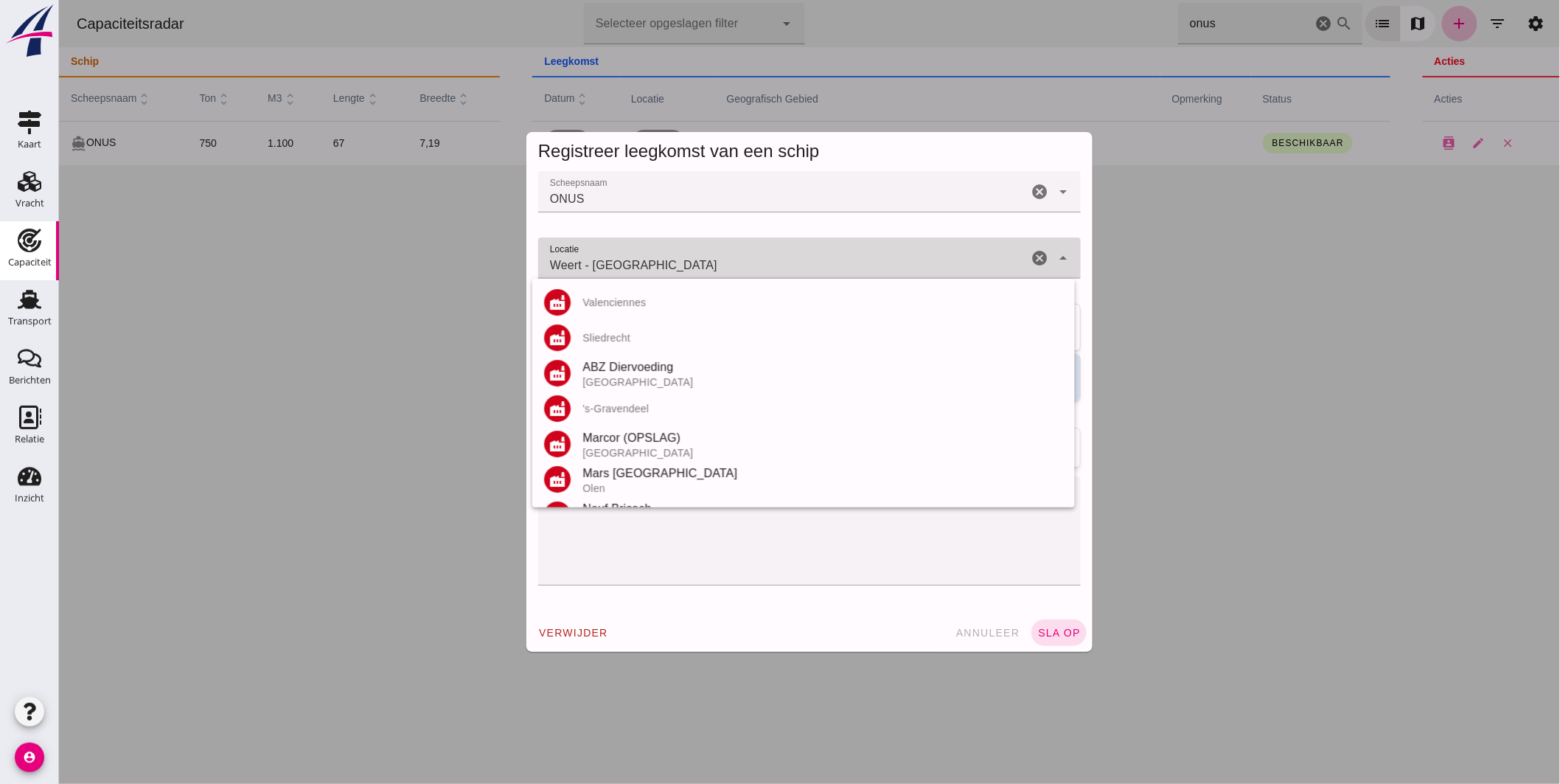
click at [751, 267] on input "Weert - Limburg" at bounding box center [782, 266] width 489 height 18
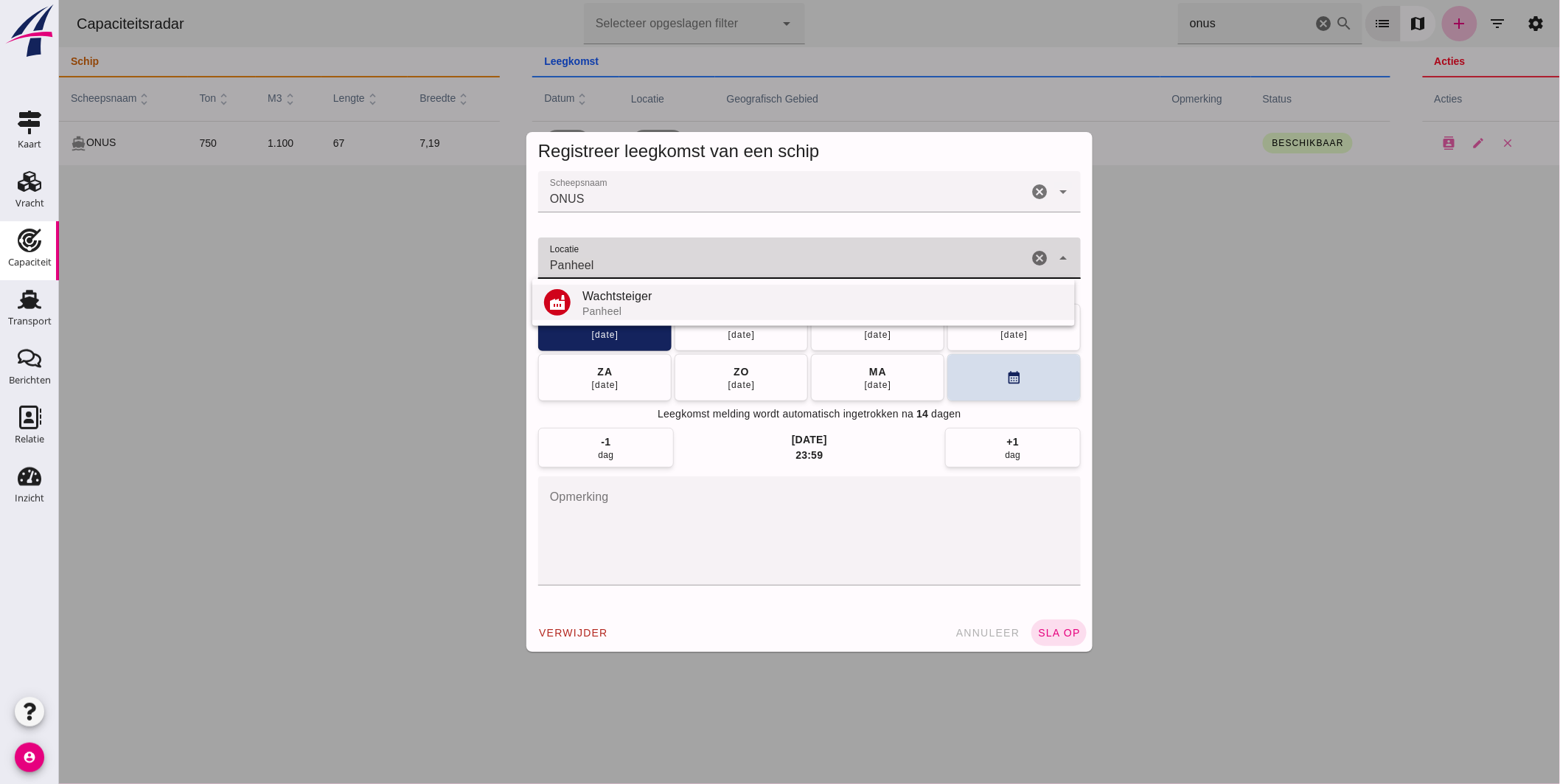
click at [615, 304] on div "Wachtsteiger" at bounding box center [822, 296] width 480 height 18
type input "Wachtsteiger - Panheel"
click at [1037, 628] on span "sla op" at bounding box center [1059, 632] width 44 height 12
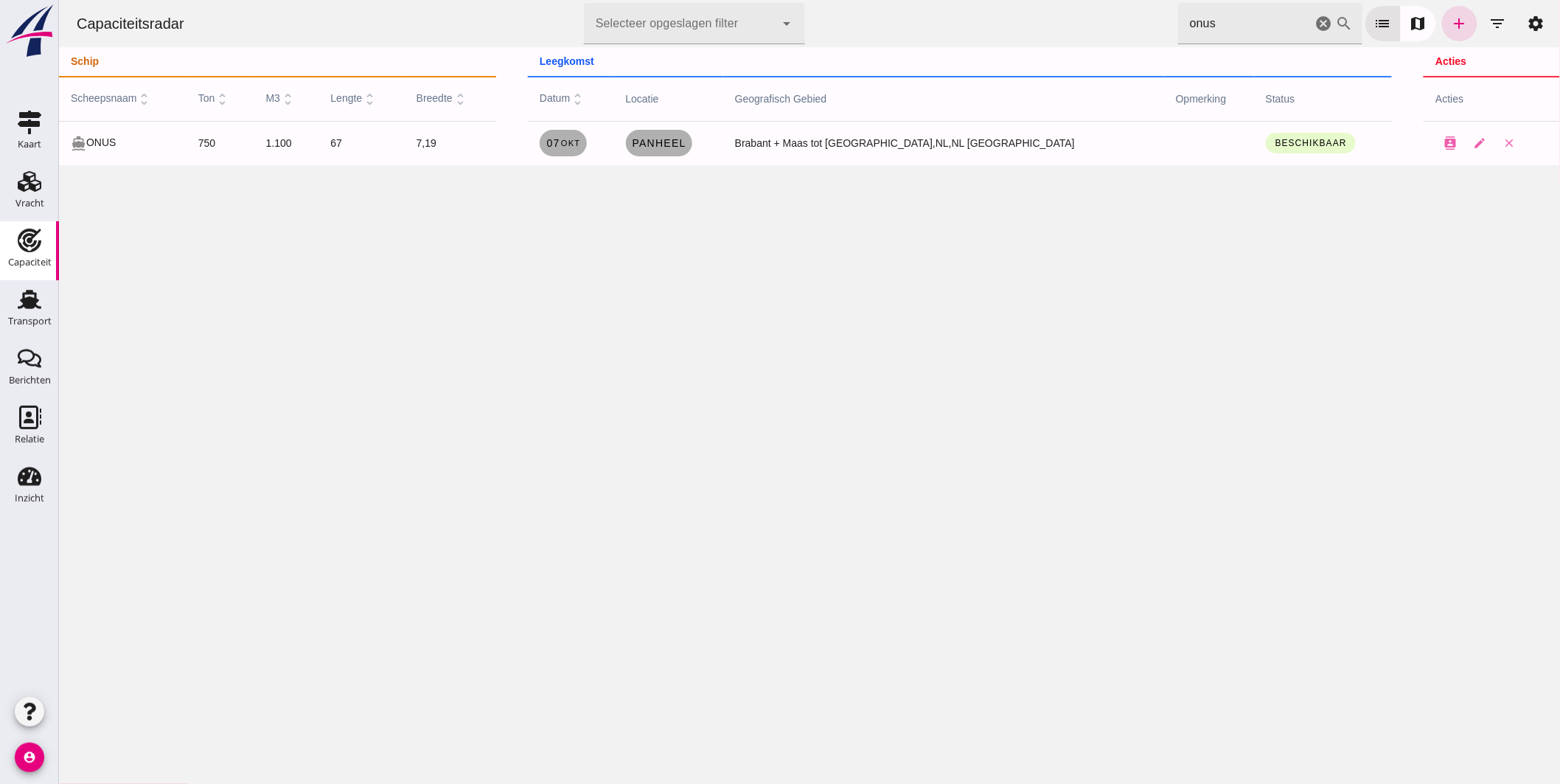
drag, startPoint x: 1206, startPoint y: 22, endPoint x: 865, endPoint y: 16, distance: 341.1
click at [865, 16] on div "Capaciteitsradar Selecteer opgeslagen filter Selecteer opgeslagen filter cancel…" at bounding box center [809, 24] width 1489 height 47
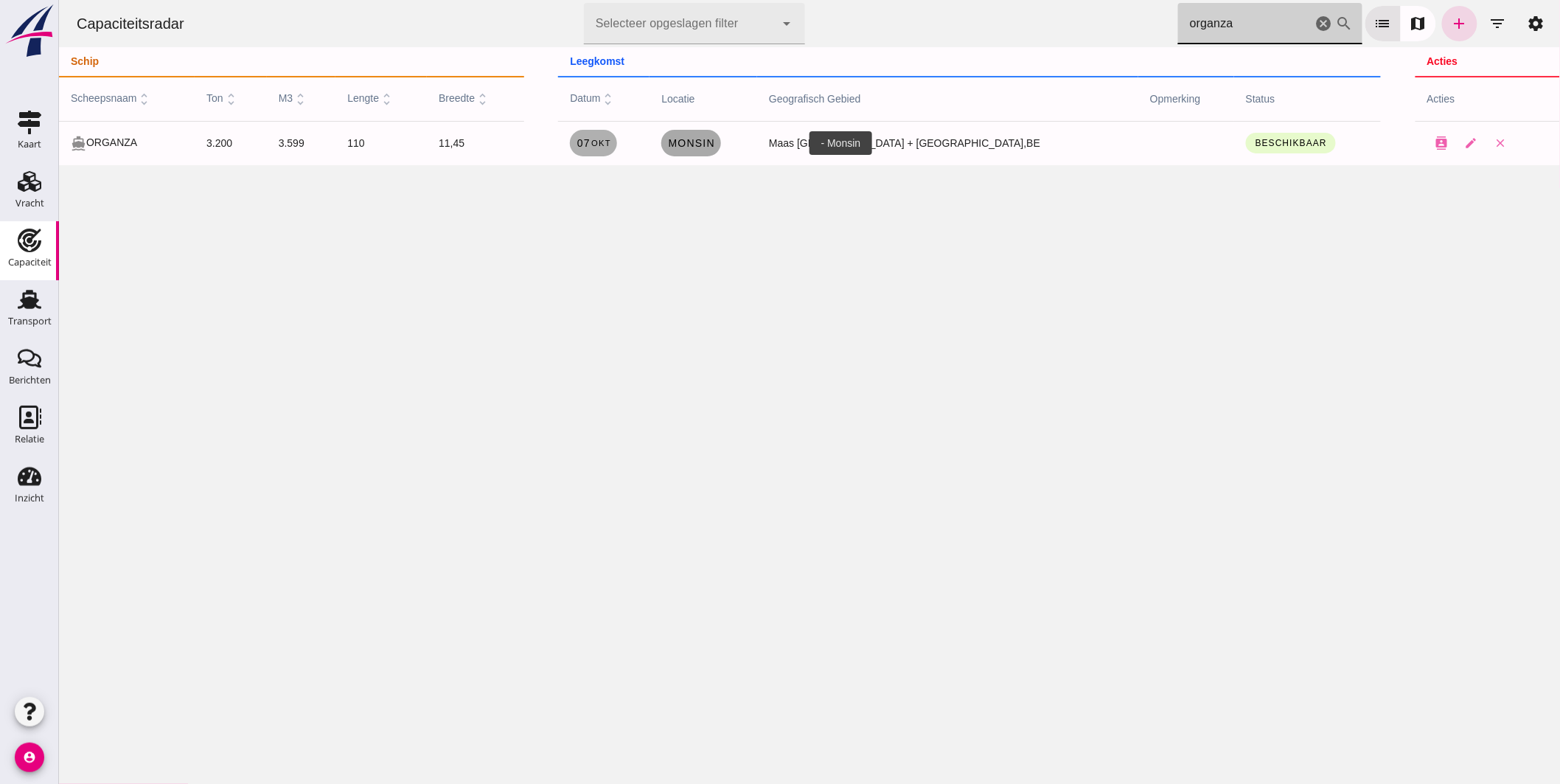
type input "organza"
click at [714, 141] on span "Monsin" at bounding box center [690, 142] width 48 height 12
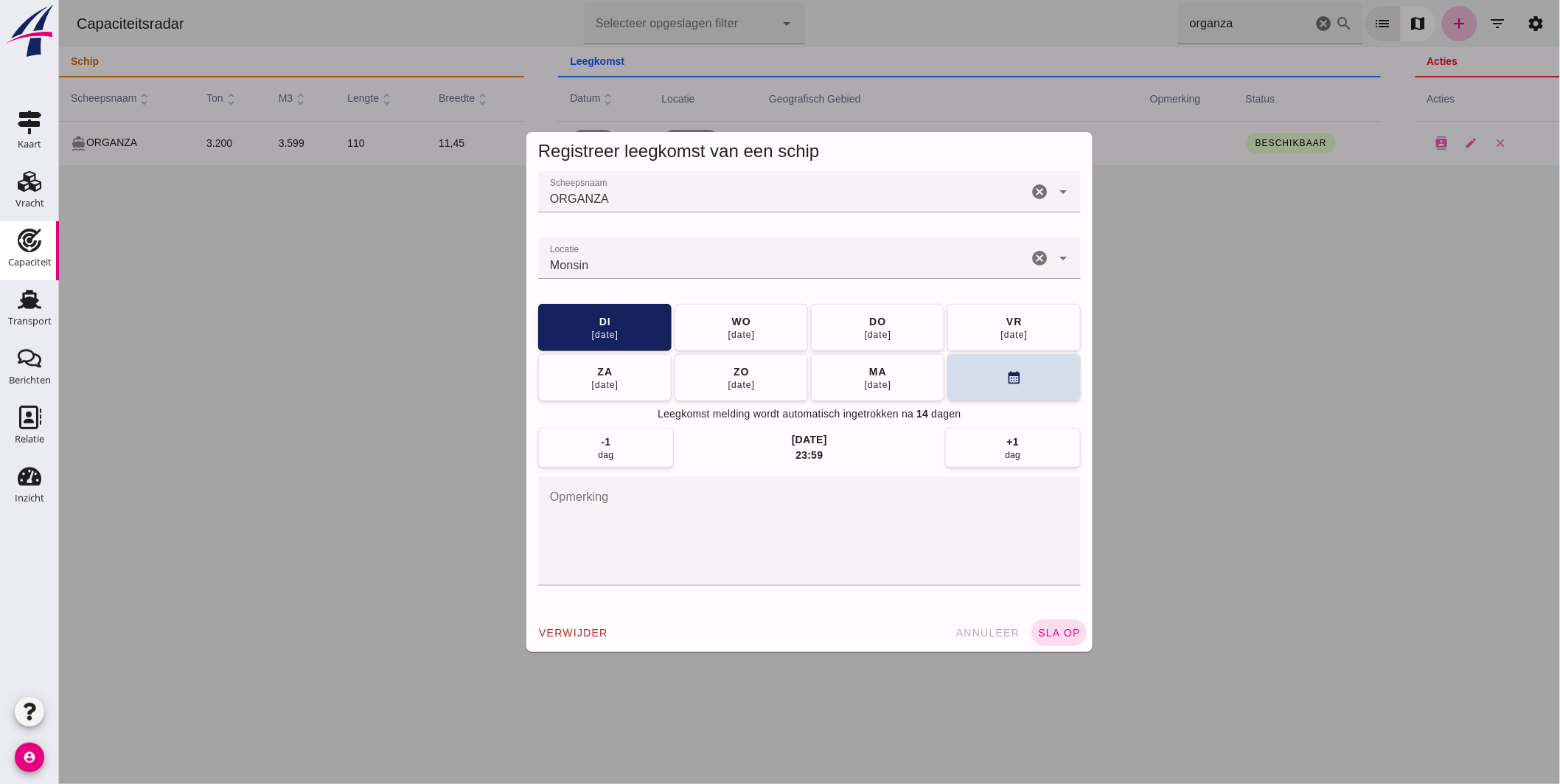
click at [741, 256] on input "Locatie" at bounding box center [782, 266] width 489 height 18
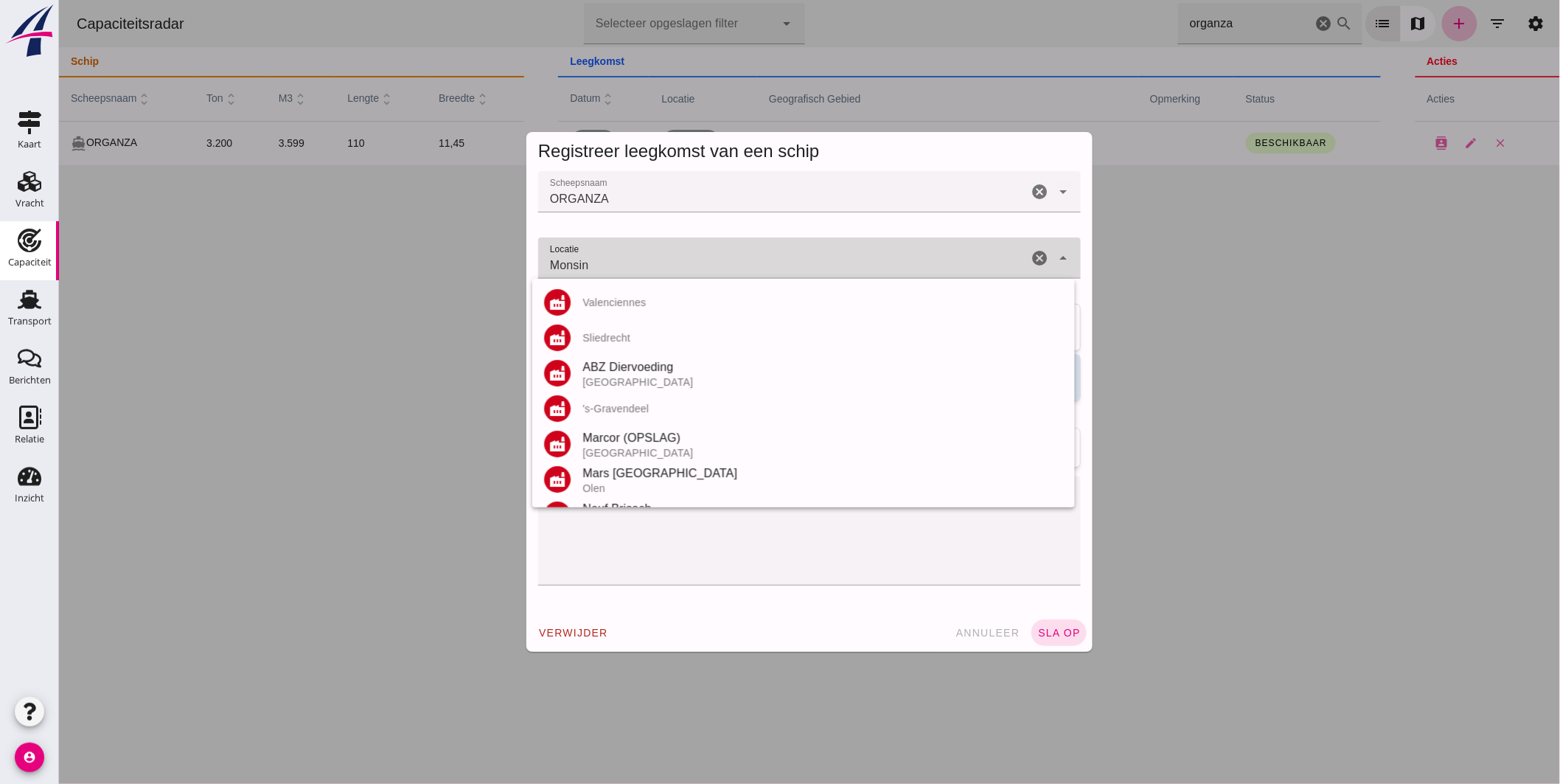
click at [741, 256] on input "Monsin" at bounding box center [782, 266] width 489 height 18
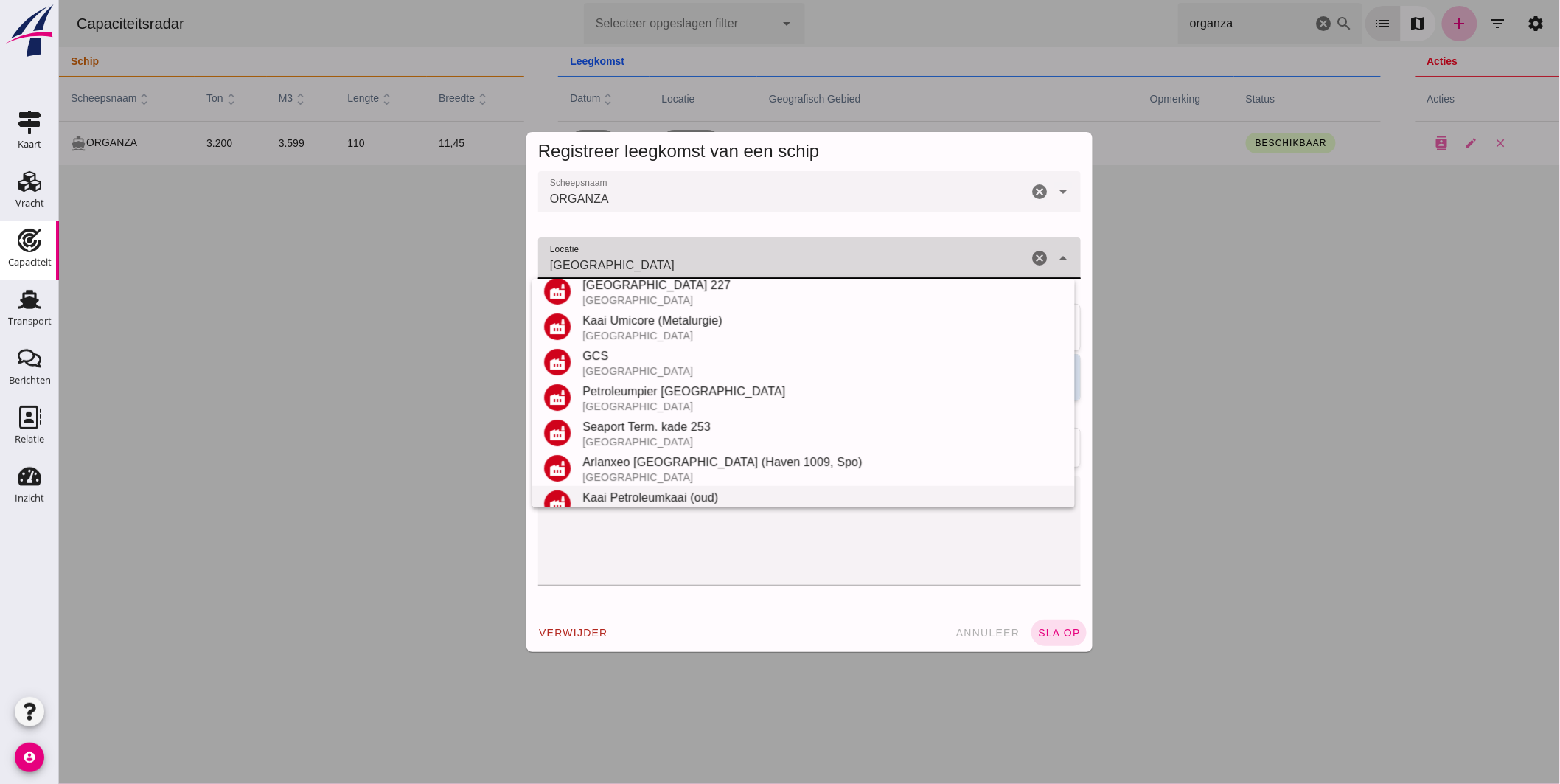
scroll to position [172, 0]
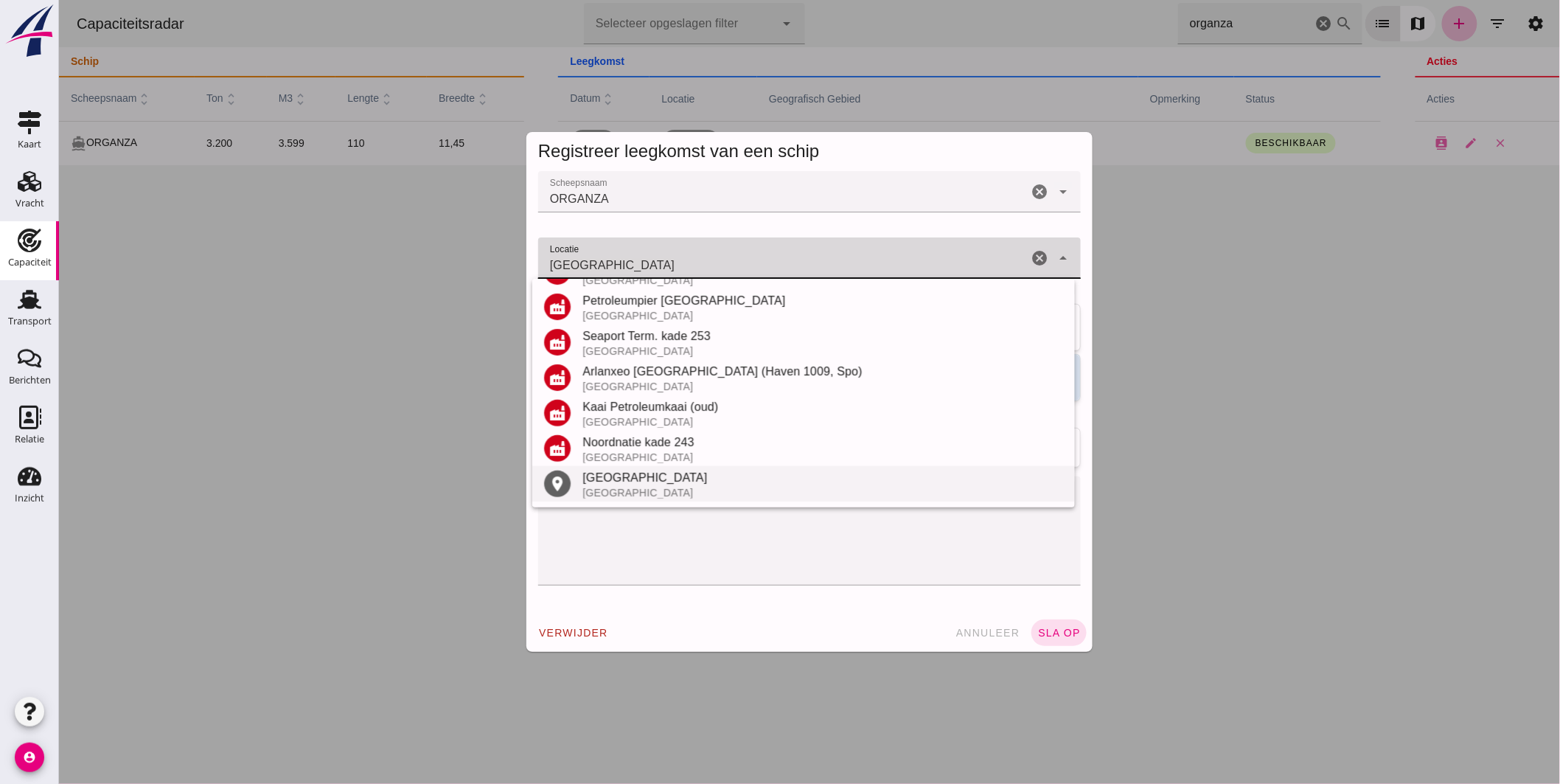
click at [629, 478] on div "[GEOGRAPHIC_DATA]" at bounding box center [822, 478] width 480 height 18
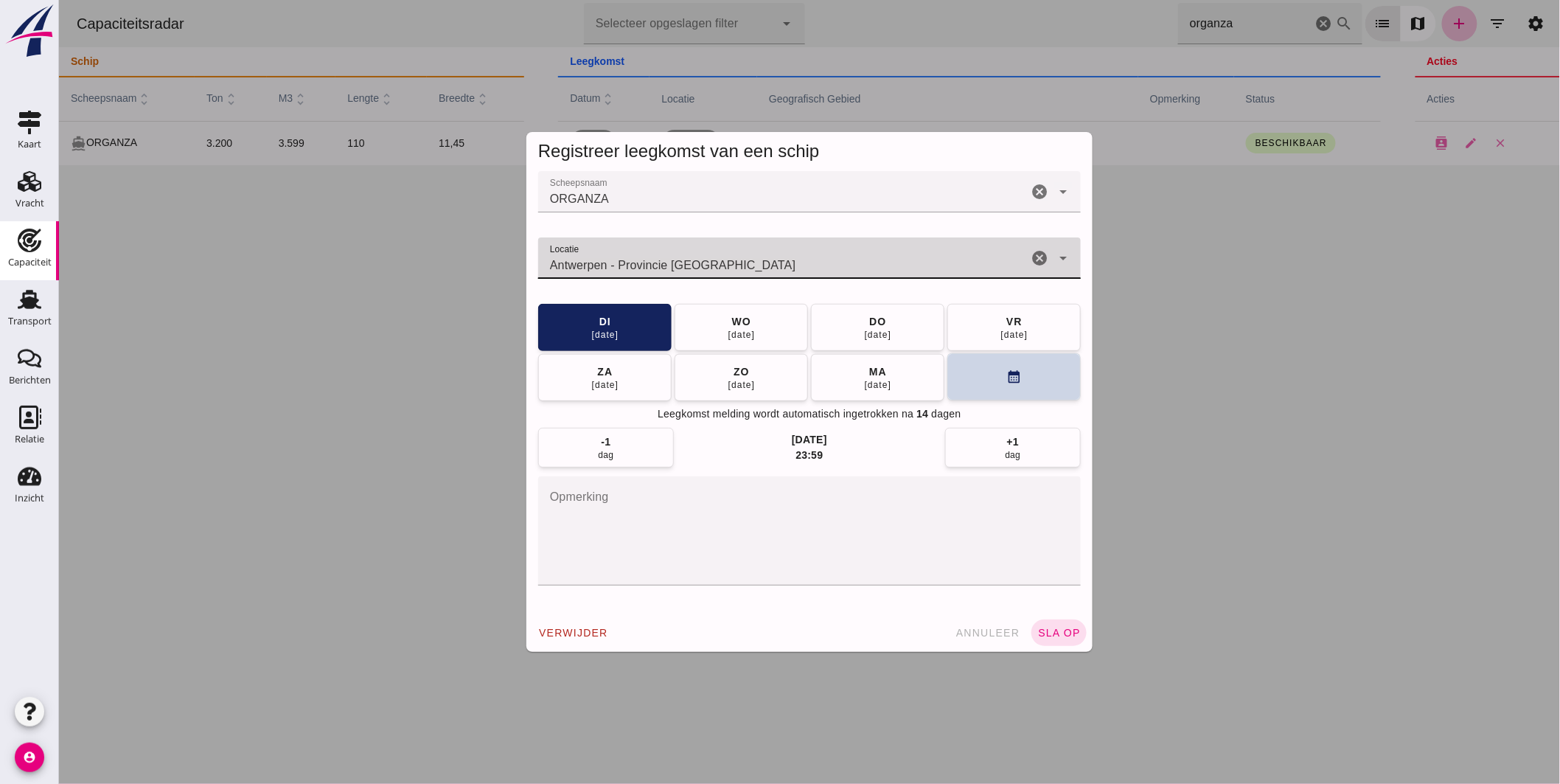
type input "Antwerpen - Provincie [GEOGRAPHIC_DATA]"
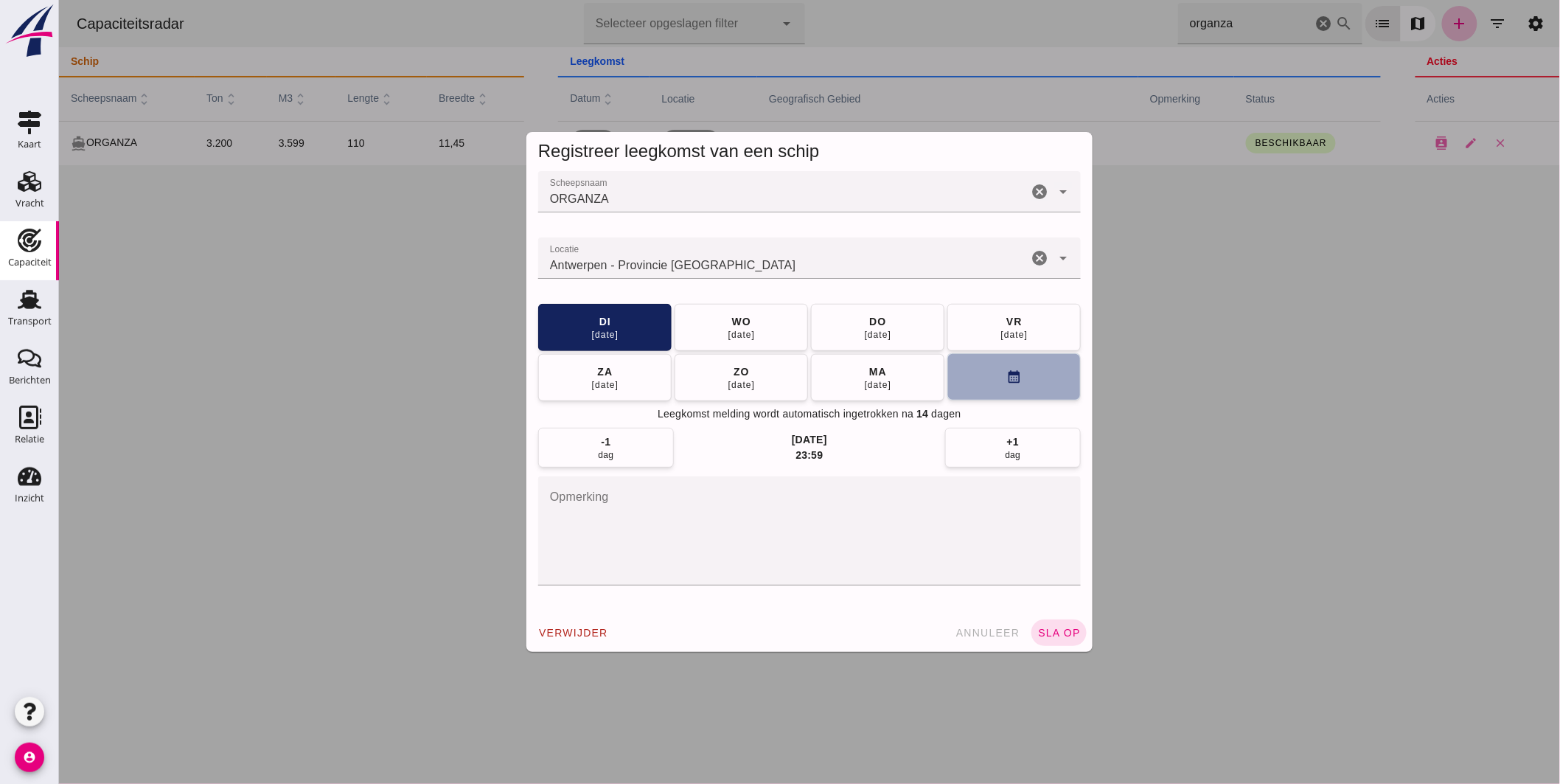
click at [954, 372] on button "calendar_month" at bounding box center [1013, 377] width 133 height 47
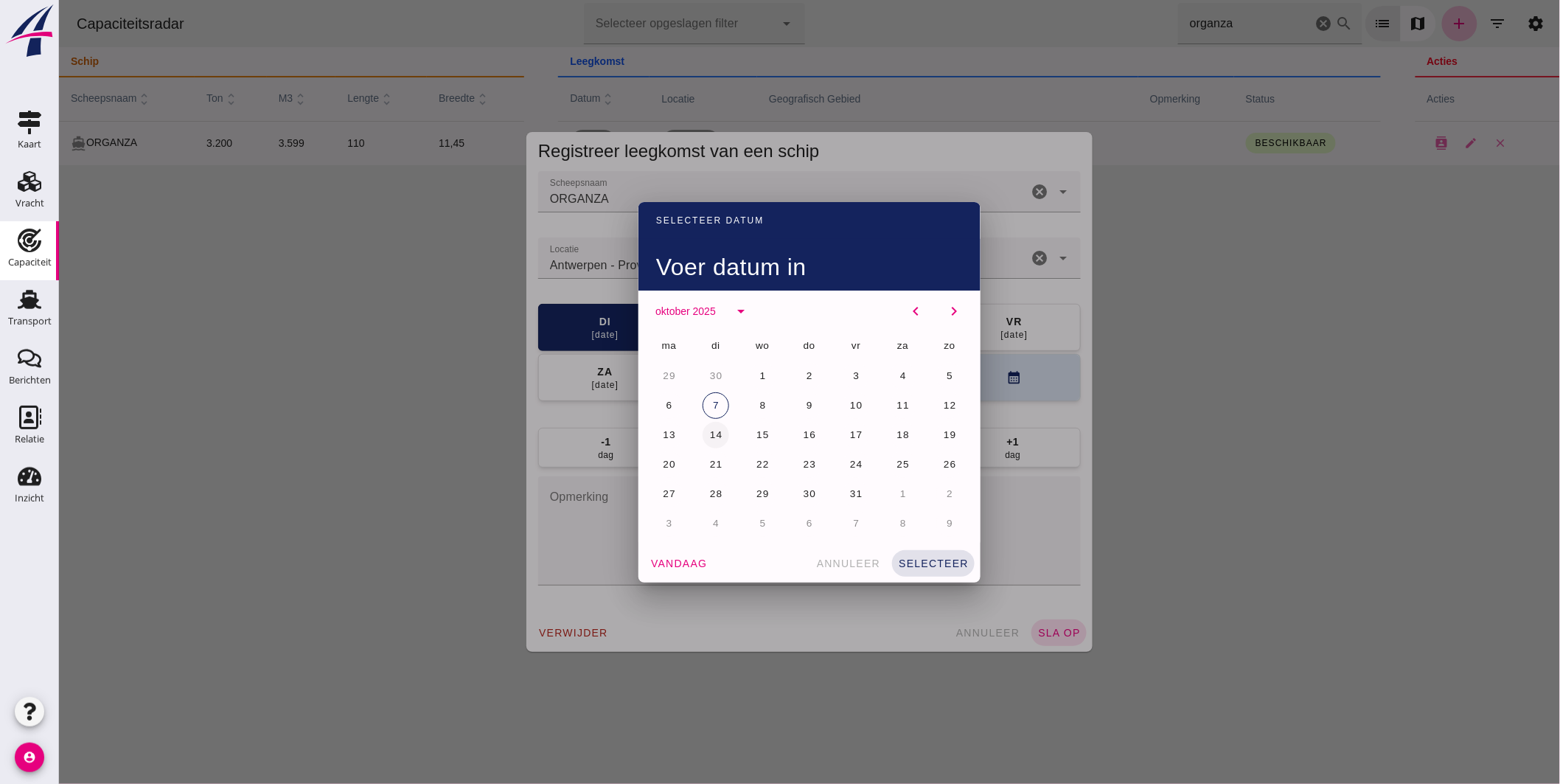
click at [714, 429] on span "14" at bounding box center [715, 434] width 14 height 11
click at [936, 557] on span "selecteer" at bounding box center [933, 563] width 71 height 12
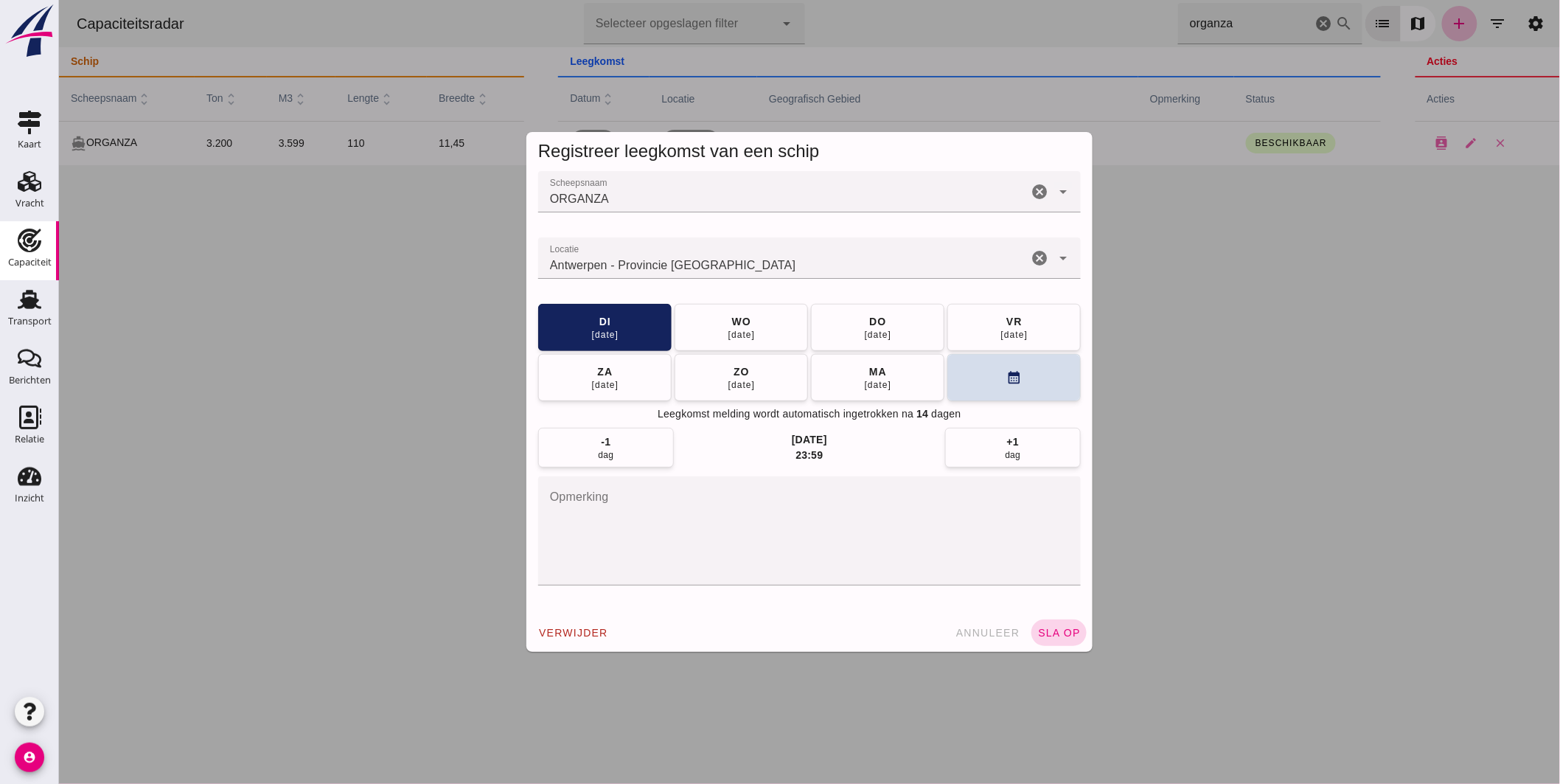
click at [1061, 626] on span "sla op" at bounding box center [1059, 632] width 44 height 12
